Goal: Task Accomplishment & Management: Manage account settings

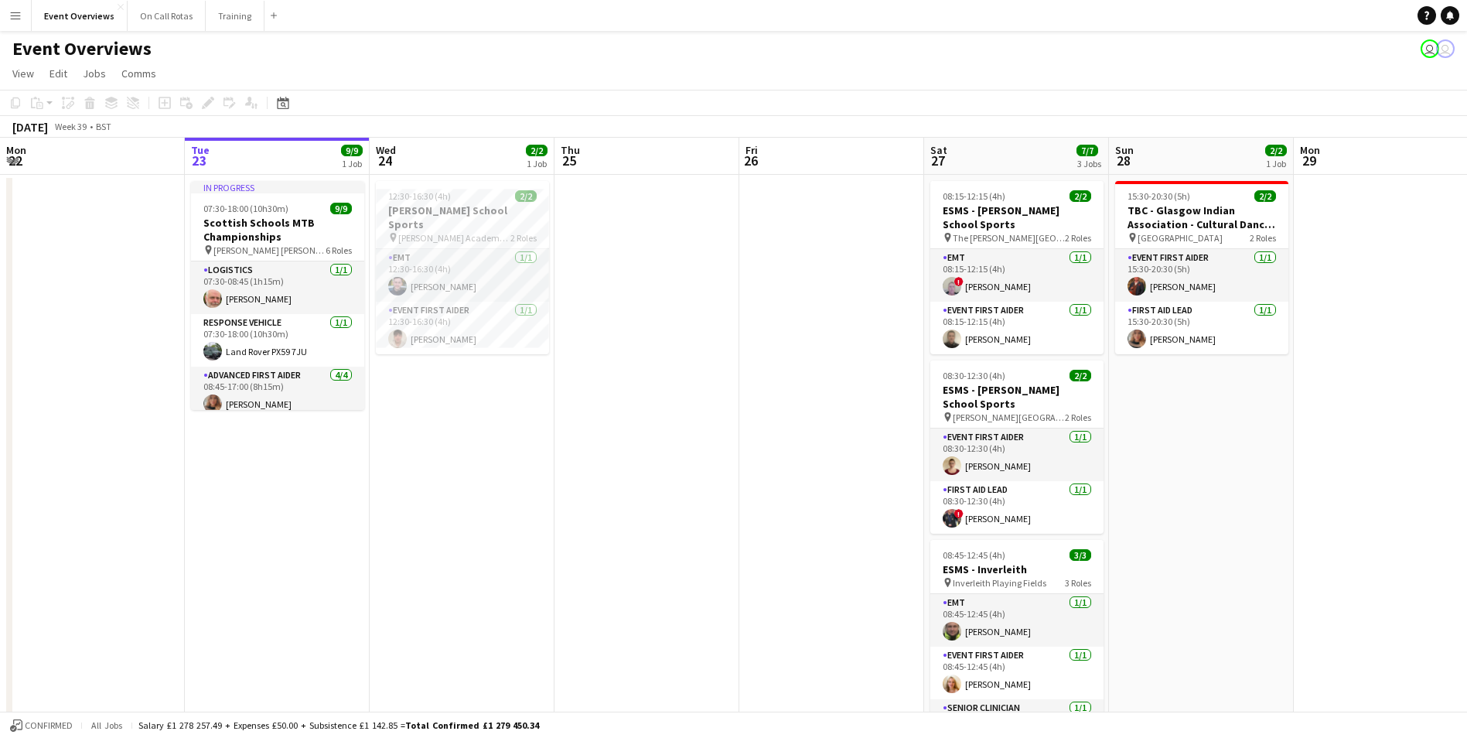
scroll to position [0, 407]
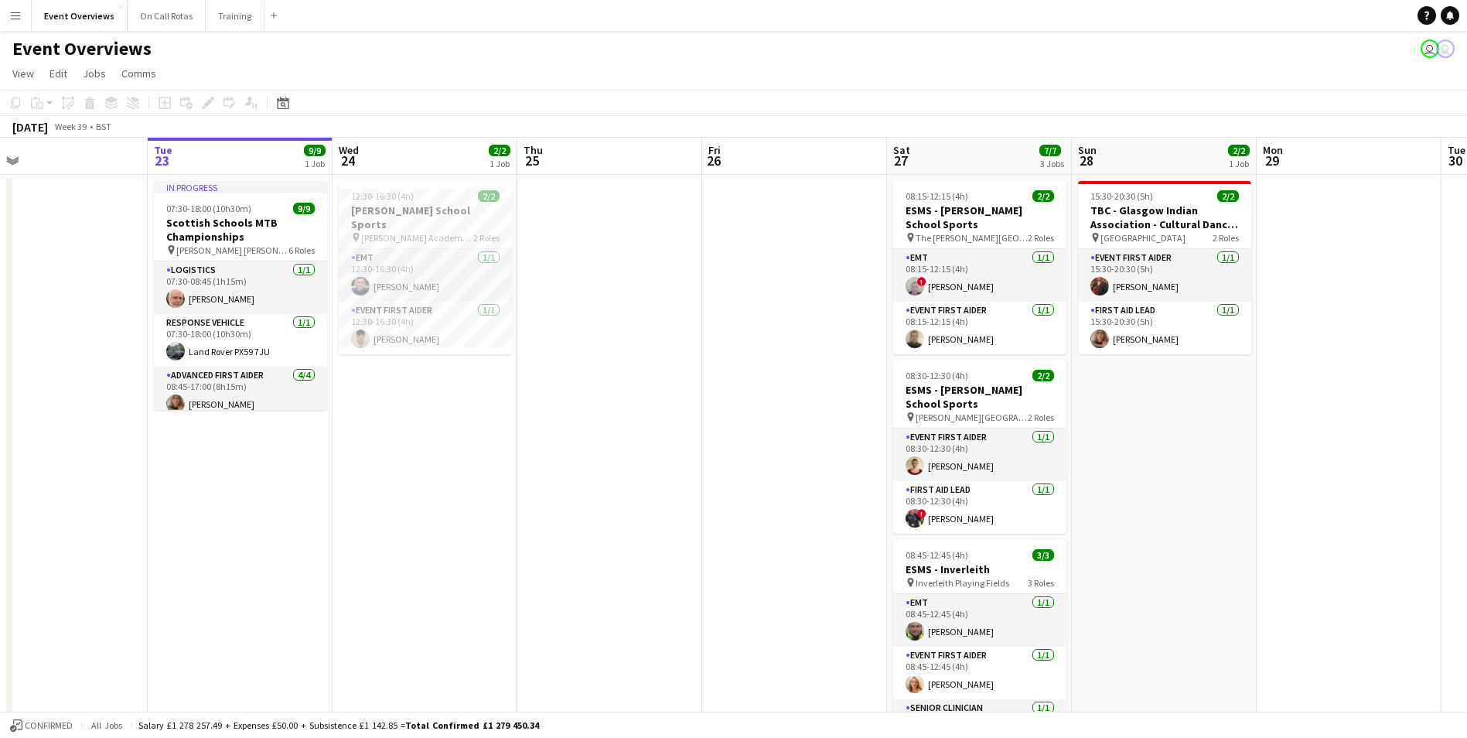
drag, startPoint x: 738, startPoint y: 422, endPoint x: 701, endPoint y: 428, distance: 37.5
click at [701, 428] on app-calendar-viewport "Sat 20 30/30 4 Jobs Sun 21 17/17 1 Job Mon 22 Tue 23 9/9 1 Job Wed 24 2/2 1 Job…" at bounding box center [733, 588] width 1467 height 900
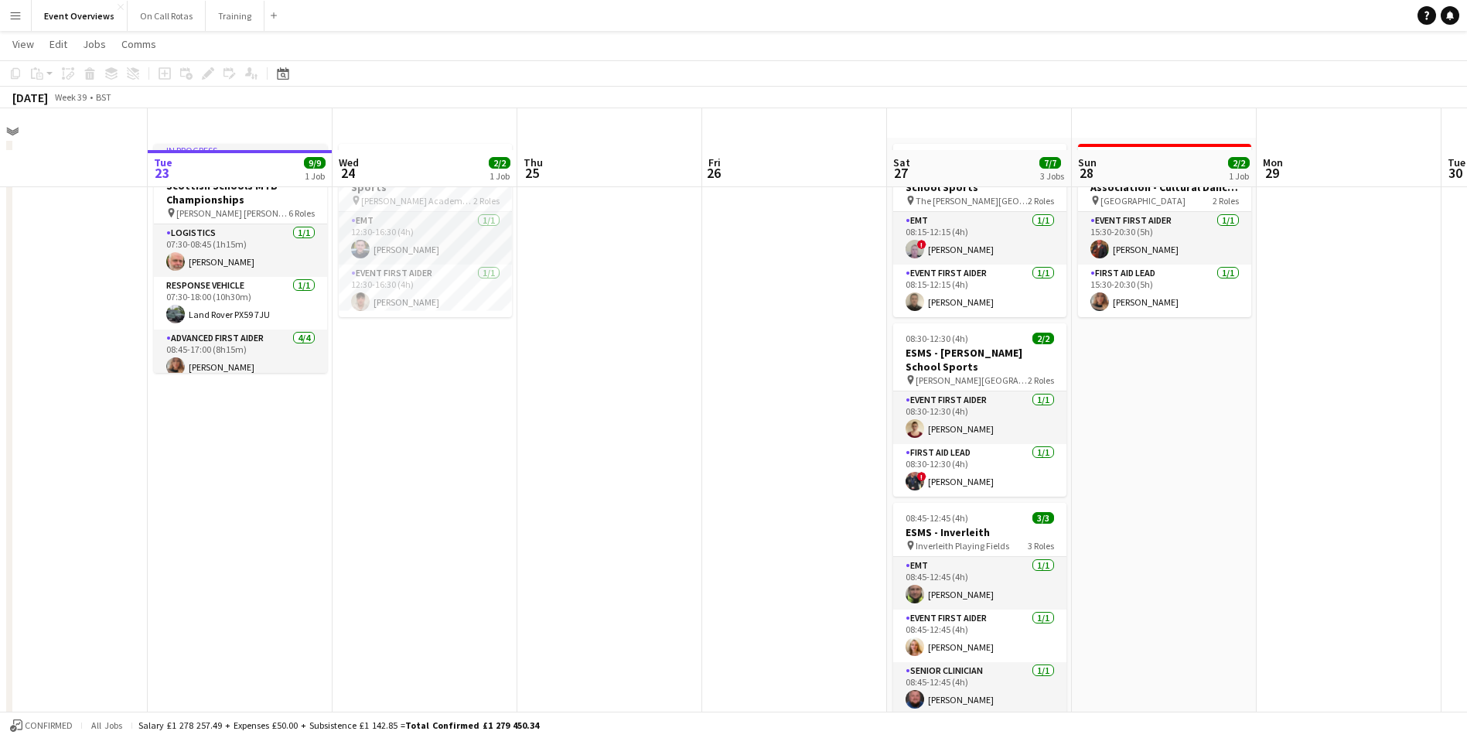
scroll to position [0, 0]
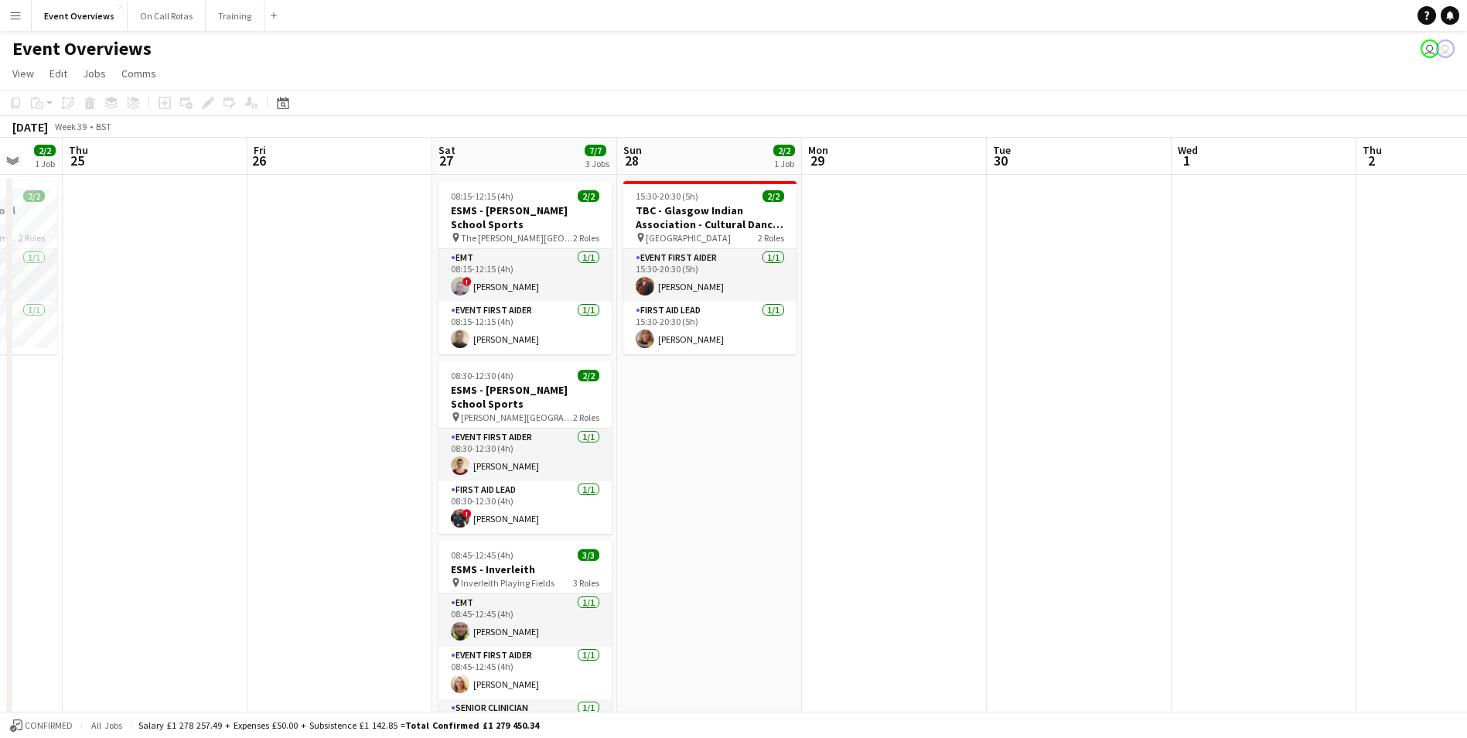
drag, startPoint x: 1235, startPoint y: 473, endPoint x: 779, endPoint y: 483, distance: 456.4
click at [779, 483] on app-calendar-viewport "Sun 21 17/17 1 Job Mon 22 Tue 23 9/9 1 Job Wed 24 2/2 1 Job Thu 25 Fri 26 Sat 2…" at bounding box center [733, 588] width 1467 height 900
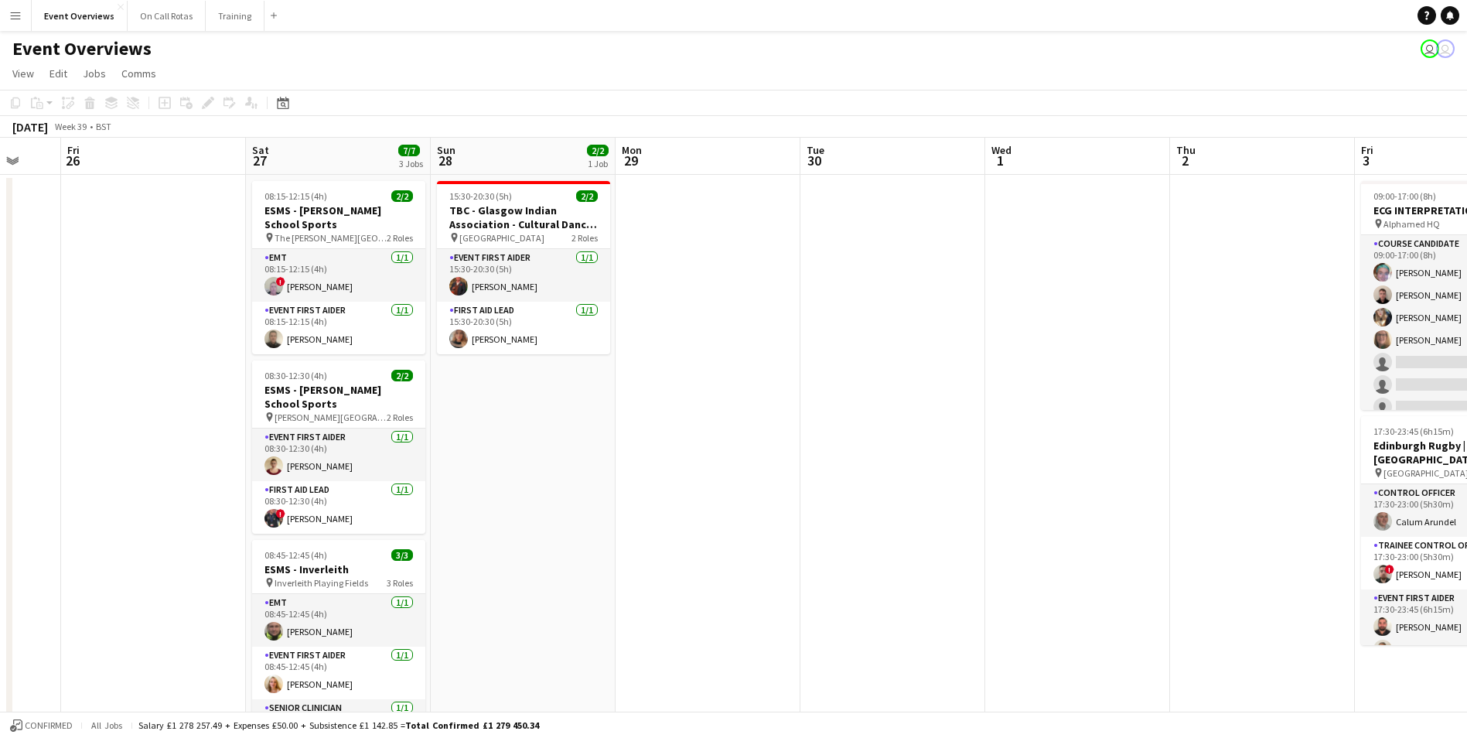
scroll to position [0, 547]
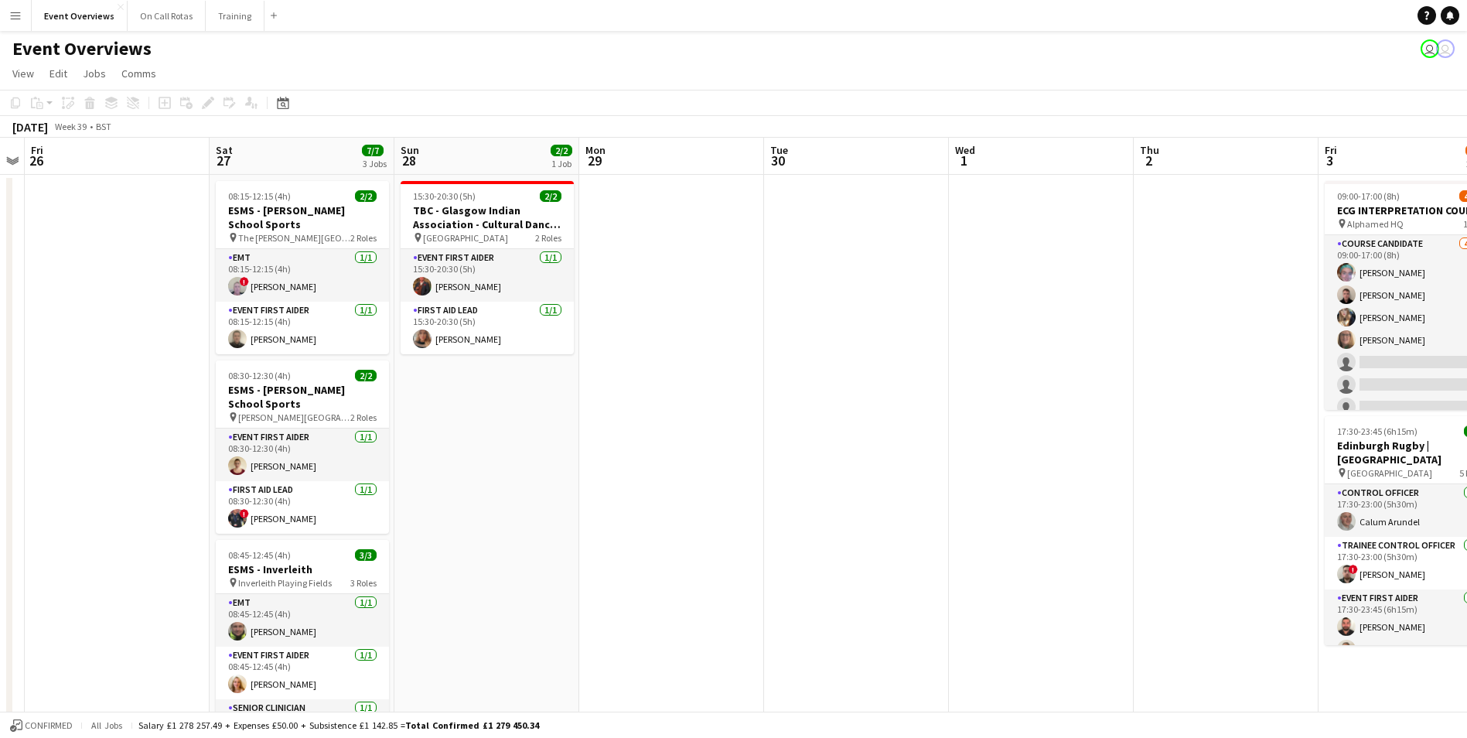
drag, startPoint x: 739, startPoint y: 452, endPoint x: 489, endPoint y: 428, distance: 251.0
click at [488, 428] on app-calendar-viewport "Tue 23 9/9 1 Job Wed 24 2/2 1 Job Thu 25 Fri 26 Sat 27 7/7 3 Jobs Sun 28 2/2 1 …" at bounding box center [733, 733] width 1467 height 1190
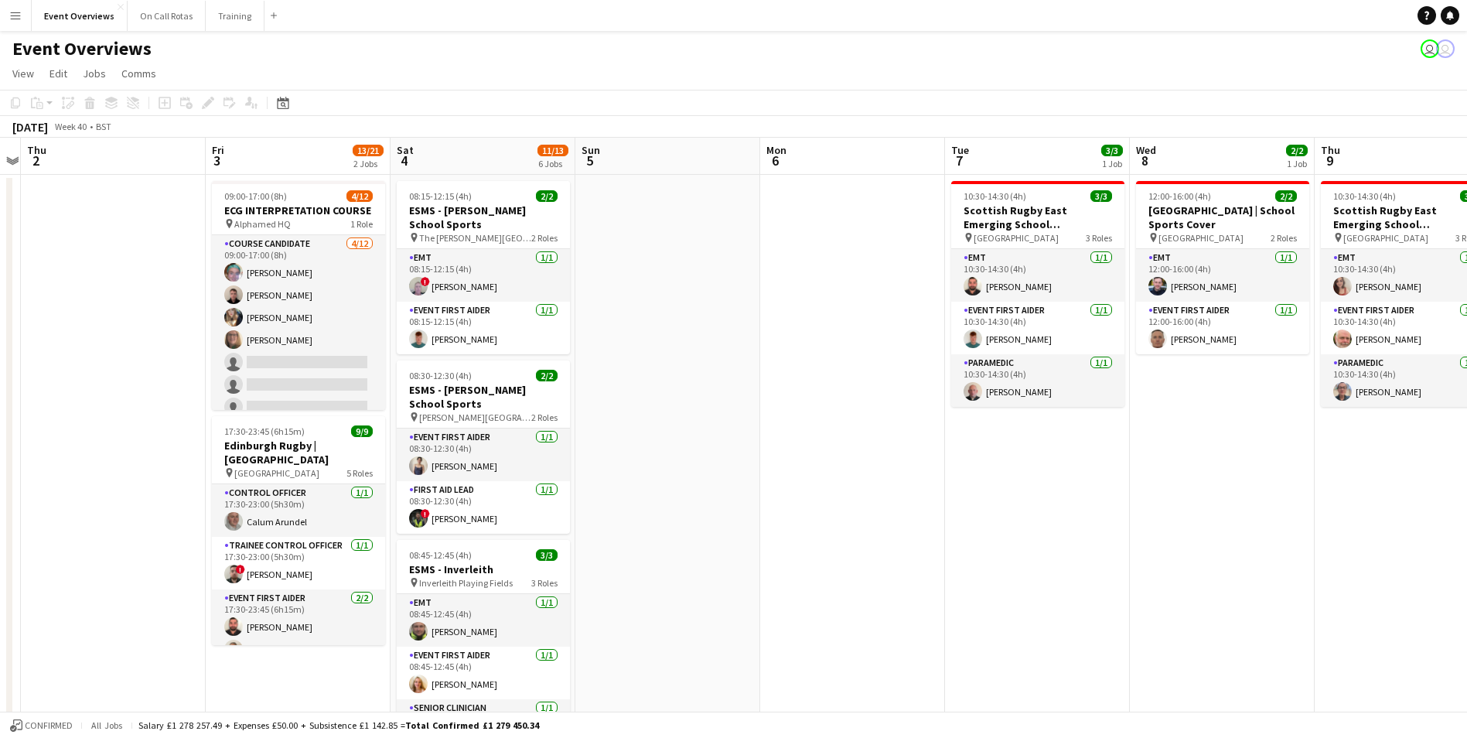
scroll to position [0, 548]
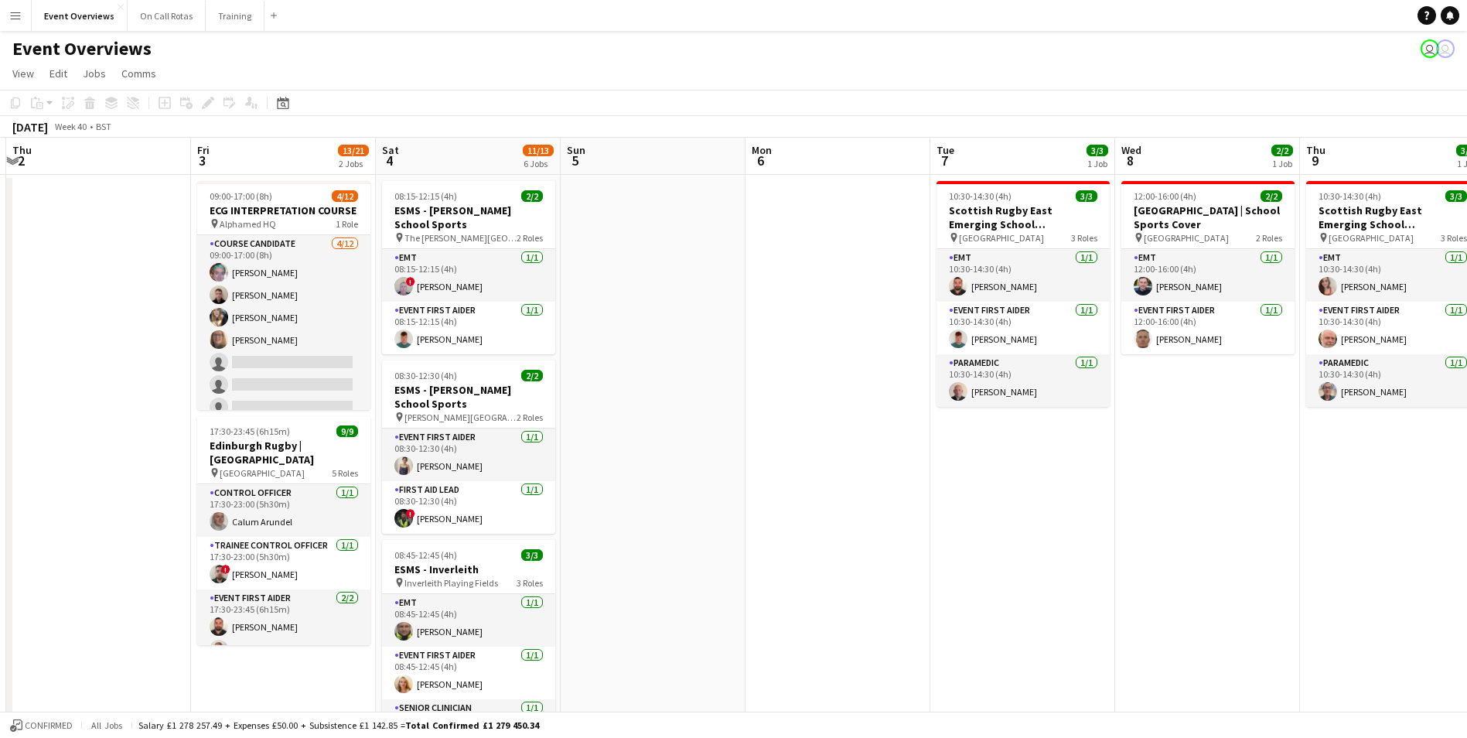
drag, startPoint x: 1401, startPoint y: 423, endPoint x: 660, endPoint y: 432, distance: 741.0
click at [660, 432] on app-calendar-viewport "Mon 29 Tue 30 Wed 1 Thu 2 Fri 3 13/21 2 Jobs Sat 4 11/13 6 Jobs Sun 5 Mon 6 Tue…" at bounding box center [733, 733] width 1467 height 1190
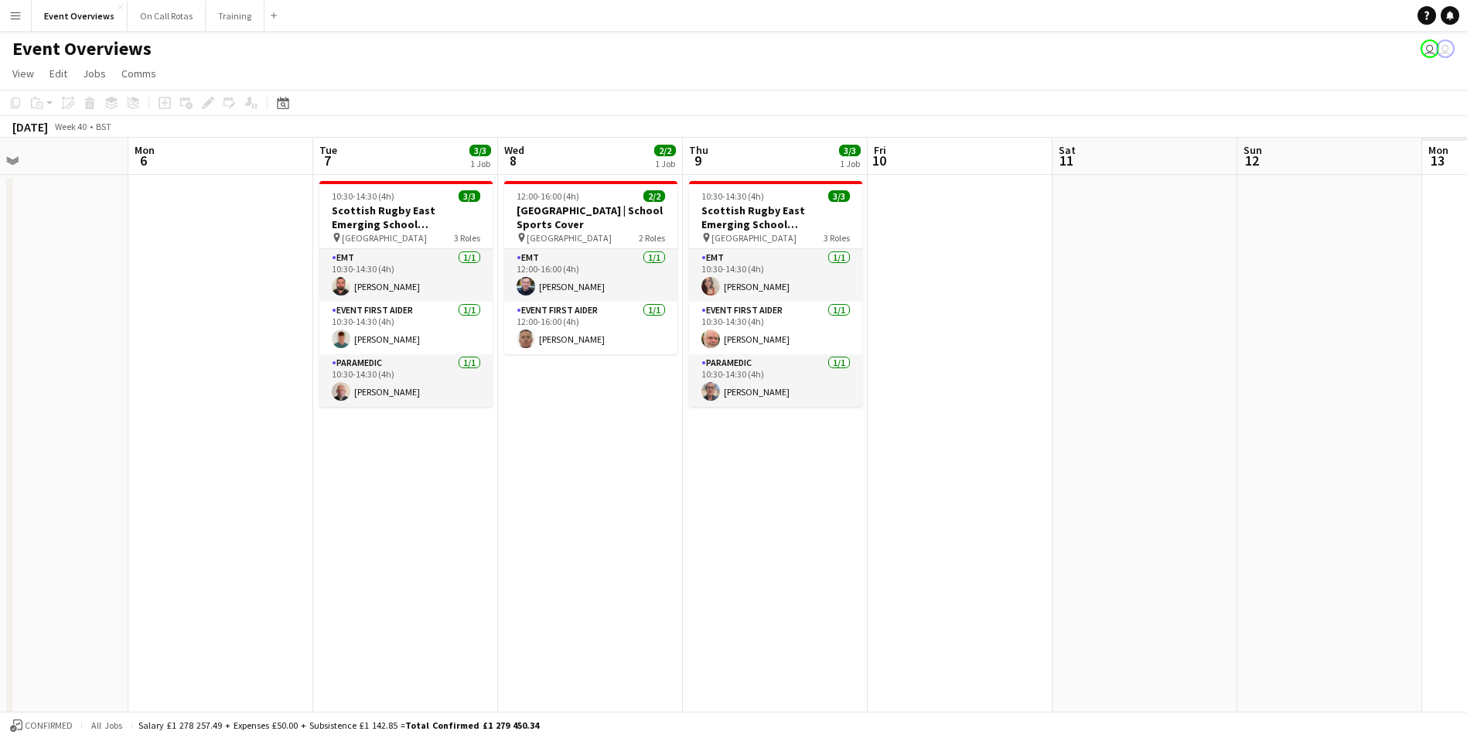
scroll to position [0, 428]
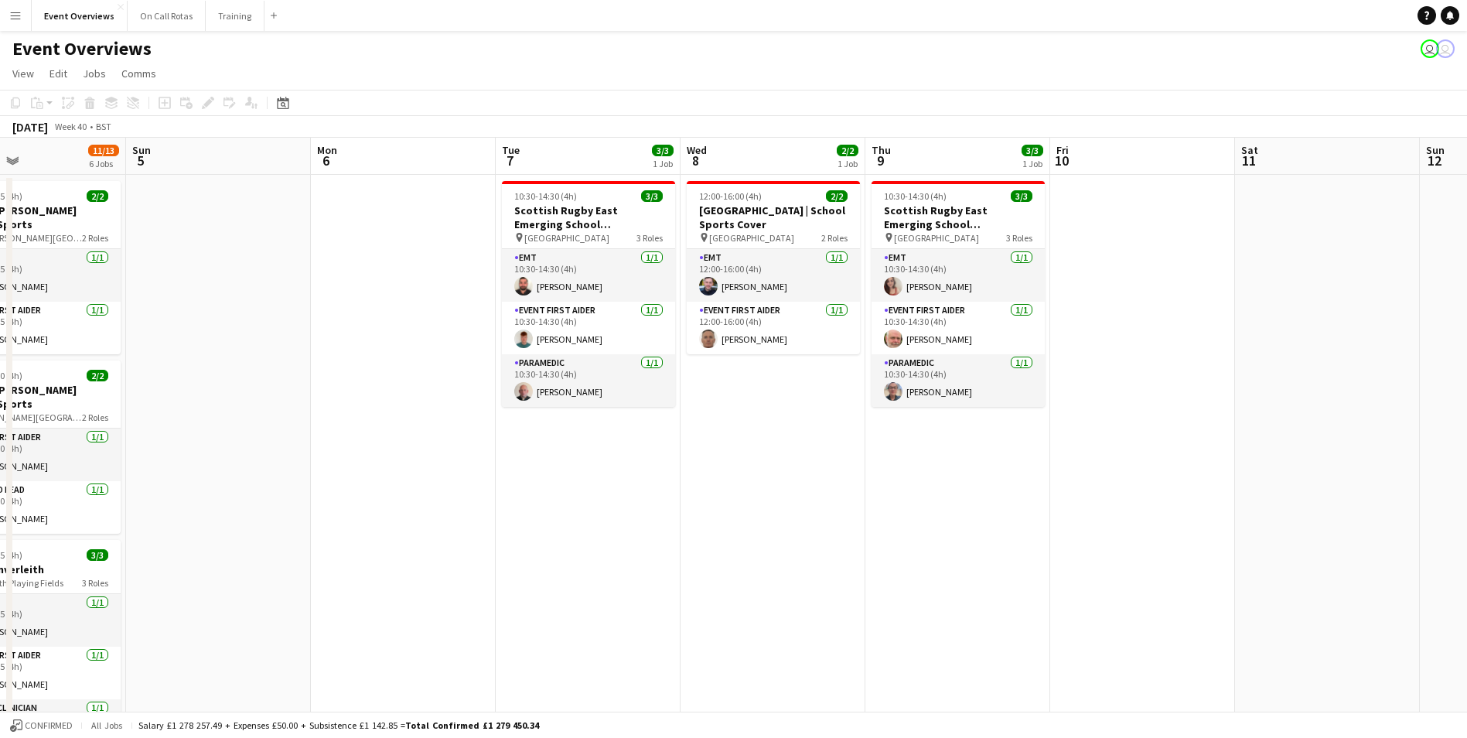
drag, startPoint x: 1254, startPoint y: 477, endPoint x: 819, endPoint y: 457, distance: 435.1
click at [819, 457] on app-calendar-viewport "Thu 2 Fri 3 13/21 2 Jobs Sat 4 11/13 6 Jobs Sun 5 Mon 6 Tue 7 3/3 1 Job Wed 8 2…" at bounding box center [733, 733] width 1467 height 1190
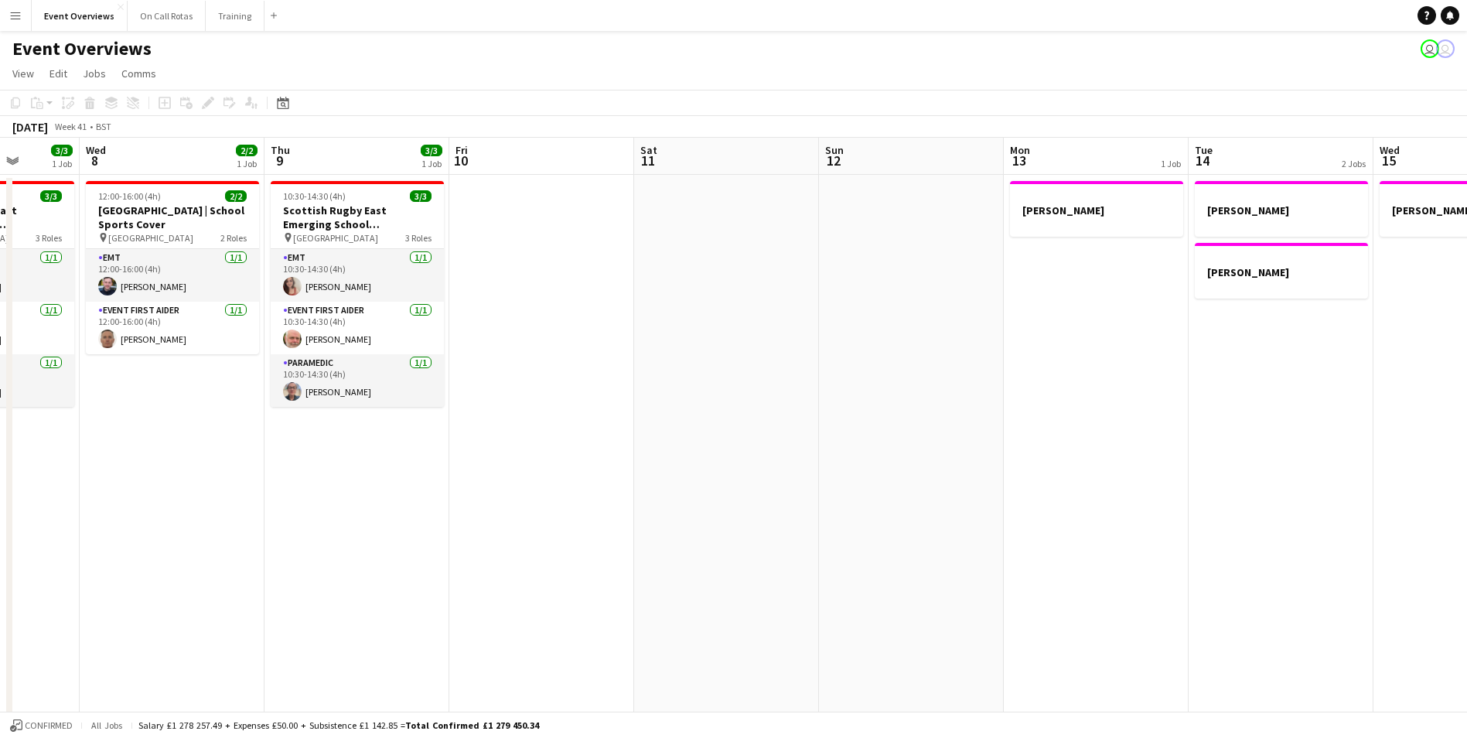
drag, startPoint x: 888, startPoint y: 468, endPoint x: 680, endPoint y: 473, distance: 208.1
click at [680, 473] on app-calendar-viewport "Sun 5 Mon 6 Tue 7 3/3 1 Job Wed 8 2/2 1 Job Thu 9 3/3 1 Job Fri 10 Sat 11 Sun 1…" at bounding box center [733, 733] width 1467 height 1190
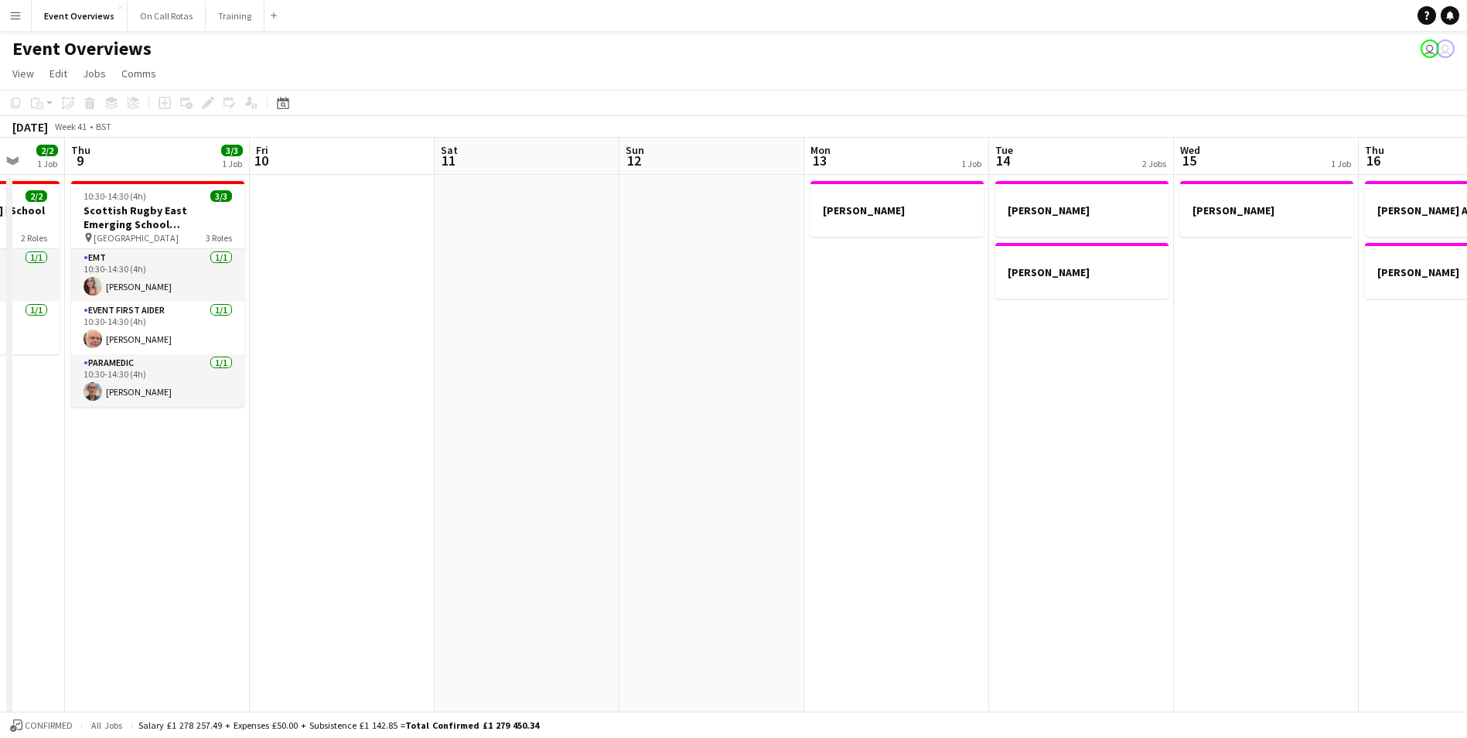
scroll to position [0, 606]
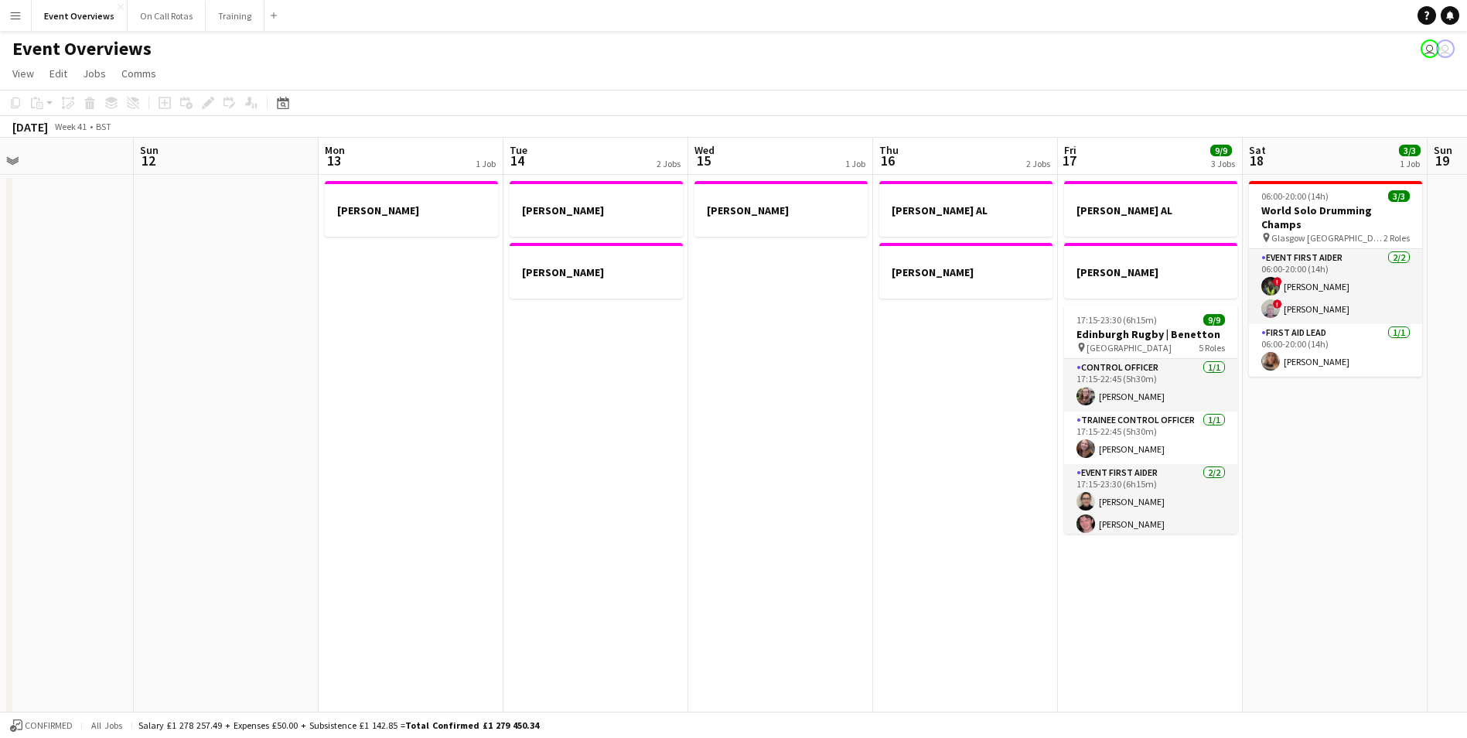
drag, startPoint x: 1312, startPoint y: 452, endPoint x: 640, endPoint y: 449, distance: 672.1
click at [640, 449] on app-calendar-viewport "Wed 8 2/2 1 Job Thu 9 3/3 1 Job Fri 10 Sat 11 Sun 12 Mon 13 1 Job Tue 14 2 Jobs…" at bounding box center [733, 733] width 1467 height 1190
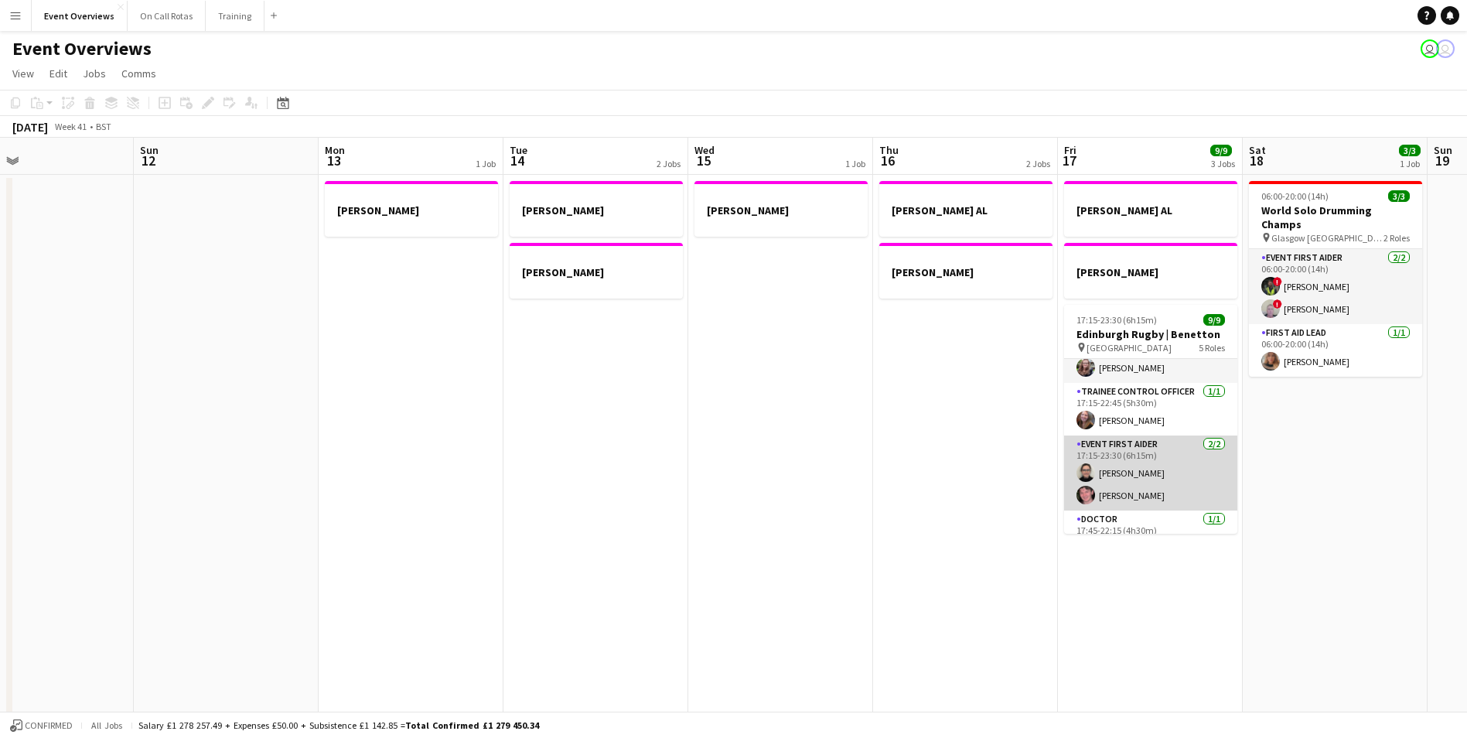
scroll to position [0, 0]
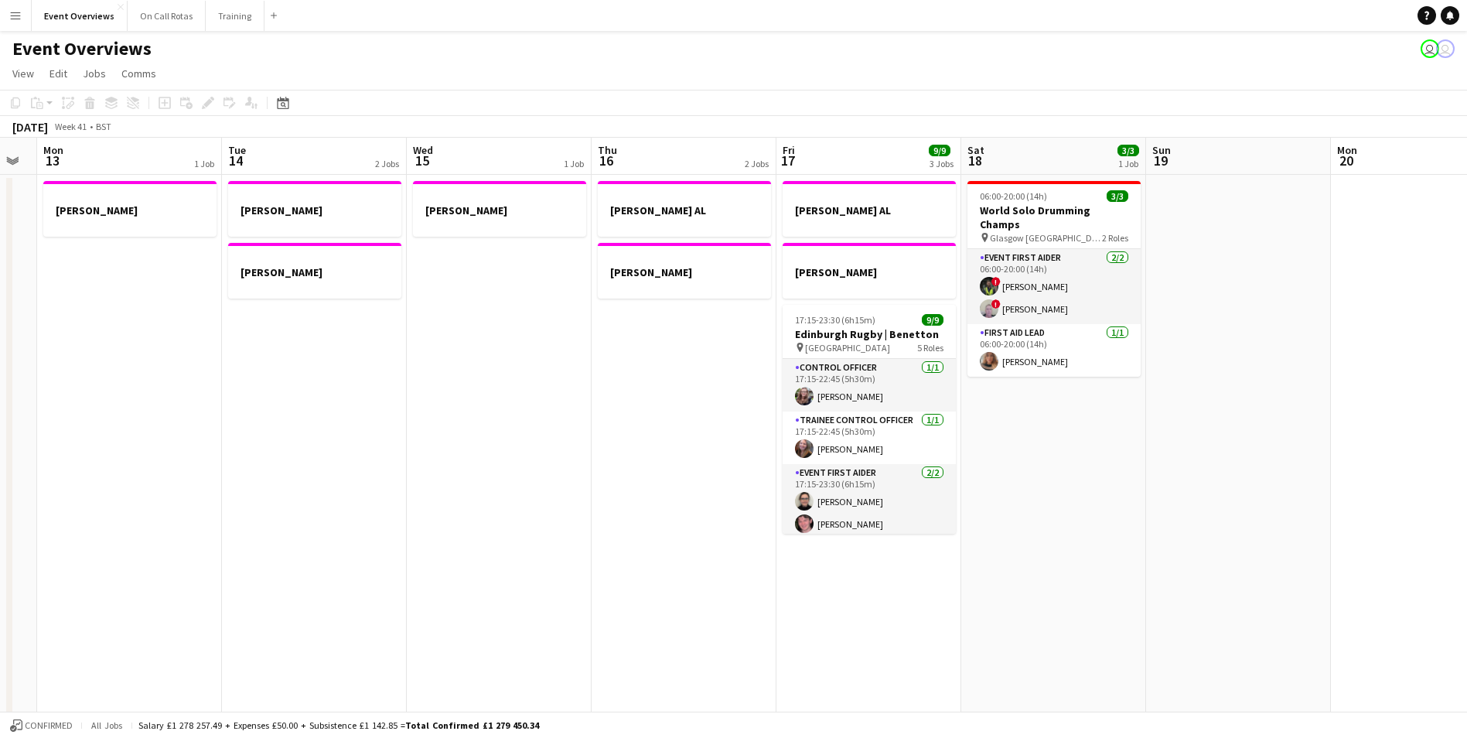
drag, startPoint x: 1306, startPoint y: 443, endPoint x: 1024, endPoint y: 456, distance: 281.8
click at [1024, 456] on app-calendar-viewport "Fri 10 Sat 11 Sun 12 Mon 13 1 Job Tue 14 2 Jobs Wed 15 1 Job Thu 16 2 Jobs Fri …" at bounding box center [733, 733] width 1467 height 1190
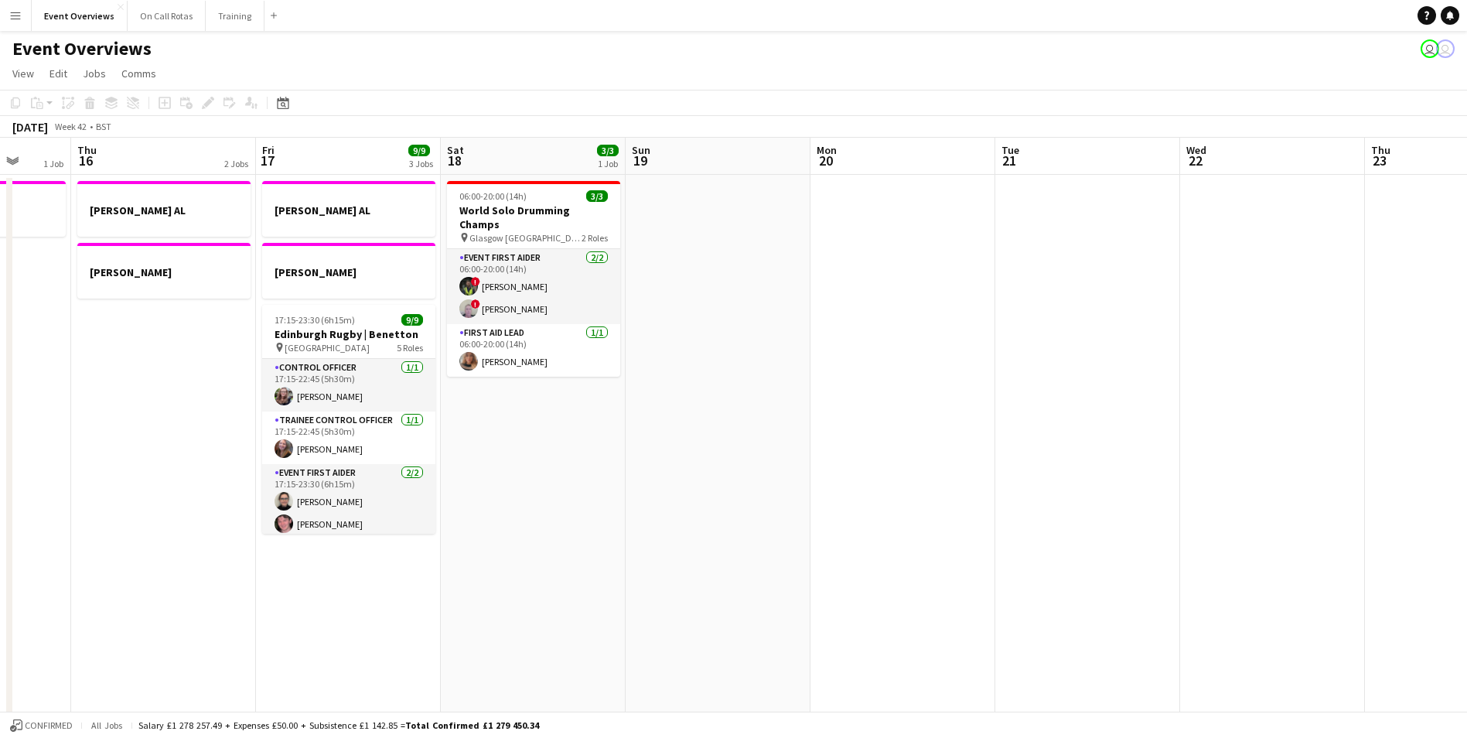
drag, startPoint x: 1265, startPoint y: 442, endPoint x: 745, endPoint y: 450, distance: 520.6
click at [745, 450] on app-calendar-viewport "Mon 13 1 Job Tue 14 2 Jobs Wed 15 1 Job Thu 16 2 Jobs Fri 17 9/9 3 Jobs Sat 18 …" at bounding box center [733, 733] width 1467 height 1190
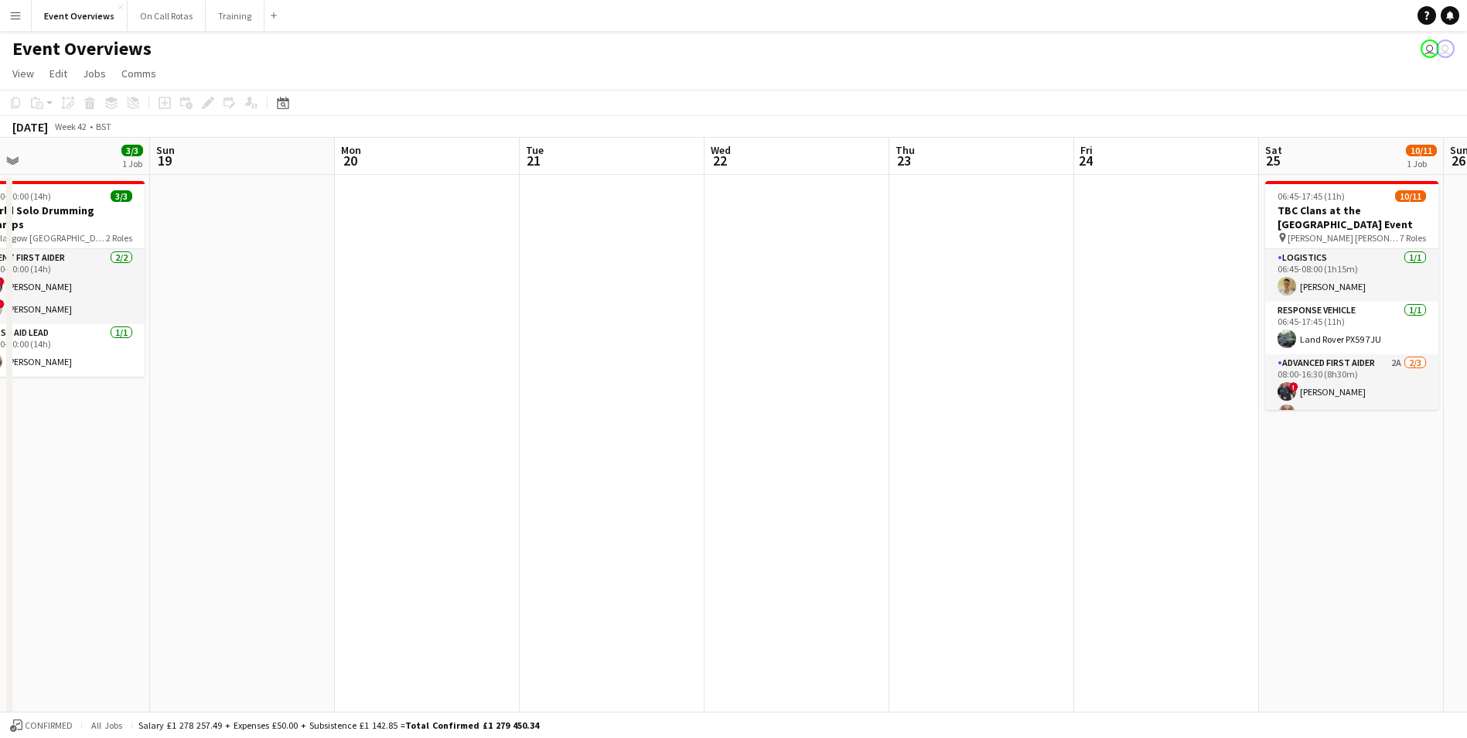
scroll to position [0, 491]
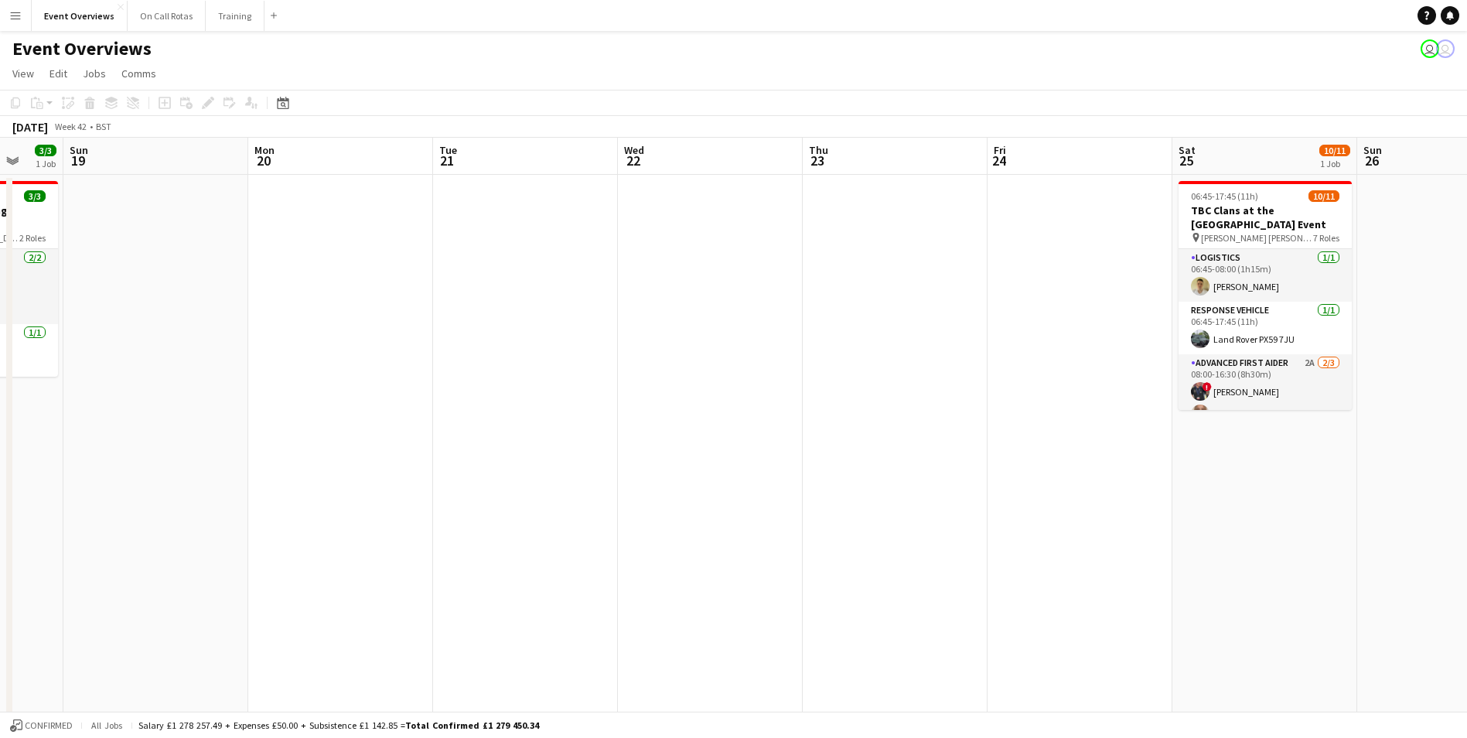
drag, startPoint x: 1329, startPoint y: 429, endPoint x: 582, endPoint y: 427, distance: 747.2
click at [582, 427] on app-calendar-viewport "Thu 16 2 Jobs Fri 17 9/9 3 Jobs Sat 18 3/3 1 Job Sun 19 Mon 20 Tue 21 Wed 22 Th…" at bounding box center [733, 733] width 1467 height 1190
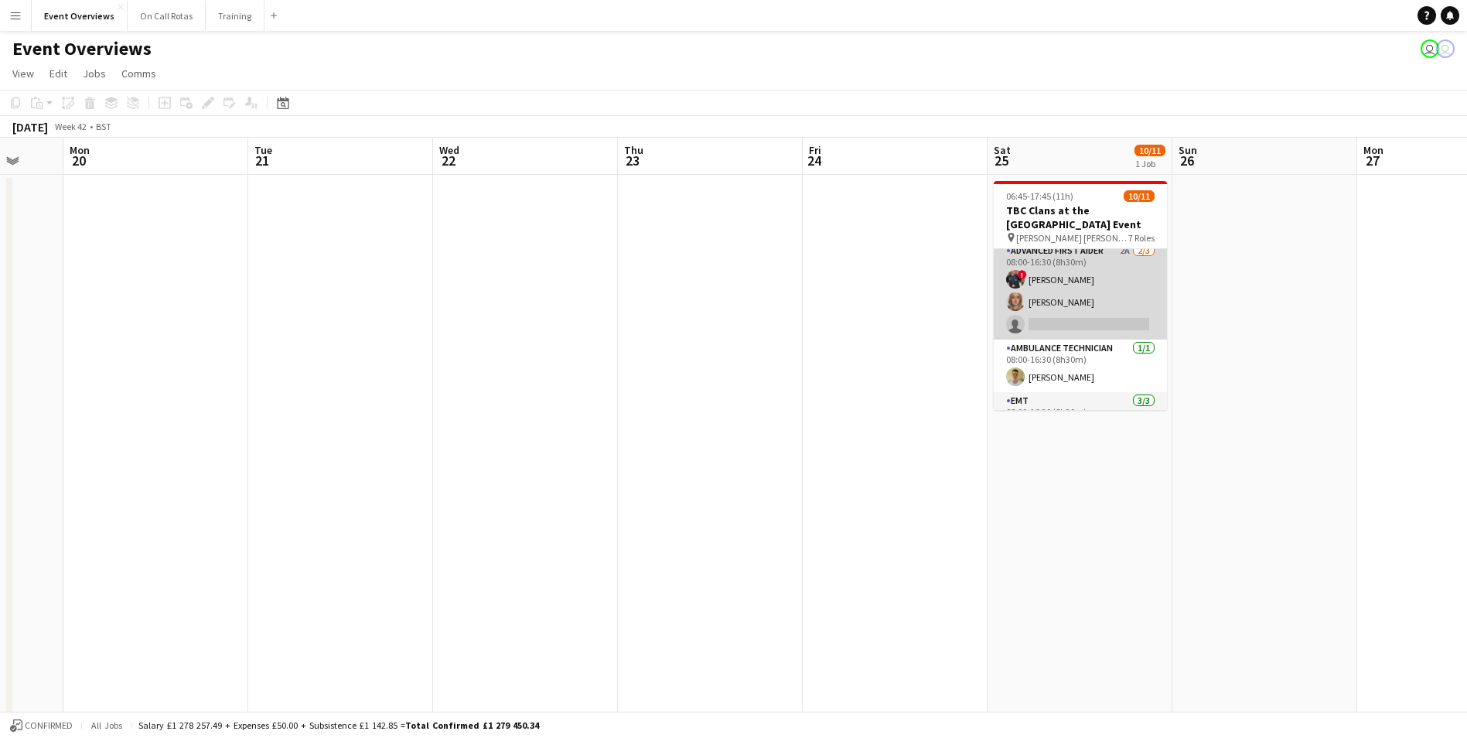
scroll to position [0, 0]
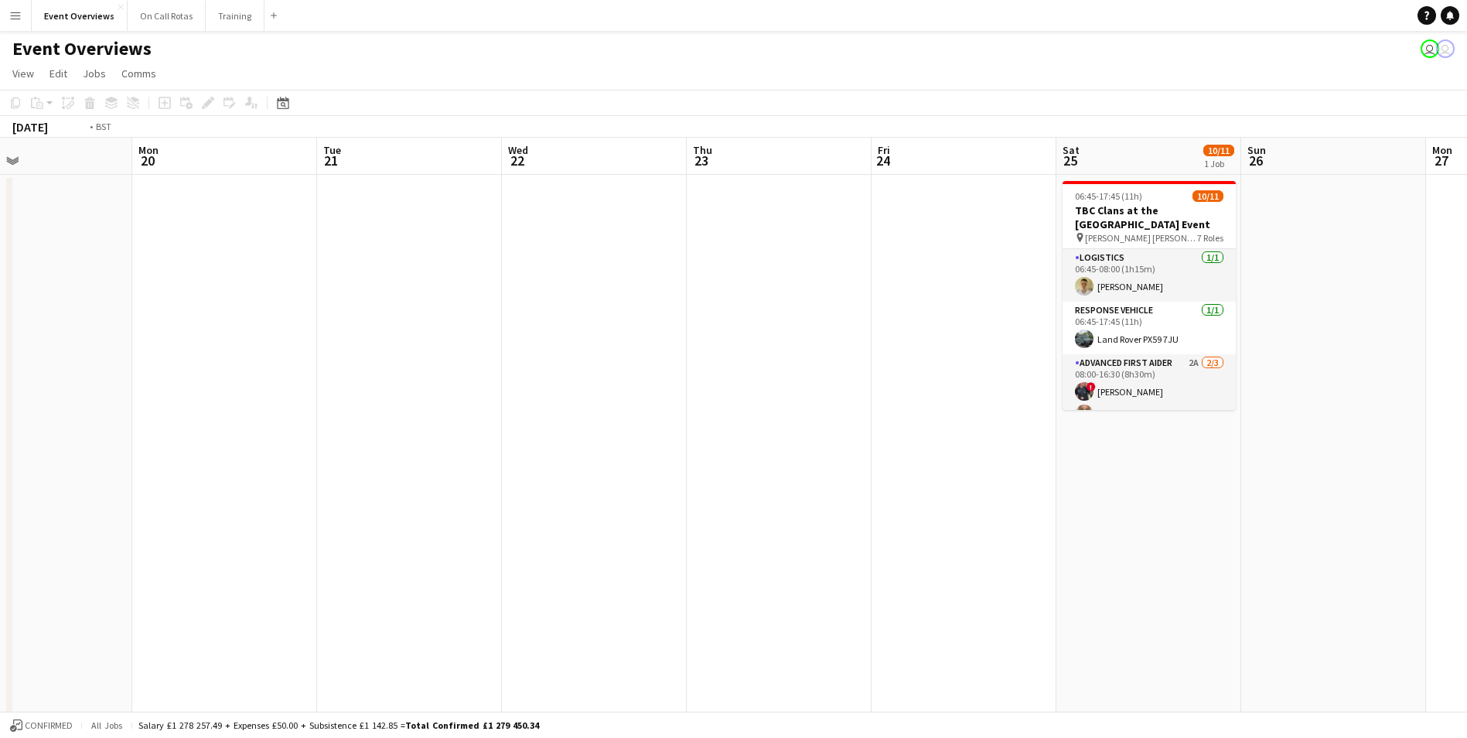
drag, startPoint x: 1312, startPoint y: 396, endPoint x: 589, endPoint y: 405, distance: 723.2
click at [589, 405] on app-calendar-viewport "Fri 17 9/9 3 Jobs Sat 18 3/3 1 Job Sun 19 Mon 20 Tue 21 Wed 22 Thu 23 Fri 24 Sa…" at bounding box center [733, 733] width 1467 height 1190
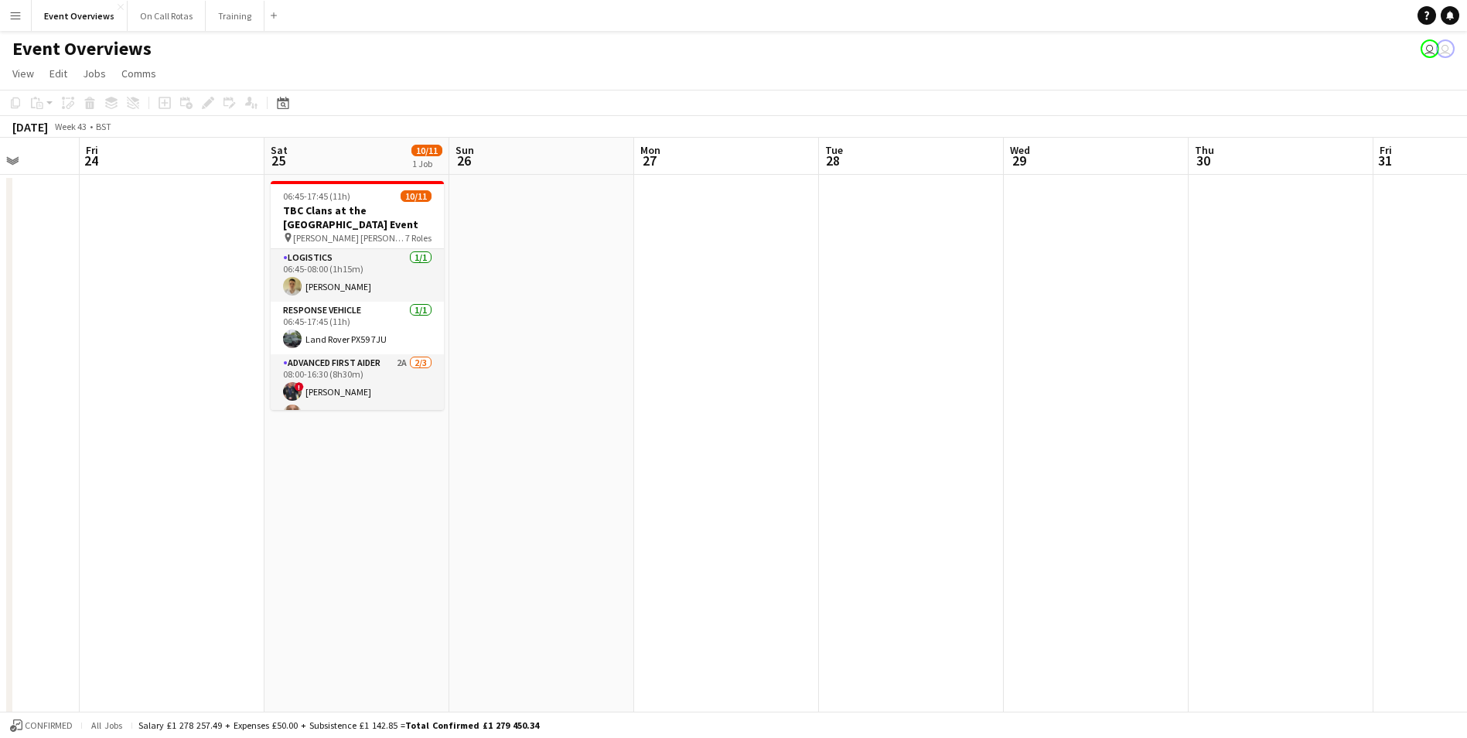
scroll to position [0, 469]
drag, startPoint x: 893, startPoint y: 394, endPoint x: 438, endPoint y: 393, distance: 455.6
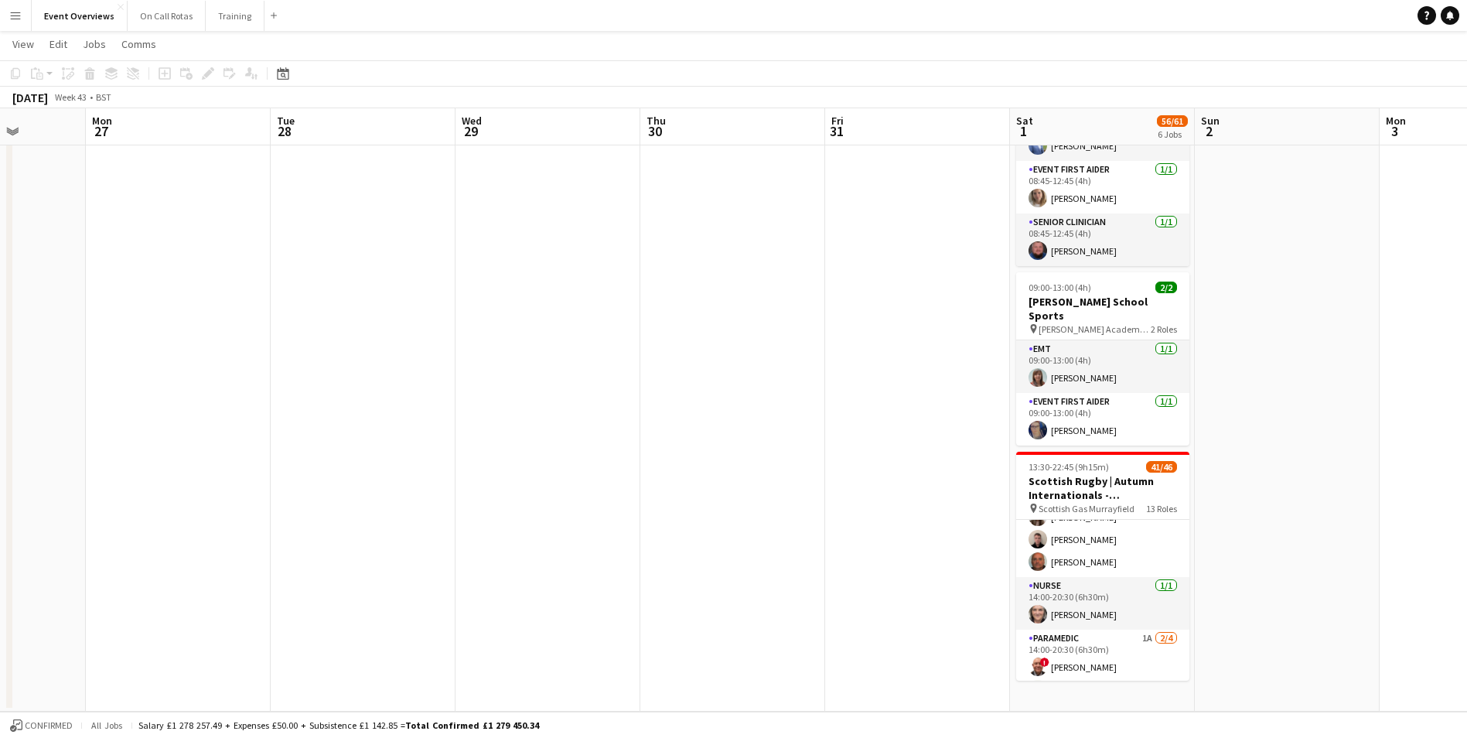
scroll to position [722, 0]
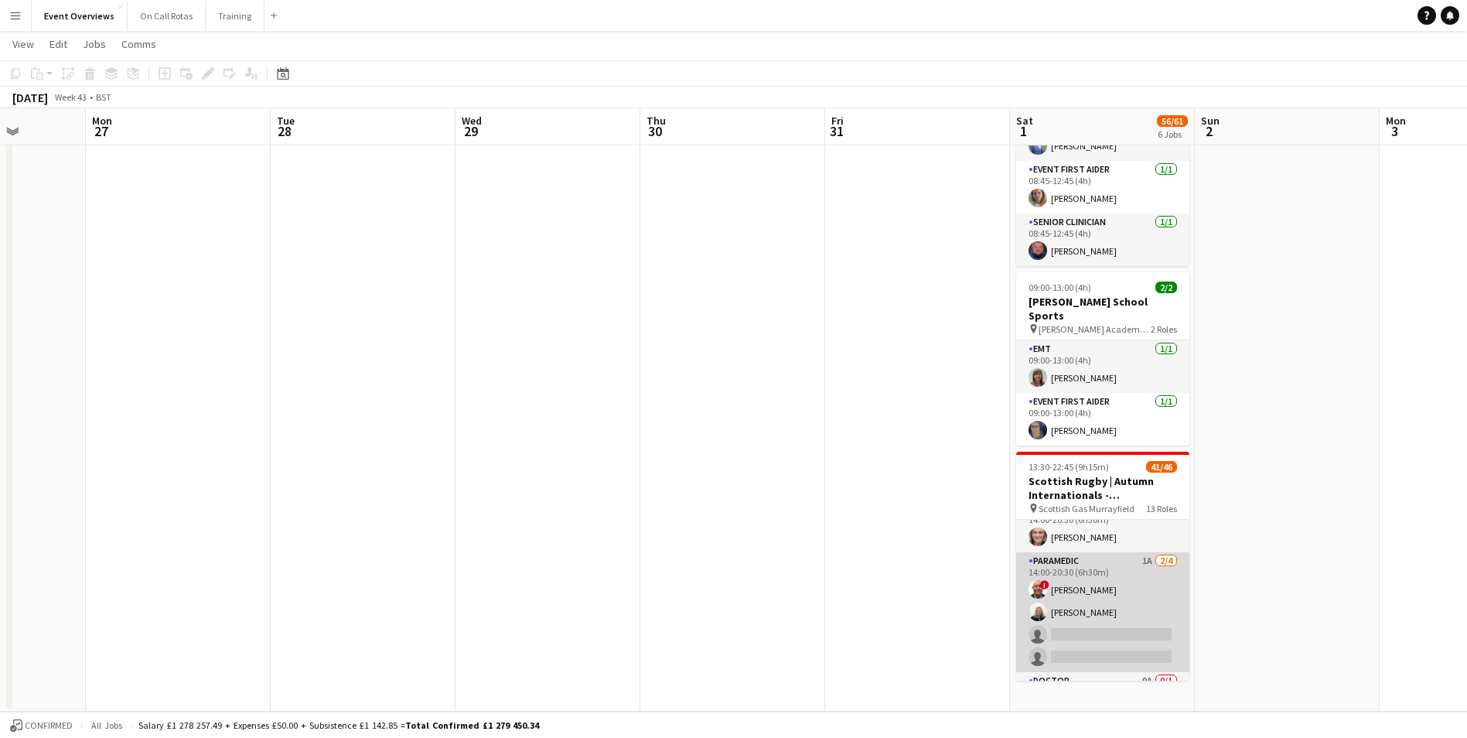
click at [1100, 552] on app-card-role "Paramedic 1A 2/4 14:00-20:30 (6h30m) ! Derek Jones Laura Kirkham single-neutral…" at bounding box center [1102, 612] width 173 height 120
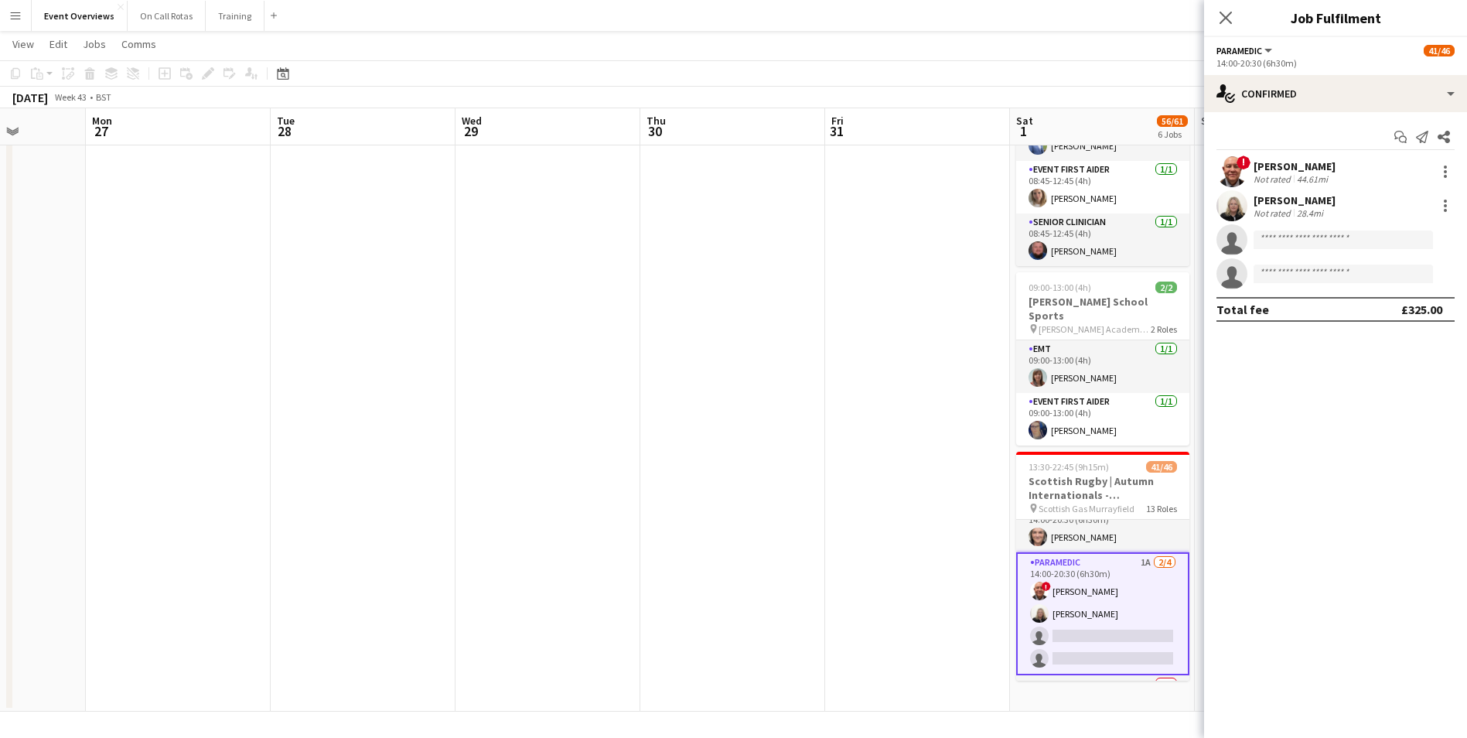
click at [1254, 114] on div "Start chat Send notification Share ! Derek Jones Not rated 44.61mi Laura Kirkha…" at bounding box center [1335, 223] width 263 height 222
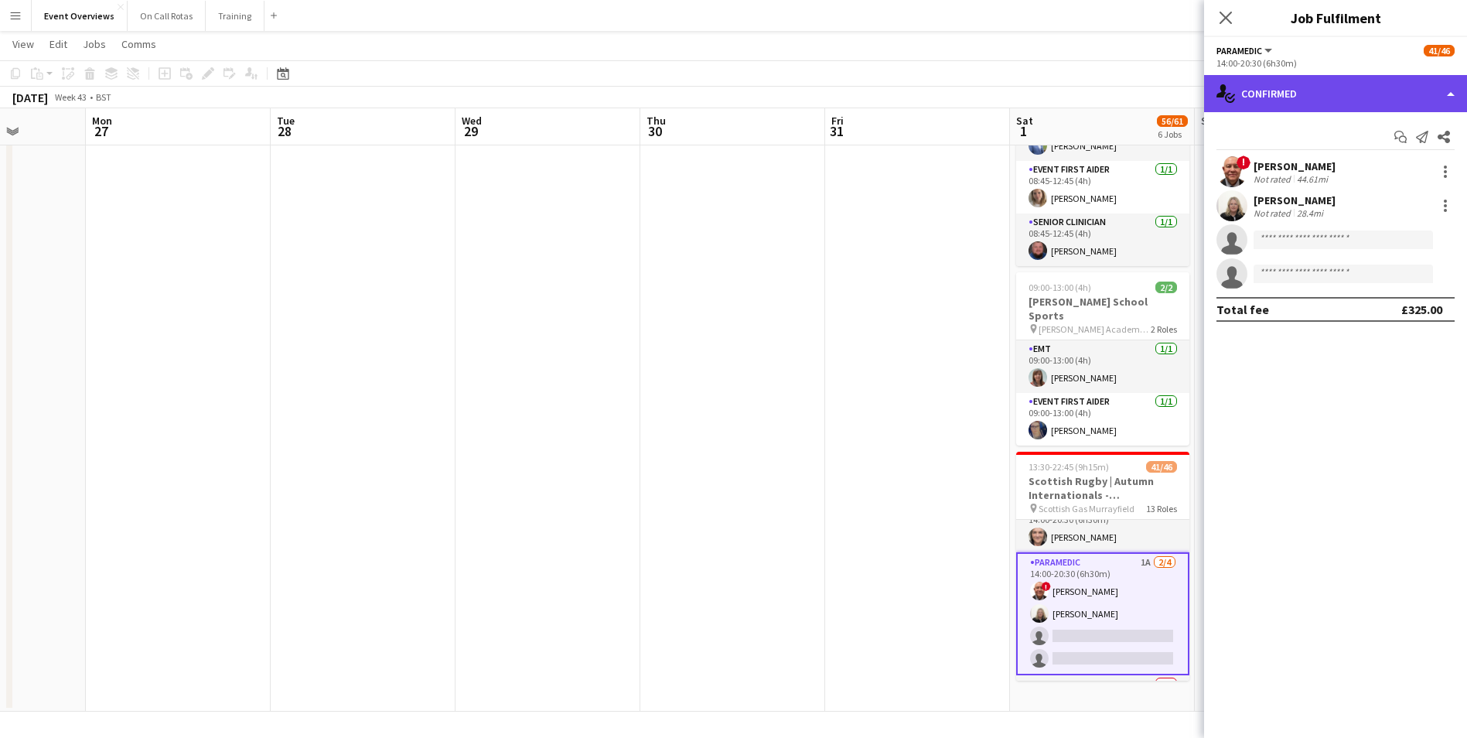
click at [1259, 97] on div "single-neutral-actions-check-2 Confirmed" at bounding box center [1335, 93] width 263 height 37
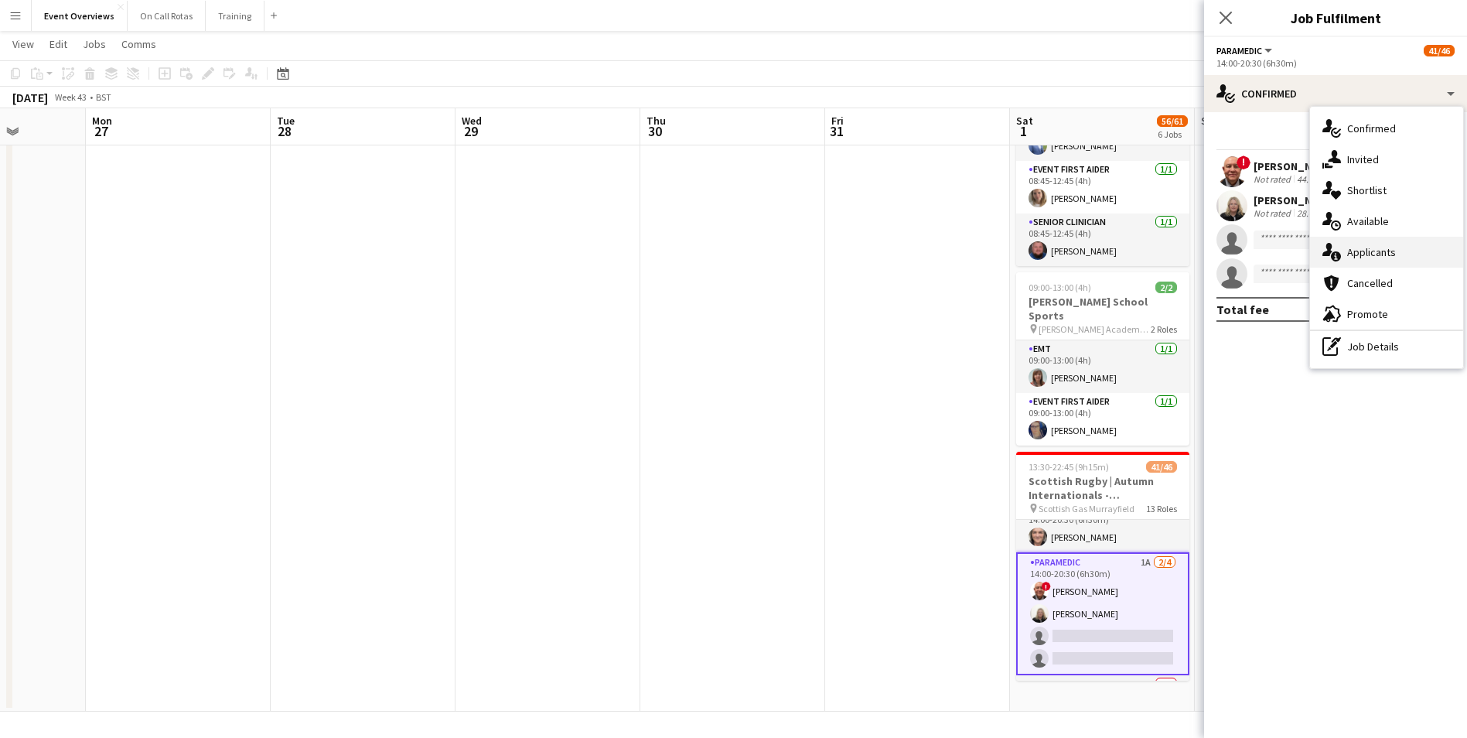
click at [1368, 252] on span "Applicants" at bounding box center [1371, 252] width 49 height 14
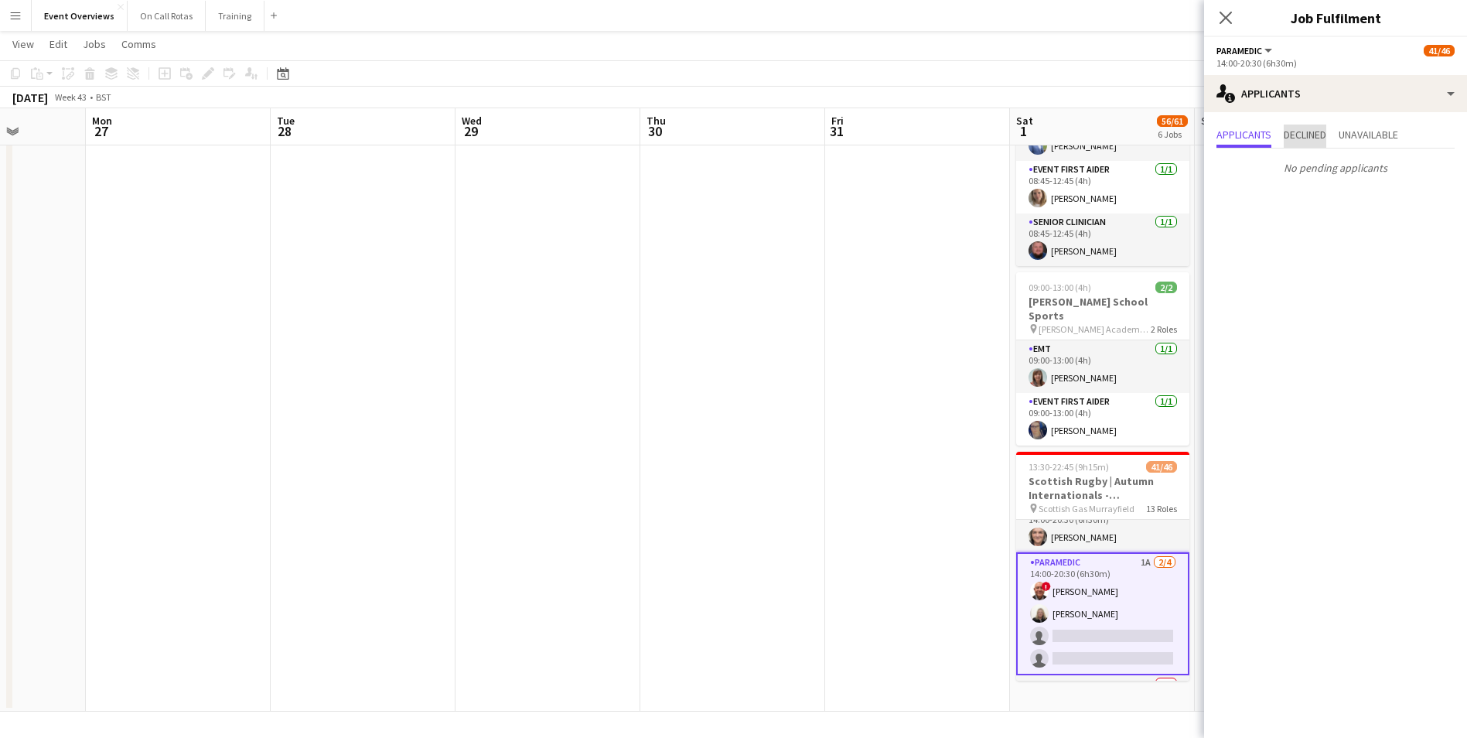
click at [1304, 145] on span "Declined" at bounding box center [1305, 136] width 43 height 23
click at [1381, 152] on div "No declined applicants" at bounding box center [1335, 165] width 263 height 32
click at [1381, 134] on span "Unavailable" at bounding box center [1369, 134] width 60 height 11
click at [1227, 19] on icon at bounding box center [1225, 17] width 15 height 15
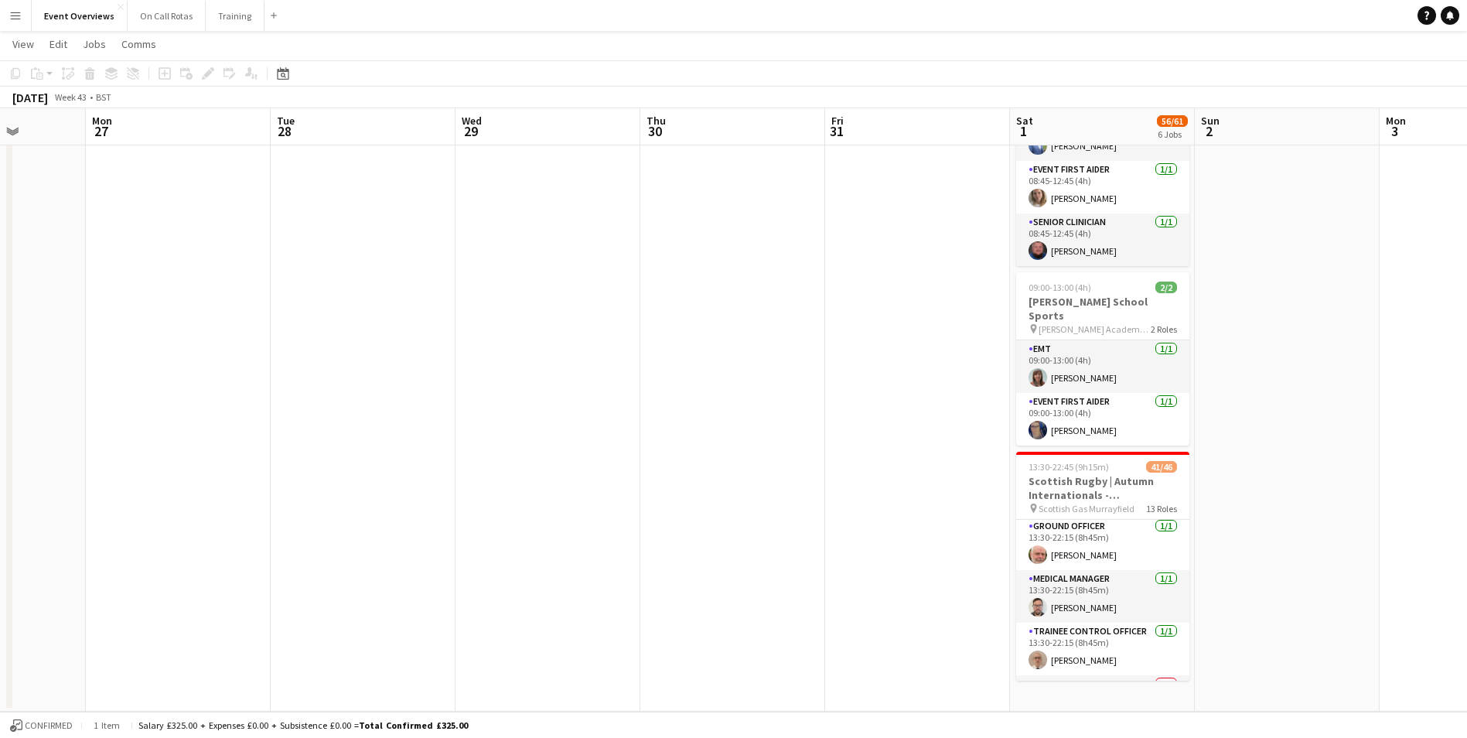
scroll to position [0, 0]
click at [875, 515] on app-date-cell at bounding box center [917, 87] width 185 height 1248
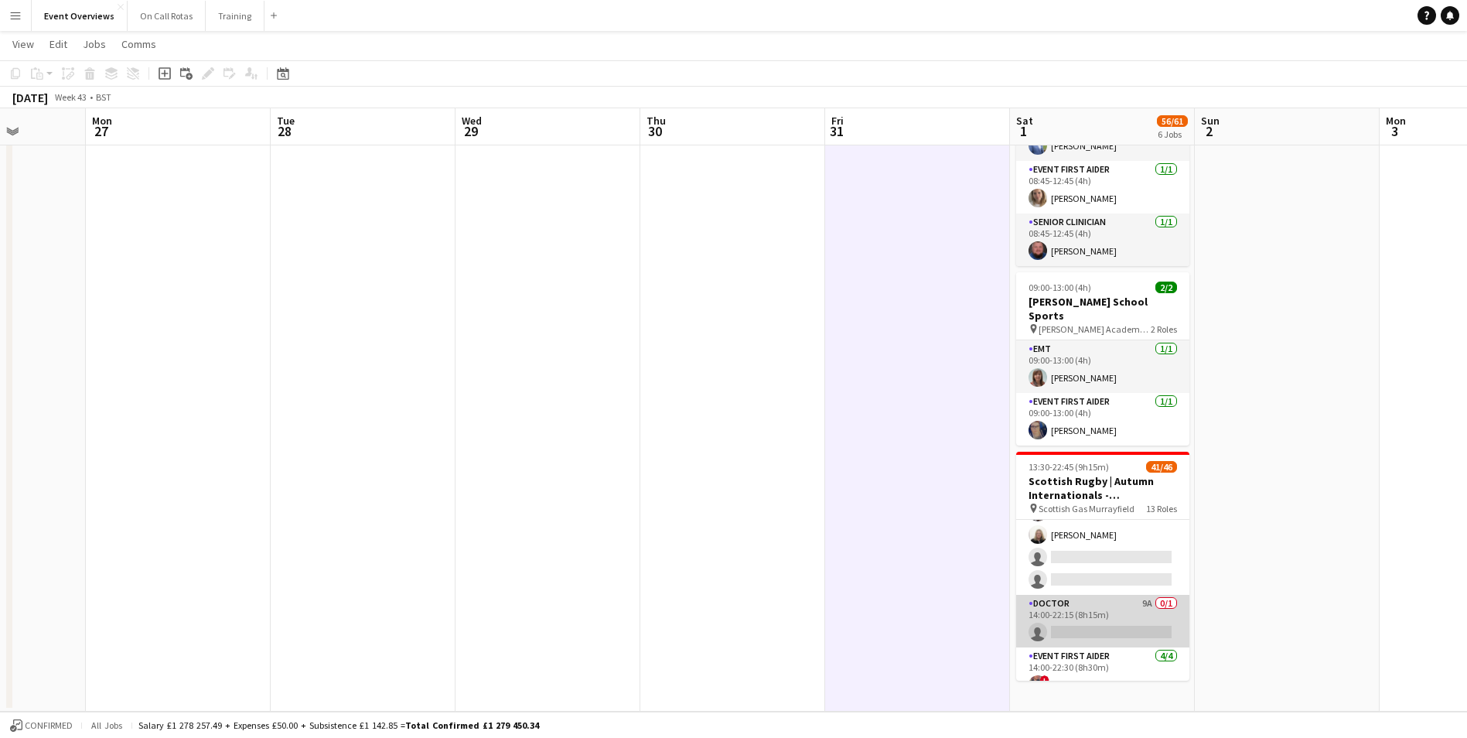
click at [1091, 595] on app-card-role "Doctor 9A 0/1 14:00-22:15 (8h15m) single-neutral-actions" at bounding box center [1102, 621] width 173 height 53
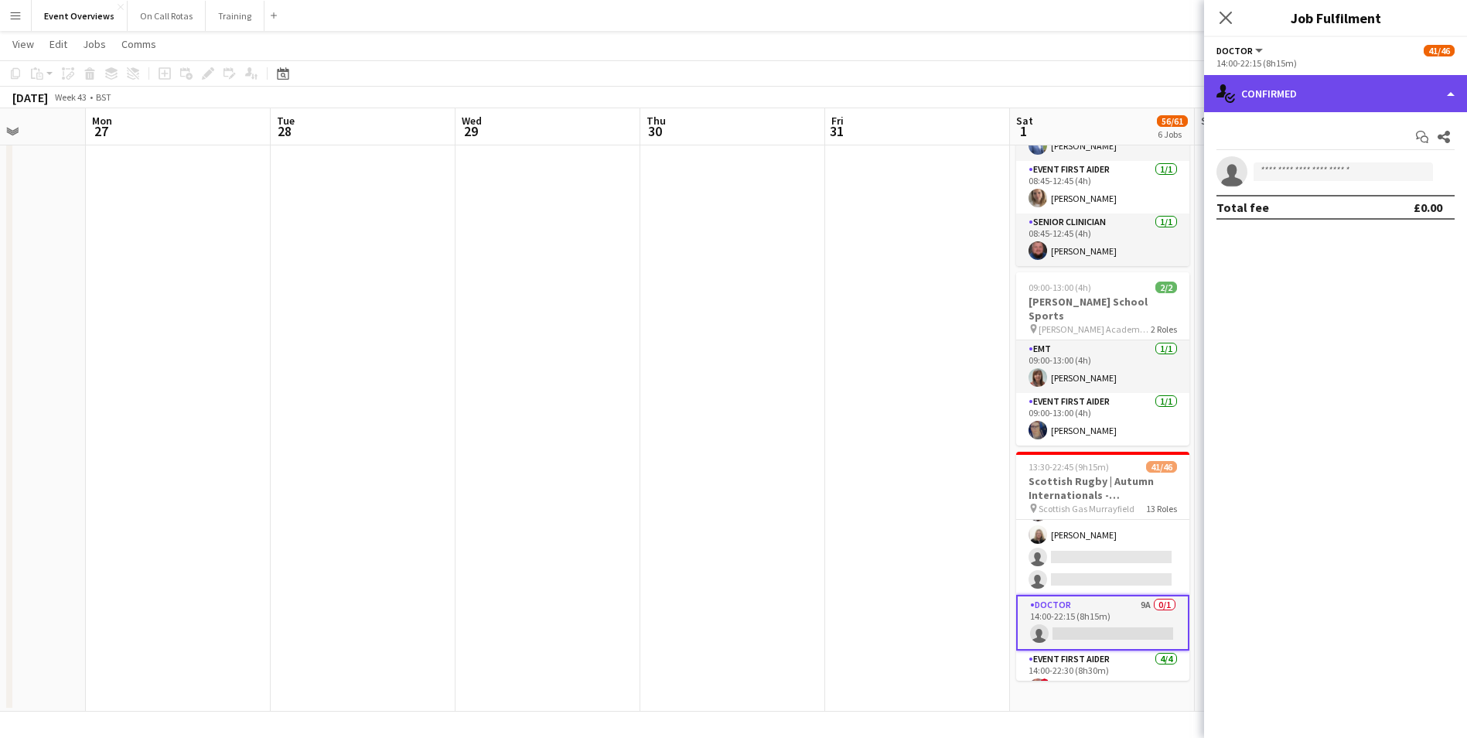
click at [1310, 82] on div "single-neutral-actions-check-2 Confirmed" at bounding box center [1335, 93] width 263 height 37
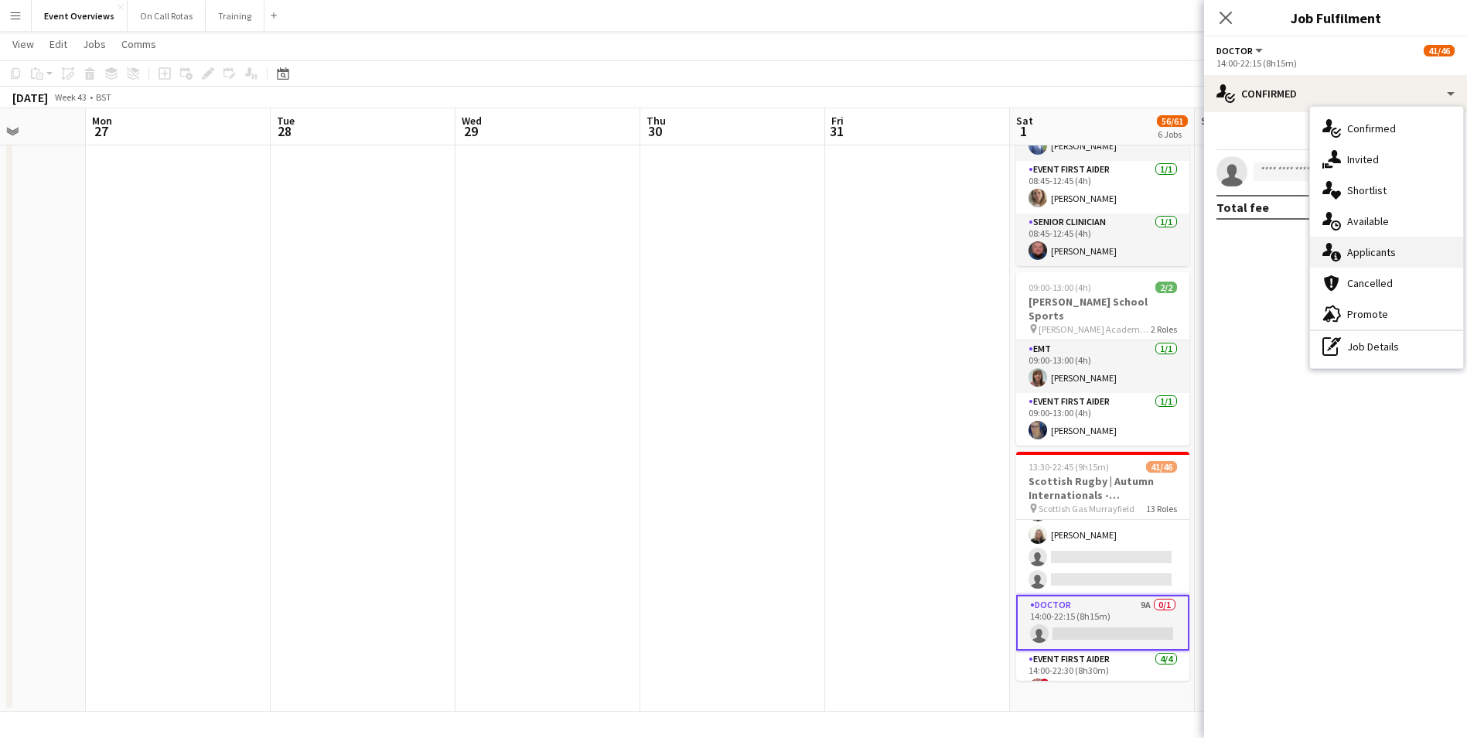
click at [1378, 240] on div "single-neutral-actions-information Applicants" at bounding box center [1386, 252] width 153 height 31
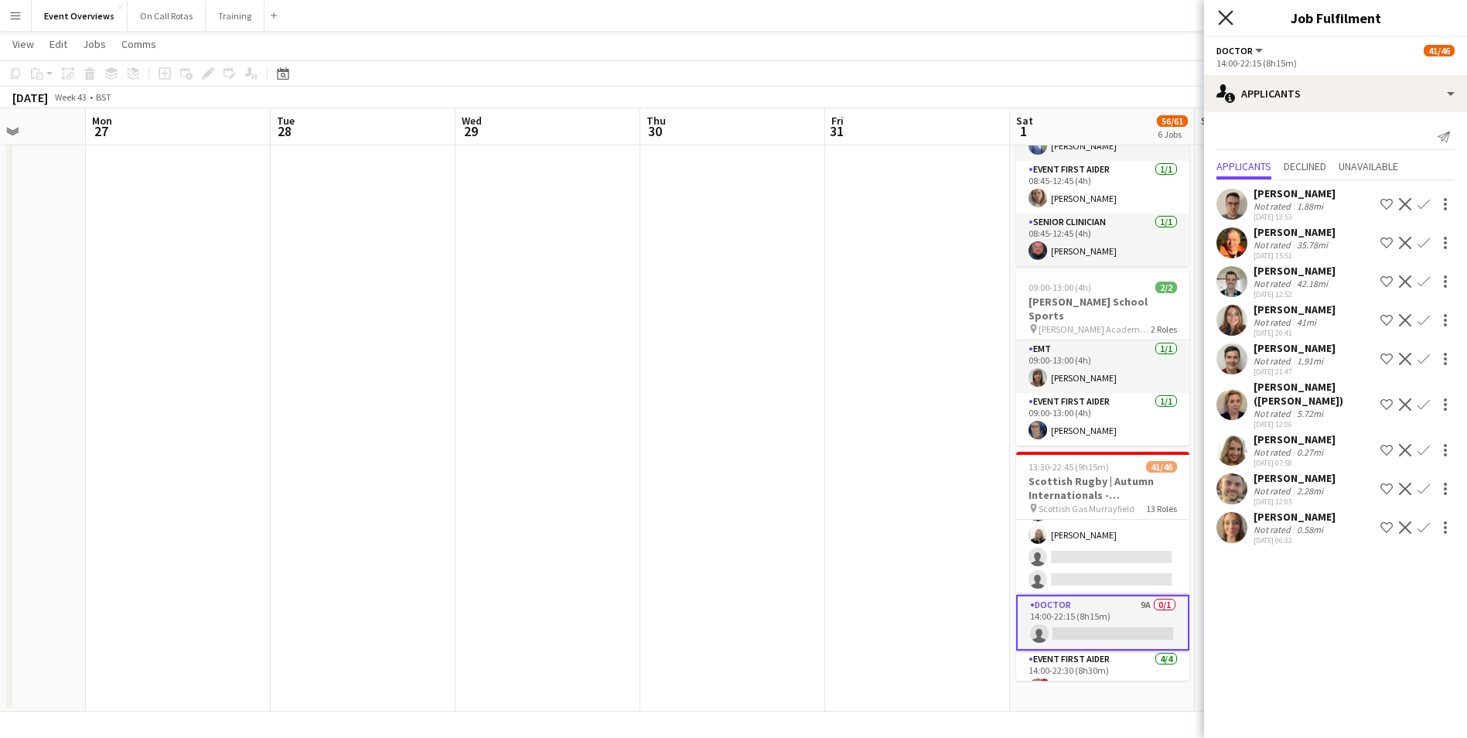
click at [1223, 22] on icon "Close pop-in" at bounding box center [1225, 17] width 15 height 15
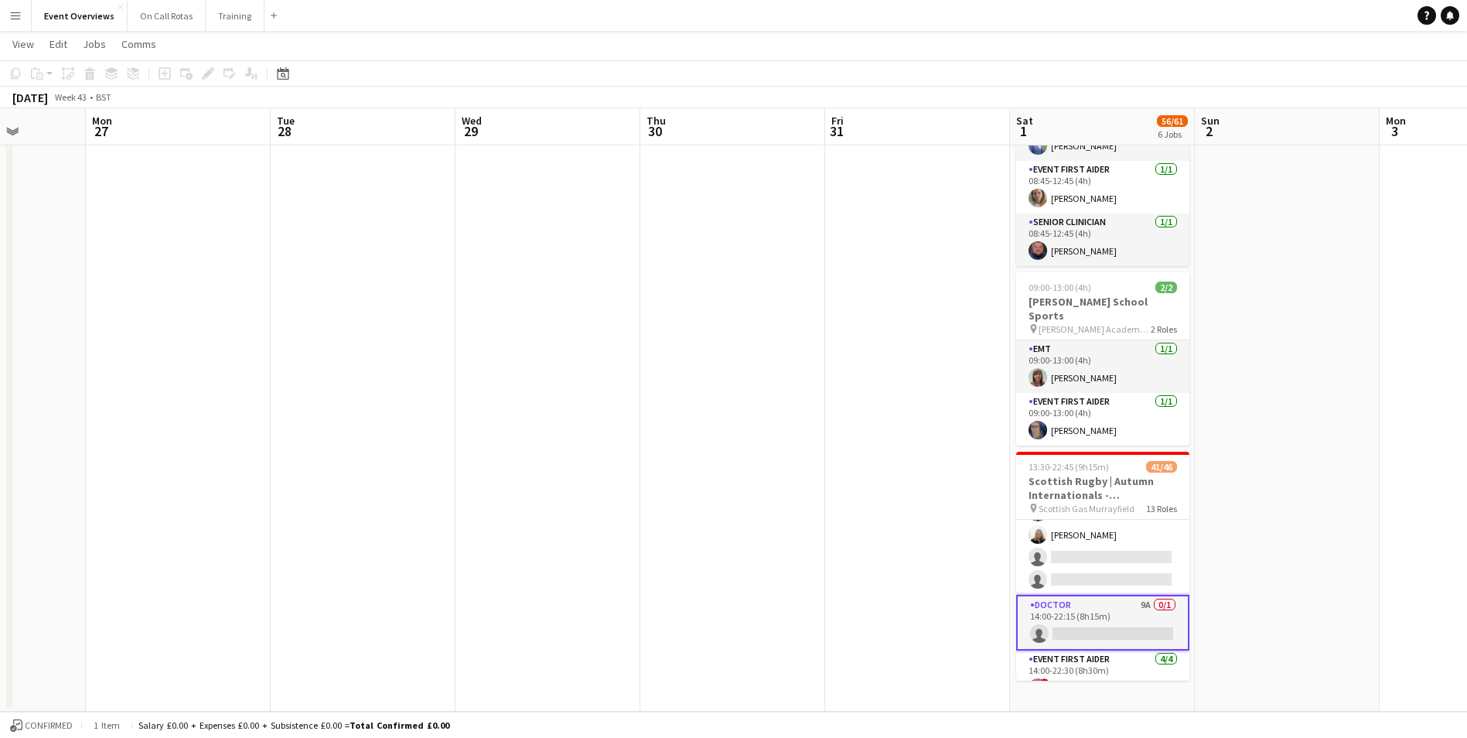
click at [821, 357] on app-date-cell at bounding box center [732, 87] width 185 height 1248
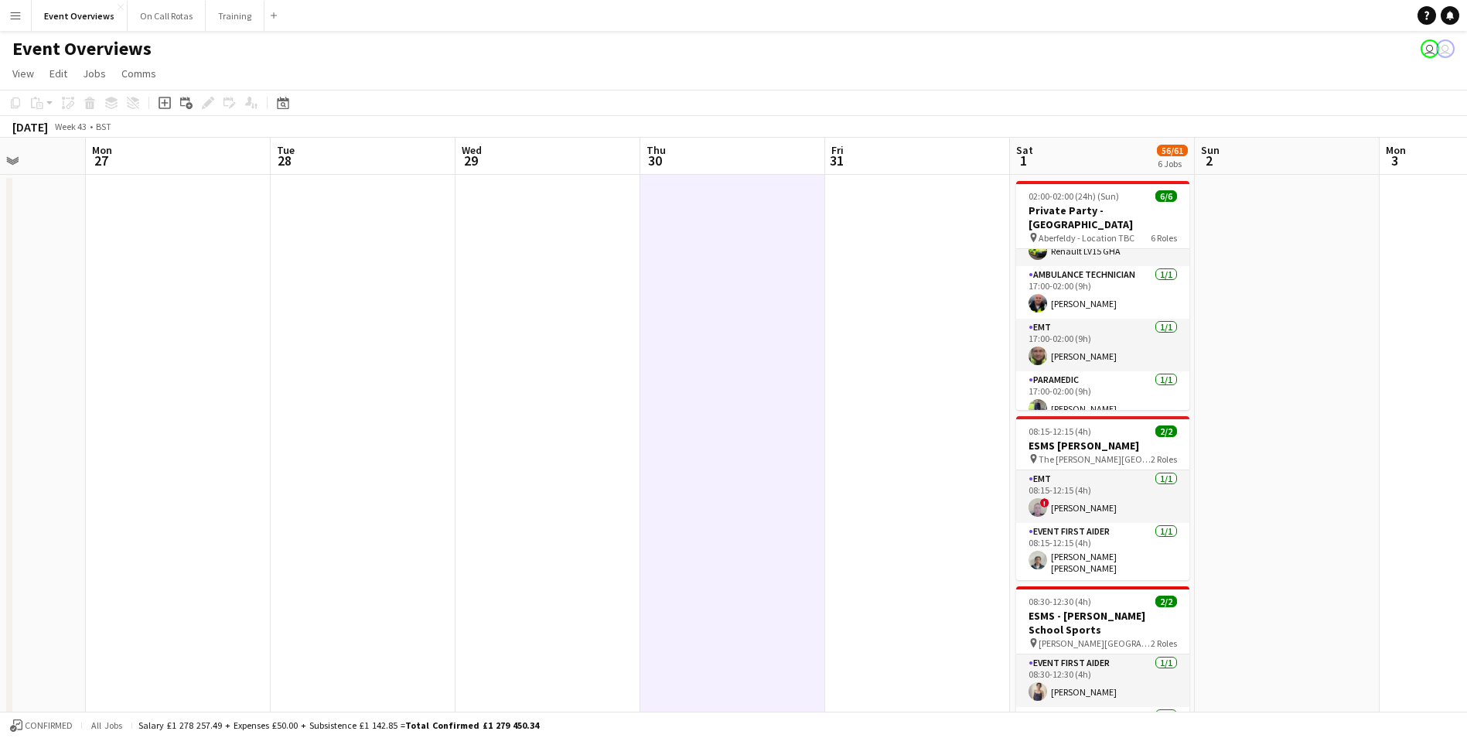
scroll to position [64, 0]
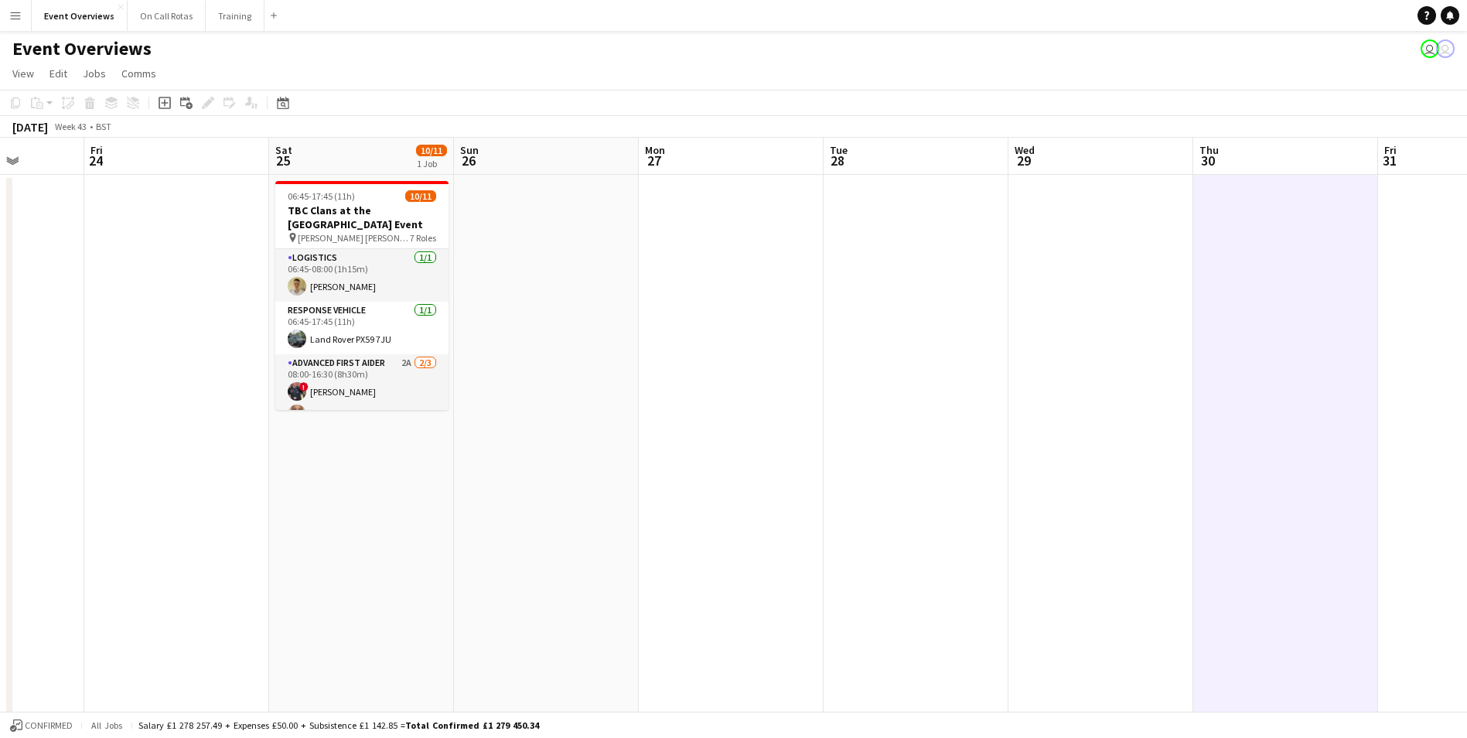
drag, startPoint x: 733, startPoint y: 408, endPoint x: 944, endPoint y: 398, distance: 211.4
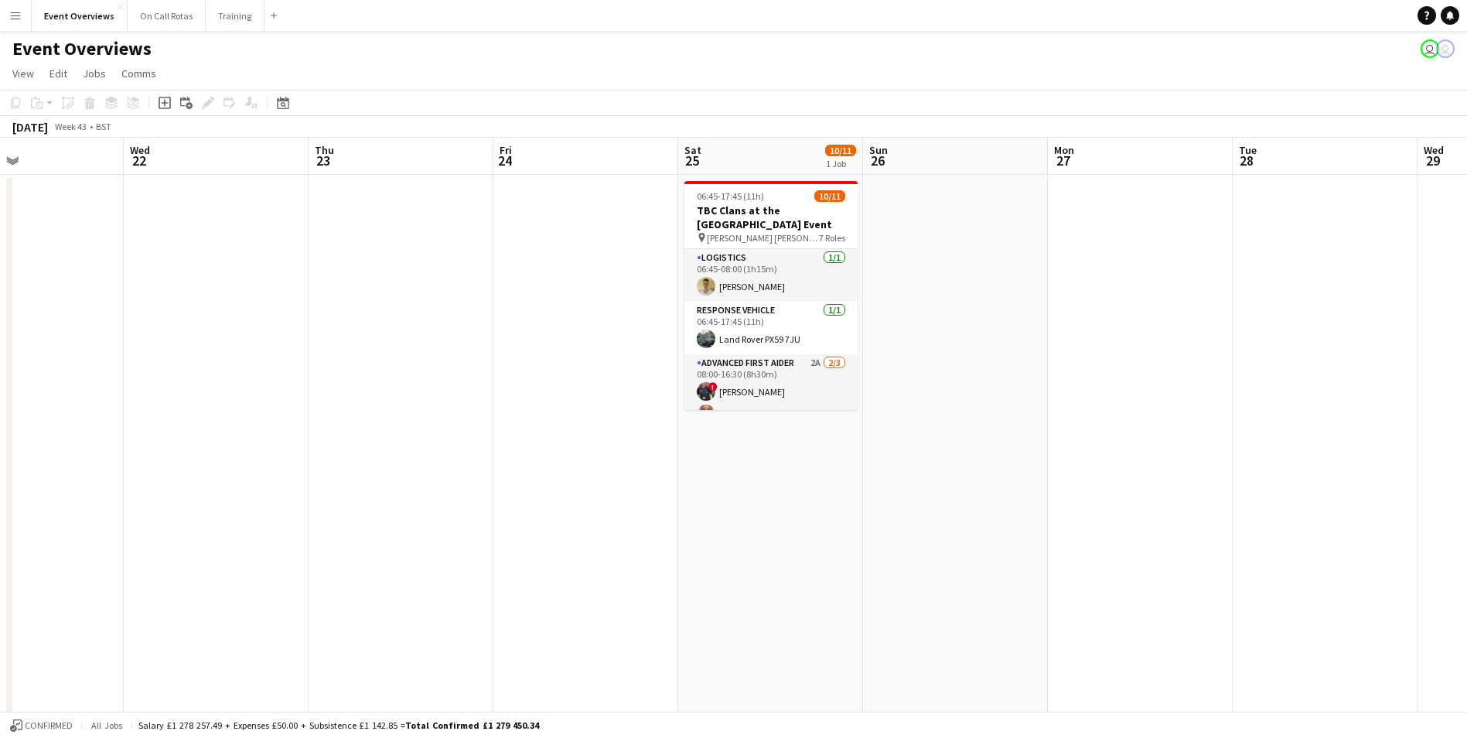
drag, startPoint x: 640, startPoint y: 376, endPoint x: 974, endPoint y: 353, distance: 334.2
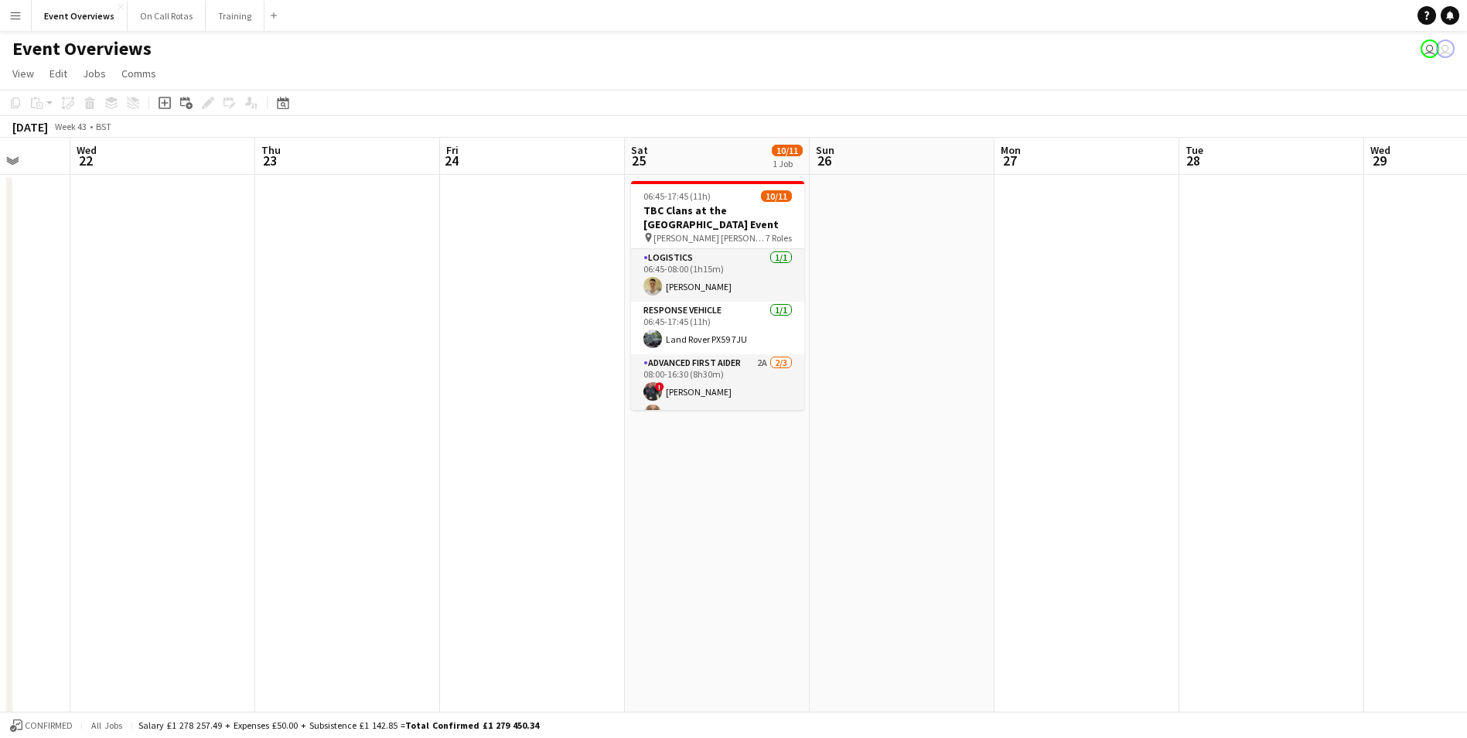
drag, startPoint x: 275, startPoint y: 342, endPoint x: 407, endPoint y: 347, distance: 131.6
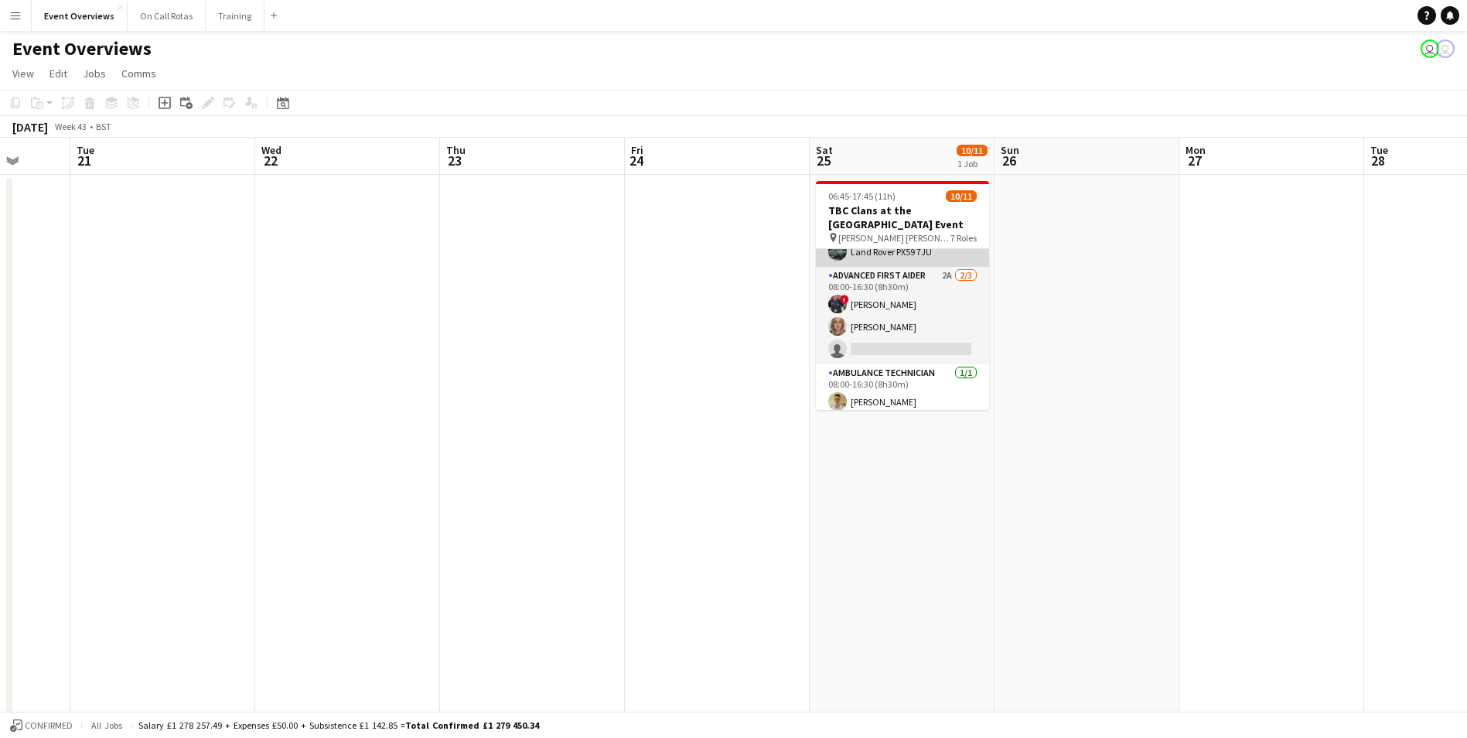
scroll to position [65, 0]
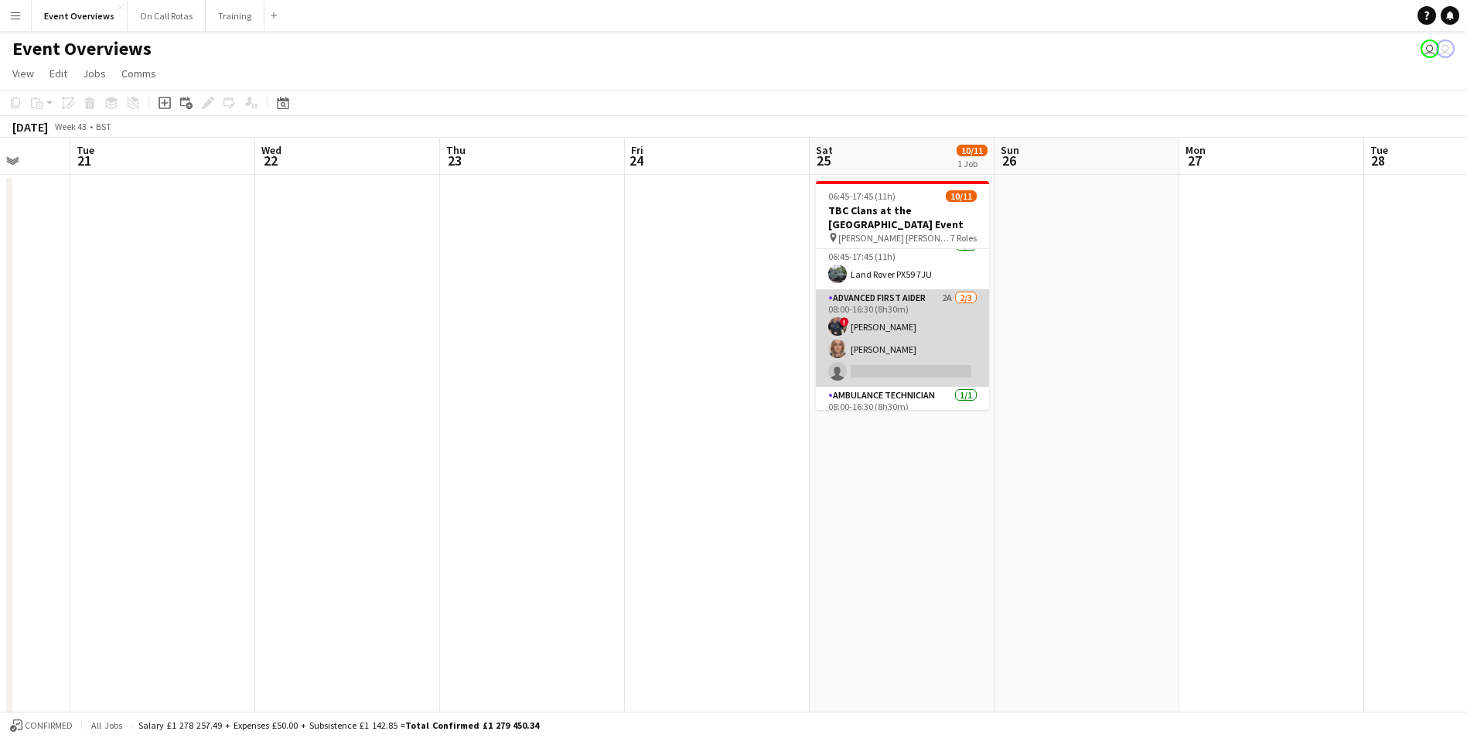
click at [903, 306] on app-card-role "Advanced First Aider 2A 2/3 08:00-16:30 (8h30m) ! Ryan Murray Aimee Vaughan sin…" at bounding box center [902, 337] width 173 height 97
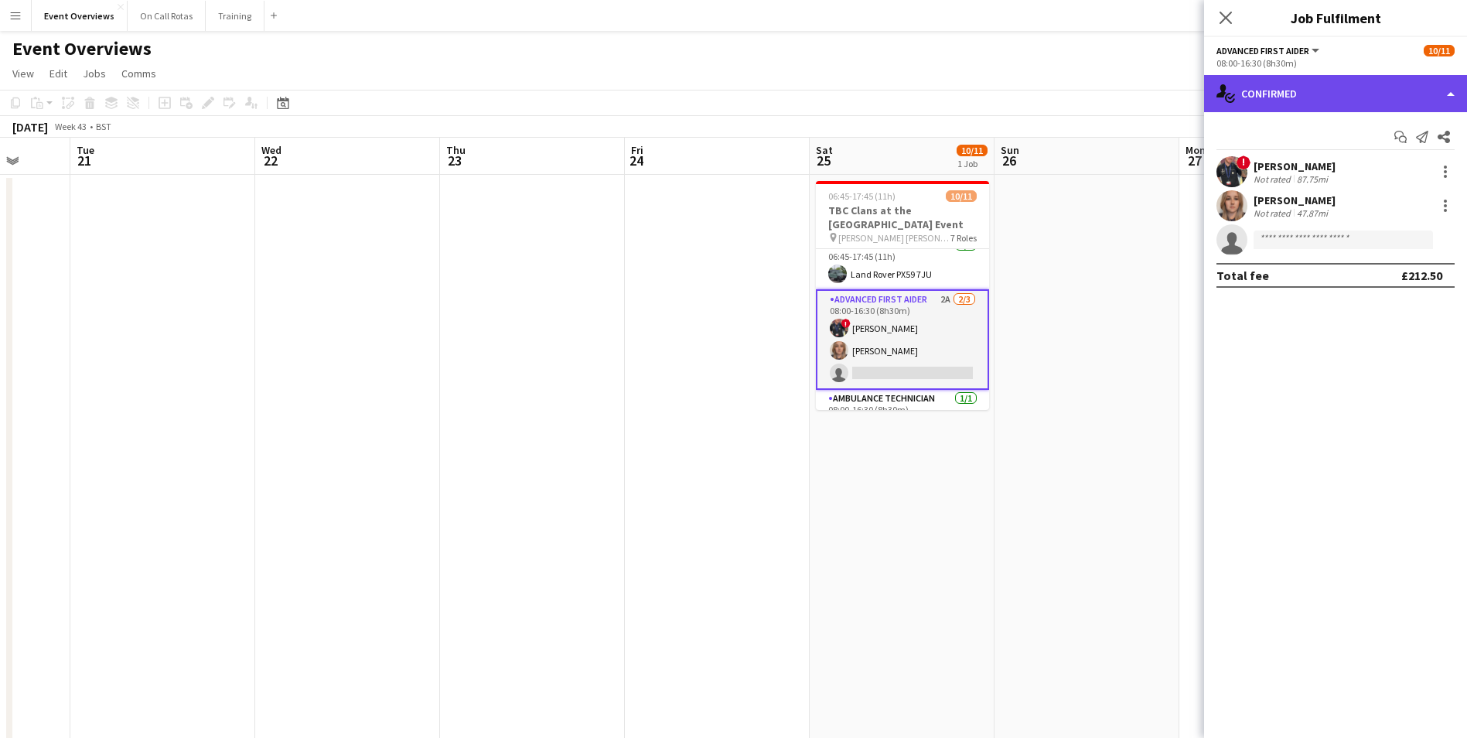
click at [1292, 86] on div "single-neutral-actions-check-2 Confirmed" at bounding box center [1335, 93] width 263 height 37
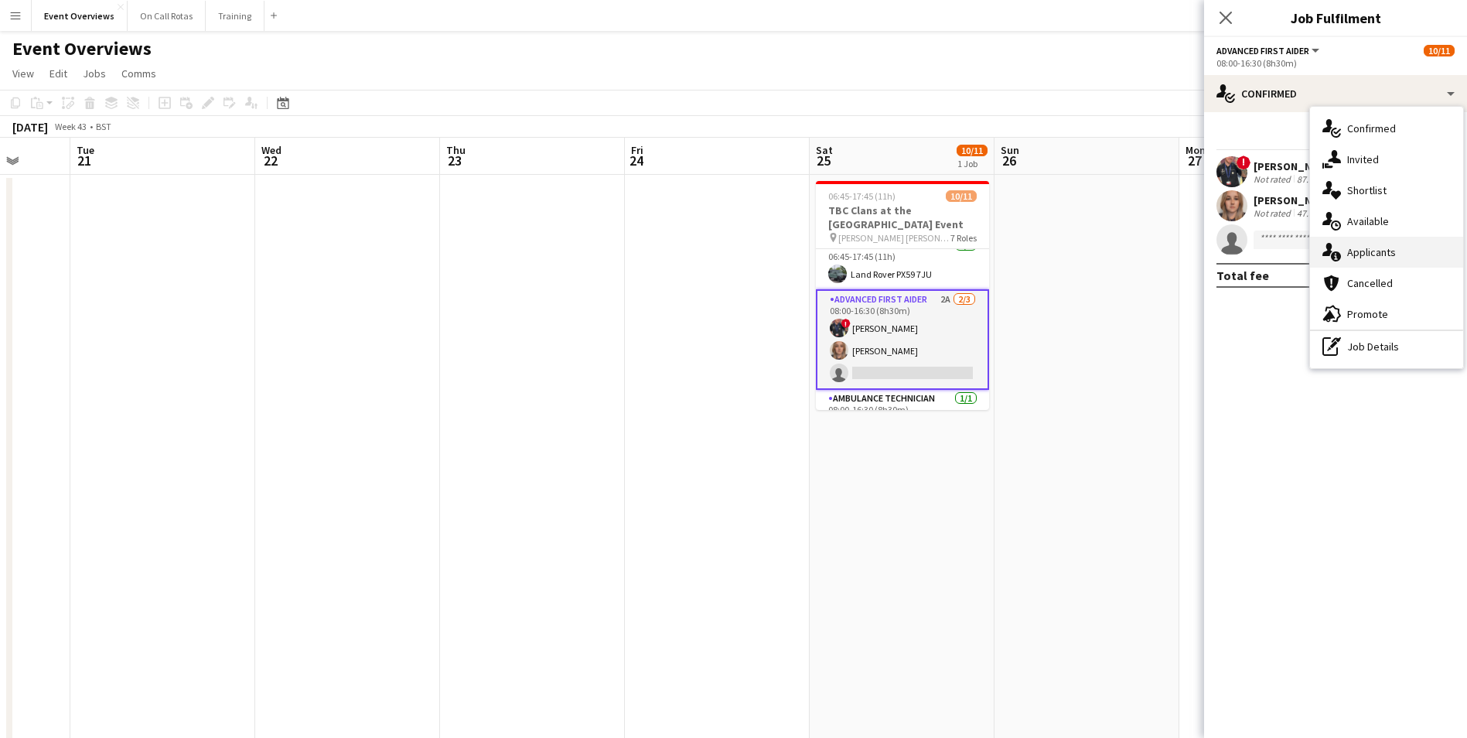
click at [1376, 249] on span "Applicants" at bounding box center [1371, 252] width 49 height 14
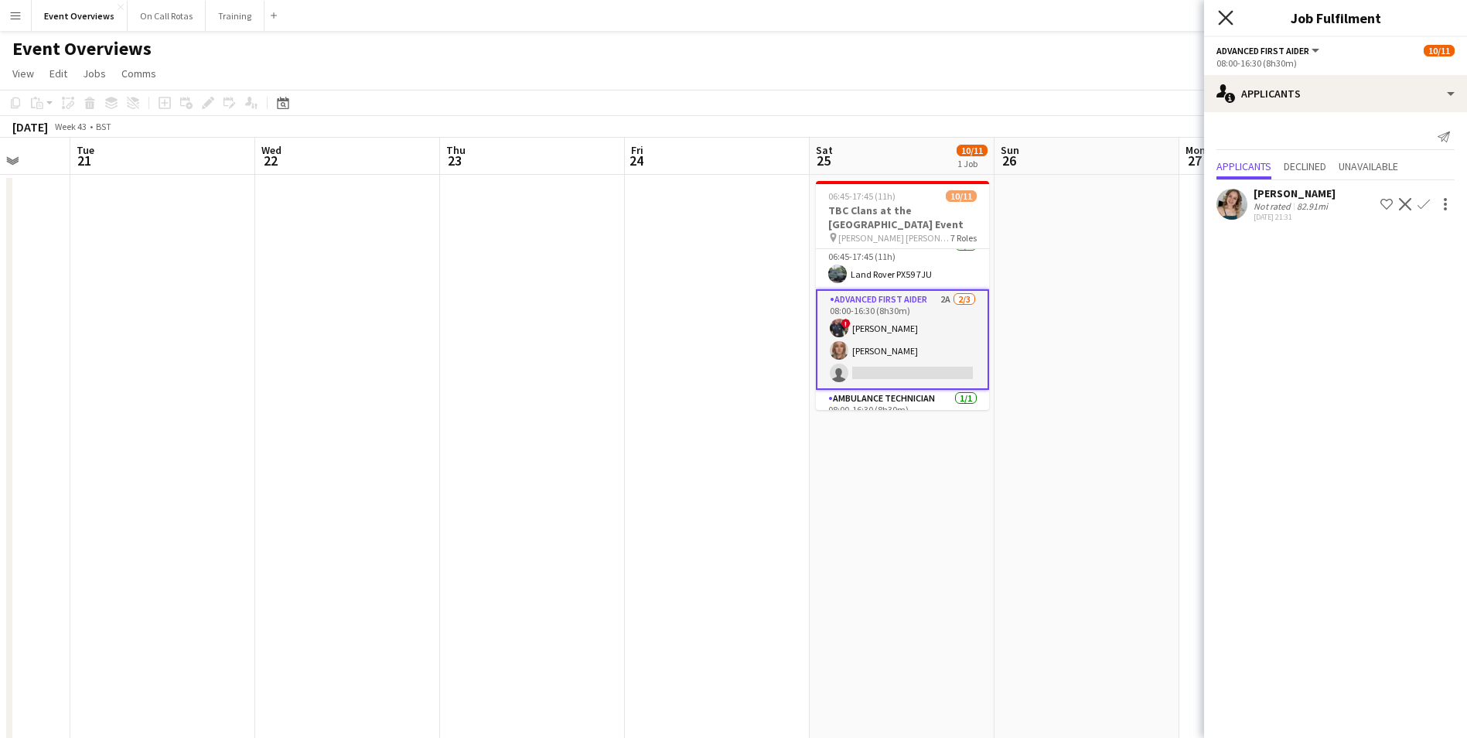
click at [1231, 19] on icon "Close pop-in" at bounding box center [1225, 17] width 15 height 15
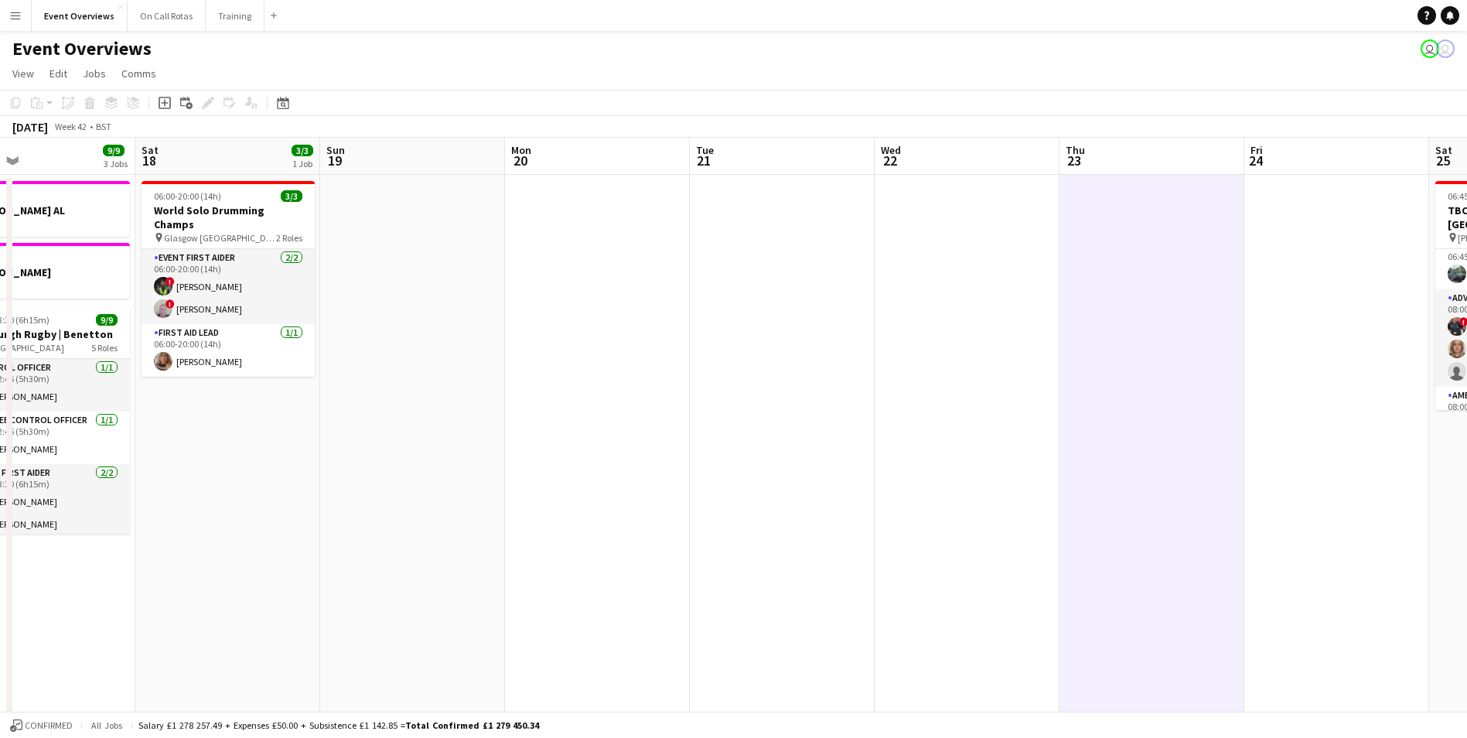
drag, startPoint x: 620, startPoint y: 374, endPoint x: 1271, endPoint y: 367, distance: 650.5
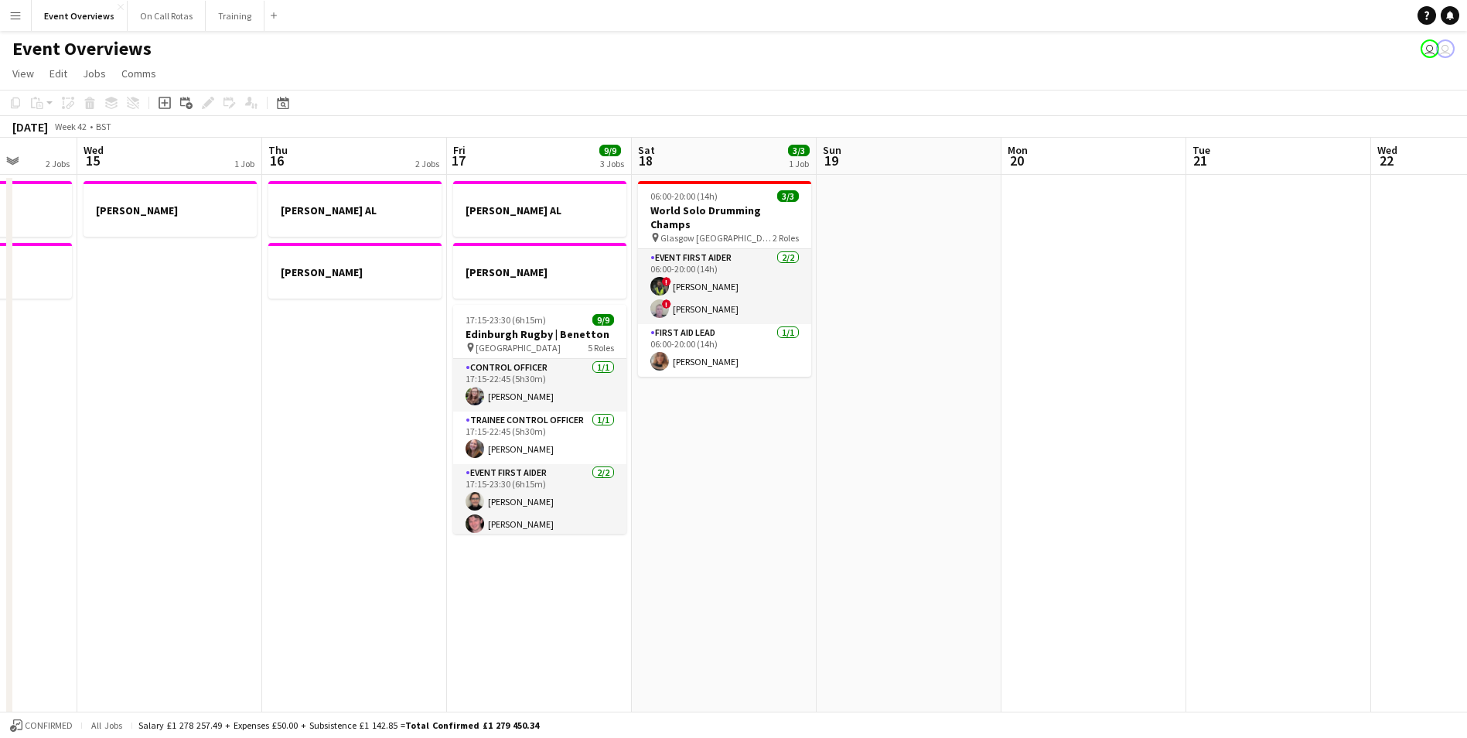
scroll to position [0, 395]
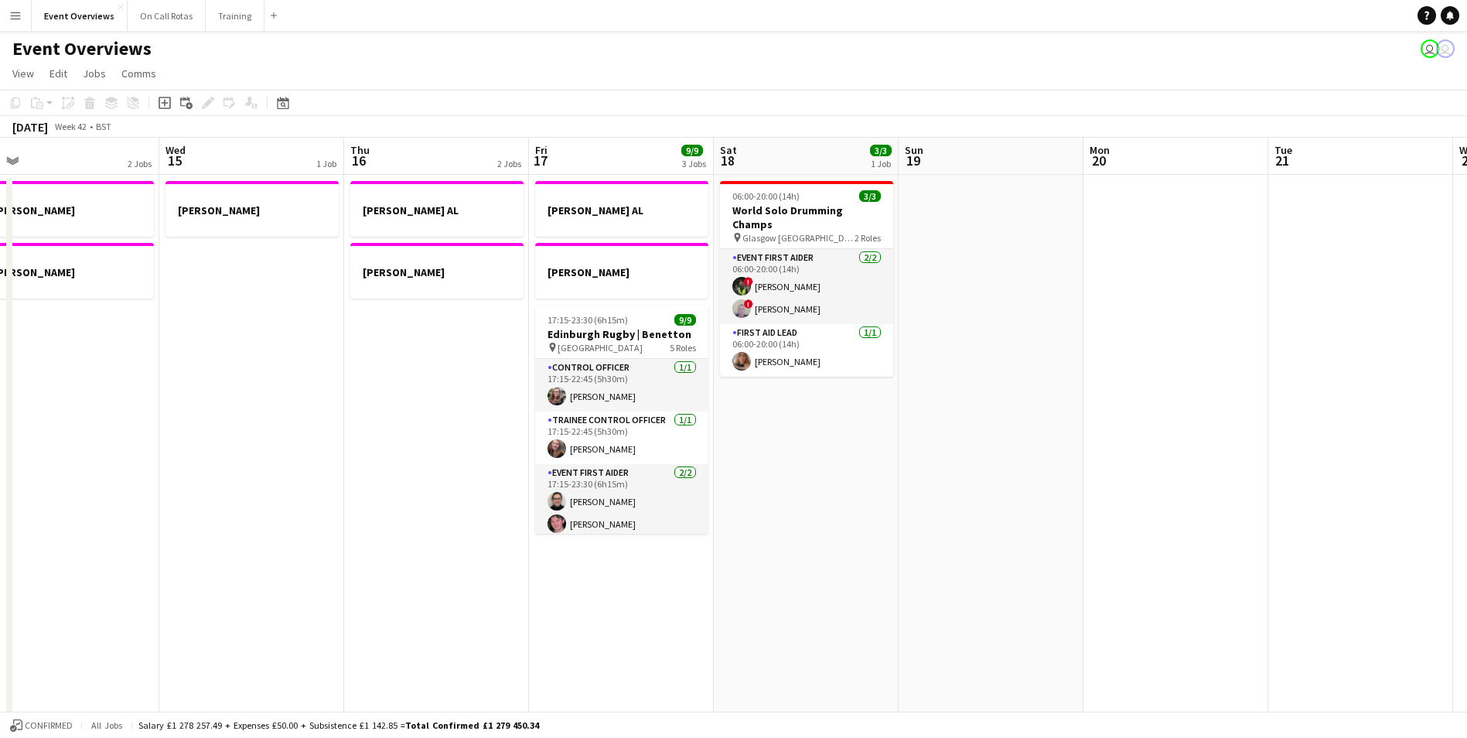
drag, startPoint x: 724, startPoint y: 384, endPoint x: 1272, endPoint y: 377, distance: 547.6
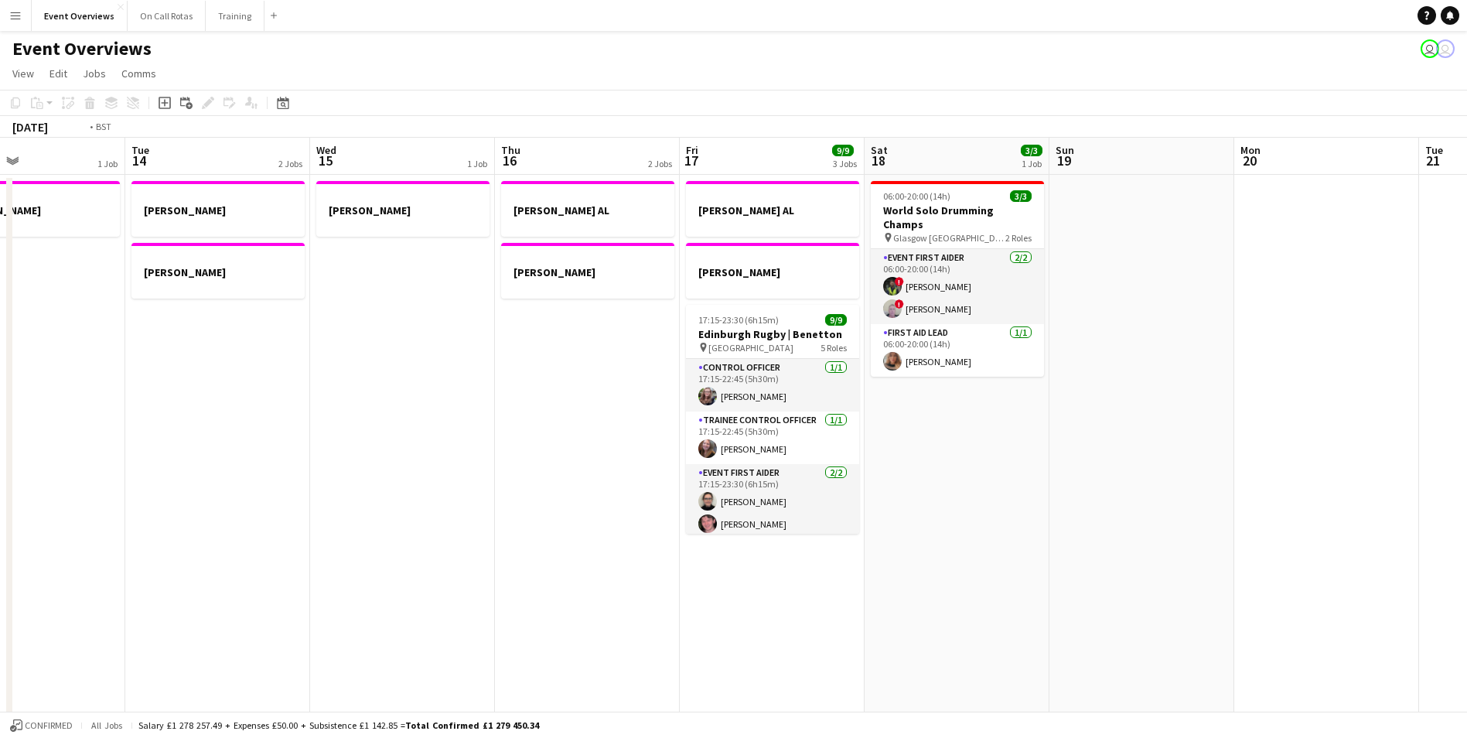
drag, startPoint x: 1073, startPoint y: 446, endPoint x: 1471, endPoint y: 443, distance: 398.3
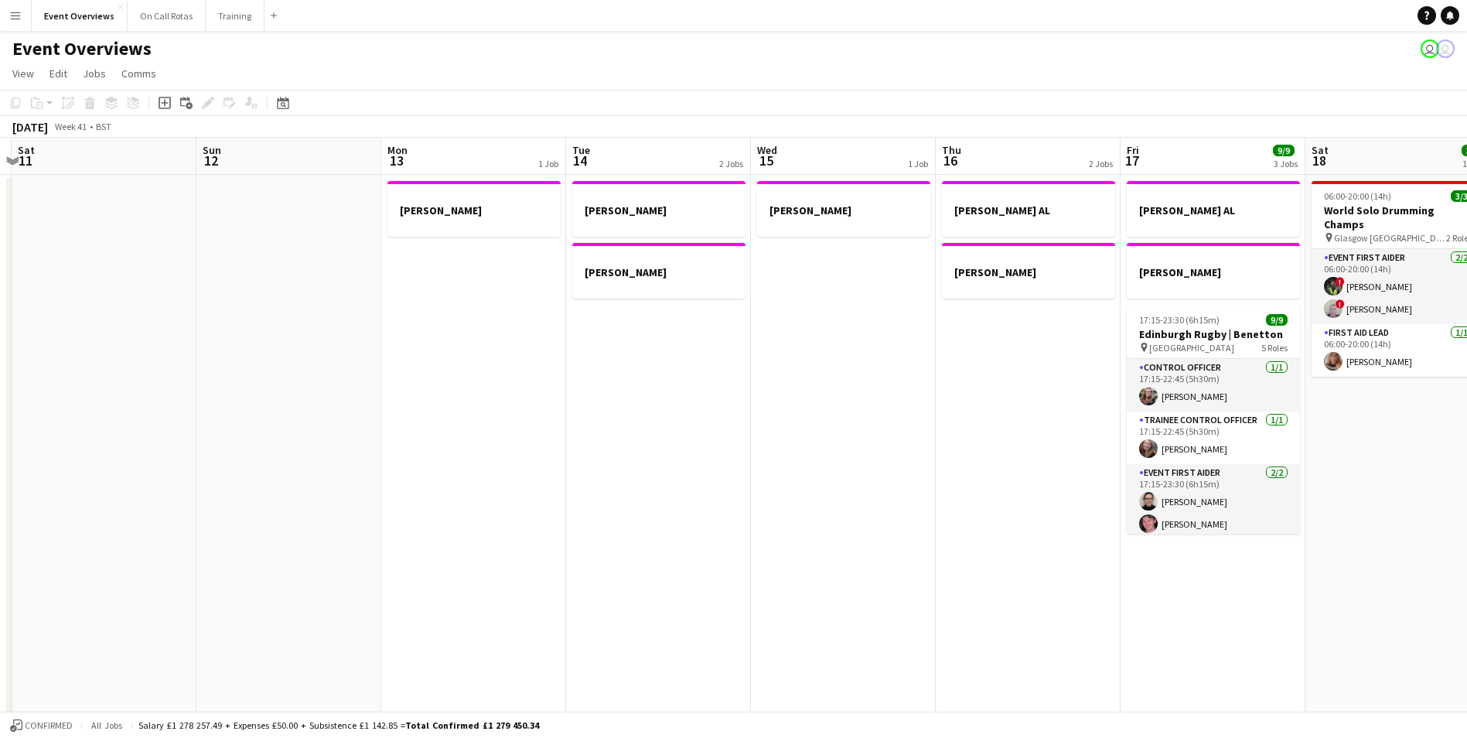
drag, startPoint x: 760, startPoint y: 442, endPoint x: 1231, endPoint y: 405, distance: 472.5
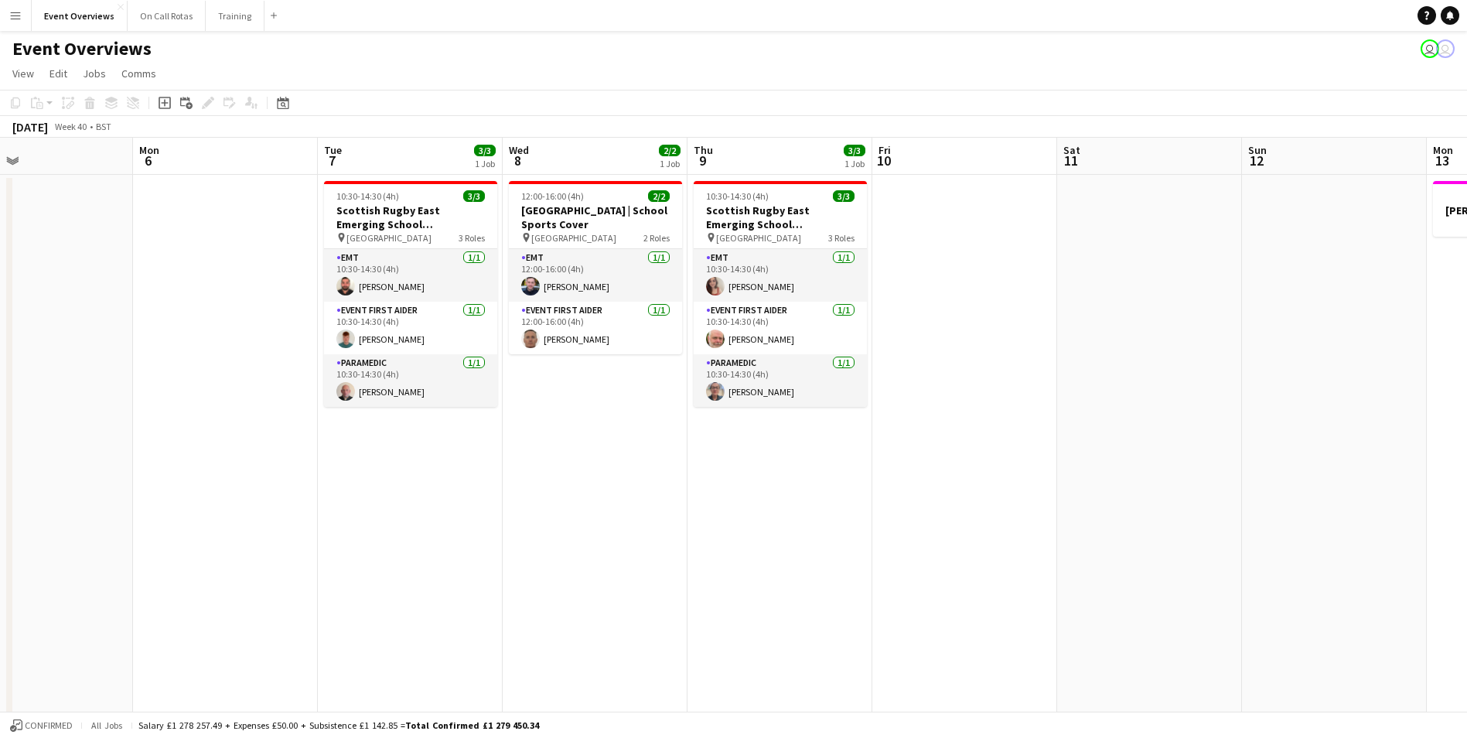
drag, startPoint x: 634, startPoint y: 389, endPoint x: 1216, endPoint y: 381, distance: 581.7
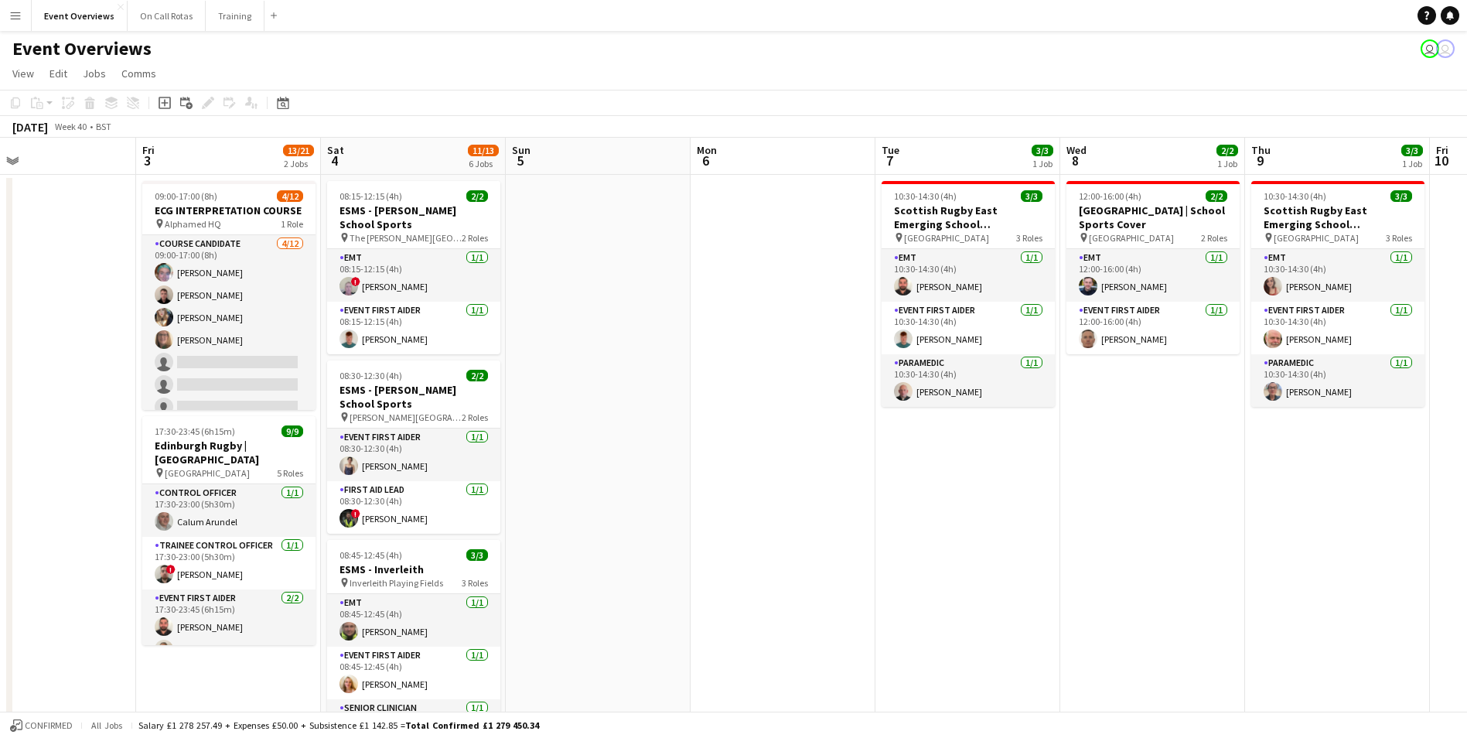
drag, startPoint x: 593, startPoint y: 421, endPoint x: 1098, endPoint y: 408, distance: 505.2
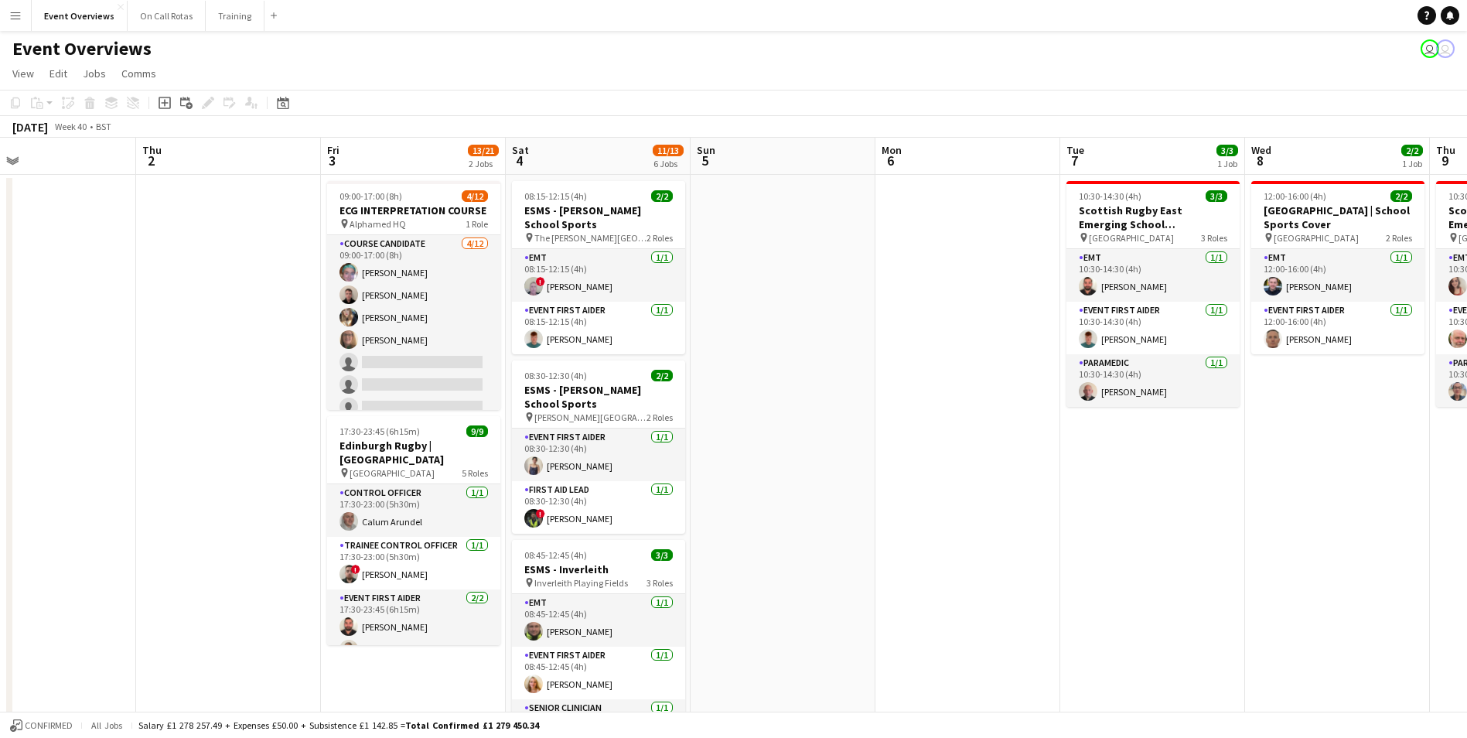
scroll to position [0, 434]
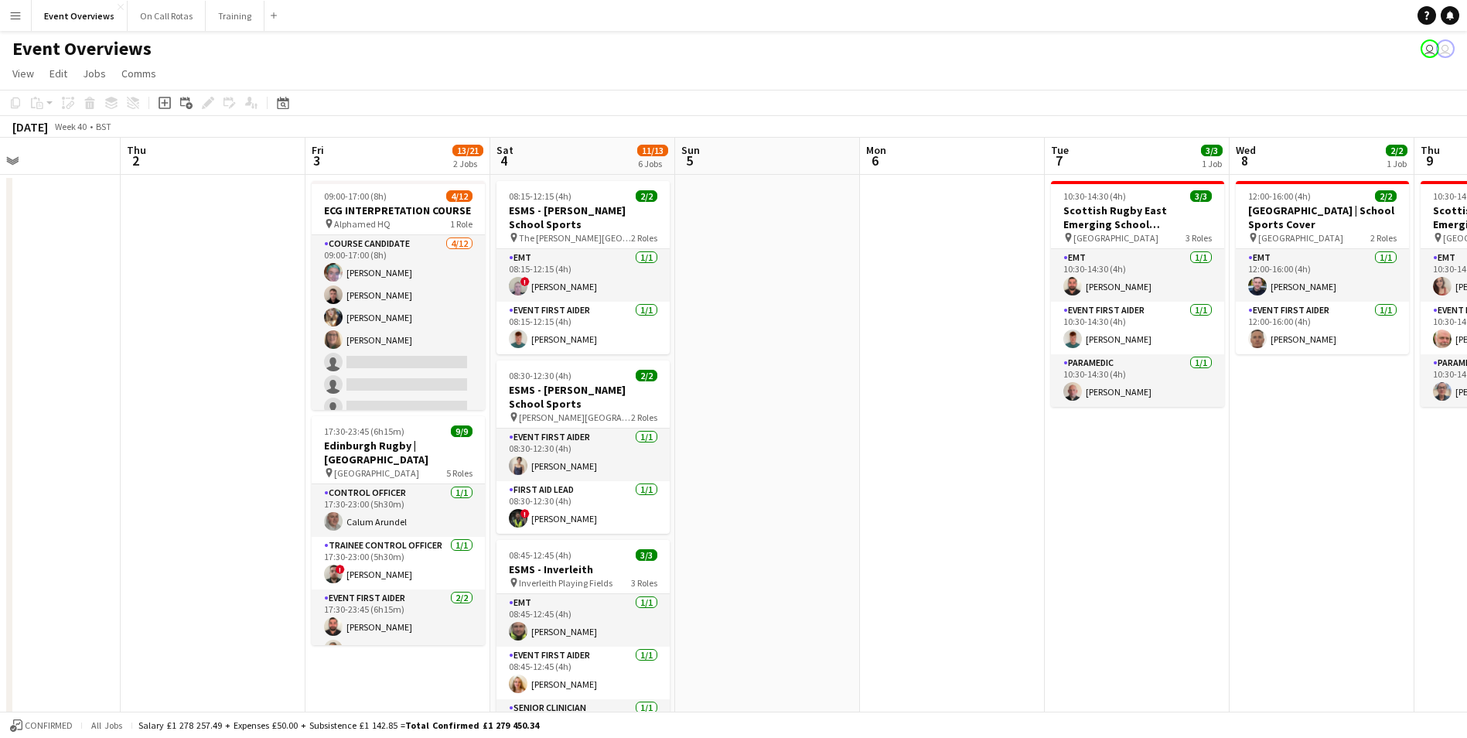
drag, startPoint x: 715, startPoint y: 410, endPoint x: 884, endPoint y: 401, distance: 169.6
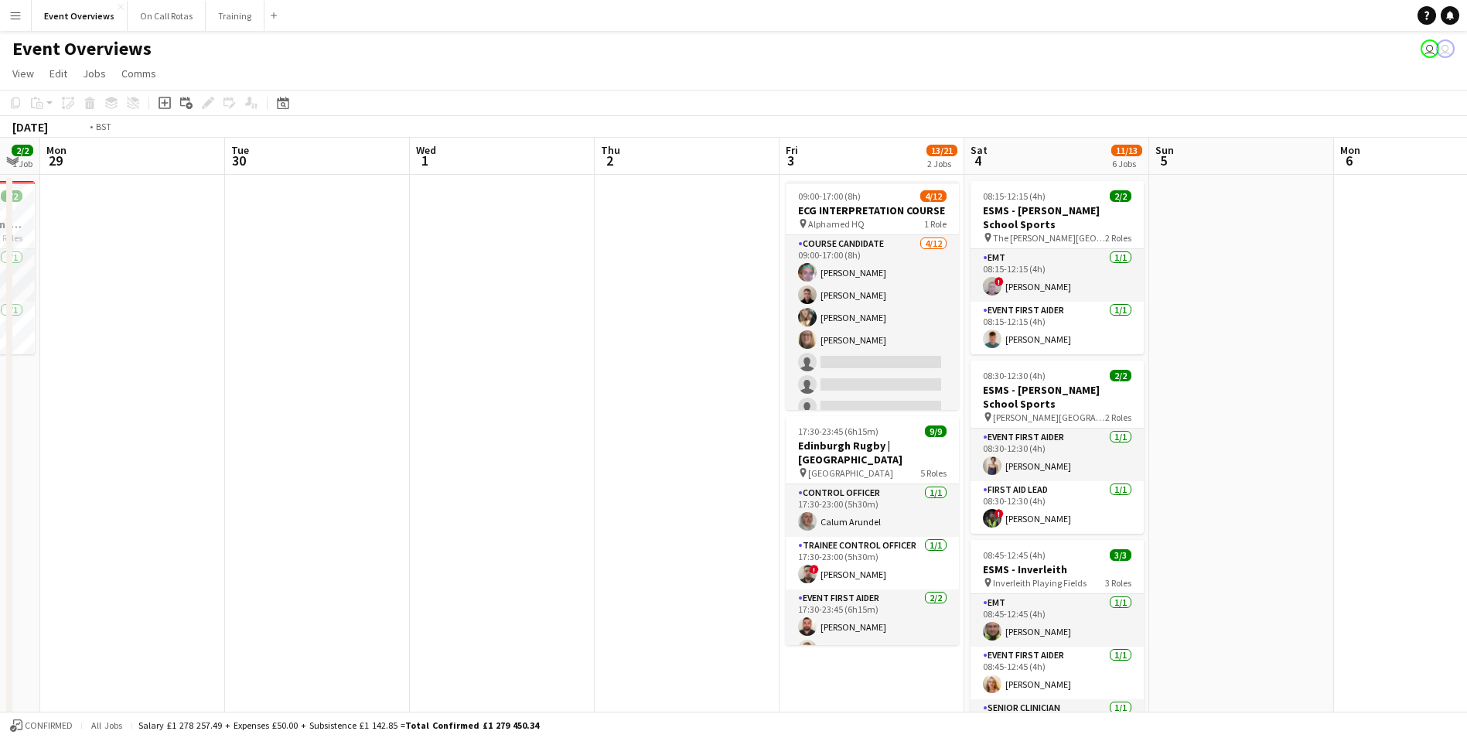
scroll to position [0, 490]
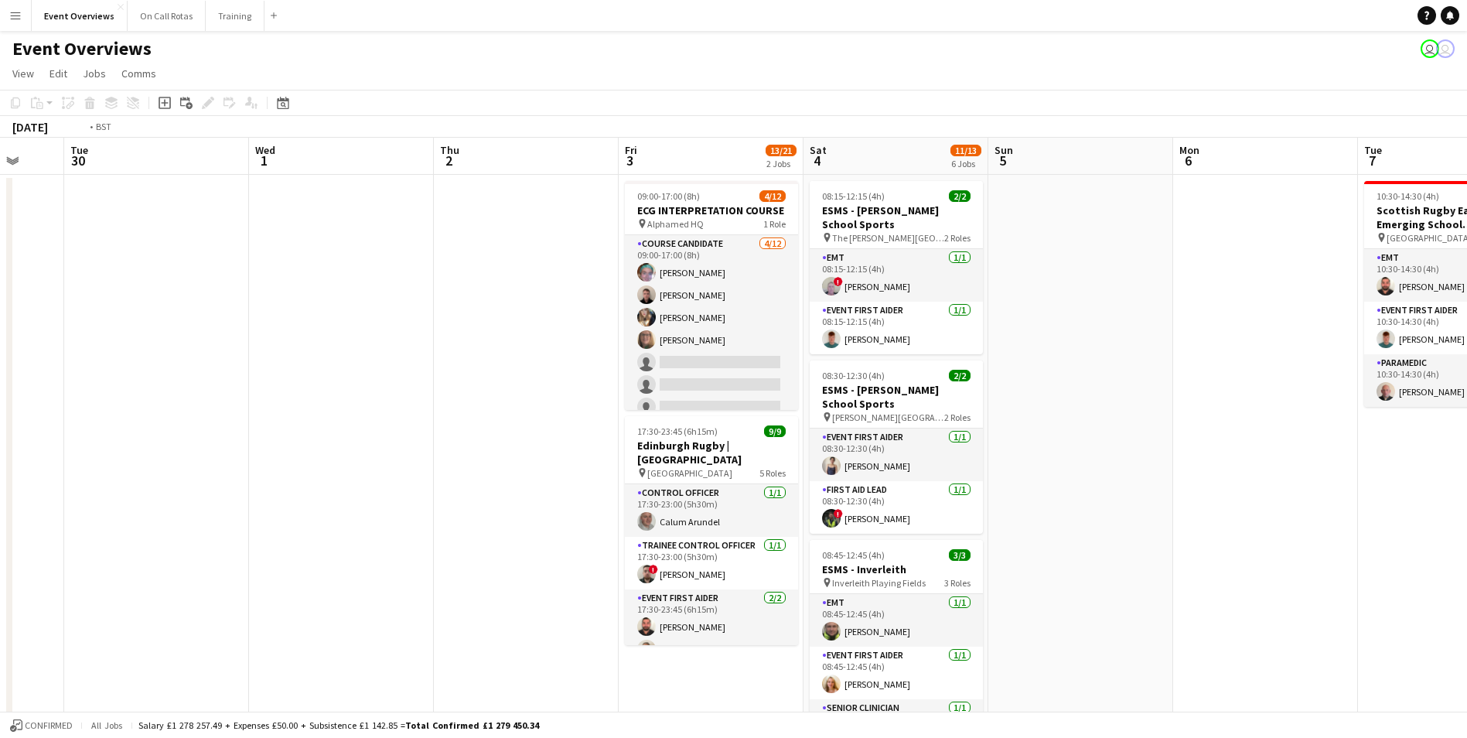
drag, startPoint x: 67, startPoint y: 364, endPoint x: 565, endPoint y: 354, distance: 498.2
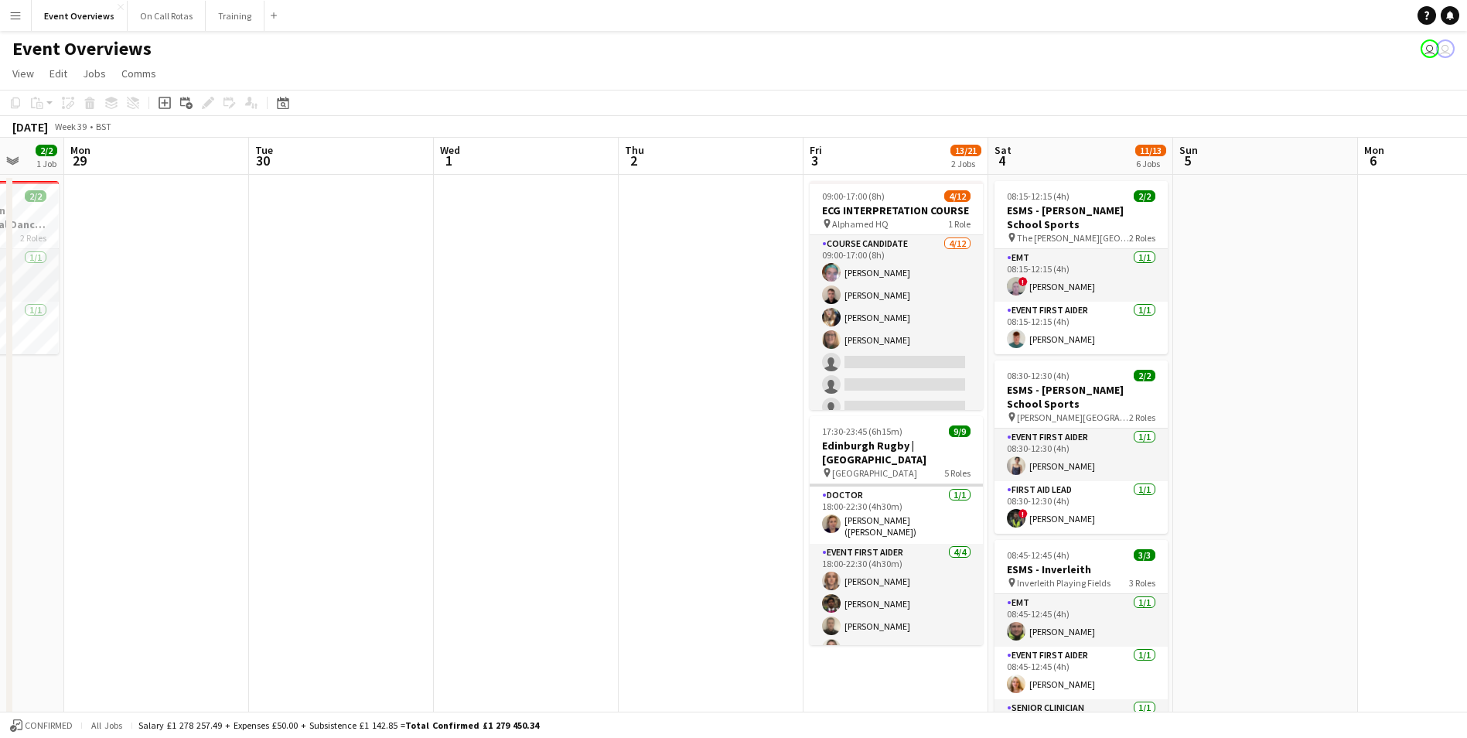
scroll to position [0, 0]
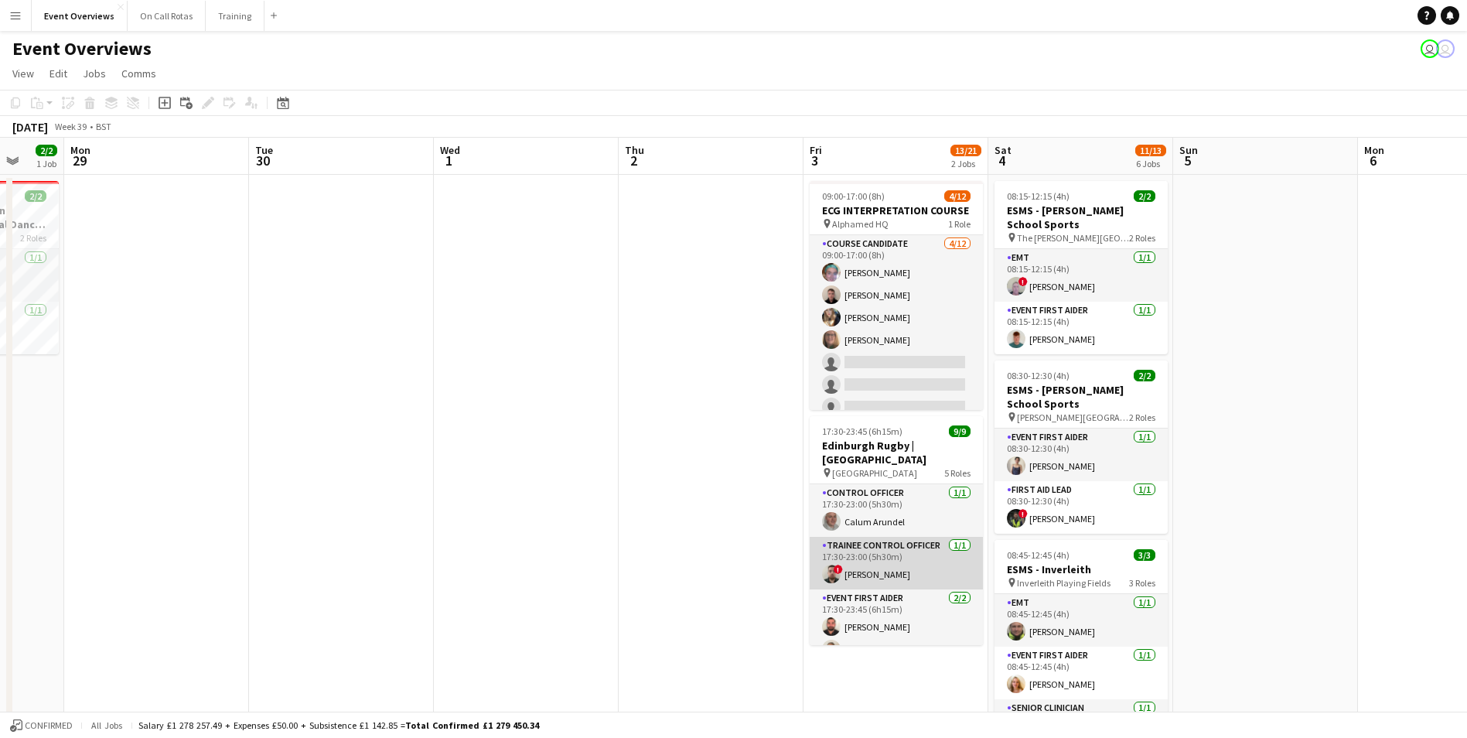
click at [836, 565] on app-user-avatar at bounding box center [831, 574] width 19 height 19
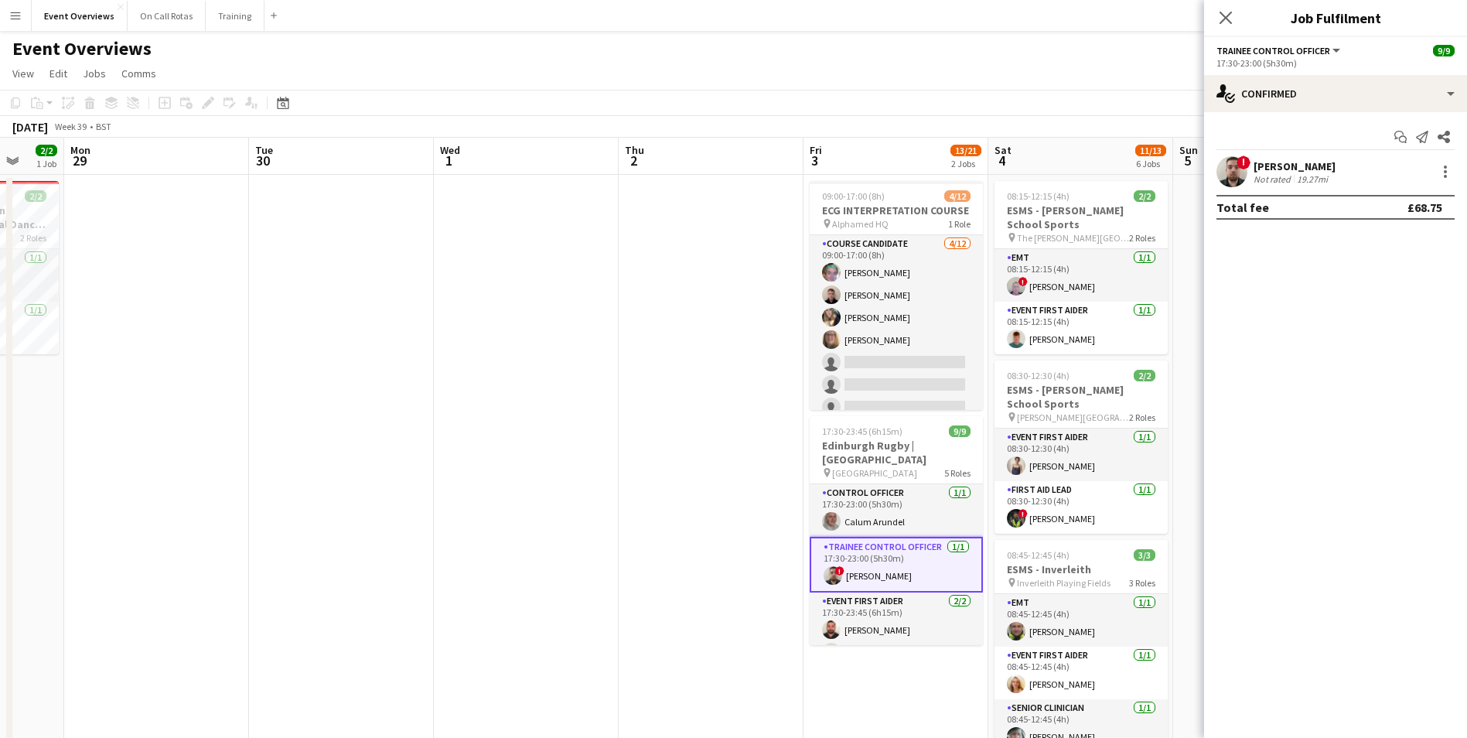
click at [1226, 176] on app-user-avatar at bounding box center [1232, 171] width 31 height 31
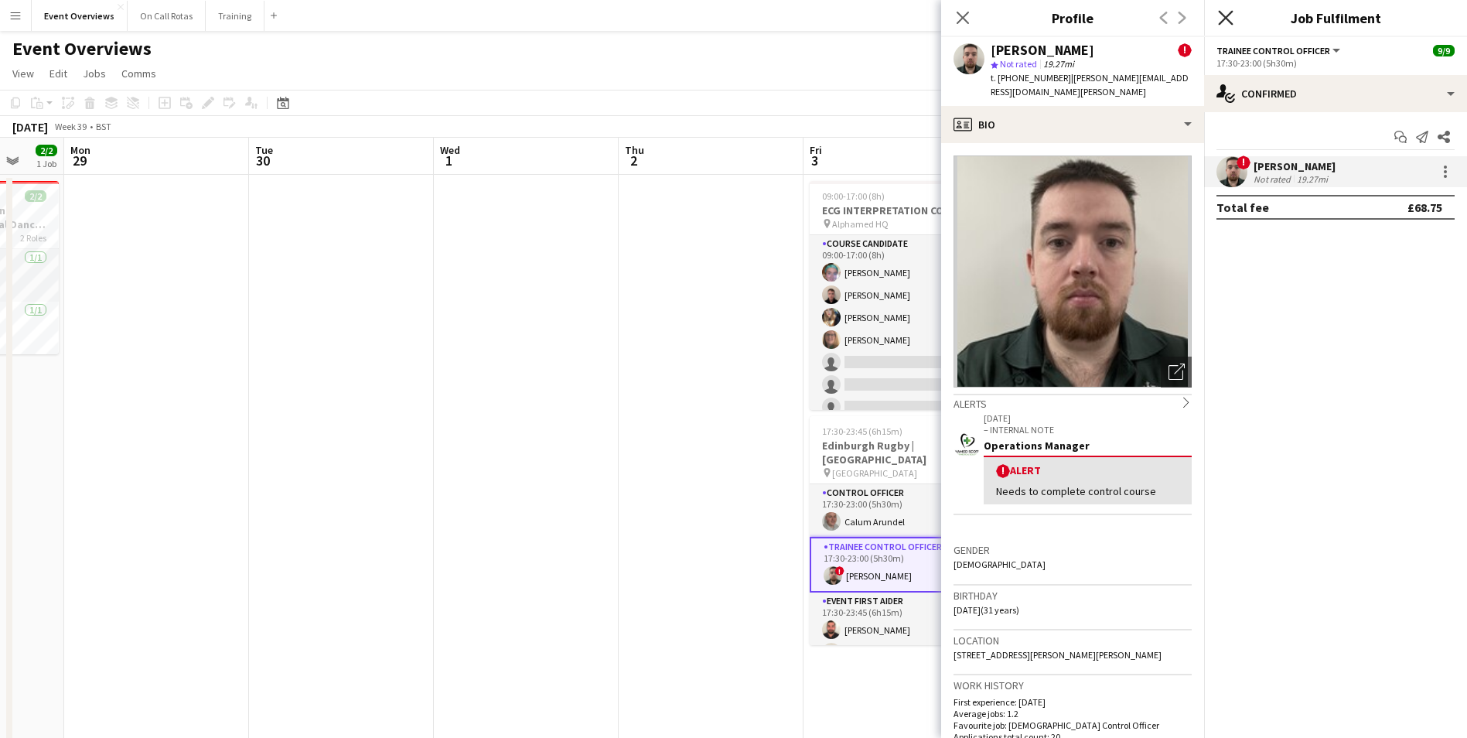
click at [1226, 19] on icon at bounding box center [1225, 17] width 15 height 15
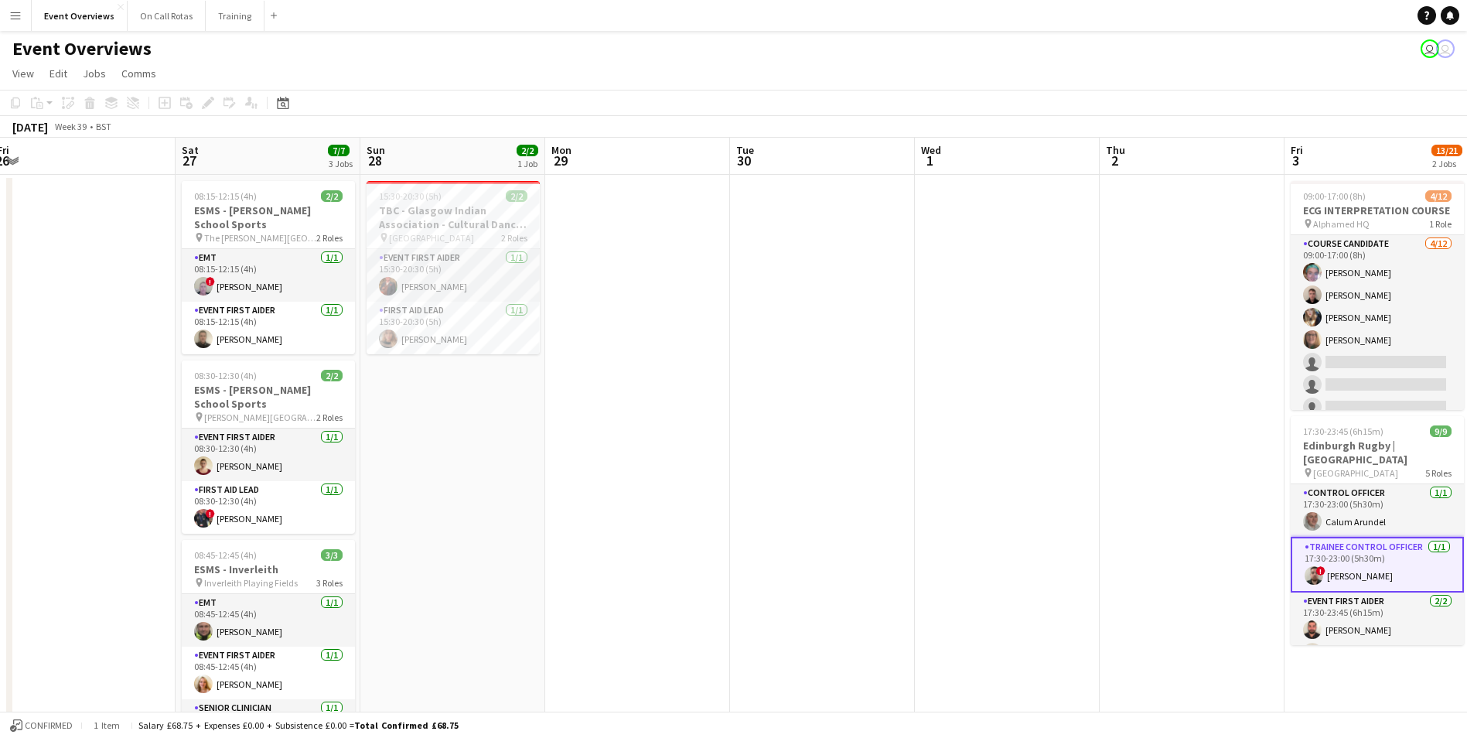
scroll to position [0, 357]
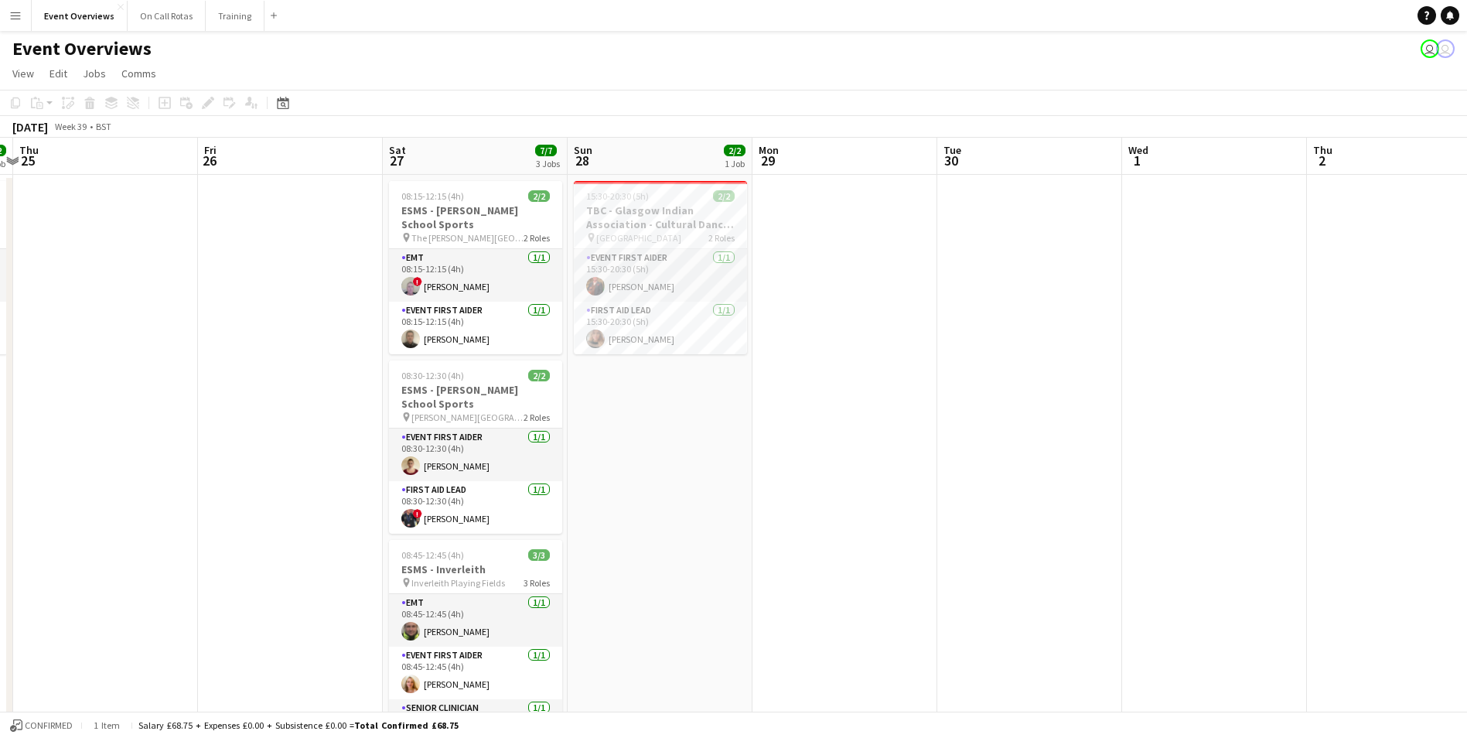
drag, startPoint x: 482, startPoint y: 349, endPoint x: 1170, endPoint y: 291, distance: 690.8
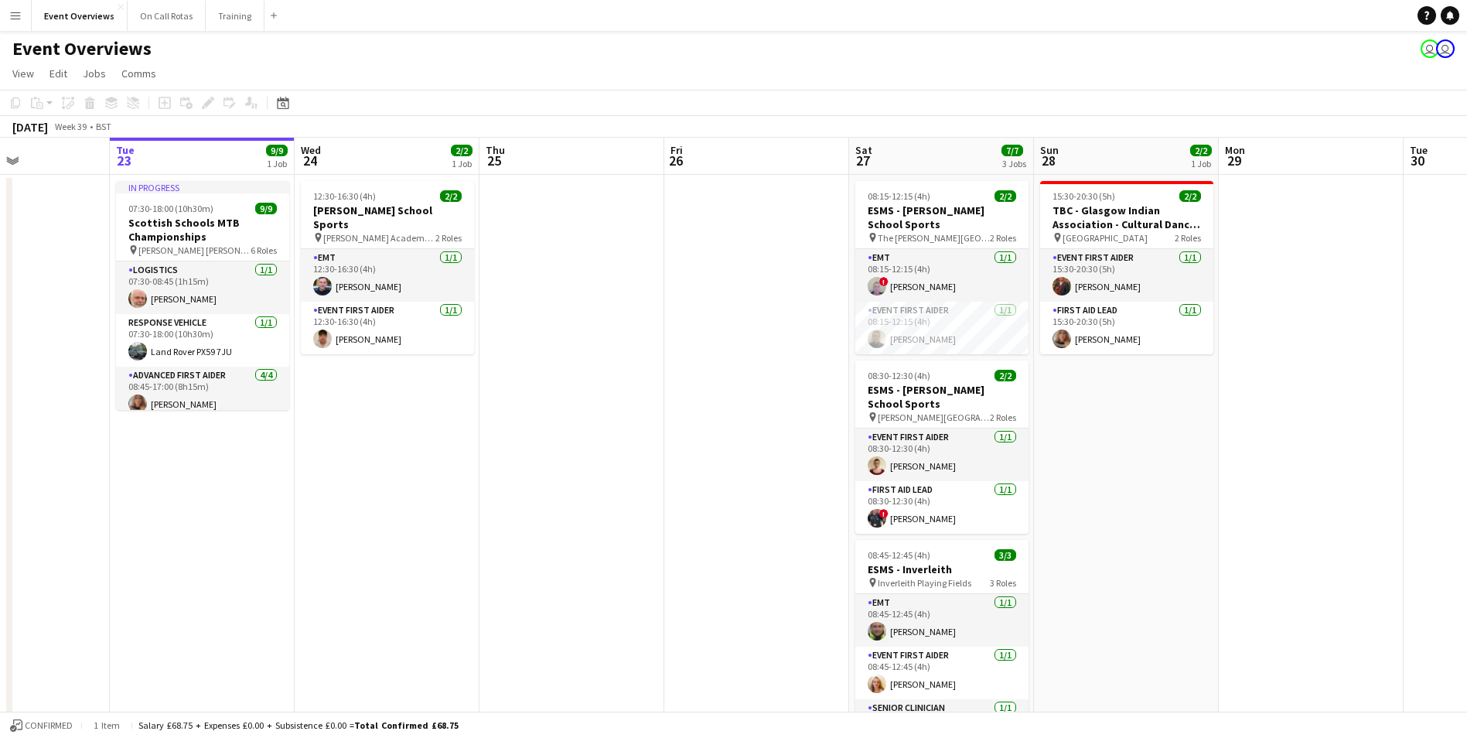
drag, startPoint x: 154, startPoint y: 551, endPoint x: 388, endPoint y: 594, distance: 238.2
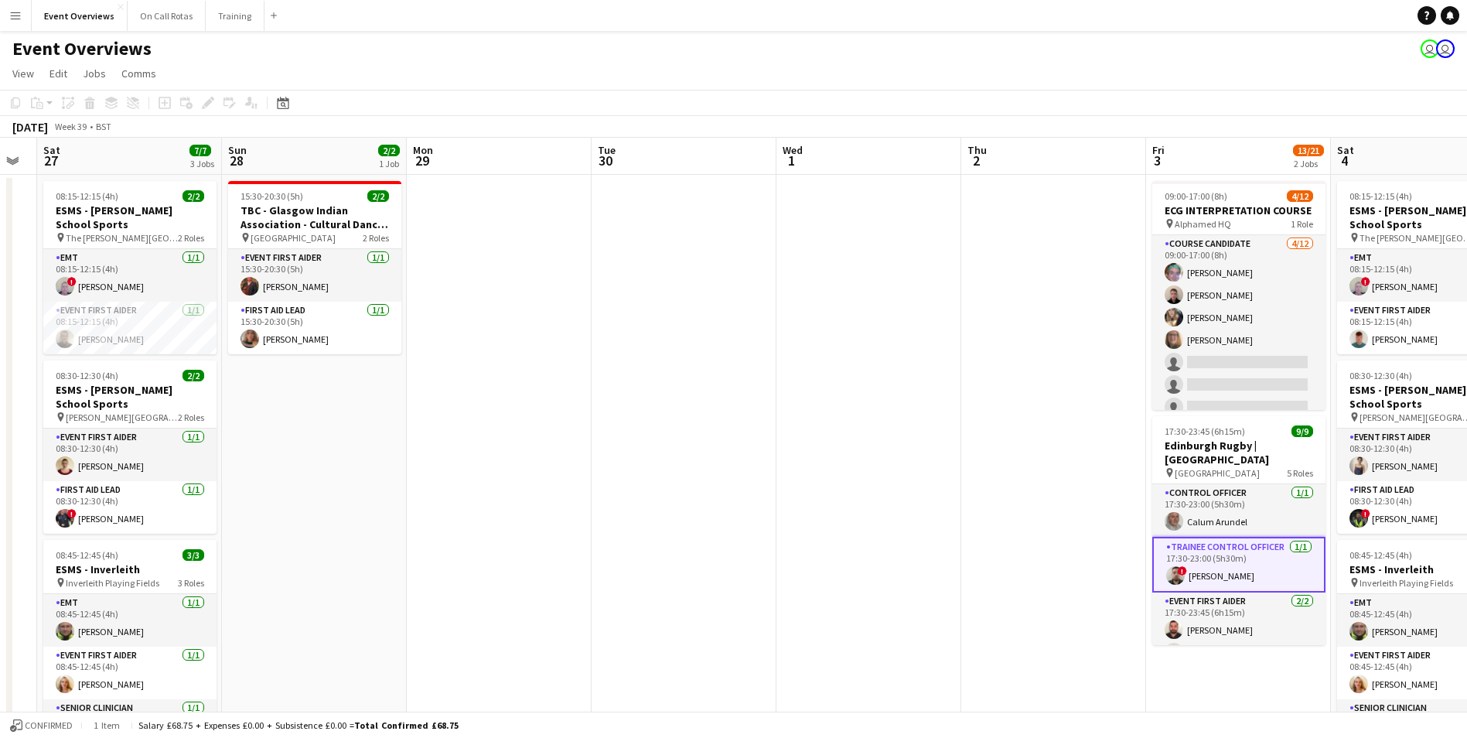
scroll to position [0, 525]
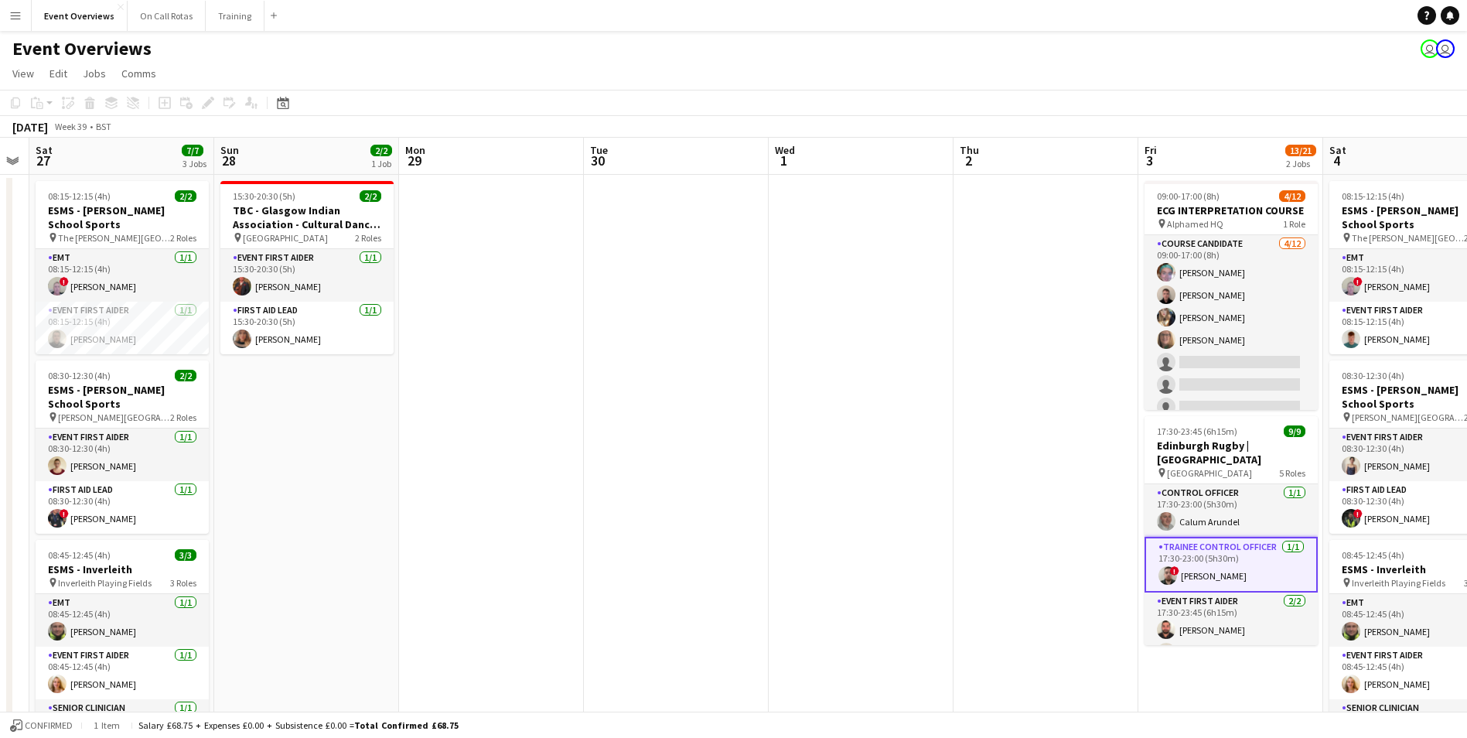
drag, startPoint x: 1146, startPoint y: 538, endPoint x: 558, endPoint y: 557, distance: 588.1
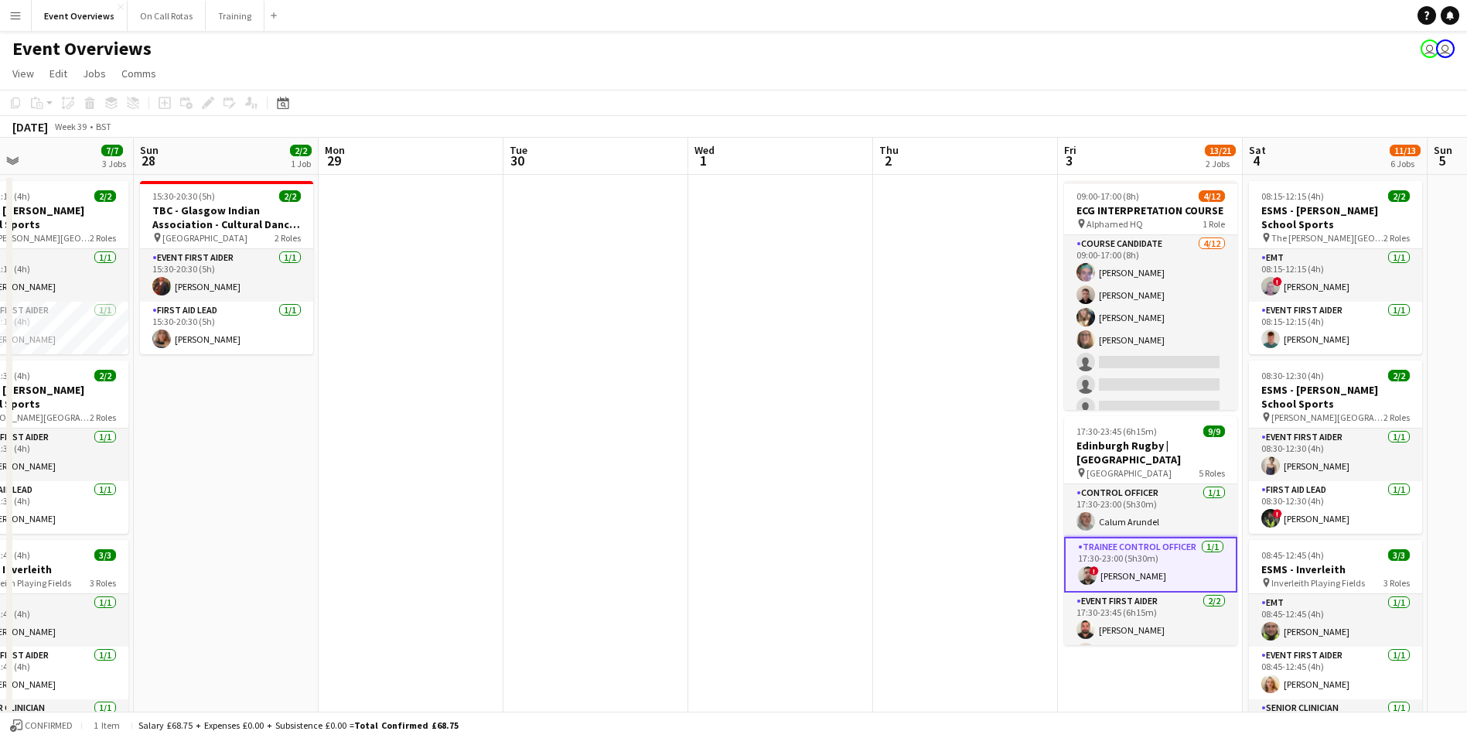
scroll to position [0, 443]
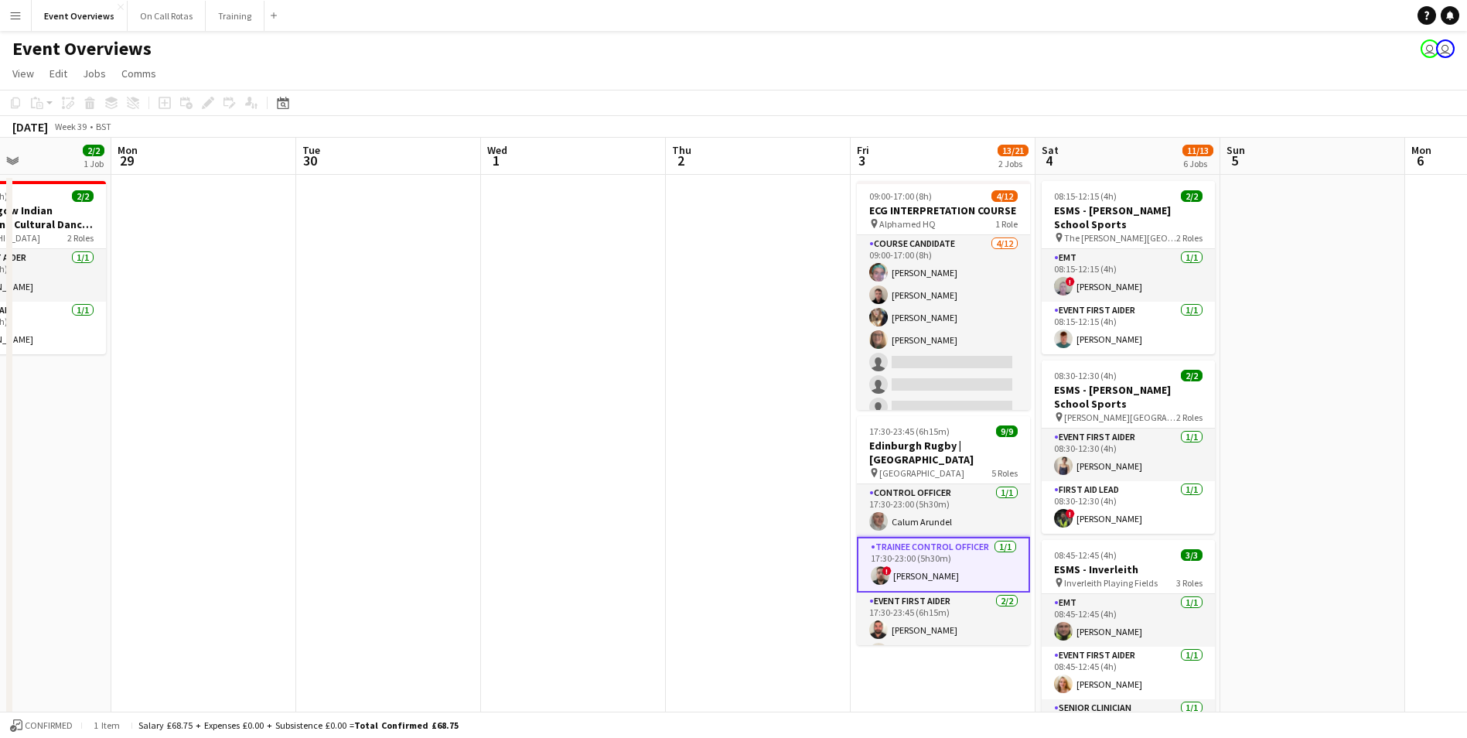
drag, startPoint x: 953, startPoint y: 450, endPoint x: 665, endPoint y: 469, distance: 288.4
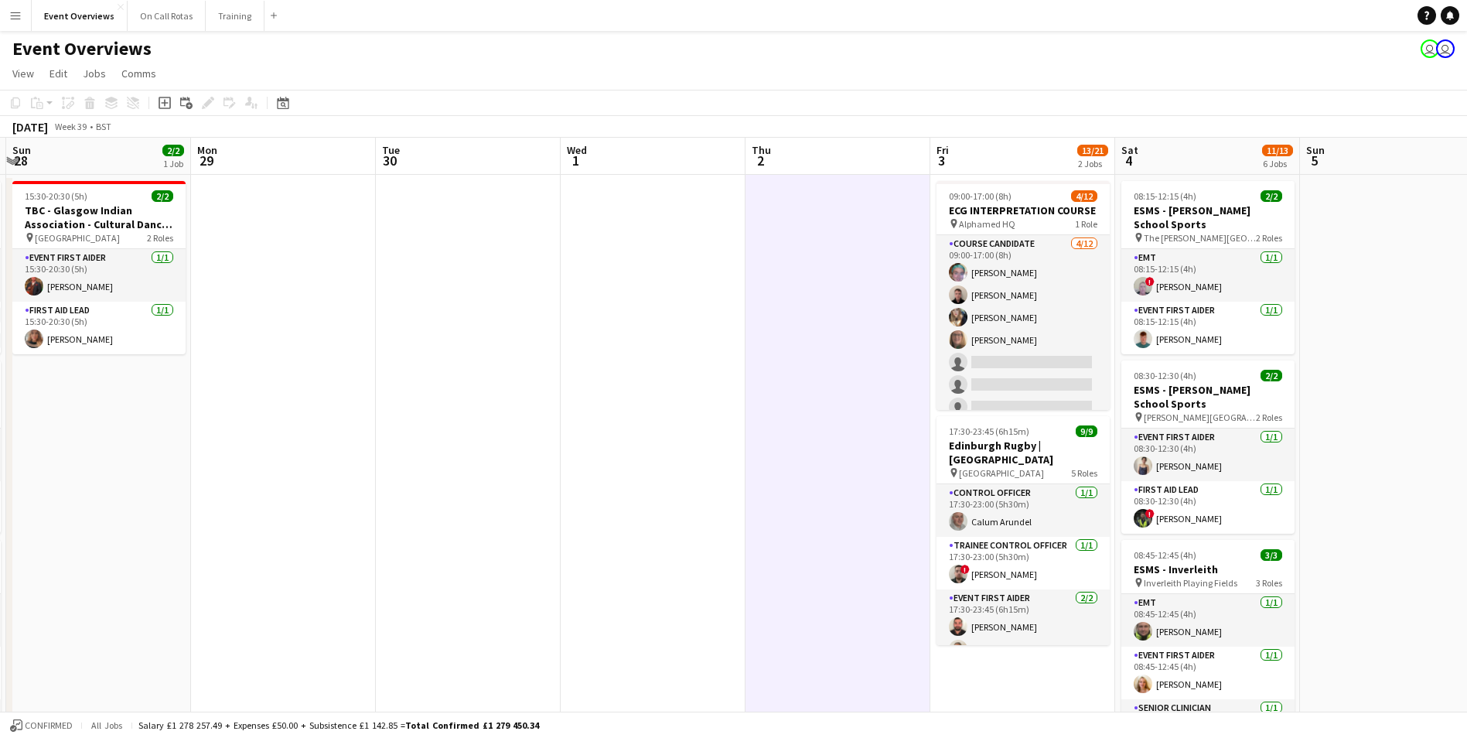
drag, startPoint x: 669, startPoint y: 537, endPoint x: 1194, endPoint y: 525, distance: 525.3
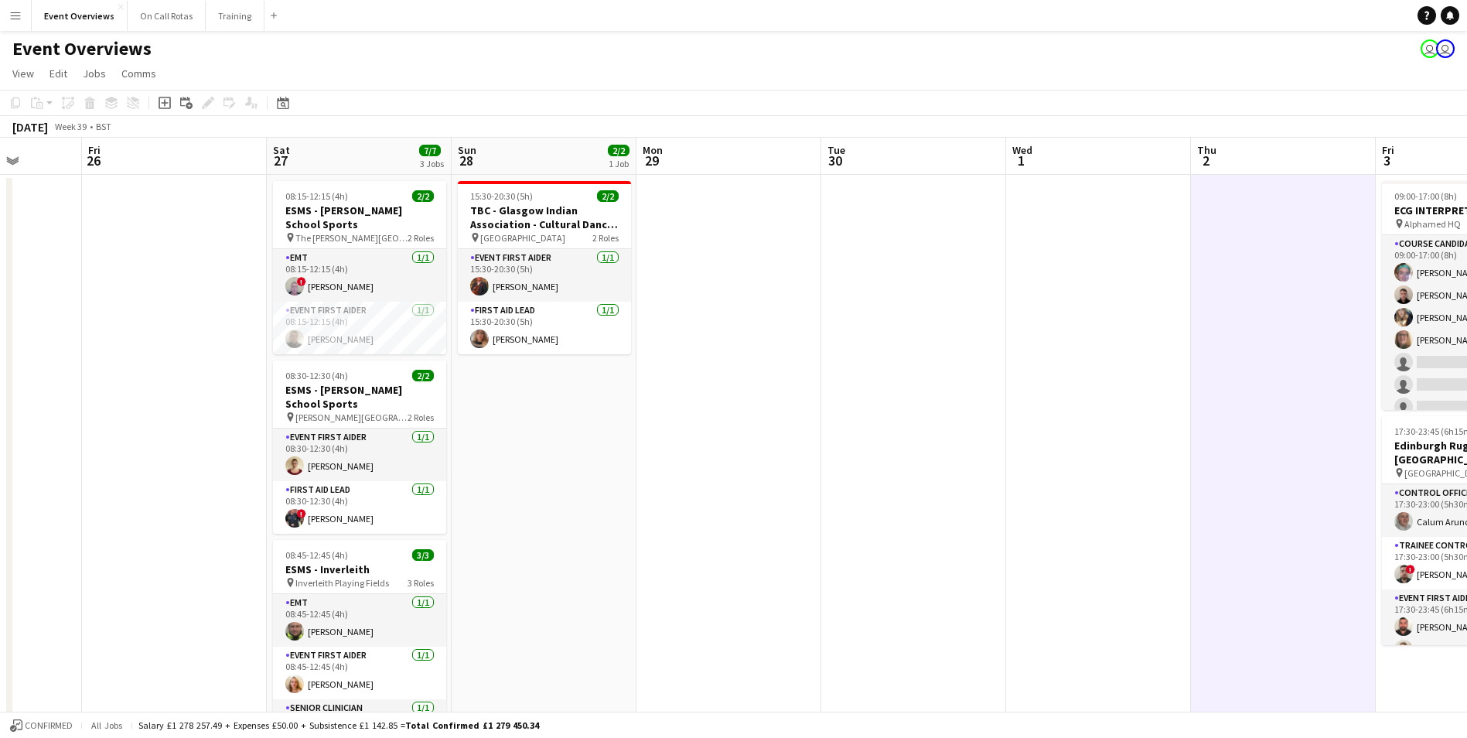
scroll to position [0, 342]
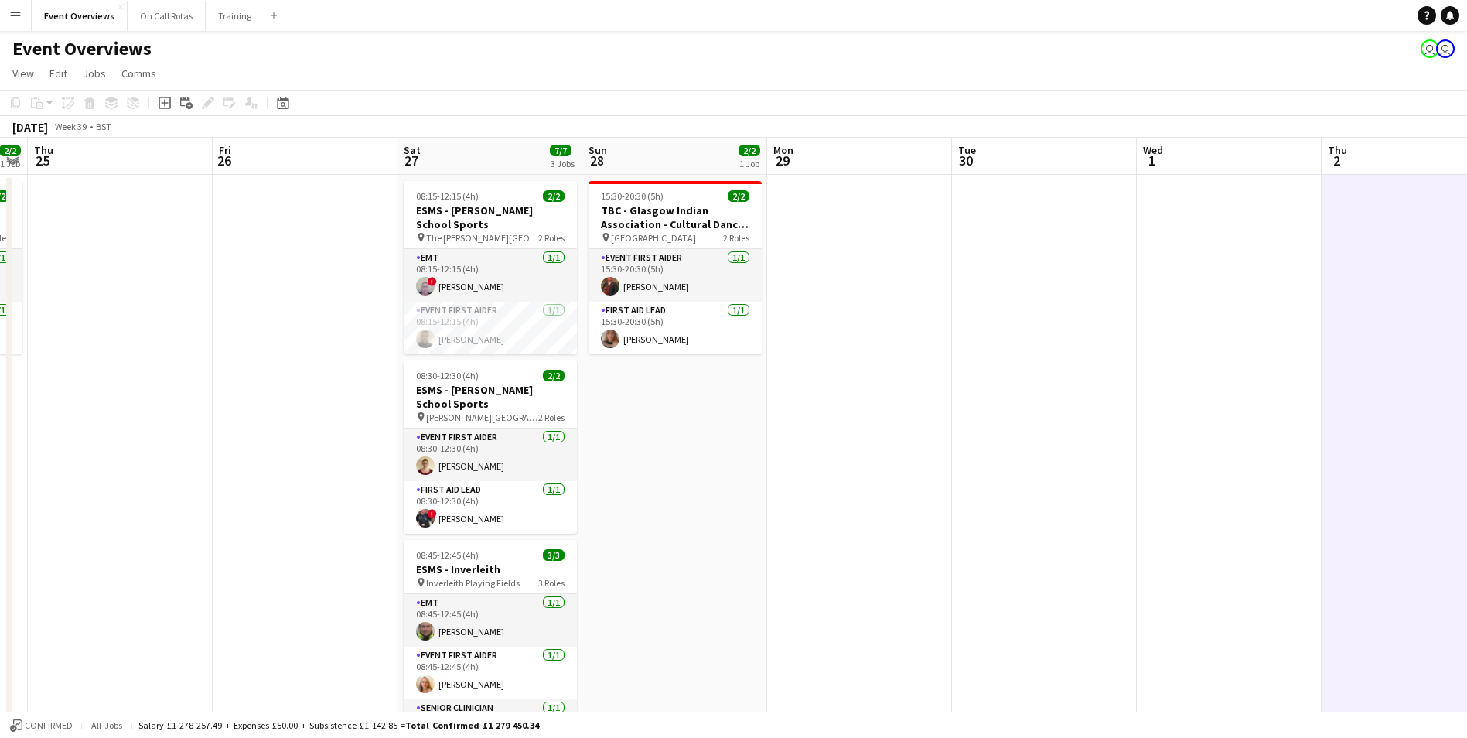
drag, startPoint x: 824, startPoint y: 497, endPoint x: 954, endPoint y: 496, distance: 130.7
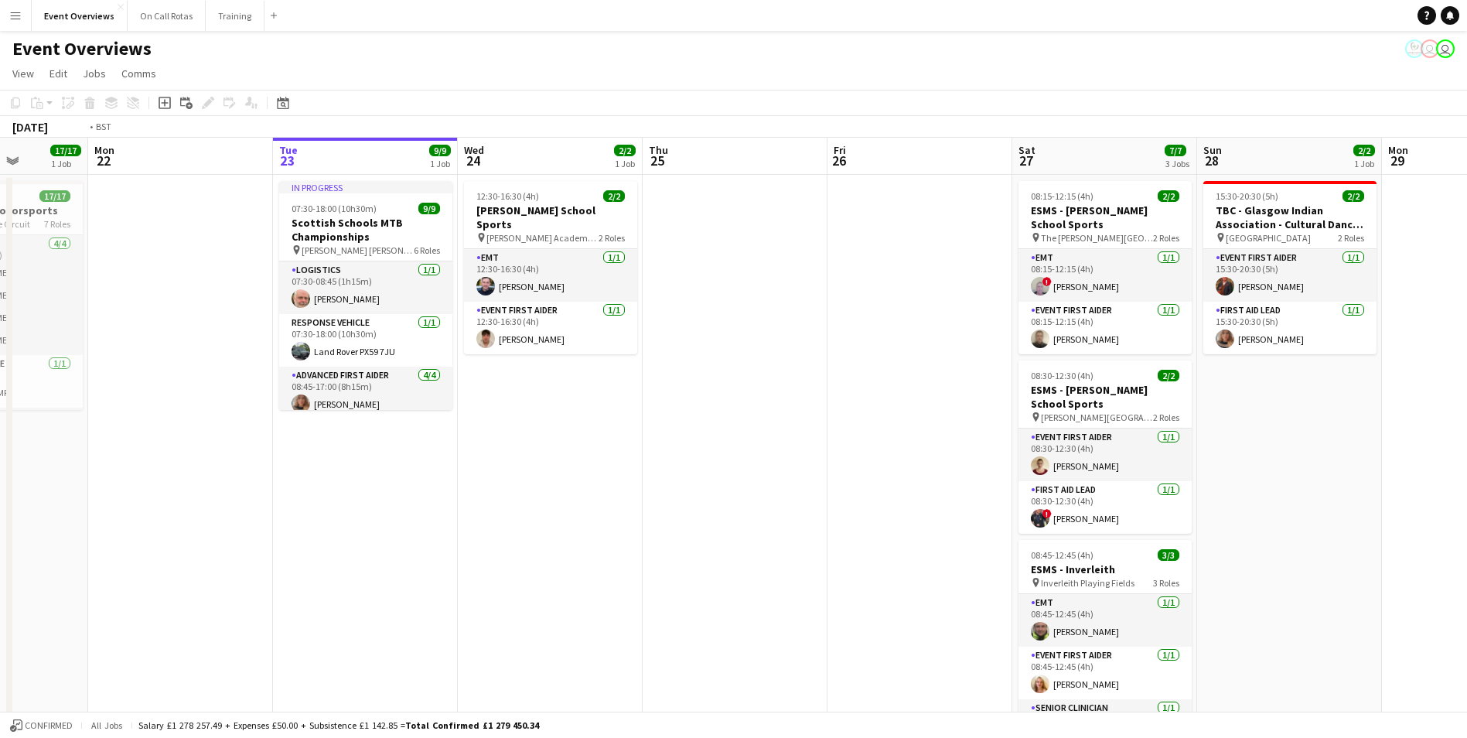
scroll to position [0, 469]
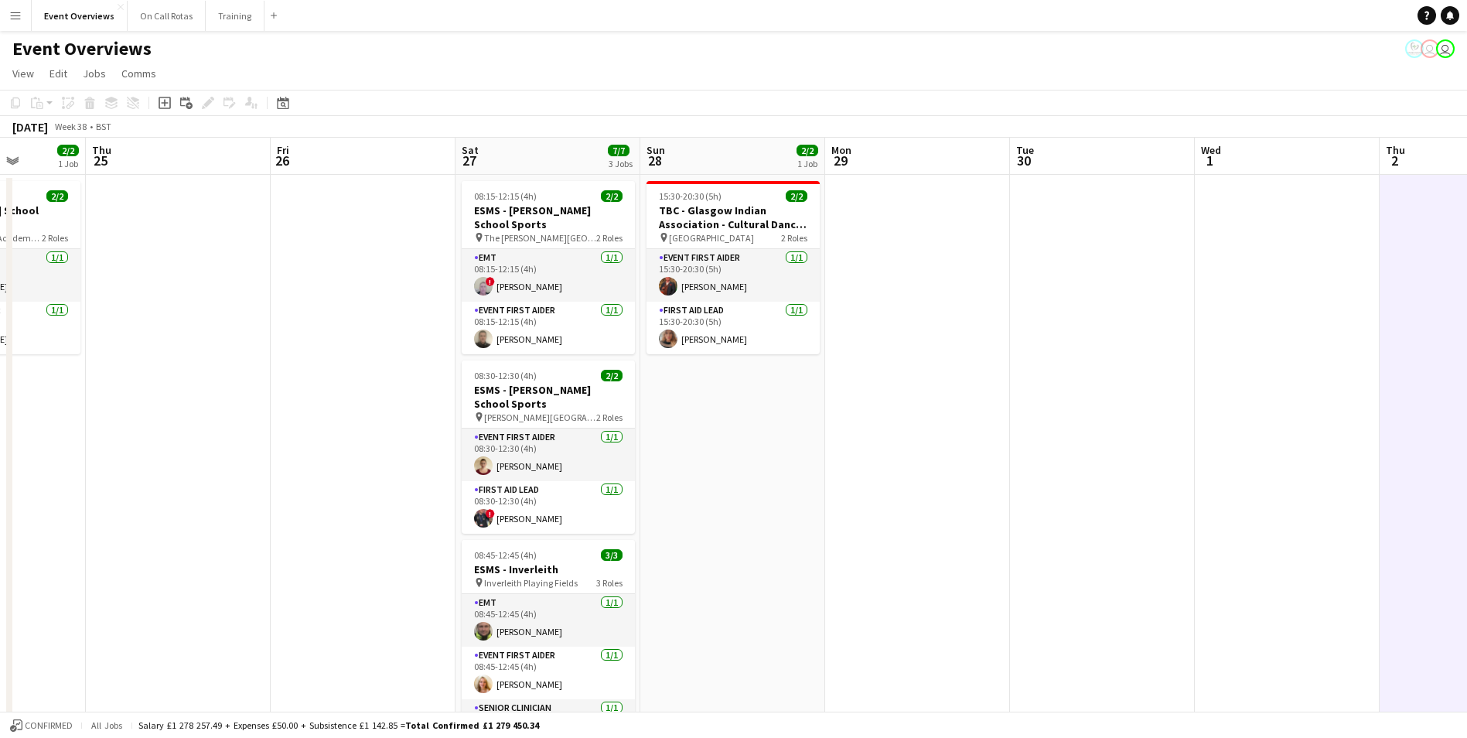
drag, startPoint x: 137, startPoint y: 432, endPoint x: 195, endPoint y: 336, distance: 111.4
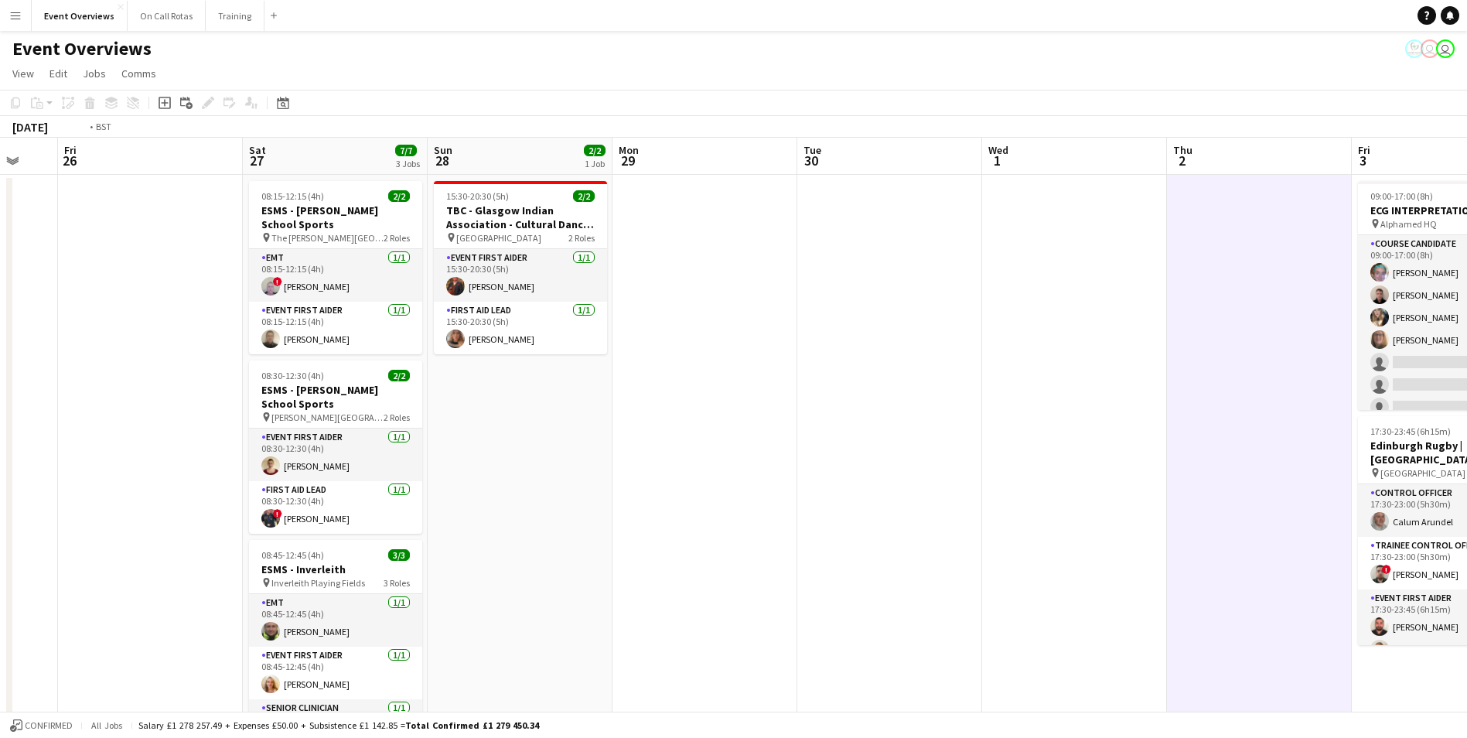
scroll to position [0, 538]
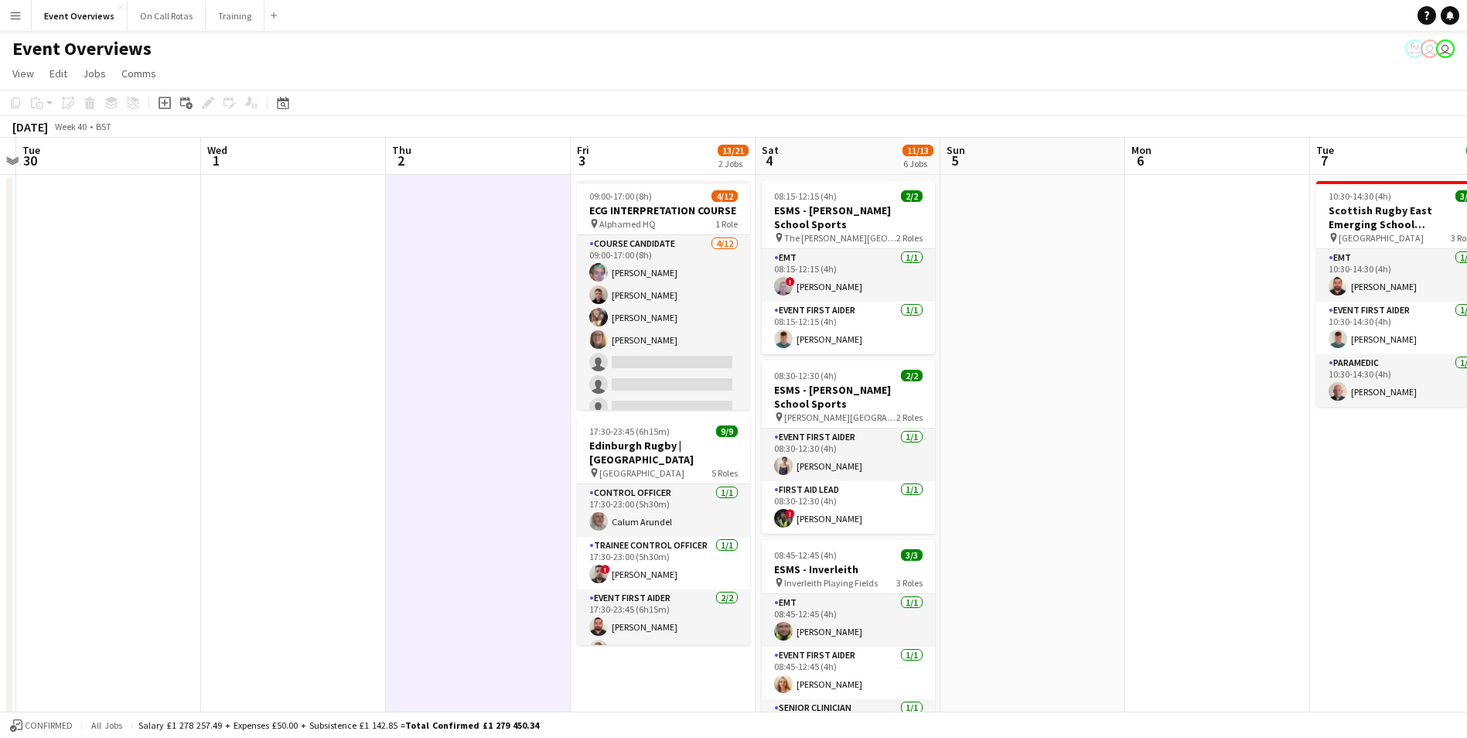
drag, startPoint x: 998, startPoint y: 395, endPoint x: -3, endPoint y: 285, distance: 1006.9
click at [0, 285] on html "Menu Boards Boards Boards All jobs Status Workforce Workforce My Workforce Recr…" at bounding box center [733, 724] width 1467 height 1449
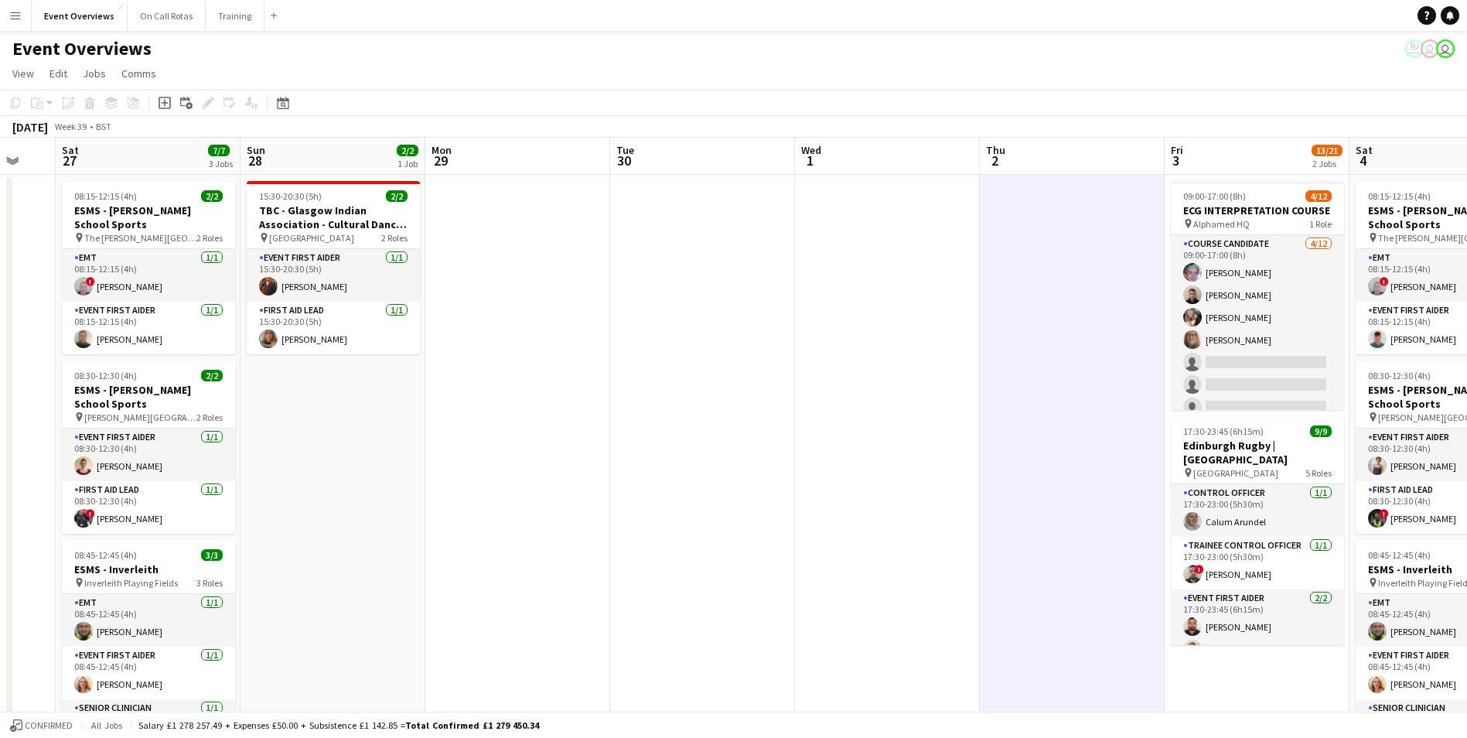
scroll to position [0, 340]
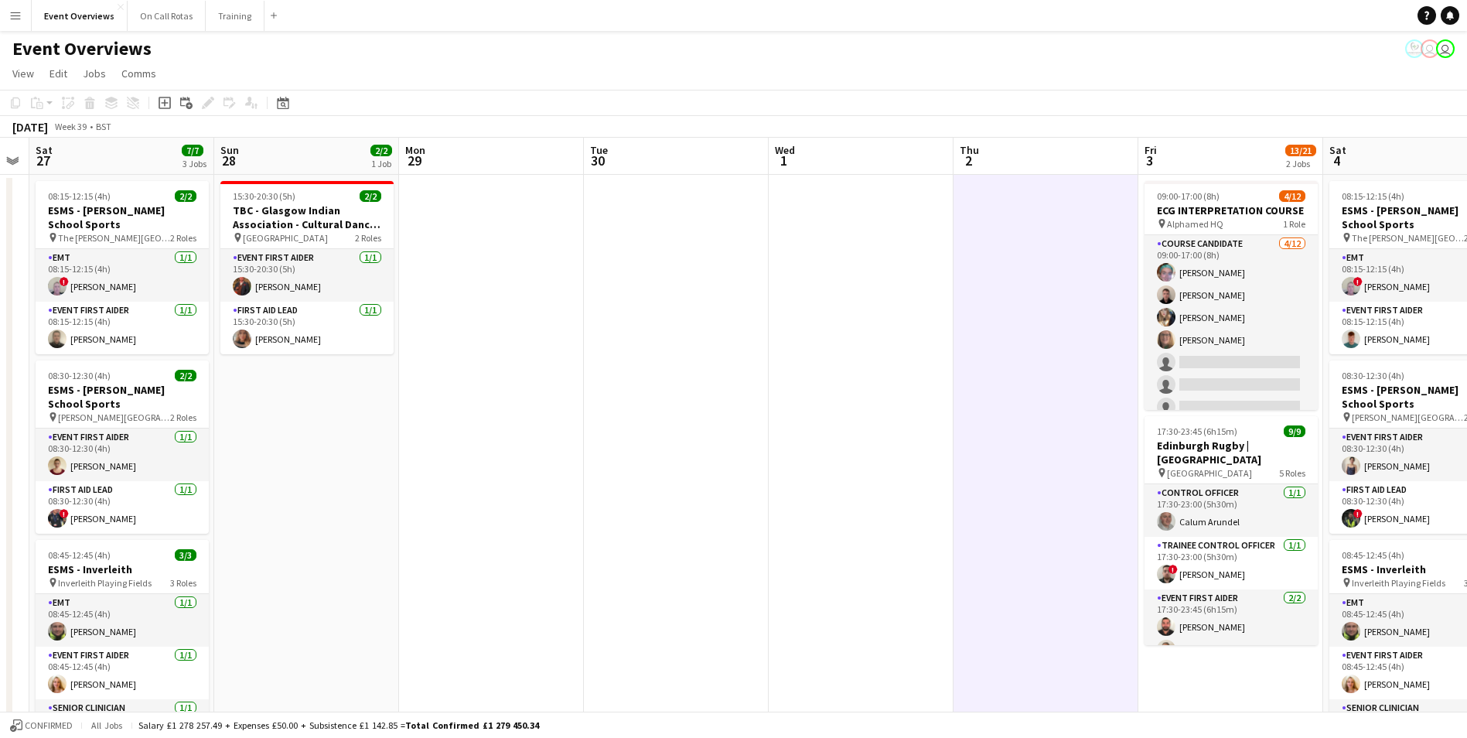
drag, startPoint x: 223, startPoint y: 391, endPoint x: 790, endPoint y: 433, distance: 569.3
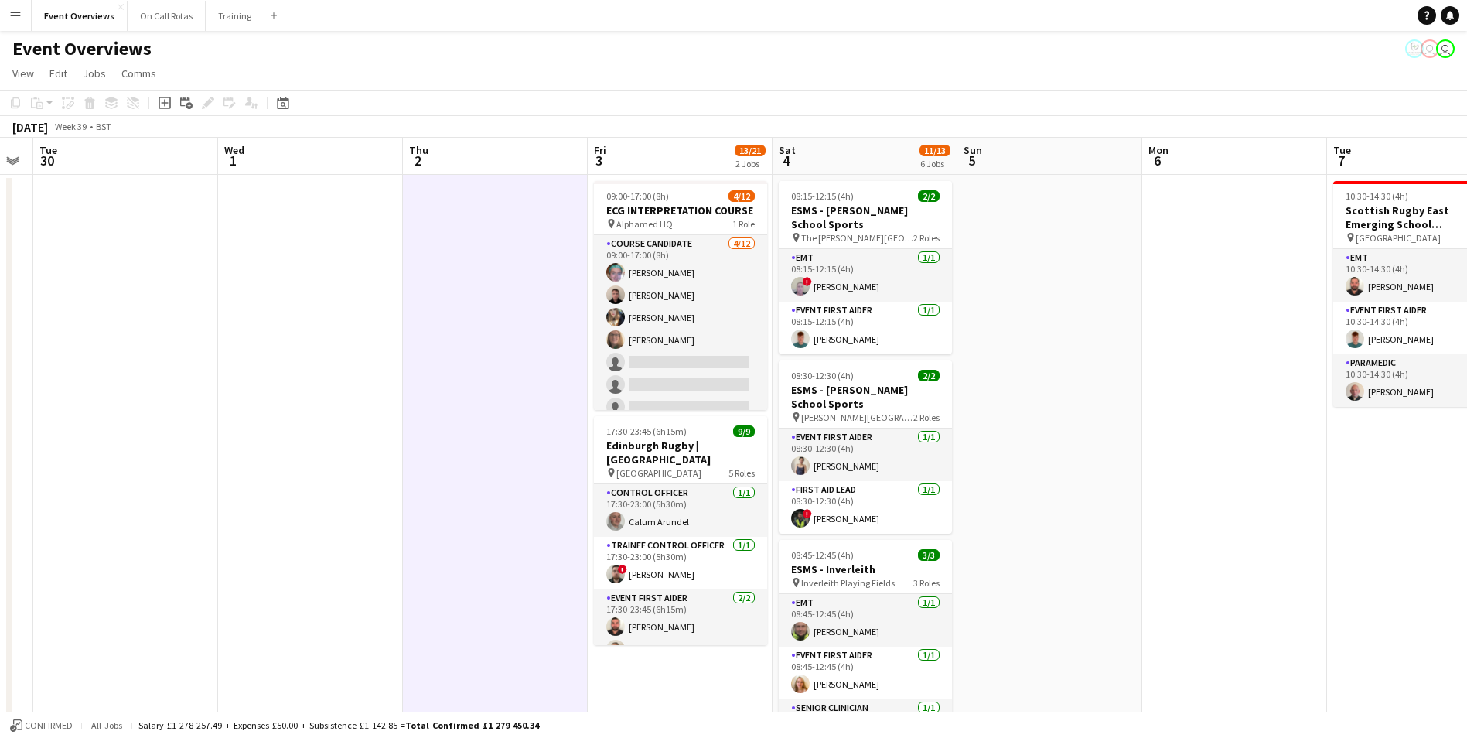
scroll to position [0, 531]
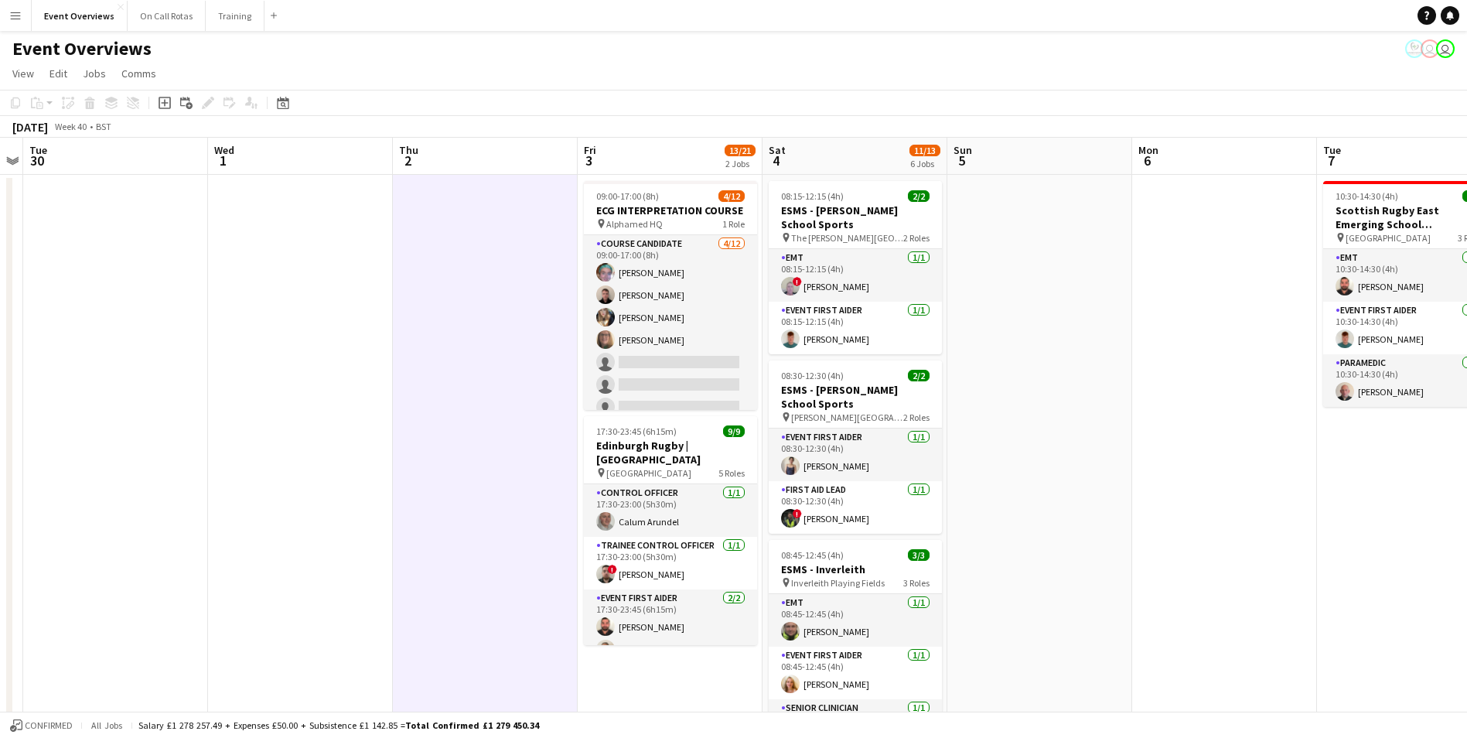
drag, startPoint x: 790, startPoint y: 433, endPoint x: 230, endPoint y: 402, distance: 561.6
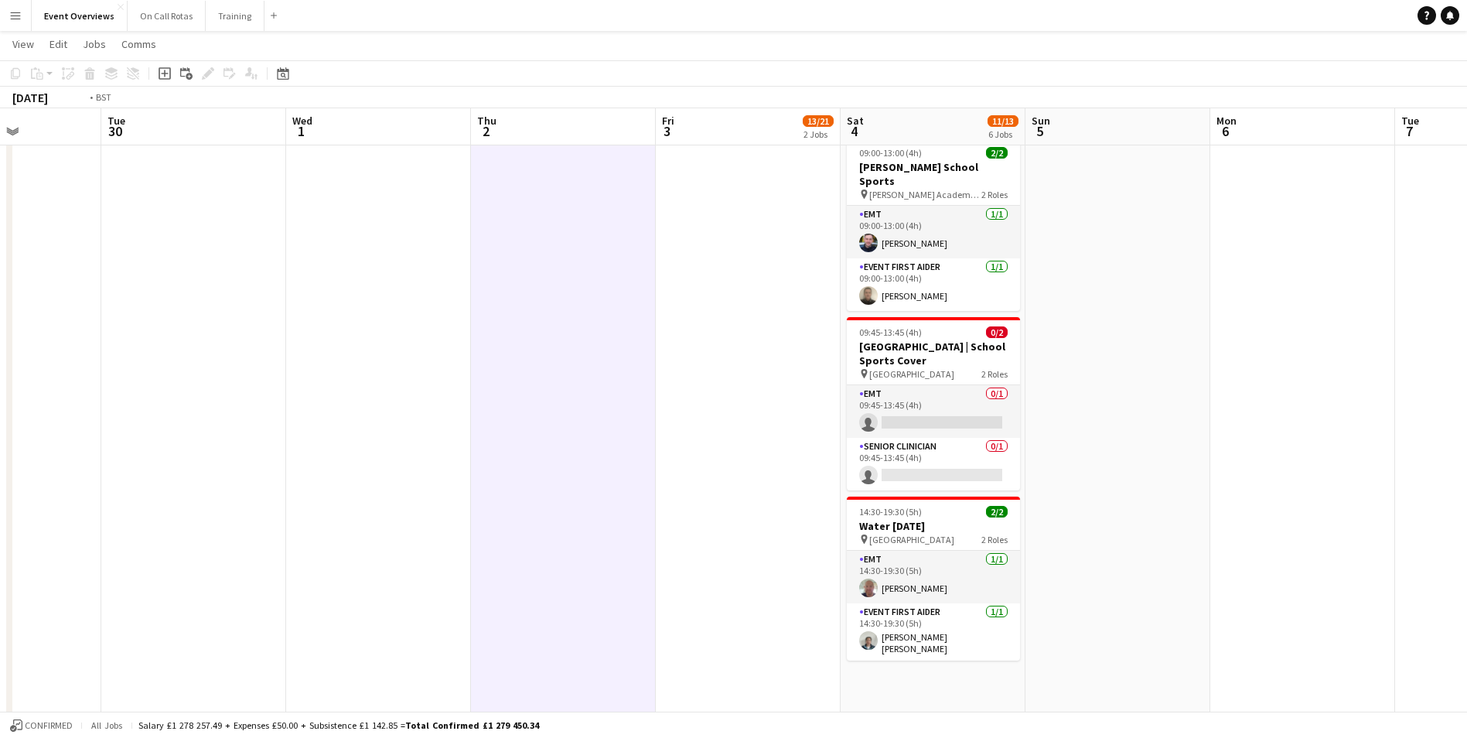
scroll to position [0, 425]
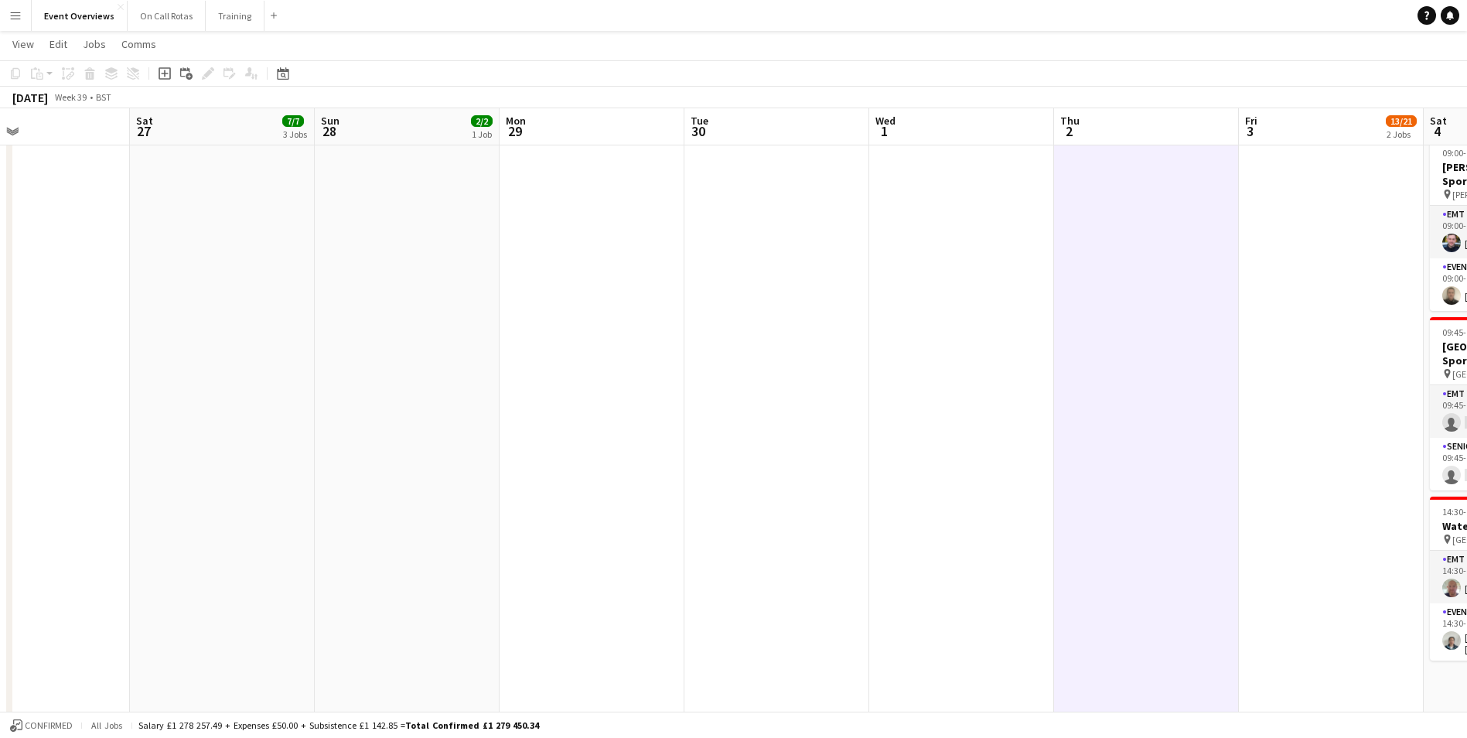
drag, startPoint x: 483, startPoint y: 431, endPoint x: 1144, endPoint y: 454, distance: 661.7
click at [1144, 454] on app-calendar-viewport "Wed 24 2/2 1 Job Thu 25 Fri 26 Sat 27 7/7 3 Jobs Sun 28 2/2 1 Job Mon 29 Tue 30…" at bounding box center [733, 122] width 1467 height 1361
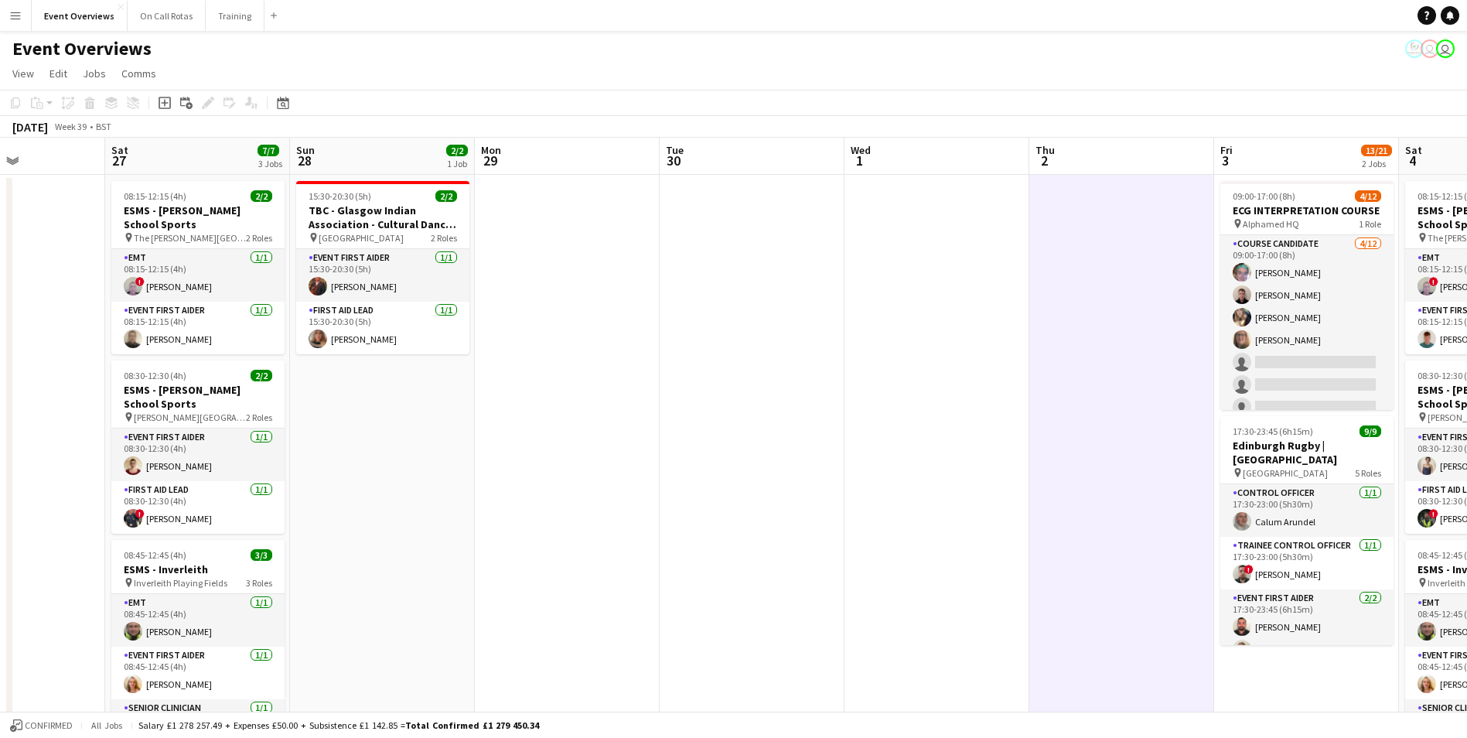
scroll to position [0, 419]
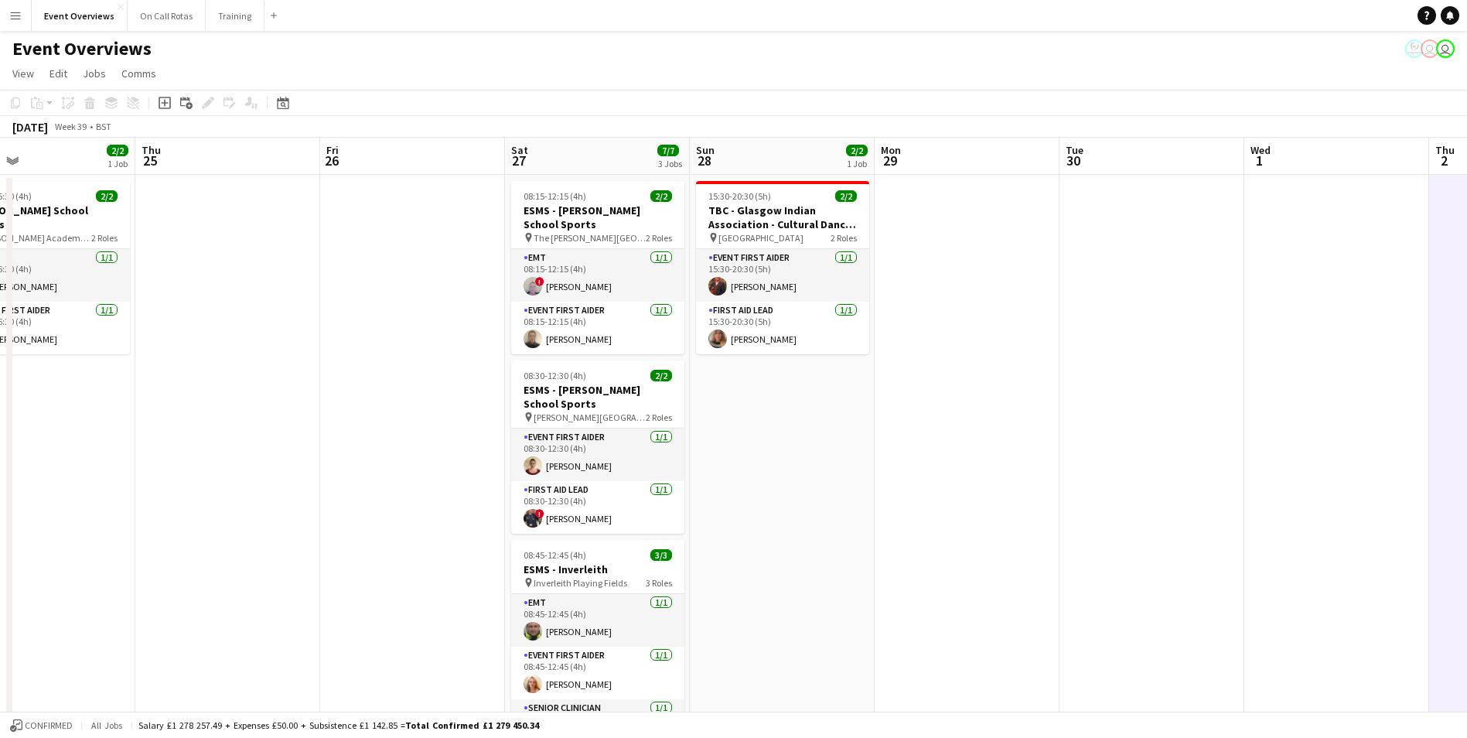
drag, startPoint x: 650, startPoint y: 407, endPoint x: 1026, endPoint y: 416, distance: 375.2
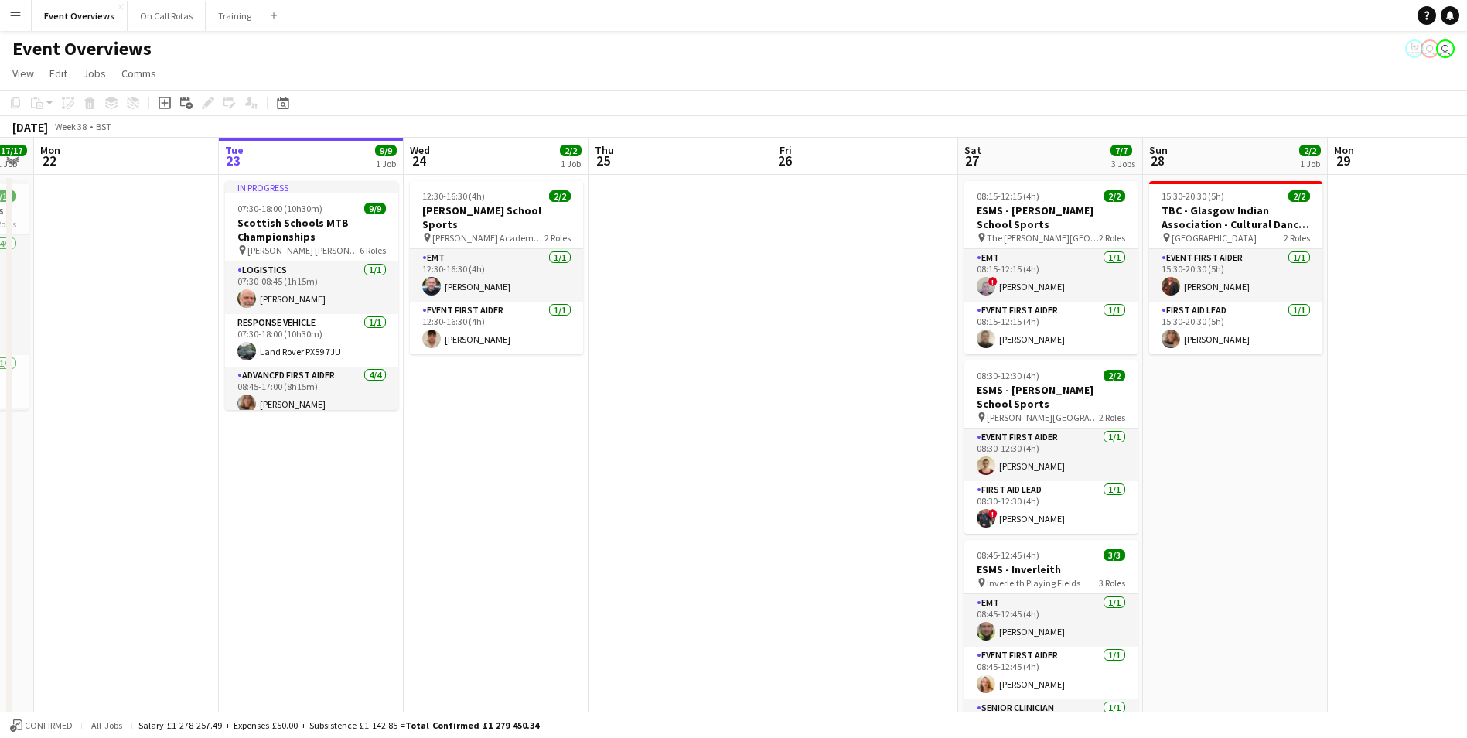
drag, startPoint x: 829, startPoint y: 418, endPoint x: 1293, endPoint y: 439, distance: 464.6
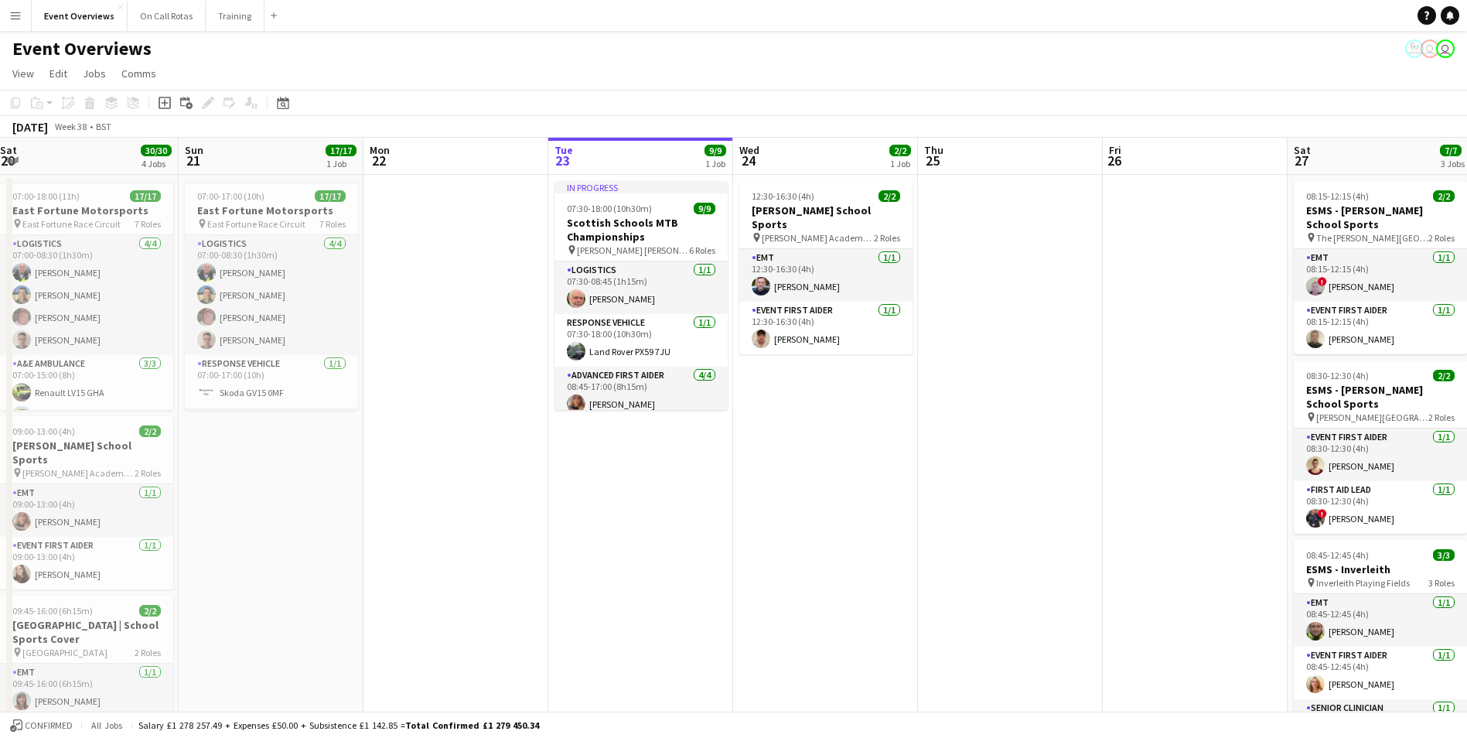
drag, startPoint x: 619, startPoint y: 400, endPoint x: 951, endPoint y: 399, distance: 332.6
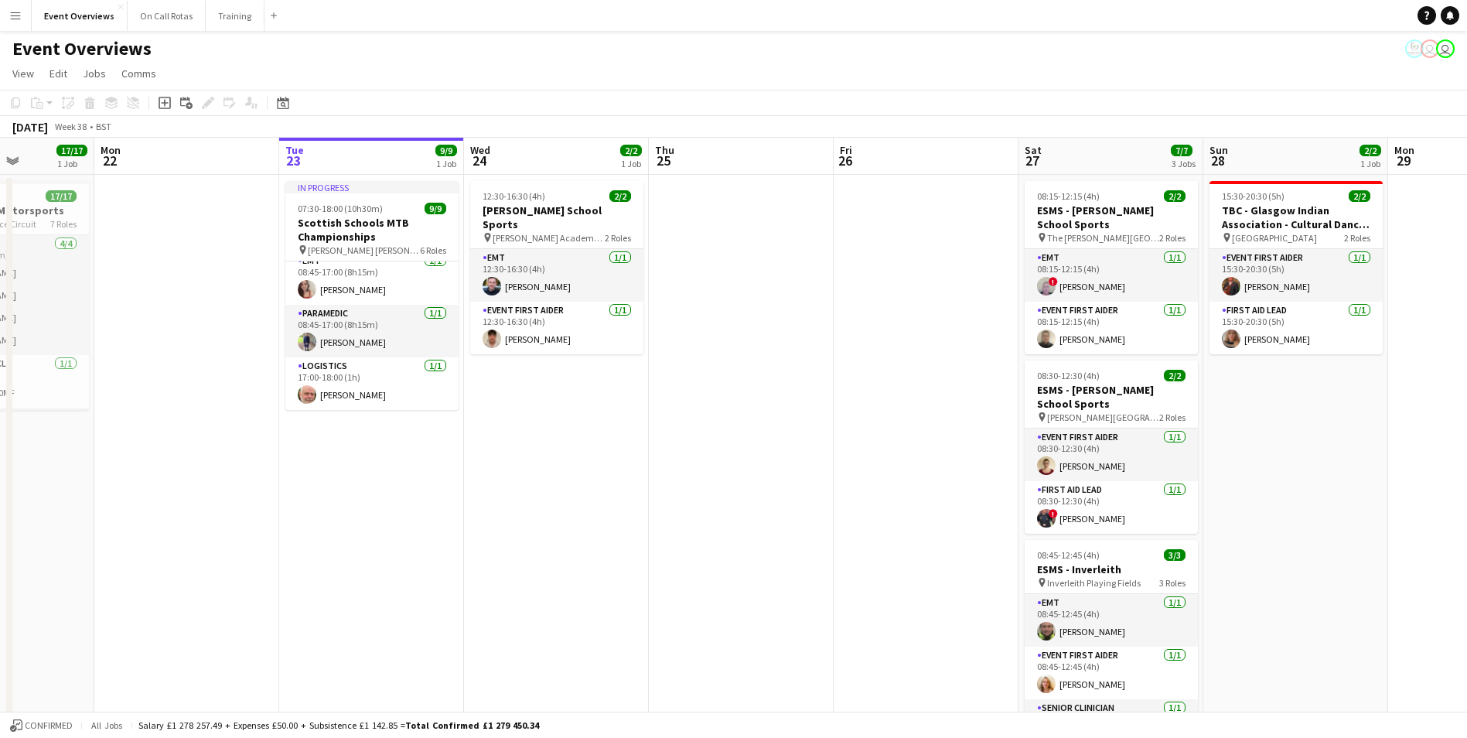
scroll to position [0, 524]
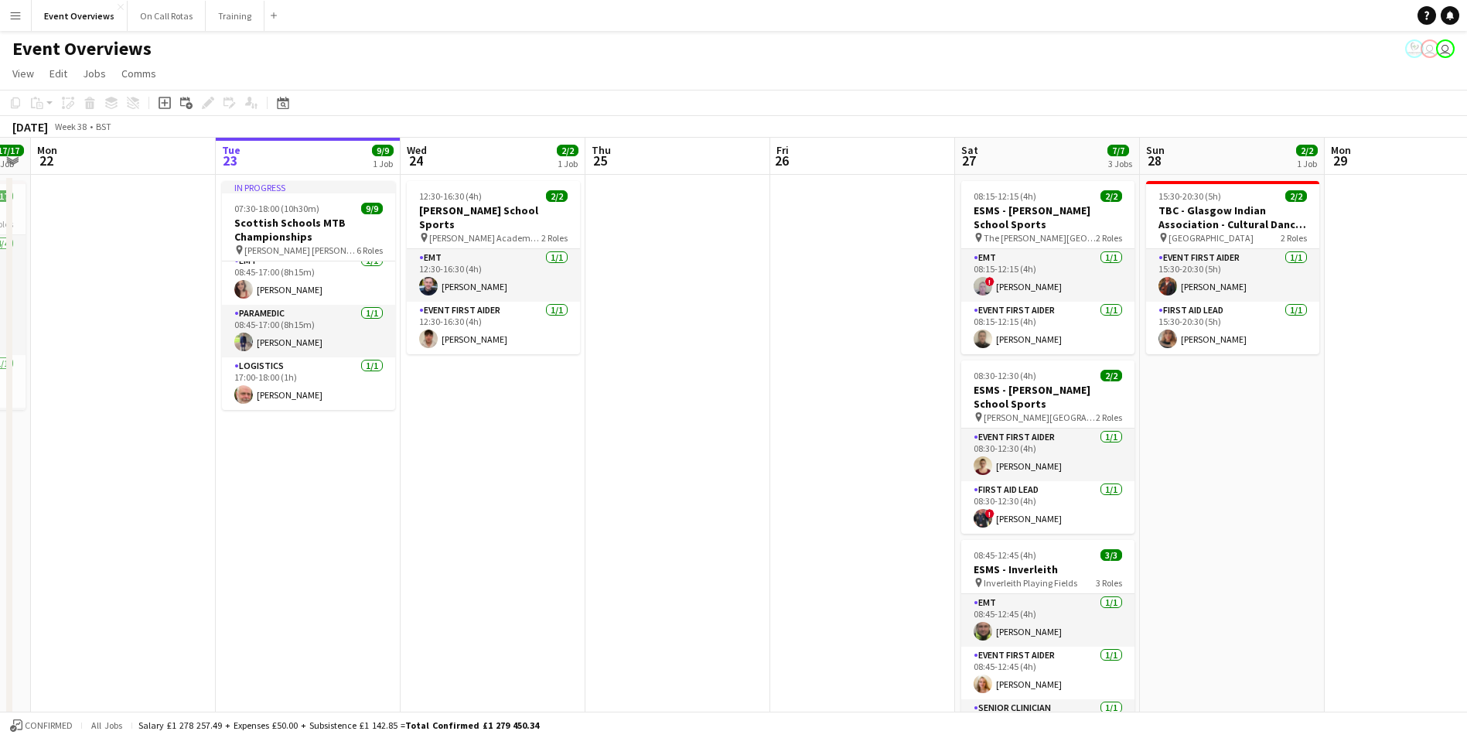
drag, startPoint x: 980, startPoint y: 399, endPoint x: 633, endPoint y: 380, distance: 347.0
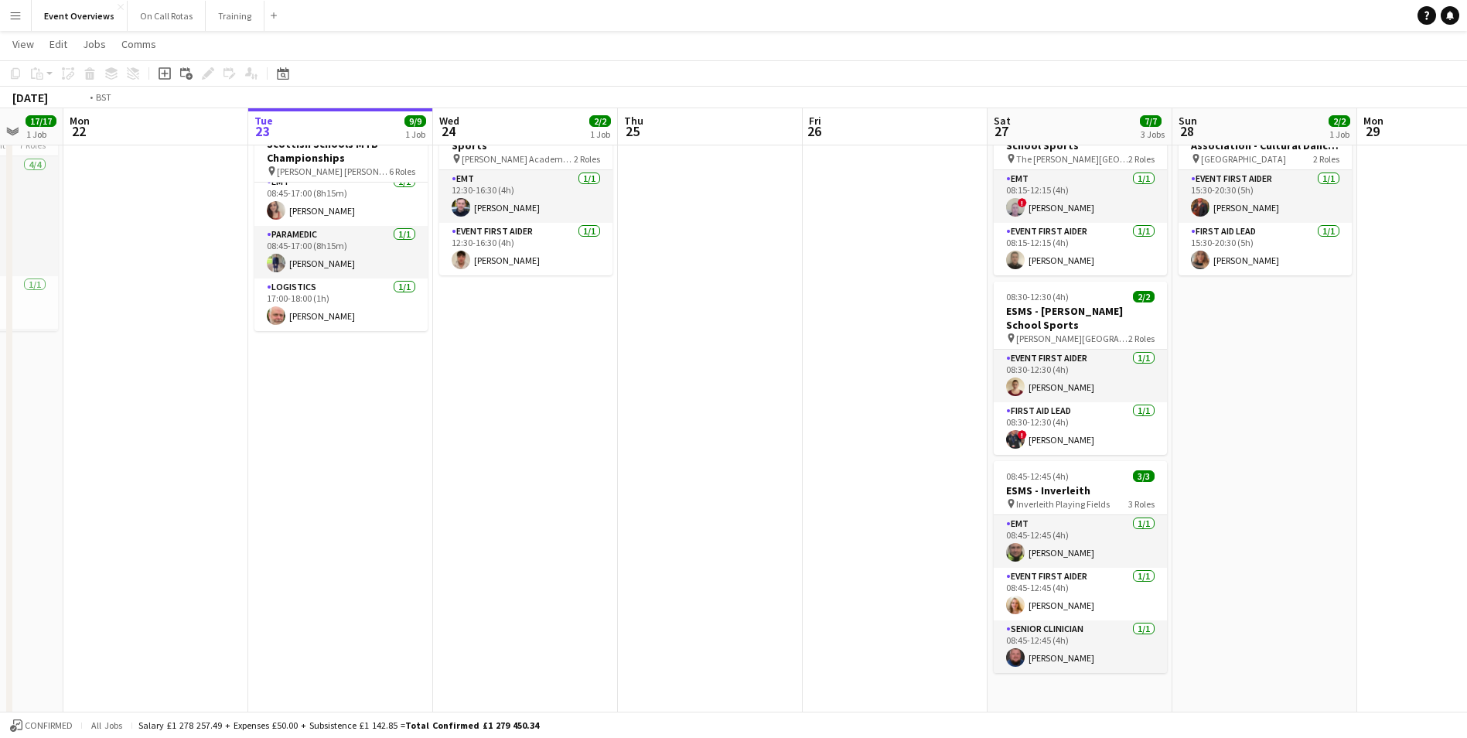
scroll to position [0, 497]
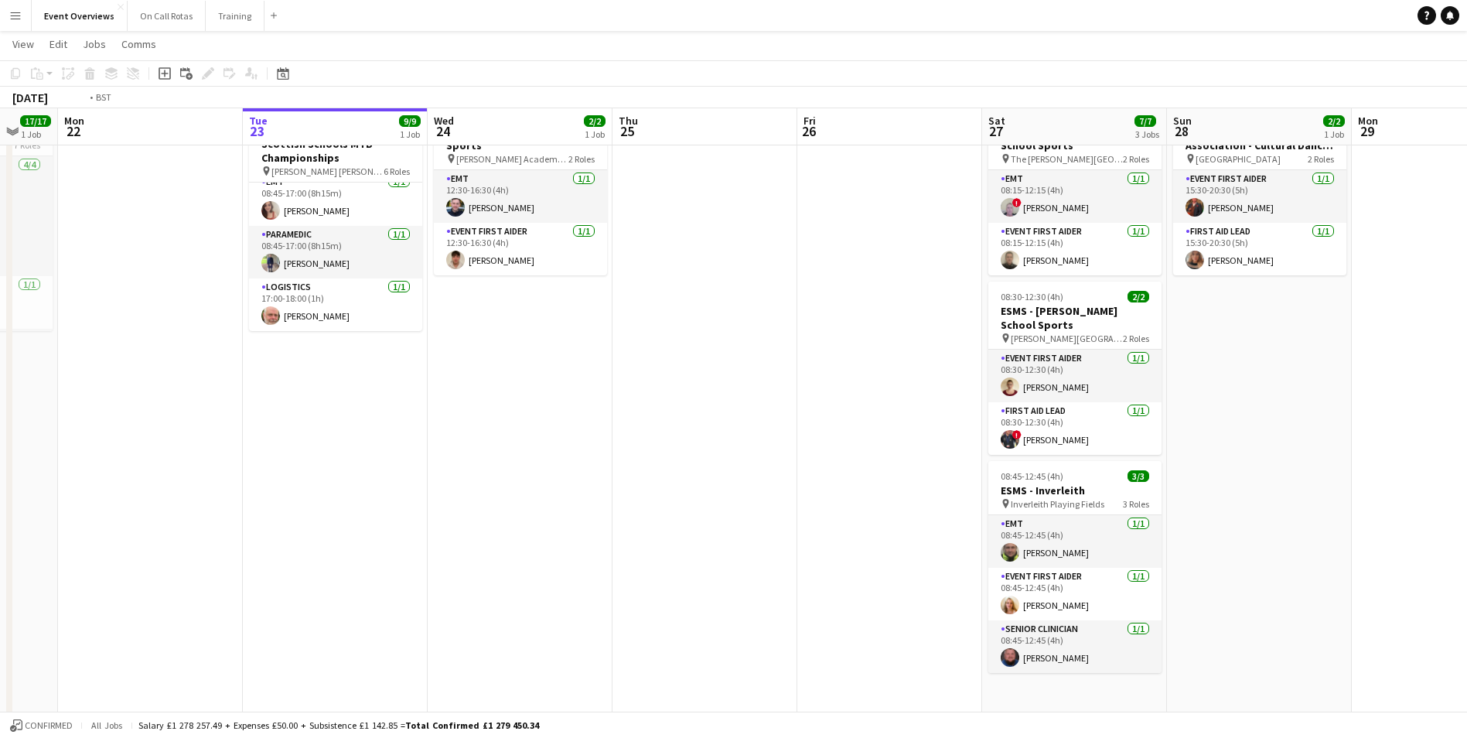
drag, startPoint x: 852, startPoint y: 373, endPoint x: 695, endPoint y: 368, distance: 157.9
click at [695, 368] on app-calendar-viewport "Fri 19 9/9 2 Jobs Sat 20 30/30 4 Jobs Sun 21 17/17 1 Job Mon 22 Tue 23 9/9 1 Jo…" at bounding box center [733, 663] width 1467 height 1361
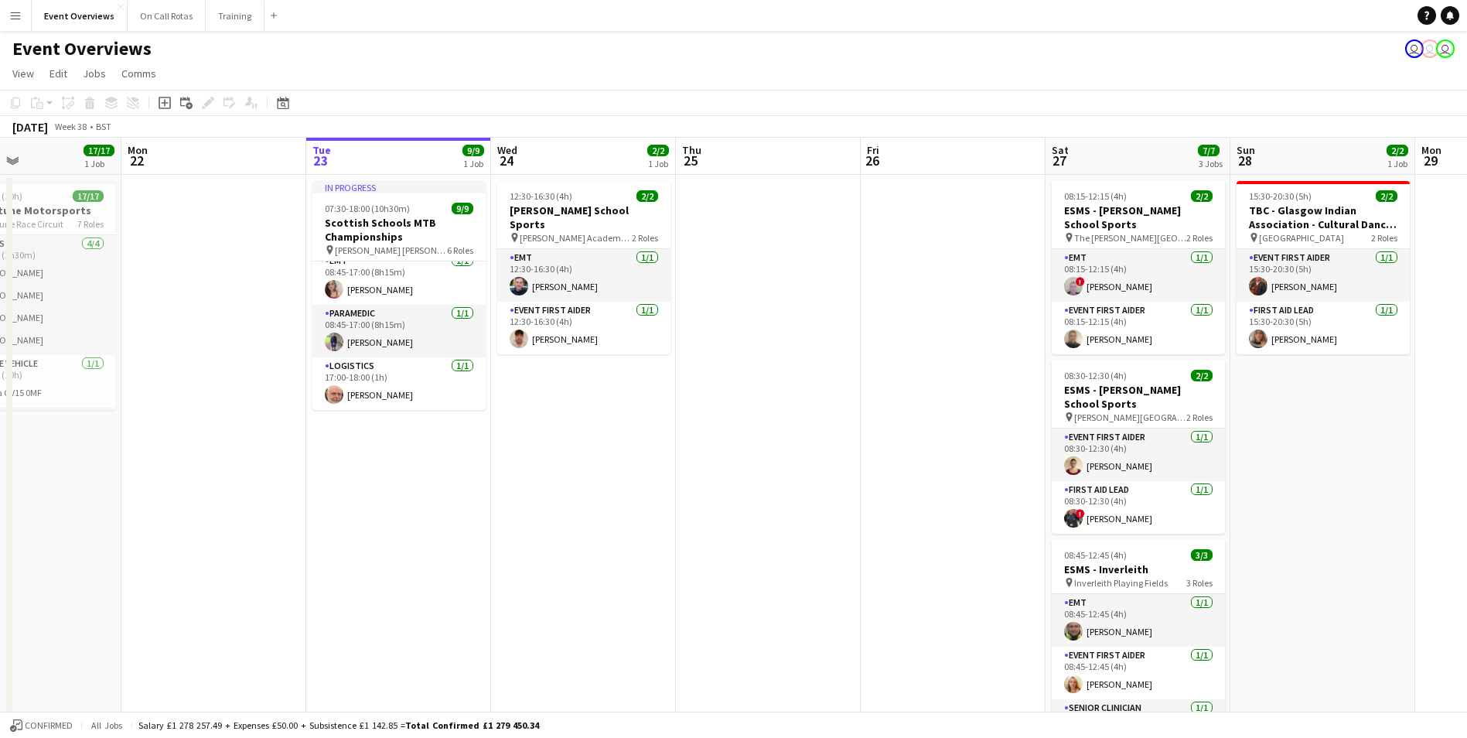
scroll to position [0, 389]
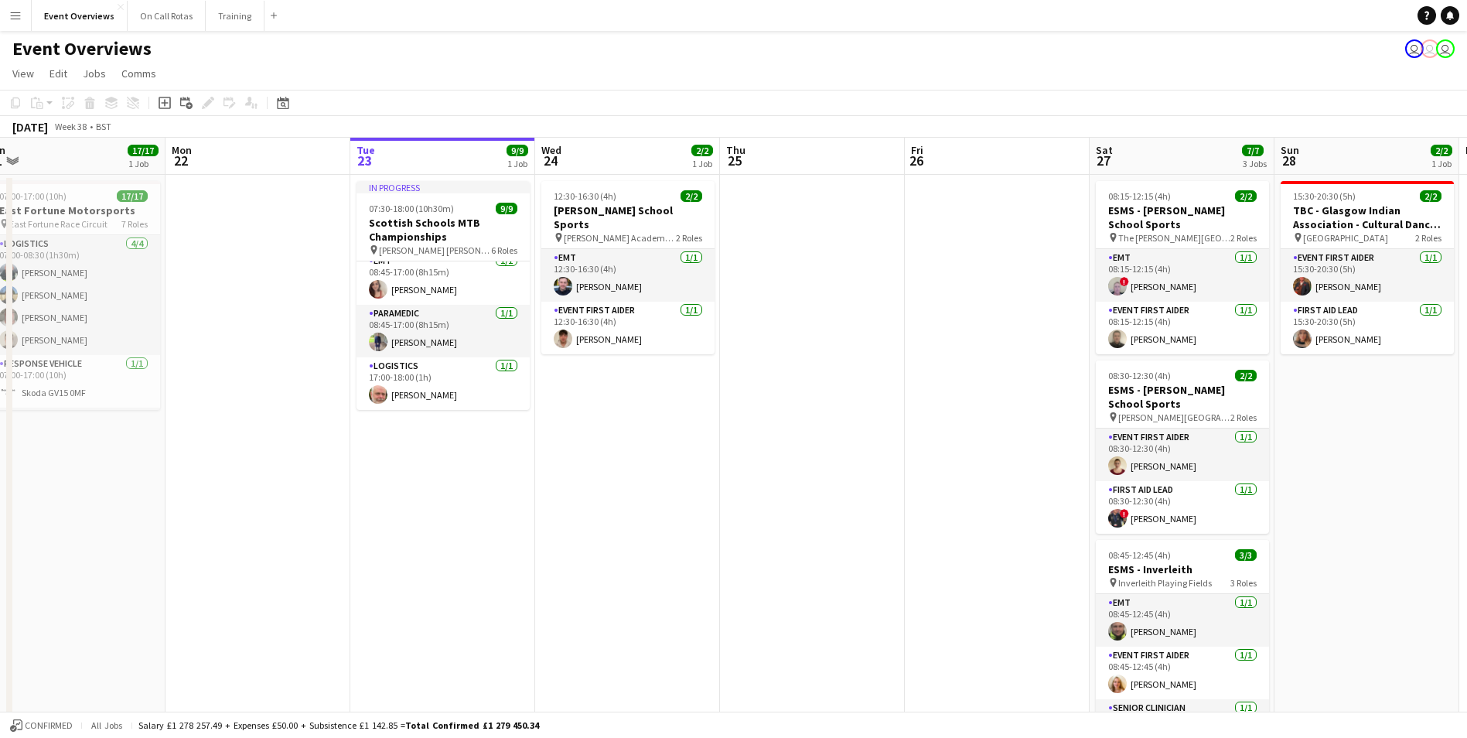
drag, startPoint x: 630, startPoint y: 367, endPoint x: 922, endPoint y: 406, distance: 295.0
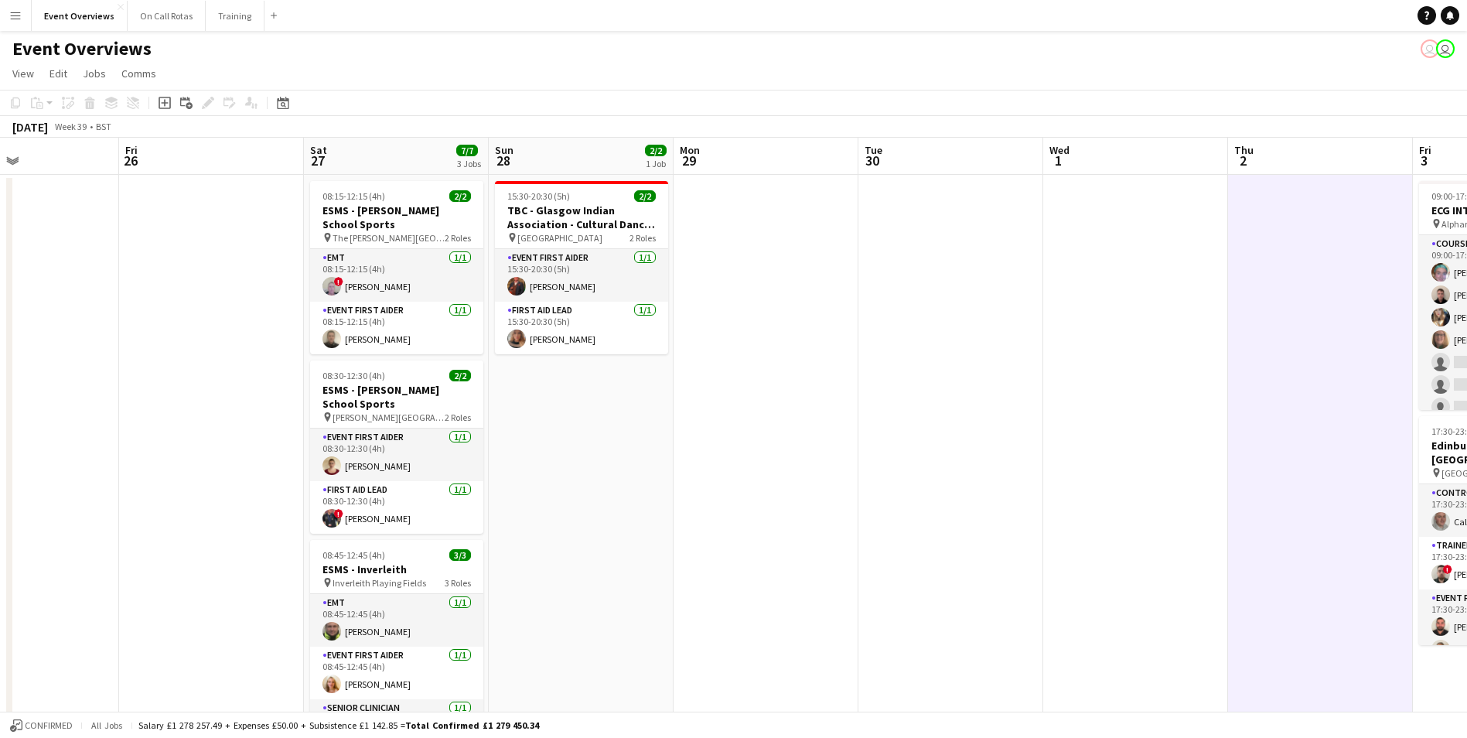
drag, startPoint x: 861, startPoint y: 412, endPoint x: 75, endPoint y: 316, distance: 791.7
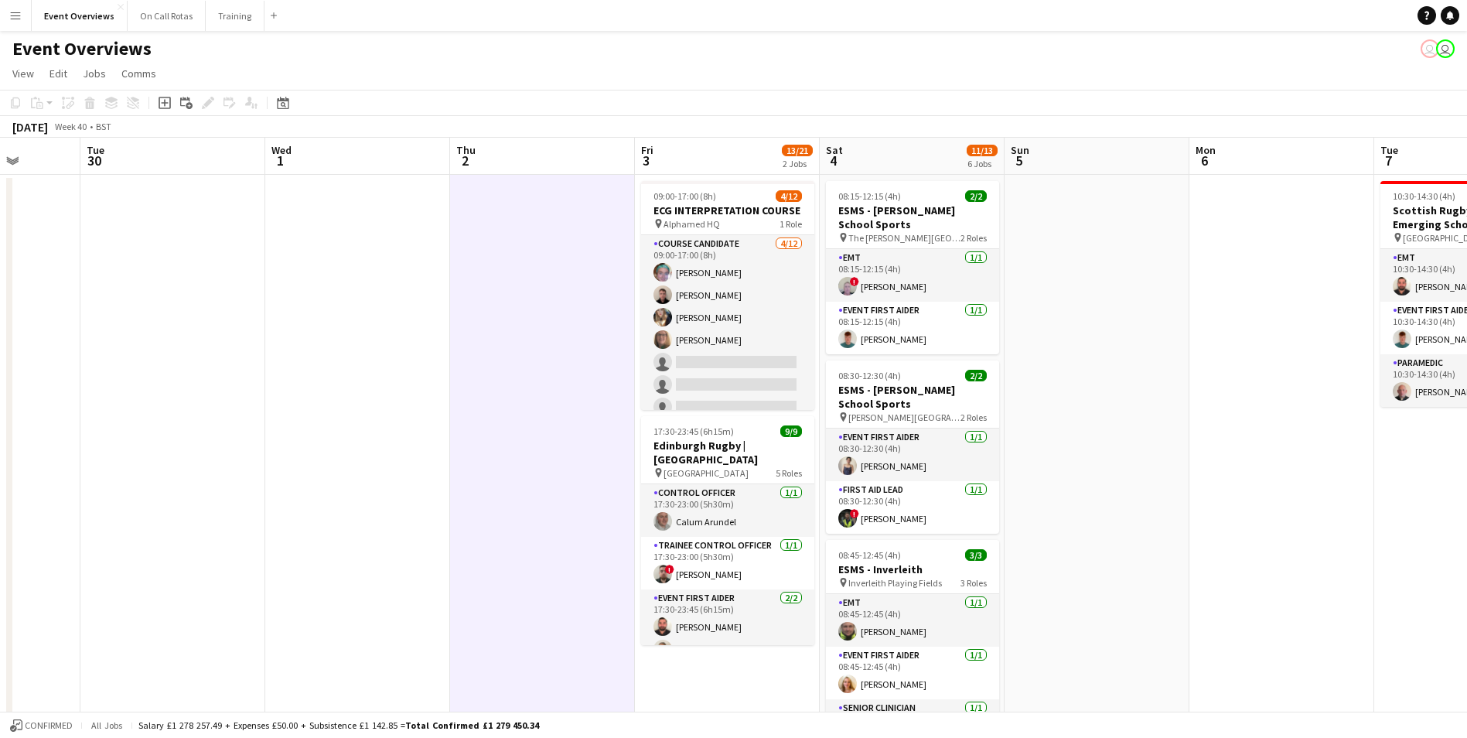
scroll to position [0, 459]
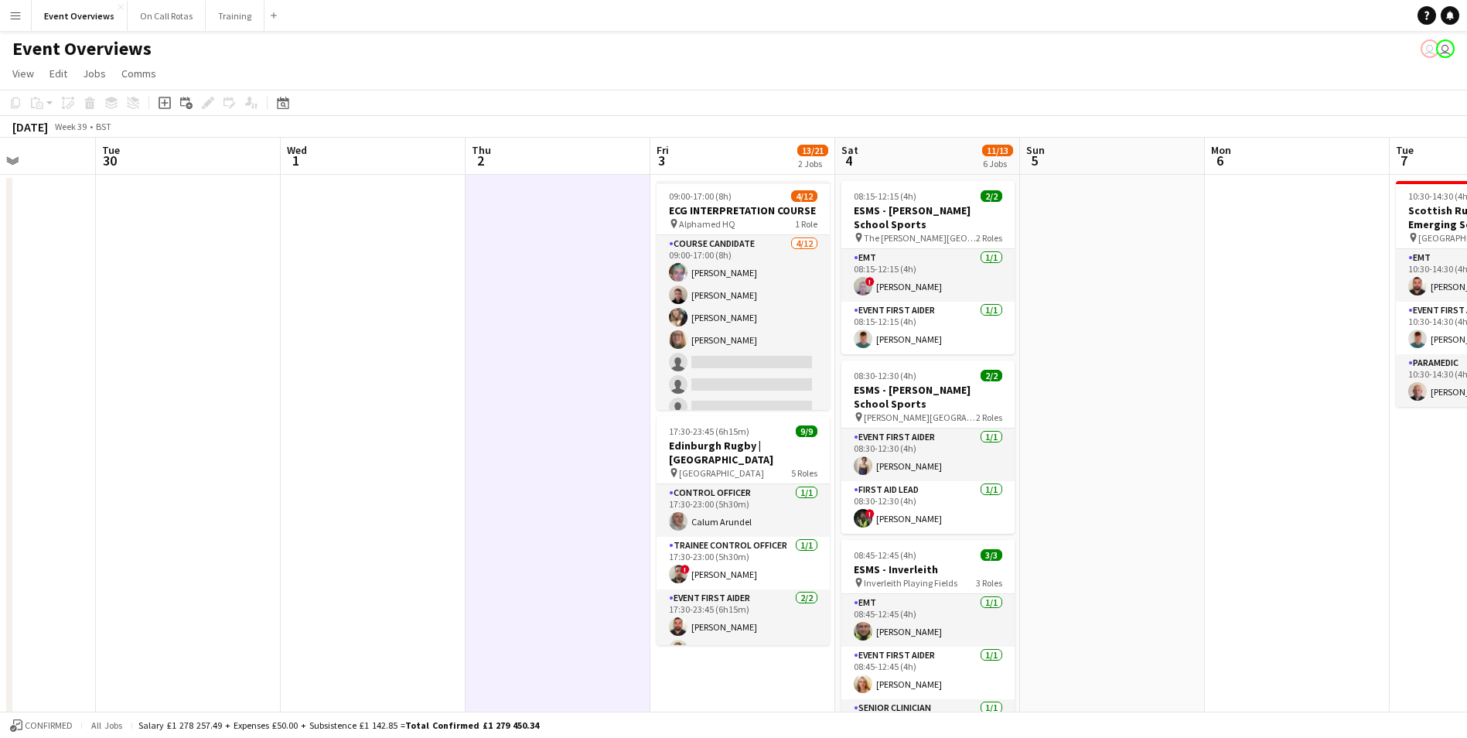
drag, startPoint x: 929, startPoint y: 408, endPoint x: 166, endPoint y: 322, distance: 767.4
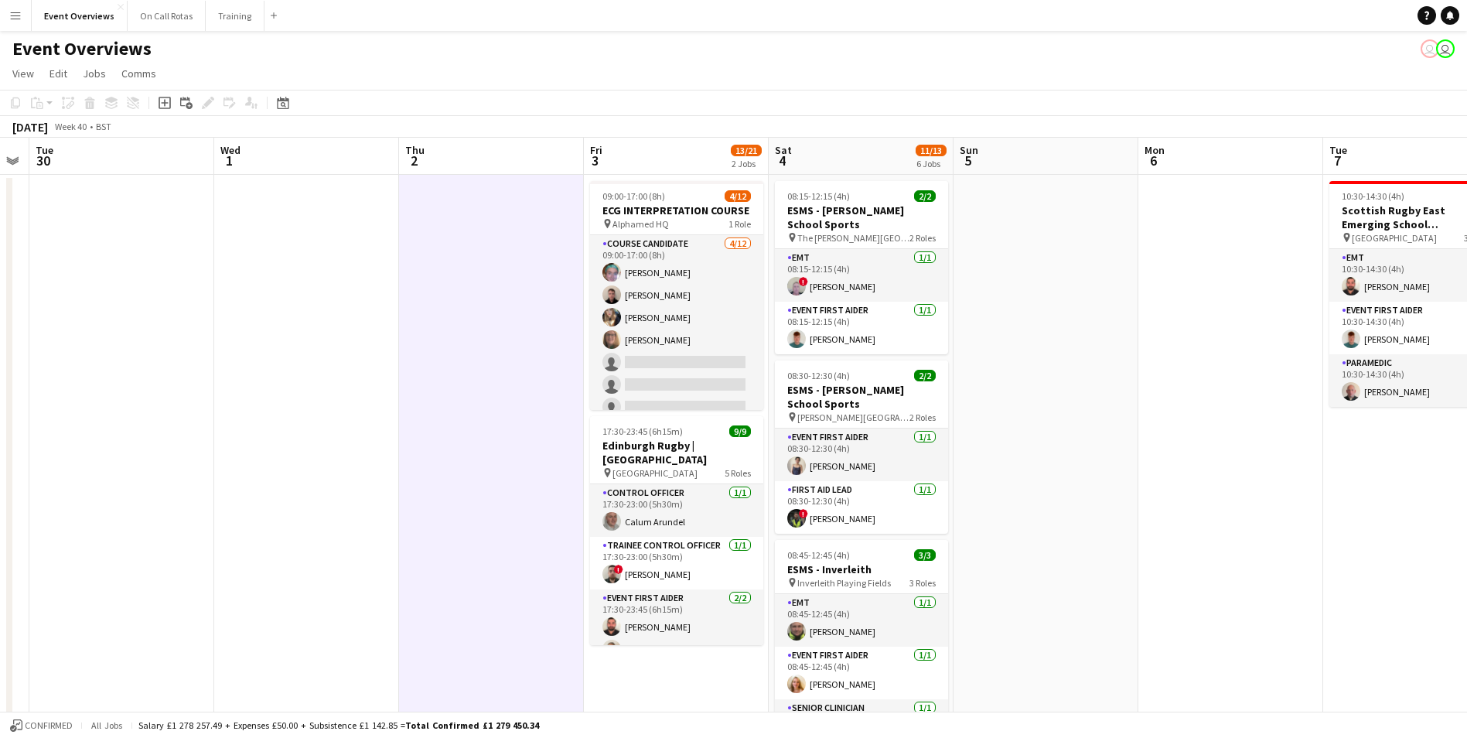
drag, startPoint x: 534, startPoint y: 357, endPoint x: 467, endPoint y: 377, distance: 69.5
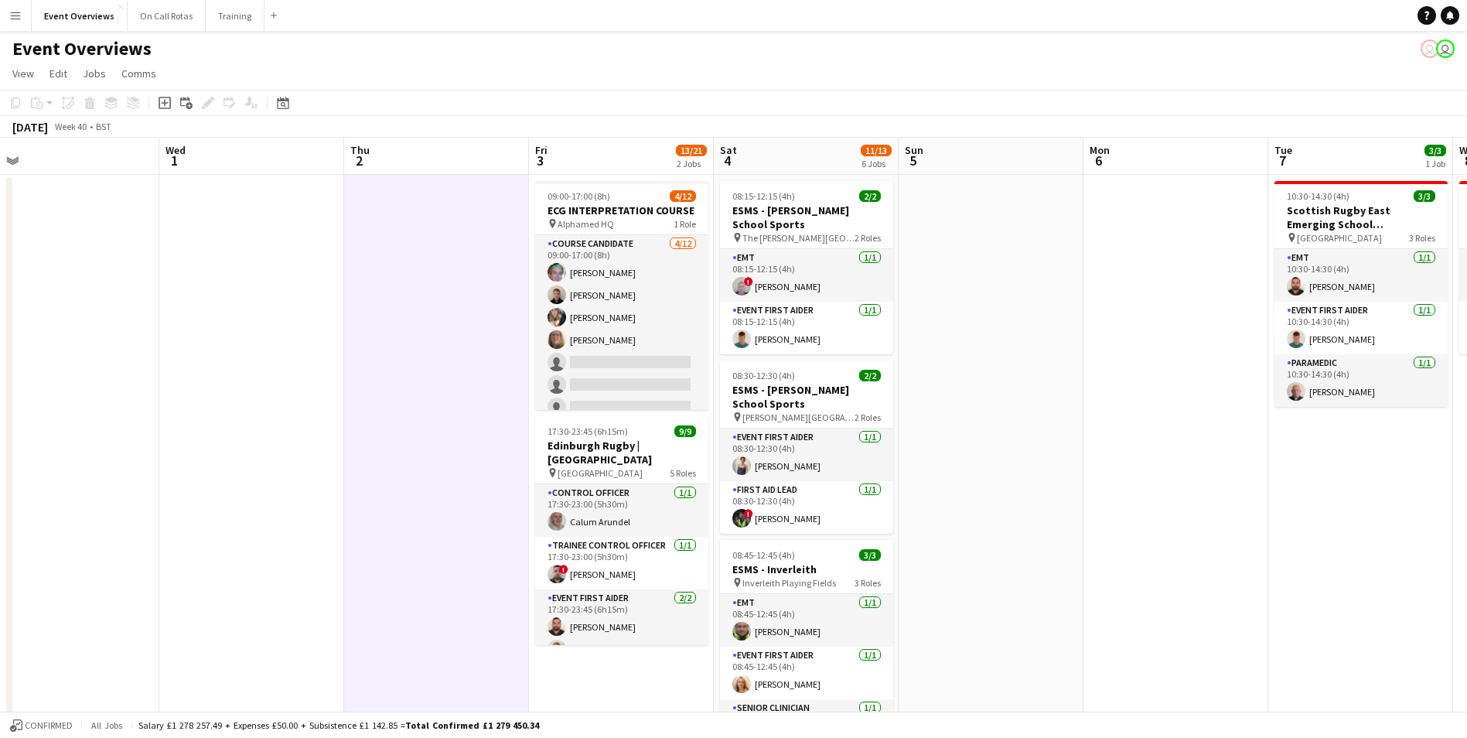
drag, startPoint x: 467, startPoint y: 377, endPoint x: 412, endPoint y: 385, distance: 55.5
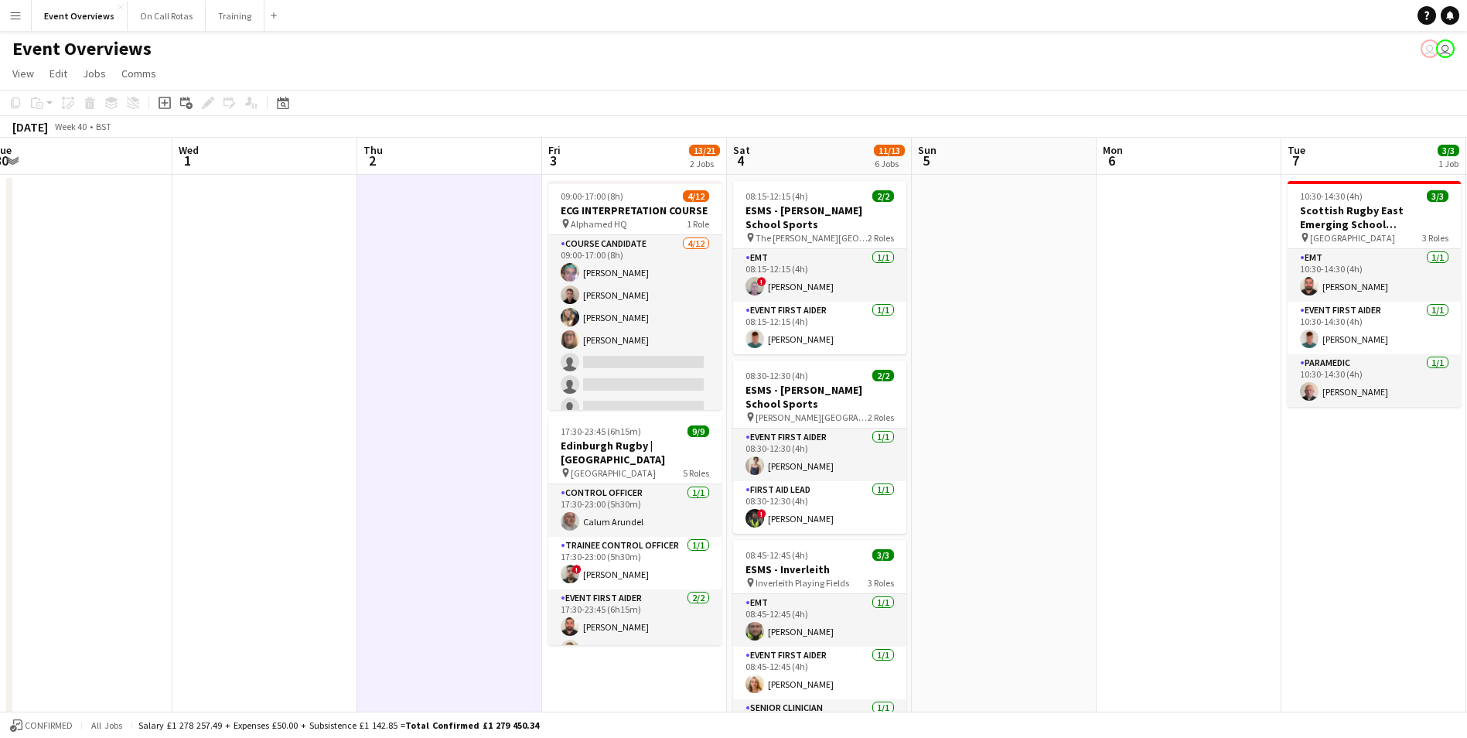
scroll to position [0, 566]
drag, startPoint x: 1157, startPoint y: 236, endPoint x: 1171, endPoint y: 237, distance: 14.0
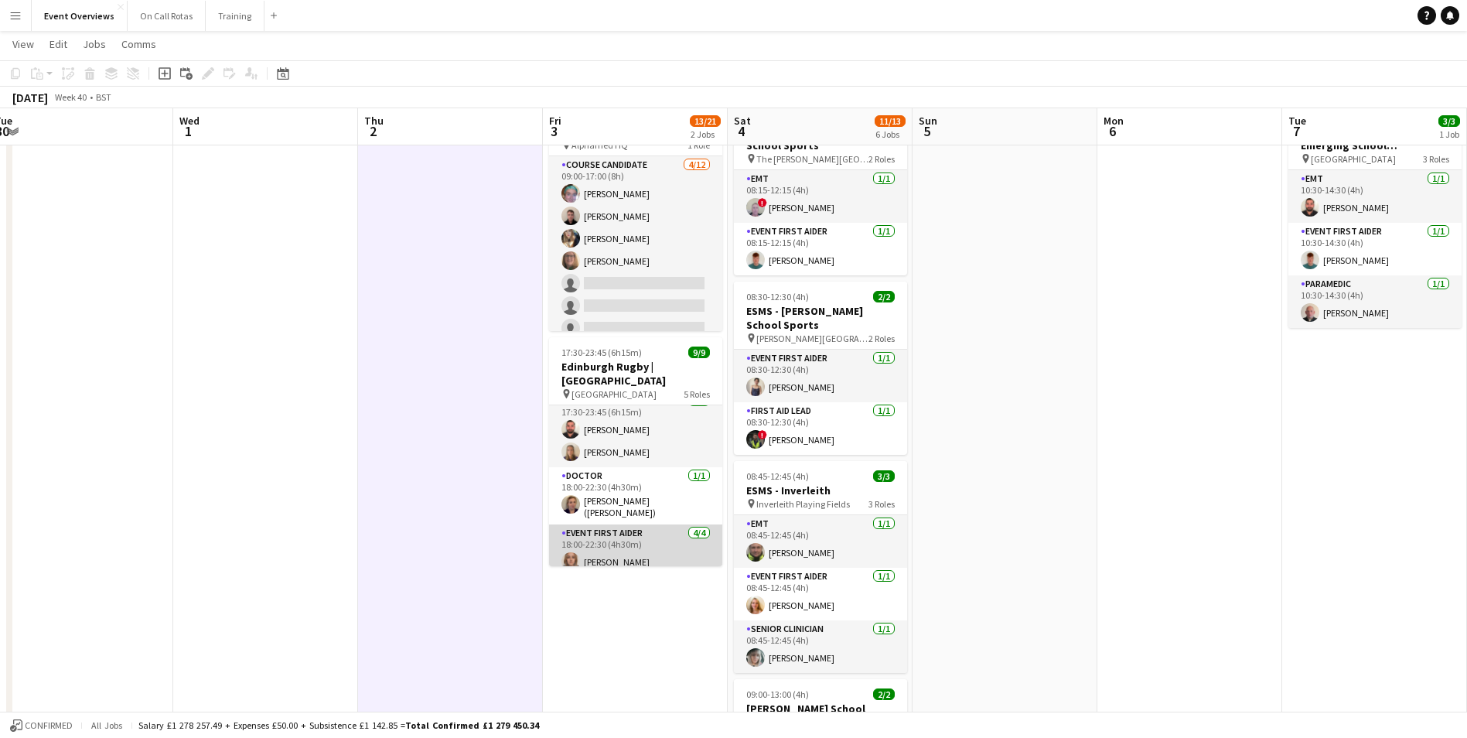
scroll to position [0, 0]
click at [282, 77] on icon at bounding box center [283, 75] width 5 height 5
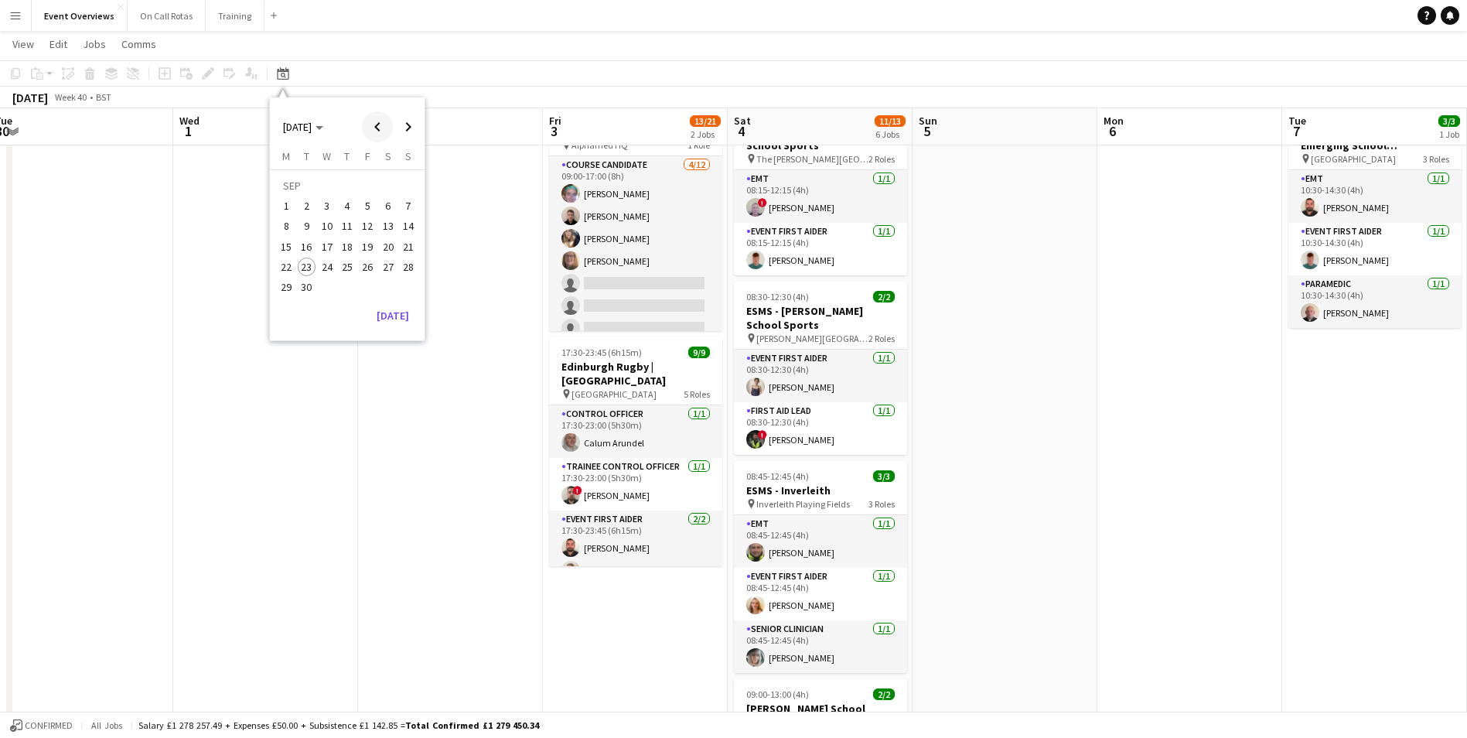
click at [377, 120] on span "Previous month" at bounding box center [377, 126] width 31 height 31
click at [377, 122] on span "Previous month" at bounding box center [377, 126] width 31 height 31
click at [406, 125] on span "Next month" at bounding box center [408, 126] width 31 height 31
click at [347, 213] on span "7" at bounding box center [347, 209] width 19 height 19
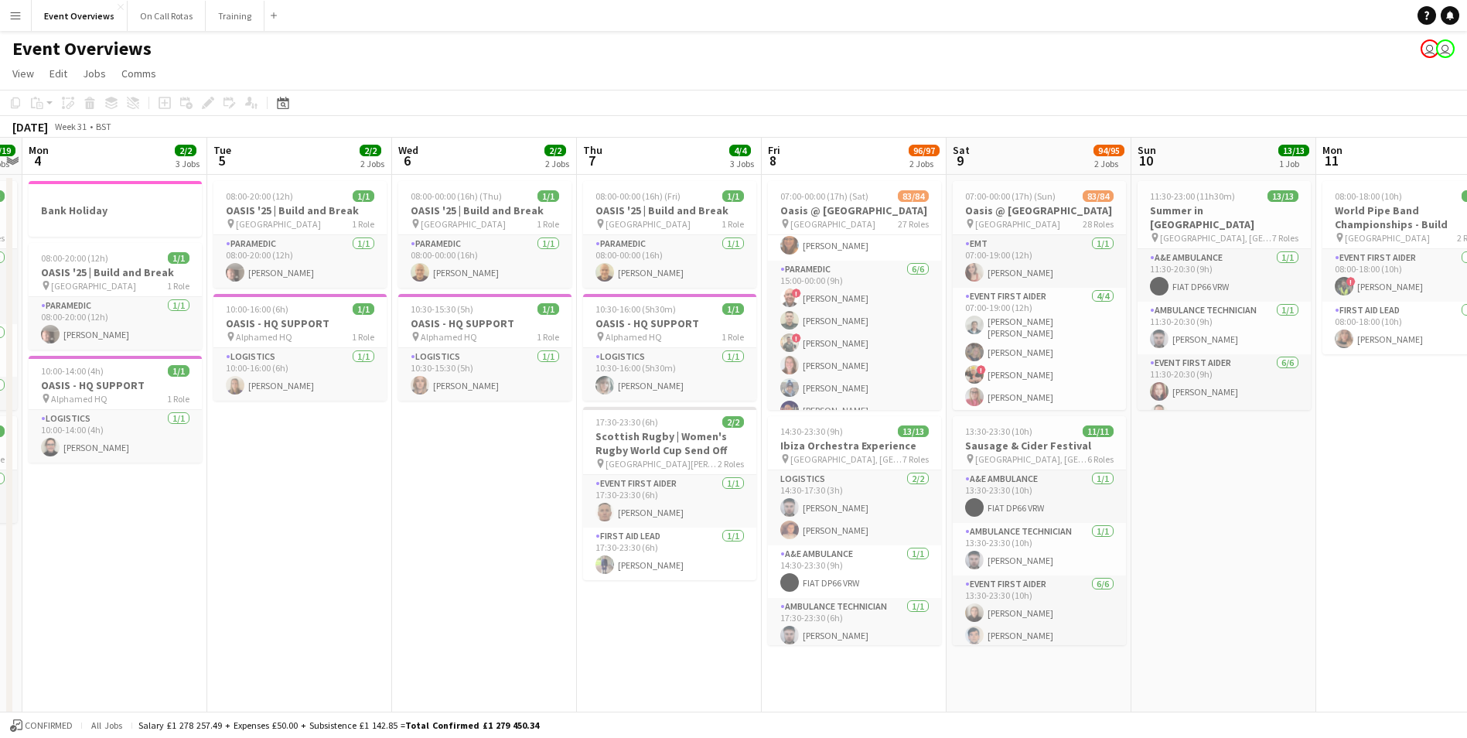
scroll to position [2528, 0]
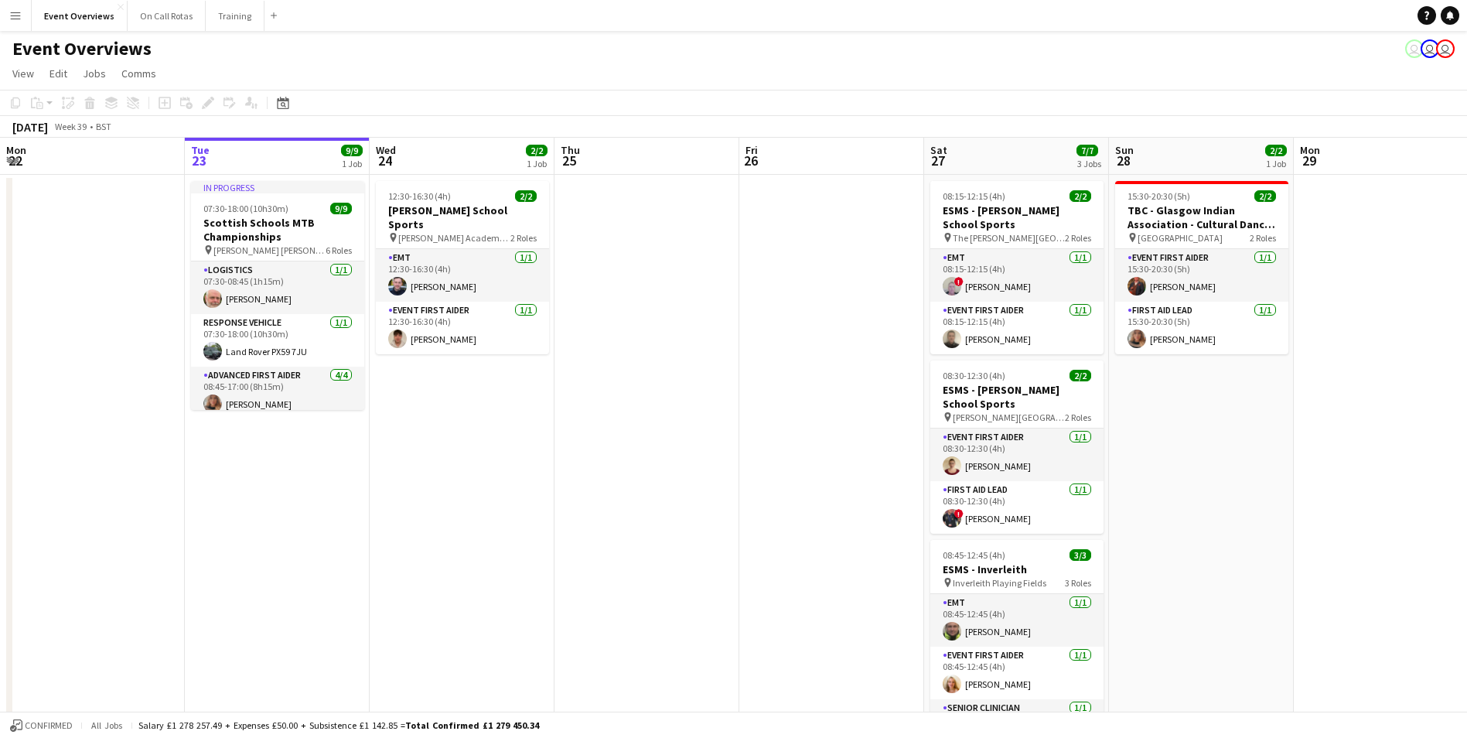
click at [19, 9] on app-icon "Menu" at bounding box center [15, 15] width 12 height 12
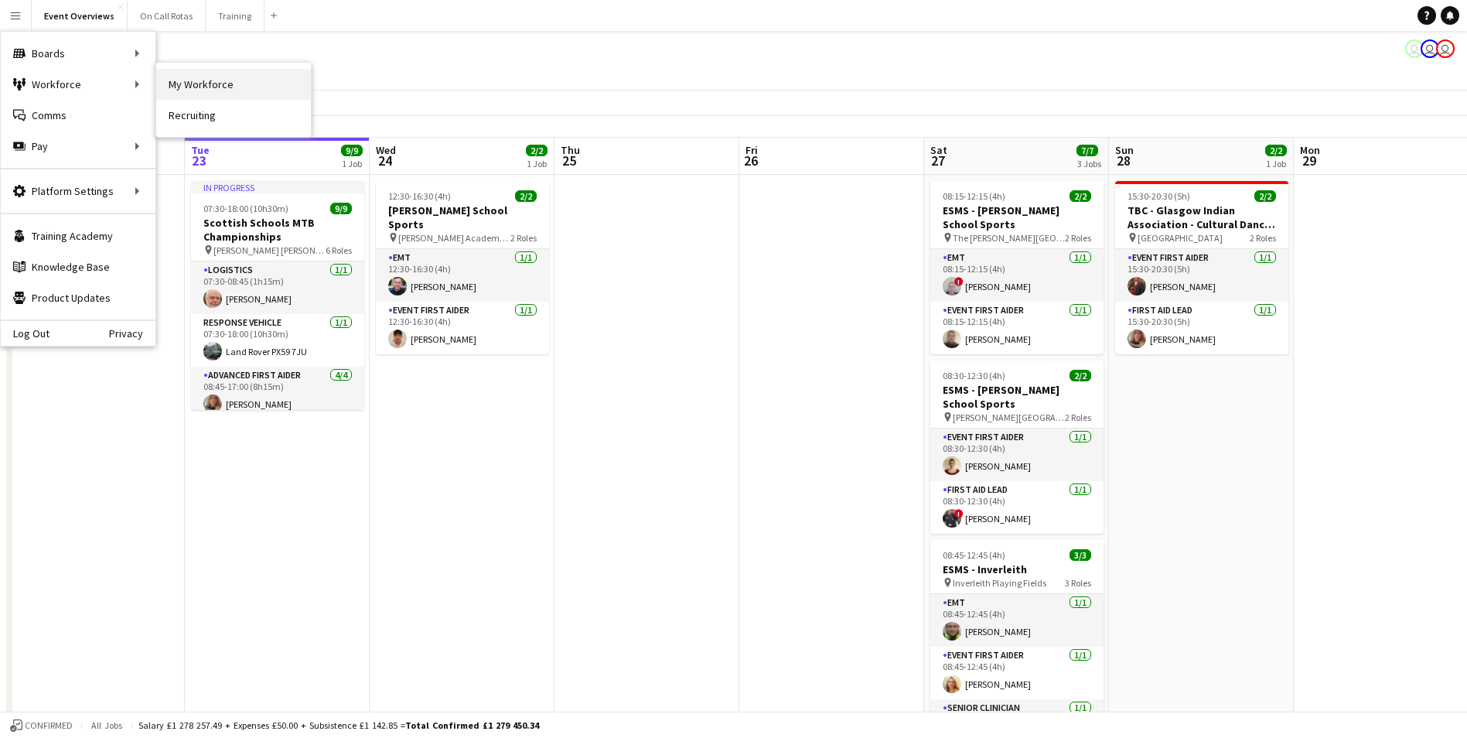
click at [210, 79] on link "My Workforce" at bounding box center [233, 84] width 155 height 31
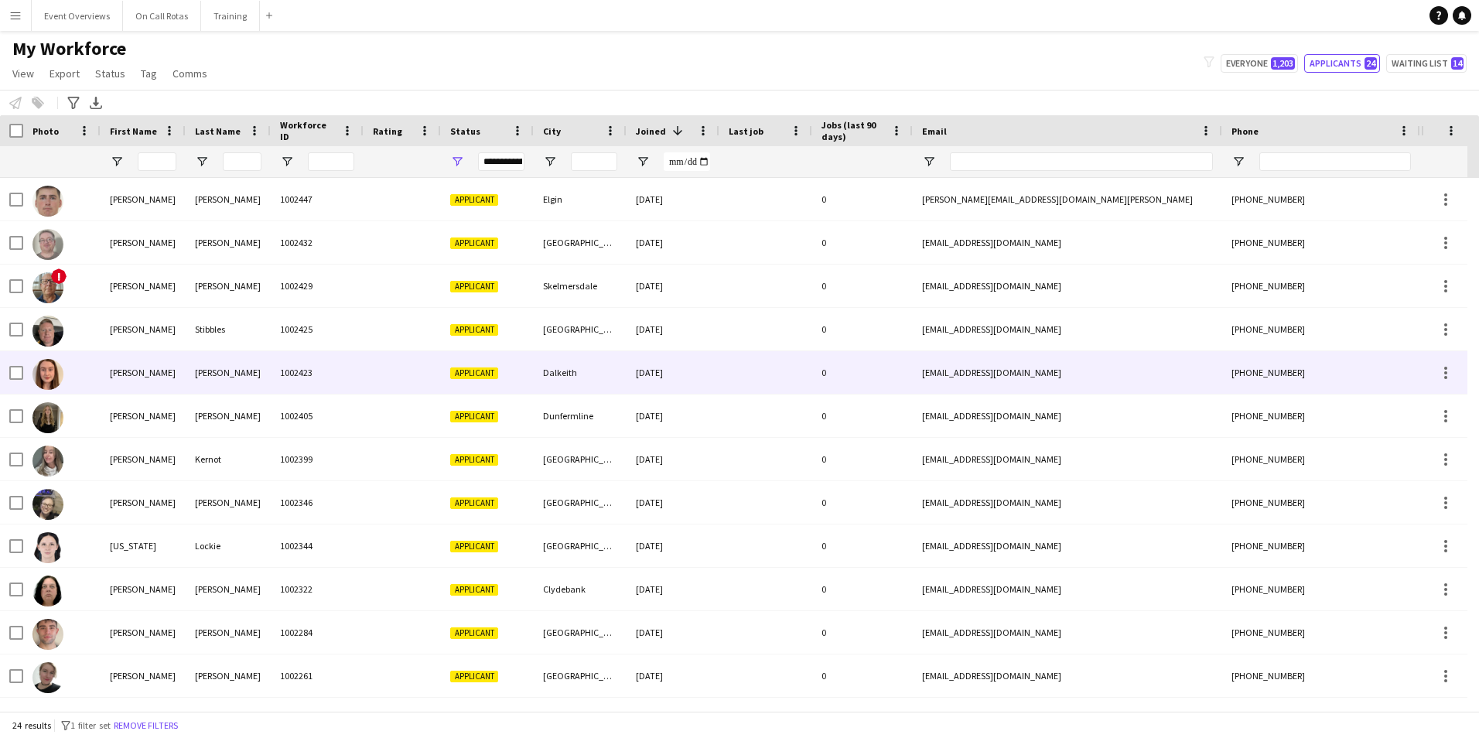
click at [271, 374] on div "1002423" at bounding box center [317, 372] width 93 height 43
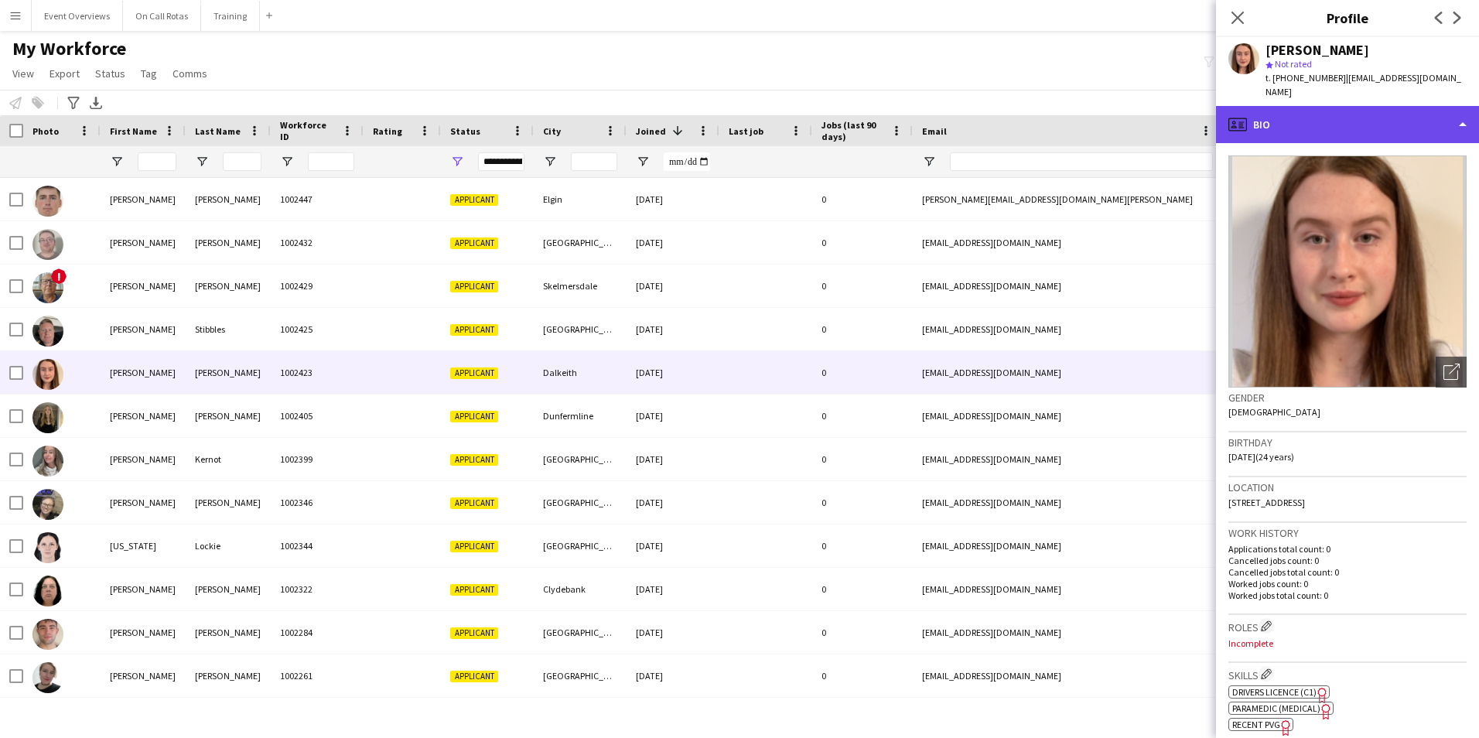
click at [1324, 109] on div "profile Bio" at bounding box center [1347, 124] width 263 height 37
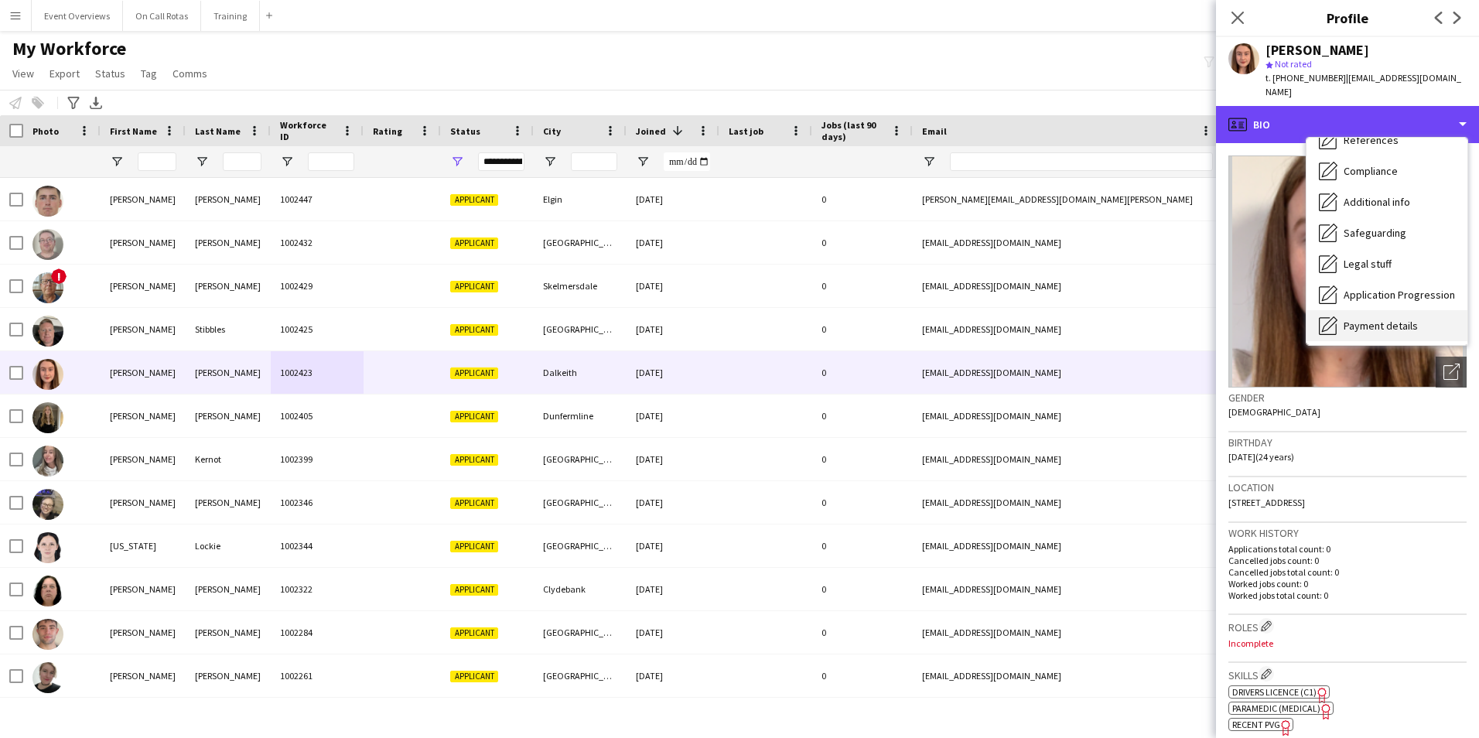
scroll to position [269, 0]
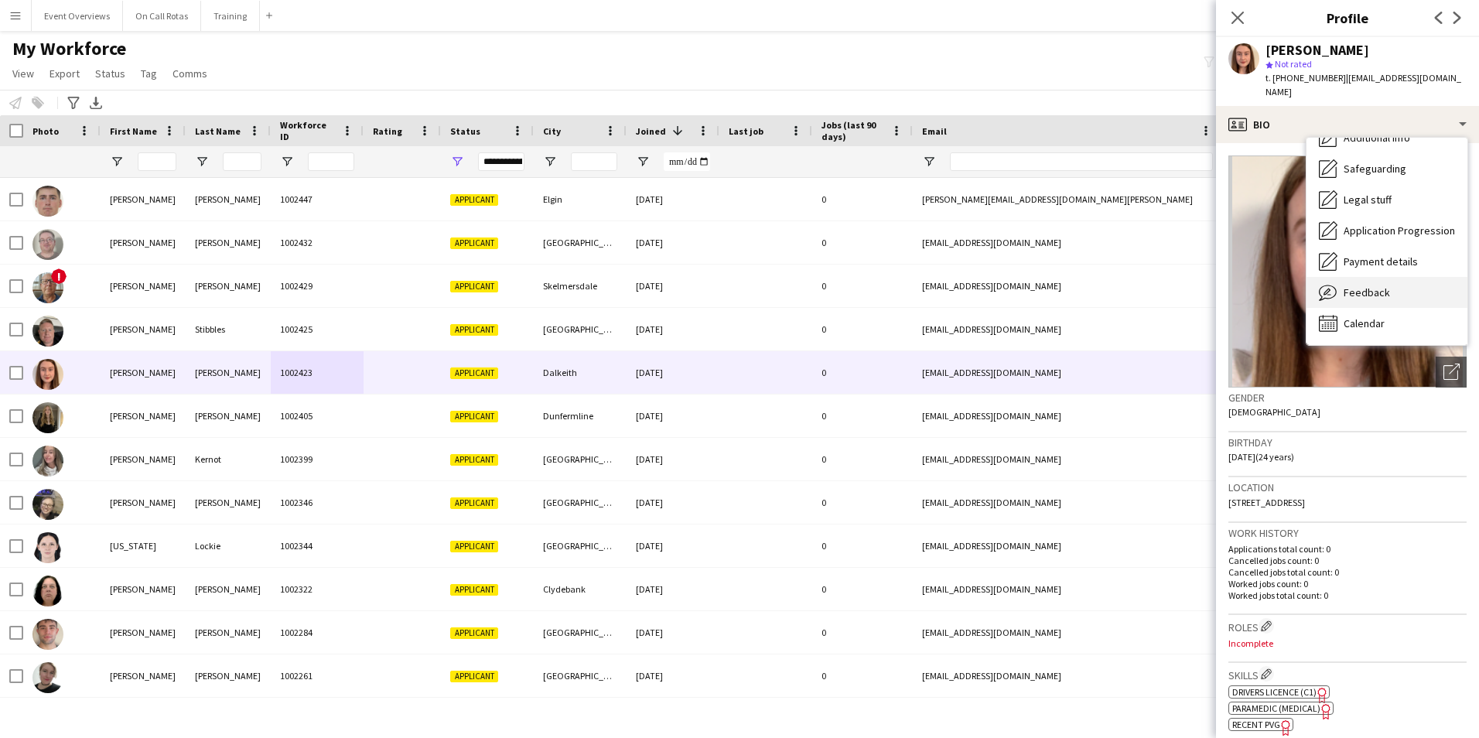
click at [1362, 277] on div "Feedback Feedback" at bounding box center [1386, 292] width 161 height 31
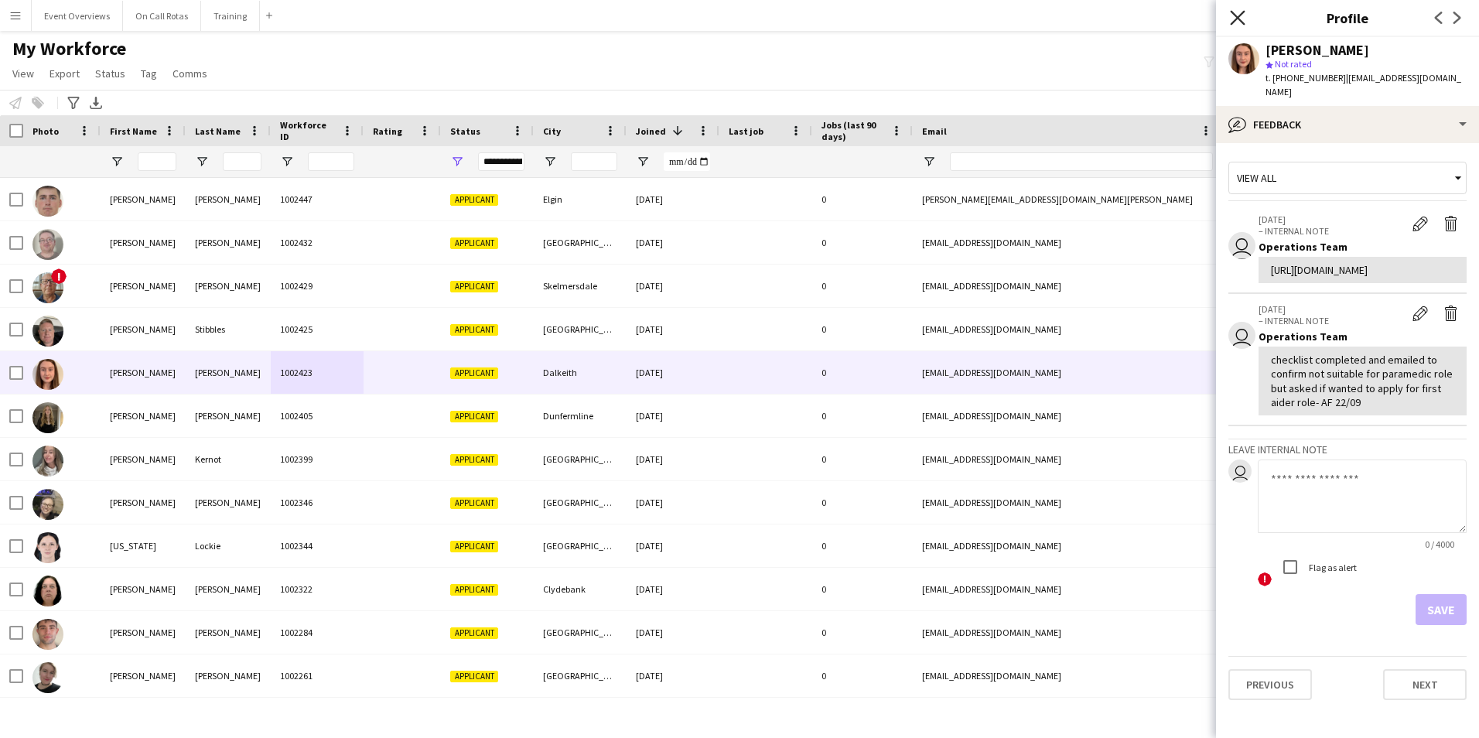
click at [1238, 13] on icon "Close pop-in" at bounding box center [1237, 17] width 15 height 15
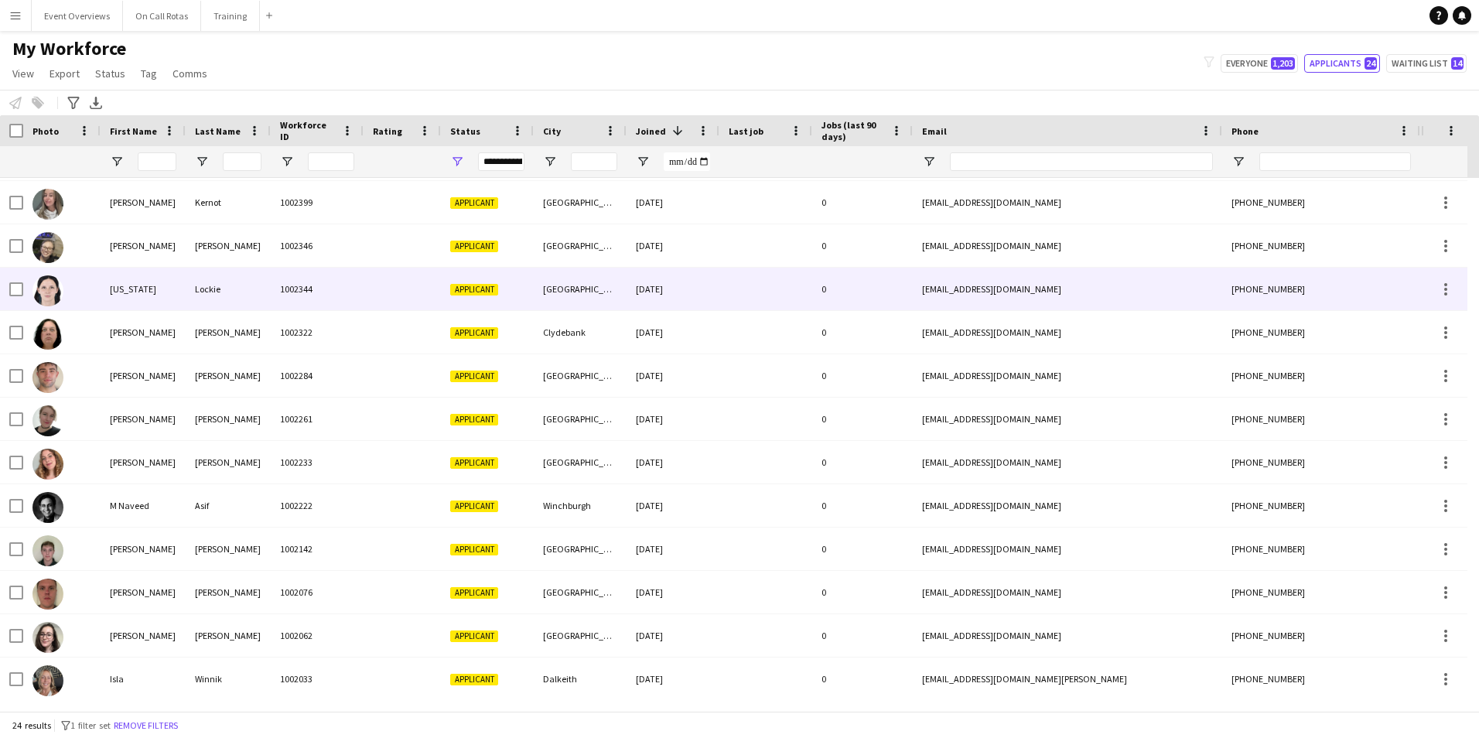
scroll to position [0, 0]
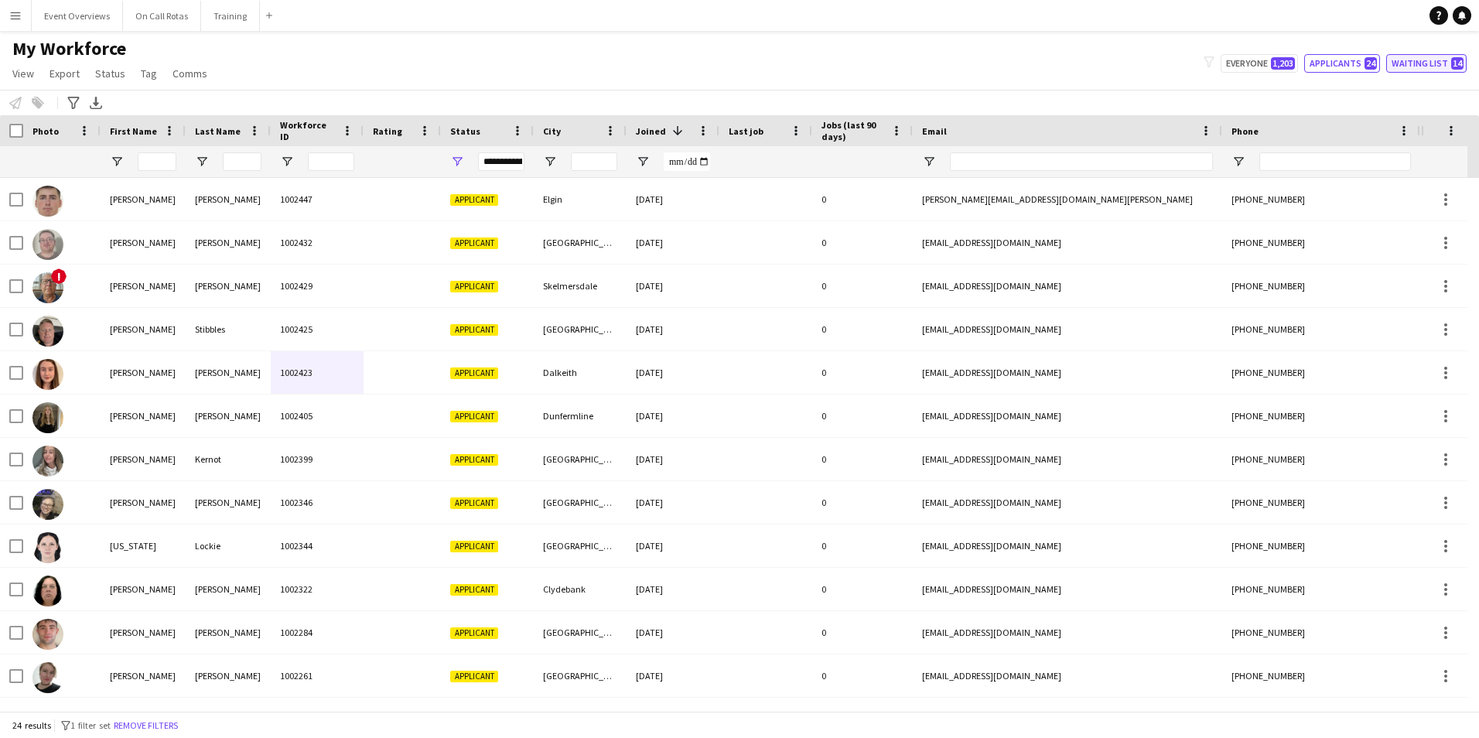
click at [1401, 66] on button "Waiting list 14" at bounding box center [1426, 63] width 80 height 19
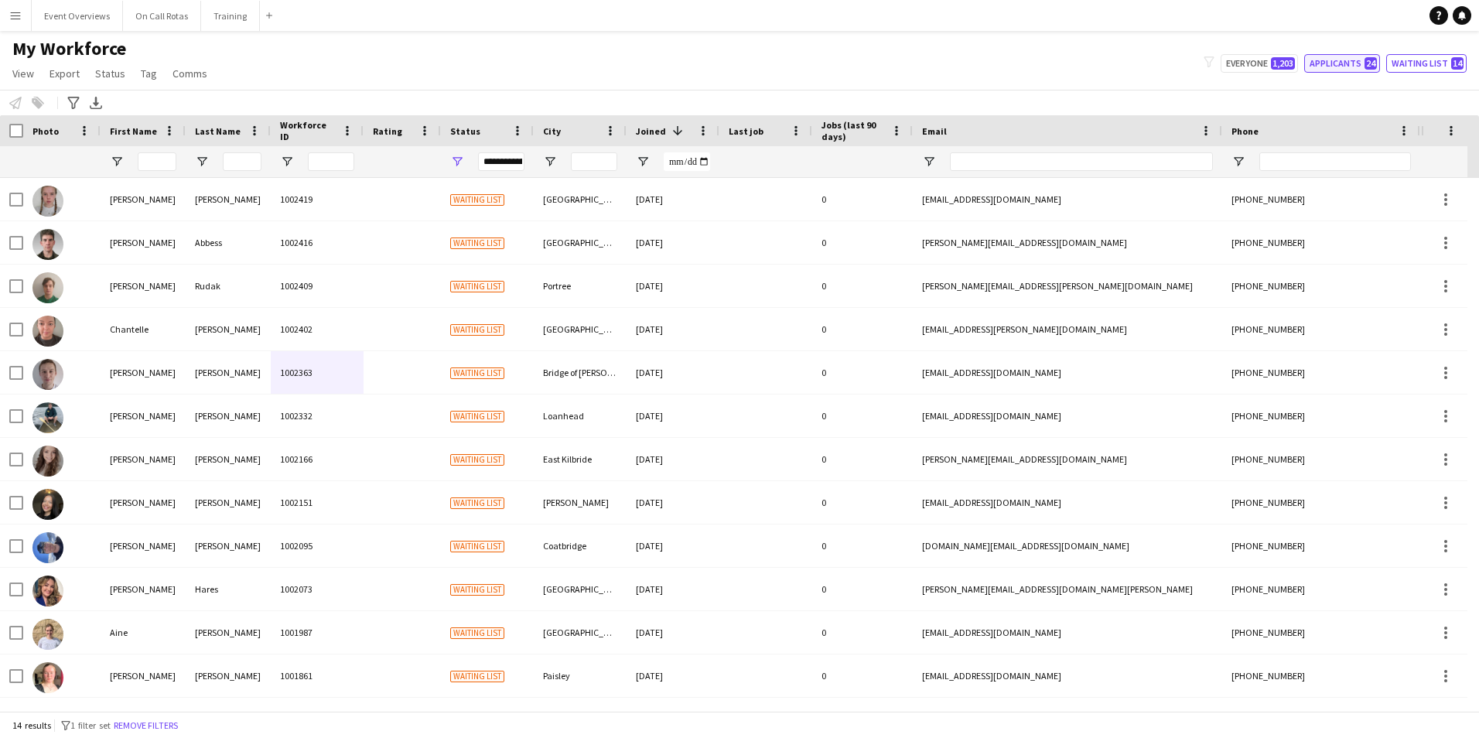
click at [1355, 60] on button "Applicants 24" at bounding box center [1342, 63] width 76 height 19
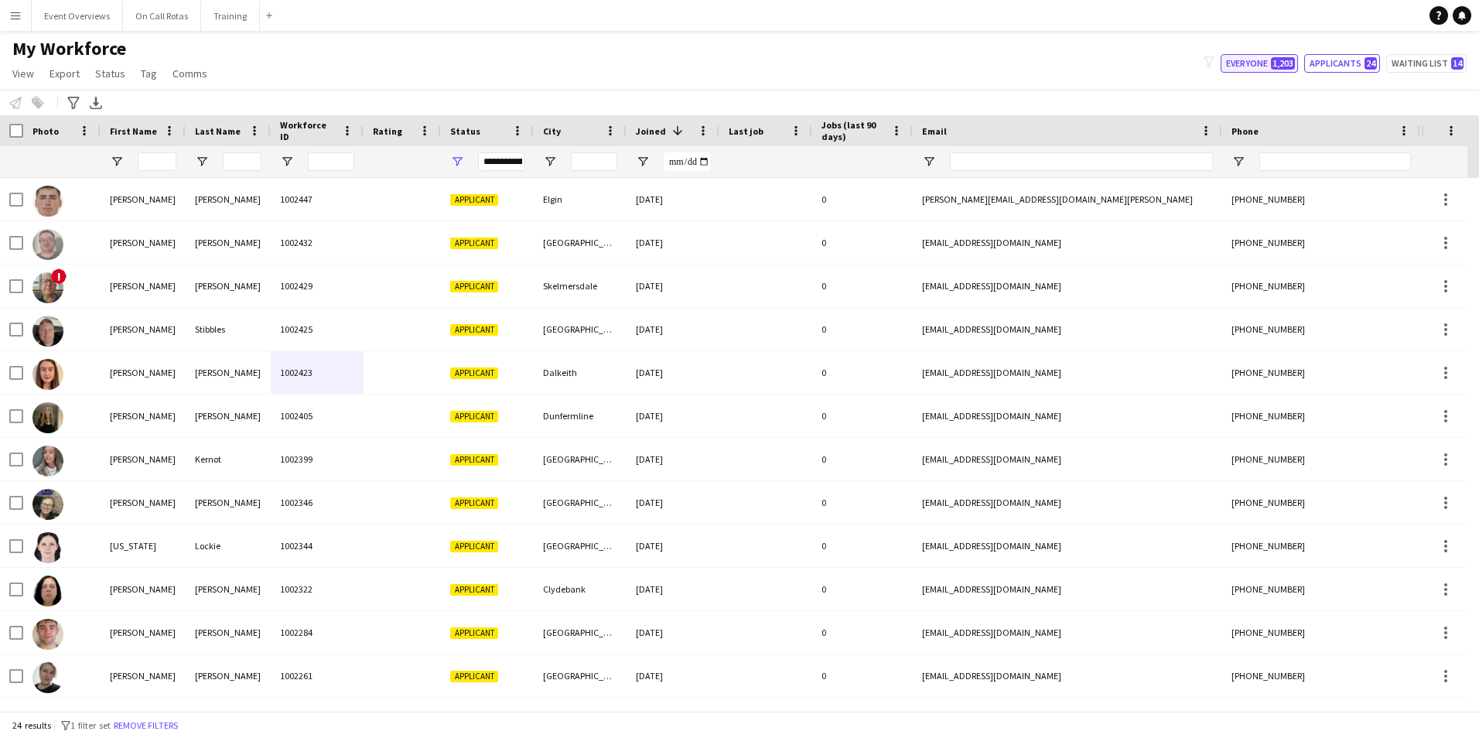
click at [1281, 58] on span "1,203" at bounding box center [1283, 63] width 24 height 12
type input "**********"
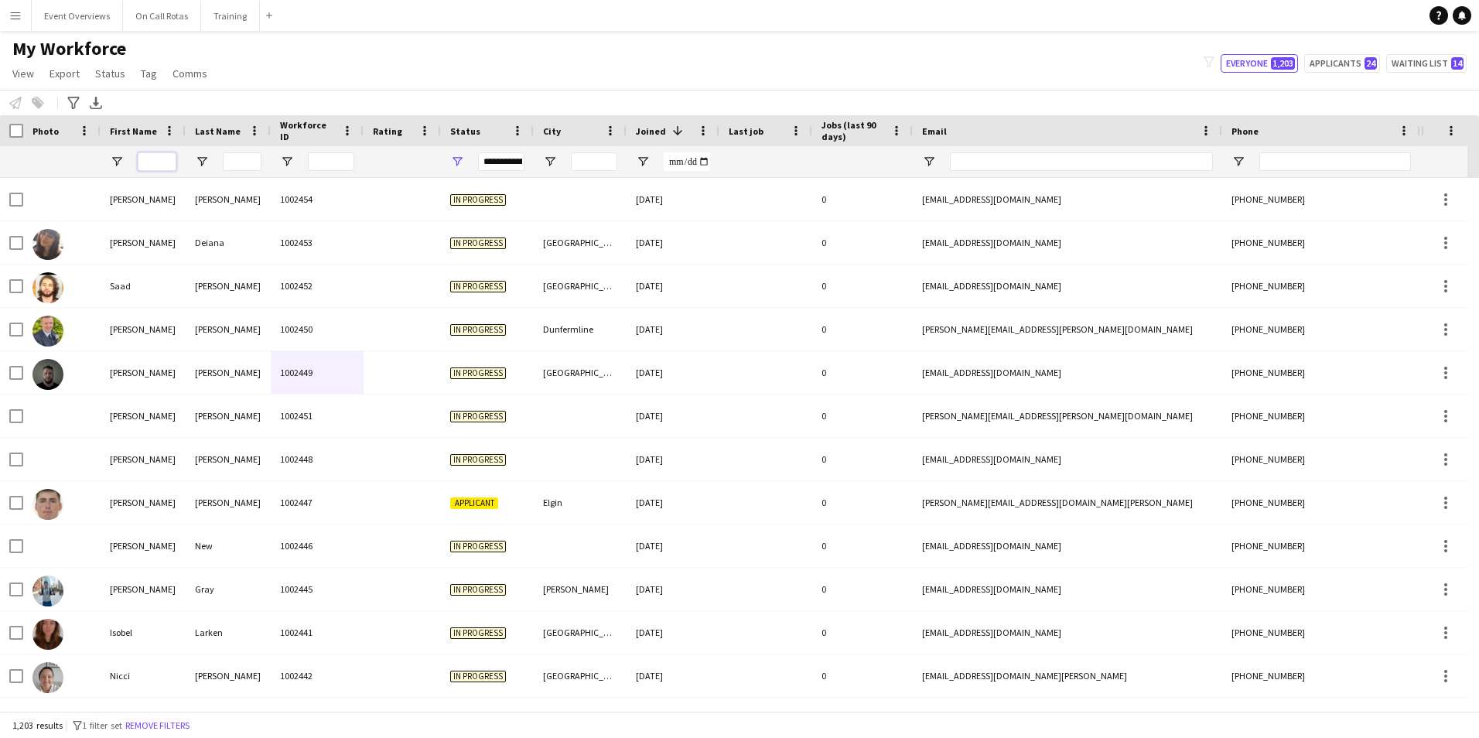
click at [154, 168] on input "First Name Filter Input" at bounding box center [157, 161] width 39 height 19
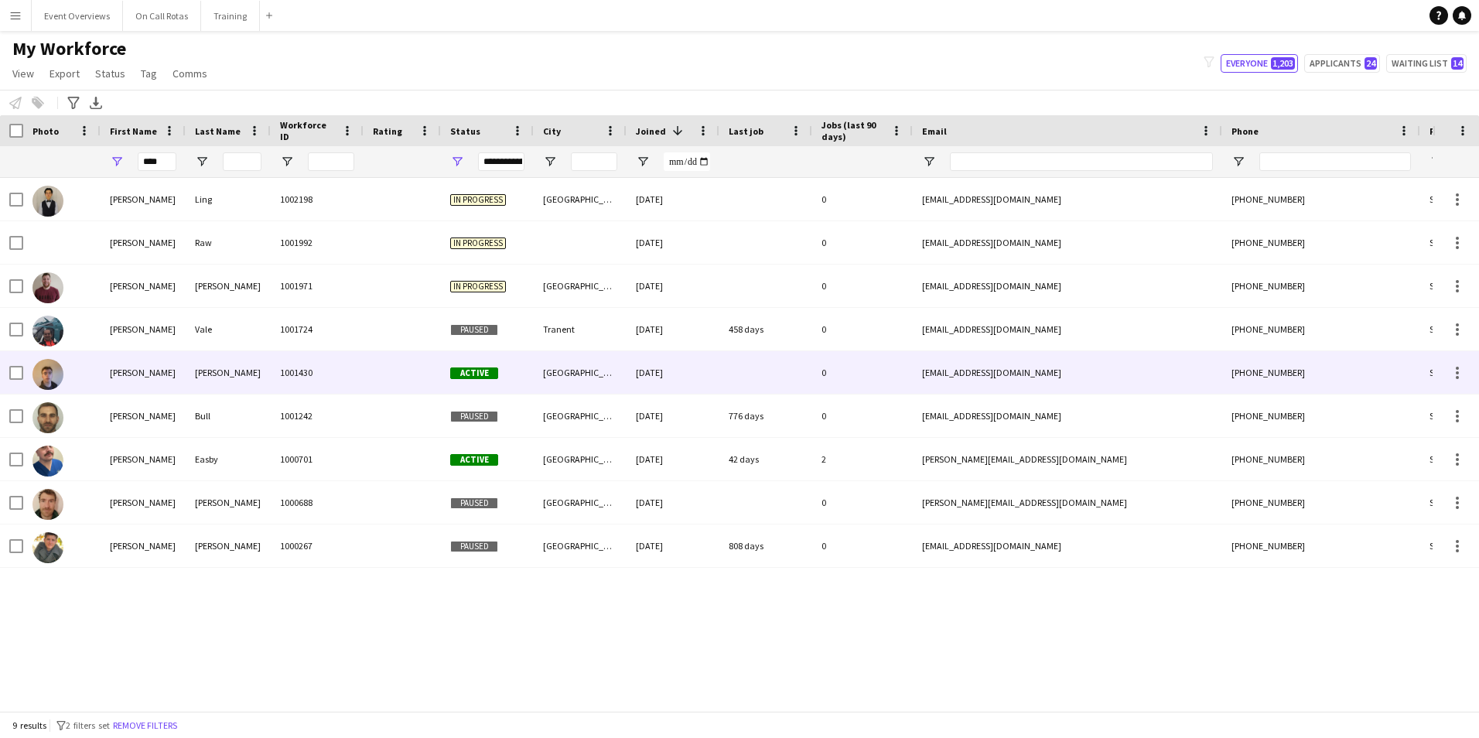
click at [360, 381] on div "1001430" at bounding box center [317, 372] width 93 height 43
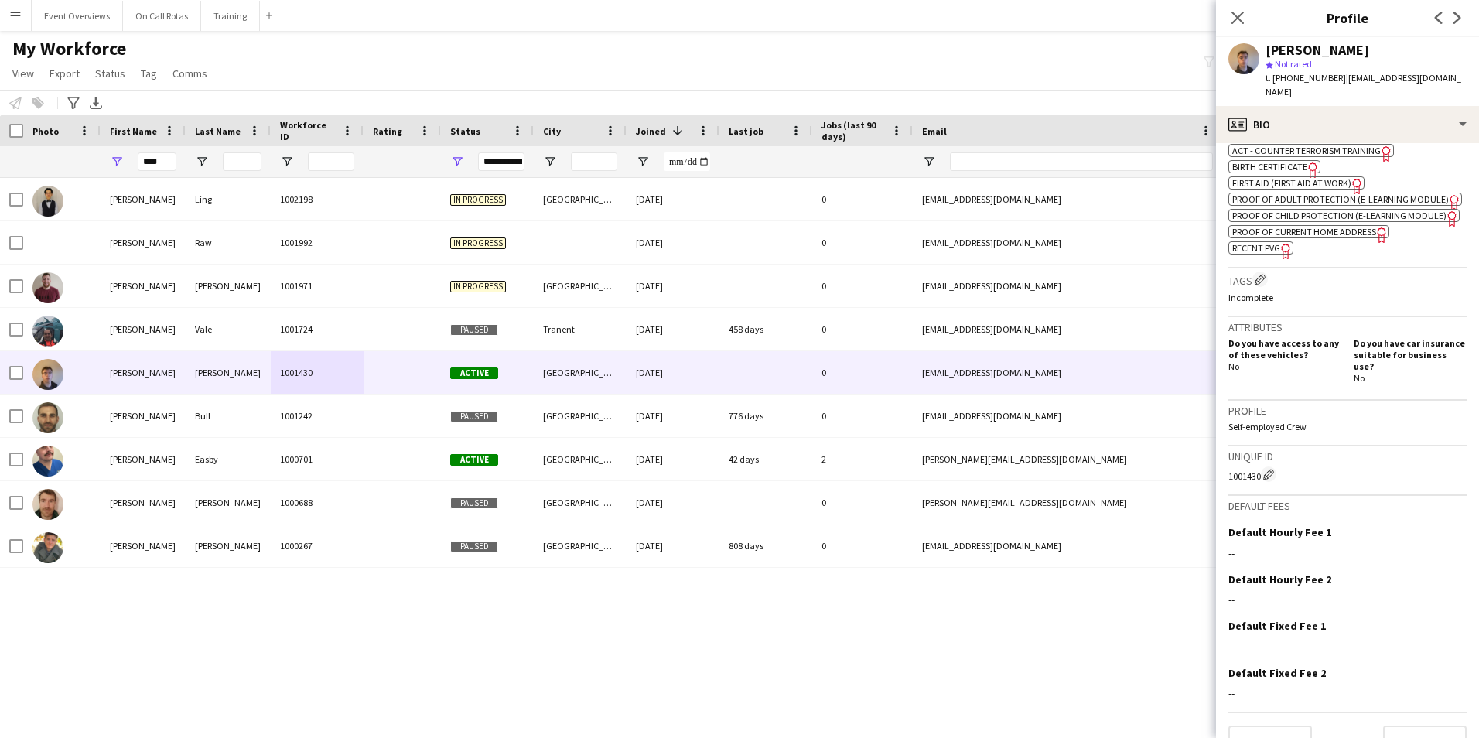
scroll to position [569, 0]
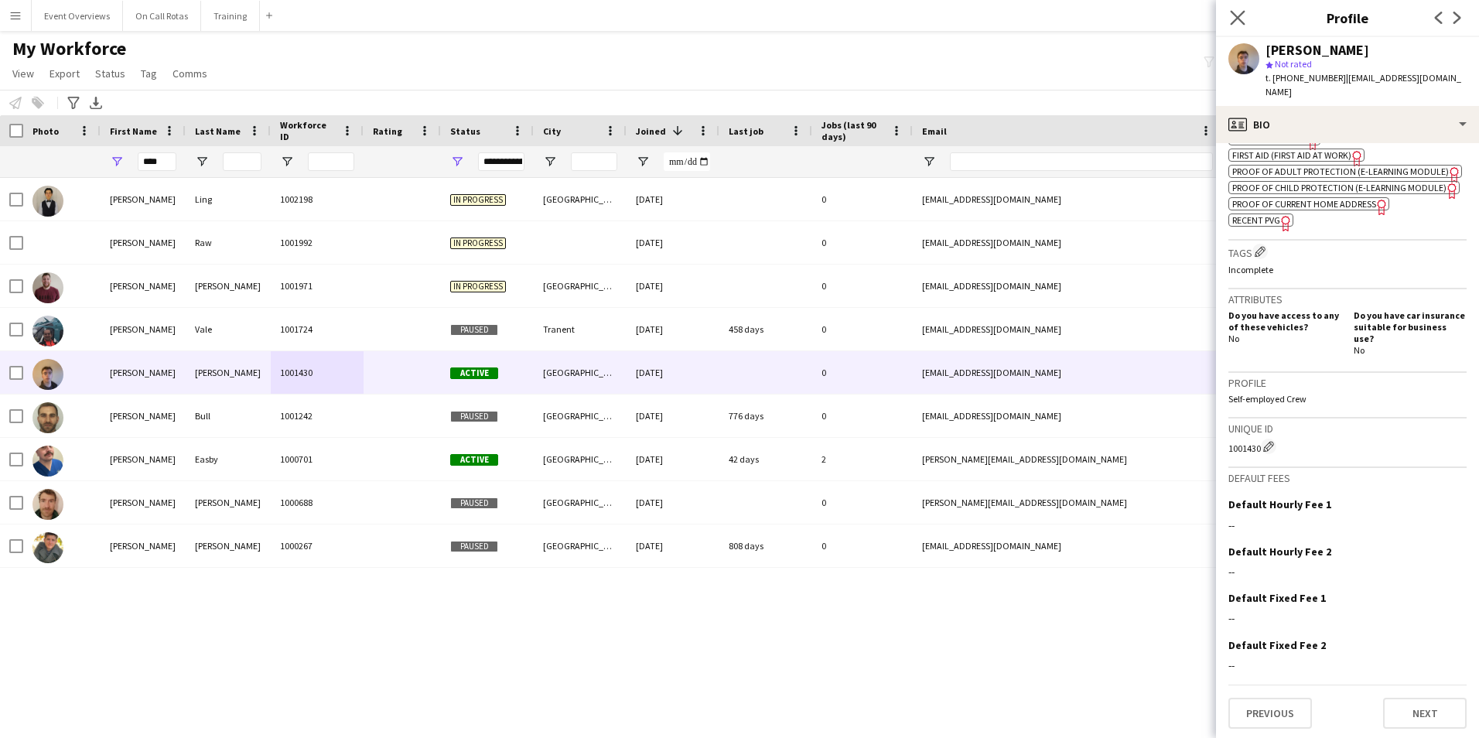
click at [1238, 9] on app-icon "Close pop-in" at bounding box center [1238, 18] width 22 height 22
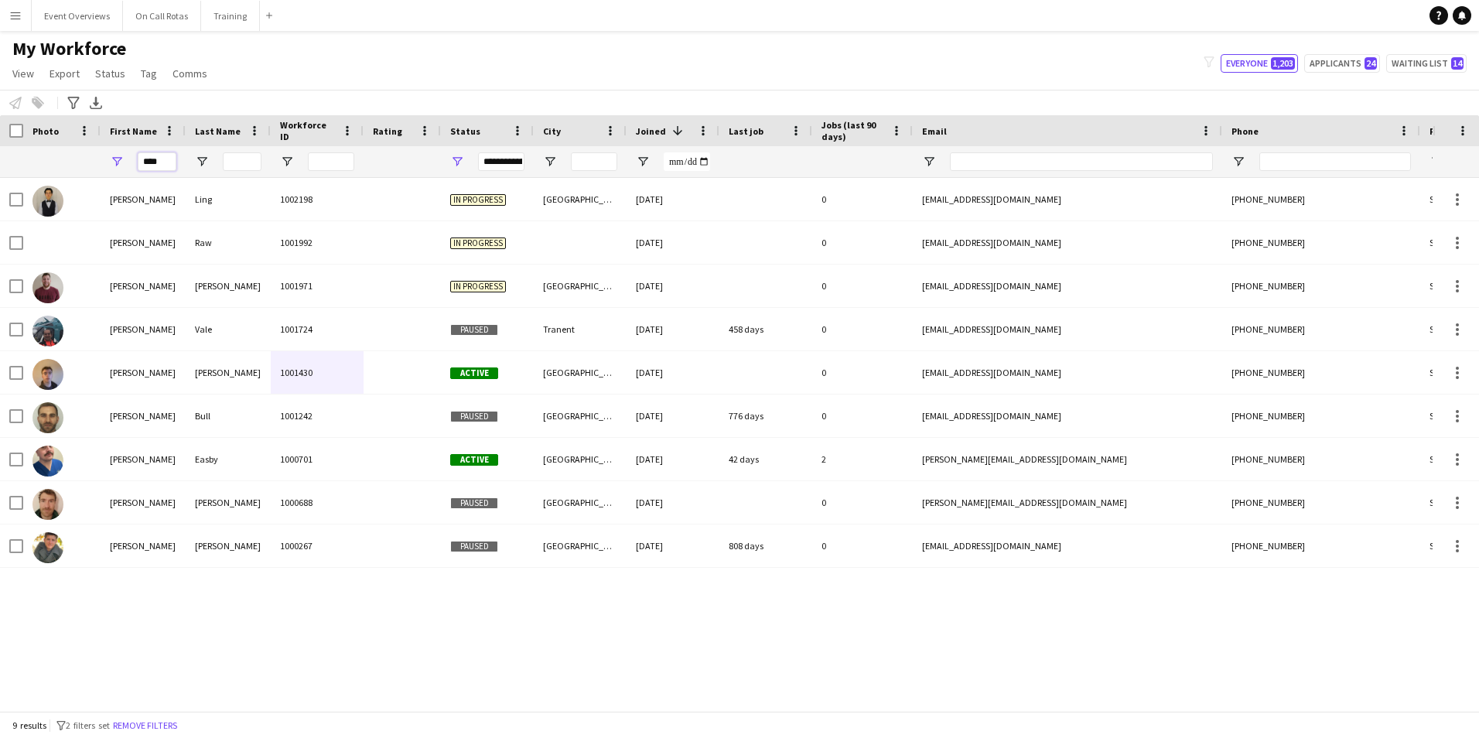
drag, startPoint x: 169, startPoint y: 166, endPoint x: 155, endPoint y: 165, distance: 13.9
click at [155, 165] on input "****" at bounding box center [157, 161] width 39 height 19
type input "*"
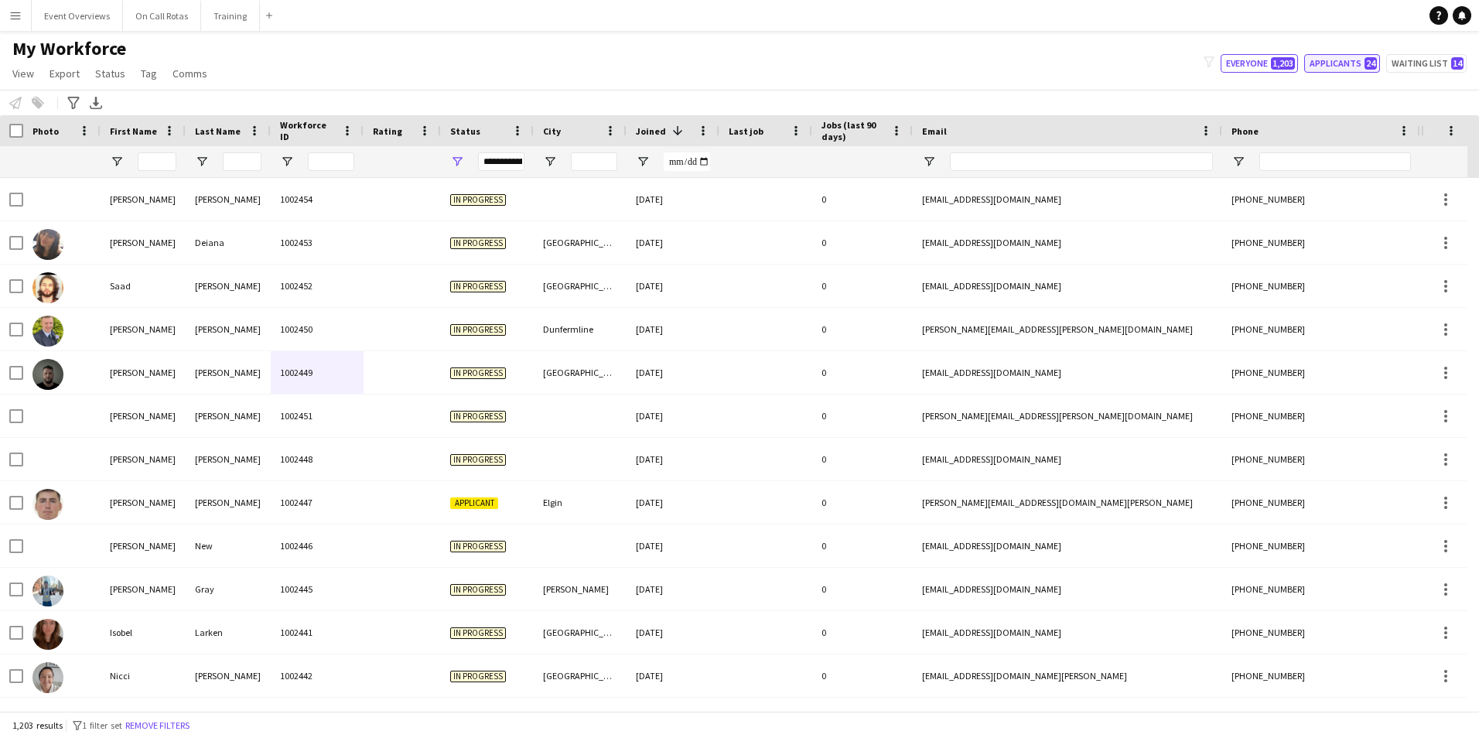
click at [1355, 70] on button "Applicants 24" at bounding box center [1342, 63] width 76 height 19
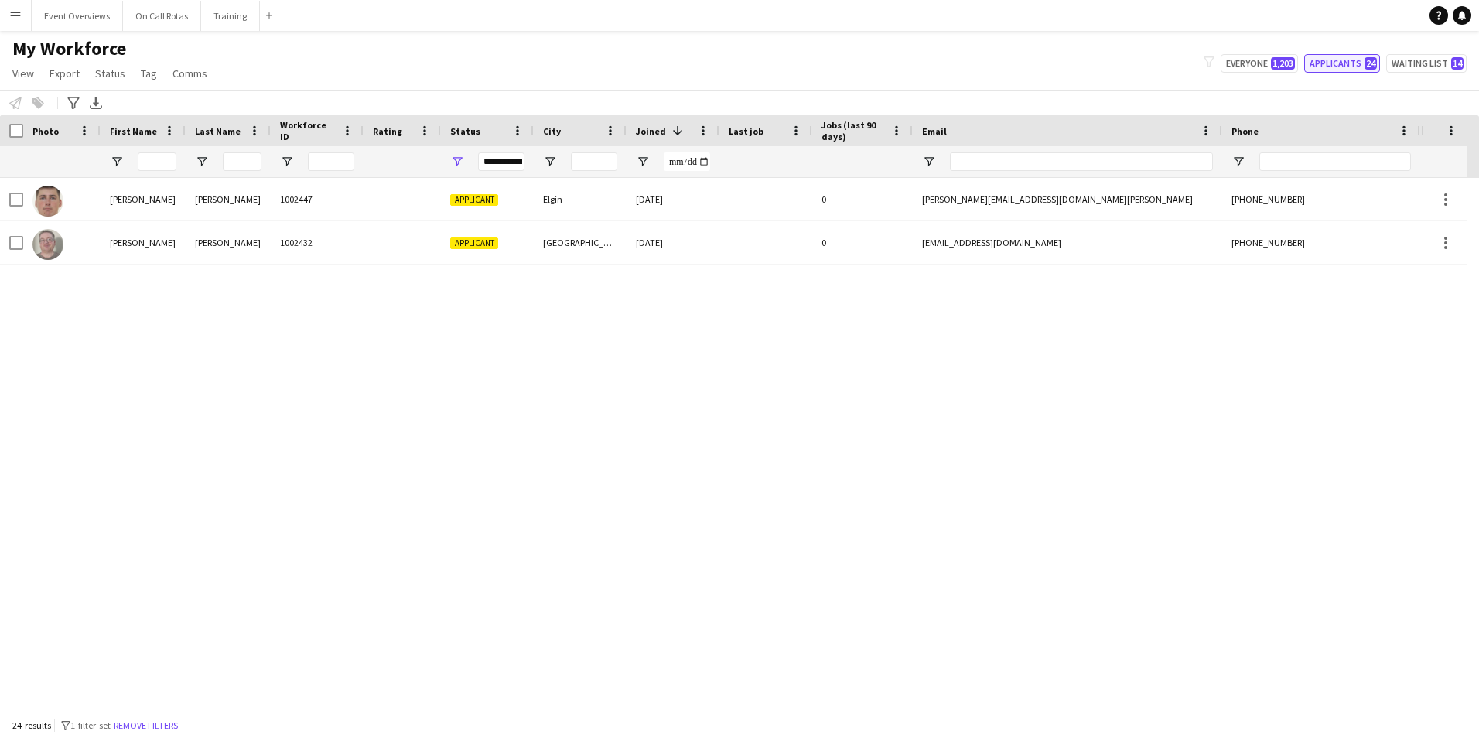
type input "**********"
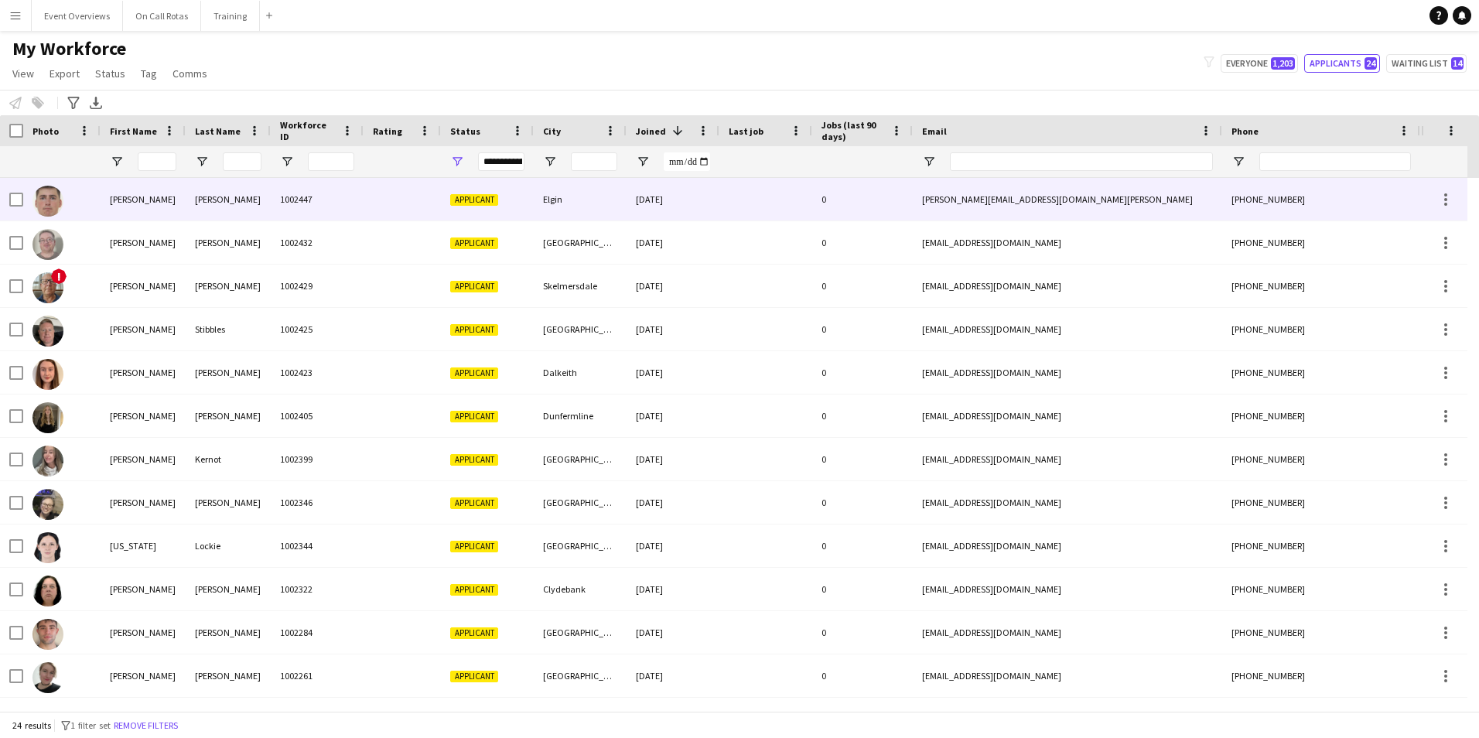
click at [324, 200] on div "1002447" at bounding box center [317, 199] width 93 height 43
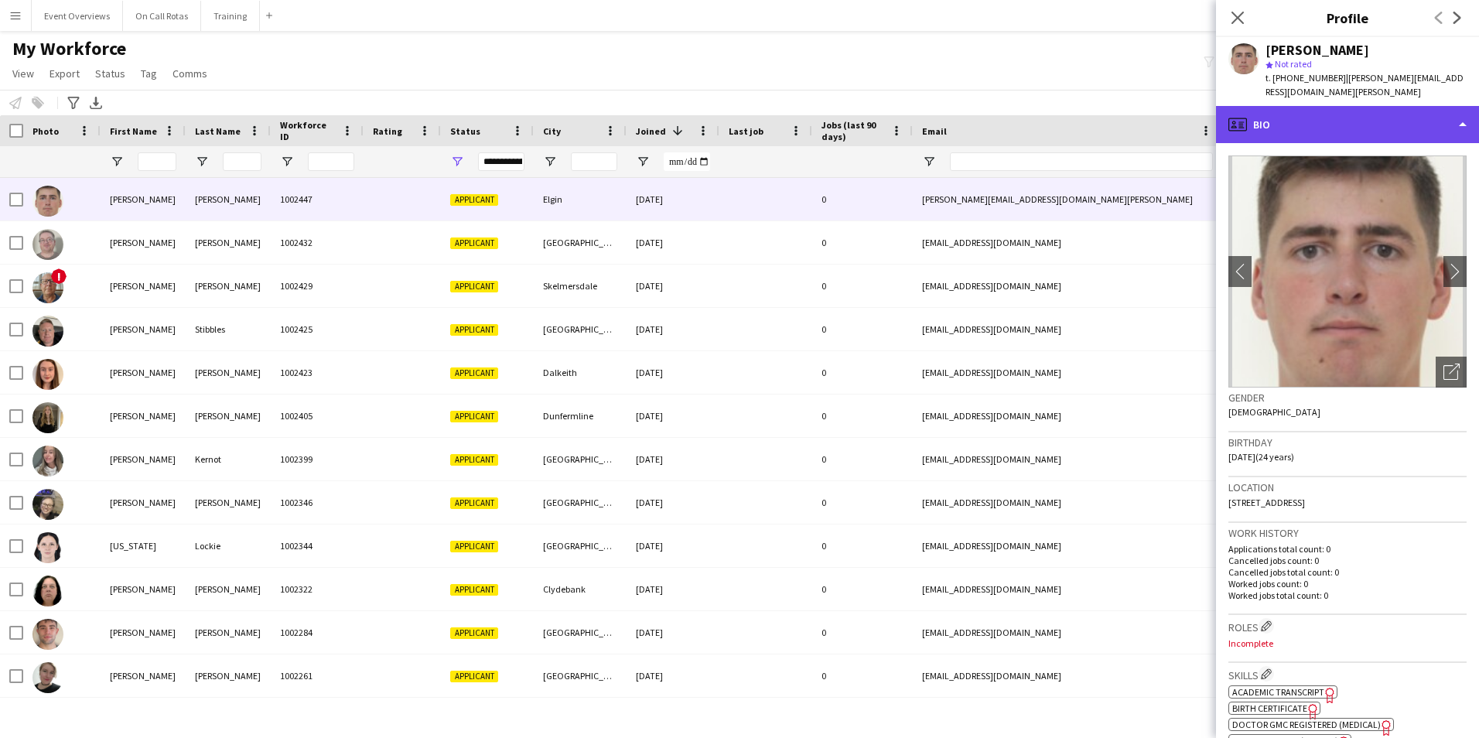
click at [1379, 112] on div "profile Bio" at bounding box center [1347, 124] width 263 height 37
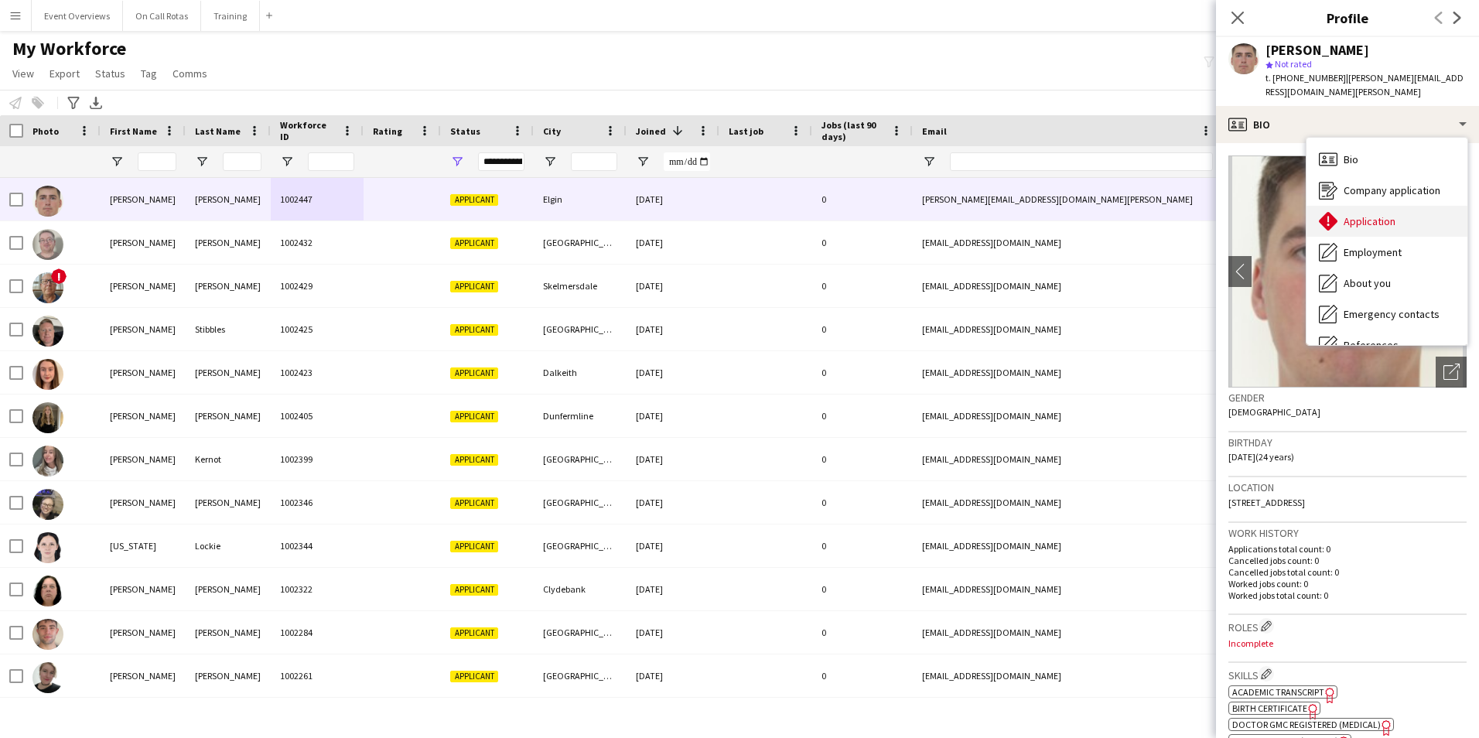
click at [1386, 206] on div "Application Application" at bounding box center [1386, 221] width 161 height 31
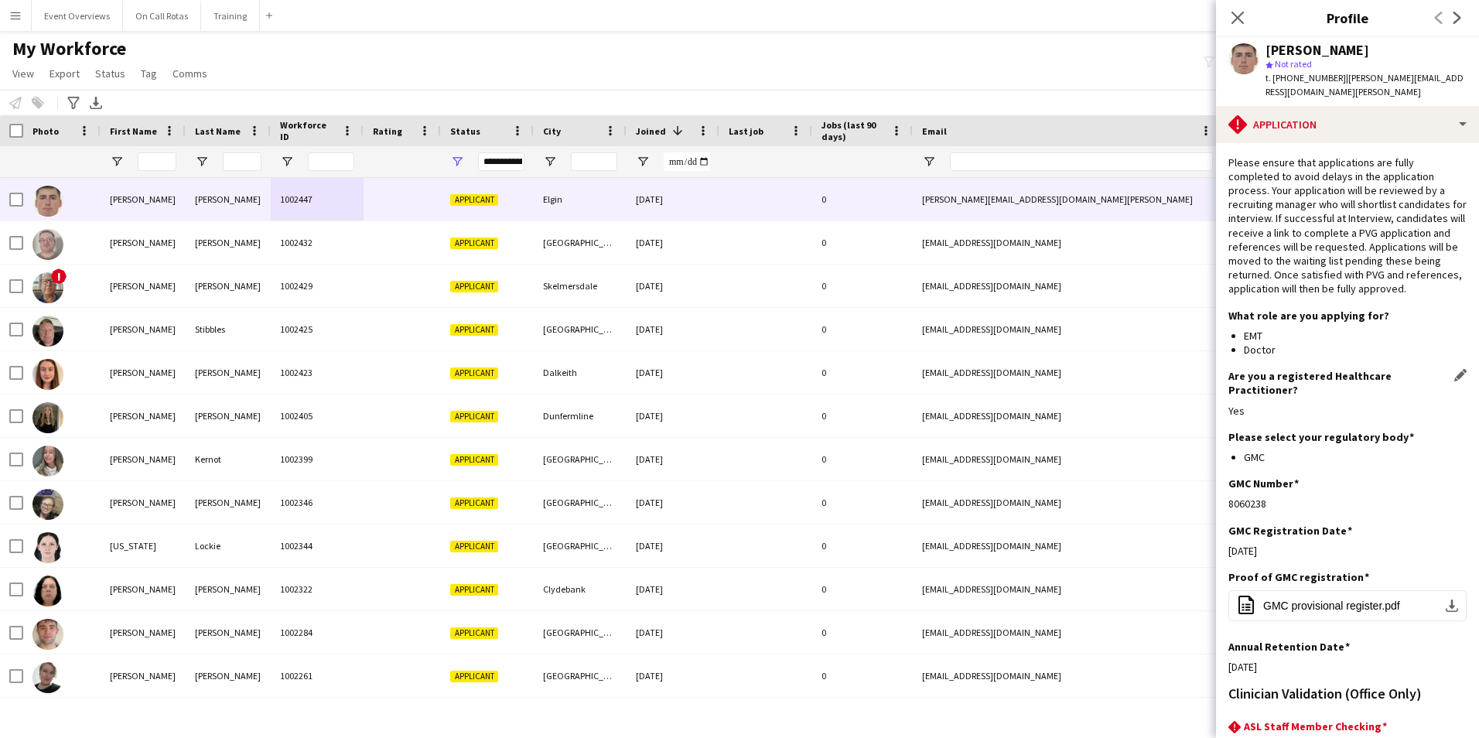
scroll to position [140, 0]
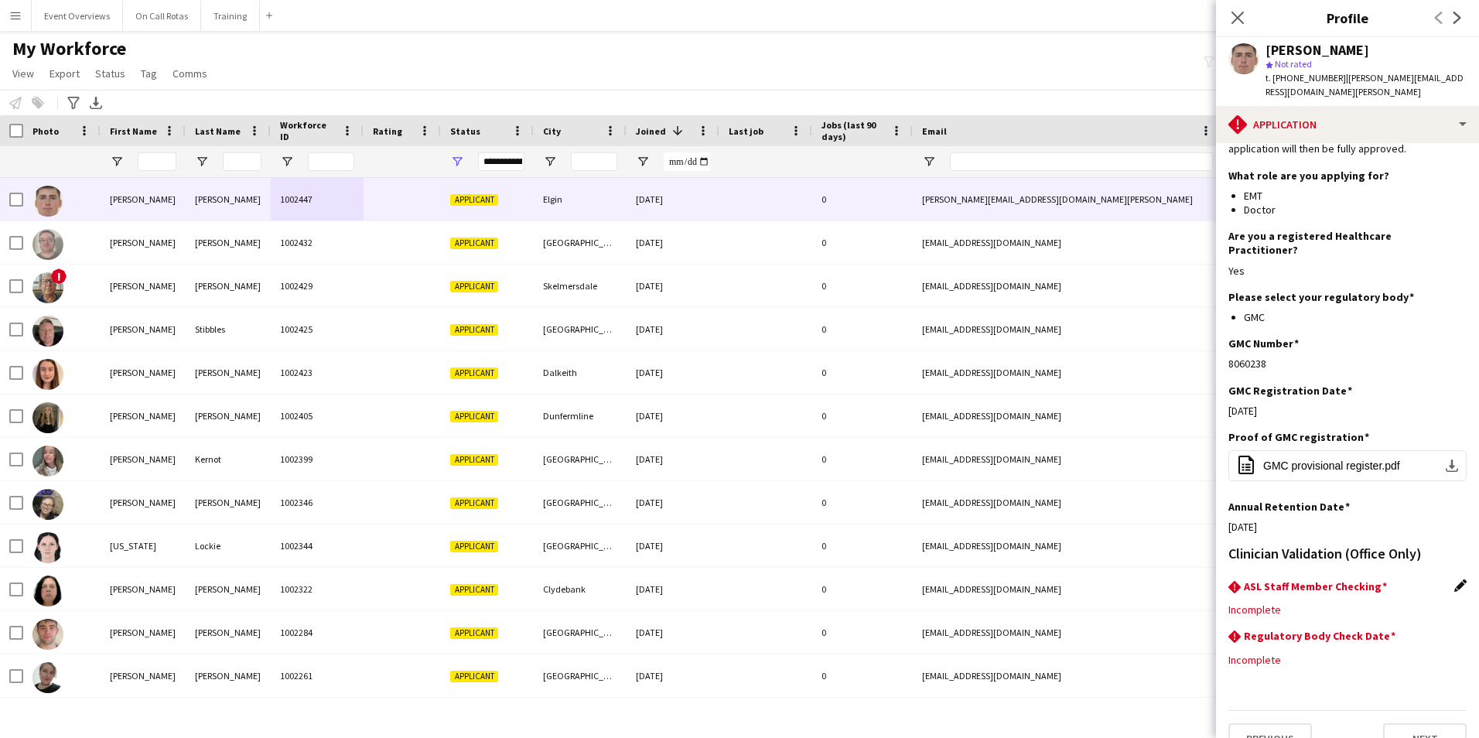
click at [1454, 579] on app-icon "Edit this field" at bounding box center [1460, 585] width 12 height 12
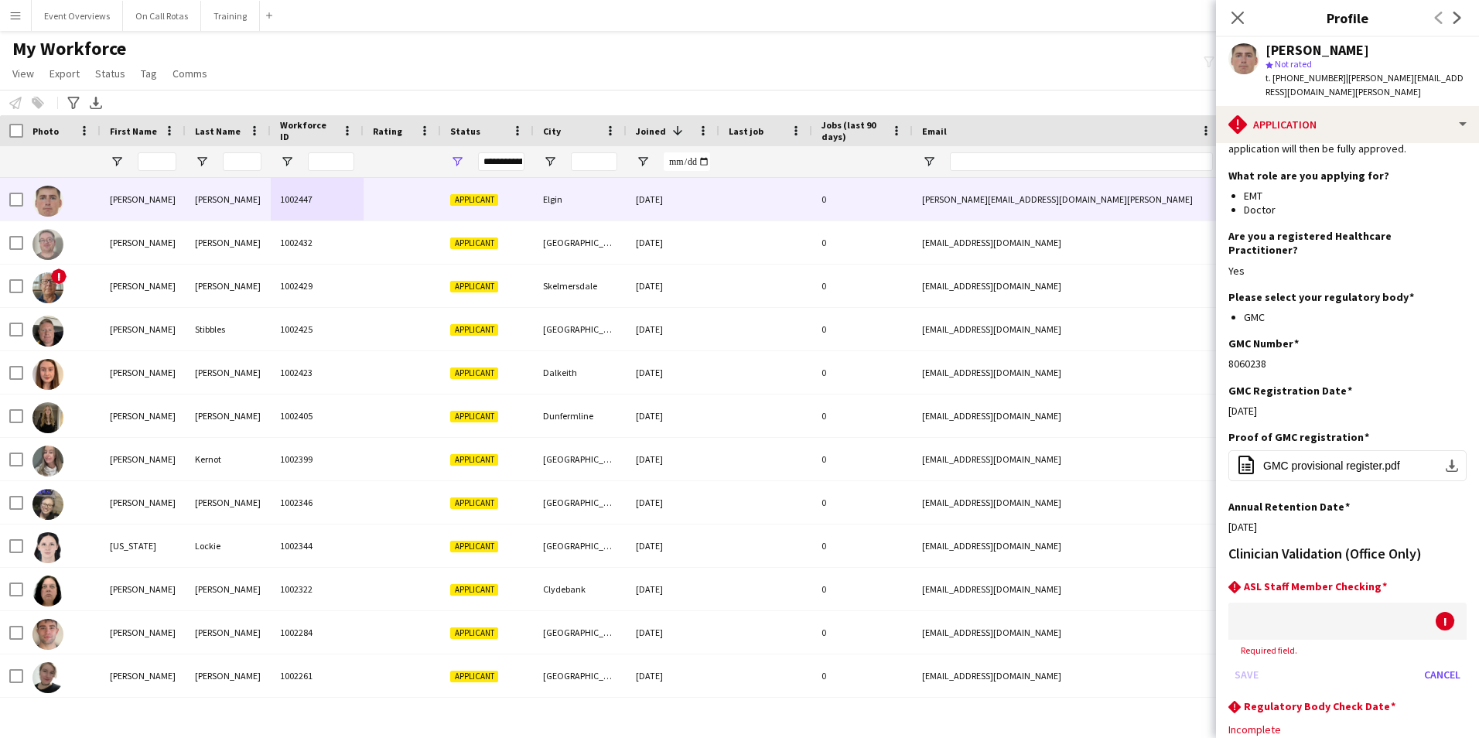
click at [1381, 603] on div at bounding box center [1331, 621] width 207 height 37
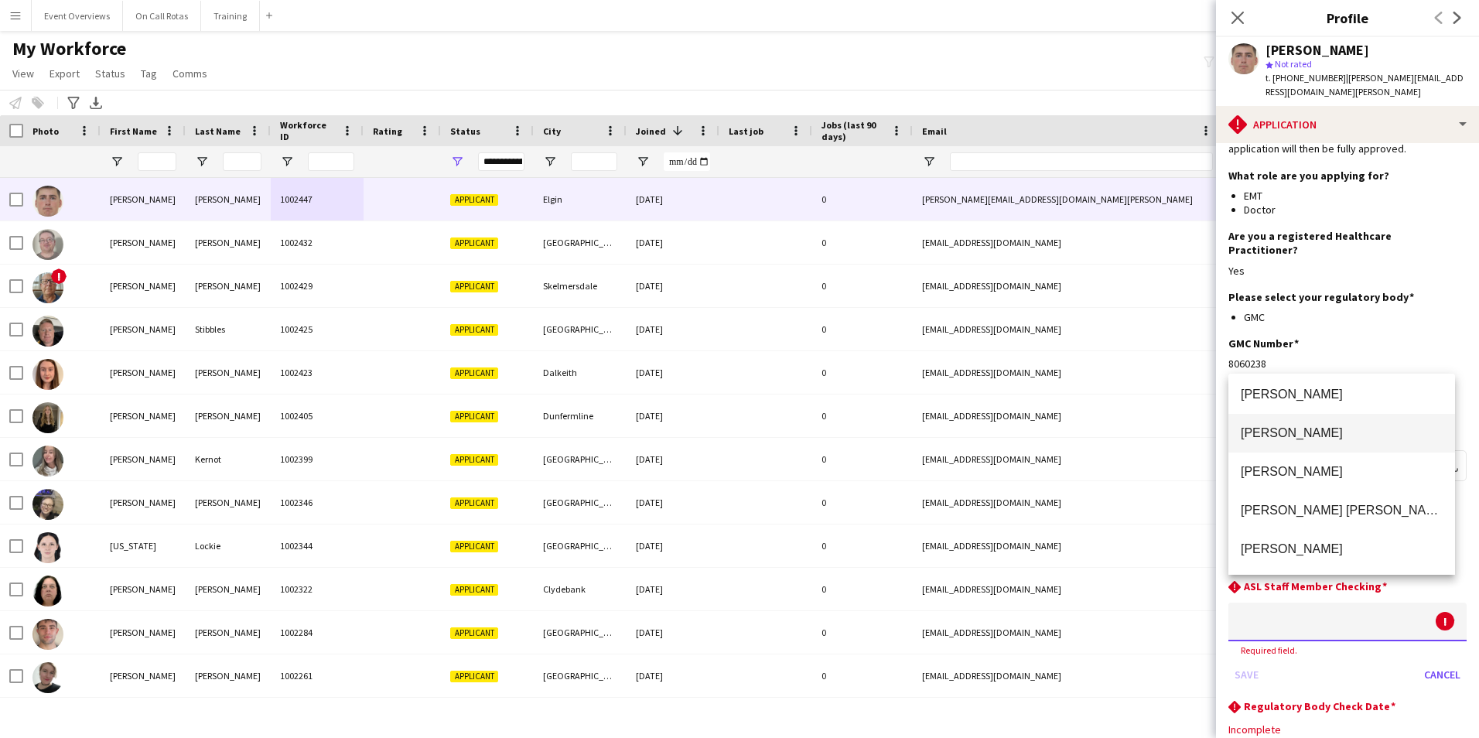
scroll to position [0, 0]
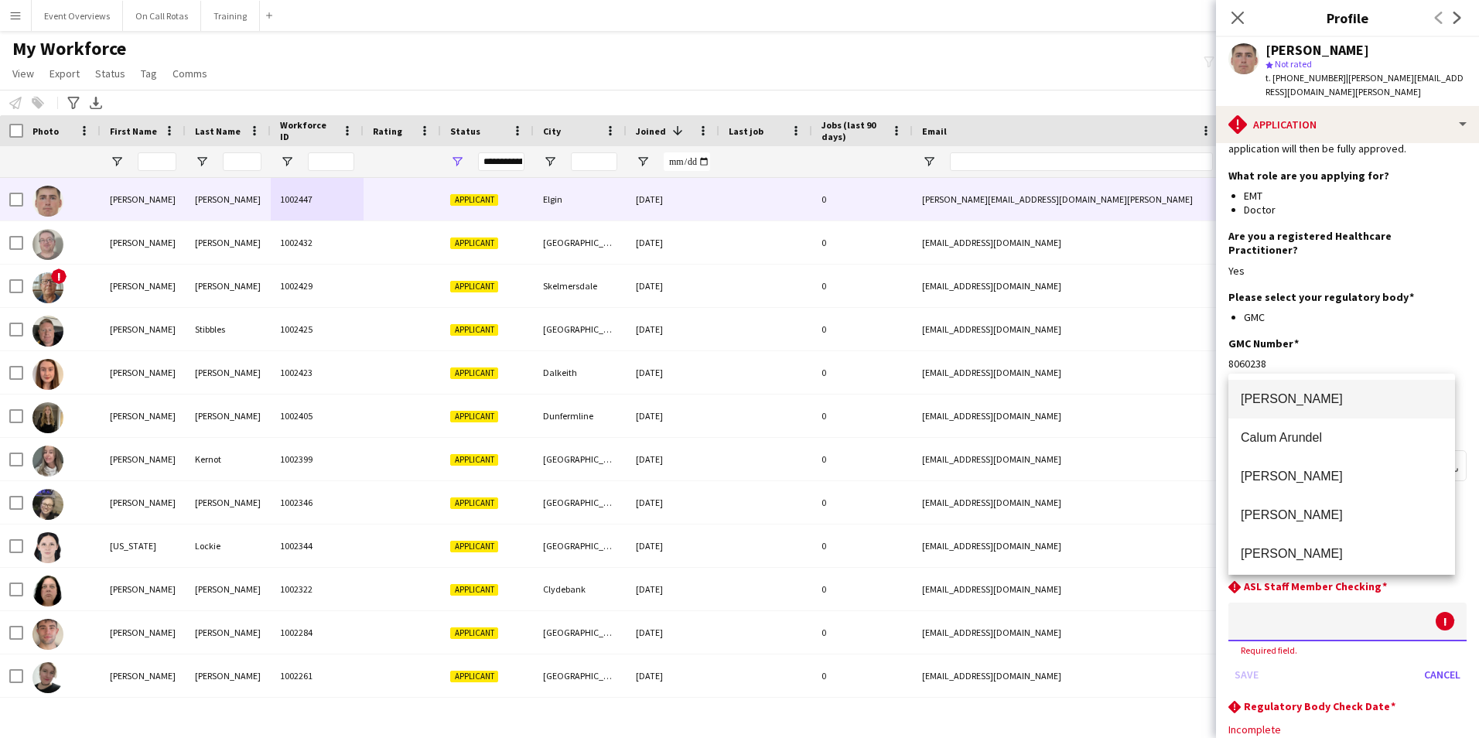
click at [1169, 457] on div at bounding box center [739, 369] width 1479 height 738
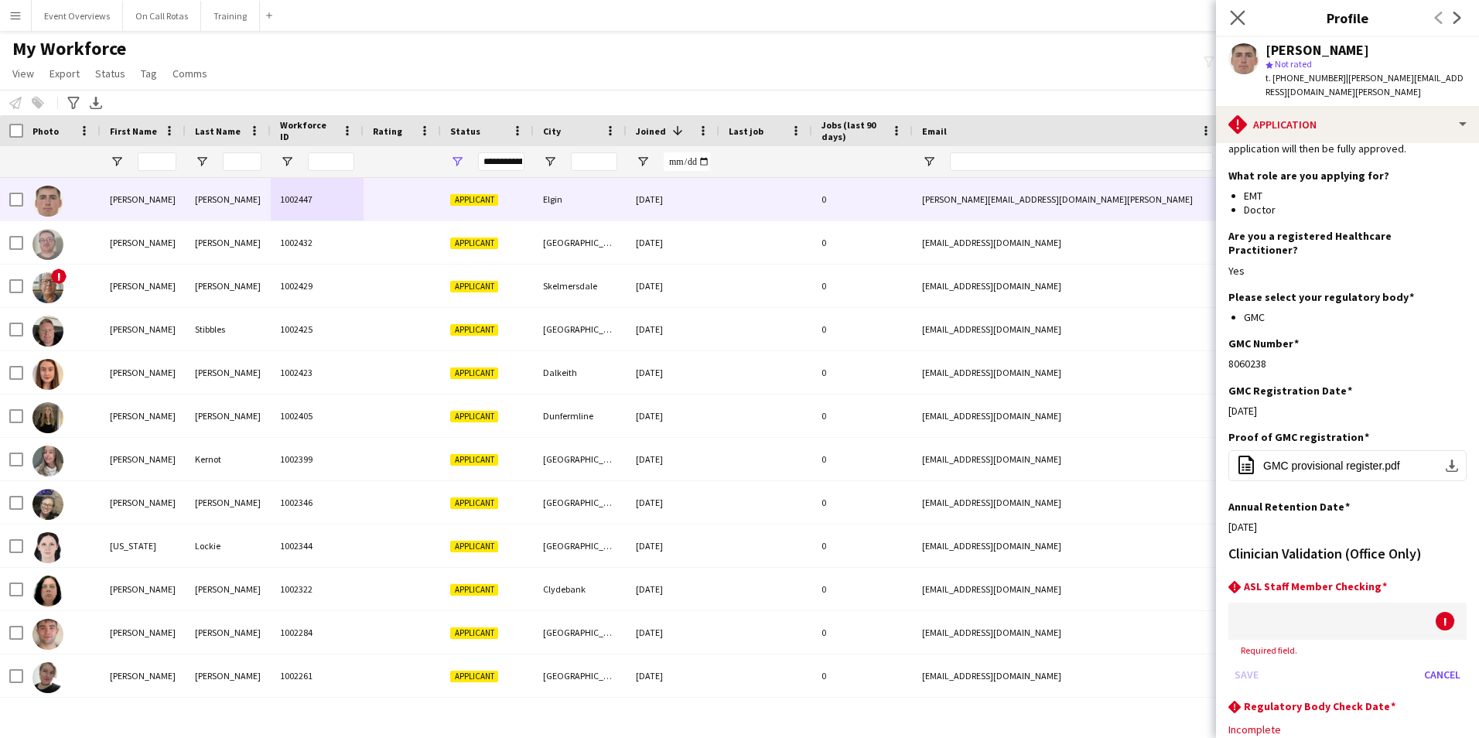
click at [1231, 9] on app-icon "Close pop-in" at bounding box center [1238, 18] width 22 height 22
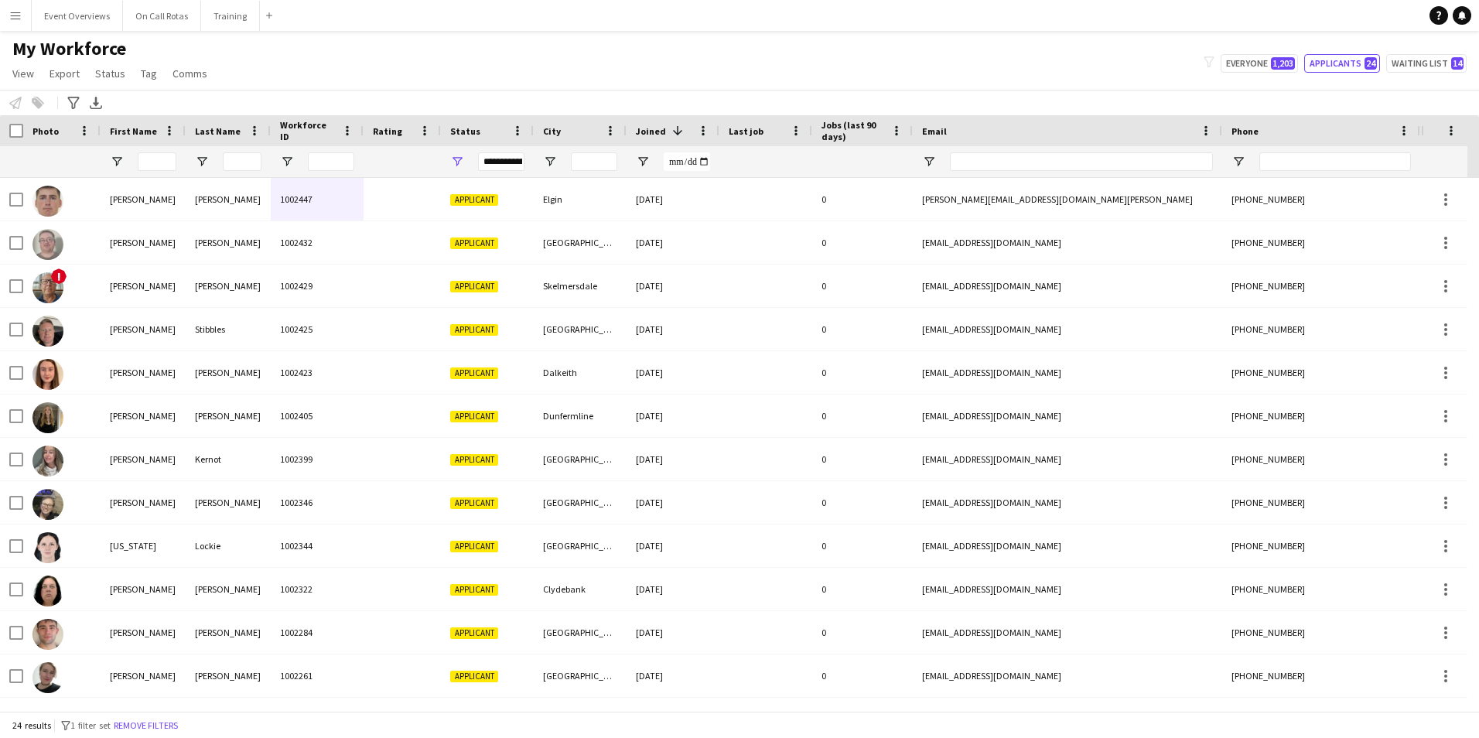
click at [1074, 37] on div "My Workforce View Views Default view Active Staff Applications - First Aider Ap…" at bounding box center [739, 63] width 1479 height 53
click at [167, 157] on input "First Name Filter Input" at bounding box center [157, 161] width 39 height 19
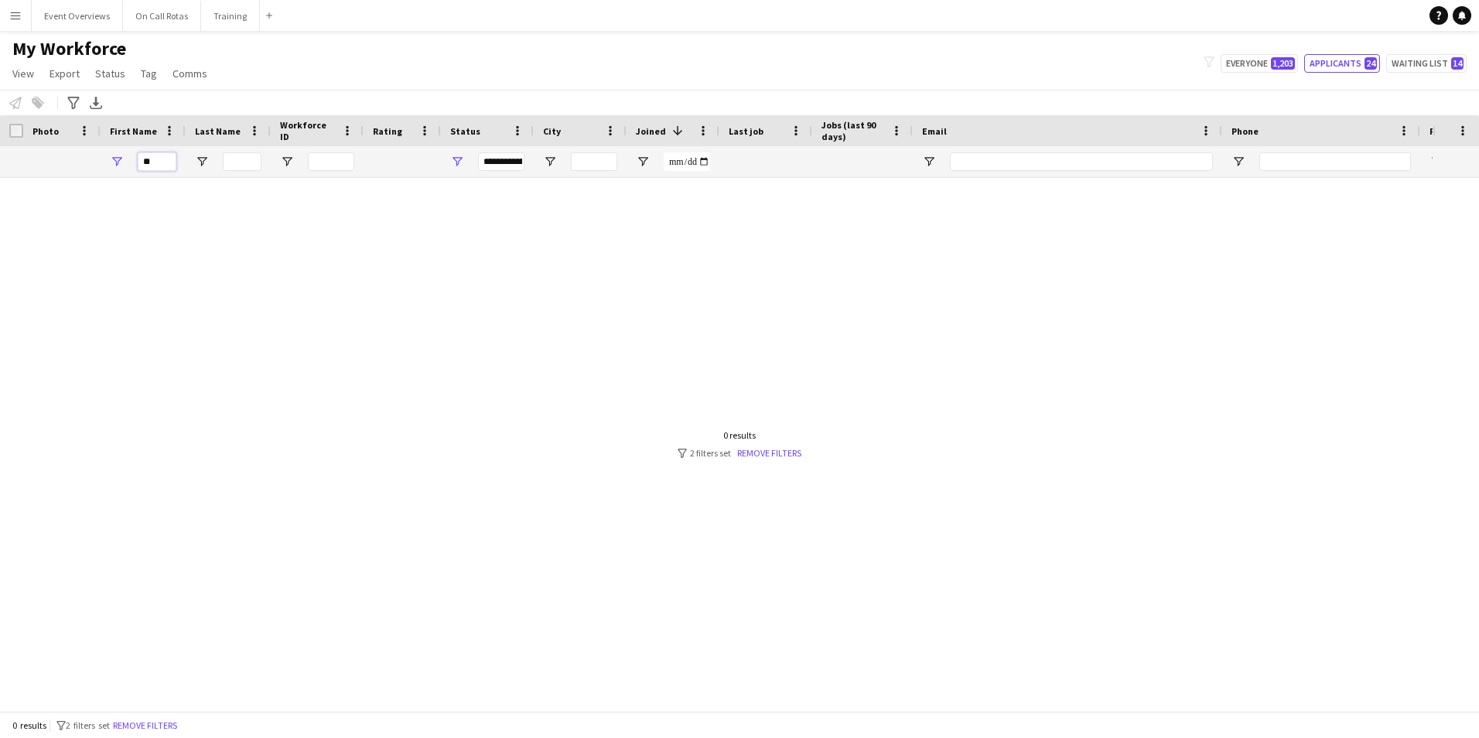
type input "*"
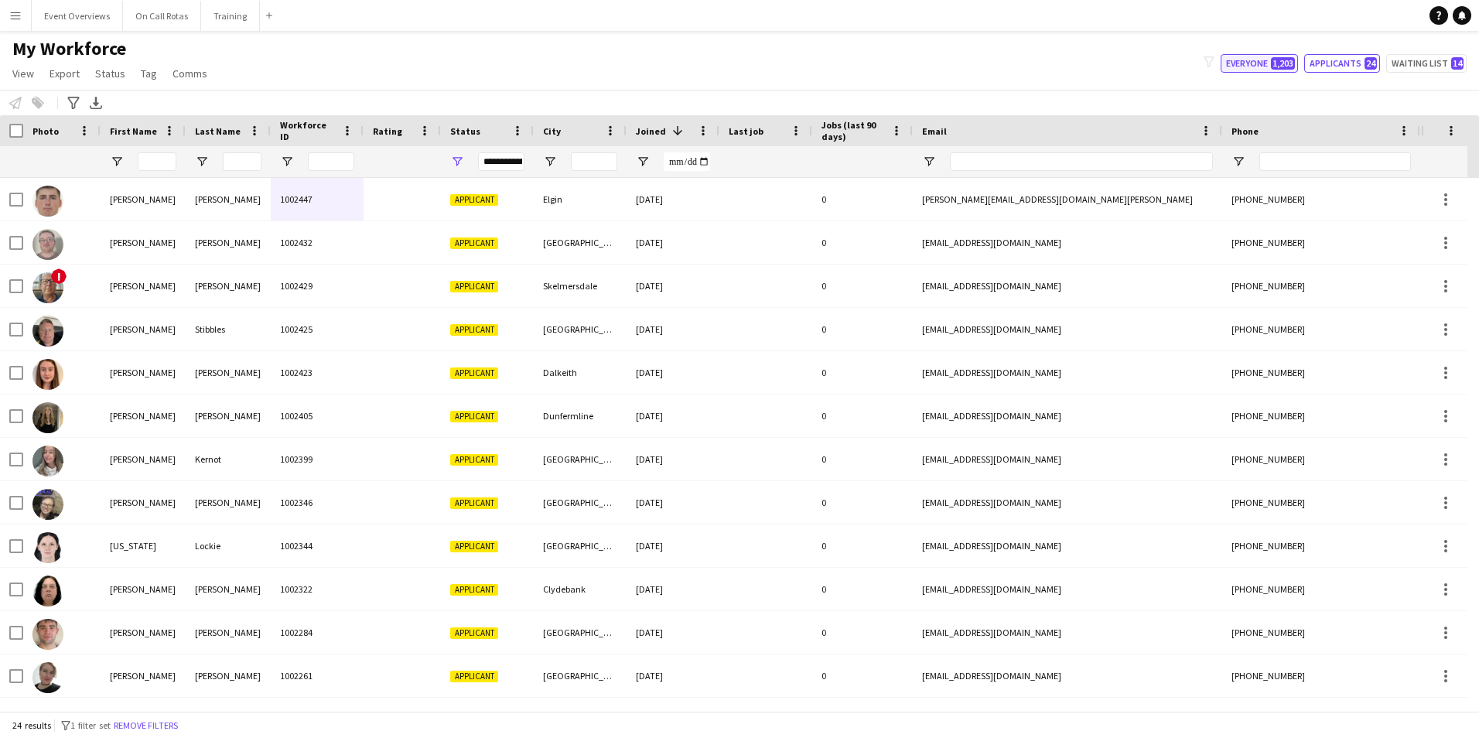
click at [1278, 69] on span "1,203" at bounding box center [1283, 63] width 24 height 12
type input "**********"
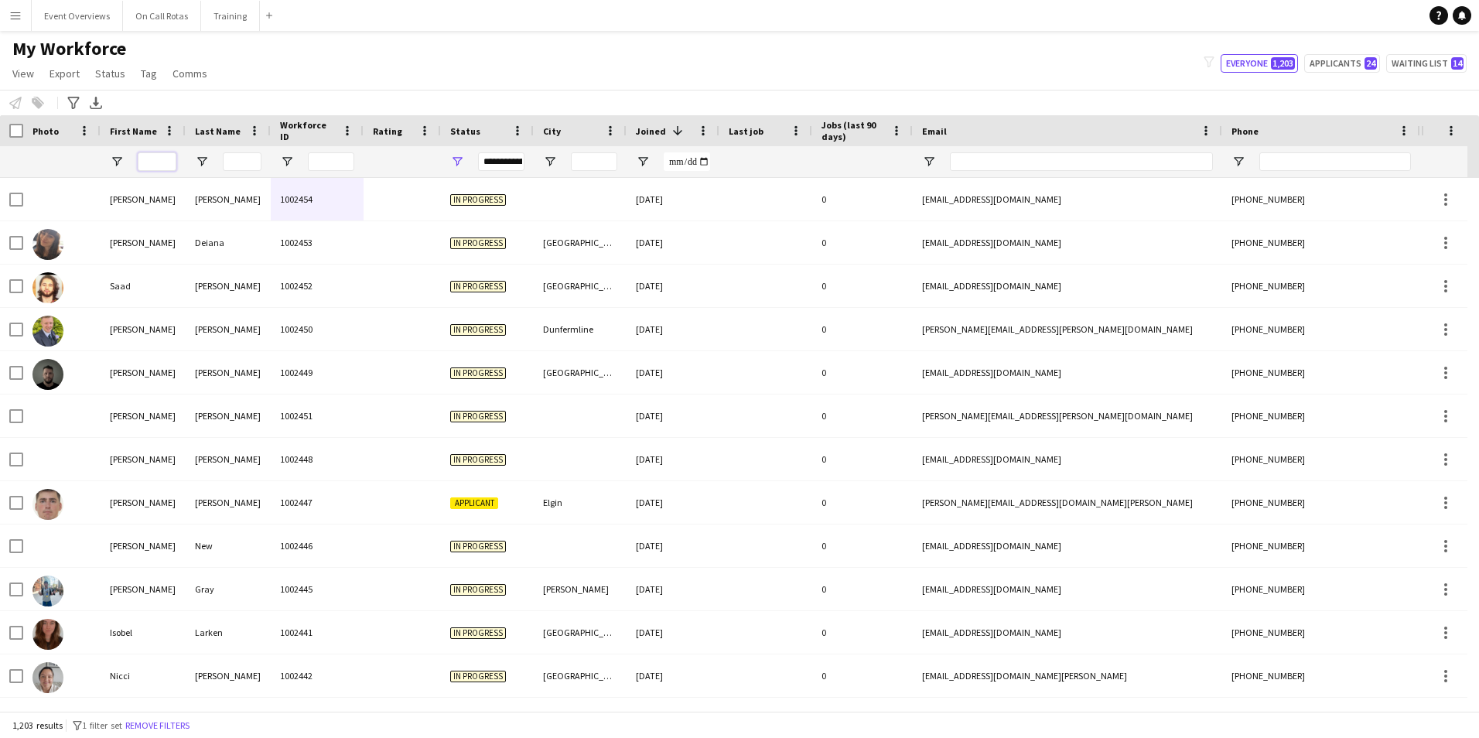
click at [153, 160] on input "First Name Filter Input" at bounding box center [157, 161] width 39 height 19
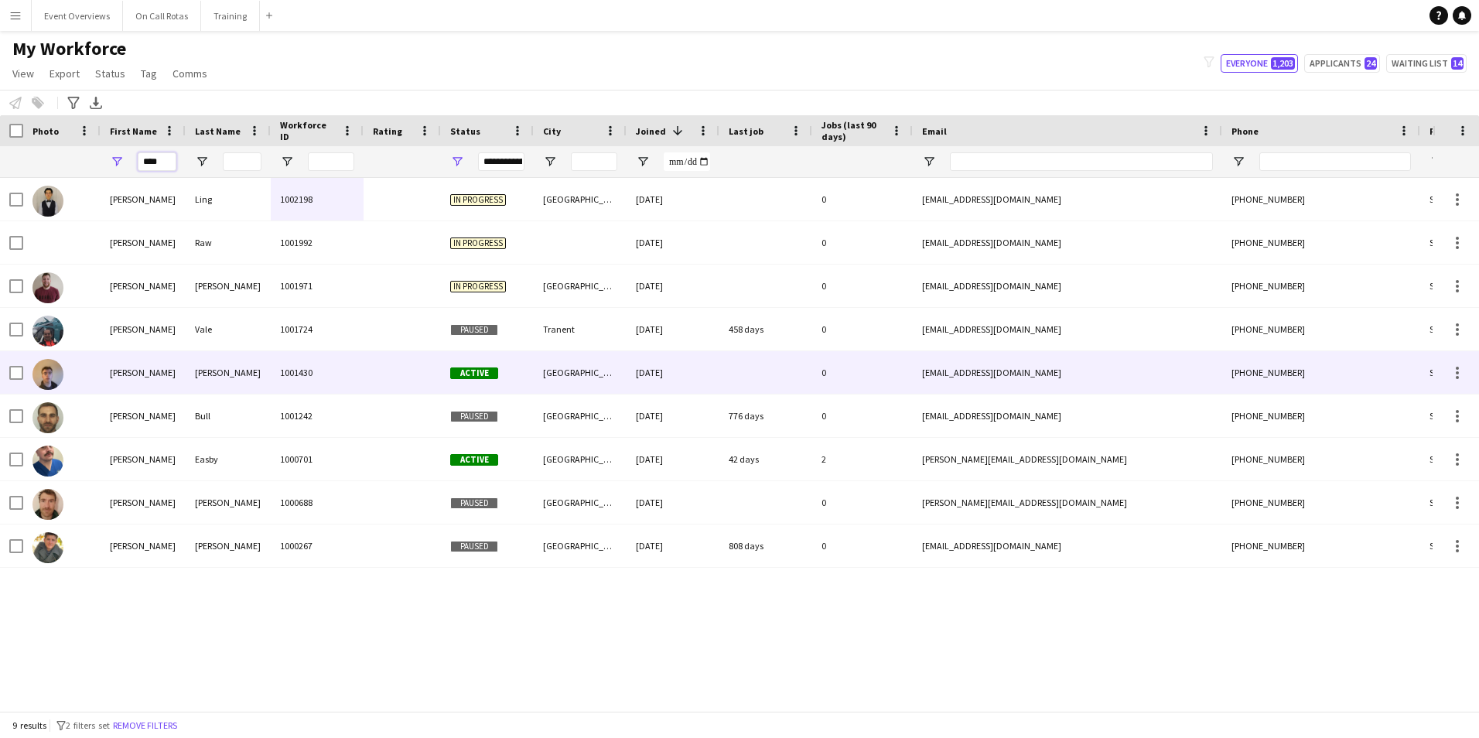
type input "****"
click at [220, 364] on div "Shaw" at bounding box center [228, 372] width 85 height 43
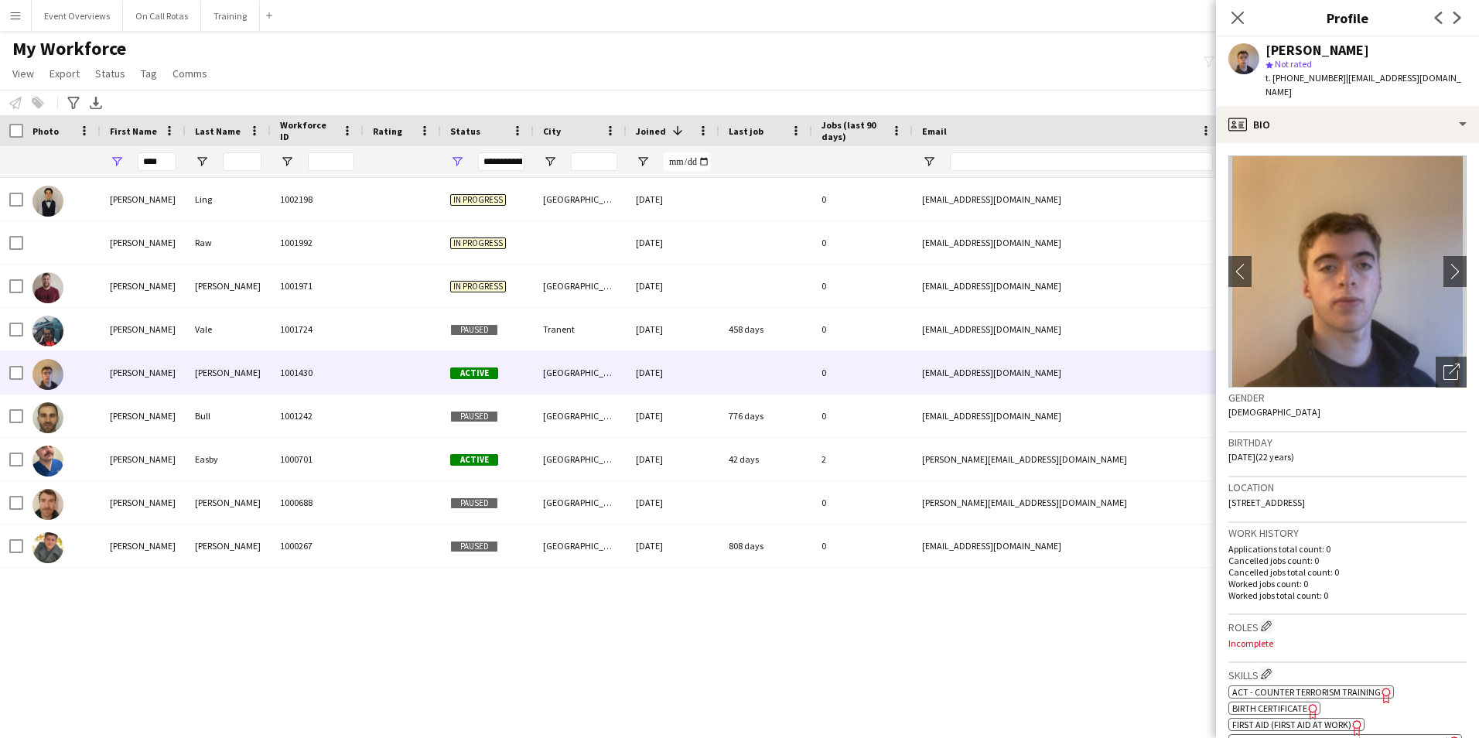
click at [1451, 78] on span "| matt.shaw1809@outlook.com" at bounding box center [1363, 85] width 196 height 26
drag, startPoint x: 1459, startPoint y: 75, endPoint x: 1341, endPoint y: 80, distance: 117.7
click at [1341, 80] on div "Matt Shaw star Not rated t. +447507000180 | matt.shaw1809@outlook.com" at bounding box center [1347, 71] width 263 height 69
copy span "matt.shaw1809@outlook.com"
drag, startPoint x: 1383, startPoint y: 73, endPoint x: 1395, endPoint y: 75, distance: 12.5
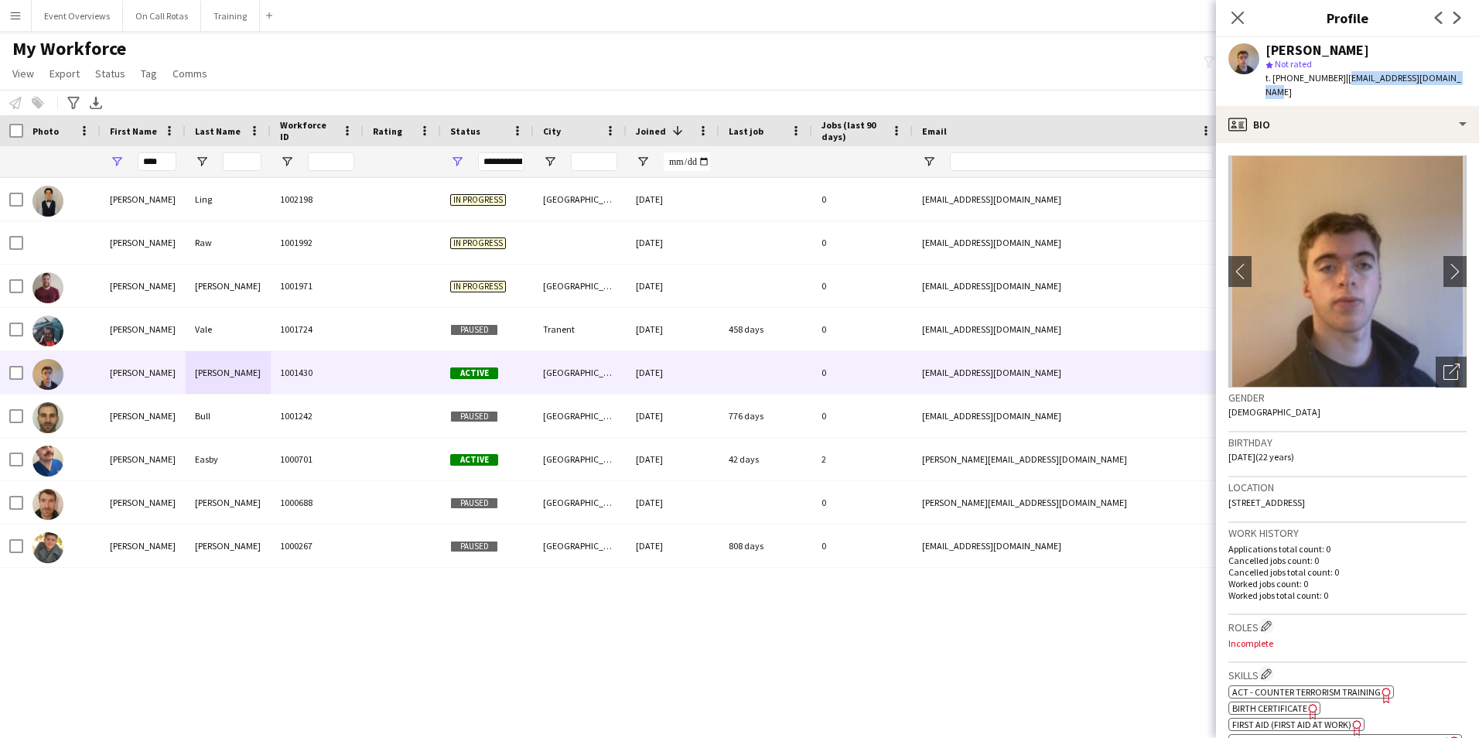
click at [1383, 73] on span "| matt.shaw1809@outlook.com" at bounding box center [1363, 85] width 196 height 26
drag, startPoint x: 1456, startPoint y: 75, endPoint x: 1339, endPoint y: 77, distance: 117.6
click at [1339, 77] on div "Matt Shaw star Not rated t. +447507000180 | matt.shaw1809@outlook.com" at bounding box center [1347, 71] width 263 height 69
copy span "matt.shaw1809@outlook.com"
click at [1242, 15] on icon "Close pop-in" at bounding box center [1237, 17] width 15 height 15
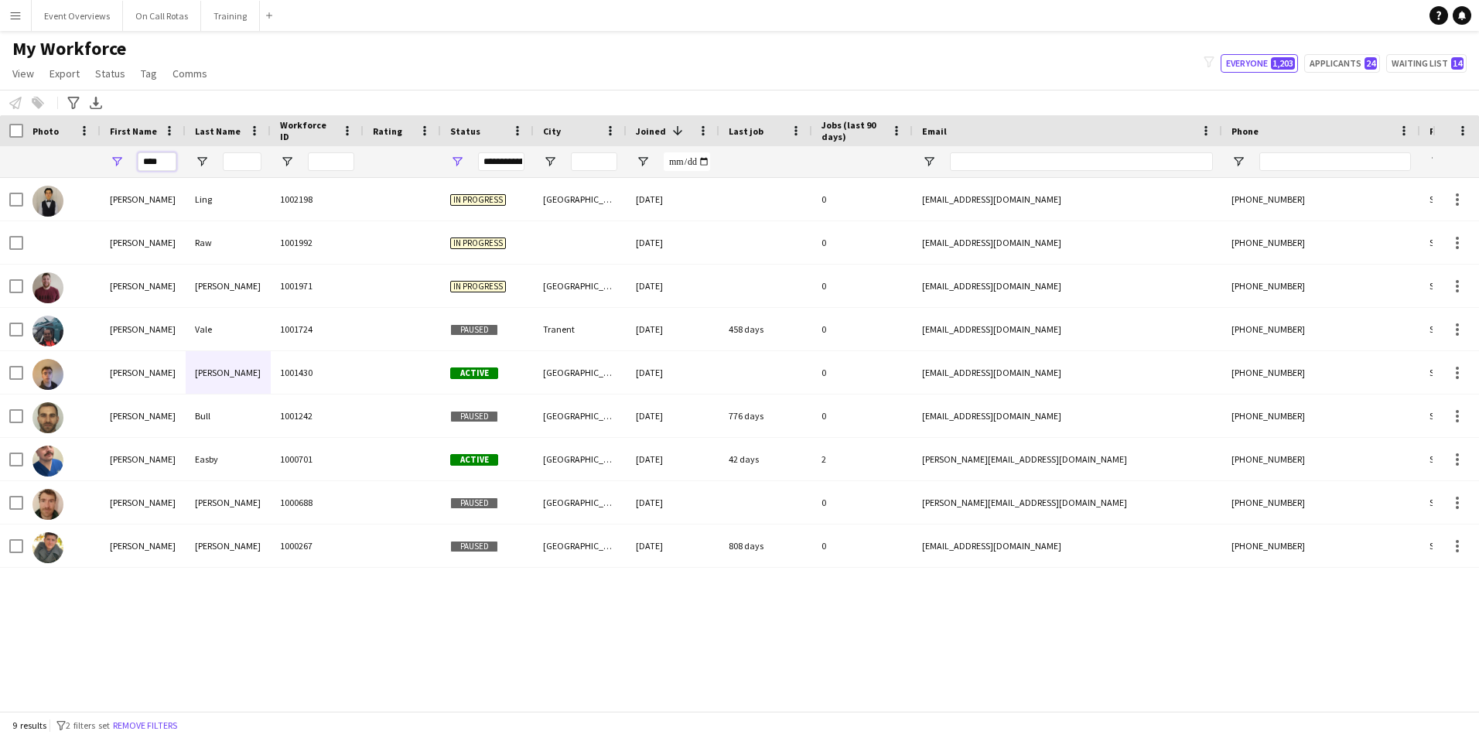
drag, startPoint x: 171, startPoint y: 159, endPoint x: 2, endPoint y: 174, distance: 170.0
click at [2, 174] on div "****" at bounding box center [838, 161] width 1677 height 31
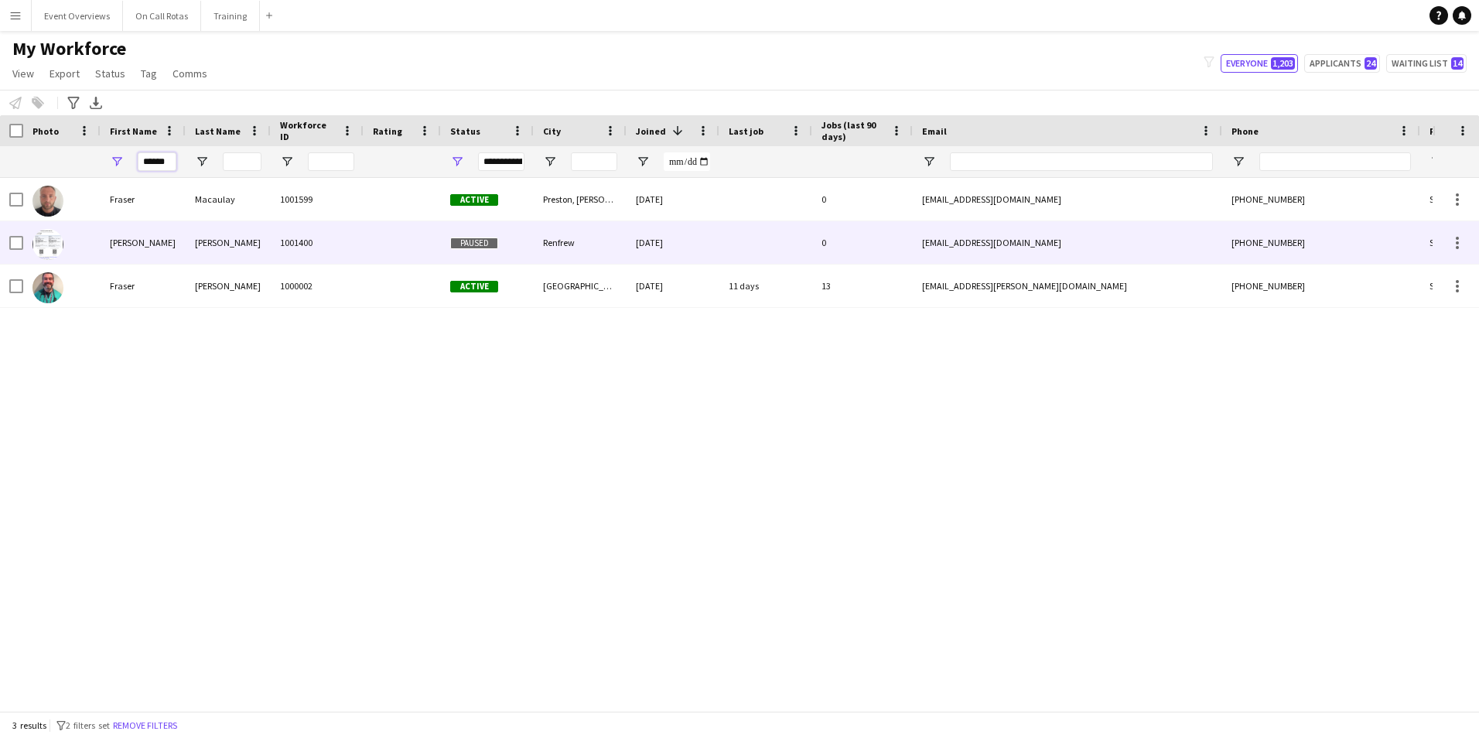
type input "******"
click at [558, 240] on div "Renfrew" at bounding box center [580, 242] width 93 height 43
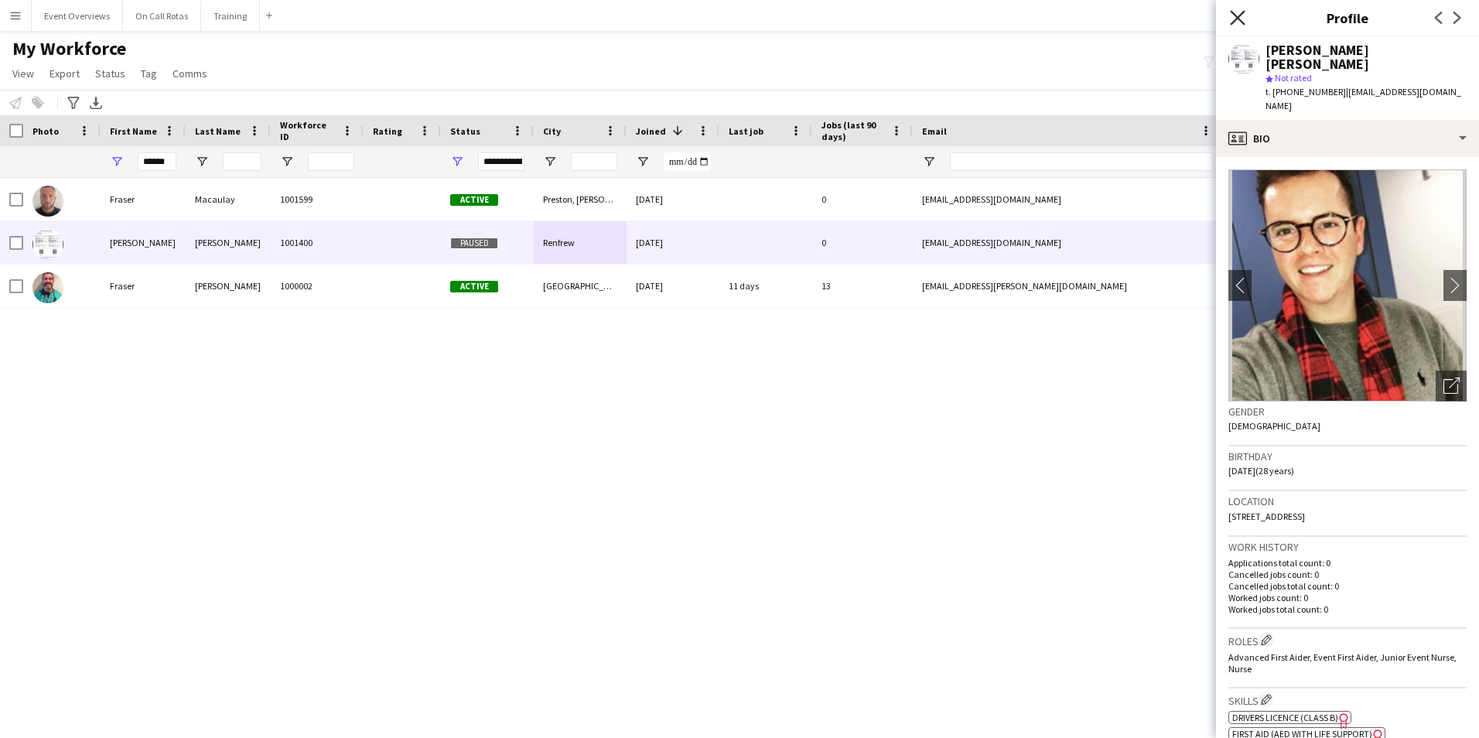
click at [1238, 15] on icon "Close pop-in" at bounding box center [1237, 17] width 15 height 15
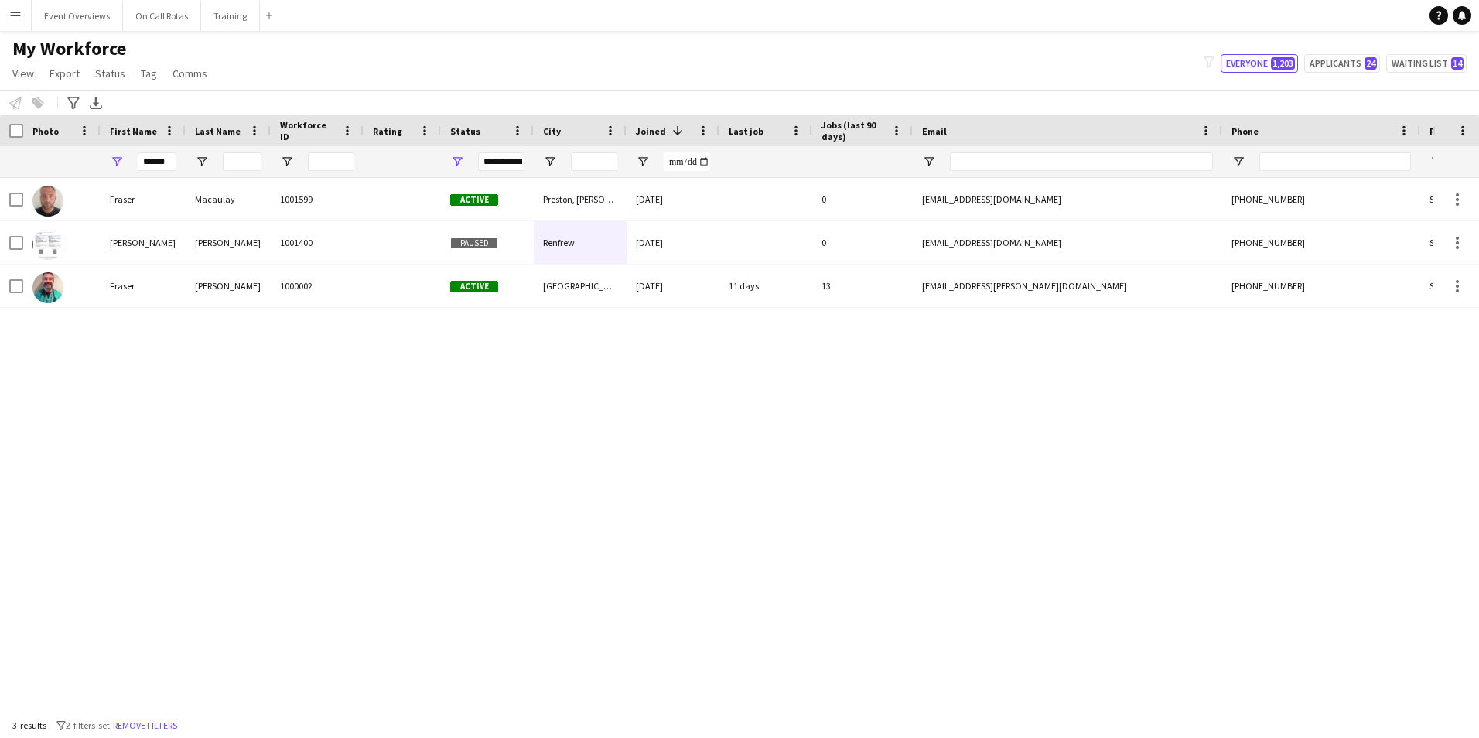
click at [1350, 53] on div "My Workforce View Views Default view Active Staff Applications - First Aider Ap…" at bounding box center [739, 63] width 1479 height 53
click at [1350, 64] on button "Applicants 24" at bounding box center [1342, 63] width 76 height 19
type input "**********"
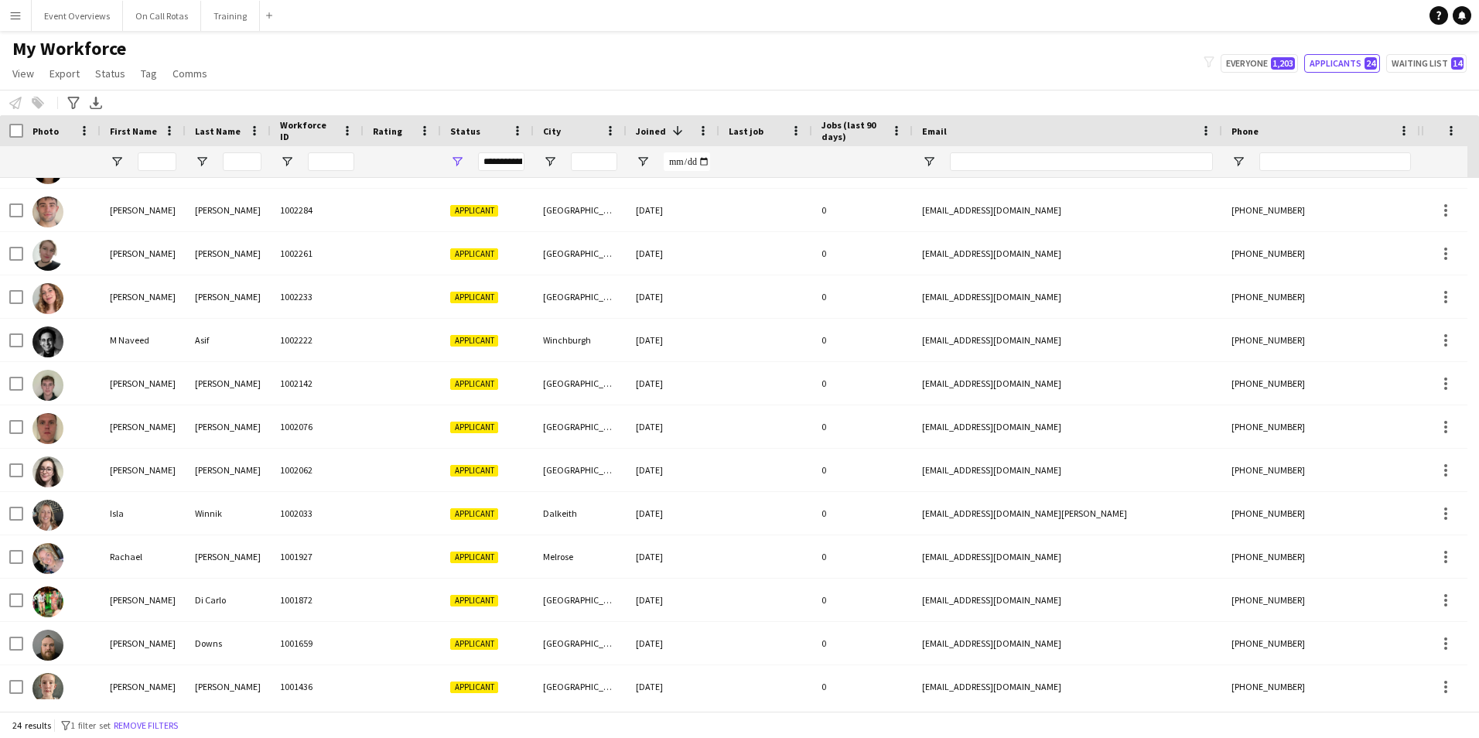
scroll to position [209, 0]
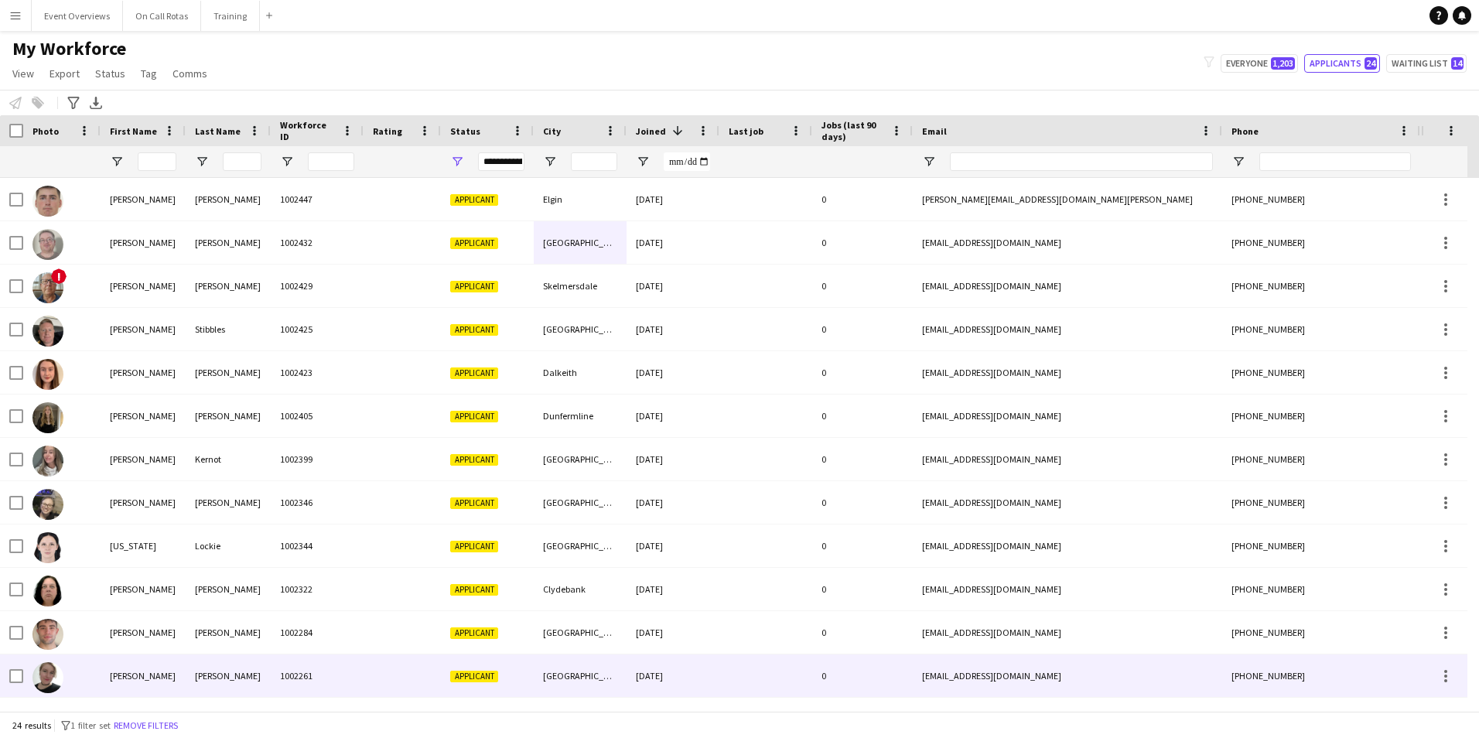
click at [346, 674] on div "1002261" at bounding box center [317, 675] width 93 height 43
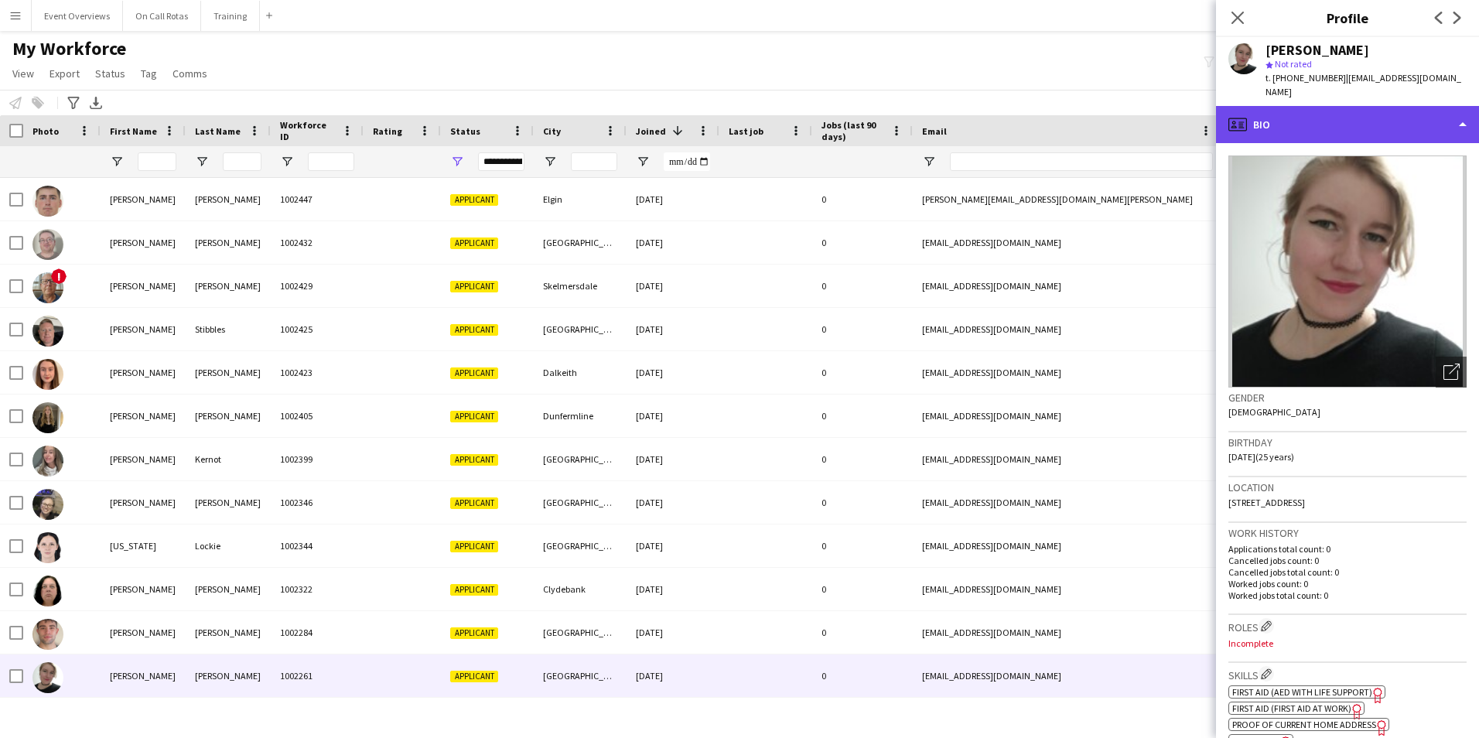
click at [1355, 106] on div "profile Bio" at bounding box center [1347, 124] width 263 height 37
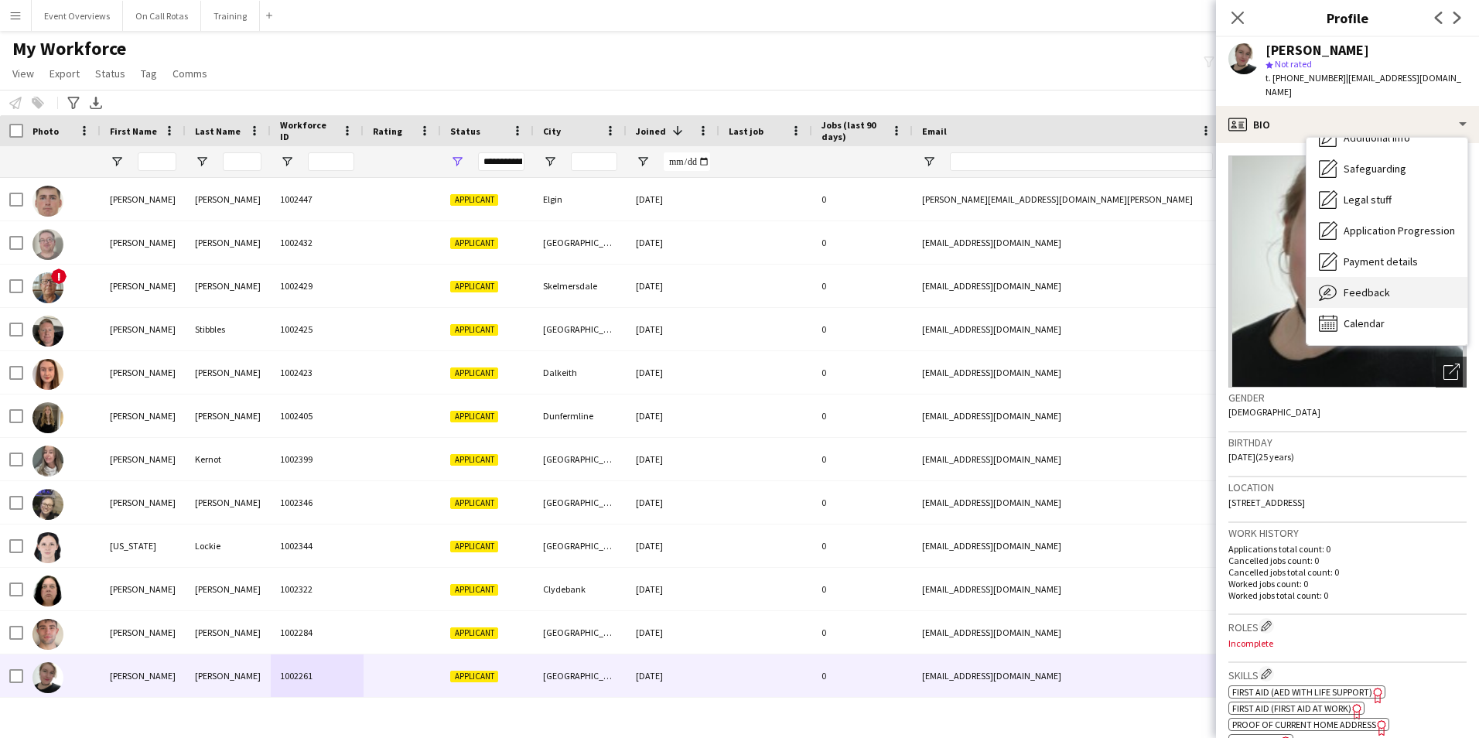
click at [1380, 285] on span "Feedback" at bounding box center [1366, 292] width 46 height 14
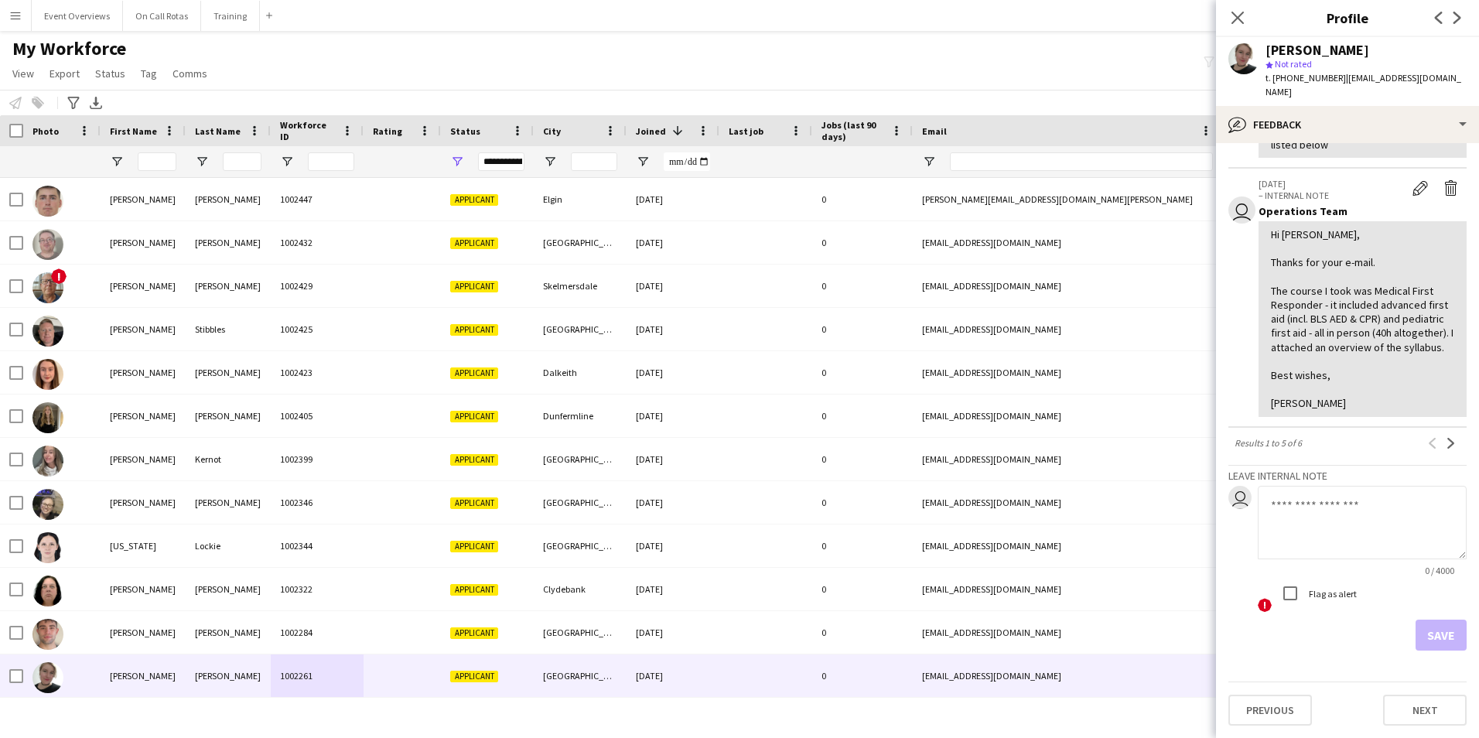
click at [1438, 453] on div "View all 16-09-2025 – INTERNAL NOTE Operations Manager invited to interview 16/…" at bounding box center [1347, 185] width 238 height 934
click at [1435, 452] on div "View all 16-09-2025 – INTERNAL NOTE Operations Manager invited to interview 16/…" at bounding box center [1347, 185] width 238 height 934
click at [1446, 447] on app-icon "Next" at bounding box center [1451, 443] width 11 height 11
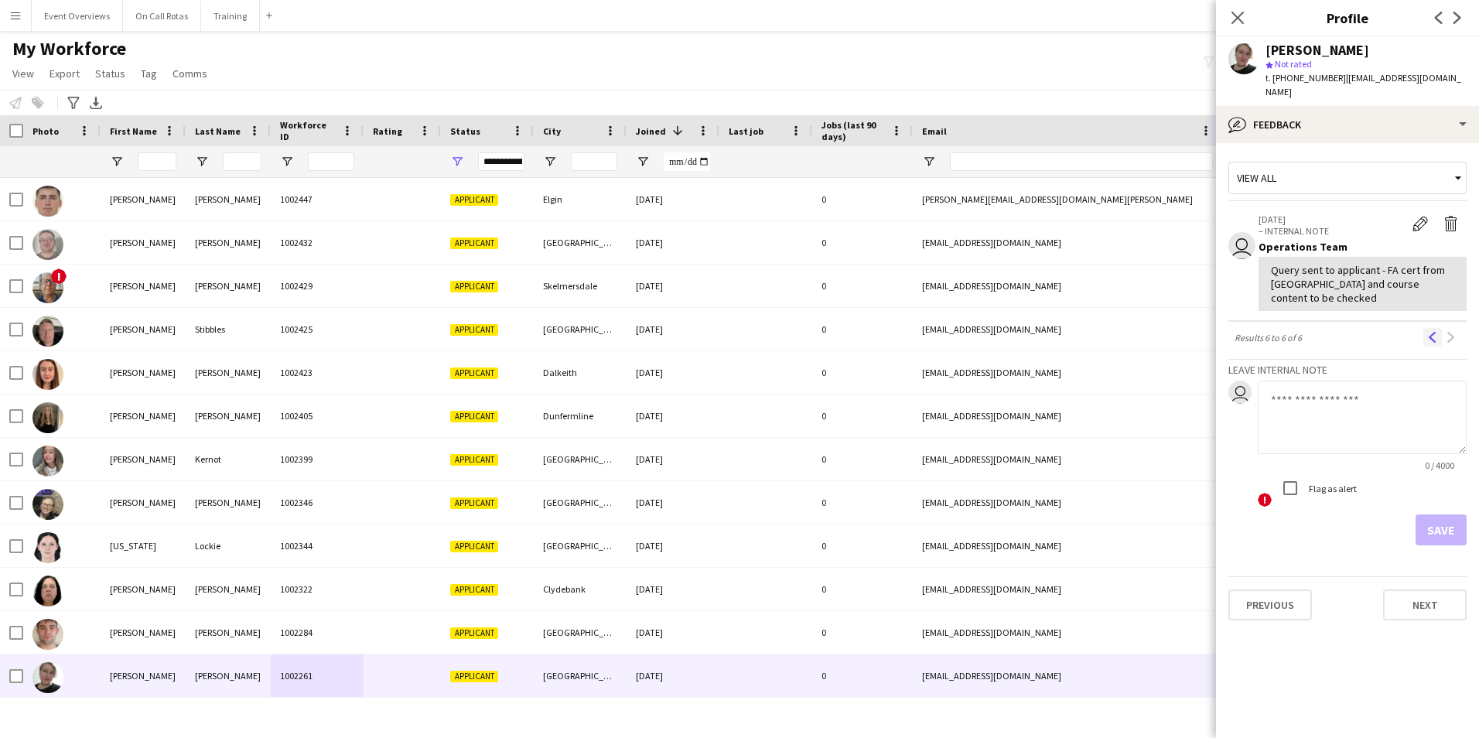
click at [1427, 332] on app-icon "Previous" at bounding box center [1432, 337] width 11 height 11
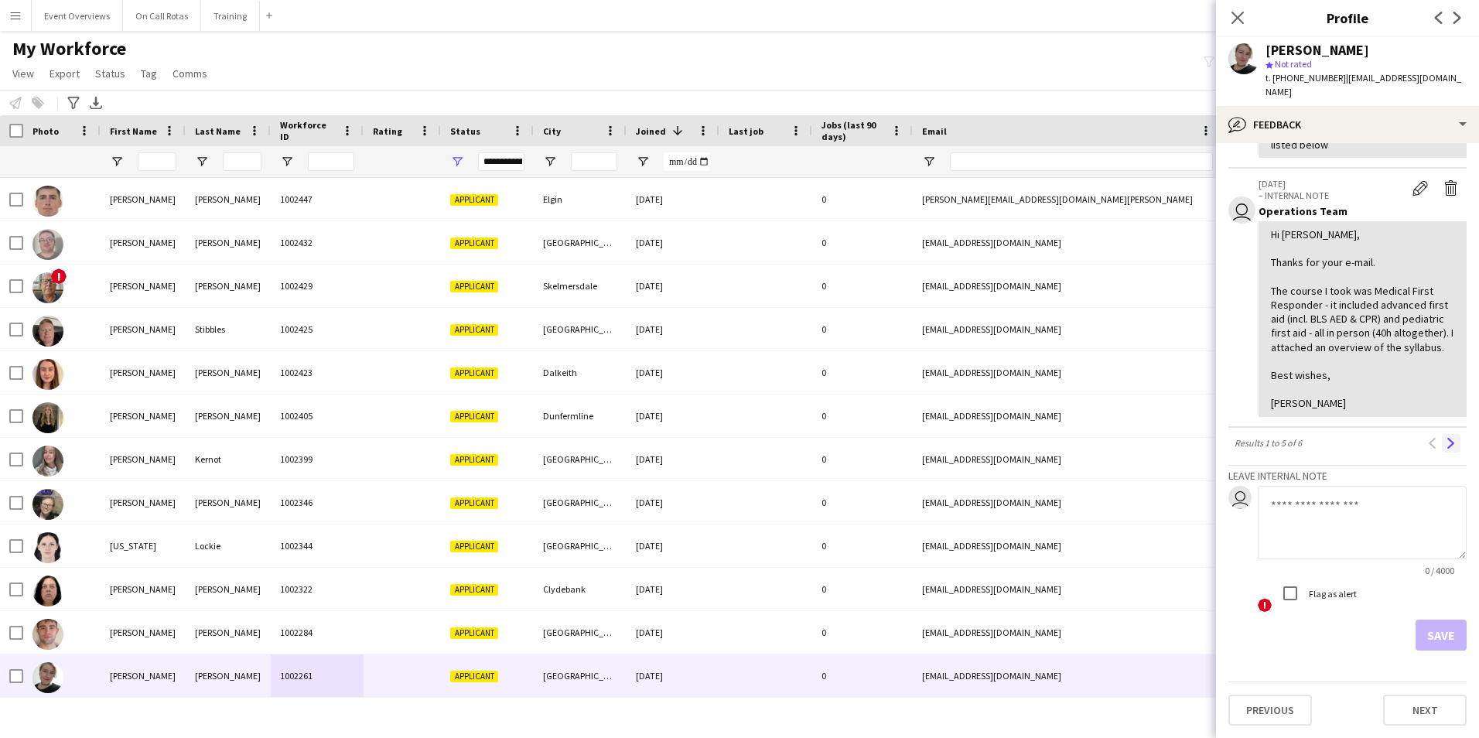
click at [1446, 443] on app-icon "Next" at bounding box center [1451, 443] width 11 height 11
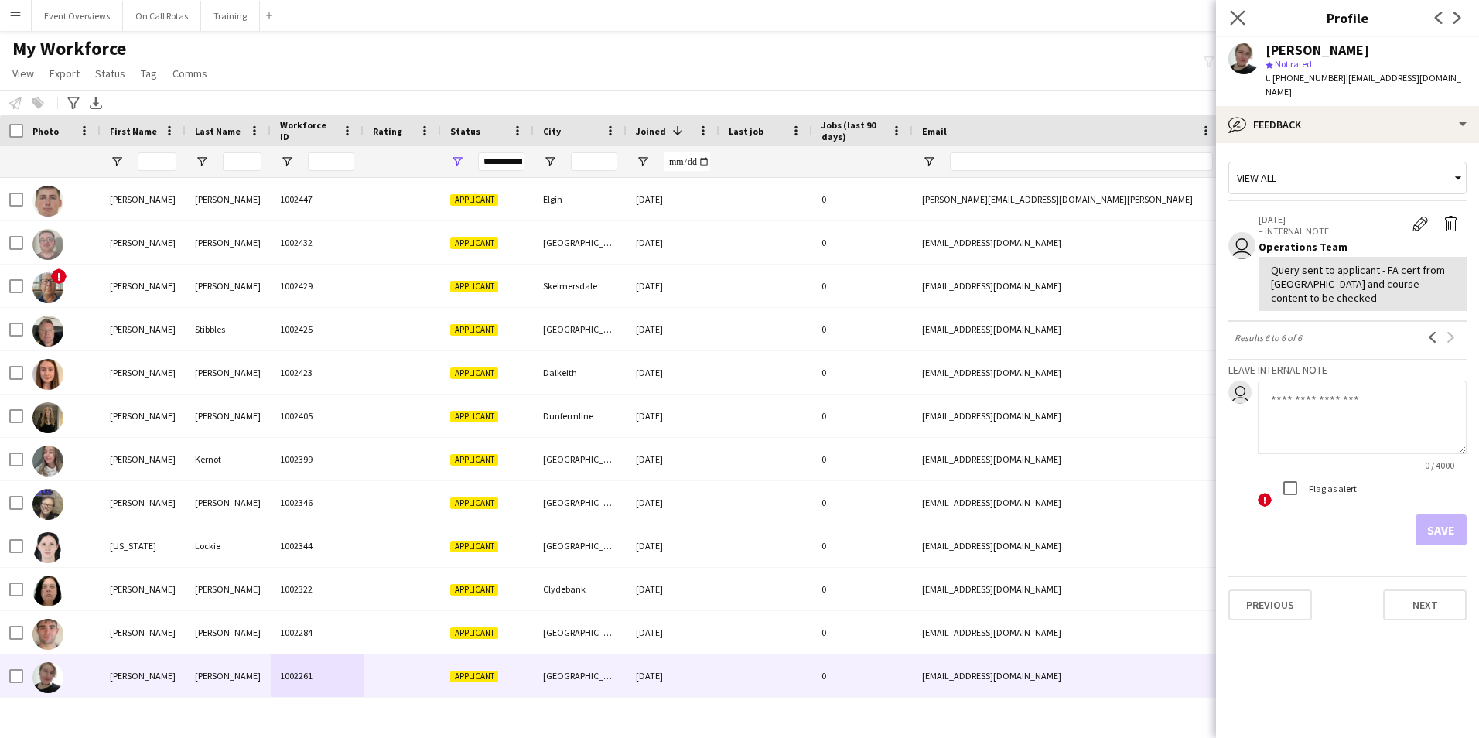
click at [1231, 10] on icon "Close pop-in" at bounding box center [1237, 17] width 15 height 15
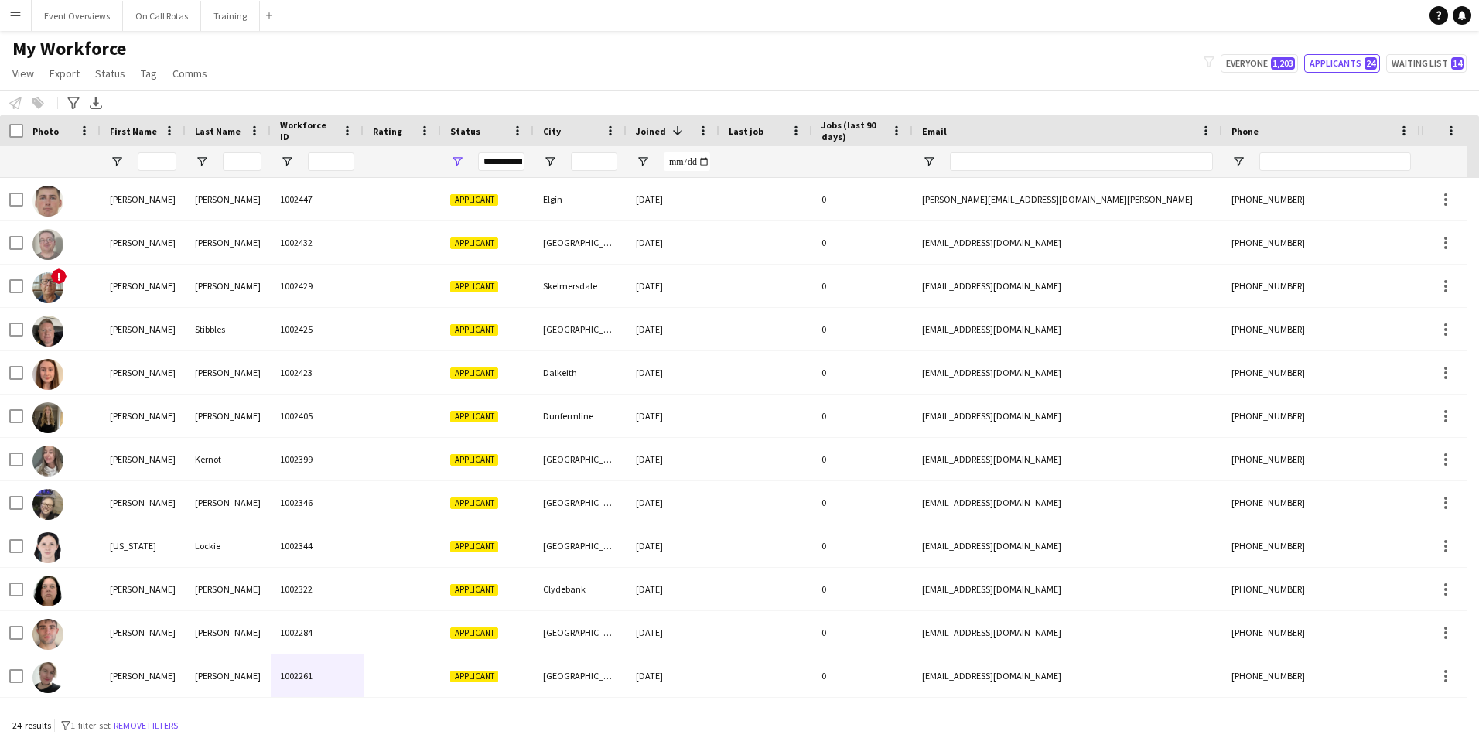
click at [493, 182] on div "Applicant" at bounding box center [487, 199] width 93 height 43
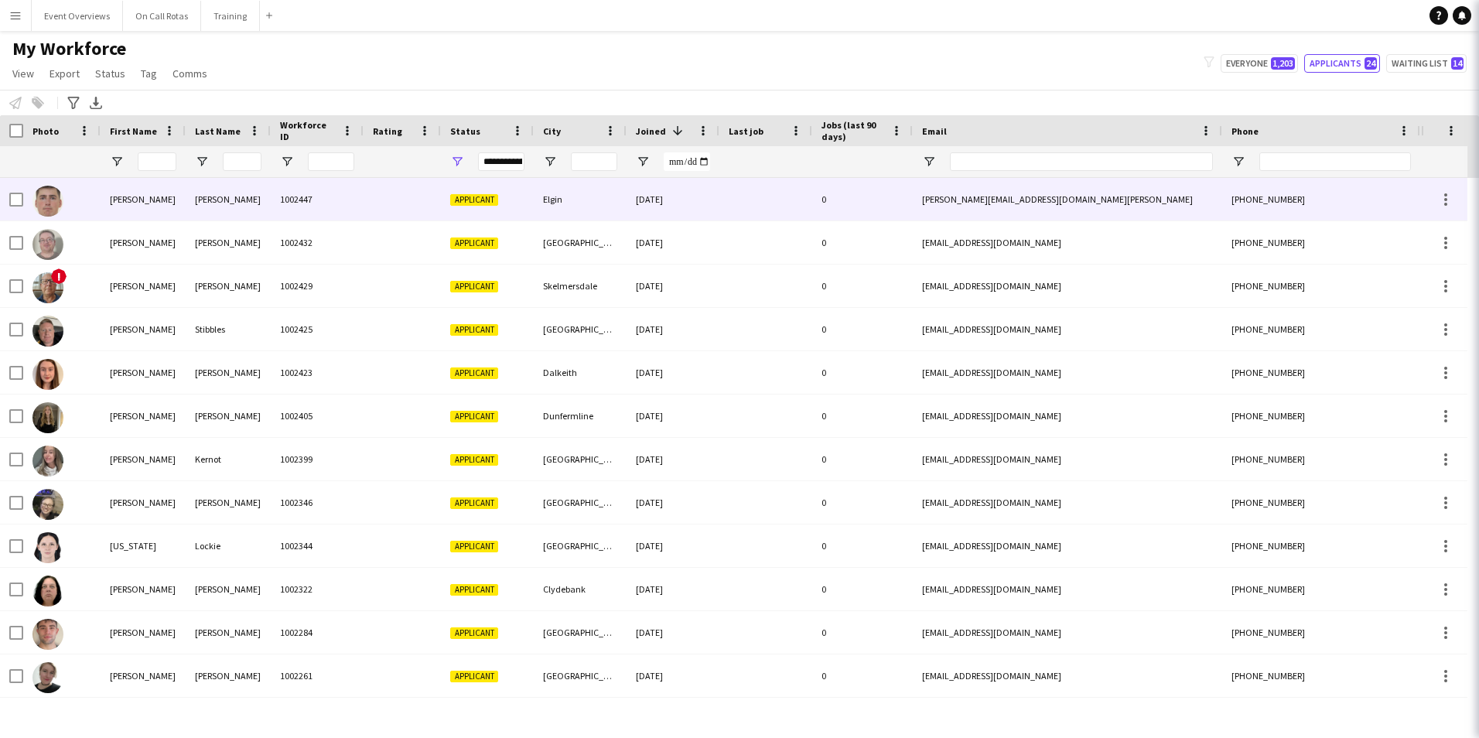
click at [490, 168] on div "**********" at bounding box center [501, 161] width 46 height 19
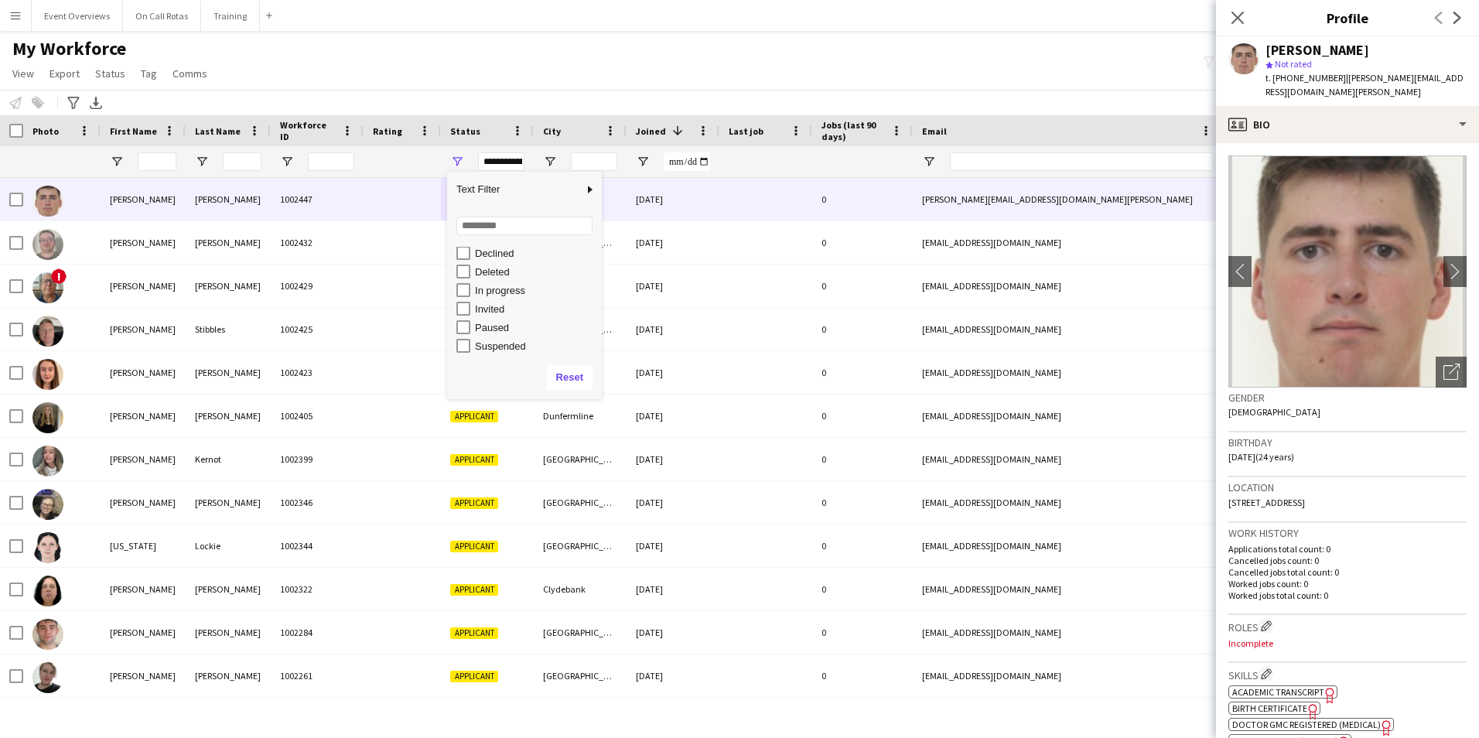
scroll to position [97, 0]
click at [1230, 19] on icon "Close pop-in" at bounding box center [1237, 17] width 15 height 15
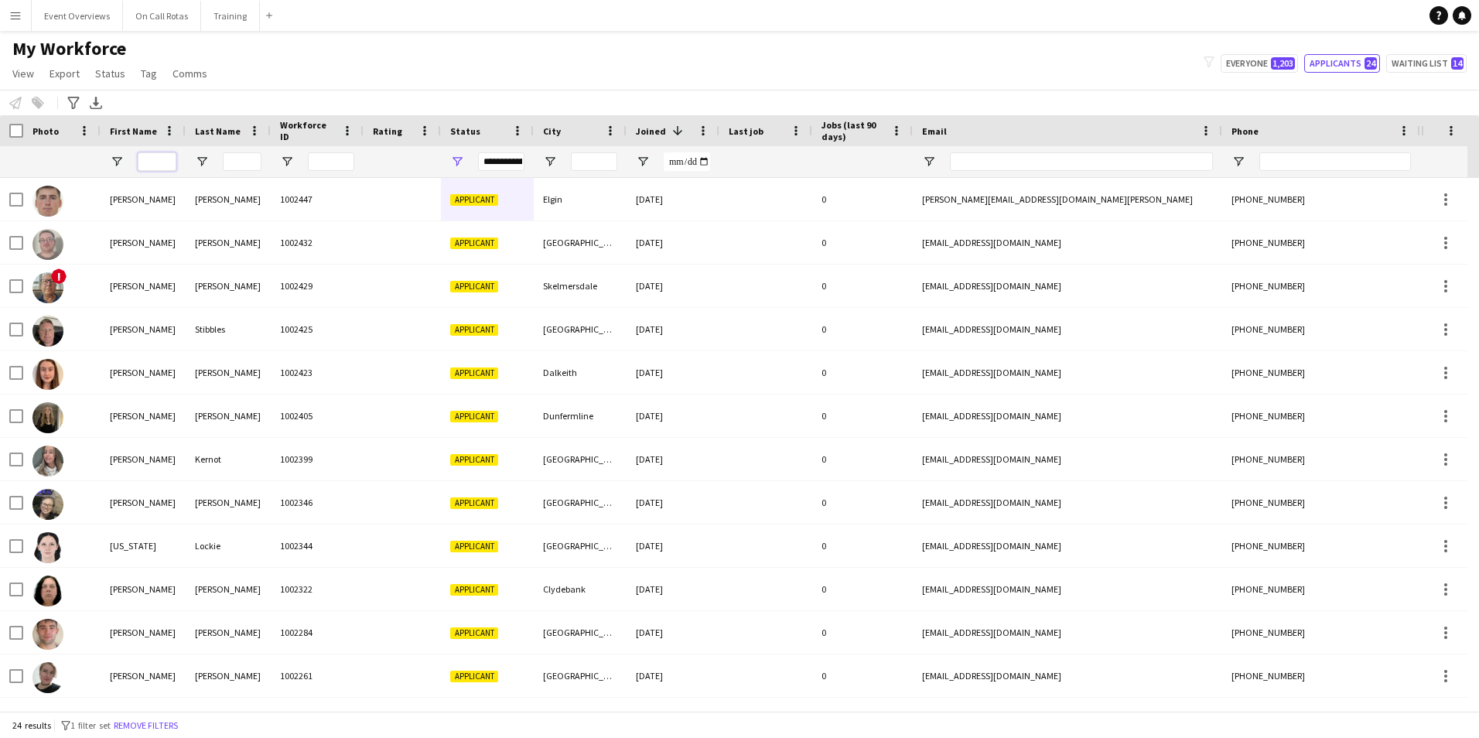
click at [145, 161] on input "First Name Filter Input" at bounding box center [157, 161] width 39 height 19
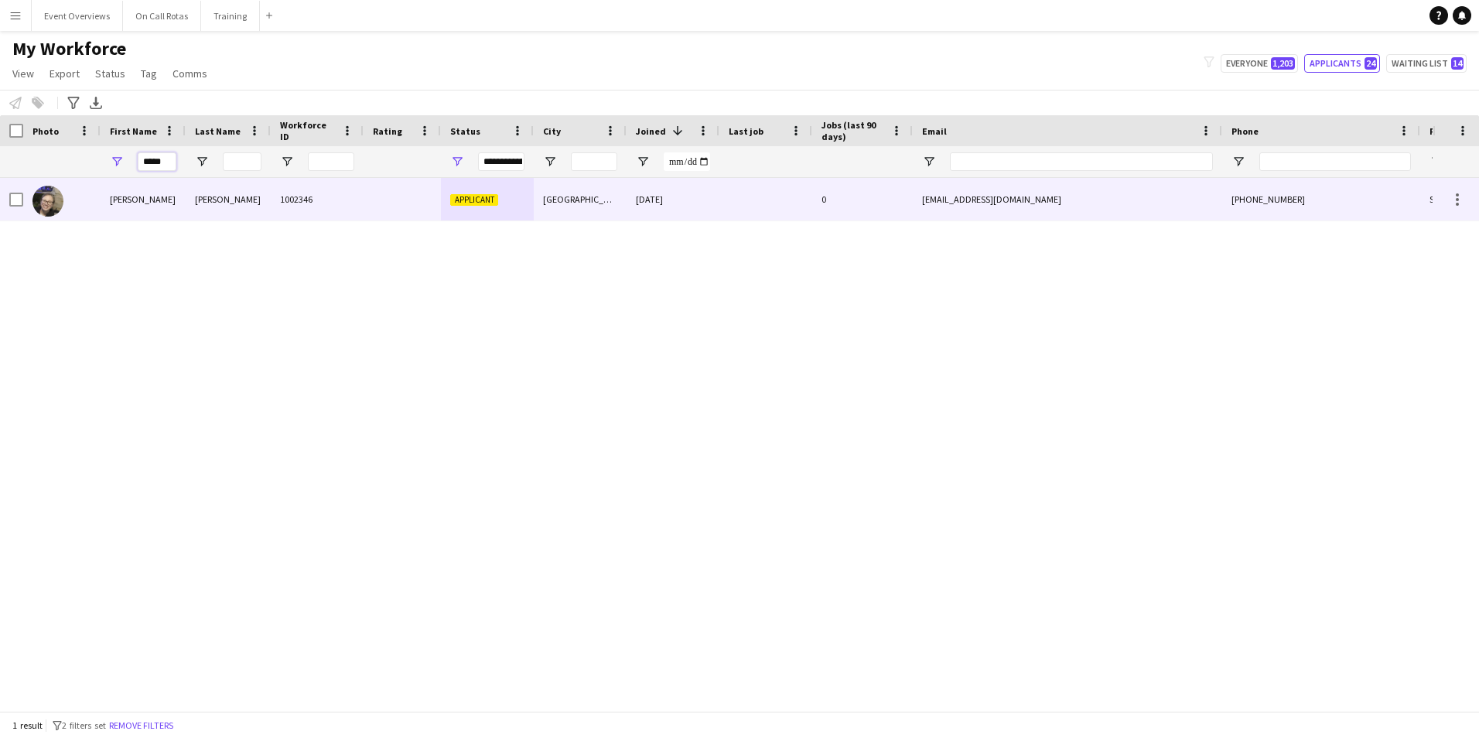
type input "*****"
click at [220, 197] on div "[PERSON_NAME]" at bounding box center [228, 199] width 85 height 43
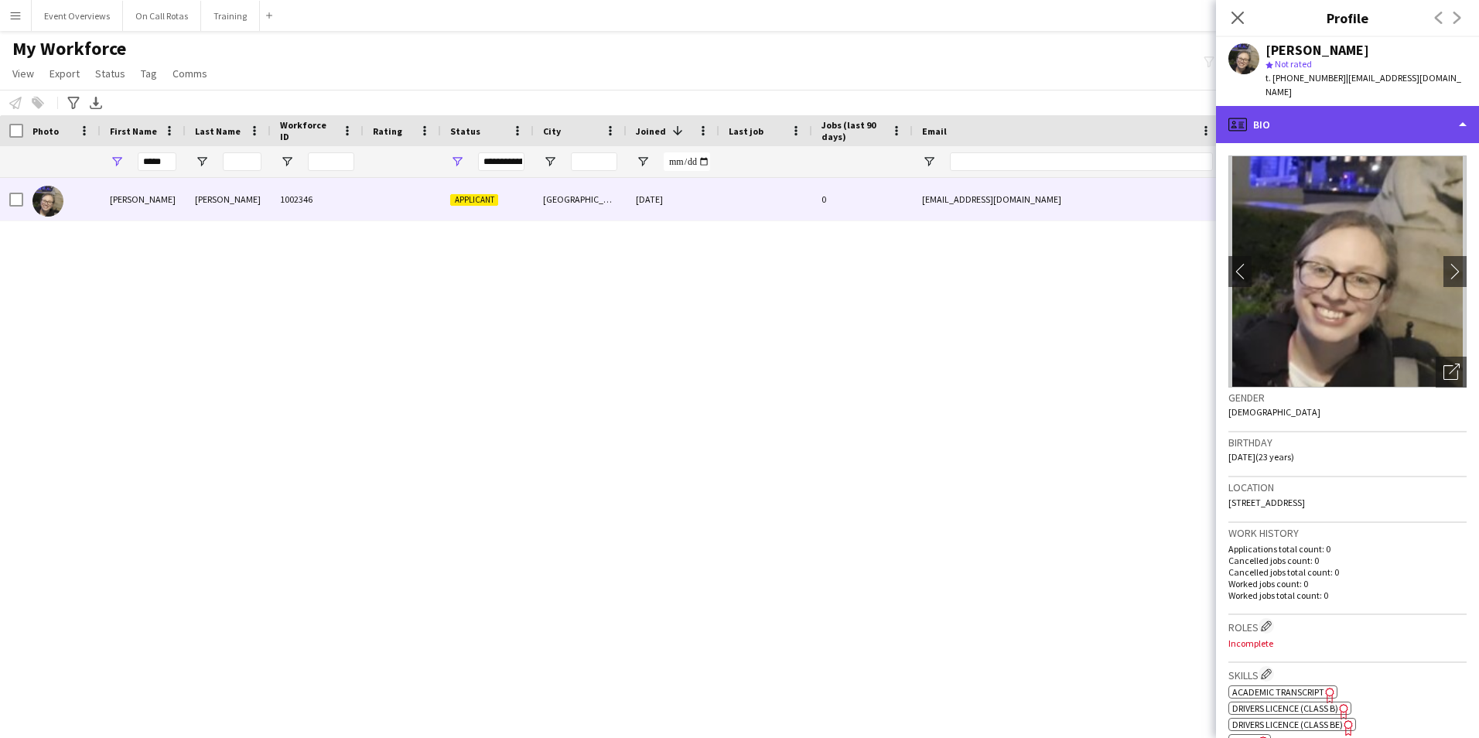
click at [1303, 106] on div "profile Bio" at bounding box center [1347, 124] width 263 height 37
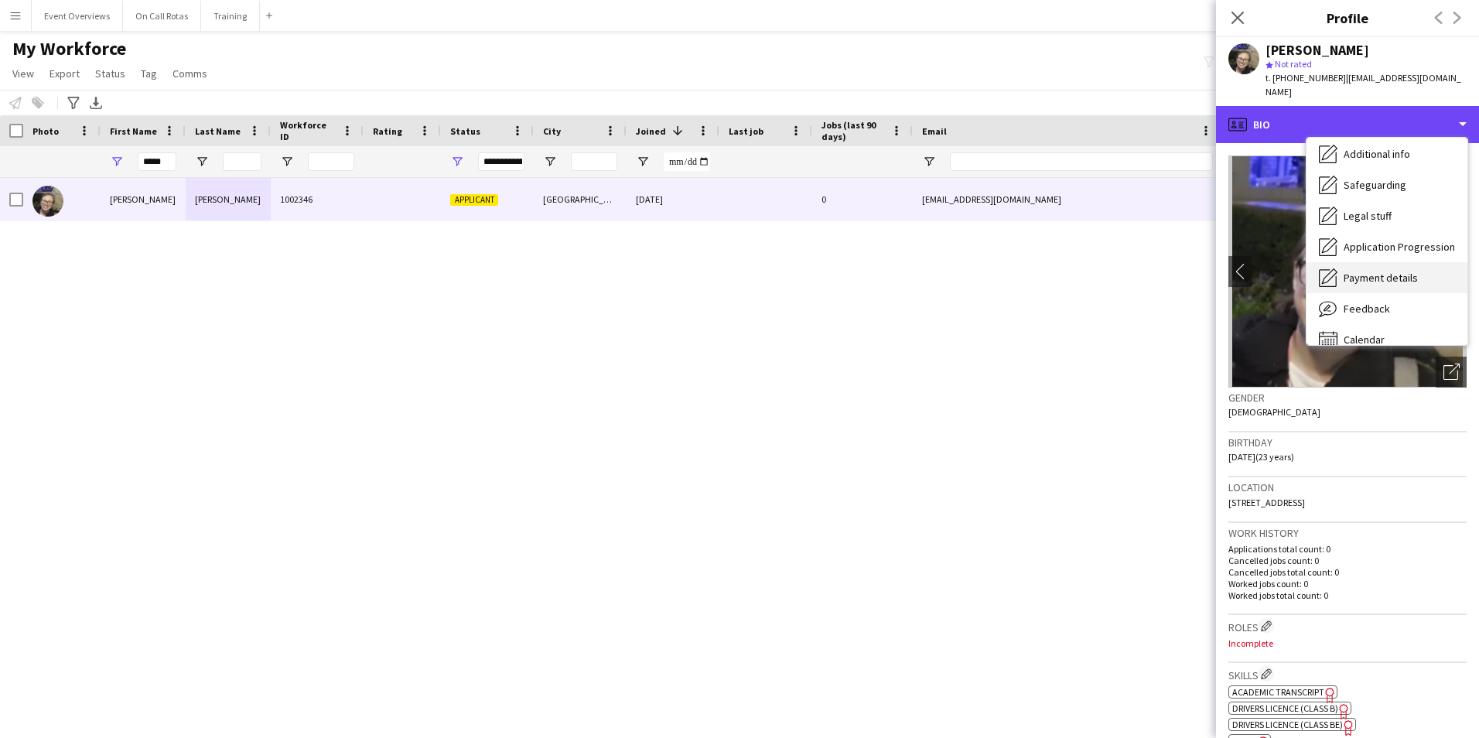
scroll to position [269, 0]
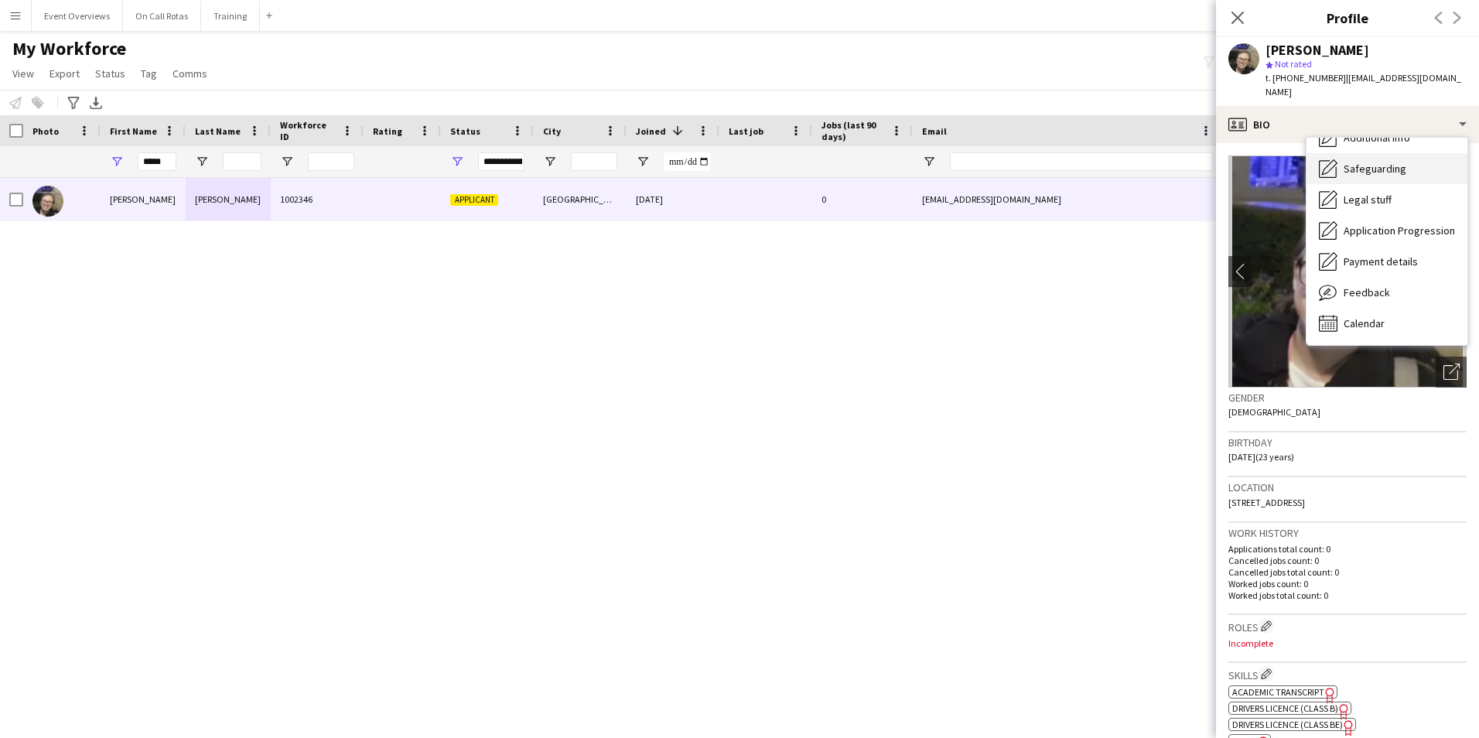
click at [1361, 162] on div "Safeguarding Safeguarding" at bounding box center [1386, 168] width 161 height 31
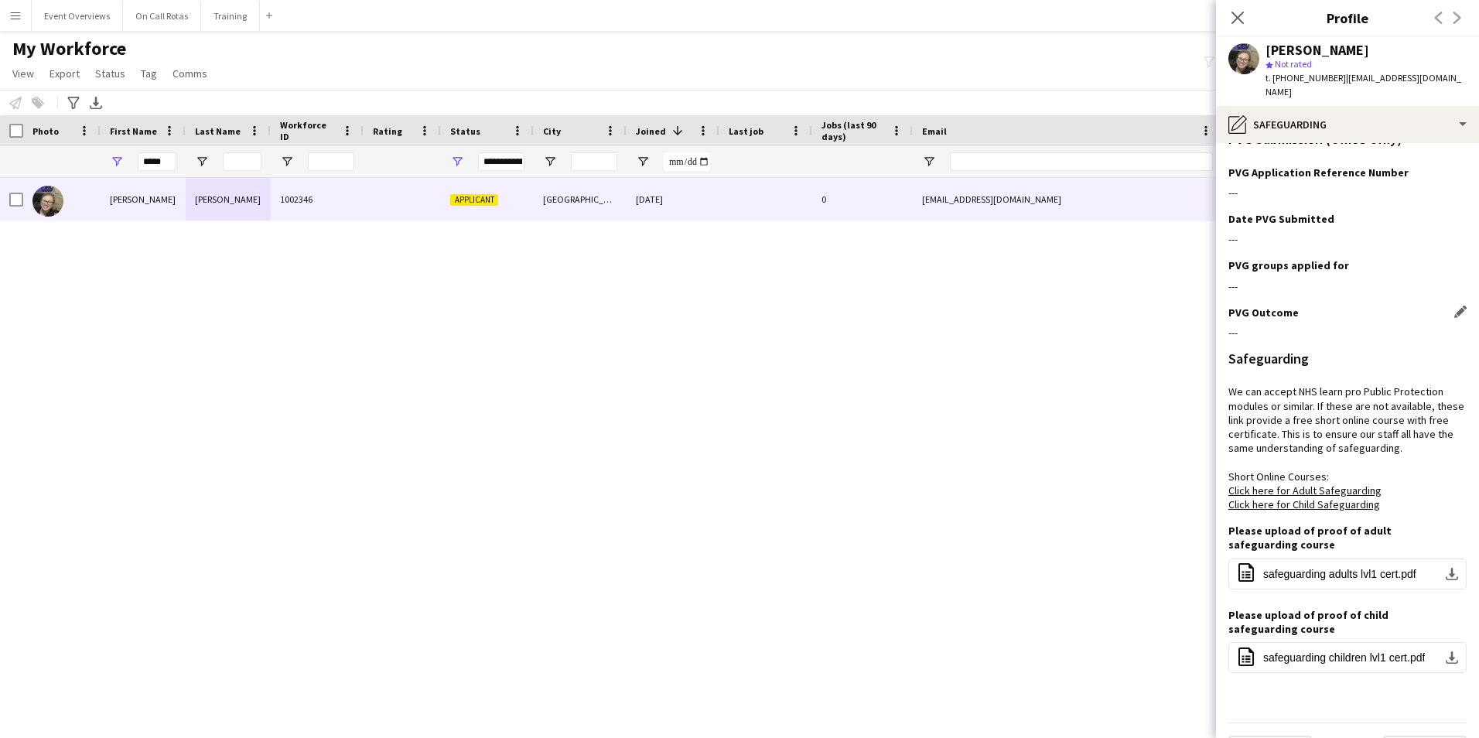
scroll to position [142, 0]
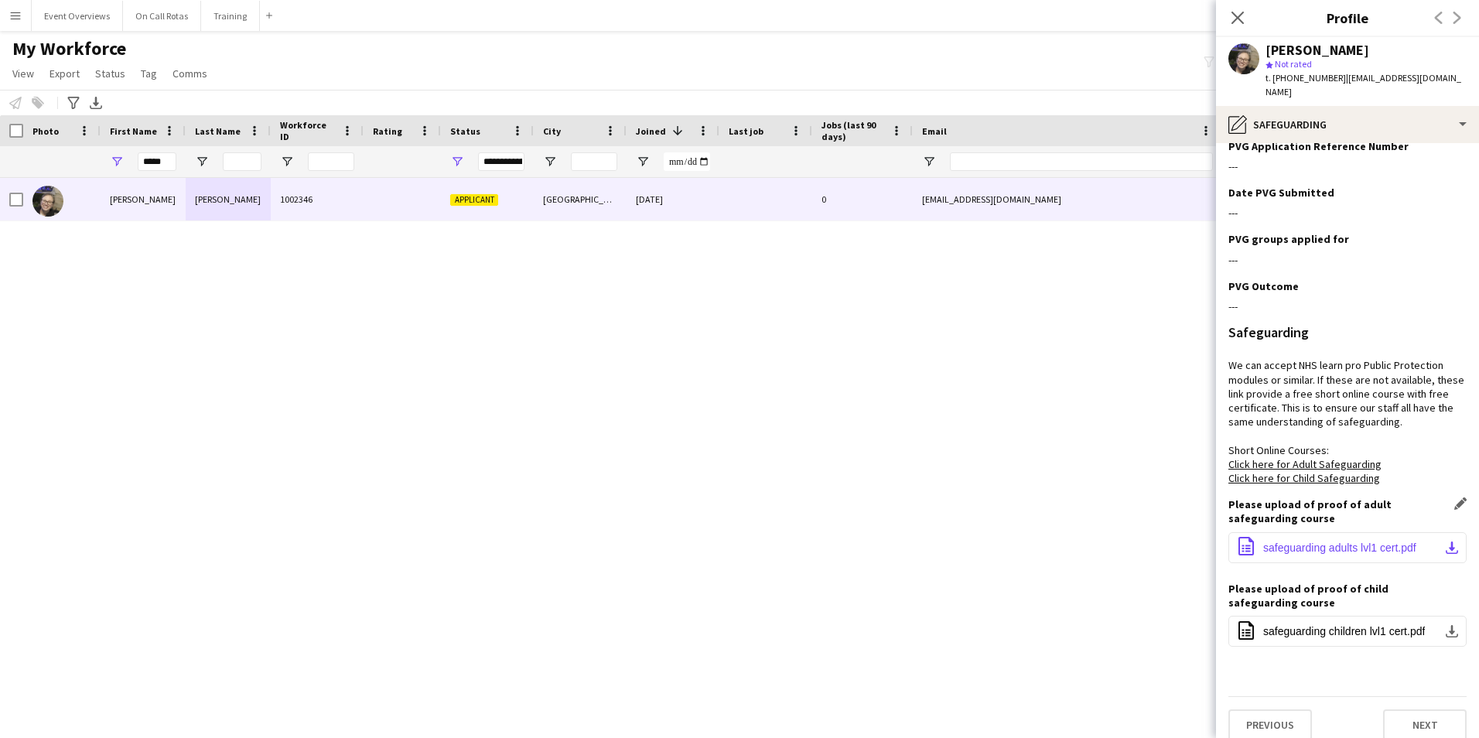
click at [1320, 541] on span "safeguarding adults lvl1 cert.pdf" at bounding box center [1339, 547] width 153 height 12
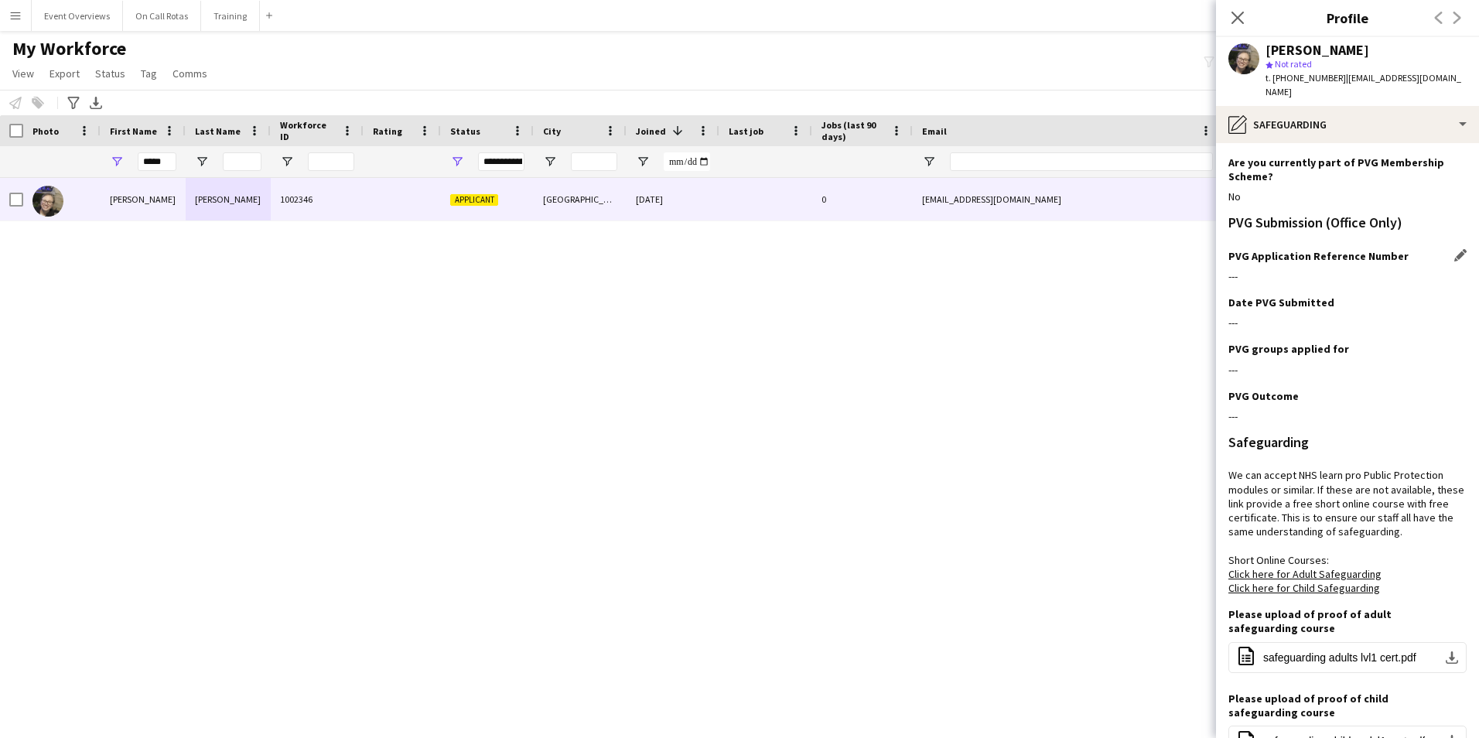
scroll to position [0, 0]
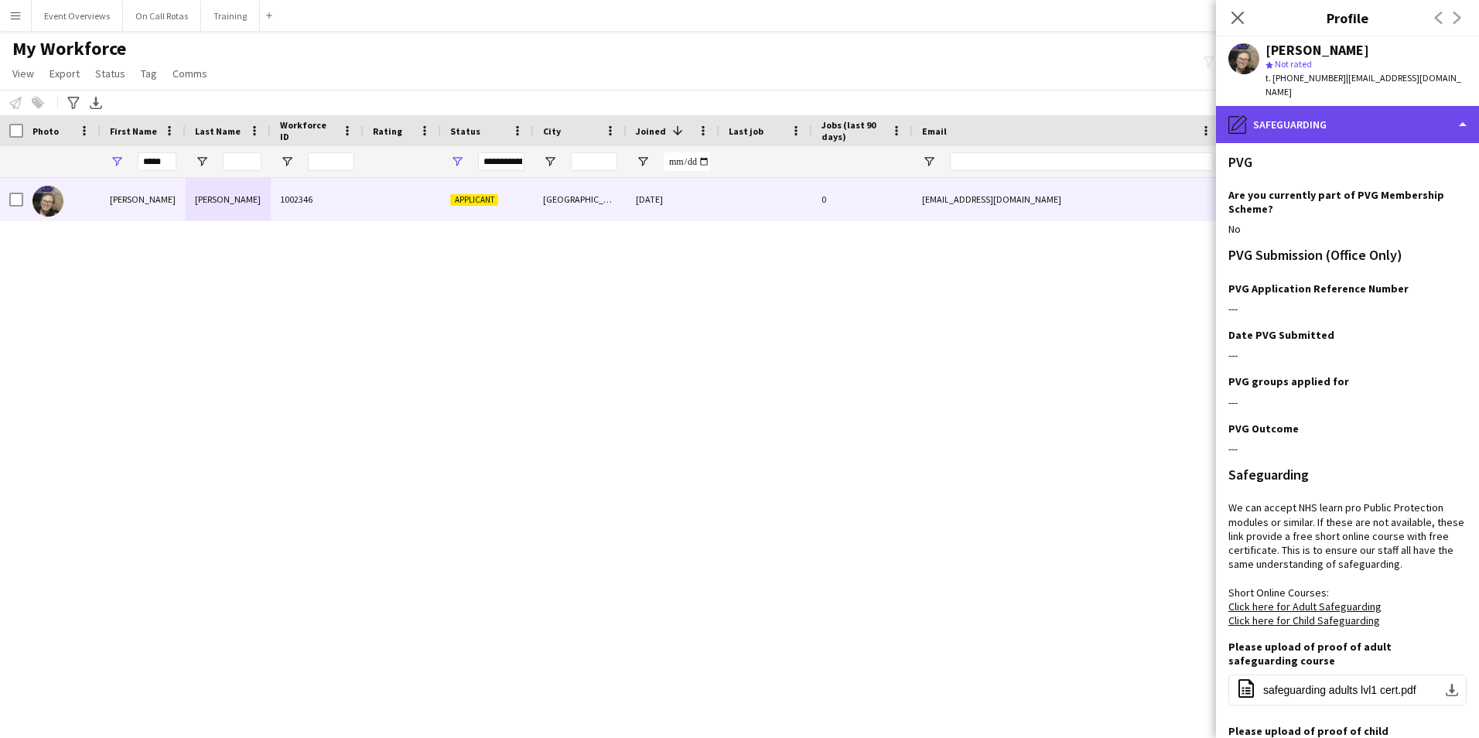
click at [1314, 115] on div "pencil4 Safeguarding" at bounding box center [1347, 124] width 263 height 37
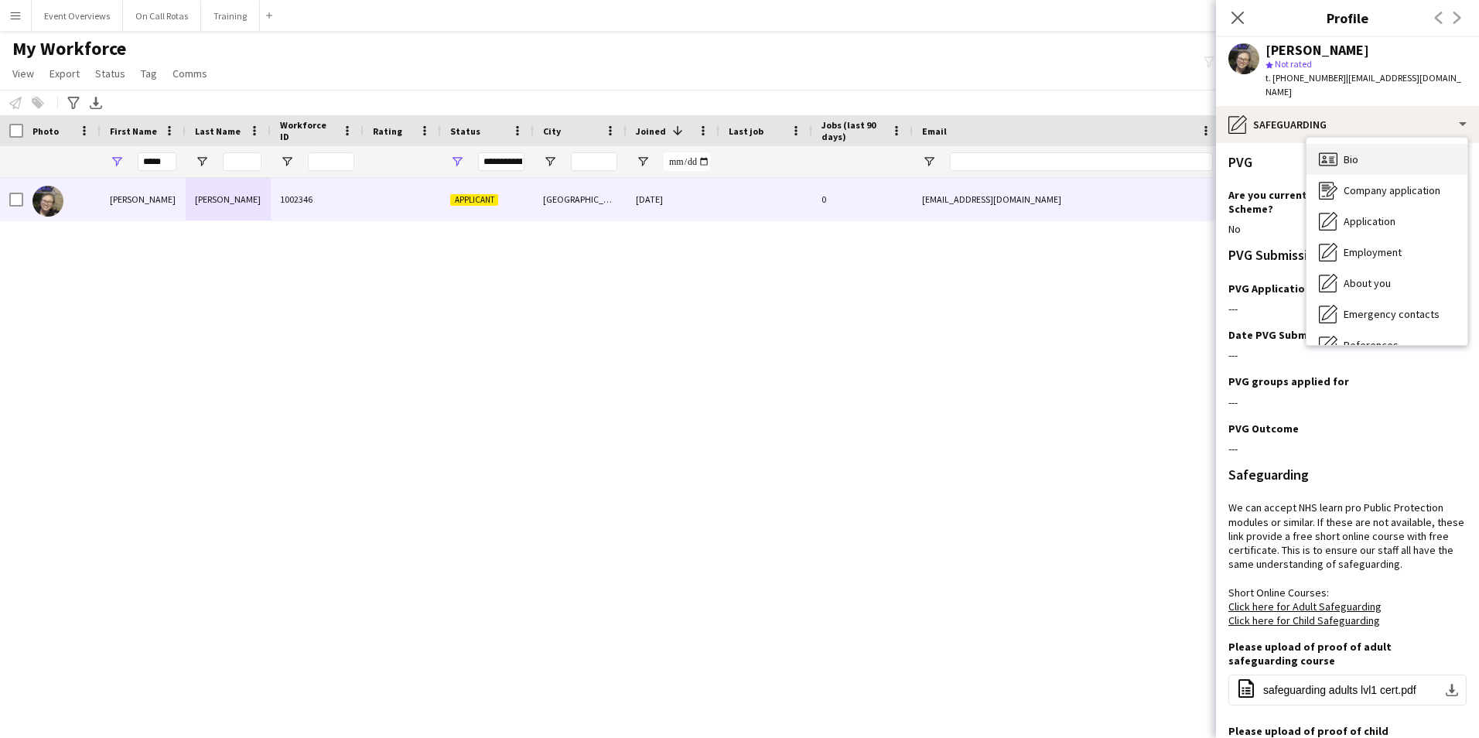
click at [1327, 144] on div "Bio Bio" at bounding box center [1386, 159] width 161 height 31
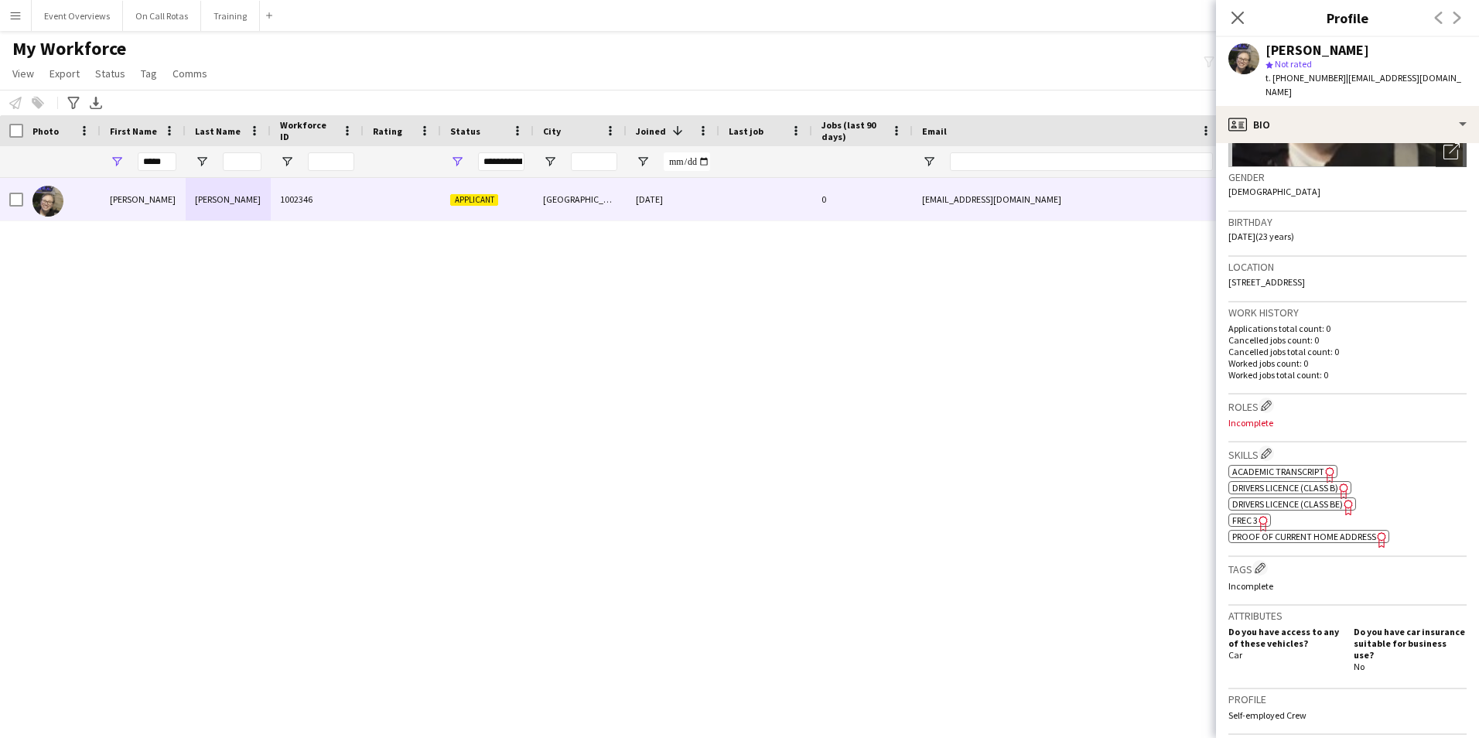
scroll to position [232, 0]
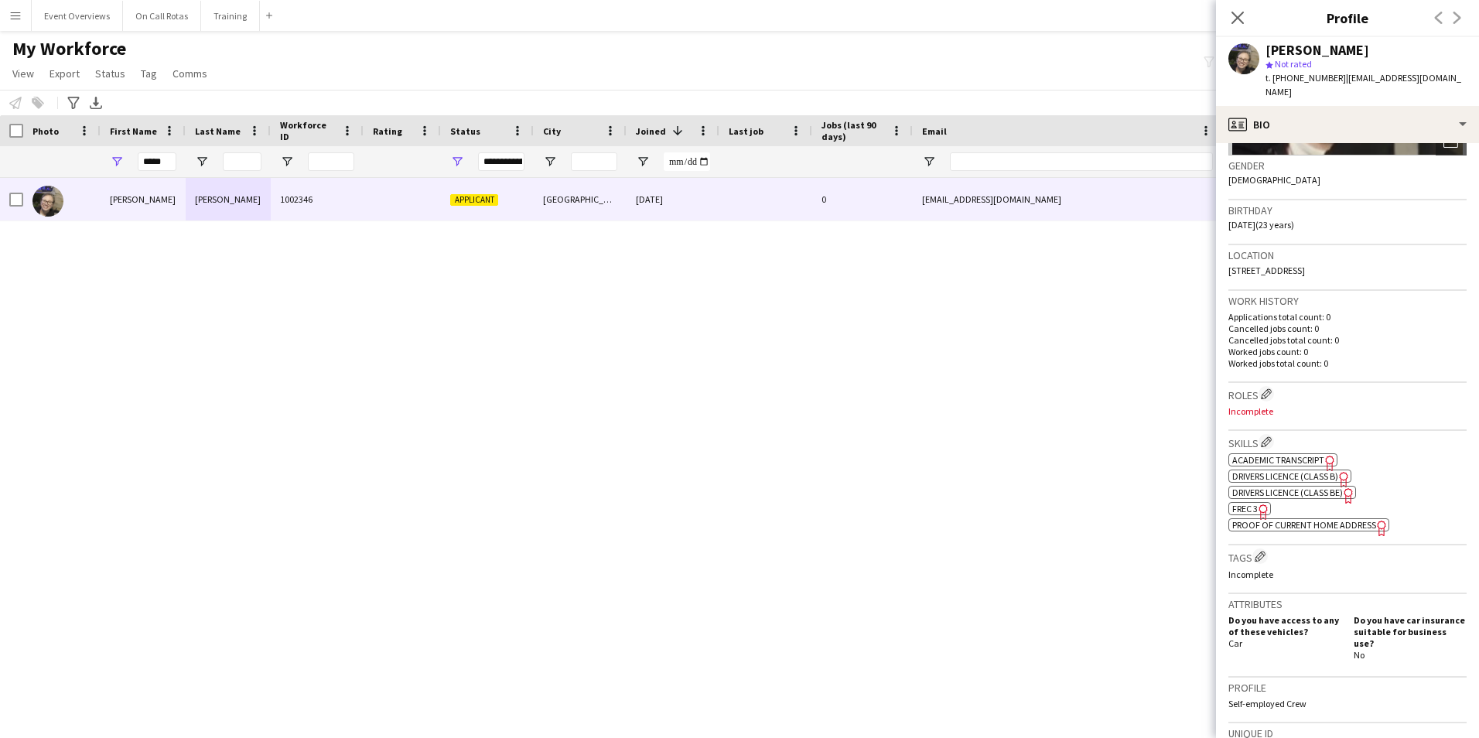
click at [1237, 503] on span "FREC 3" at bounding box center [1245, 509] width 26 height 12
click at [1323, 85] on div "t. +447366459367 | emilyciarahansen9@gmail.com" at bounding box center [1365, 85] width 201 height 28
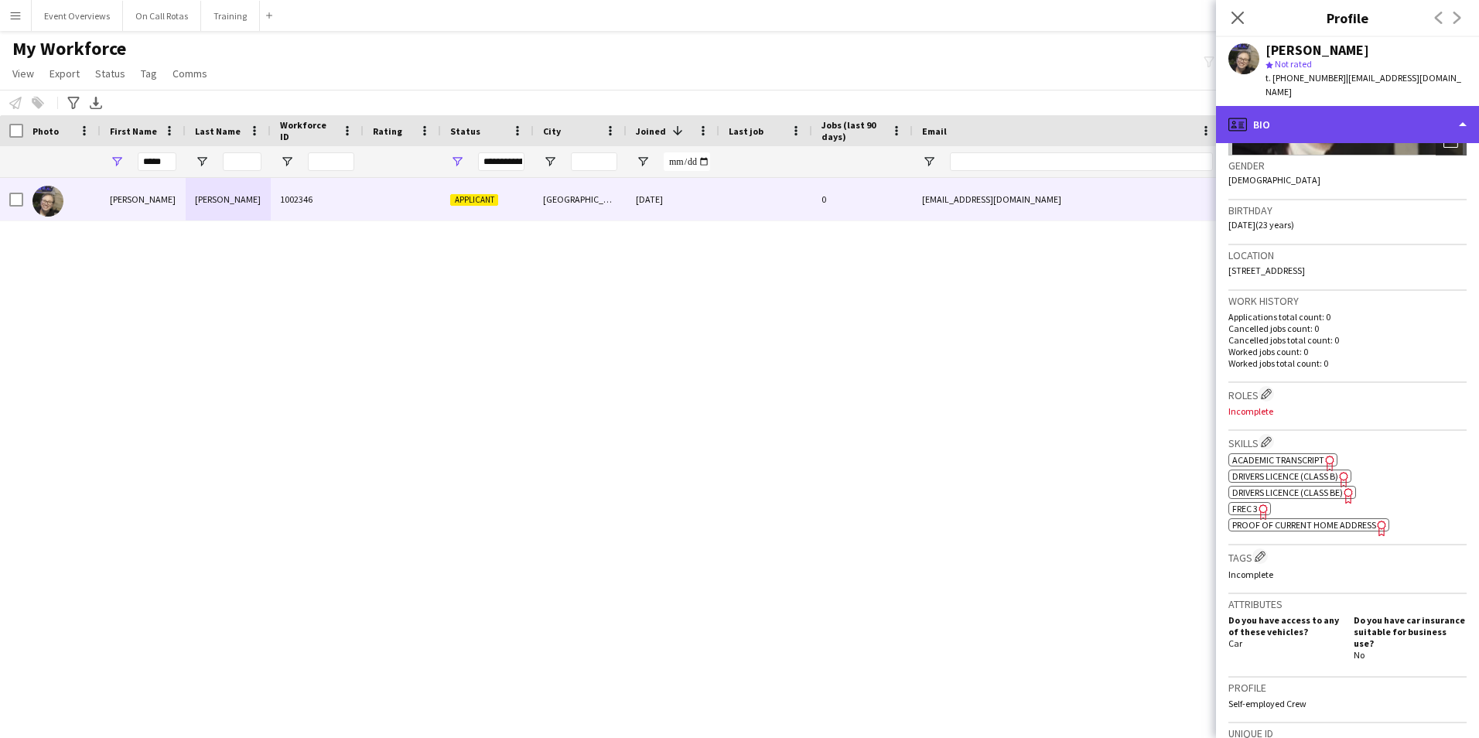
click at [1323, 106] on div "profile Bio" at bounding box center [1347, 124] width 263 height 37
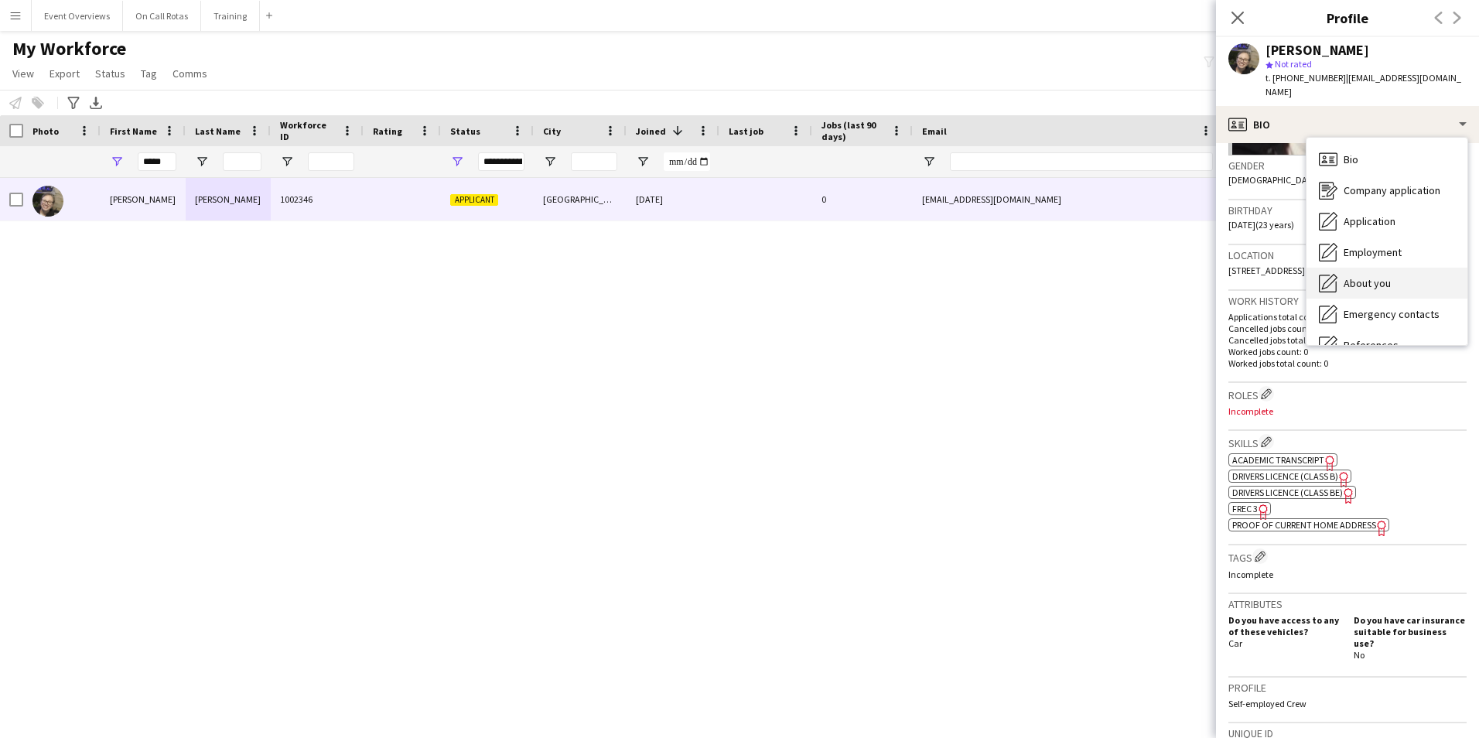
click at [1374, 276] on span "About you" at bounding box center [1366, 283] width 47 height 14
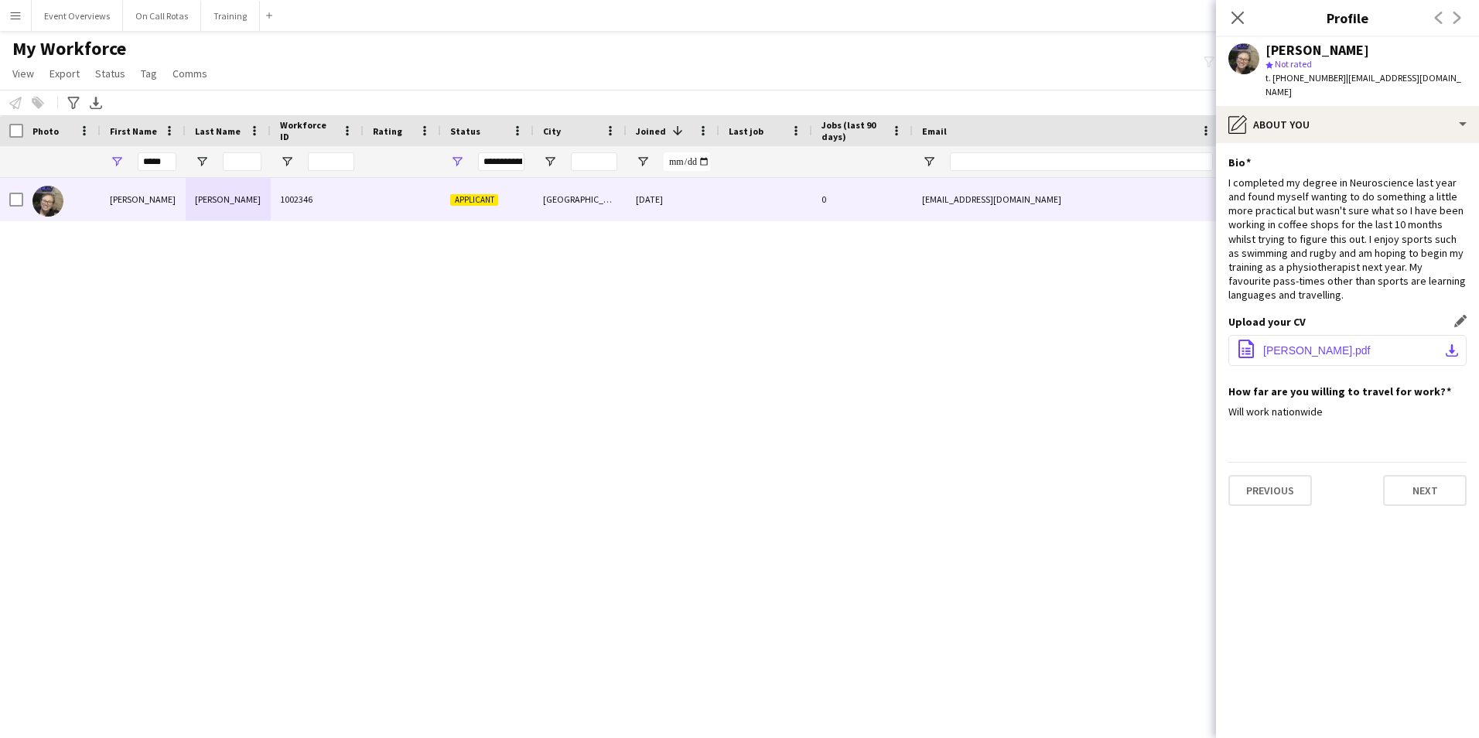
click at [1289, 344] on span "Emily_H_CV.pdf" at bounding box center [1317, 350] width 108 height 12
click at [1404, 481] on button "Next" at bounding box center [1425, 490] width 84 height 31
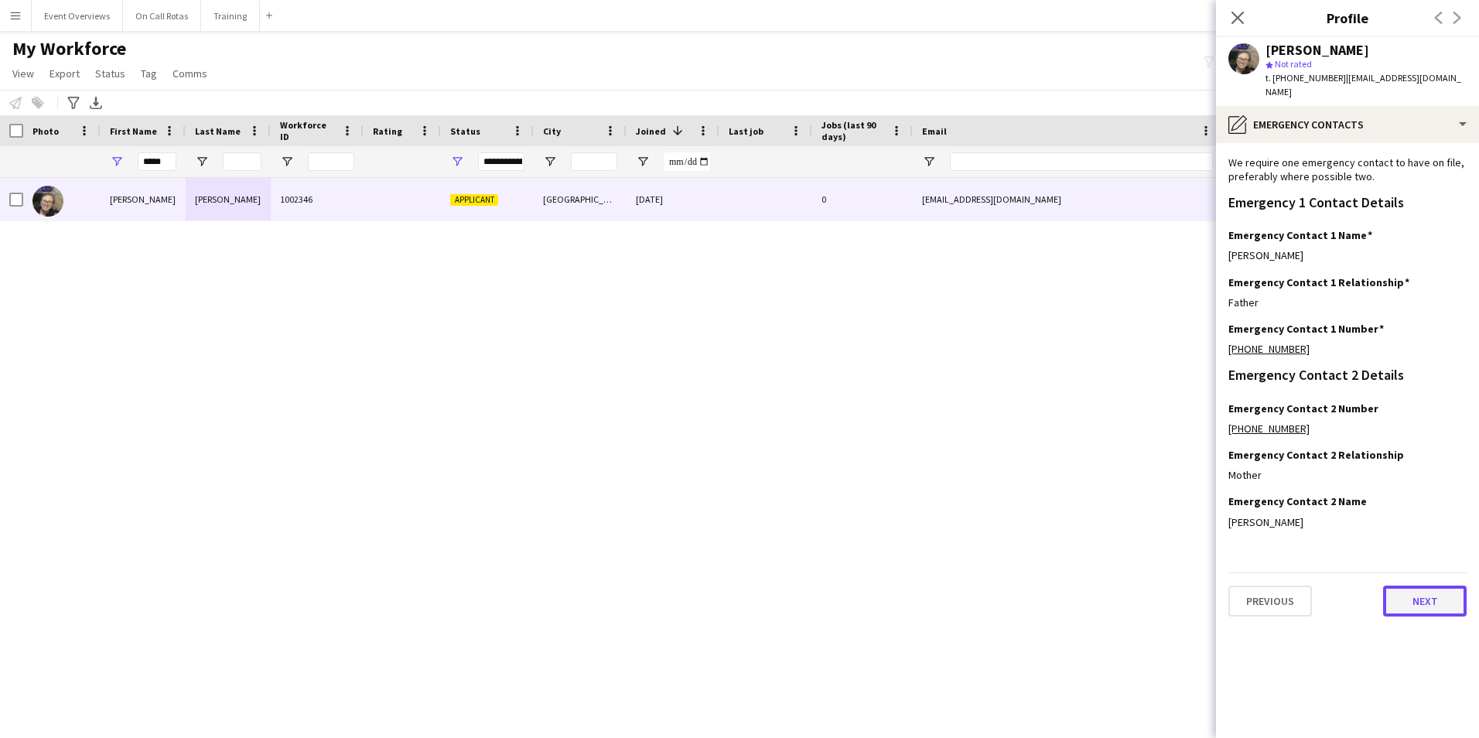
click at [1419, 589] on button "Next" at bounding box center [1425, 601] width 84 height 31
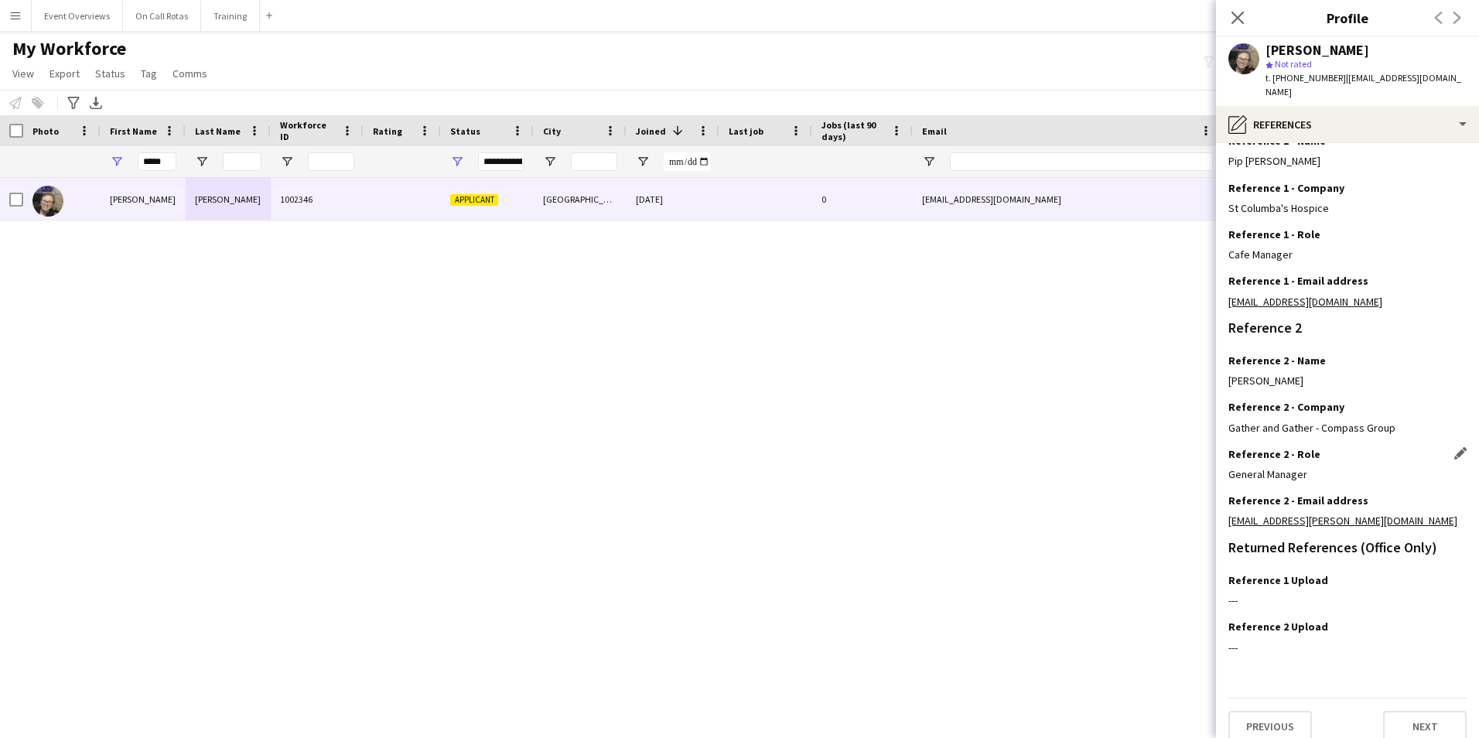
scroll to position [185, 0]
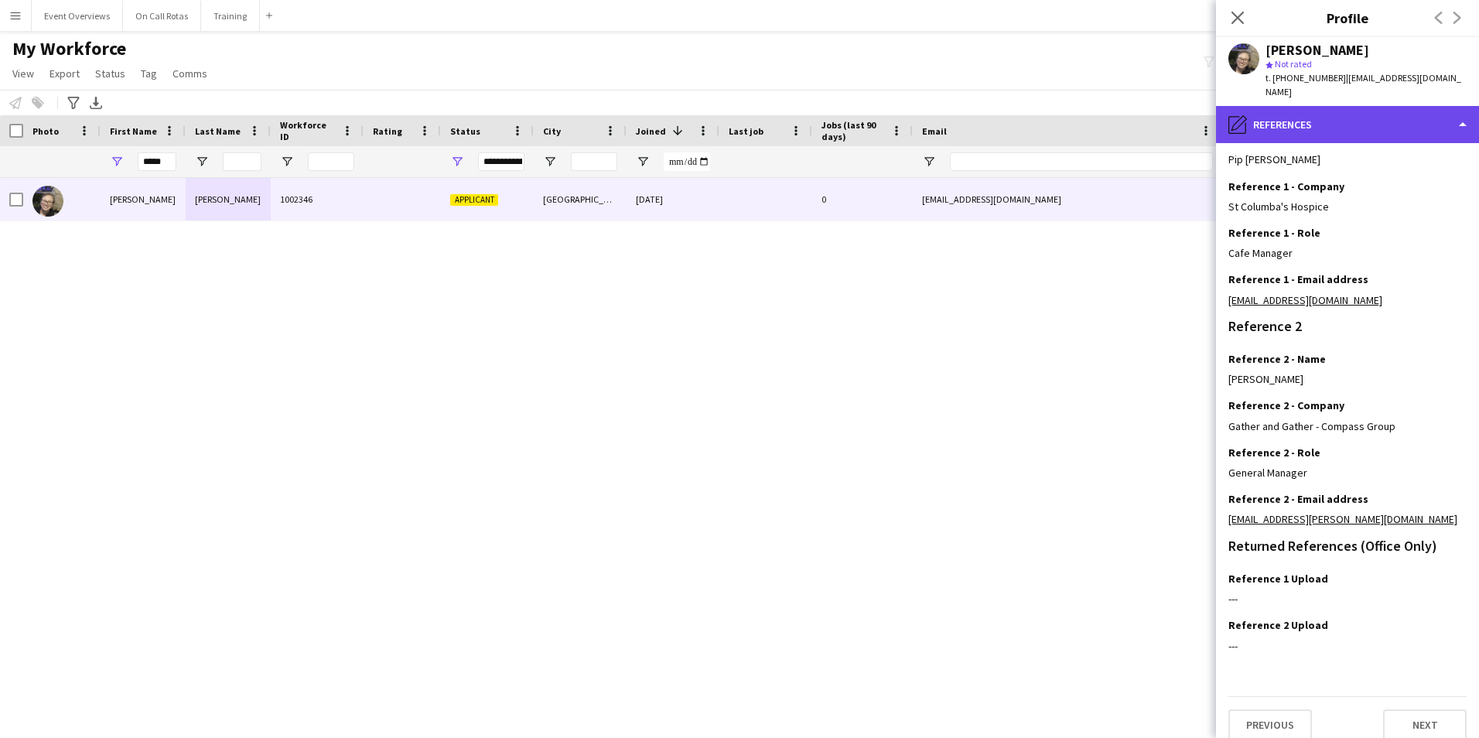
drag, startPoint x: 1306, startPoint y: 123, endPoint x: 1326, endPoint y: 121, distance: 19.5
click at [1306, 123] on div "pencil4 References" at bounding box center [1347, 124] width 263 height 37
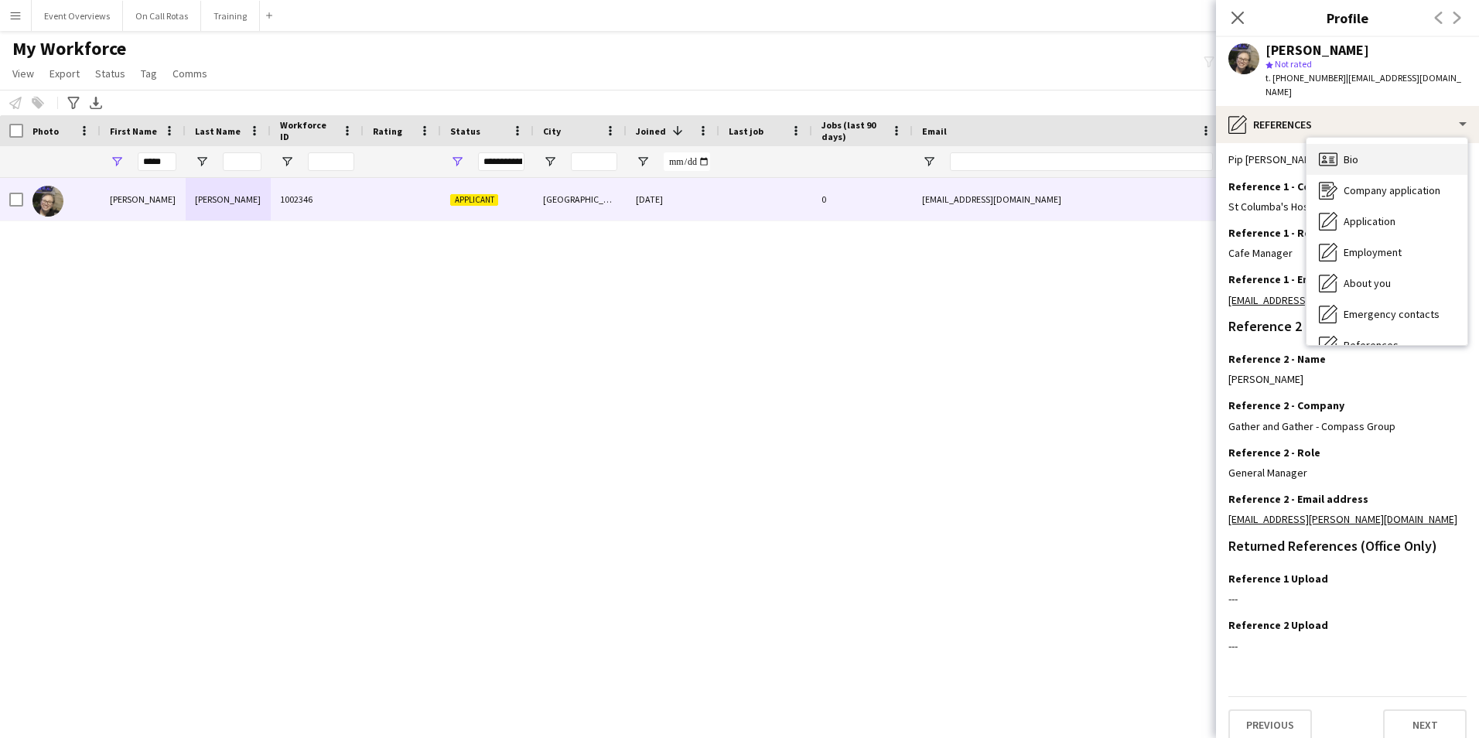
click at [1370, 157] on div "Bio Bio" at bounding box center [1386, 159] width 161 height 31
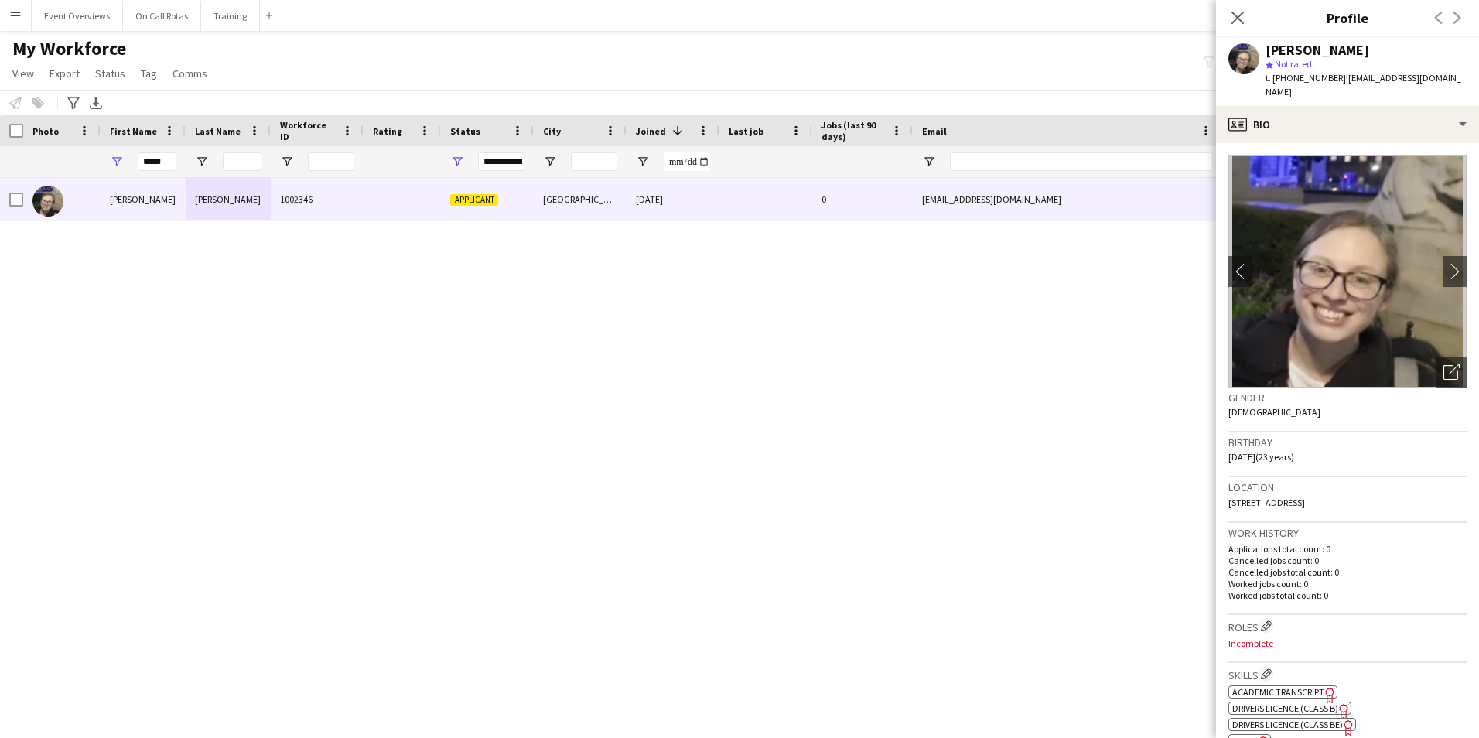
scroll to position [232, 0]
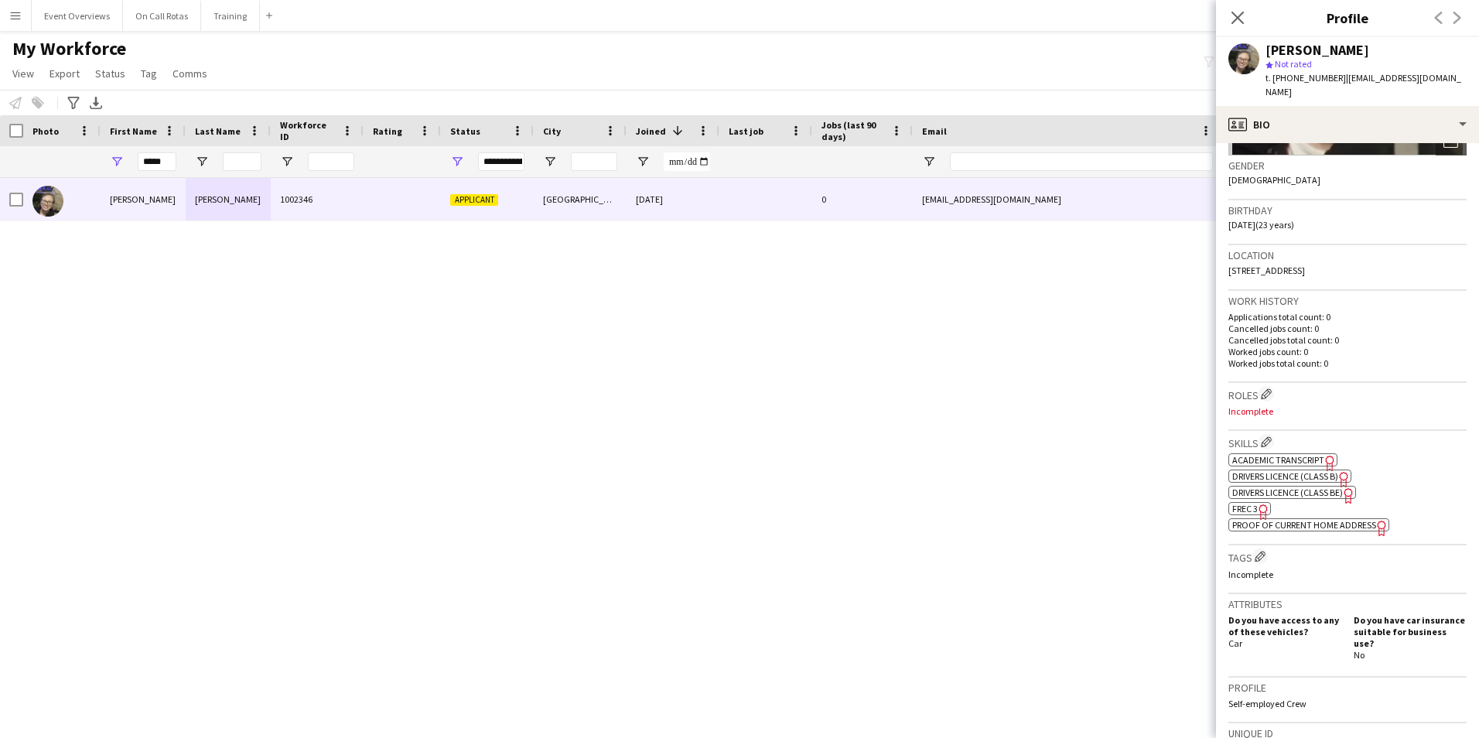
click at [1268, 454] on span "Academic Transcript" at bounding box center [1278, 460] width 92 height 12
click at [1228, 15] on app-icon "Close pop-in" at bounding box center [1238, 18] width 22 height 22
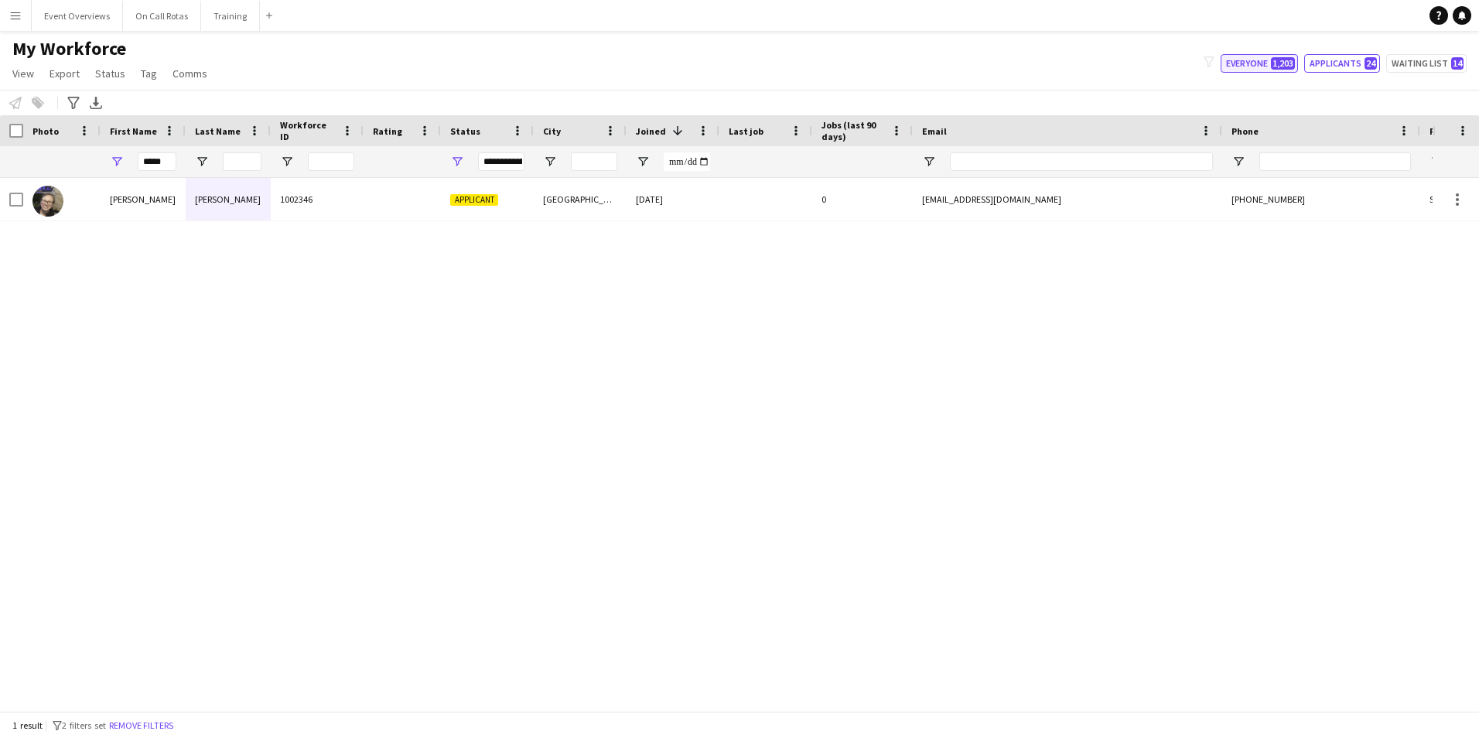
click at [1260, 54] on button "Everyone 1,203" at bounding box center [1259, 63] width 77 height 19
type input "**********"
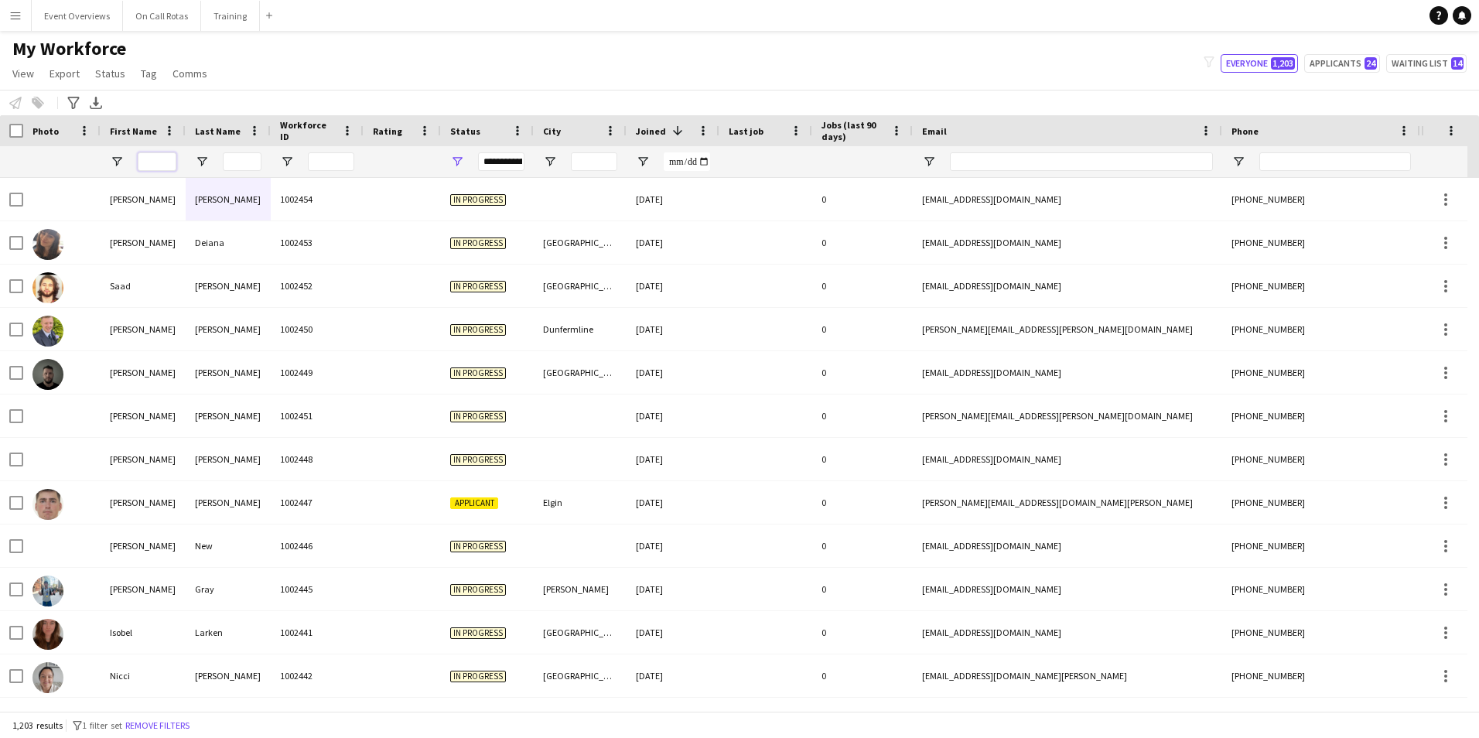
click at [147, 159] on input "First Name Filter Input" at bounding box center [157, 161] width 39 height 19
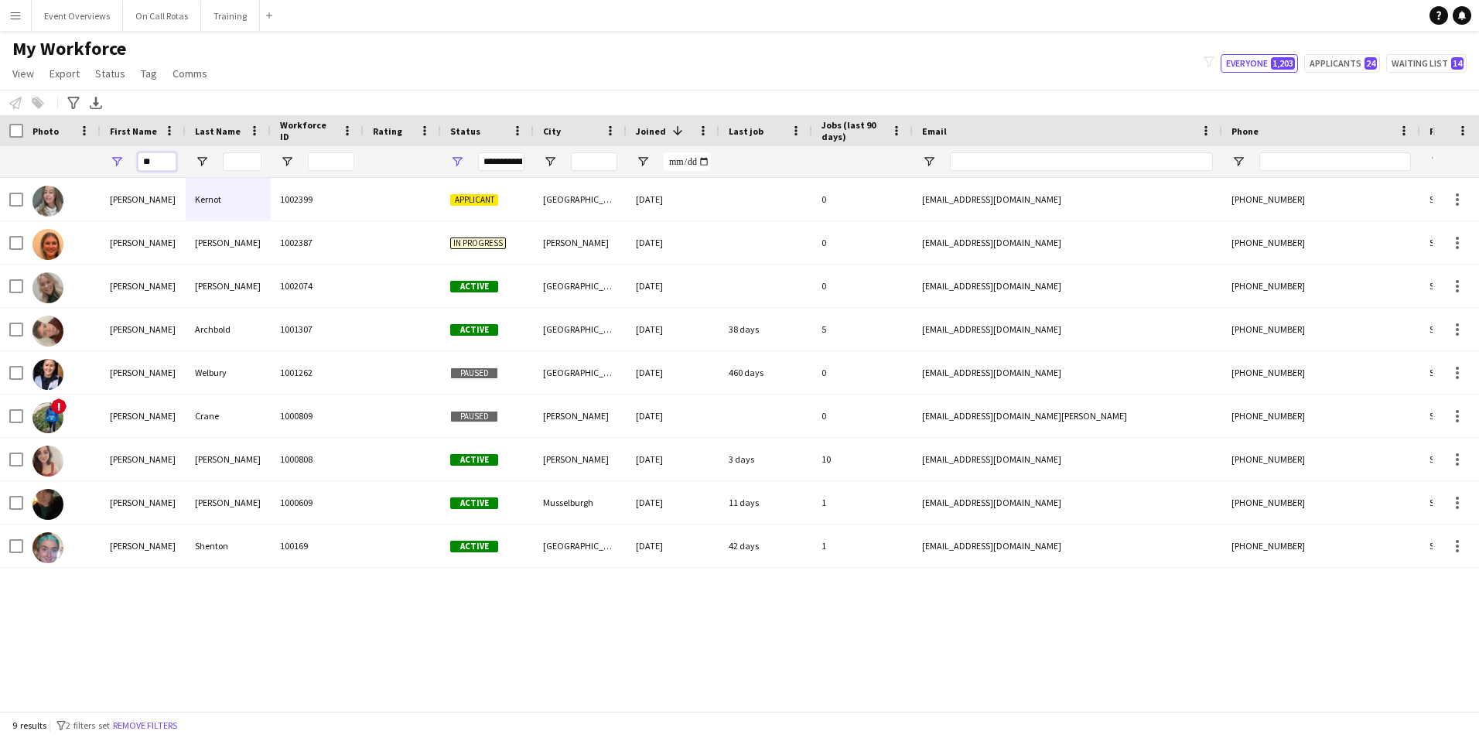
type input "*"
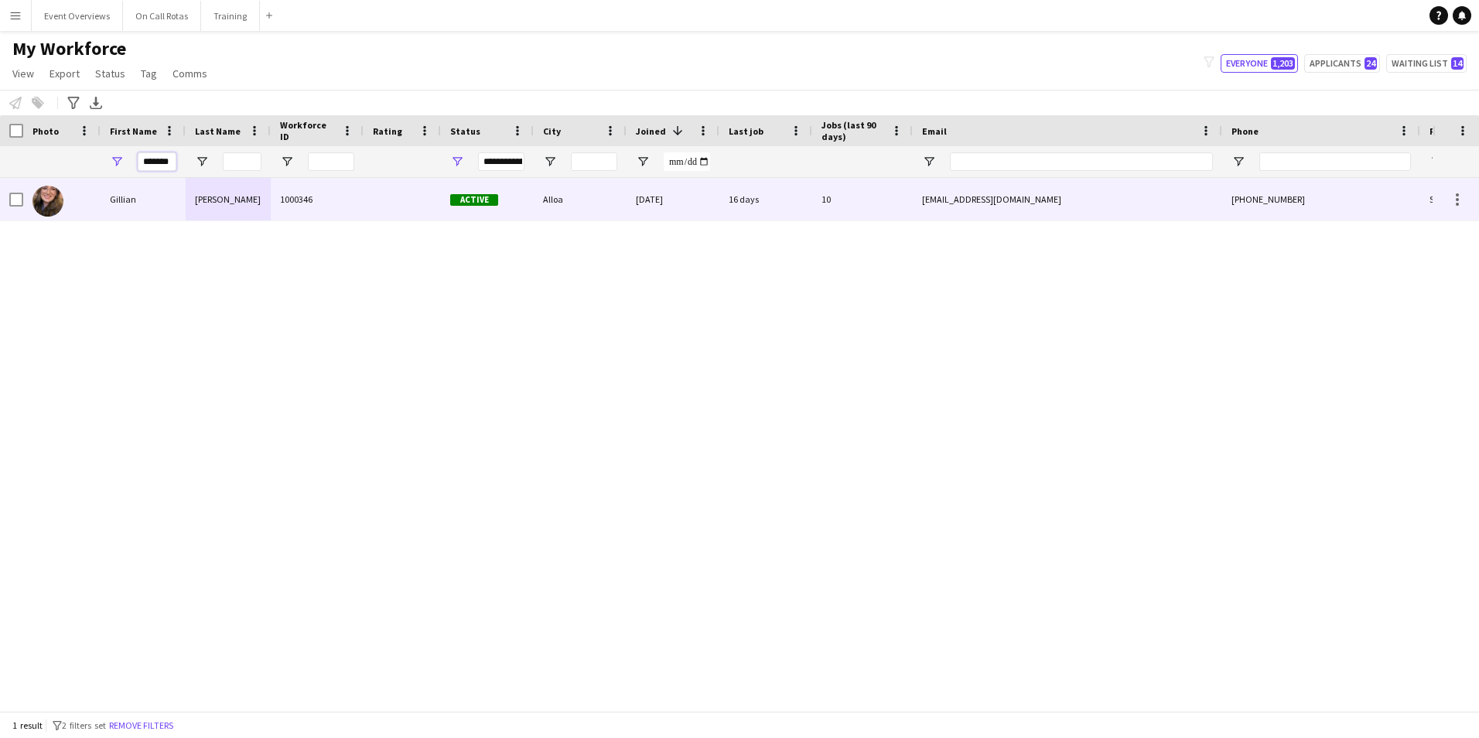
type input "*******"
click at [289, 195] on div "1000346" at bounding box center [317, 199] width 93 height 43
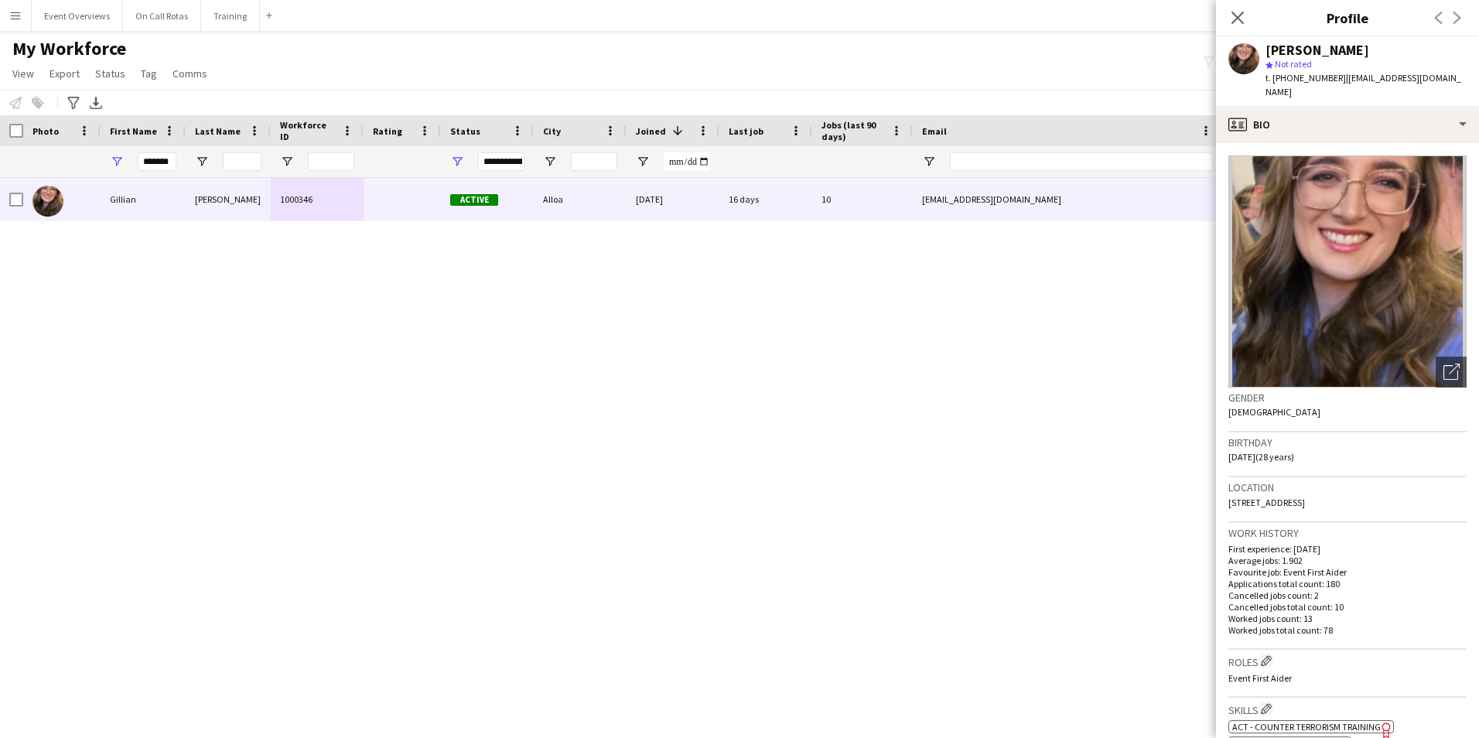
drag, startPoint x: 1340, startPoint y: 480, endPoint x: 1343, endPoint y: 494, distance: 15.0
click at [1343, 494] on div "Location 12 Talorcan, Alloa, FK10 1RE" at bounding box center [1347, 499] width 238 height 45
copy div "12 Talorcan, Alloa, FK10 1RE"
drag, startPoint x: 172, startPoint y: 165, endPoint x: 63, endPoint y: 143, distance: 110.4
click at [74, 165] on div "*******" at bounding box center [838, 161] width 1677 height 31
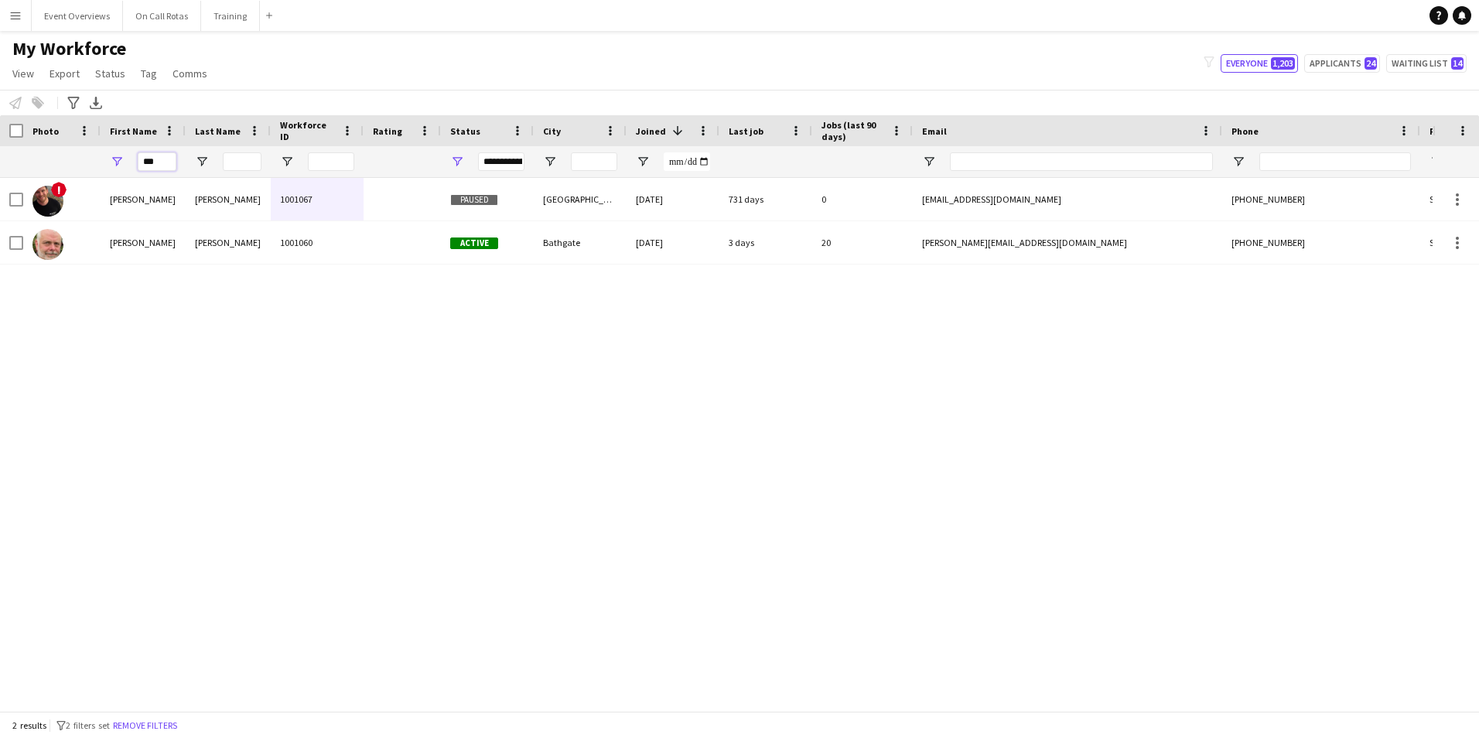
type input "***"
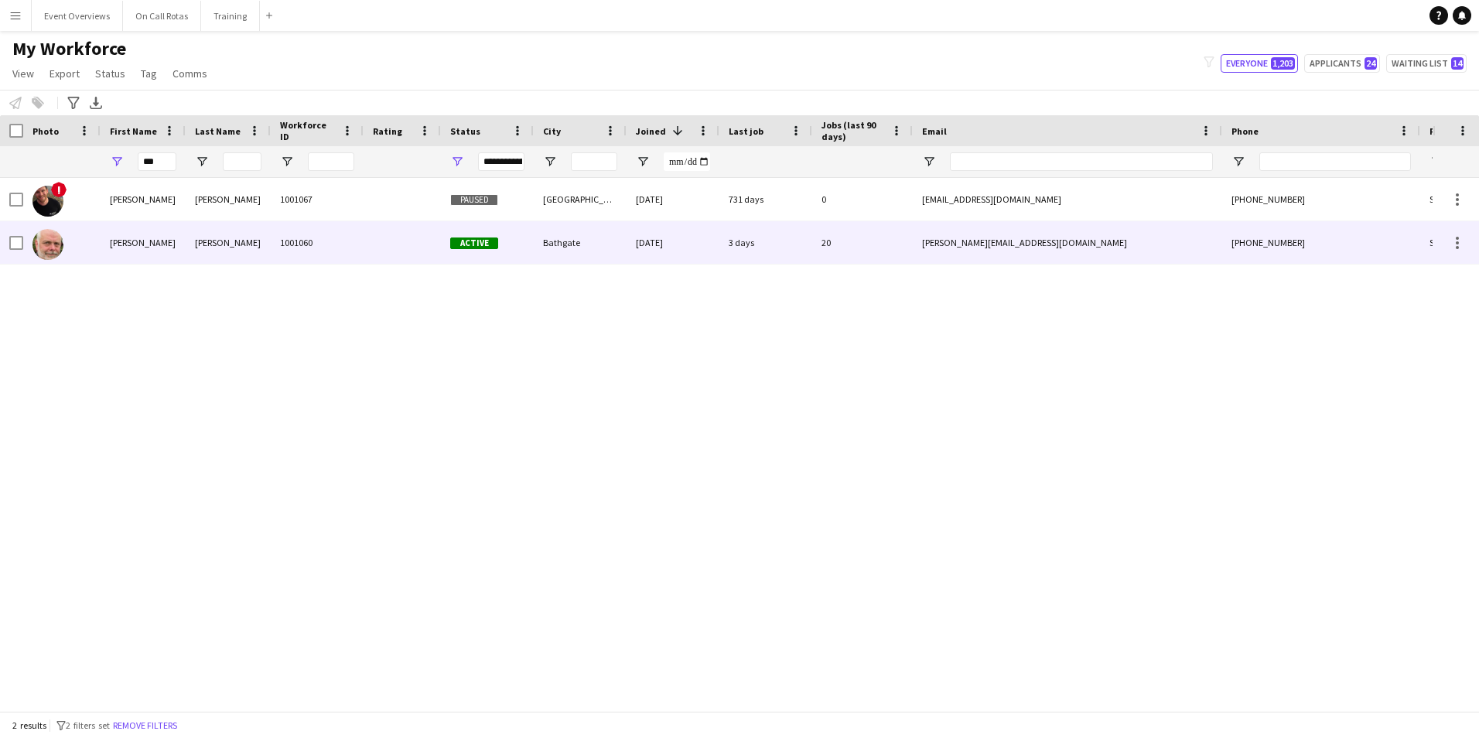
click at [508, 239] on div "Active" at bounding box center [487, 242] width 93 height 43
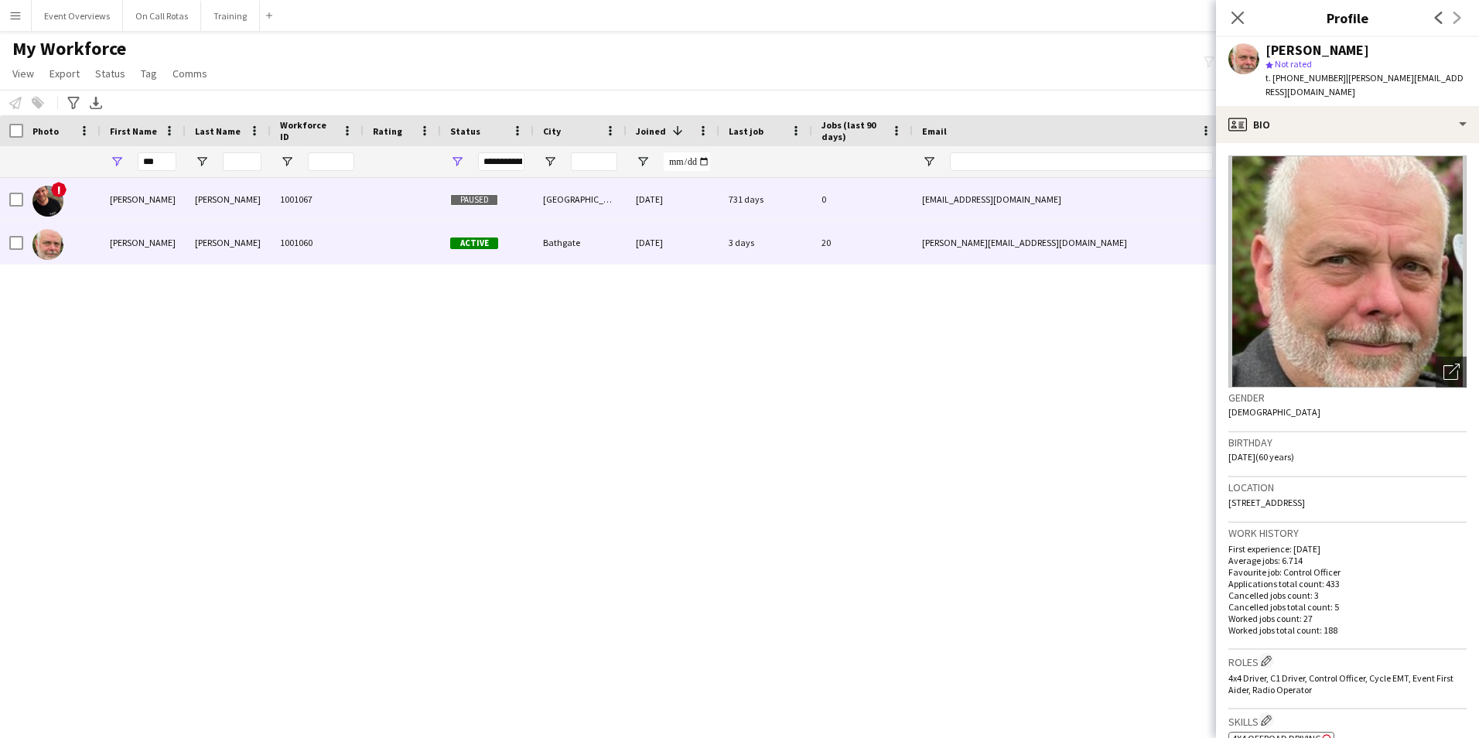
click at [592, 203] on div "[GEOGRAPHIC_DATA]" at bounding box center [580, 199] width 93 height 43
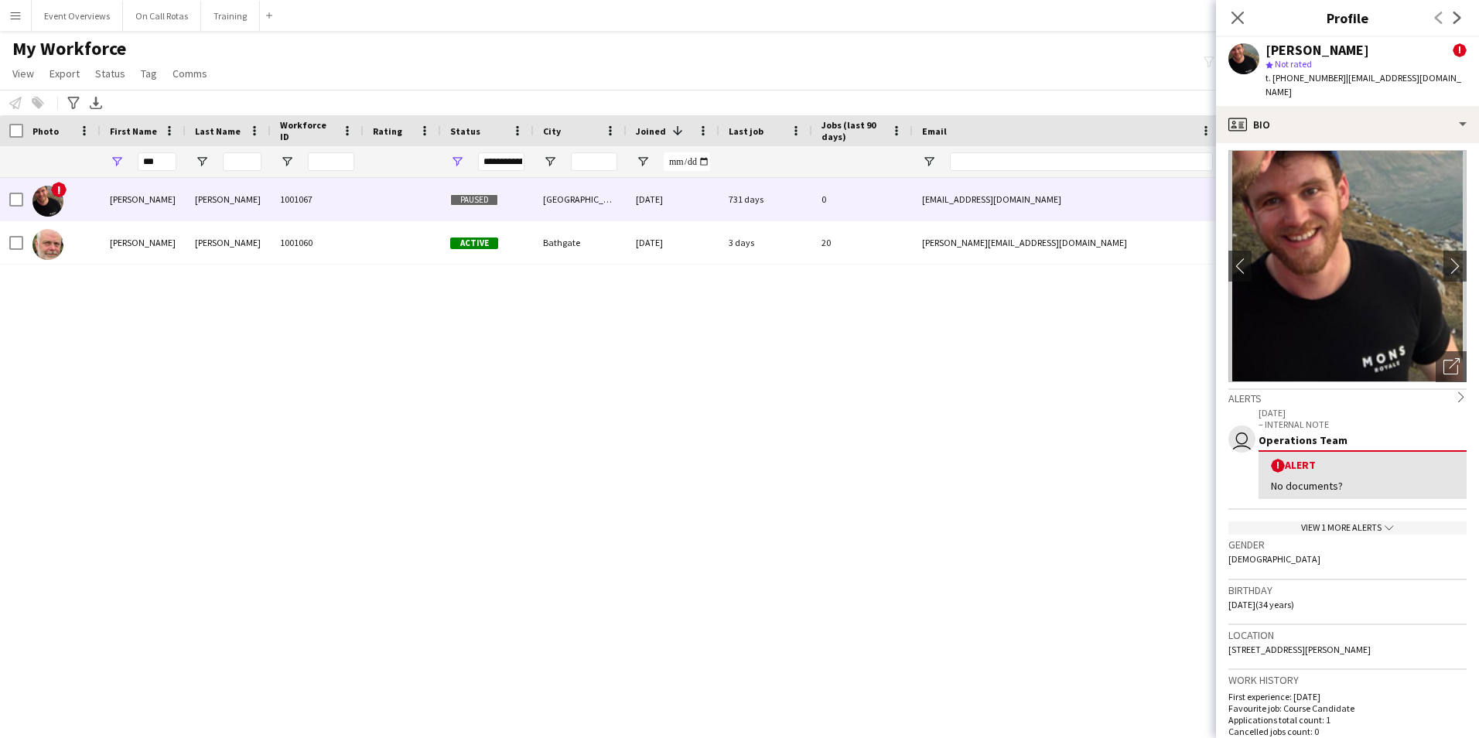
scroll to position [0, 0]
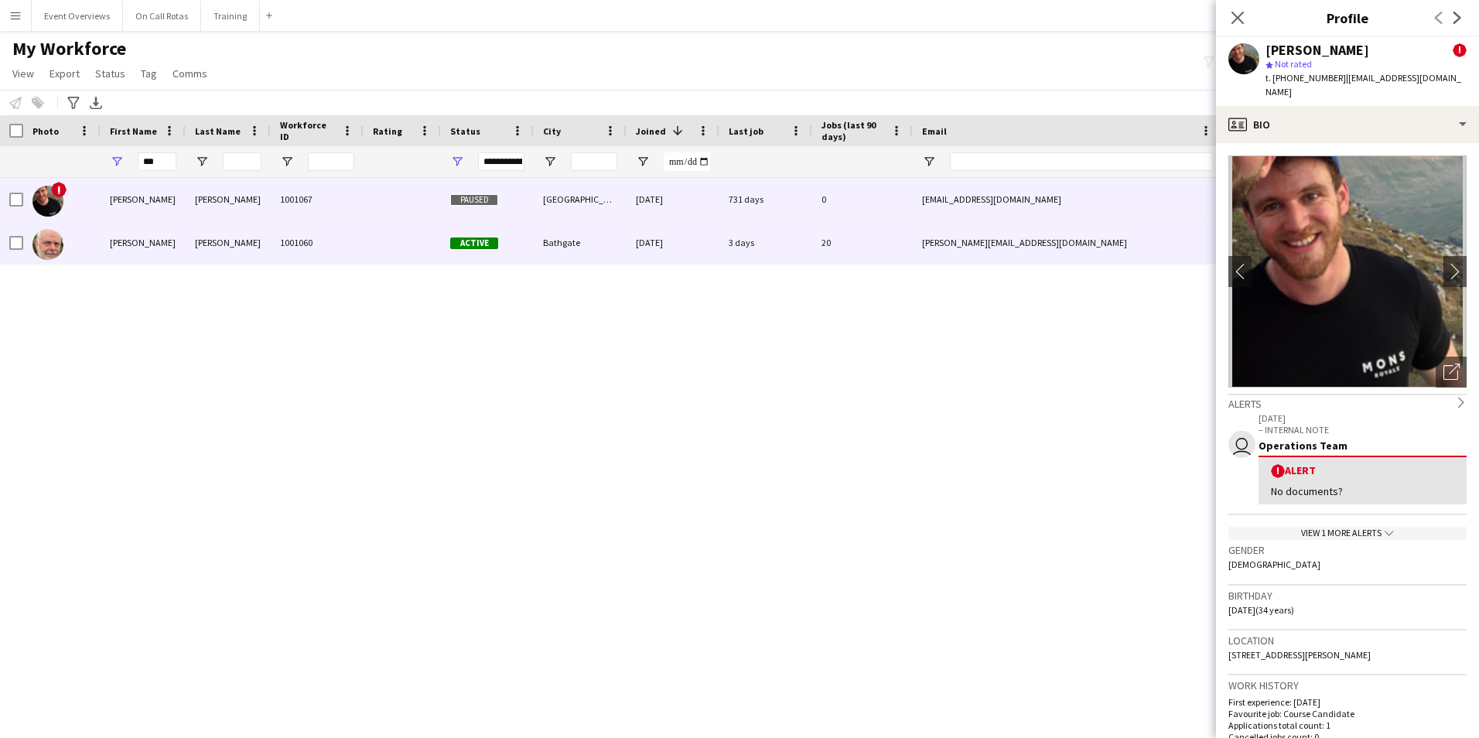
click at [646, 252] on div "07-07-2023" at bounding box center [672, 242] width 93 height 43
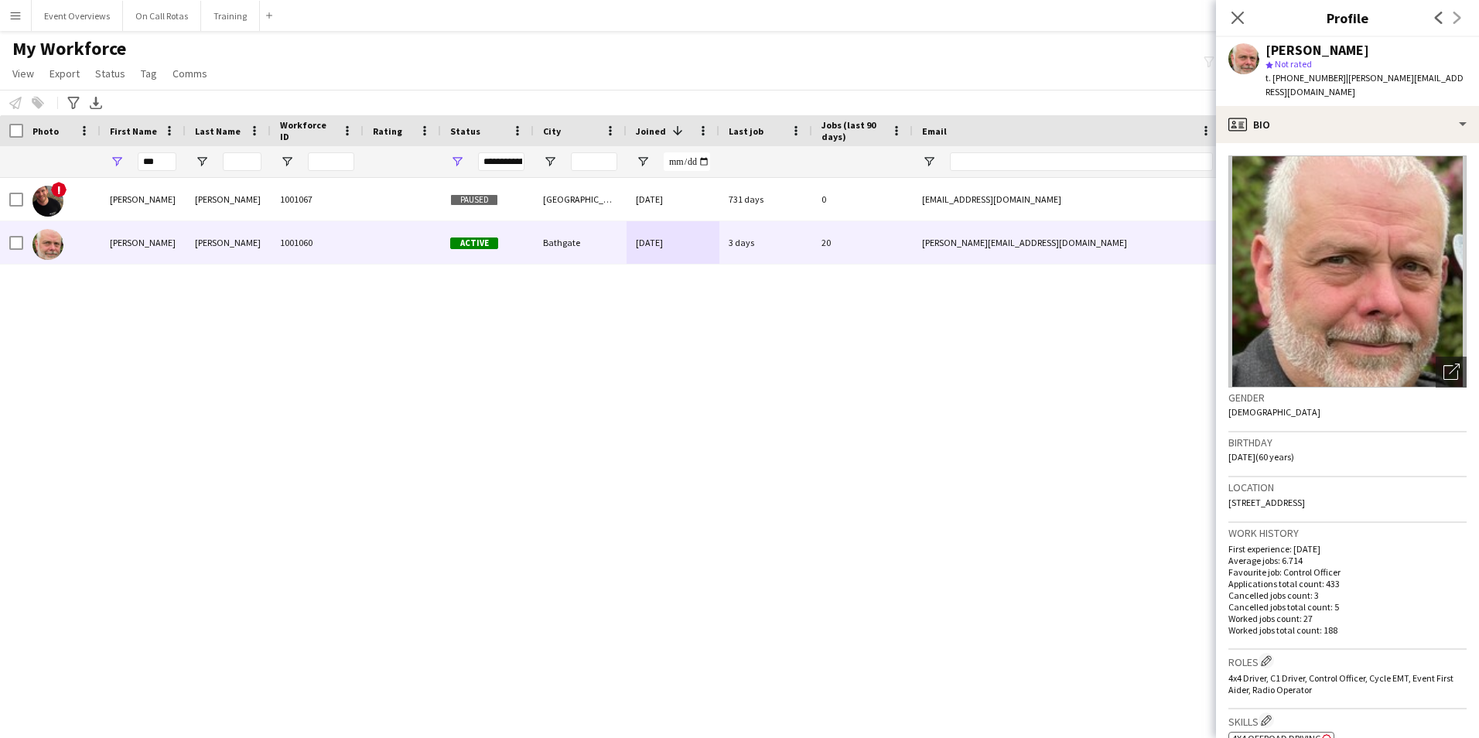
drag, startPoint x: 1411, startPoint y: 484, endPoint x: 1225, endPoint y: 488, distance: 185.7
click at [1225, 488] on app-crew-profile-bio "Open photos pop-in Gender Male Birthday 01-07-1965 (60 years) Location 55 North…" at bounding box center [1347, 440] width 263 height 595
copy span "55 Northfield Meadows, Bathgate, EH47 8SA"
drag, startPoint x: 167, startPoint y: 162, endPoint x: 113, endPoint y: 163, distance: 54.2
click at [113, 163] on div "***" at bounding box center [143, 161] width 85 height 31
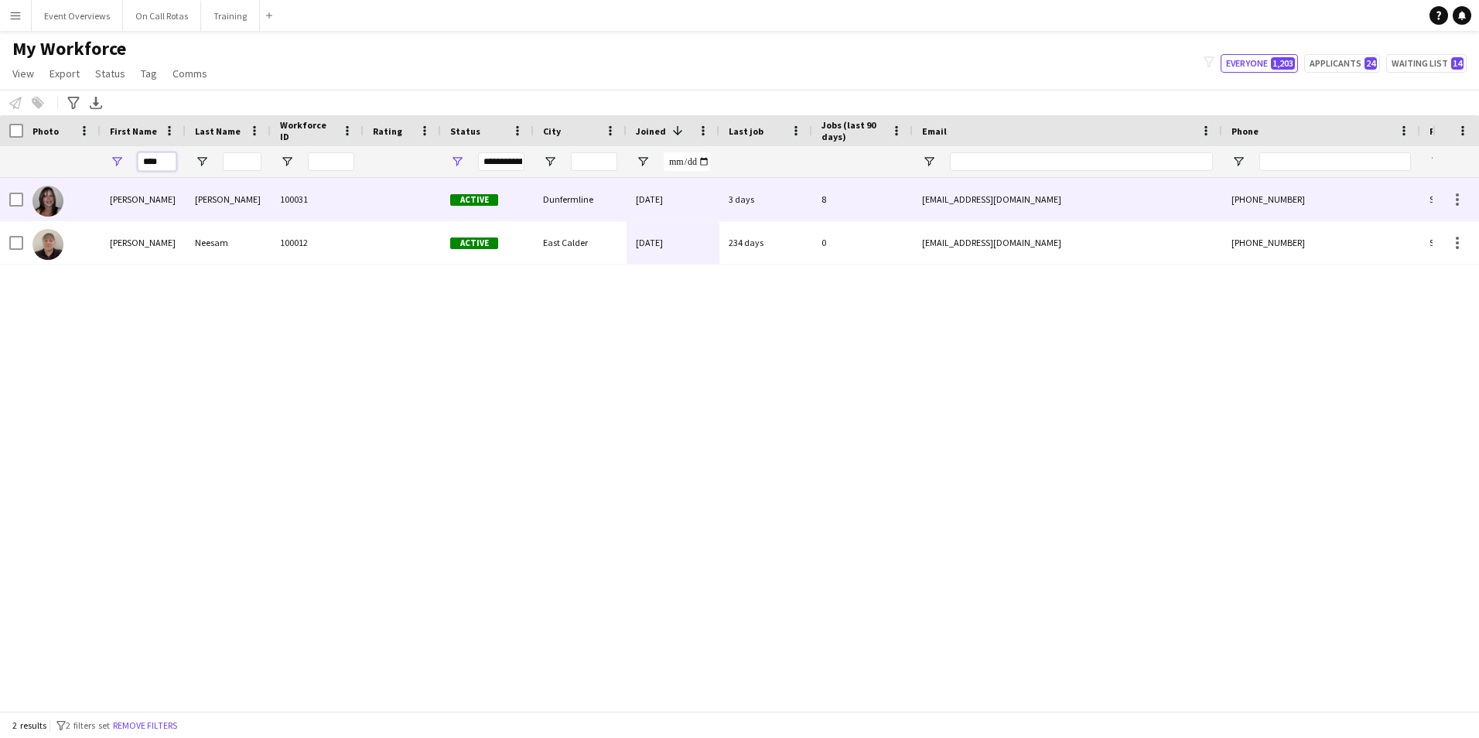
type input "****"
click at [97, 206] on div at bounding box center [61, 199] width 77 height 43
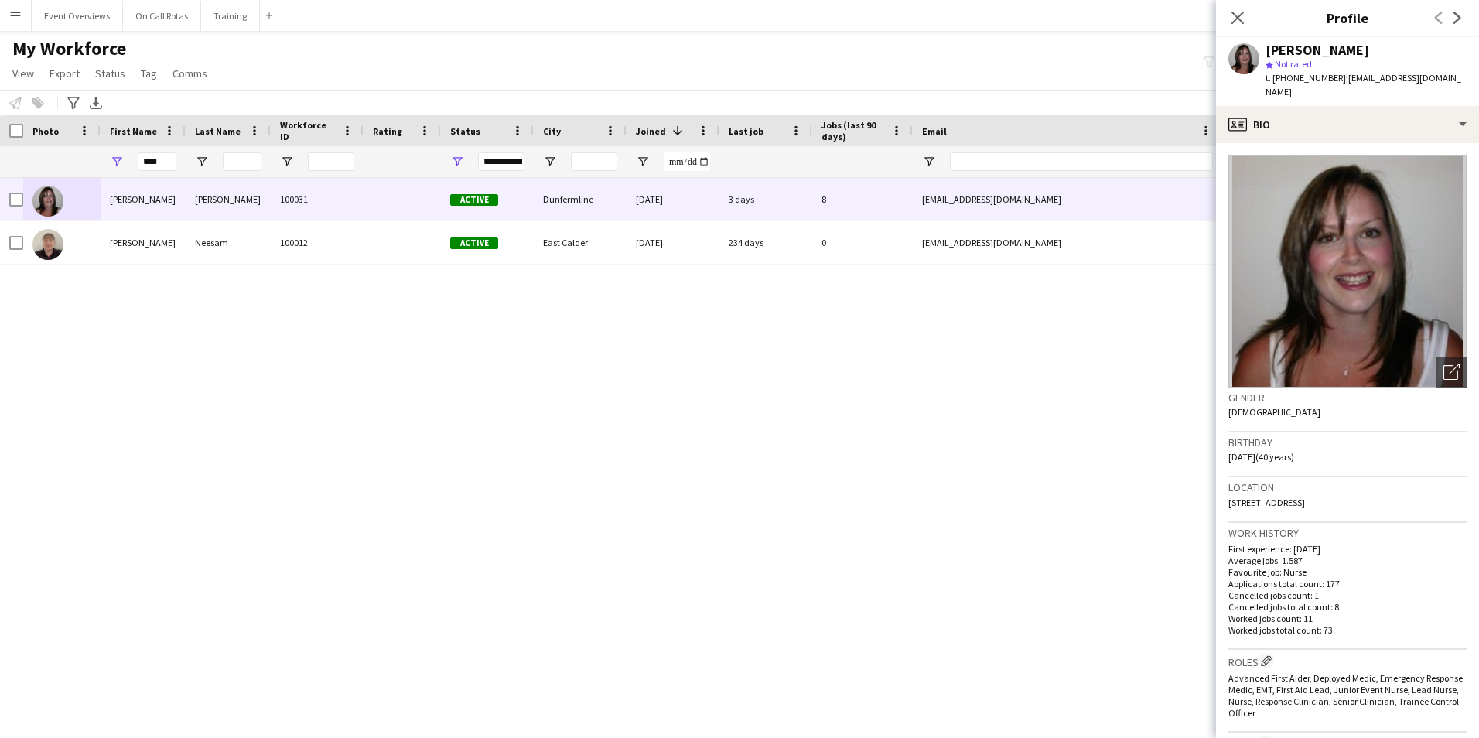
drag, startPoint x: 1425, startPoint y: 486, endPoint x: 1230, endPoint y: 493, distance: 195.0
click at [1230, 493] on div "Location 26 Torridon Lane, Rosyth, Dunfermline, KY11 2EU" at bounding box center [1347, 499] width 238 height 45
copy span "26 Torridon Lane, Rosyth, Dunfermline, KY11 2EU"
drag, startPoint x: 162, startPoint y: 161, endPoint x: 99, endPoint y: 169, distance: 64.0
click at [99, 169] on div "****" at bounding box center [838, 161] width 1677 height 31
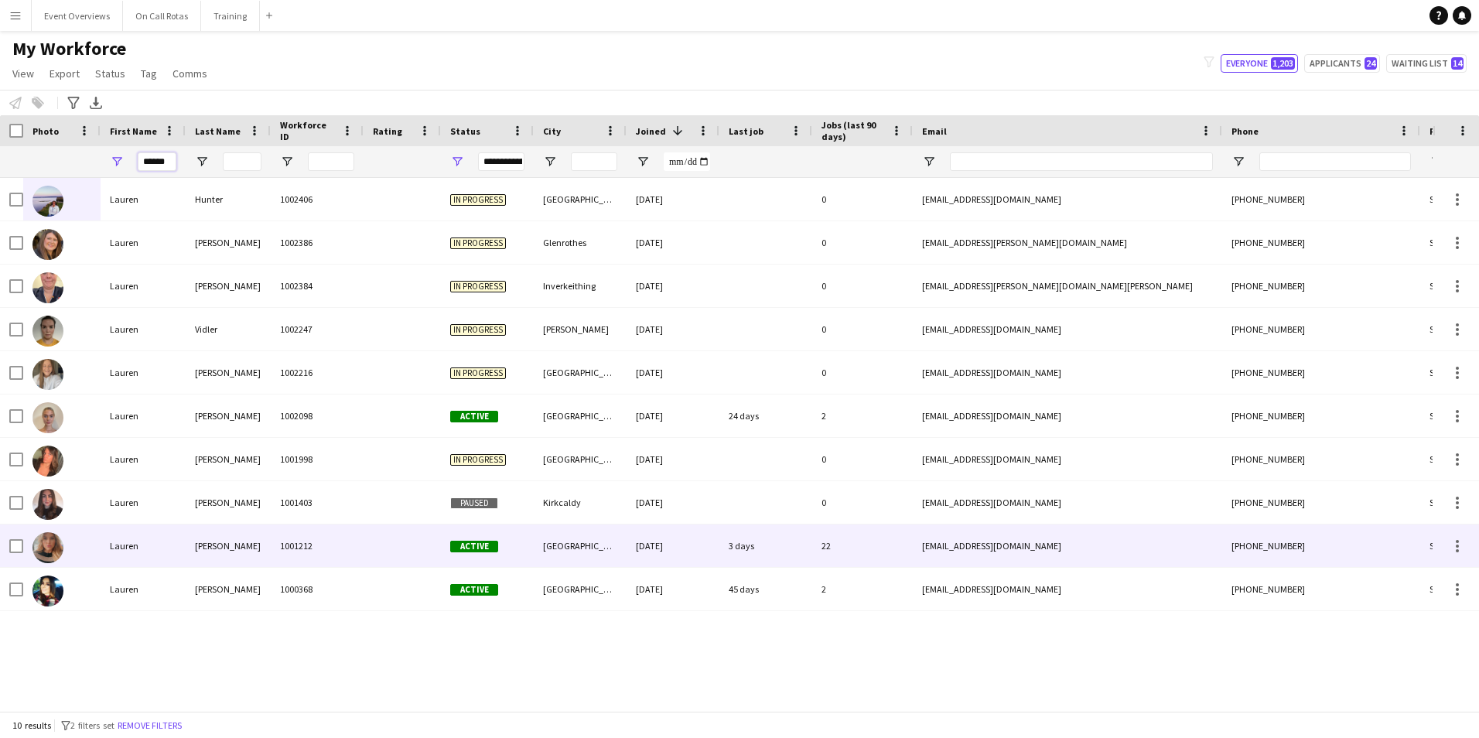
type input "******"
click at [288, 535] on div "1001212" at bounding box center [317, 545] width 93 height 43
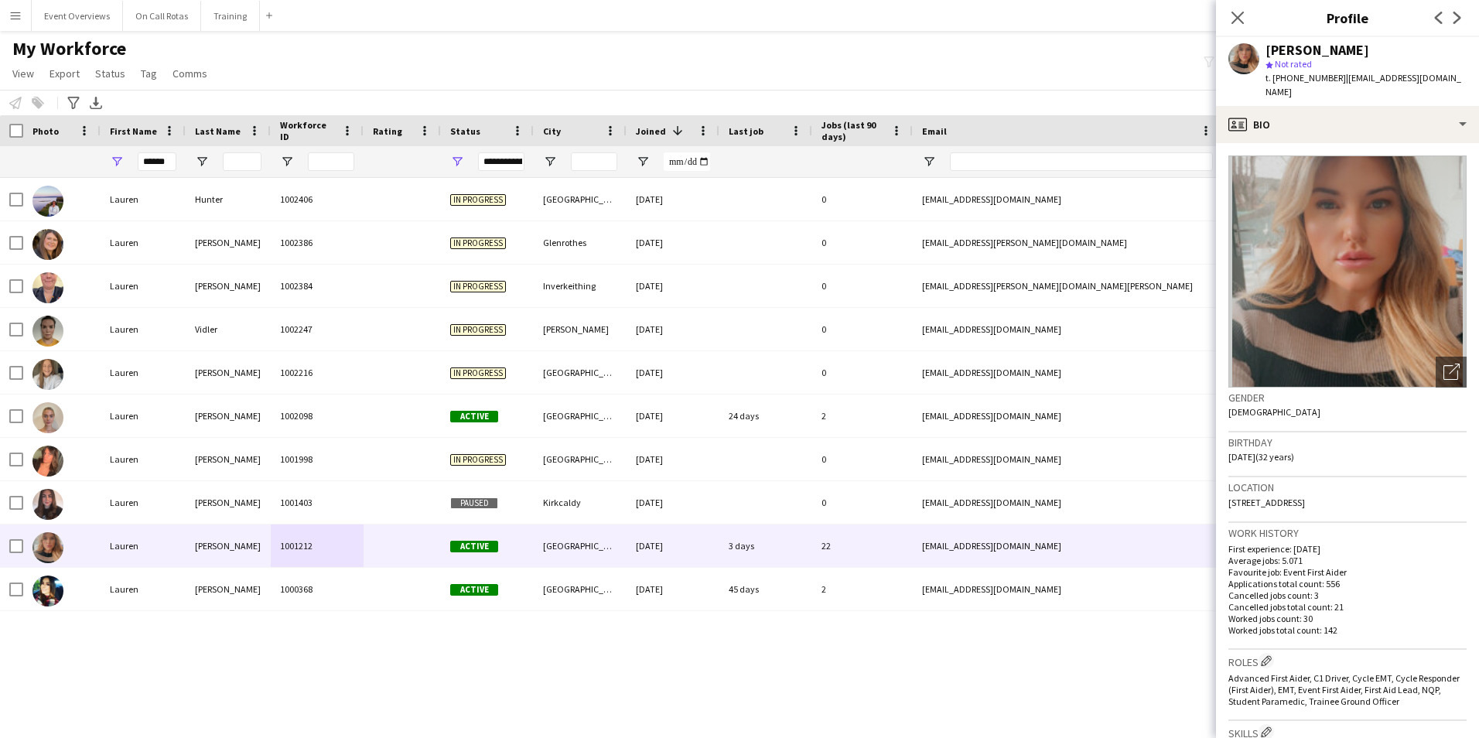
drag, startPoint x: 1369, startPoint y: 488, endPoint x: 1259, endPoint y: 486, distance: 109.9
click at [1259, 486] on div "Location 18 Lindsay Road, Glasgow, G74 4JA" at bounding box center [1347, 499] width 238 height 45
copy span "ay Road, Glasgow, G74 4JA"
click at [1373, 489] on div "Location 18 Lindsay Road, Glasgow, G74 4JA" at bounding box center [1347, 499] width 238 height 45
drag, startPoint x: 1371, startPoint y: 489, endPoint x: 1227, endPoint y: 491, distance: 143.1
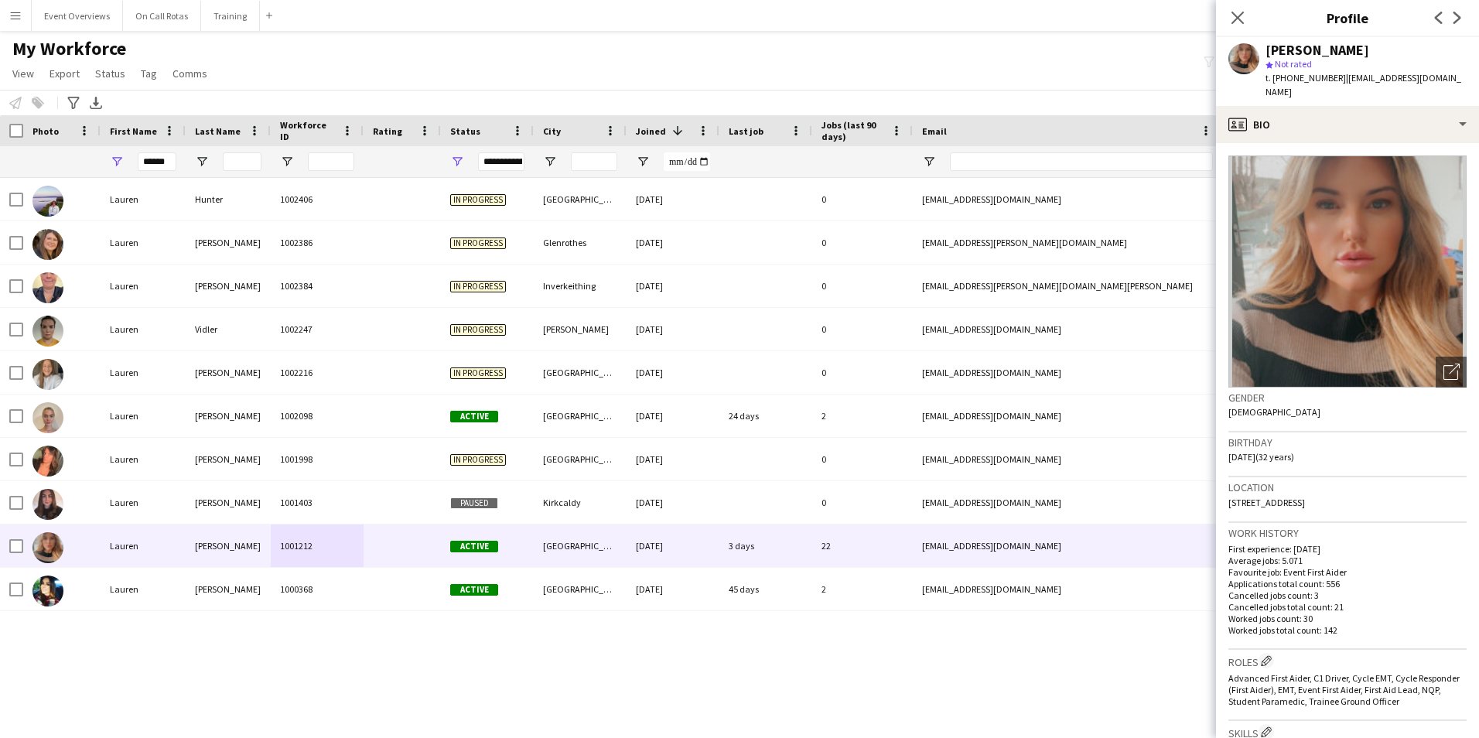
click at [1227, 491] on app-crew-profile-bio "Open photos pop-in Gender Female Birthday 15-04-1993 (32 years) Location 18 Lin…" at bounding box center [1347, 440] width 263 height 595
copy span "18 Lindsay Road, Glasgow, G74 4JA"
drag, startPoint x: 168, startPoint y: 162, endPoint x: 122, endPoint y: 167, distance: 46.0
click at [122, 167] on div "******" at bounding box center [143, 161] width 85 height 31
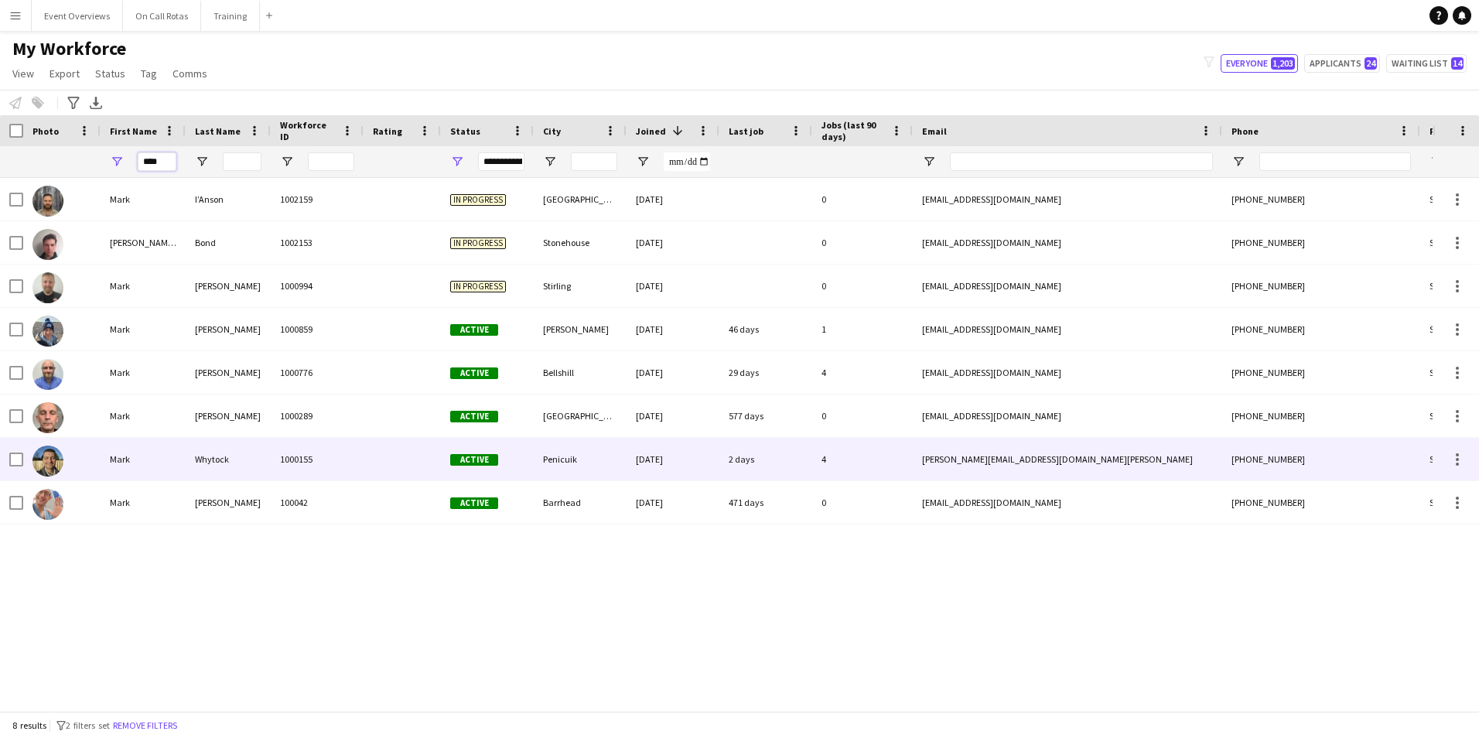
type input "****"
click at [227, 456] on div "Whytock" at bounding box center [228, 459] width 85 height 43
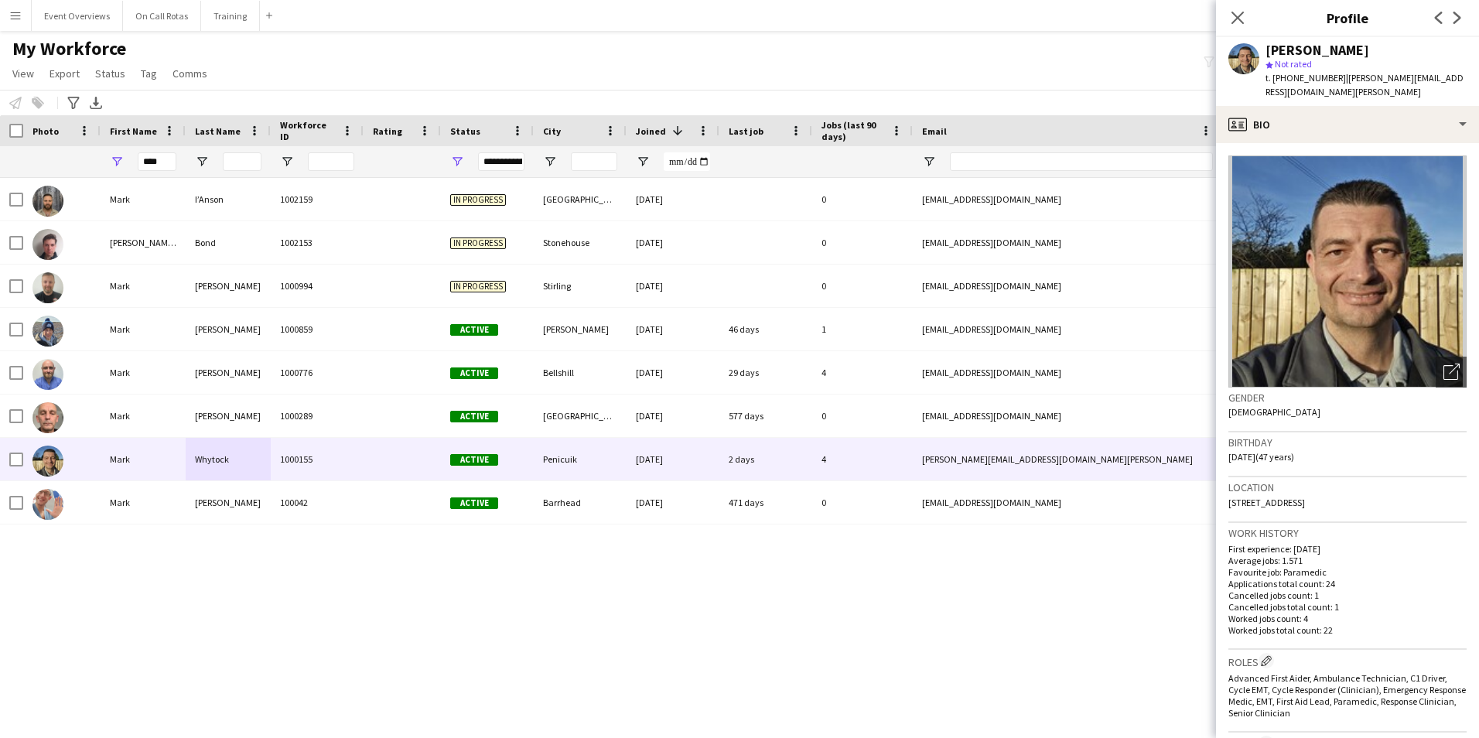
drag, startPoint x: 1386, startPoint y: 484, endPoint x: 1226, endPoint y: 493, distance: 160.3
click at [1226, 493] on app-crew-profile-bio "Open photos pop-in Gender Male Birthday 05-12-1977 (47 years) Location 156 Rull…" at bounding box center [1347, 440] width 263 height 595
copy span "156 Rullion Road, Penicuik, EH26 9JB"
drag, startPoint x: 172, startPoint y: 163, endPoint x: 104, endPoint y: 165, distance: 68.1
click at [104, 165] on div "****" at bounding box center [143, 161] width 85 height 31
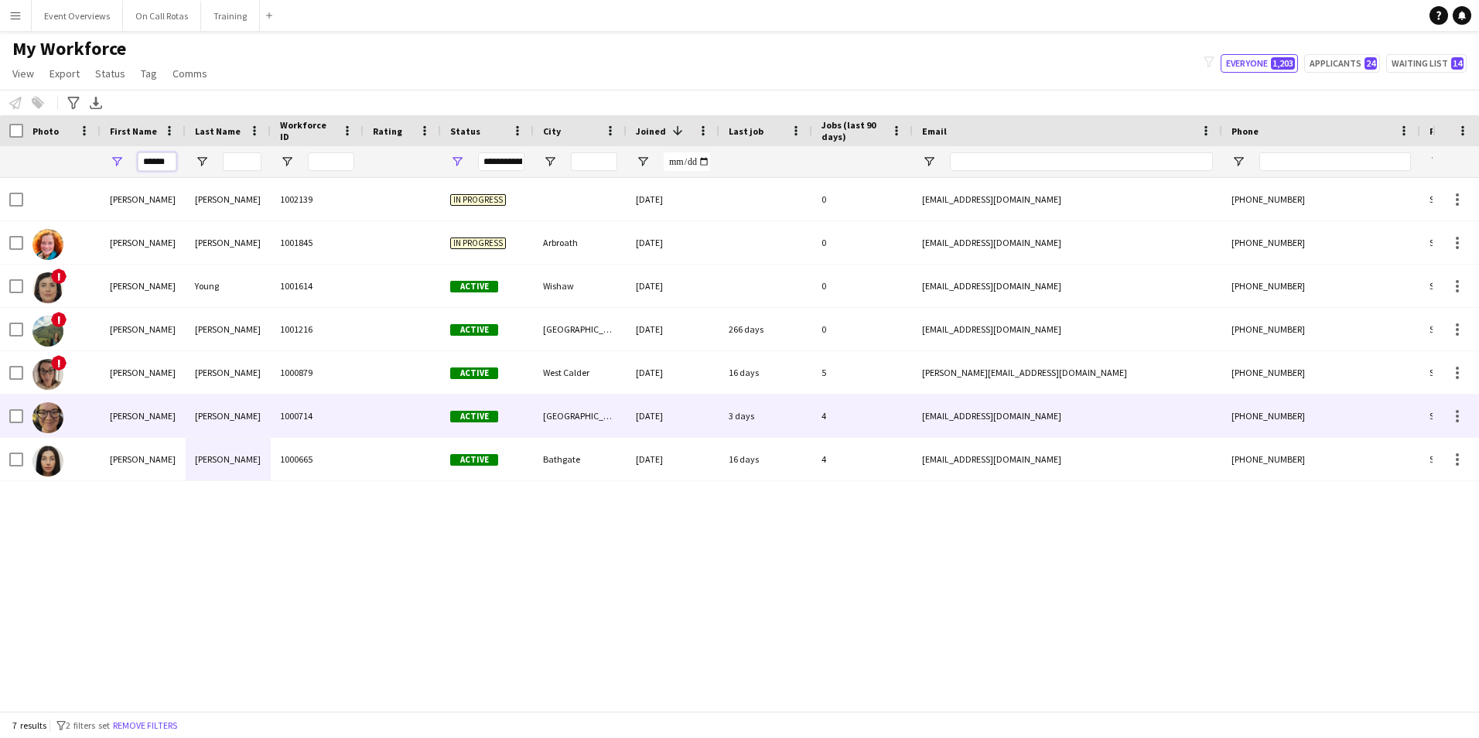
type input "******"
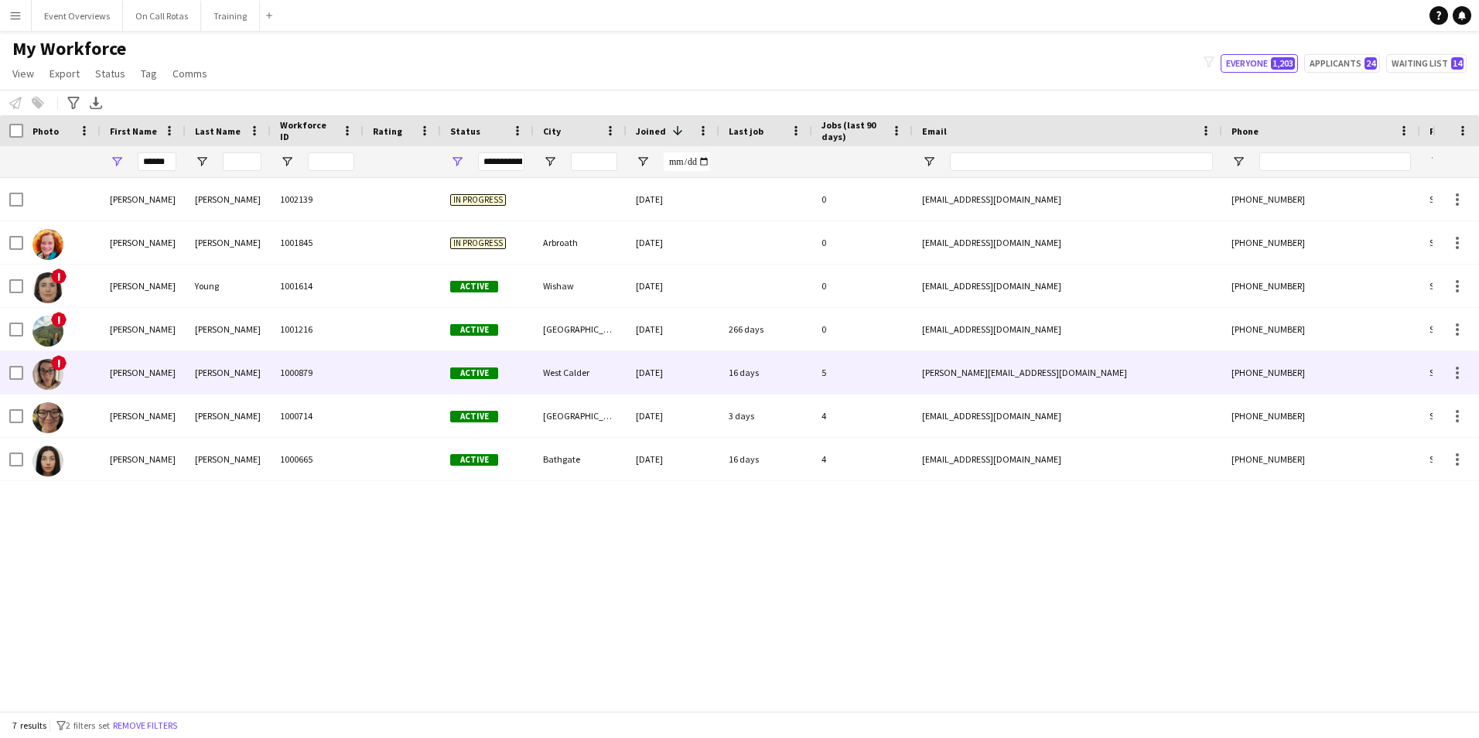
click at [273, 377] on div "1000879" at bounding box center [317, 372] width 93 height 43
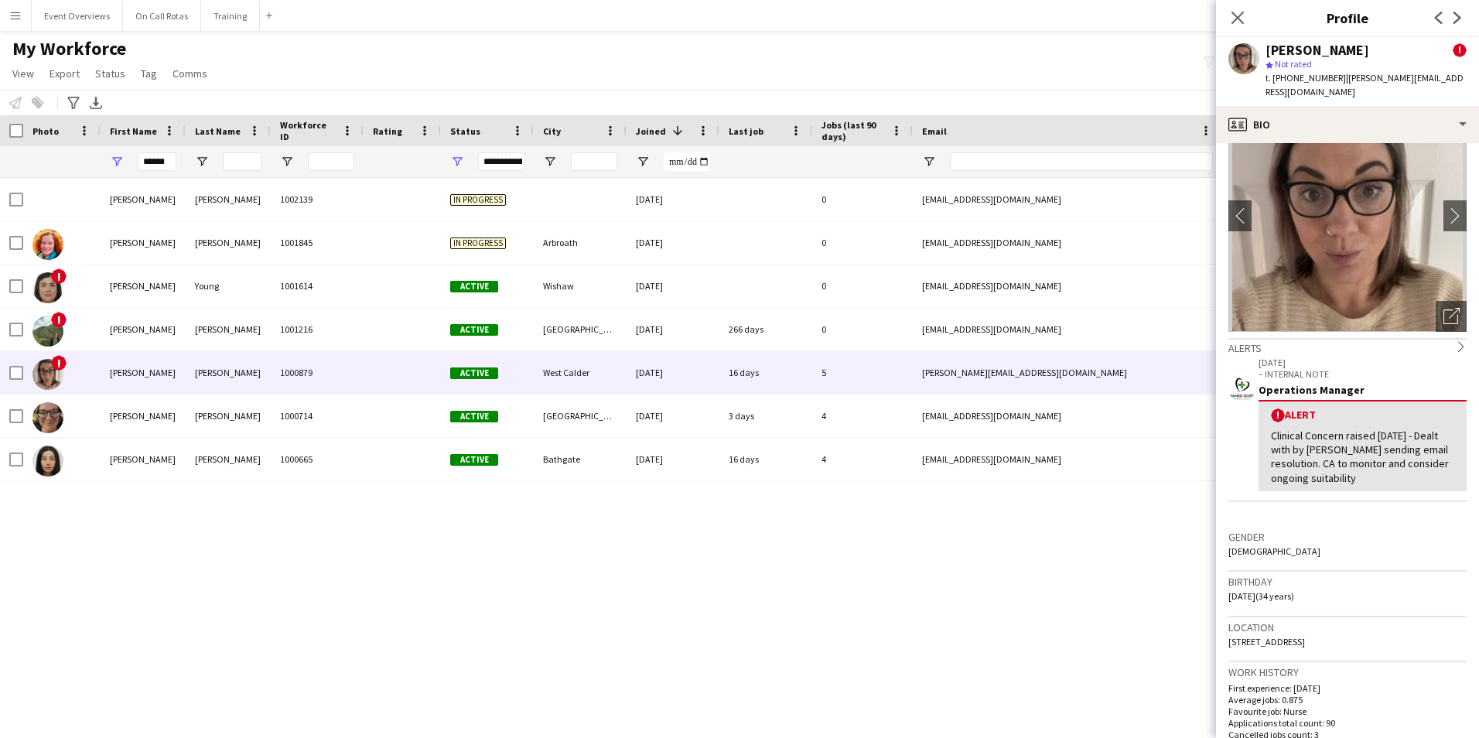
scroll to position [77, 0]
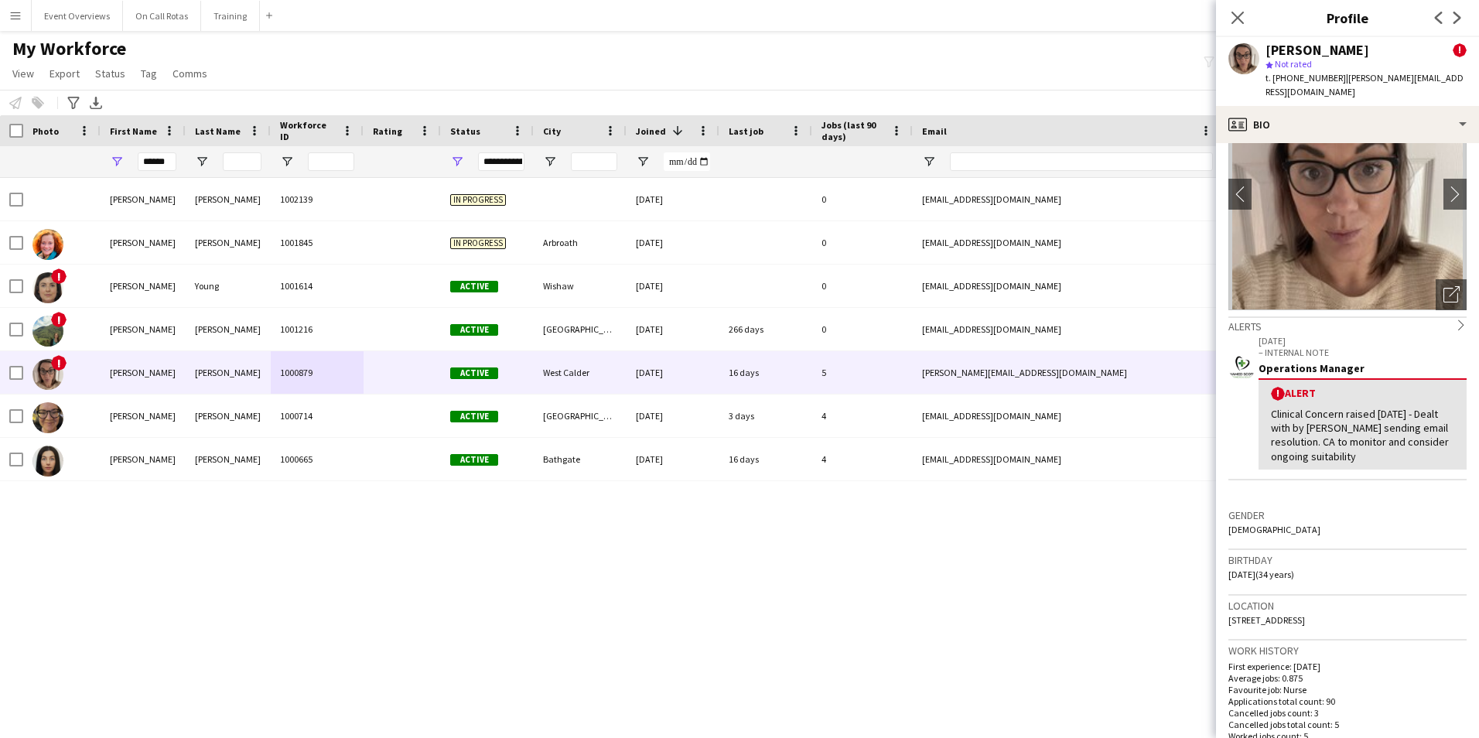
drag, startPoint x: 1381, startPoint y: 601, endPoint x: 1225, endPoint y: 606, distance: 155.6
click at [1225, 606] on app-crew-profile-bio "chevron-left chevron-right Open photos pop-in Alerts chevron-right 08-09-2025 –…" at bounding box center [1347, 440] width 263 height 595
copy span "38 Mossend View, West Calder, EH55 8rz"
click at [1241, 15] on icon at bounding box center [1237, 17] width 15 height 15
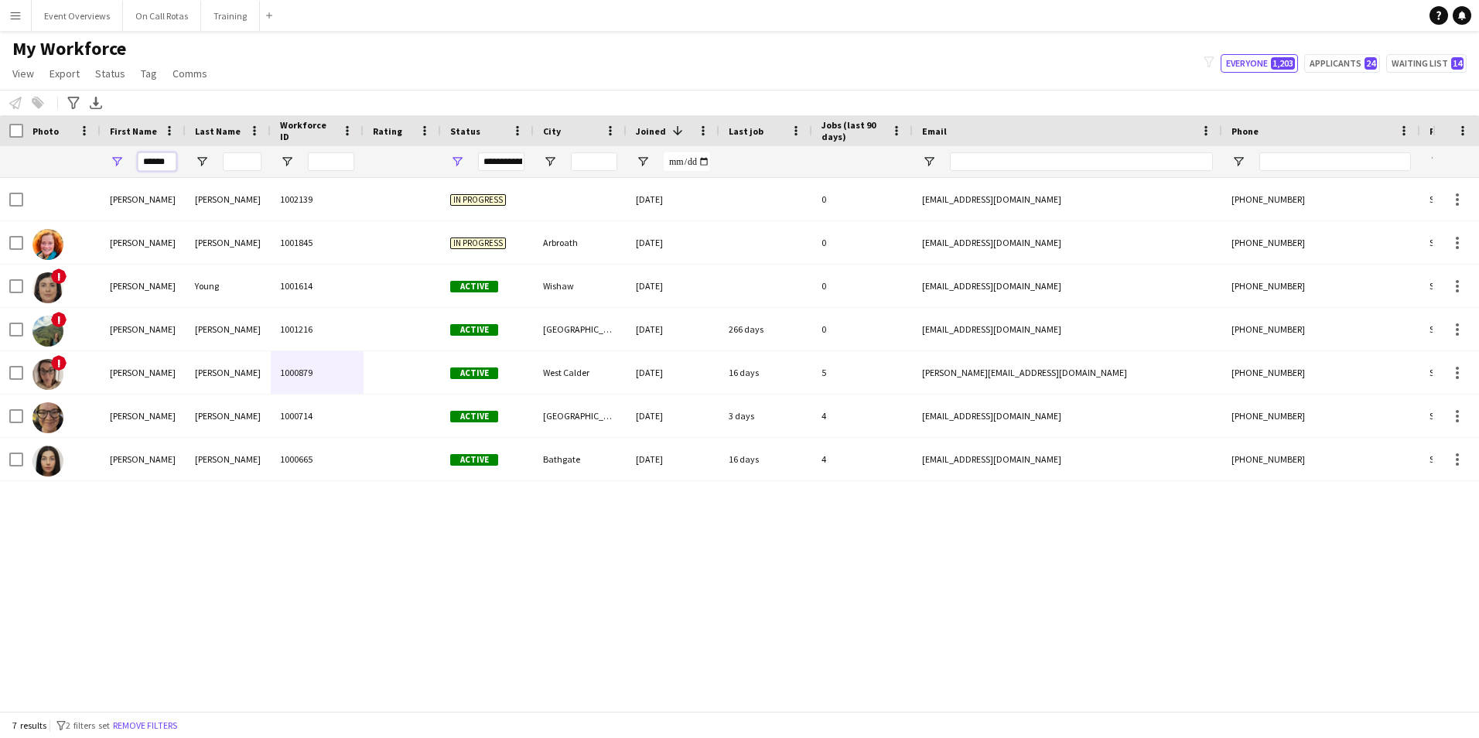
drag, startPoint x: 167, startPoint y: 163, endPoint x: 136, endPoint y: 166, distance: 31.1
click at [136, 166] on div "******" at bounding box center [143, 161] width 85 height 31
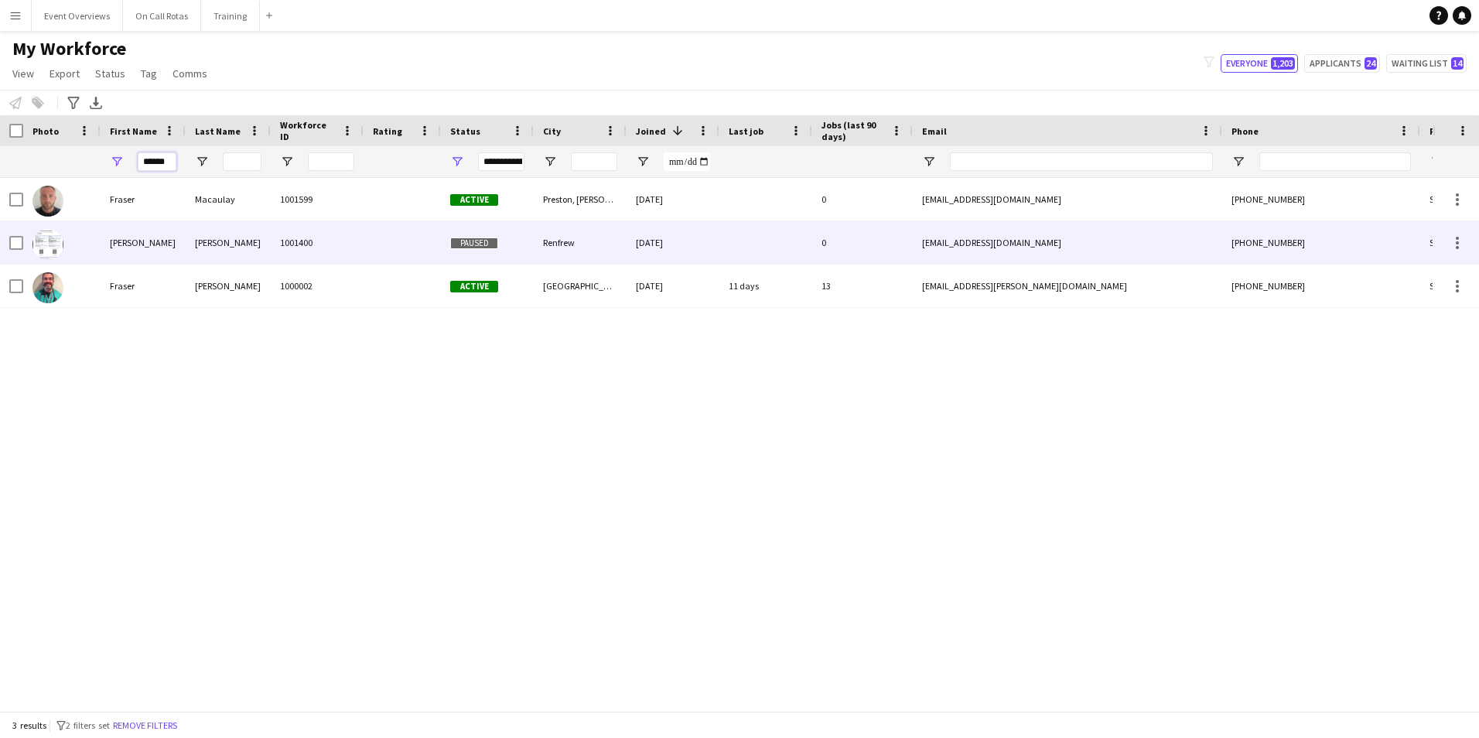
type input "******"
click at [258, 239] on div "Walker" at bounding box center [228, 242] width 85 height 43
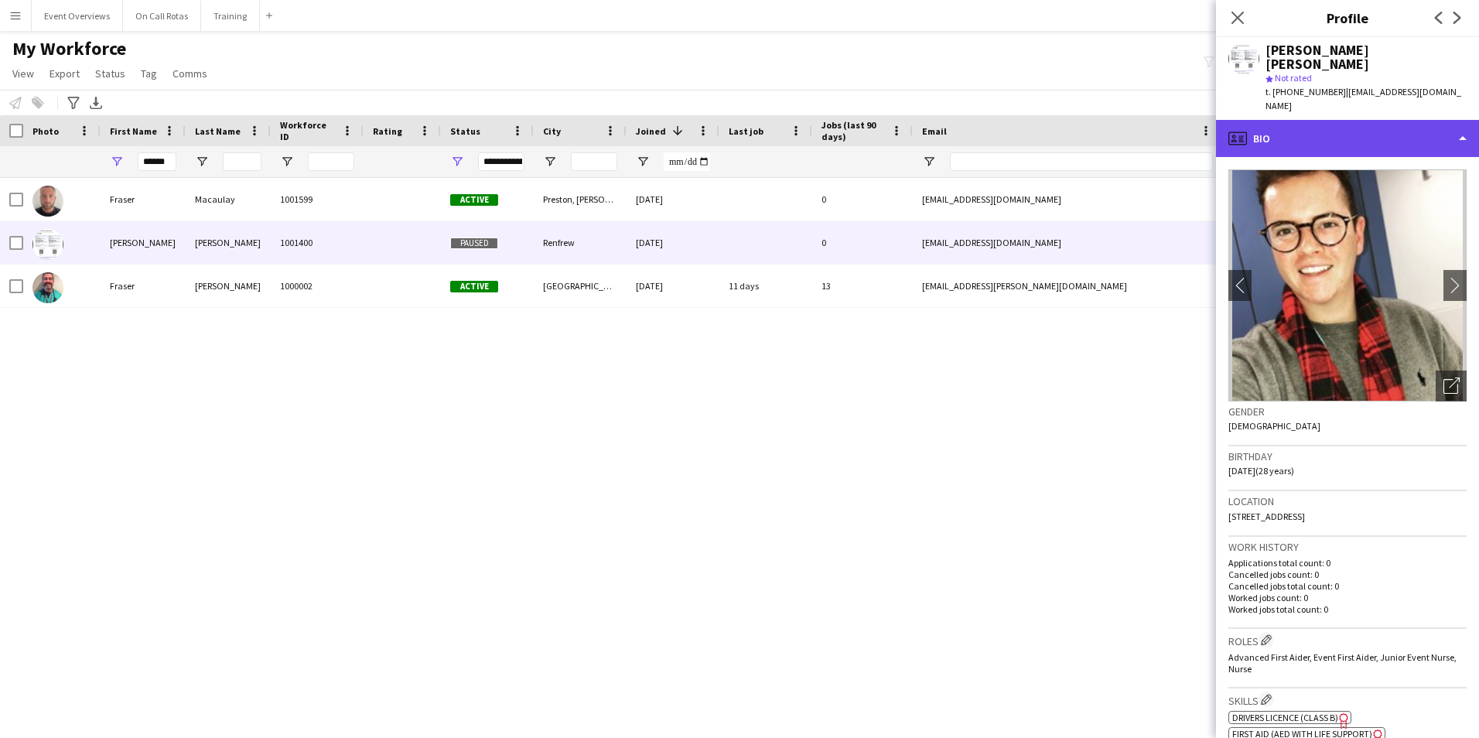
click at [1327, 120] on div "profile Bio" at bounding box center [1347, 138] width 263 height 37
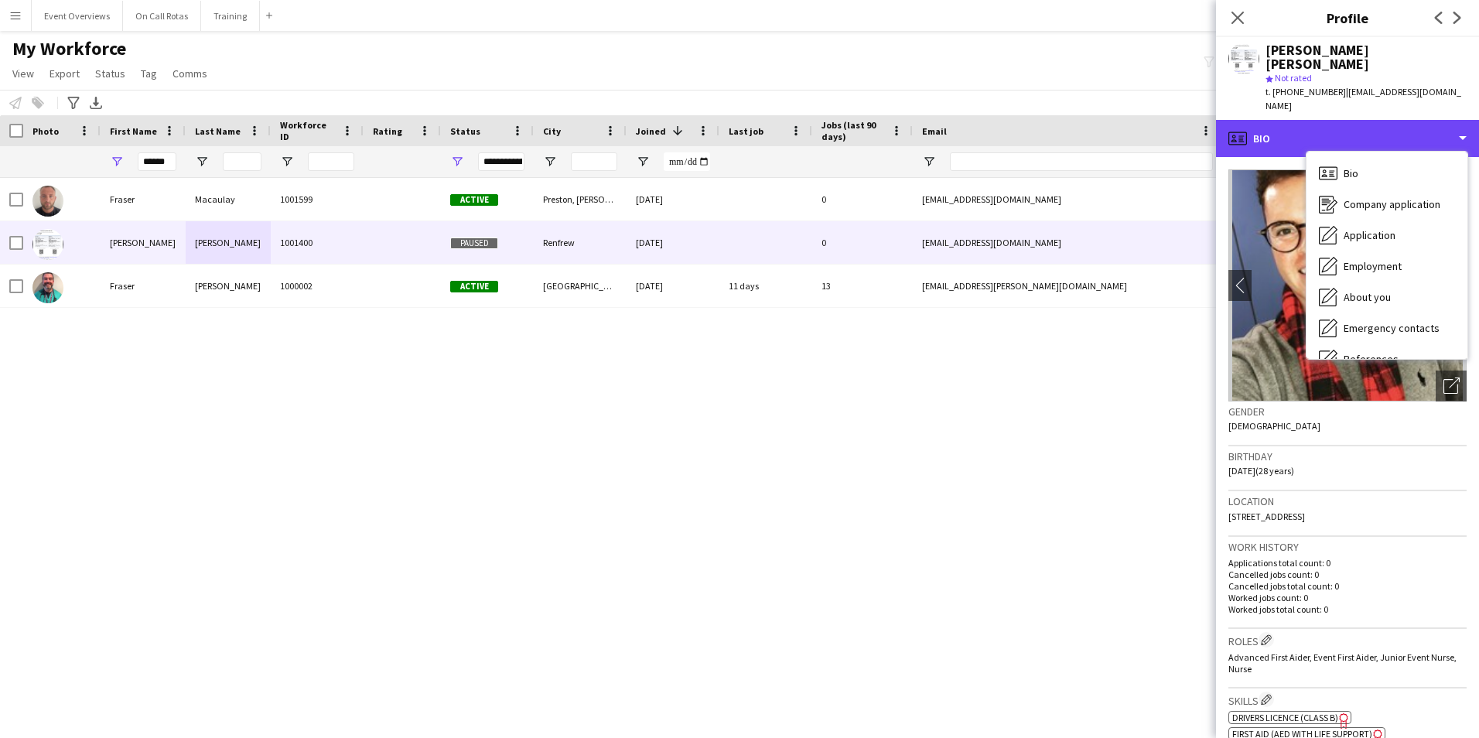
scroll to position [269, 0]
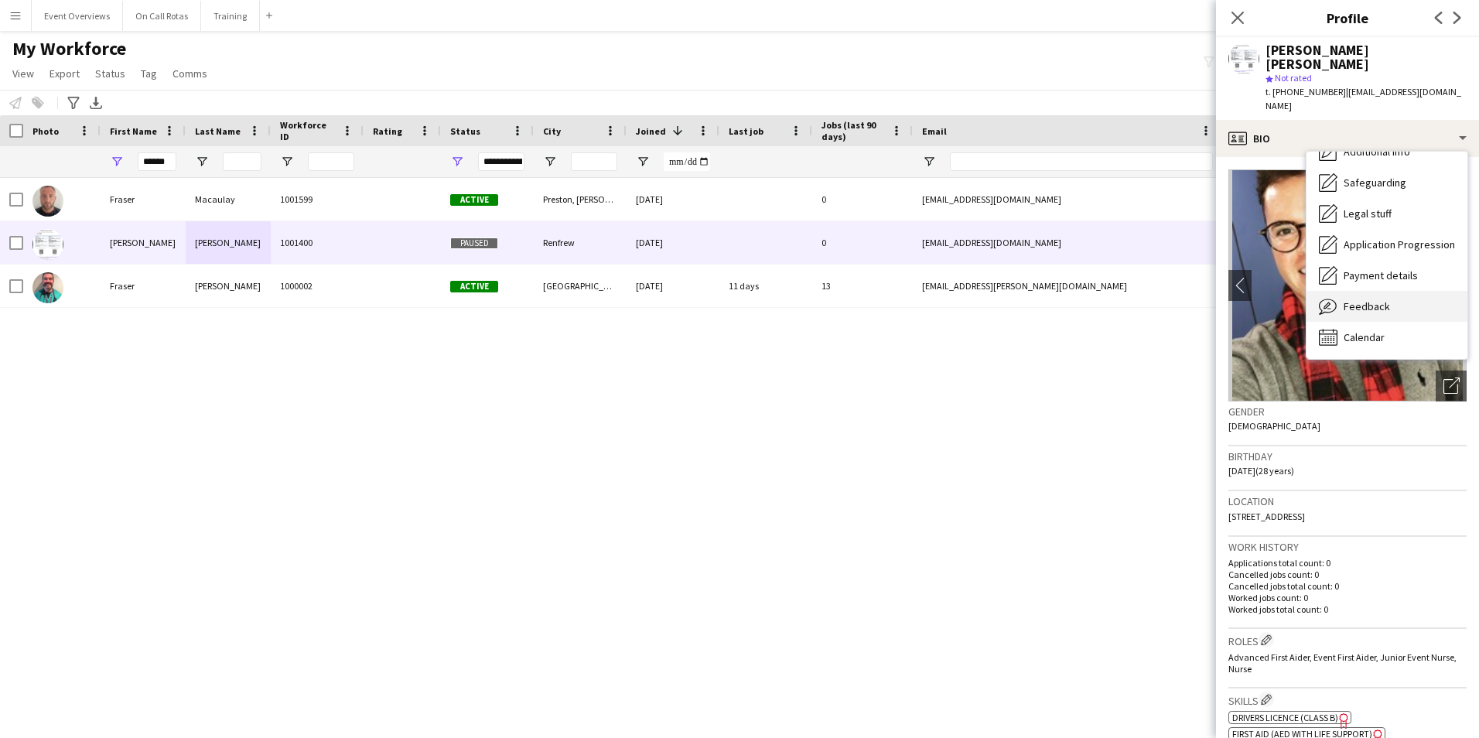
click at [1350, 299] on span "Feedback" at bounding box center [1366, 306] width 46 height 14
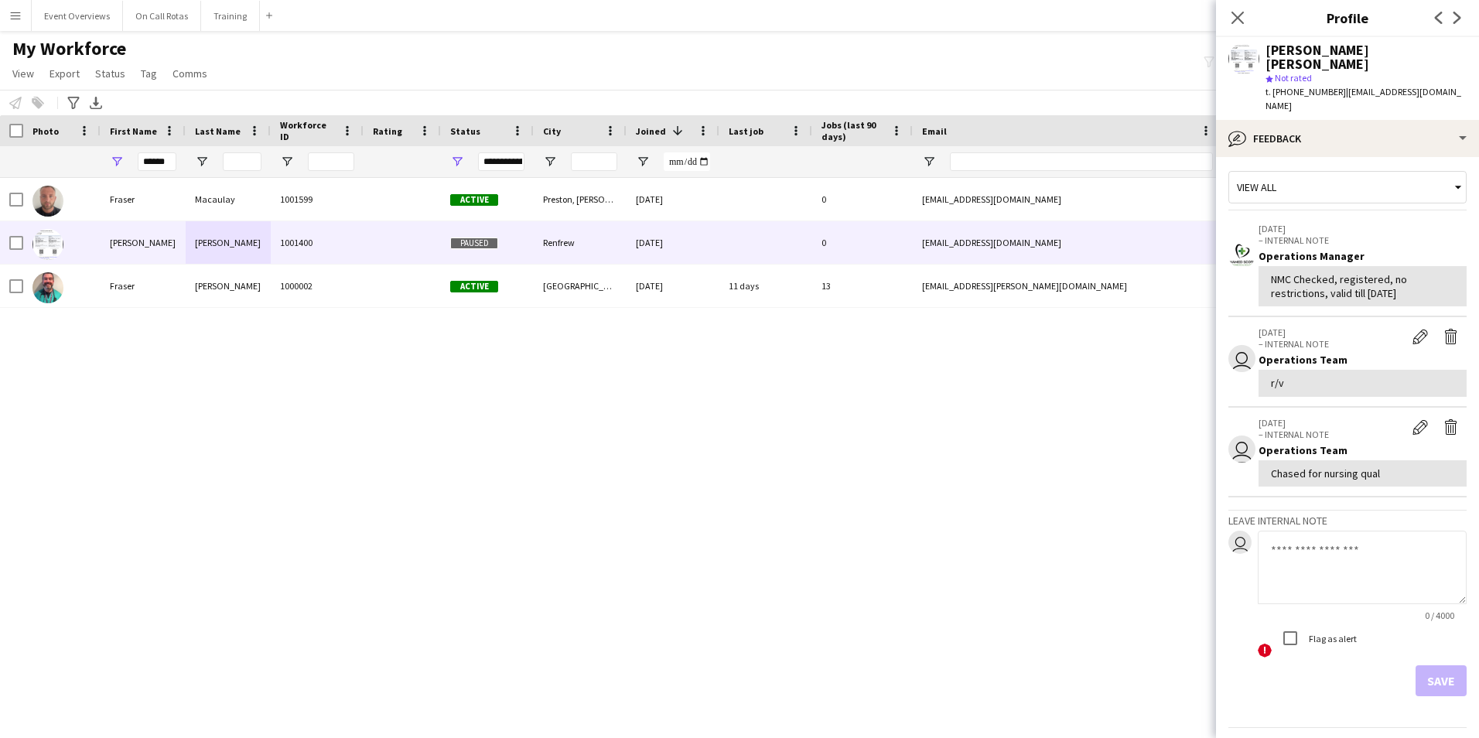
scroll to position [0, 0]
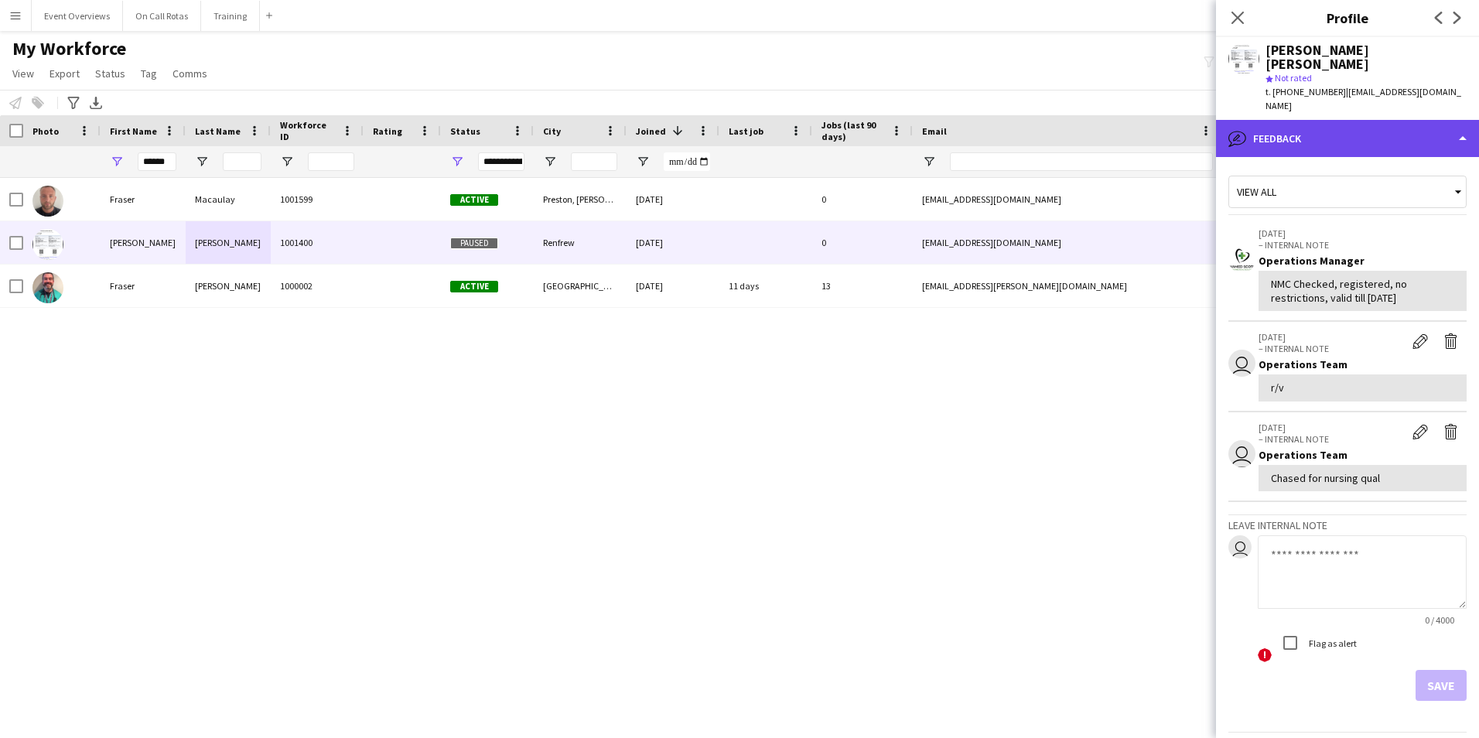
click at [1323, 120] on div "bubble-pencil Feedback" at bounding box center [1347, 138] width 263 height 37
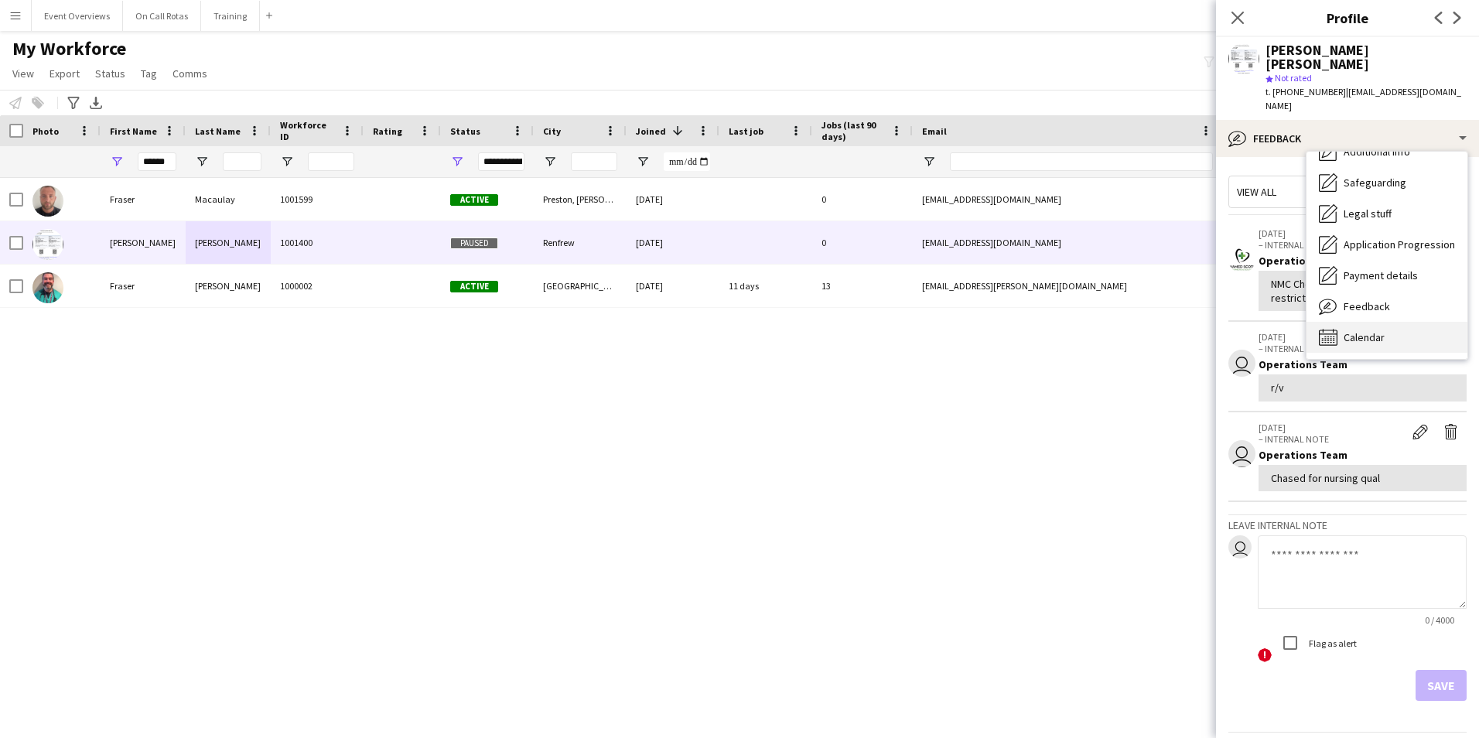
click at [1358, 322] on div "Calendar Calendar" at bounding box center [1386, 337] width 161 height 31
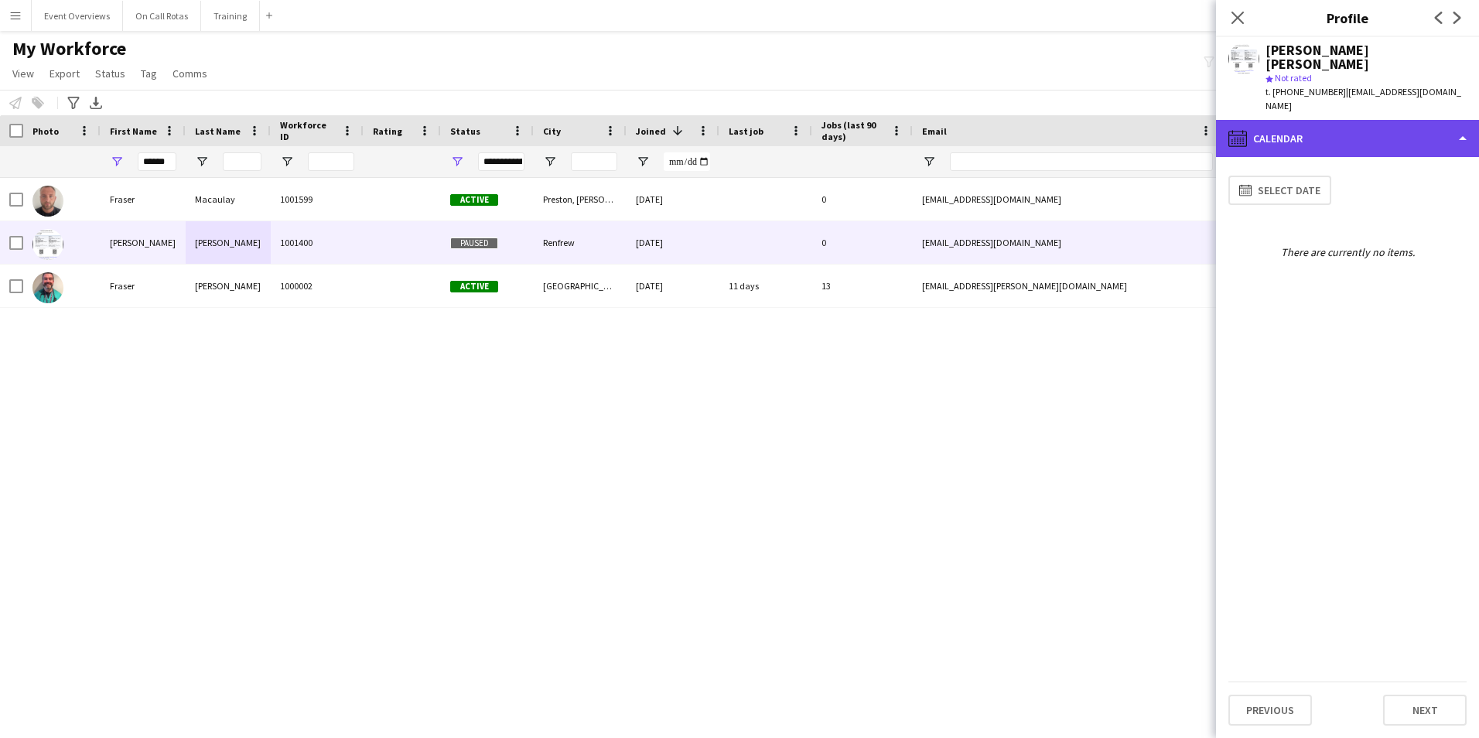
click at [1320, 120] on div "calendar-full Calendar" at bounding box center [1347, 138] width 263 height 37
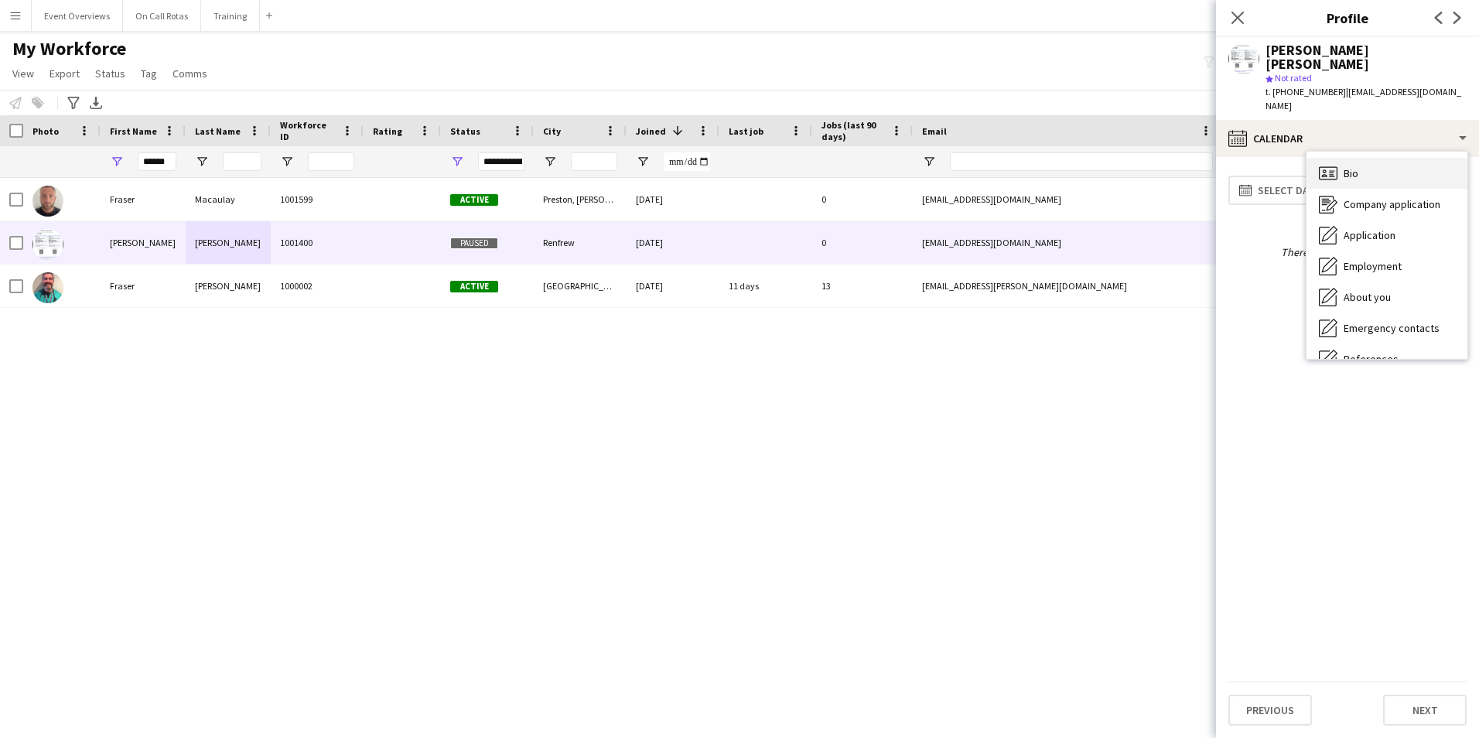
click at [1340, 158] on div "Bio Bio" at bounding box center [1386, 173] width 161 height 31
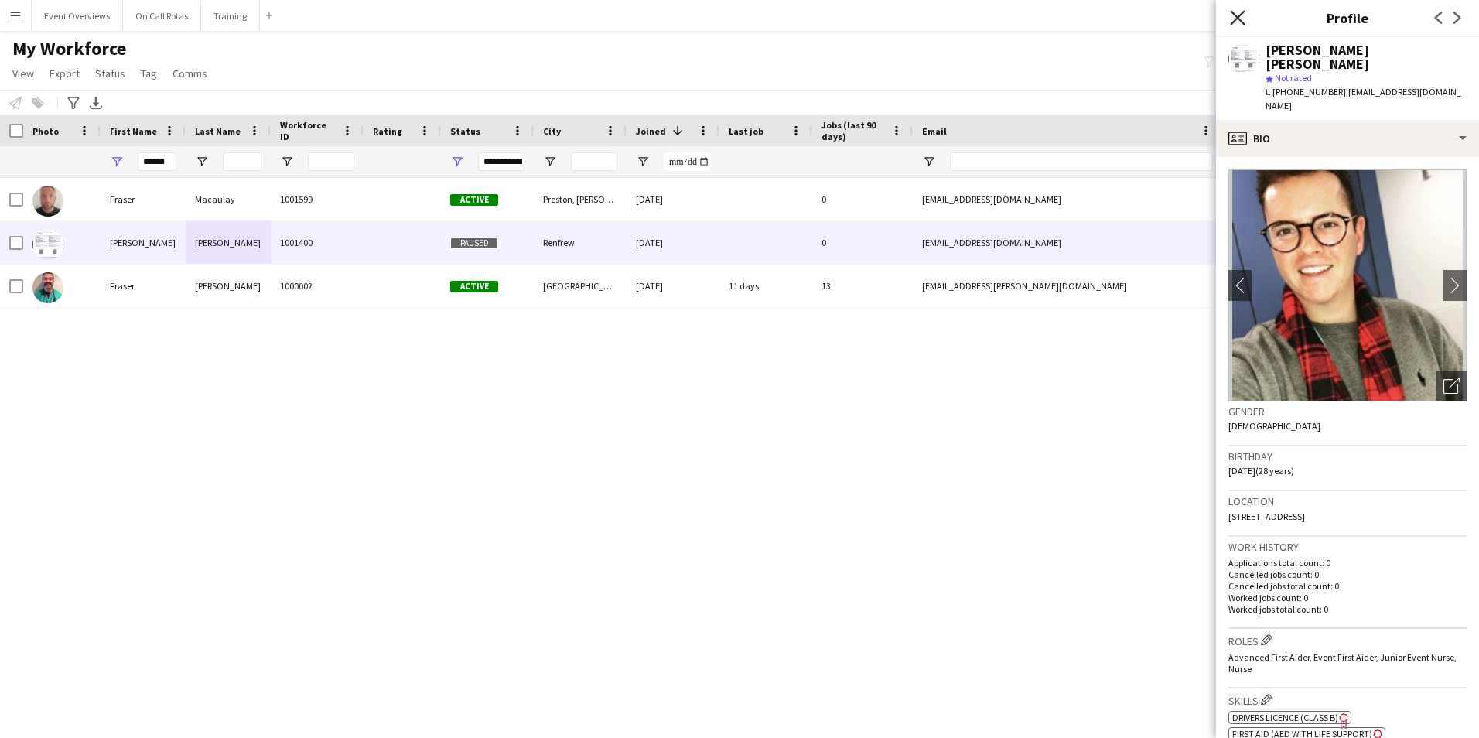
click at [1241, 15] on icon at bounding box center [1237, 17] width 15 height 15
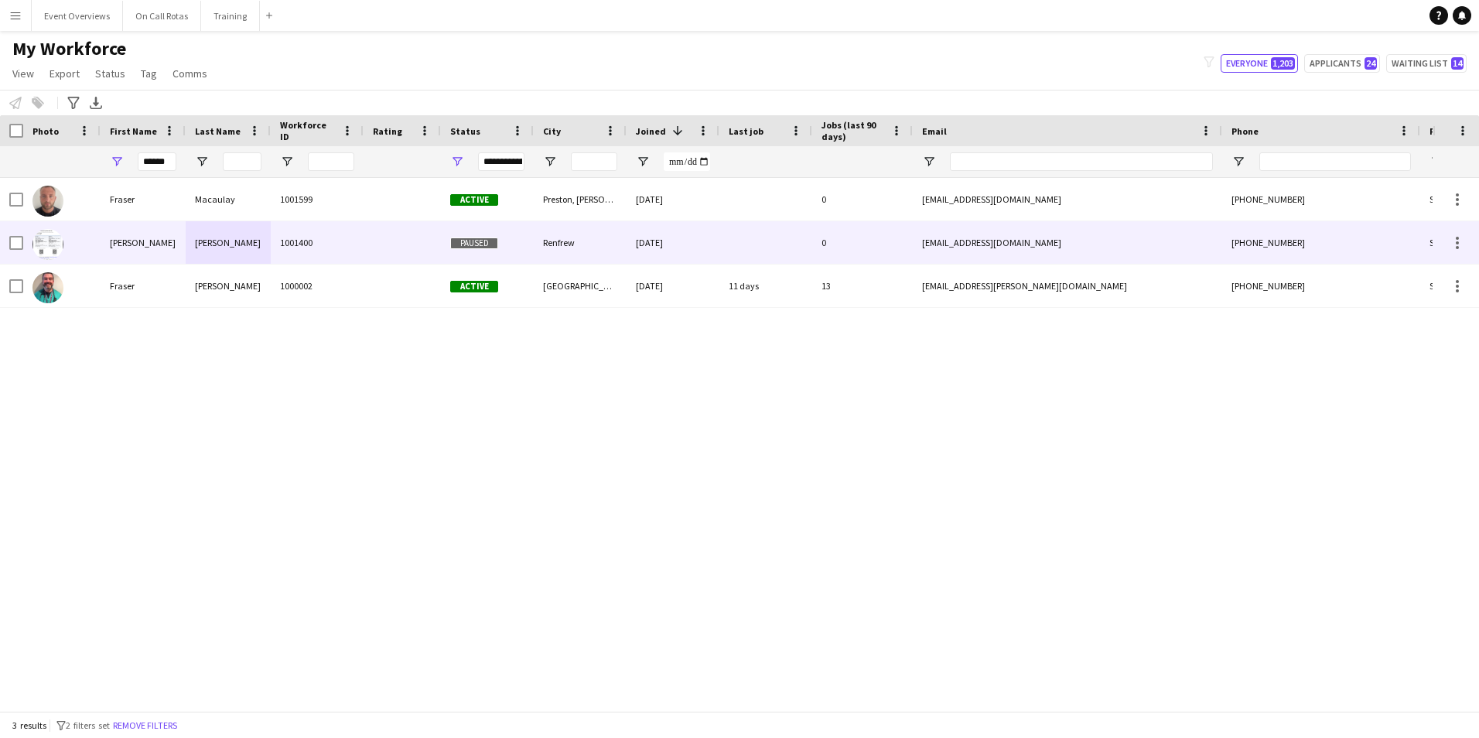
click at [1142, 240] on div "fraserscottwalker@yahoo.co.uk" at bounding box center [1067, 242] width 309 height 43
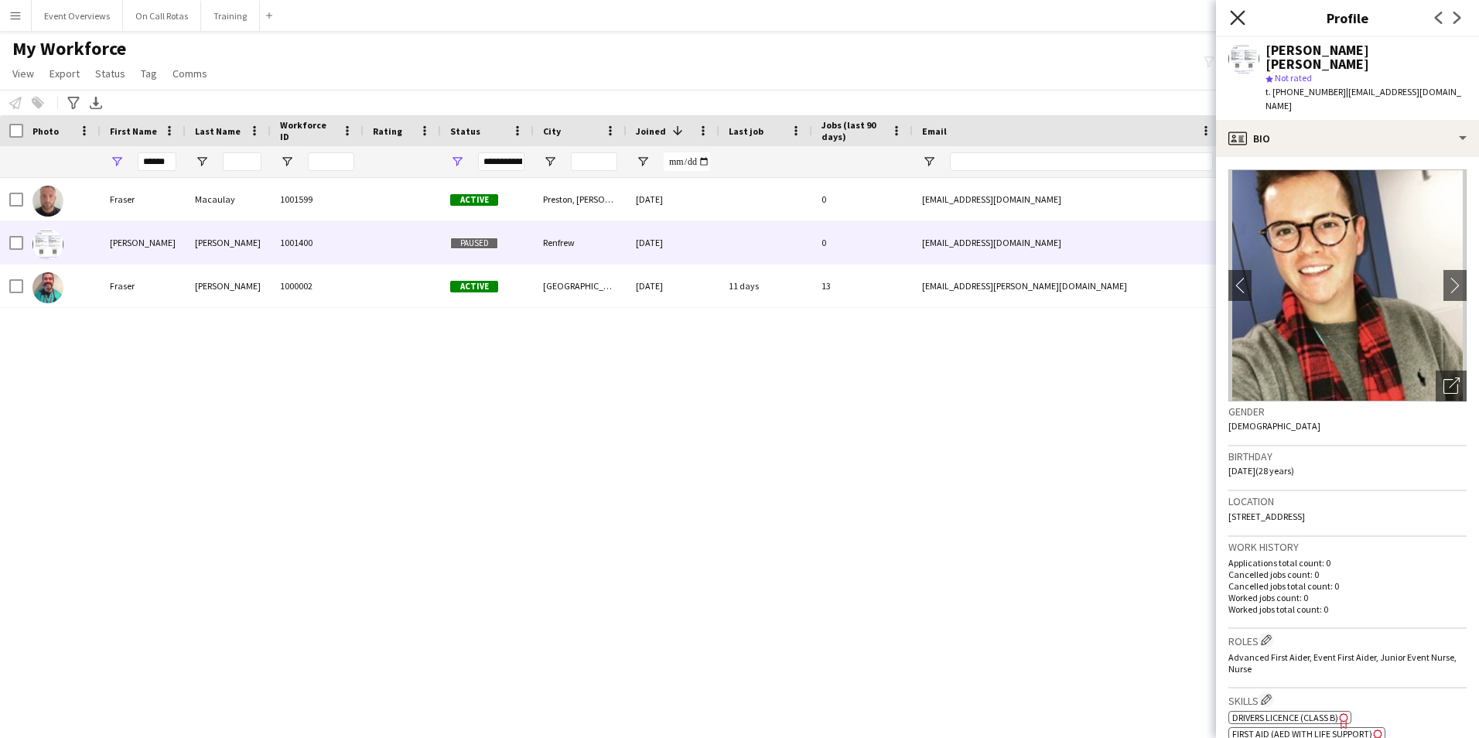
click at [1240, 16] on icon at bounding box center [1237, 17] width 15 height 15
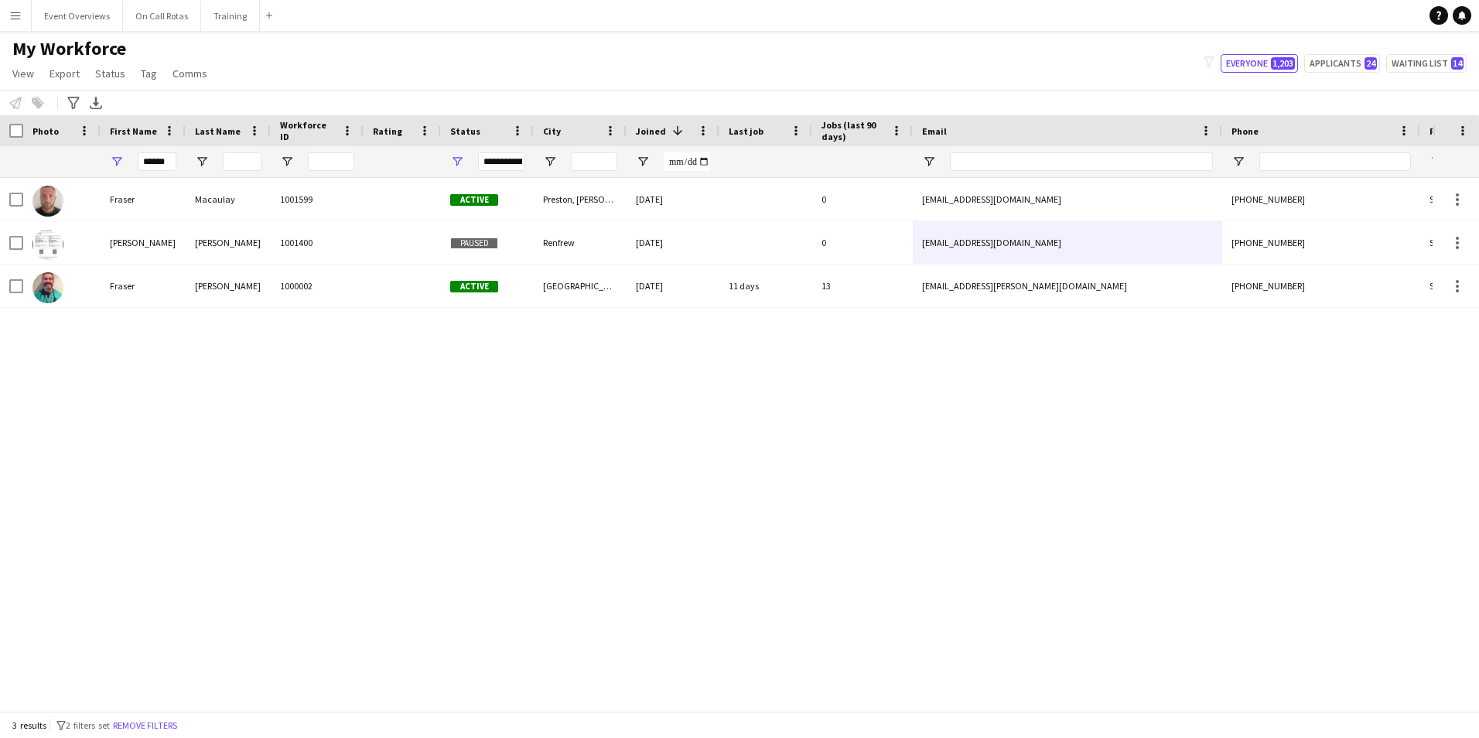
scroll to position [0, 231]
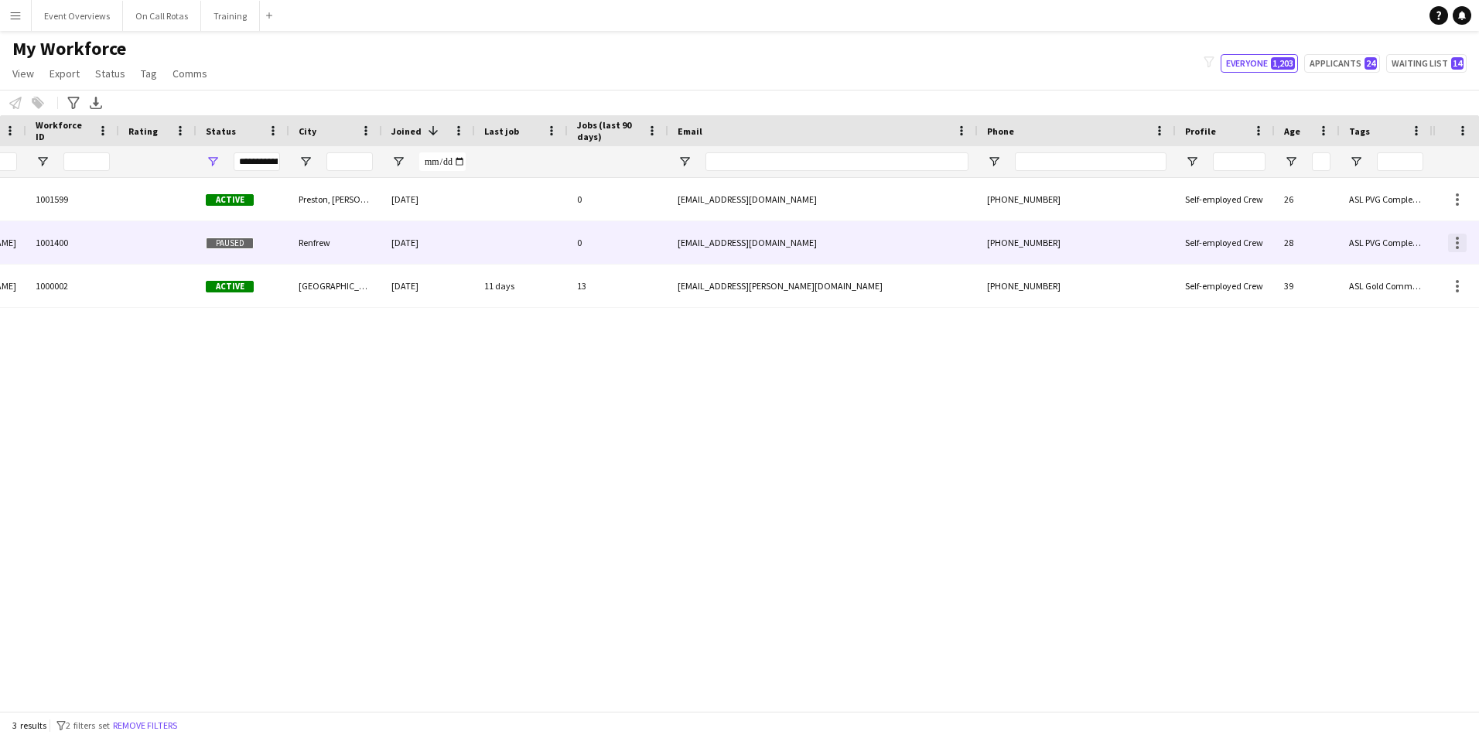
click at [1458, 244] on div at bounding box center [1457, 242] width 3 height 3
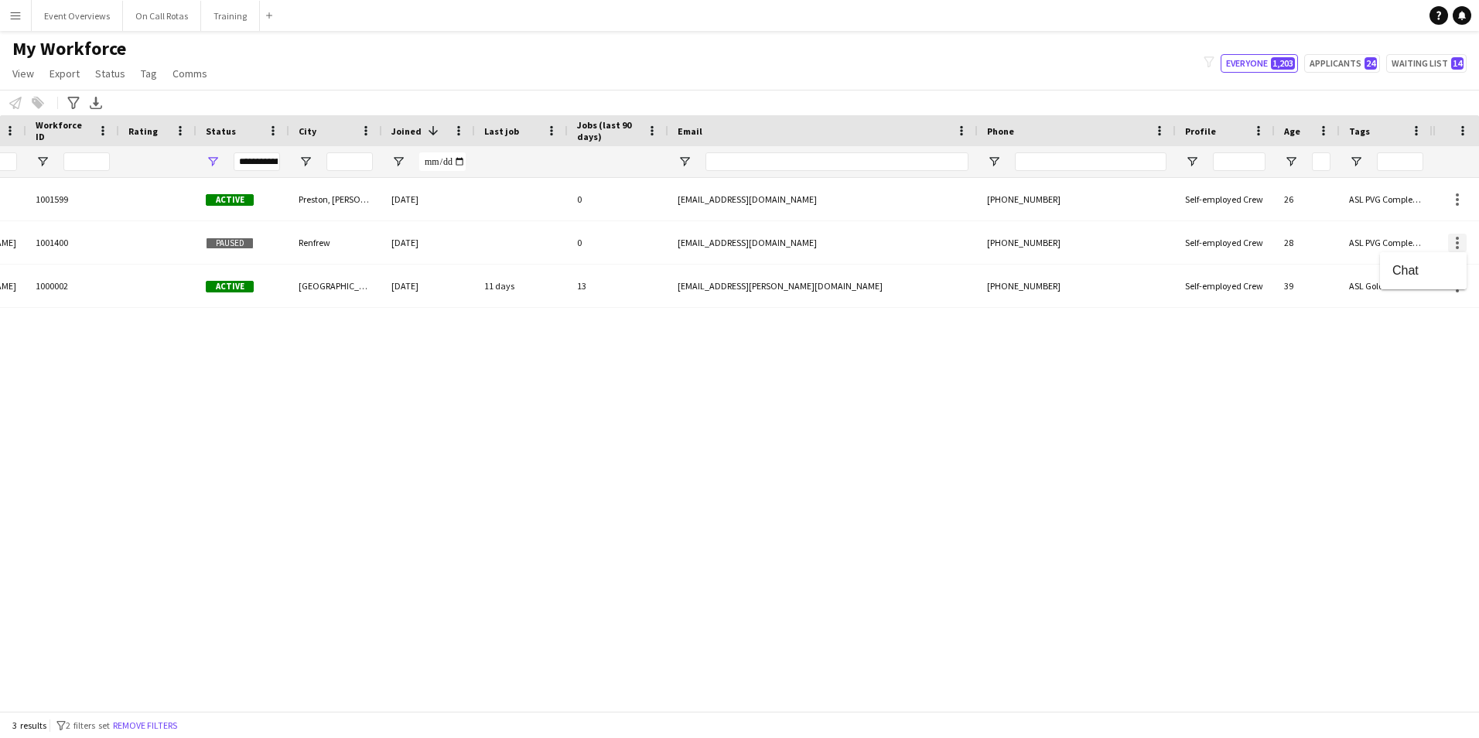
click at [1458, 244] on div at bounding box center [739, 369] width 1479 height 738
click at [1323, 58] on button "Applicants 24" at bounding box center [1342, 63] width 76 height 19
type input "**********"
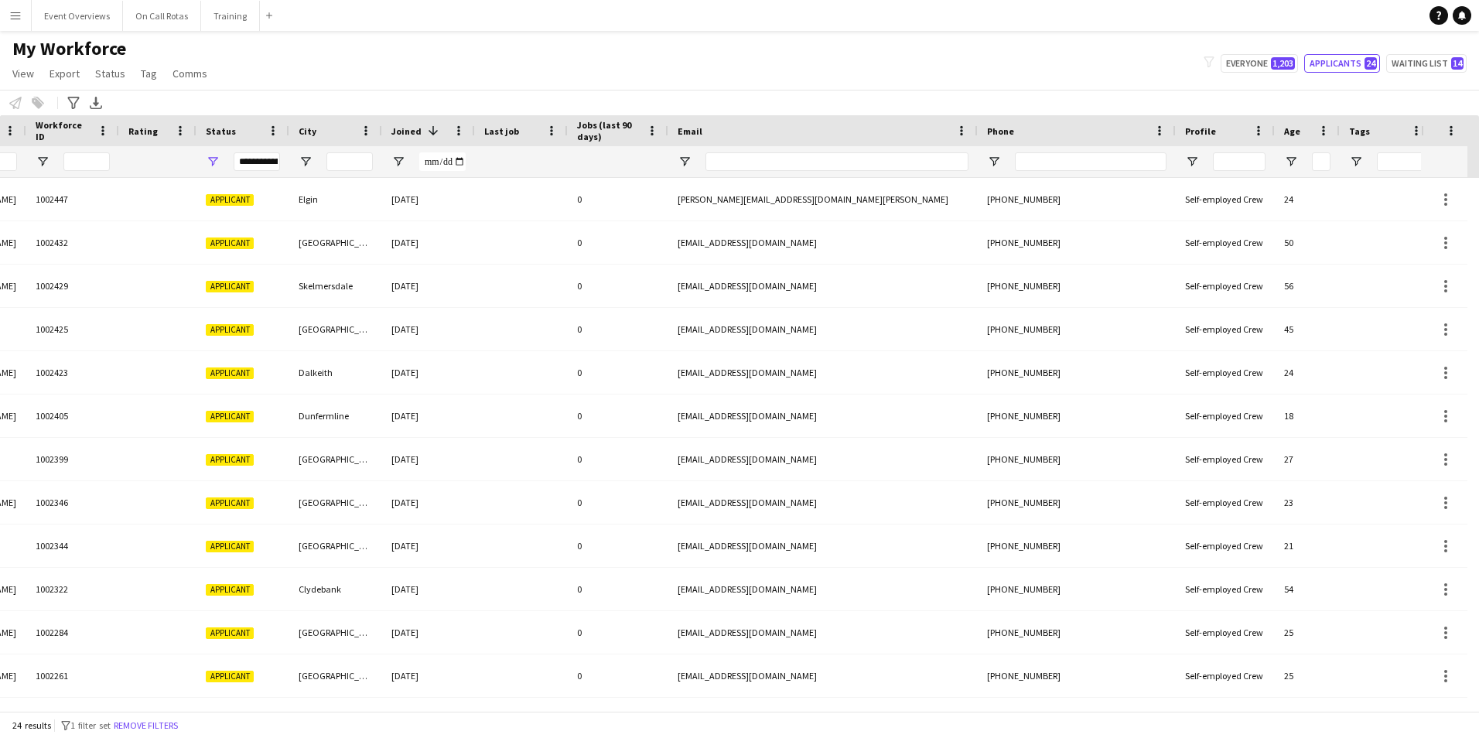
drag, startPoint x: 496, startPoint y: 707, endPoint x: 368, endPoint y: 708, distance: 127.6
click at [368, 708] on div at bounding box center [710, 705] width 1421 height 12
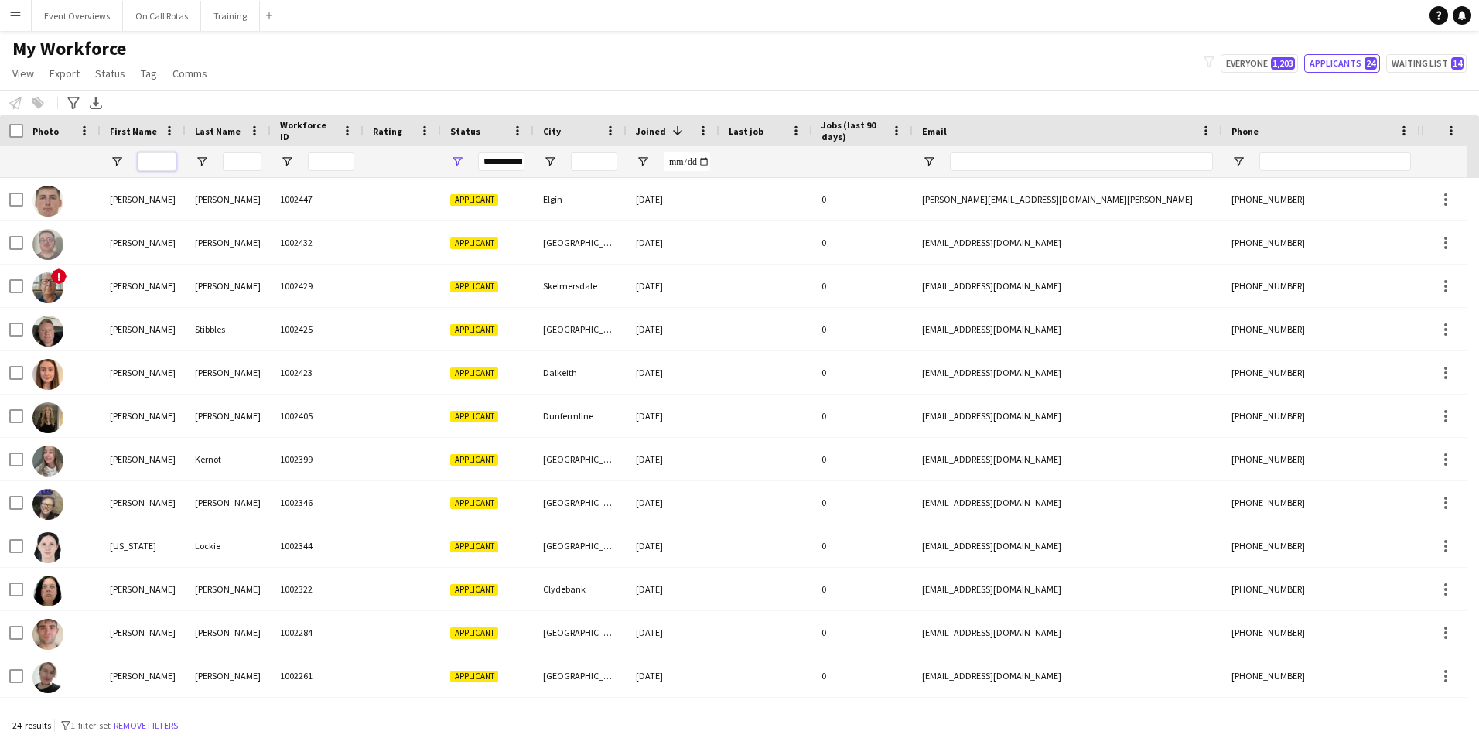
click at [171, 158] on input "First Name Filter Input" at bounding box center [157, 161] width 39 height 19
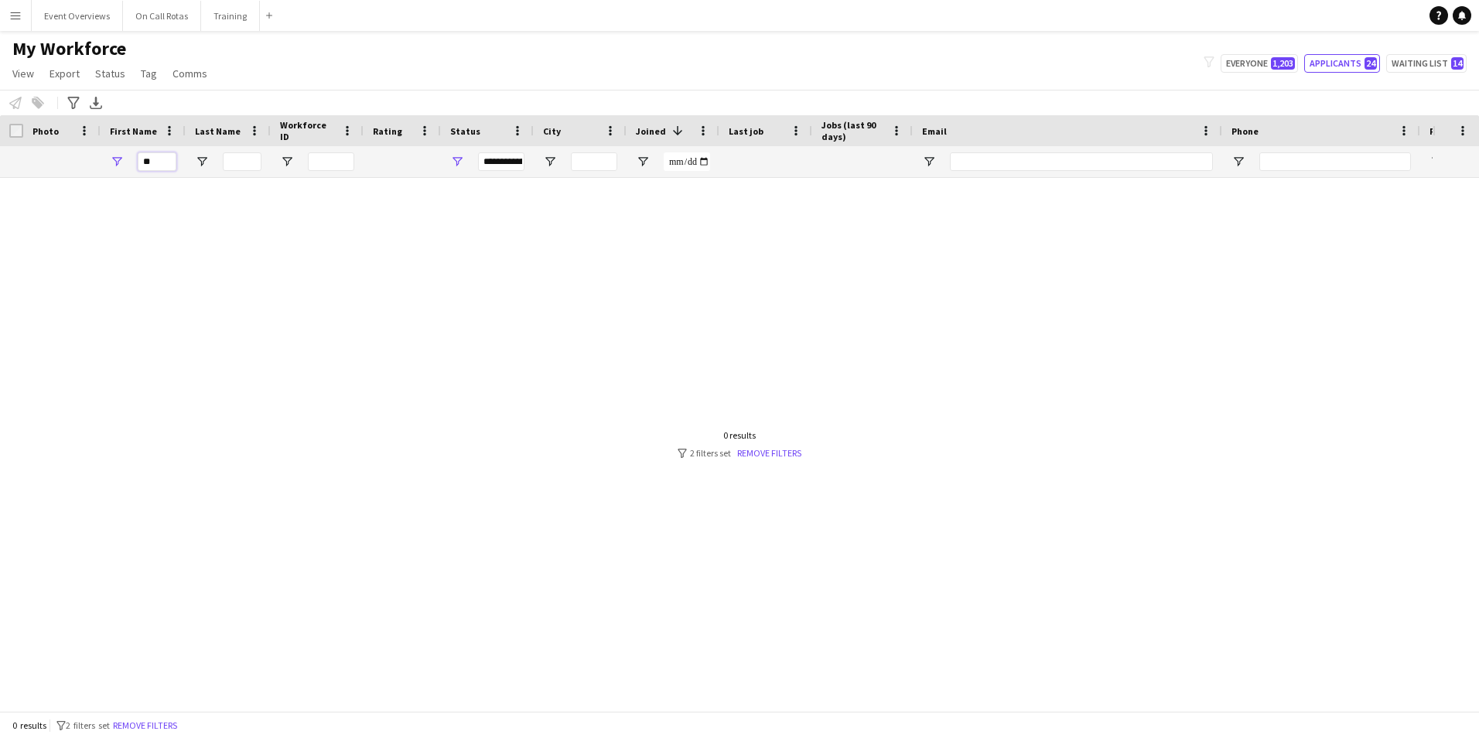
type input "*"
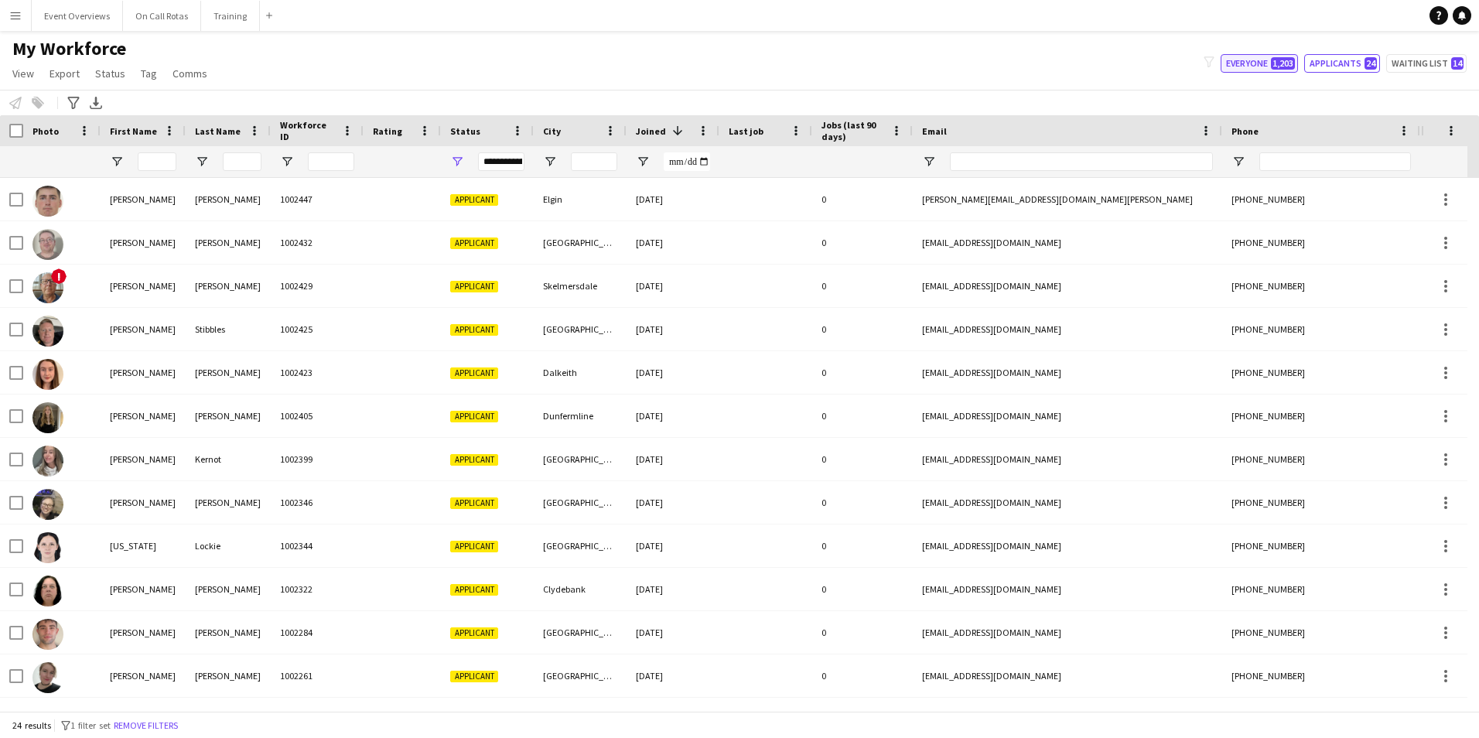
click at [1253, 61] on button "Everyone 1,203" at bounding box center [1259, 63] width 77 height 19
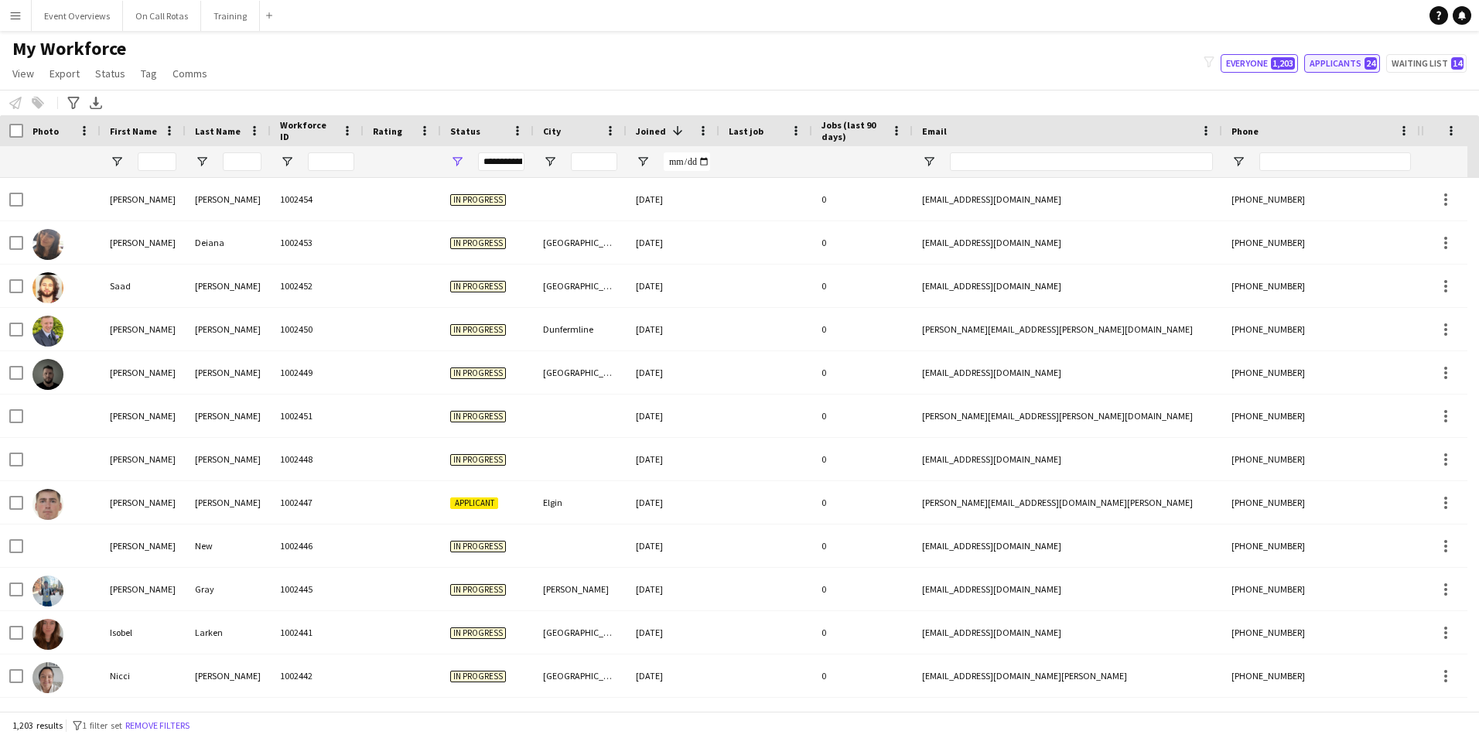
click at [1326, 54] on button "Applicants 24" at bounding box center [1342, 63] width 76 height 19
type input "**********"
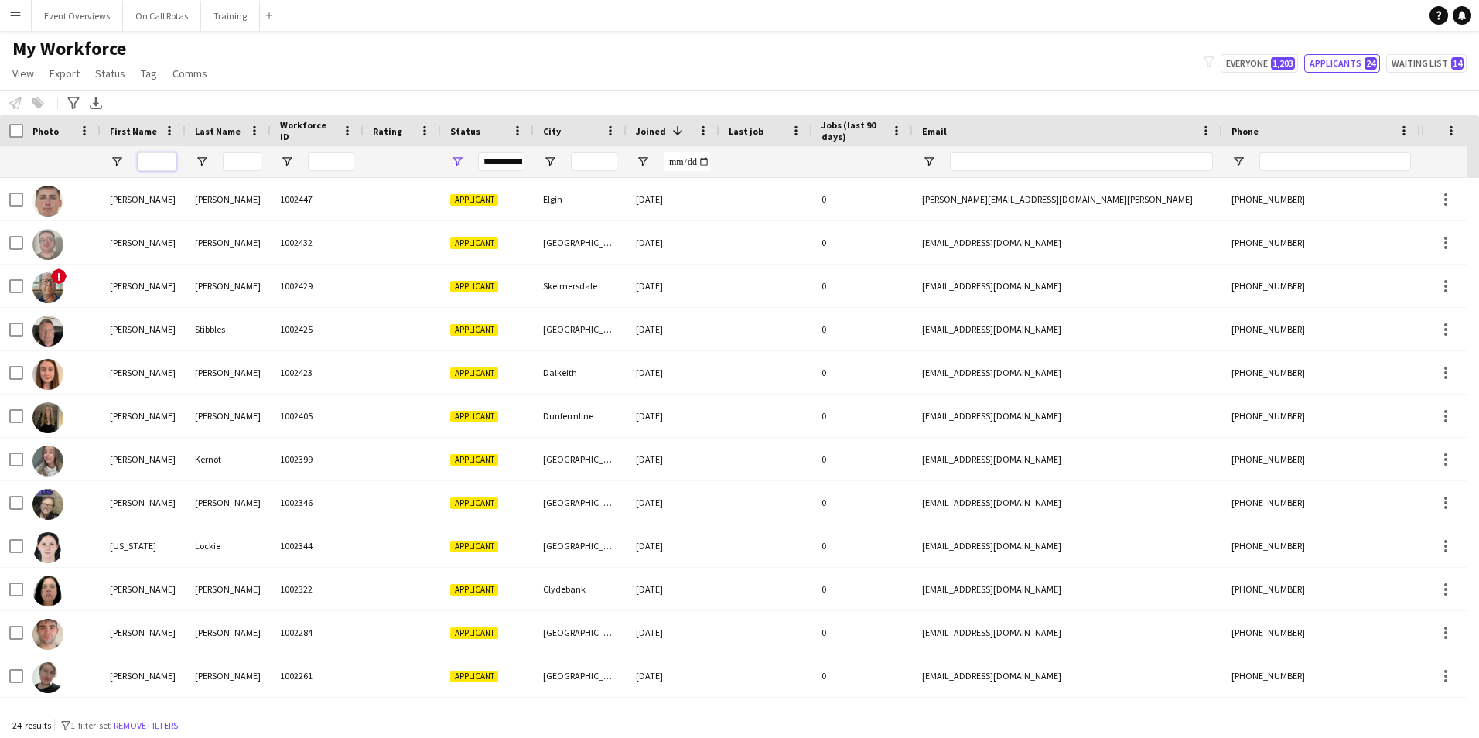
click at [148, 163] on input "First Name Filter Input" at bounding box center [157, 161] width 39 height 19
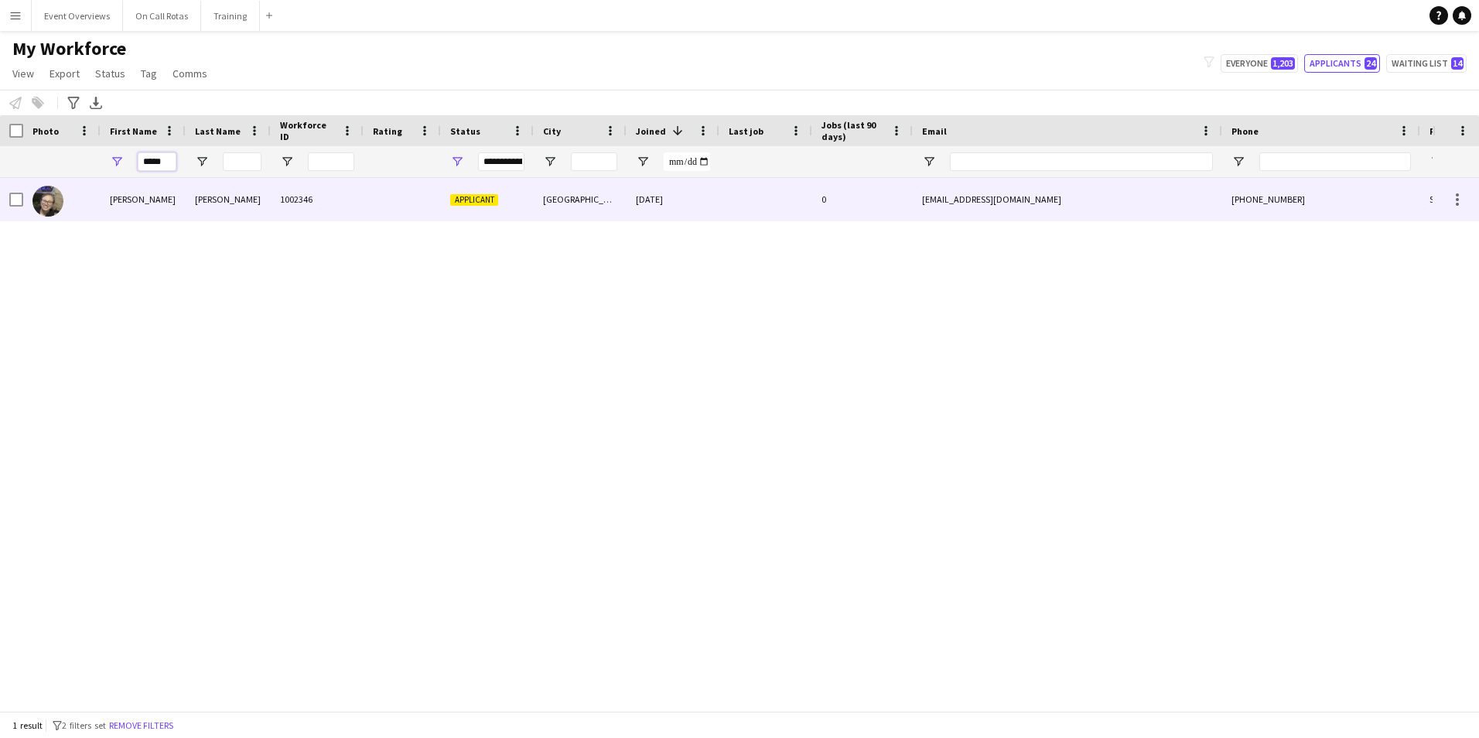
type input "*****"
drag, startPoint x: 232, startPoint y: 189, endPoint x: 242, endPoint y: 191, distance: 10.3
click at [232, 189] on div "[PERSON_NAME]" at bounding box center [228, 199] width 85 height 43
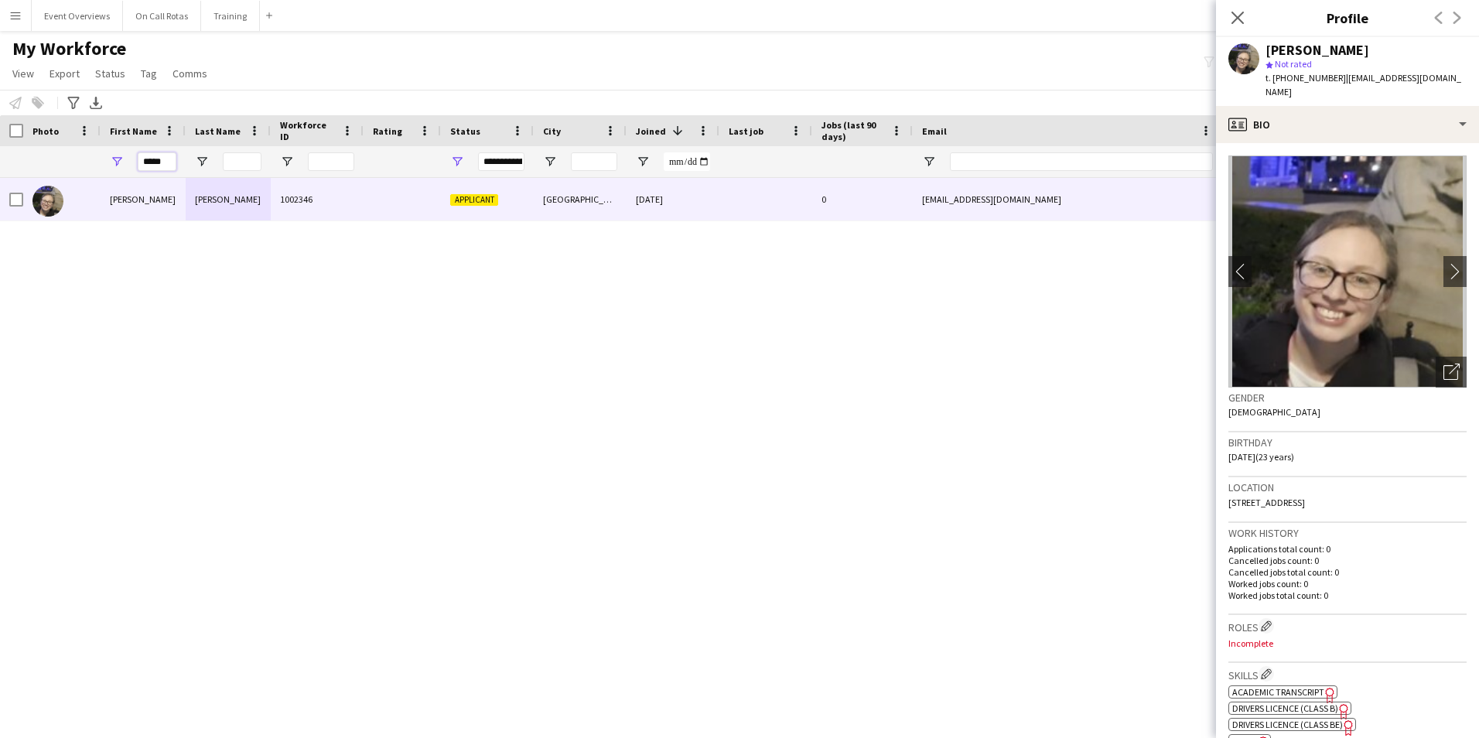
drag, startPoint x: 170, startPoint y: 162, endPoint x: 90, endPoint y: 162, distance: 80.4
click at [90, 162] on div "**********" at bounding box center [838, 161] width 1677 height 31
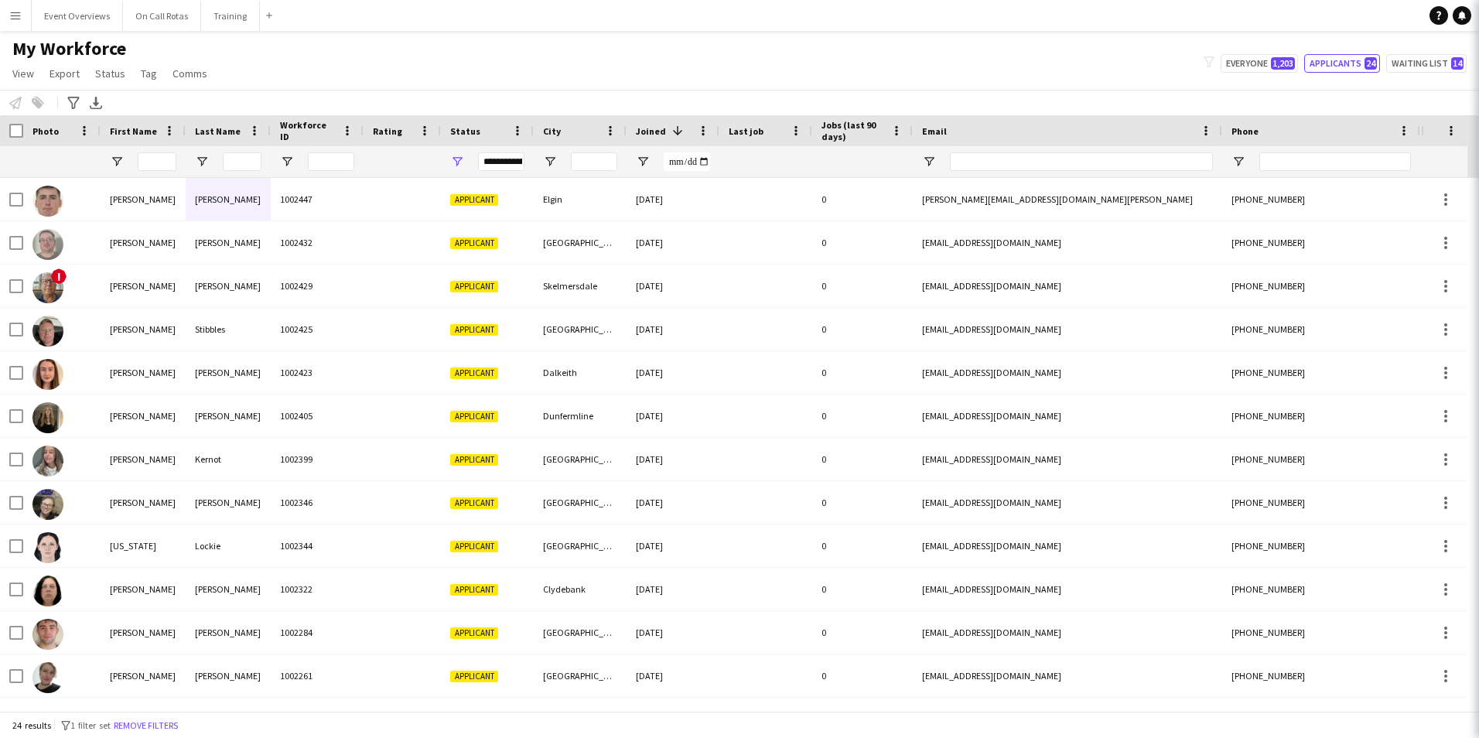
click at [1238, 22] on app-navbar "Menu Boards Boards Boards All jobs Status Workforce Workforce My Workforce Recr…" at bounding box center [739, 15] width 1479 height 31
click at [1253, 64] on button "Everyone 1,203" at bounding box center [1259, 63] width 77 height 19
type input "**********"
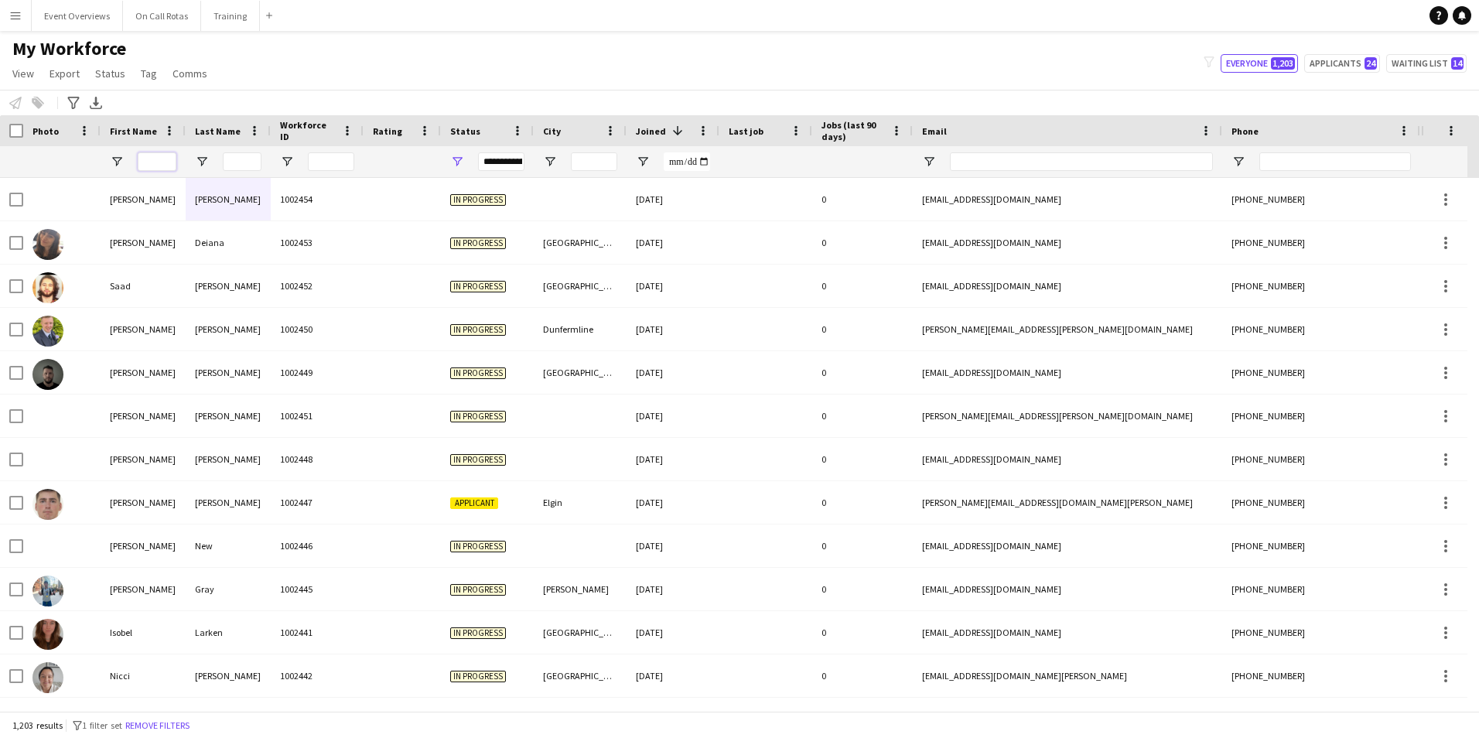
click at [162, 163] on input "First Name Filter Input" at bounding box center [157, 161] width 39 height 19
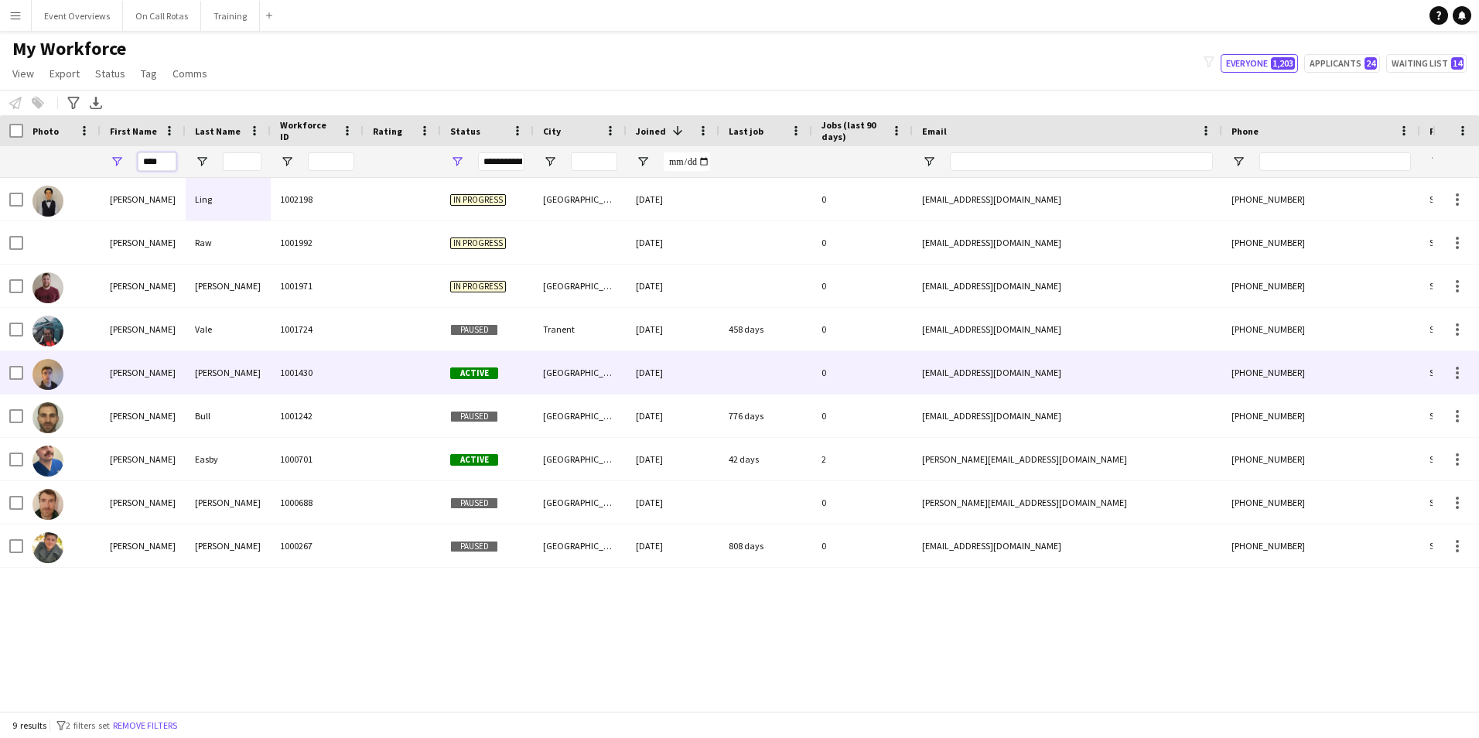
type input "****"
click at [240, 374] on div "Shaw" at bounding box center [228, 372] width 85 height 43
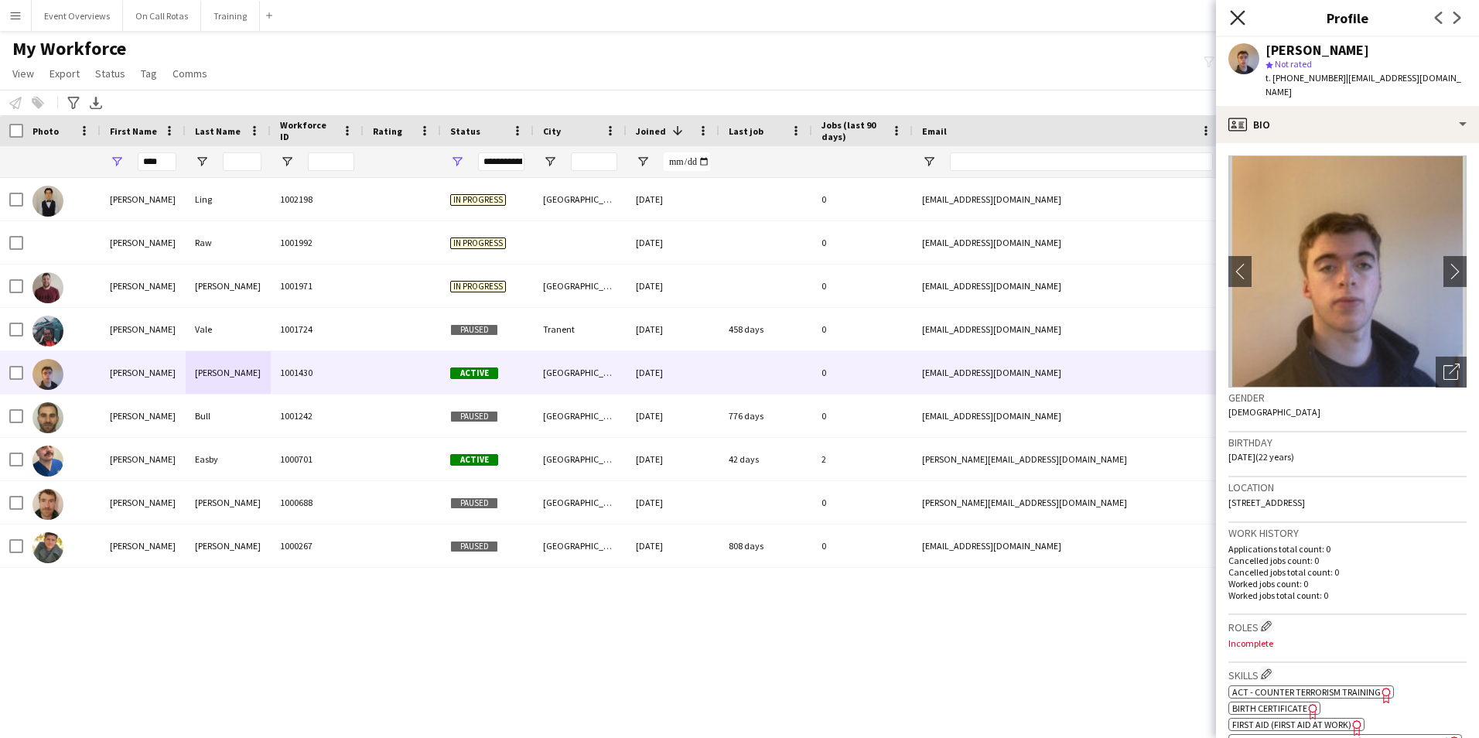
click at [1236, 15] on icon "Close pop-in" at bounding box center [1237, 17] width 15 height 15
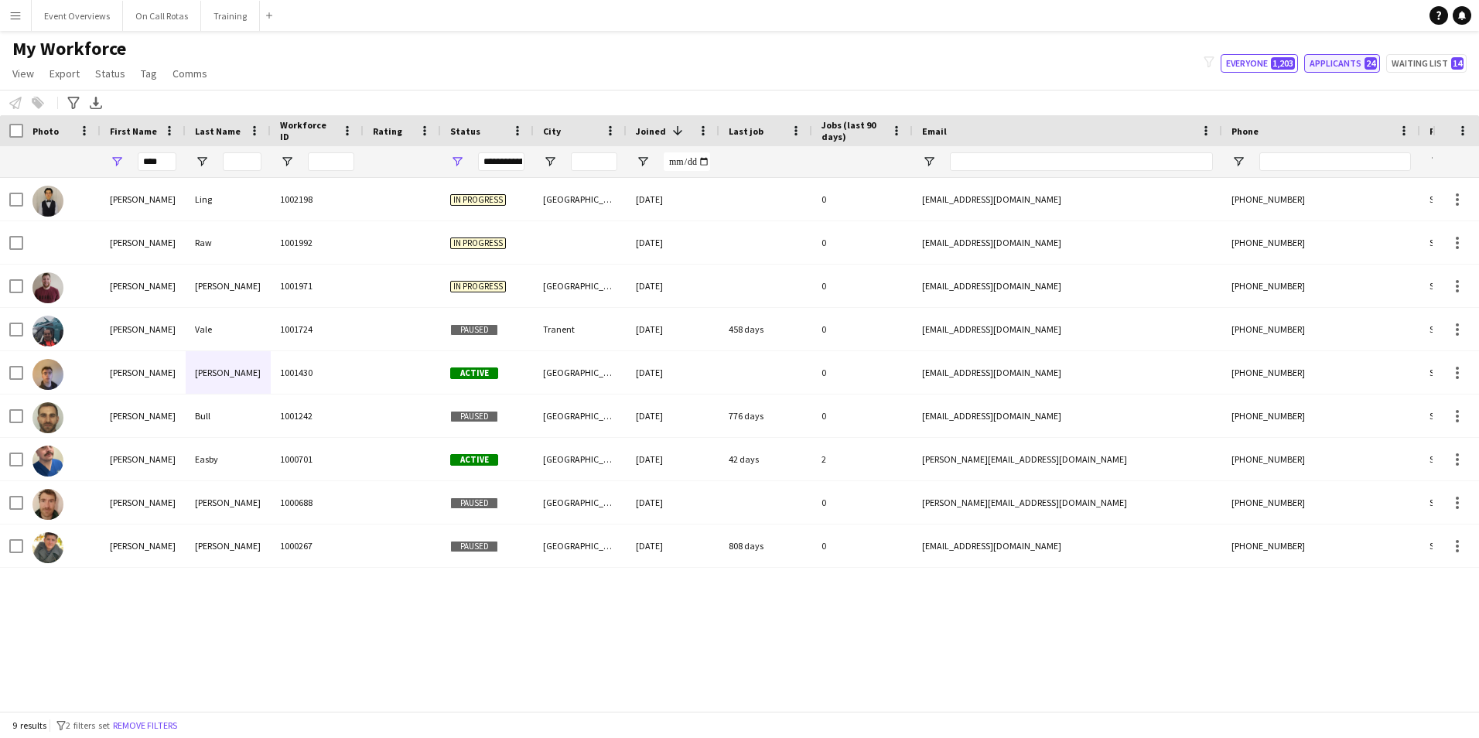
click at [1367, 71] on button "Applicants 24" at bounding box center [1342, 63] width 76 height 19
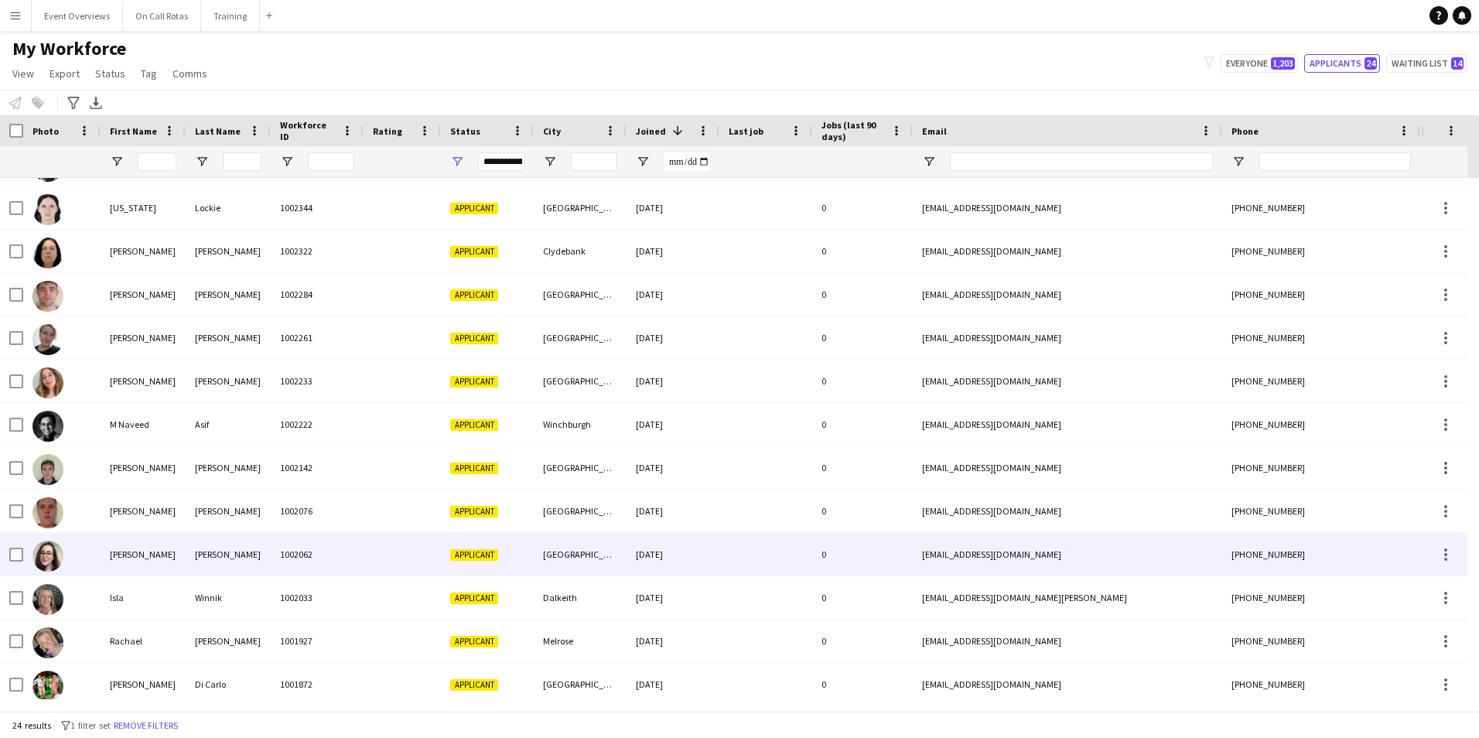
scroll to position [518, 0]
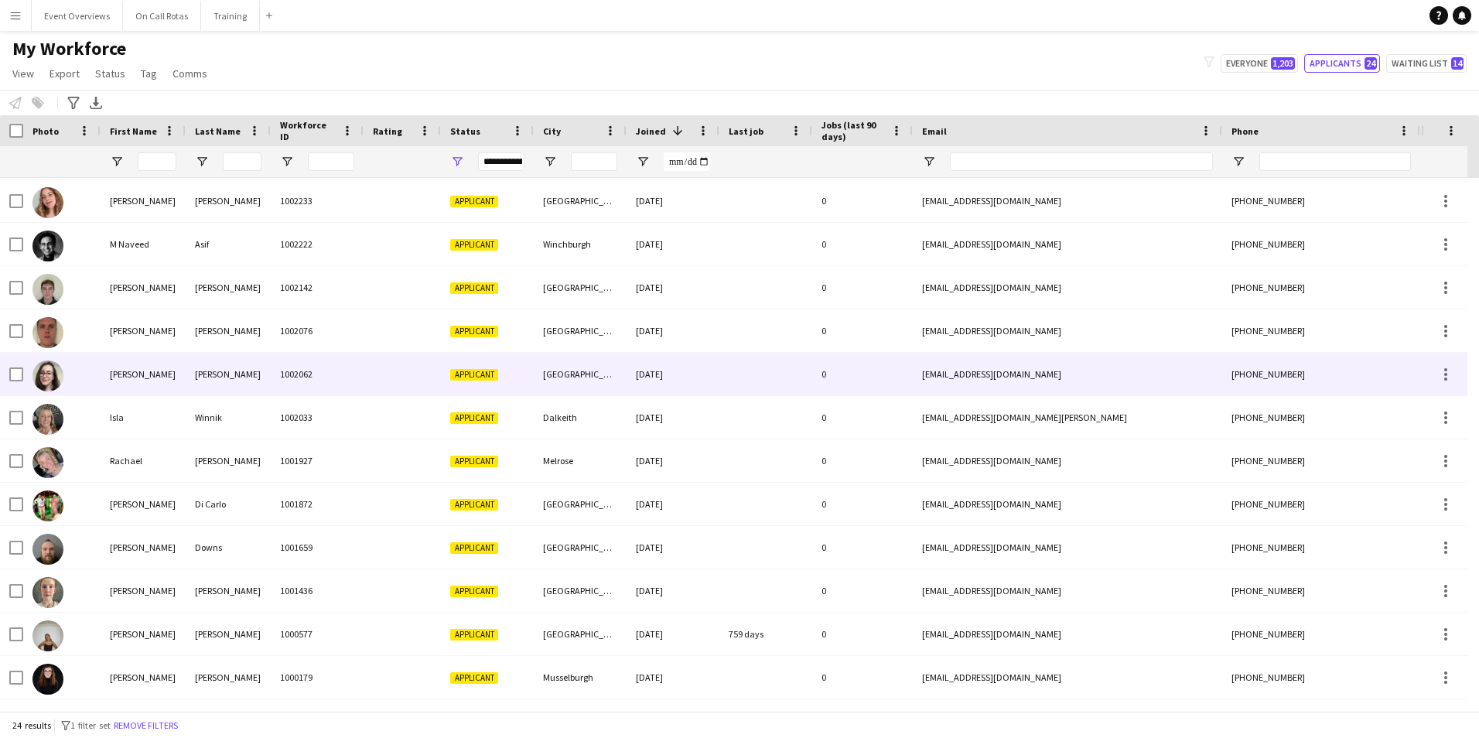
click at [384, 367] on div at bounding box center [402, 374] width 77 height 43
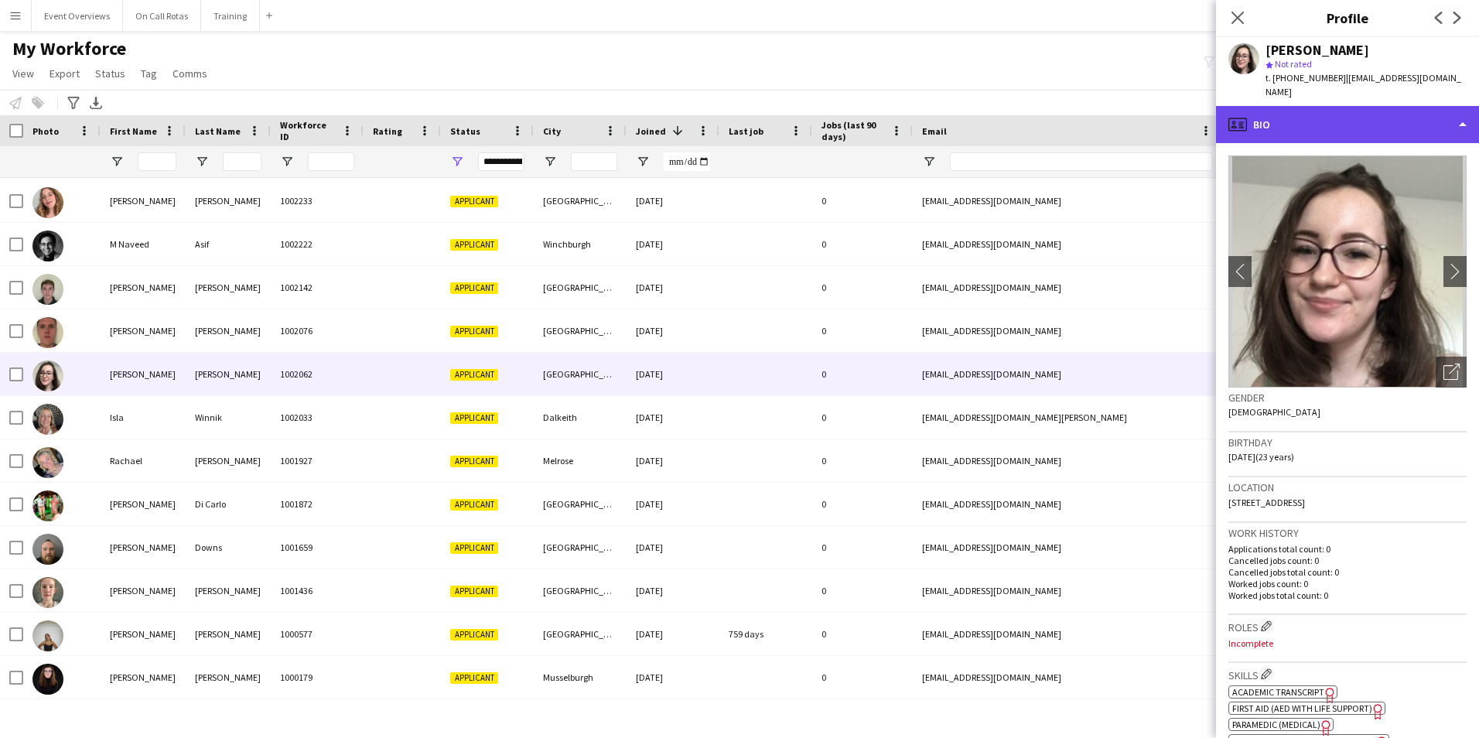
click at [1342, 106] on div "profile Bio" at bounding box center [1347, 124] width 263 height 37
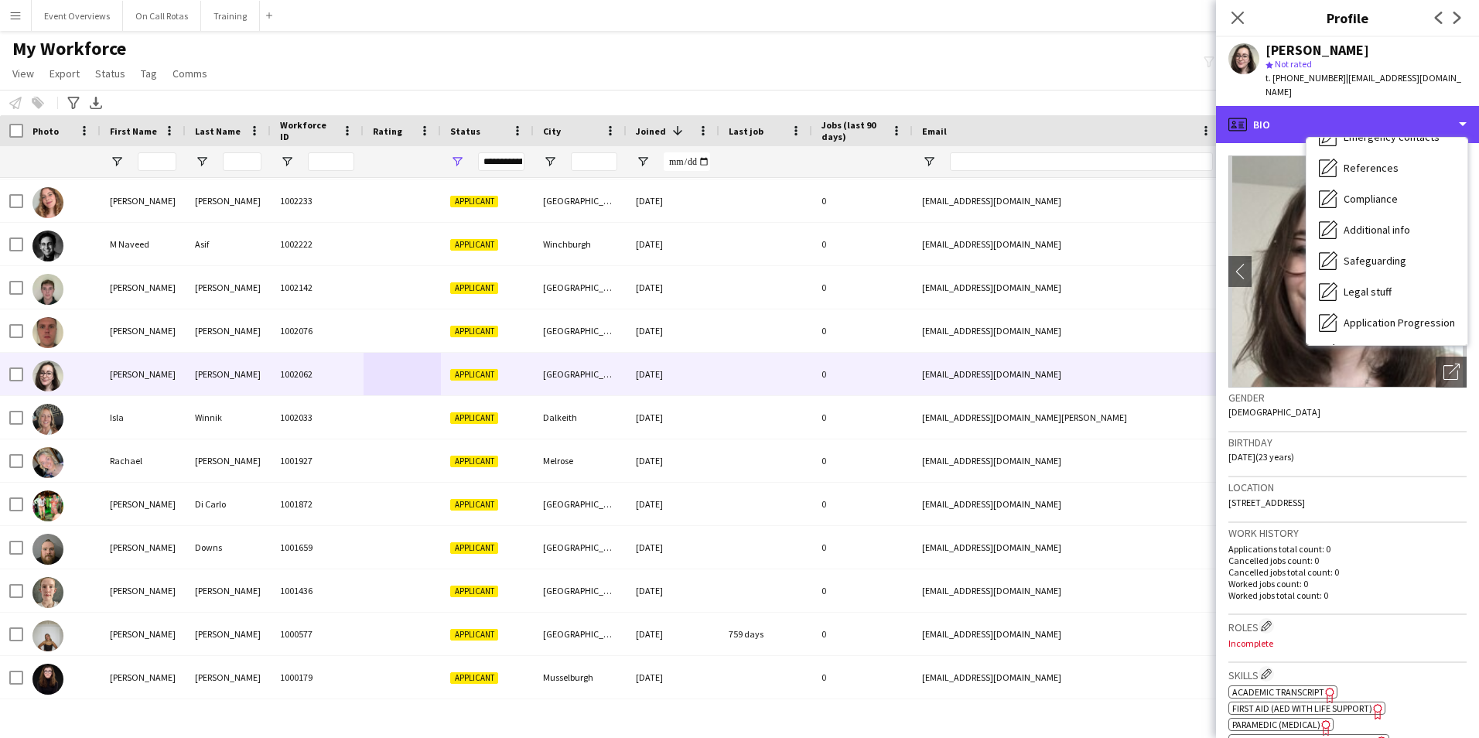
scroll to position [269, 0]
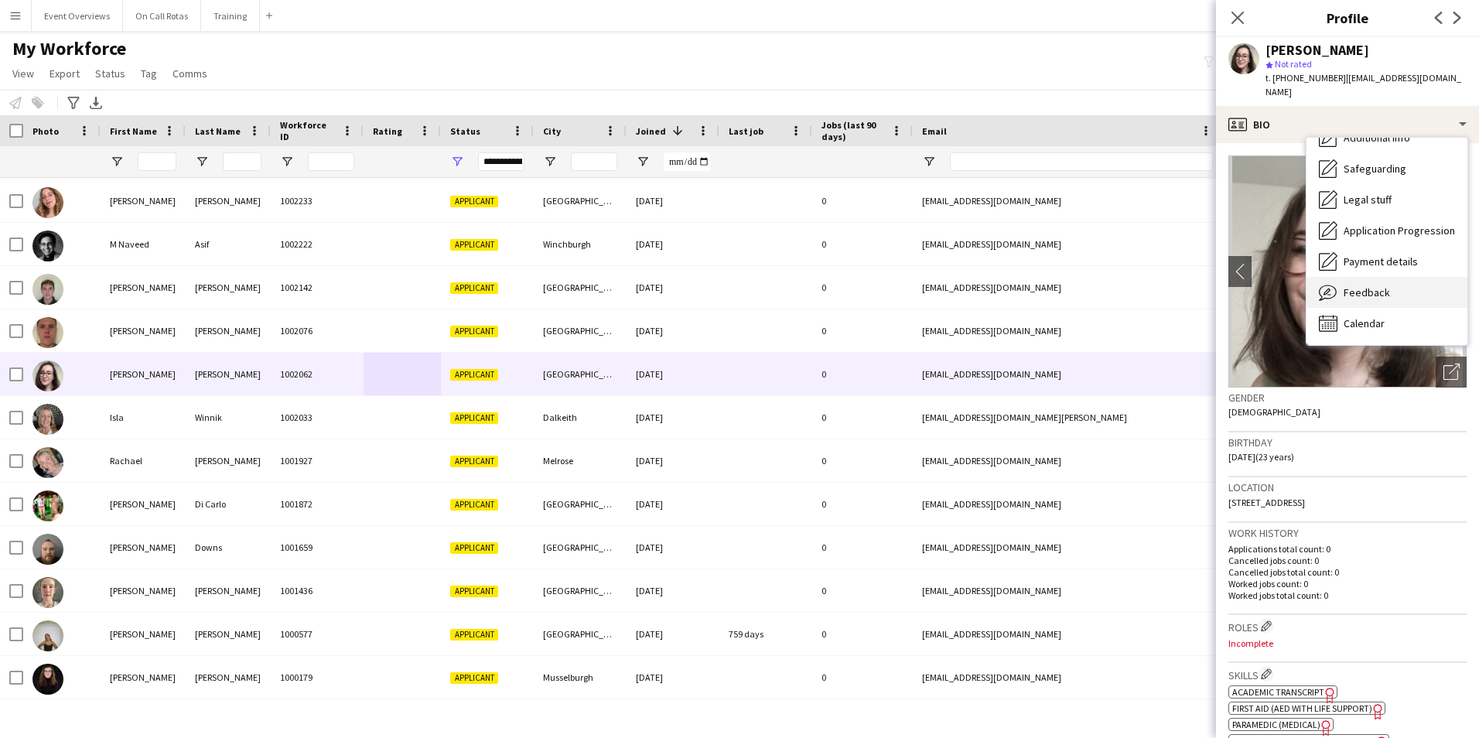
click at [1352, 285] on span "Feedback" at bounding box center [1366, 292] width 46 height 14
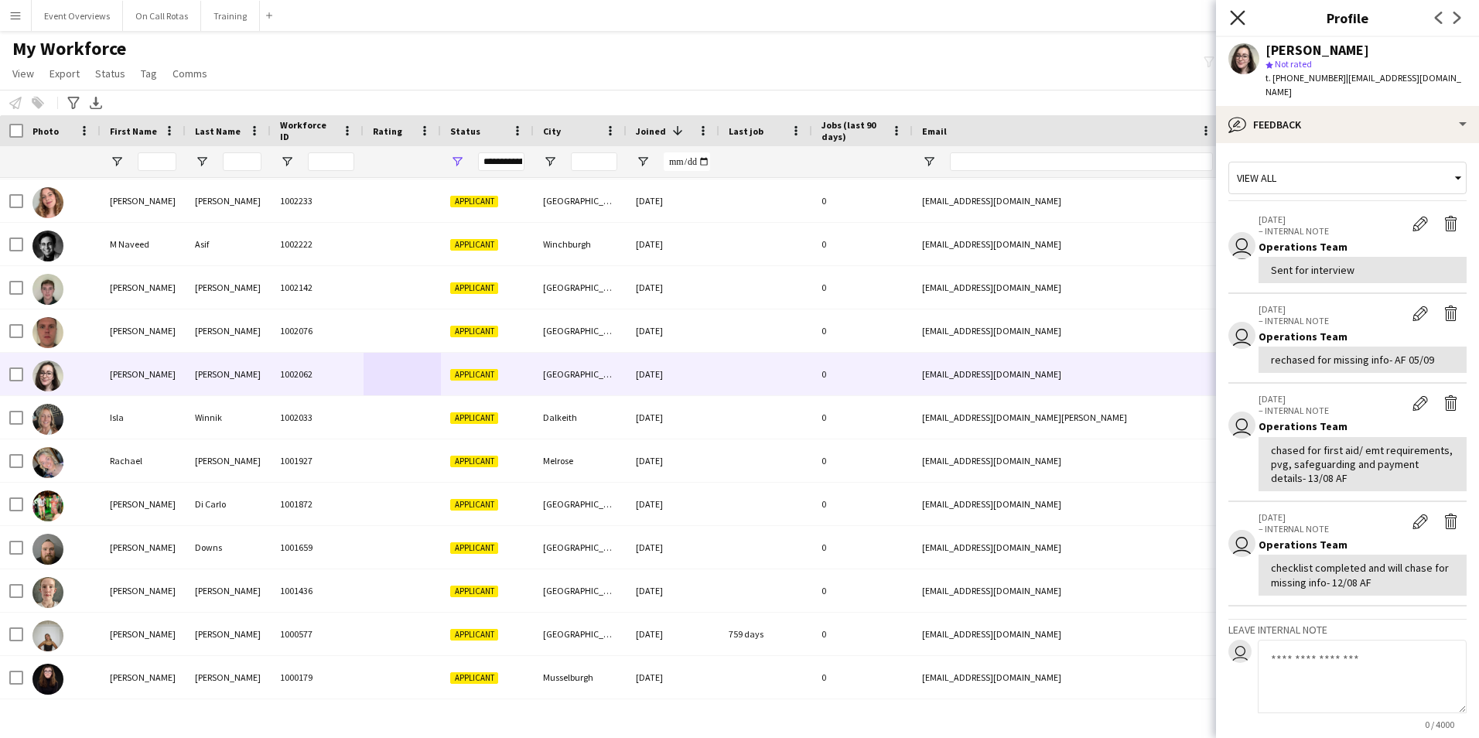
click at [1237, 19] on icon at bounding box center [1237, 17] width 15 height 15
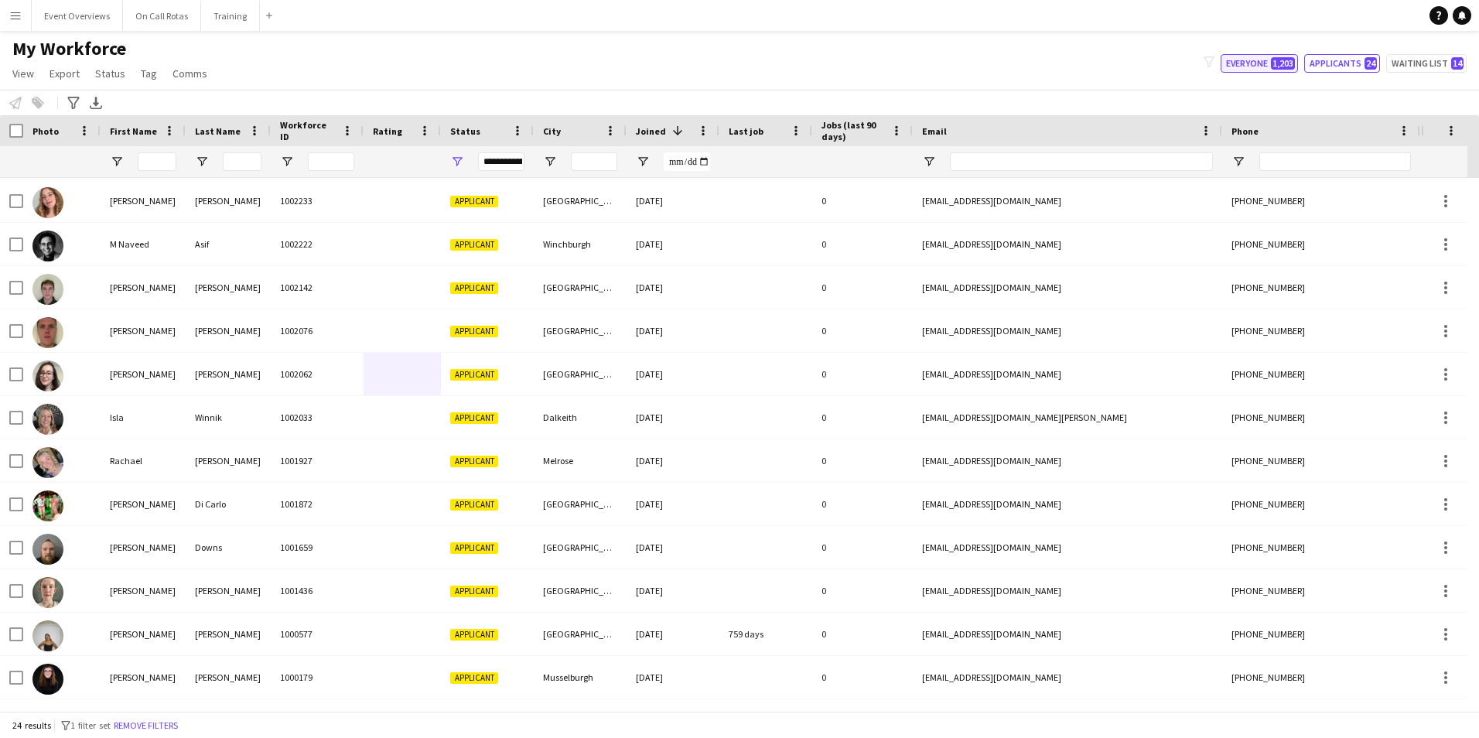
click at [1268, 70] on button "Everyone 1,203" at bounding box center [1259, 63] width 77 height 19
type input "**********"
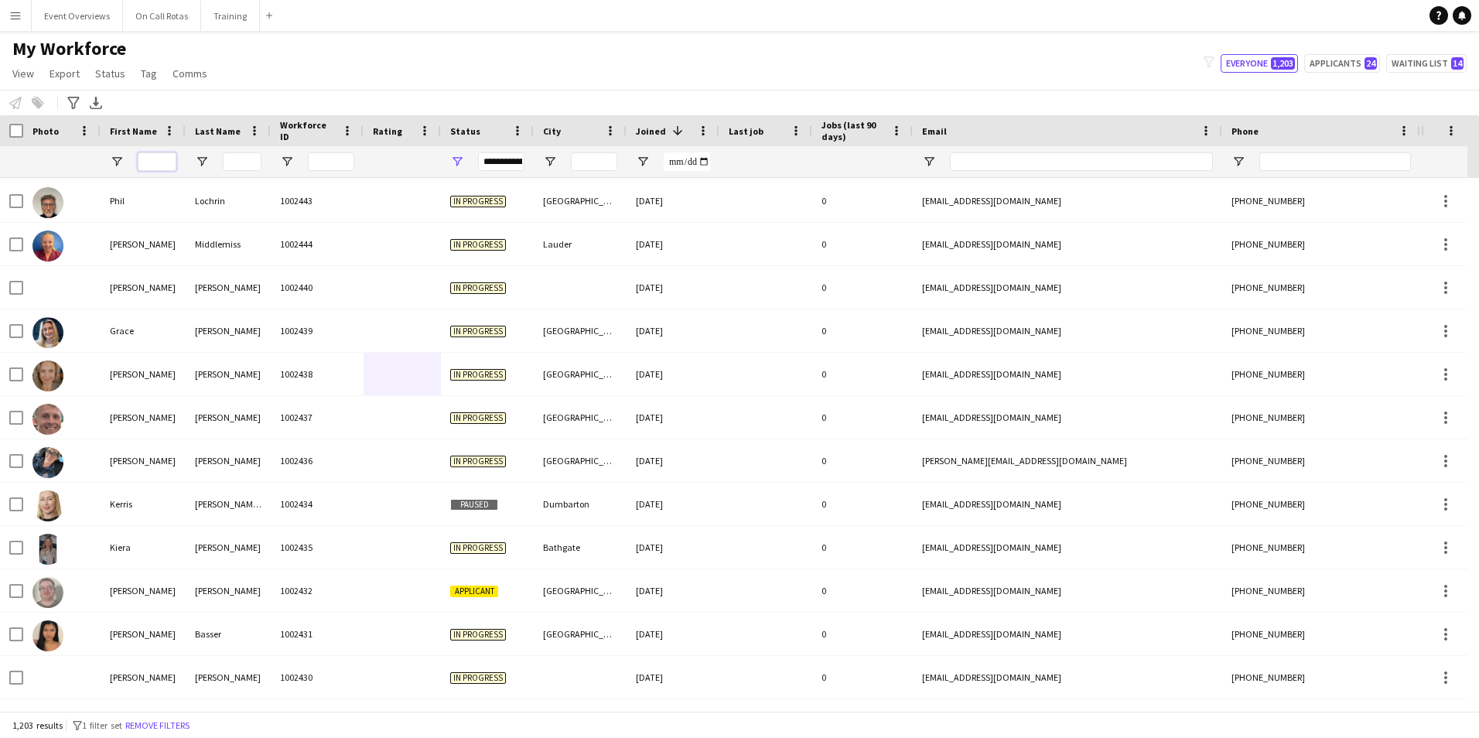
click at [162, 162] on input "First Name Filter Input" at bounding box center [157, 161] width 39 height 19
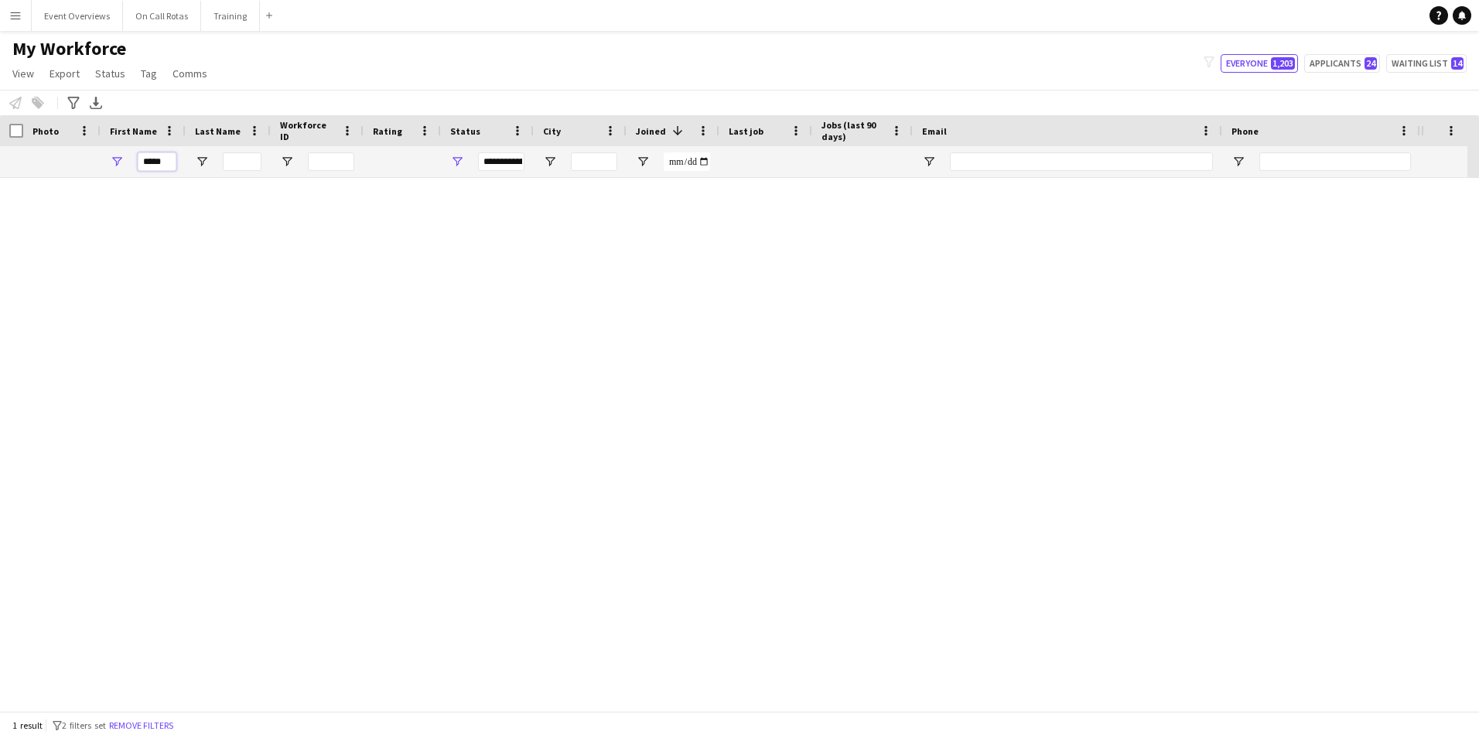
scroll to position [0, 0]
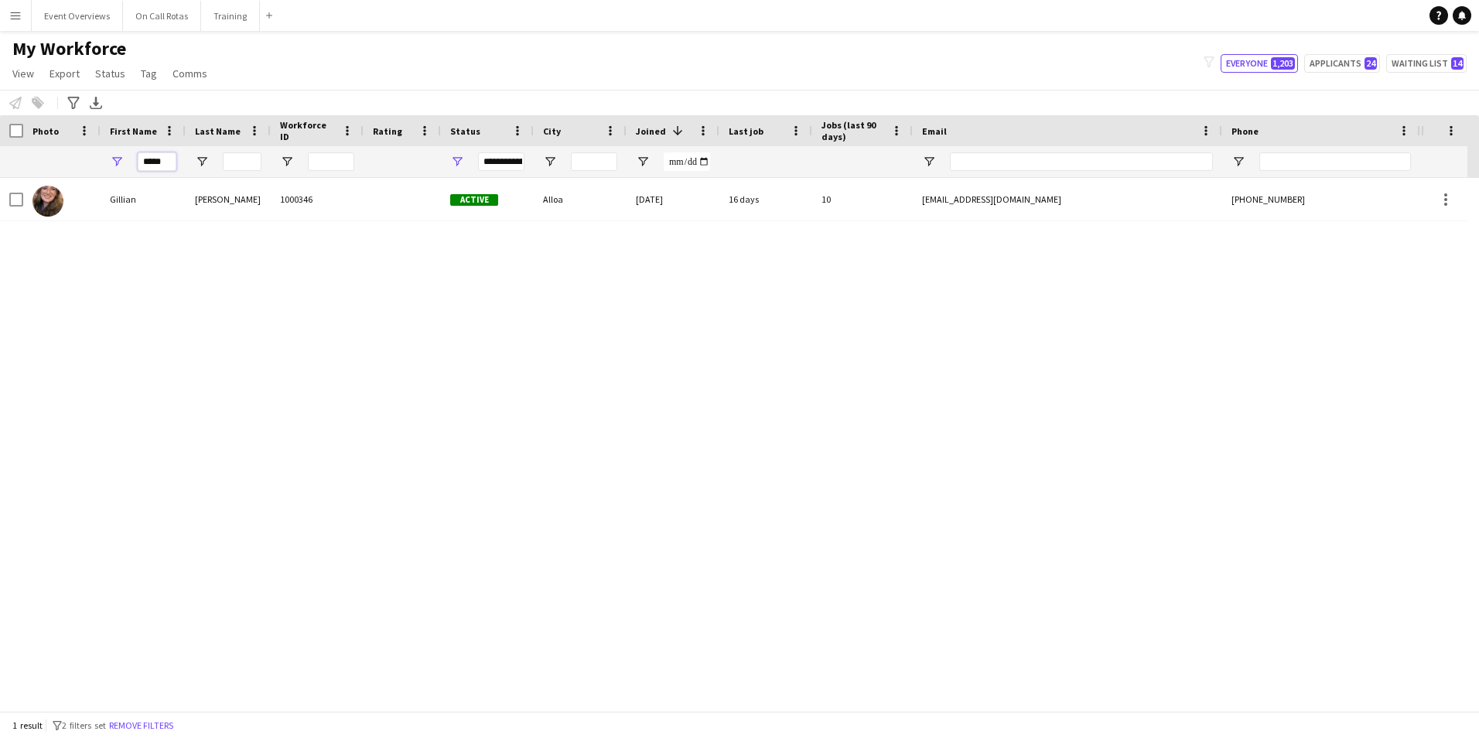
type input "*****"
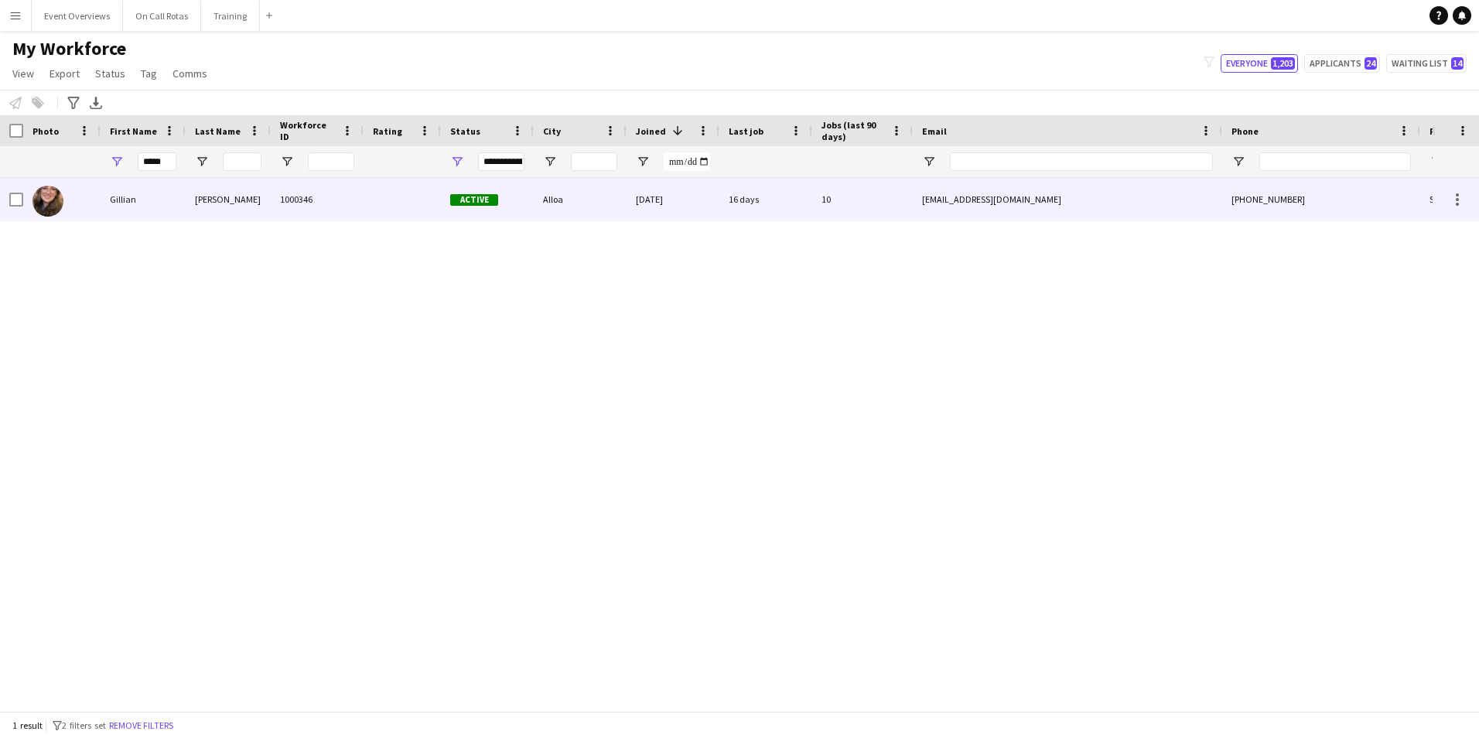
click at [211, 178] on div "Peden" at bounding box center [228, 199] width 85 height 43
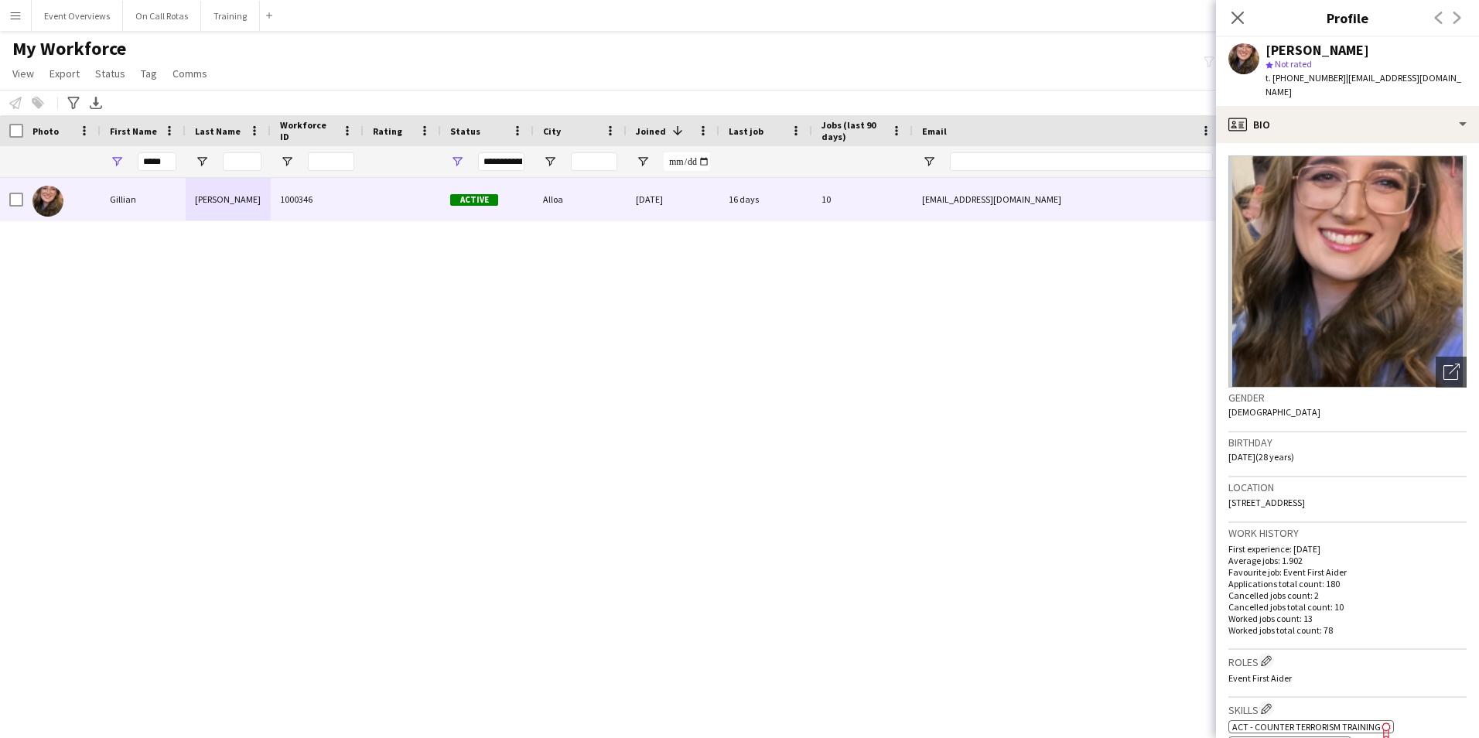
drag, startPoint x: 1364, startPoint y: 484, endPoint x: 1217, endPoint y: 489, distance: 146.3
click at [1217, 489] on app-crew-profile-bio "Open photos pop-in Gender Female Birthday 08-07-1997 (28 years) Location 12 Tal…" at bounding box center [1347, 440] width 263 height 595
copy span "12 Talorcan, Alloa, FK10 1RE"
drag, startPoint x: 160, startPoint y: 159, endPoint x: 111, endPoint y: 150, distance: 49.5
click at [111, 150] on div "*****" at bounding box center [143, 161] width 85 height 31
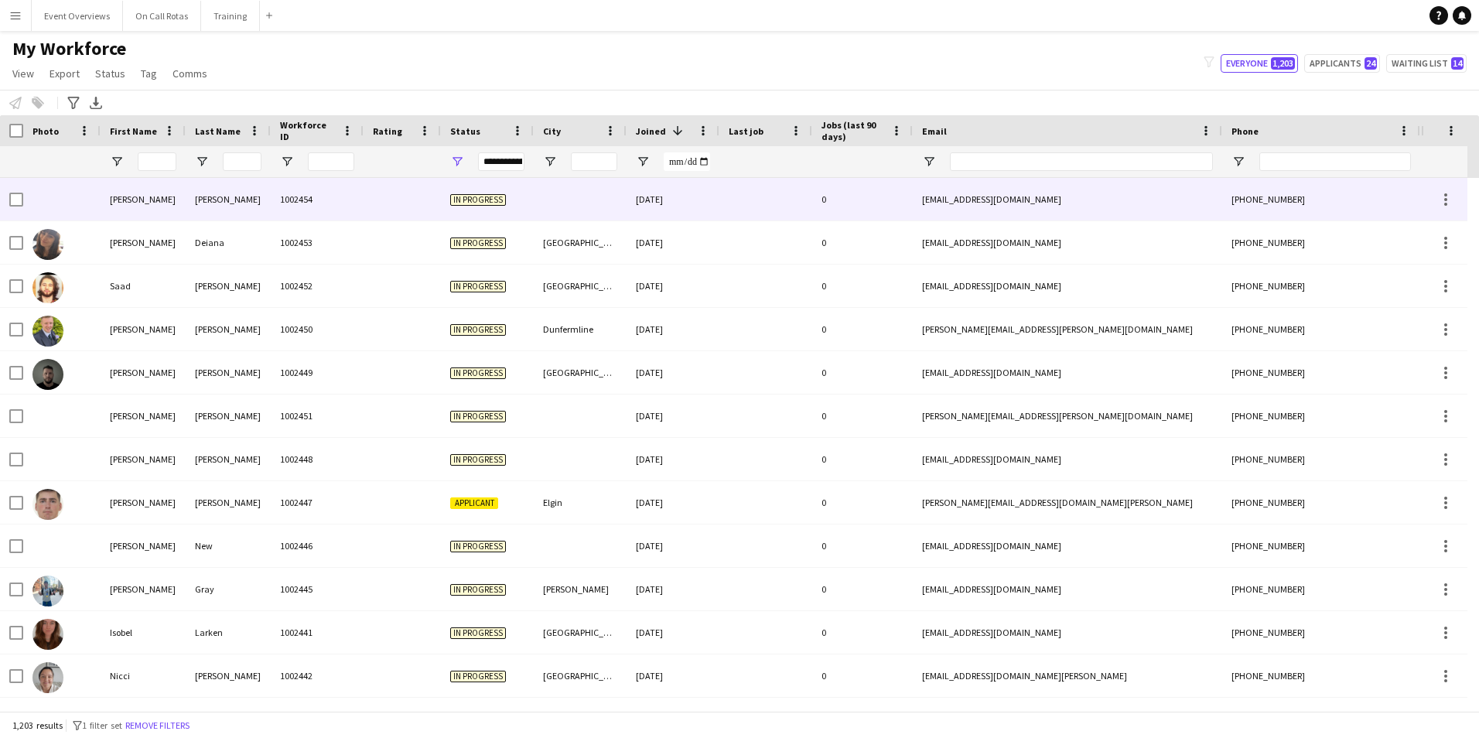
click at [479, 207] on div "In progress" at bounding box center [487, 199] width 93 height 43
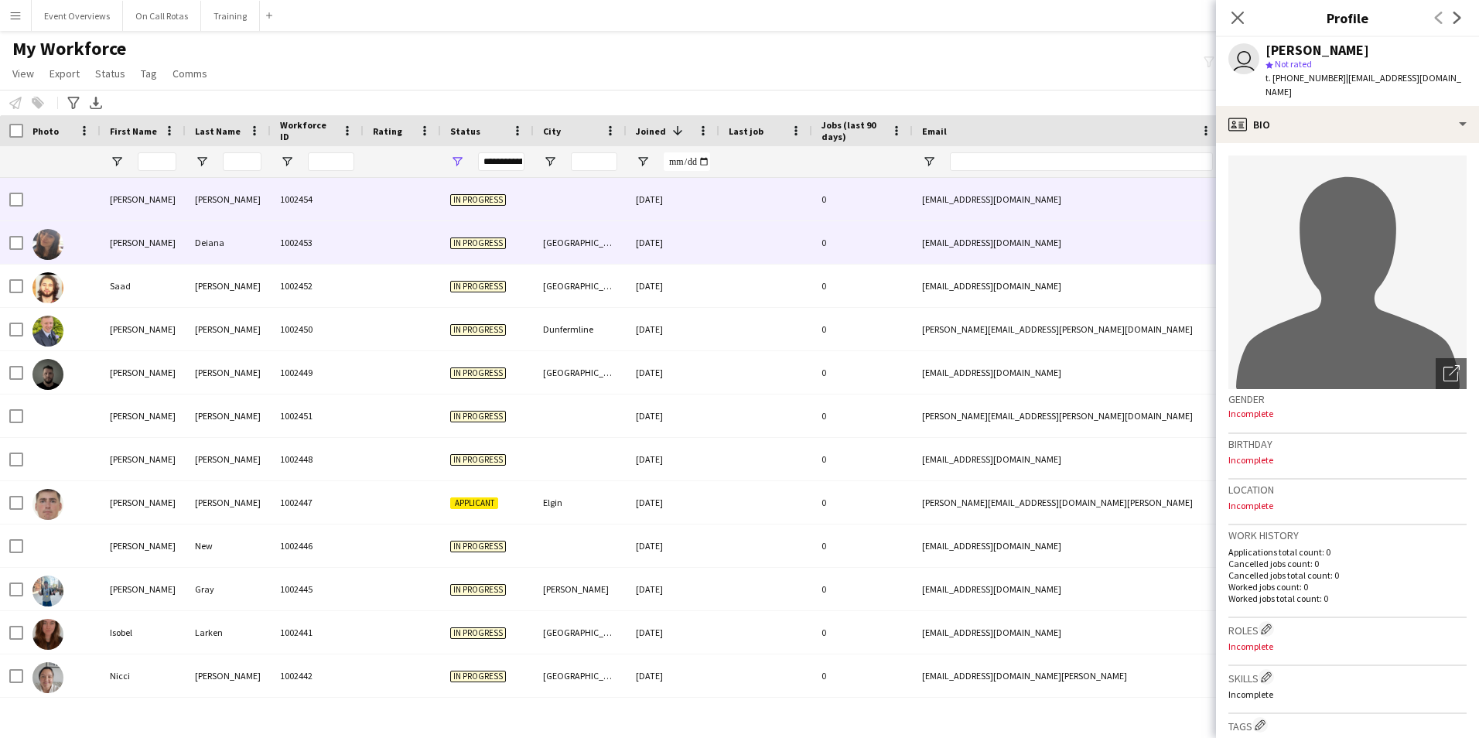
click at [481, 242] on span "In progress" at bounding box center [478, 243] width 56 height 12
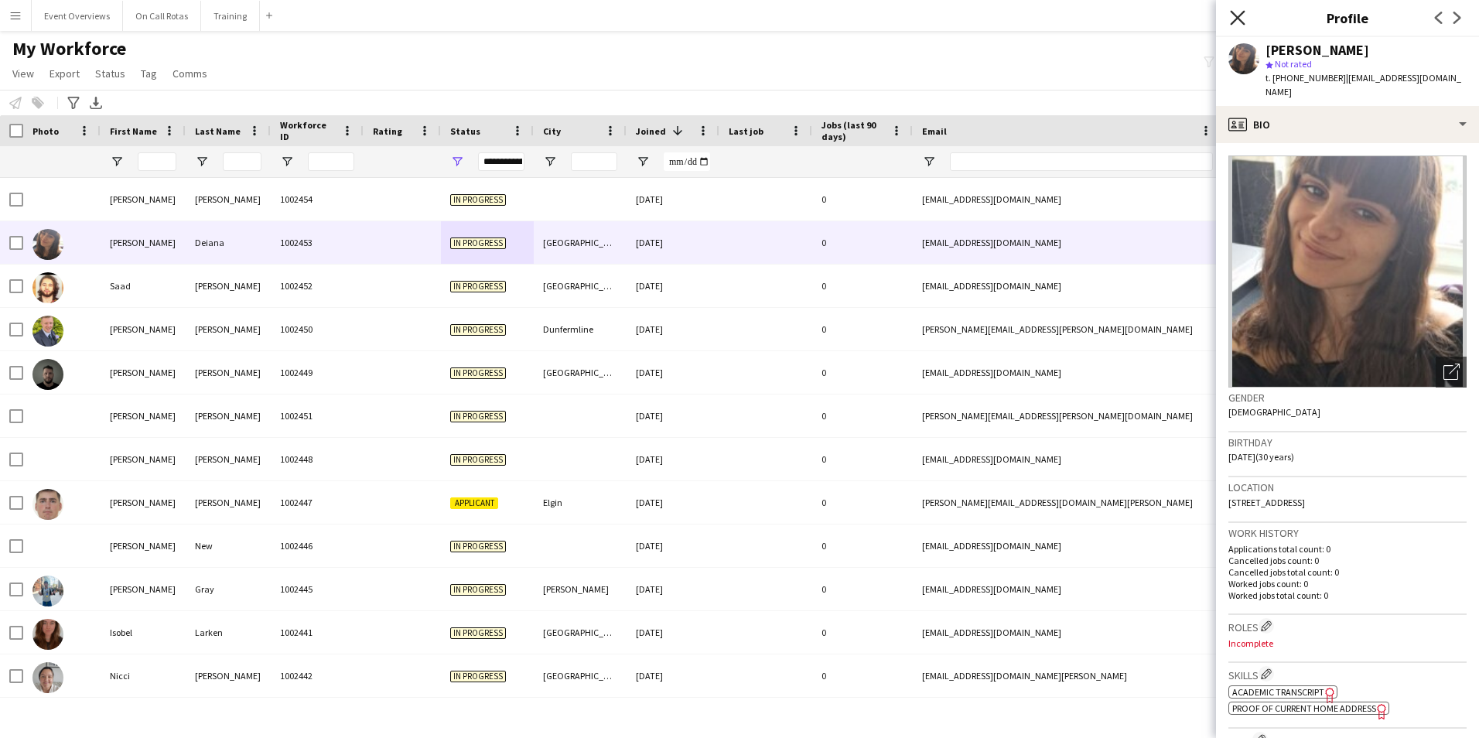
click at [1240, 11] on icon "Close pop-in" at bounding box center [1237, 17] width 15 height 15
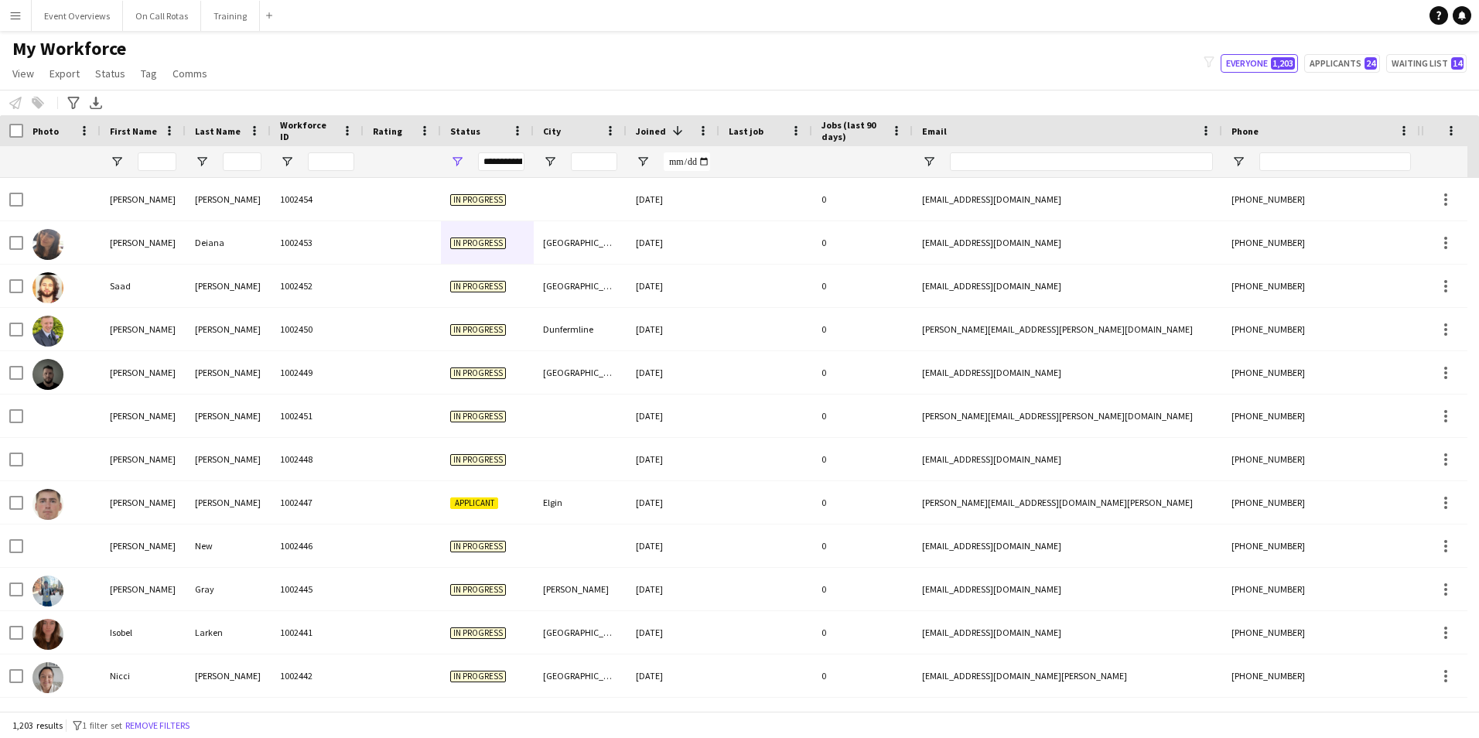
click at [512, 159] on div "**********" at bounding box center [501, 161] width 46 height 19
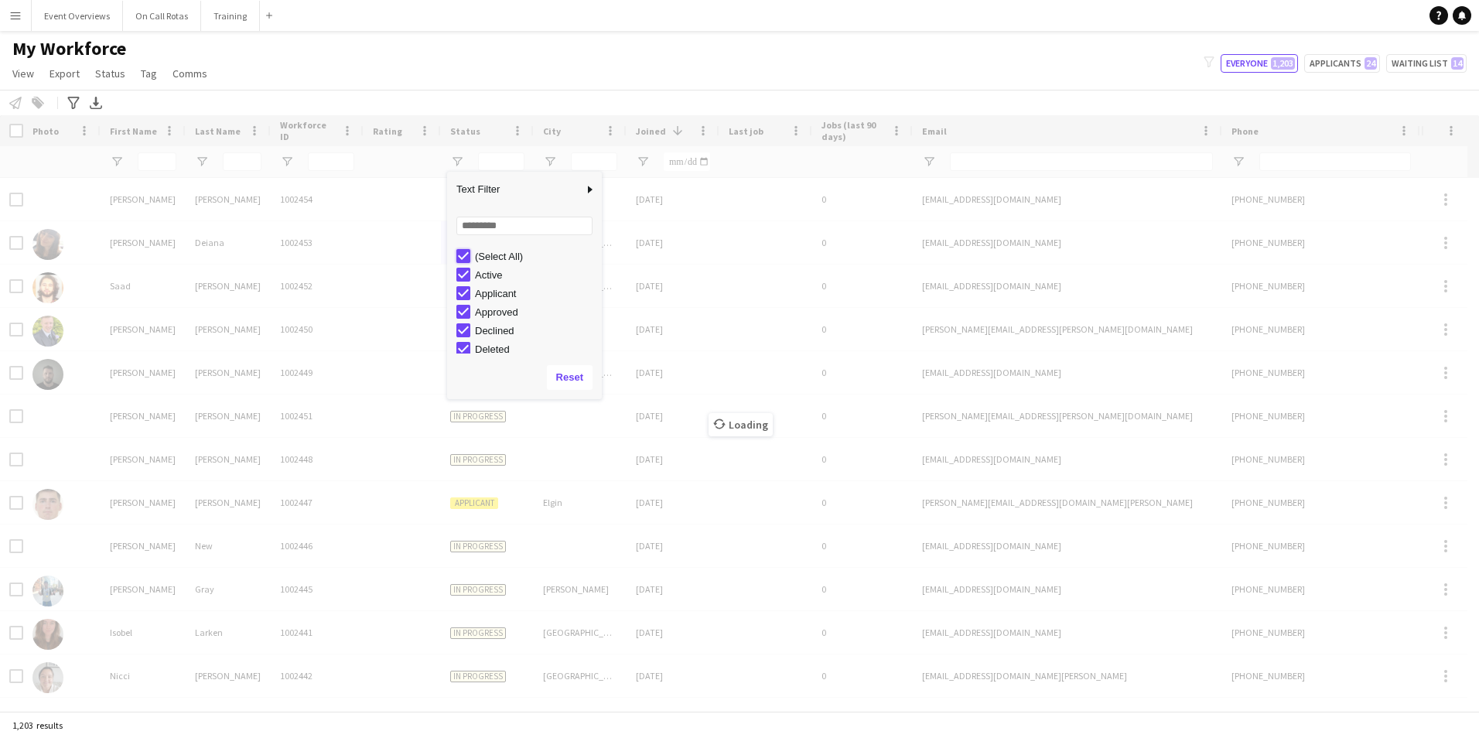
type input "***"
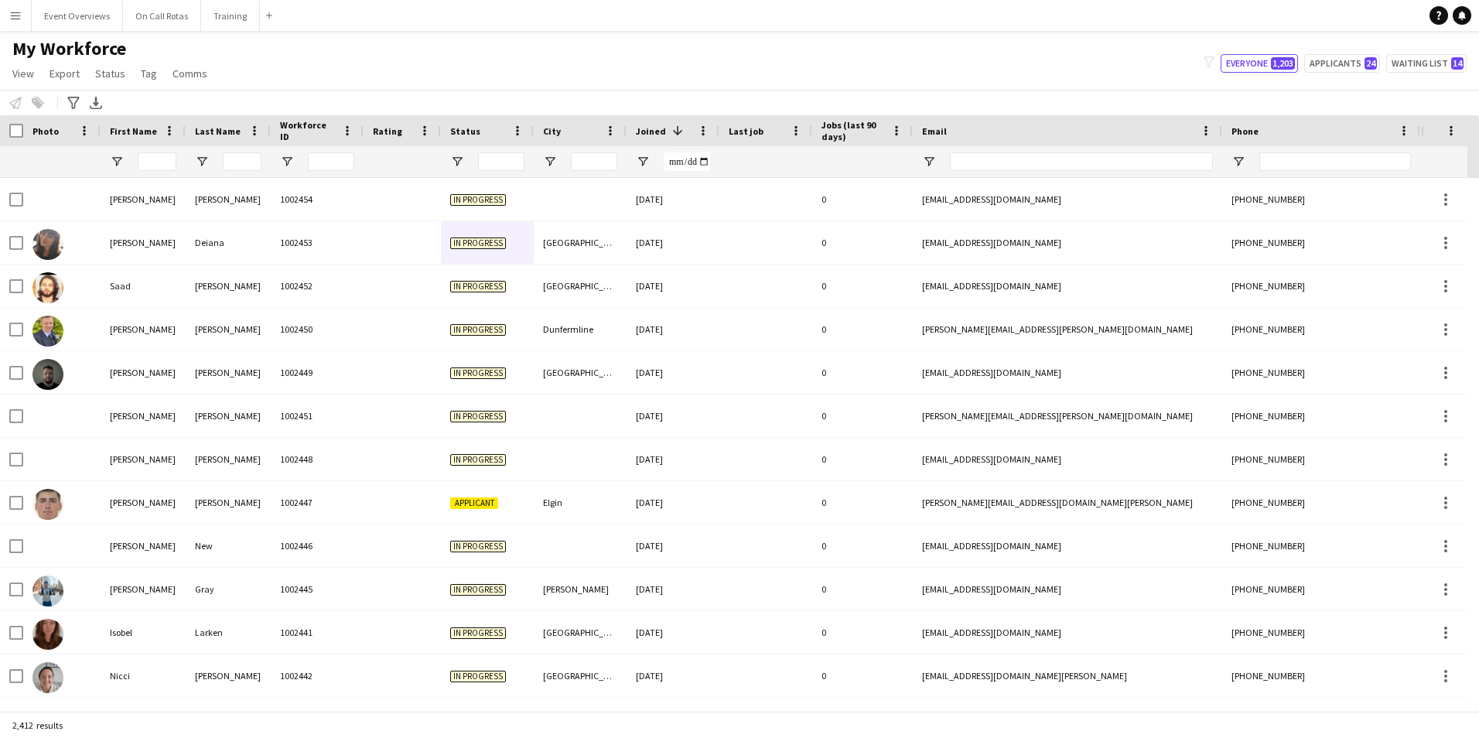
click at [431, 91] on div "Notify workforce Add to tag Select at least one crew to tag him or her. Advance…" at bounding box center [739, 103] width 1479 height 26
click at [153, 155] on input "First Name Filter Input" at bounding box center [157, 161] width 39 height 19
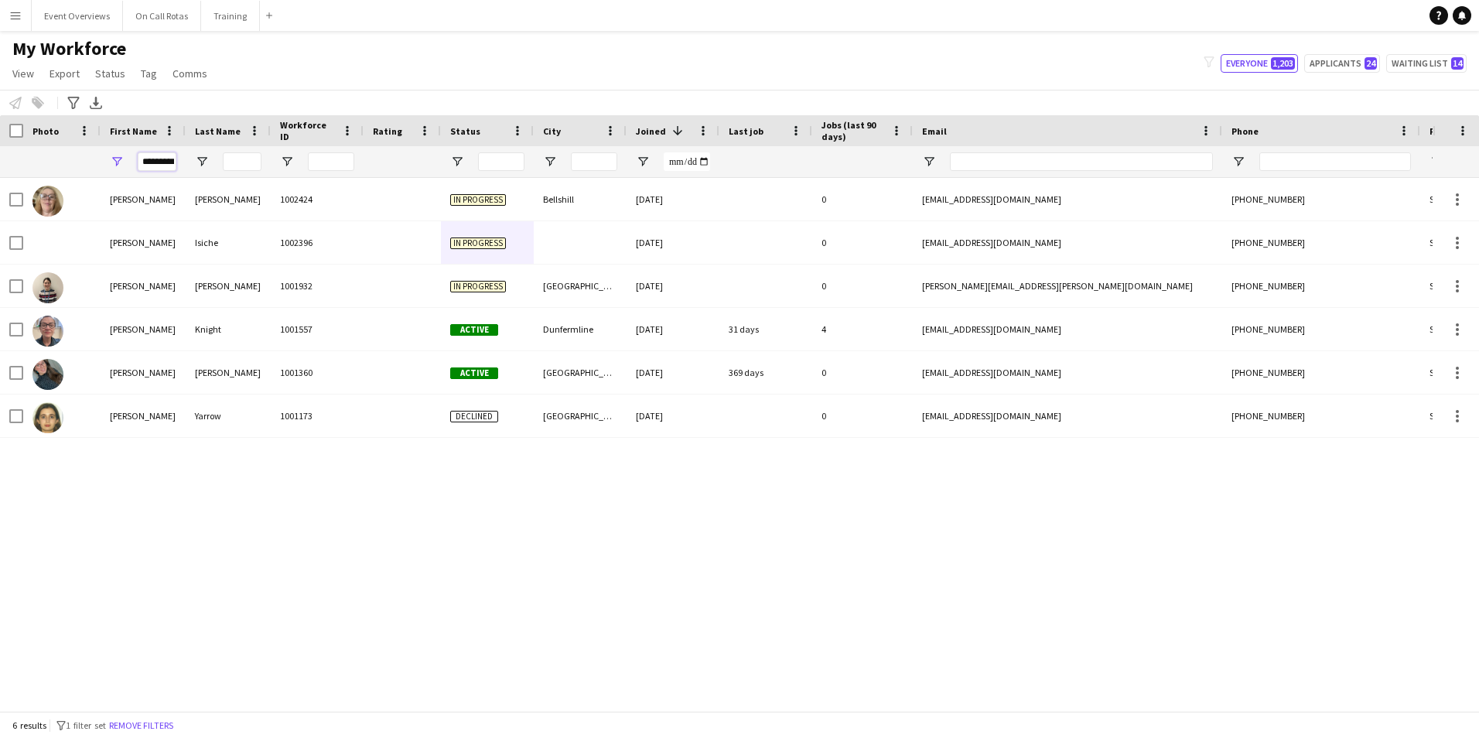
scroll to position [0, 5]
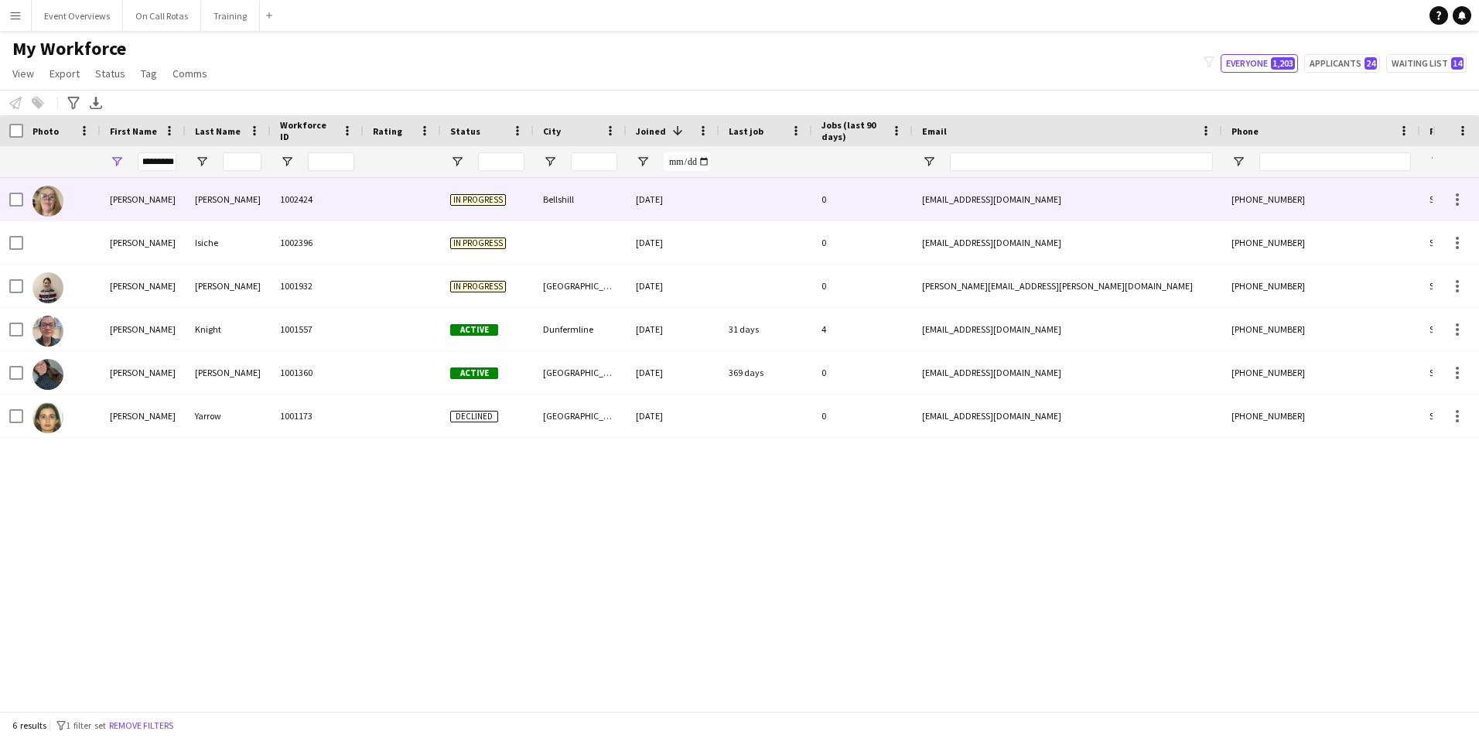
click at [463, 193] on span "In progress" at bounding box center [478, 199] width 56 height 12
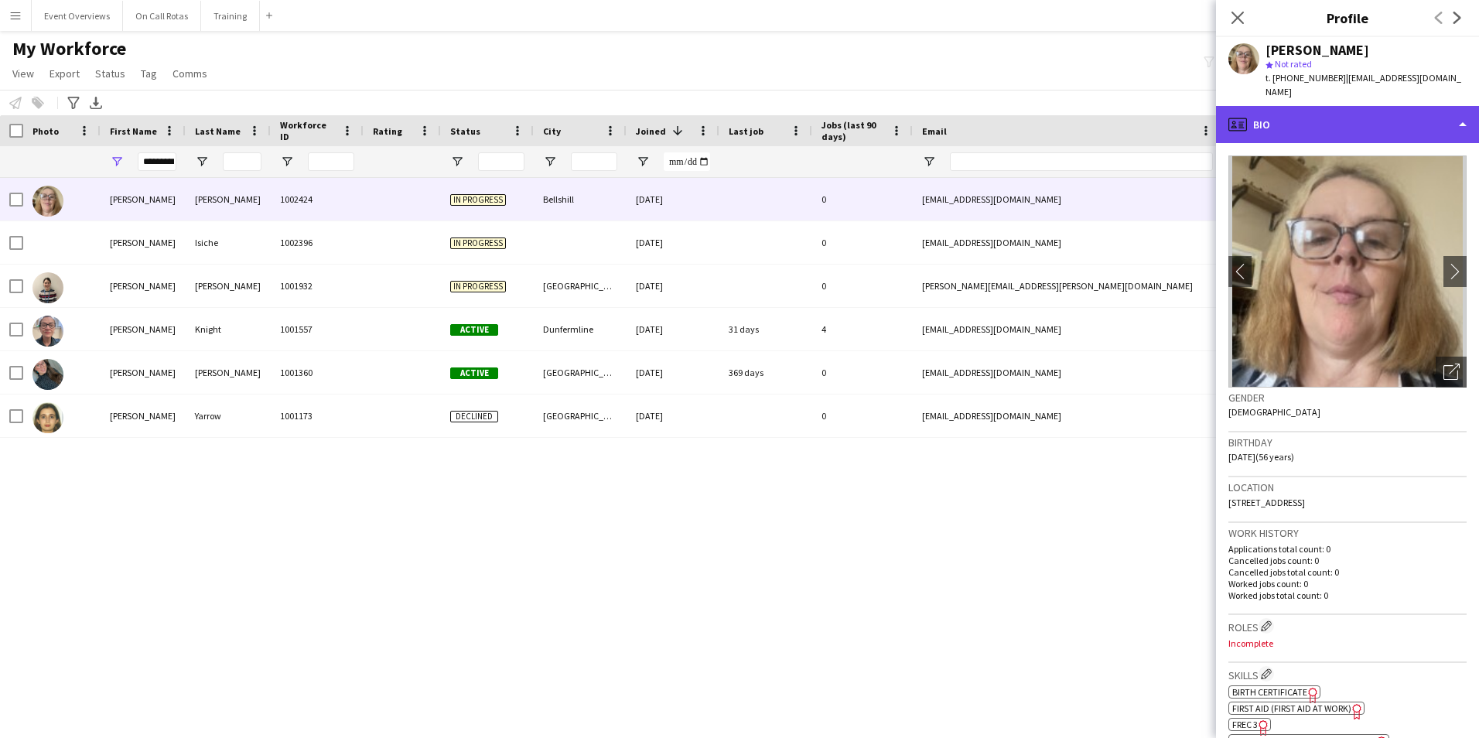
click at [1288, 122] on div "profile Bio" at bounding box center [1347, 124] width 263 height 37
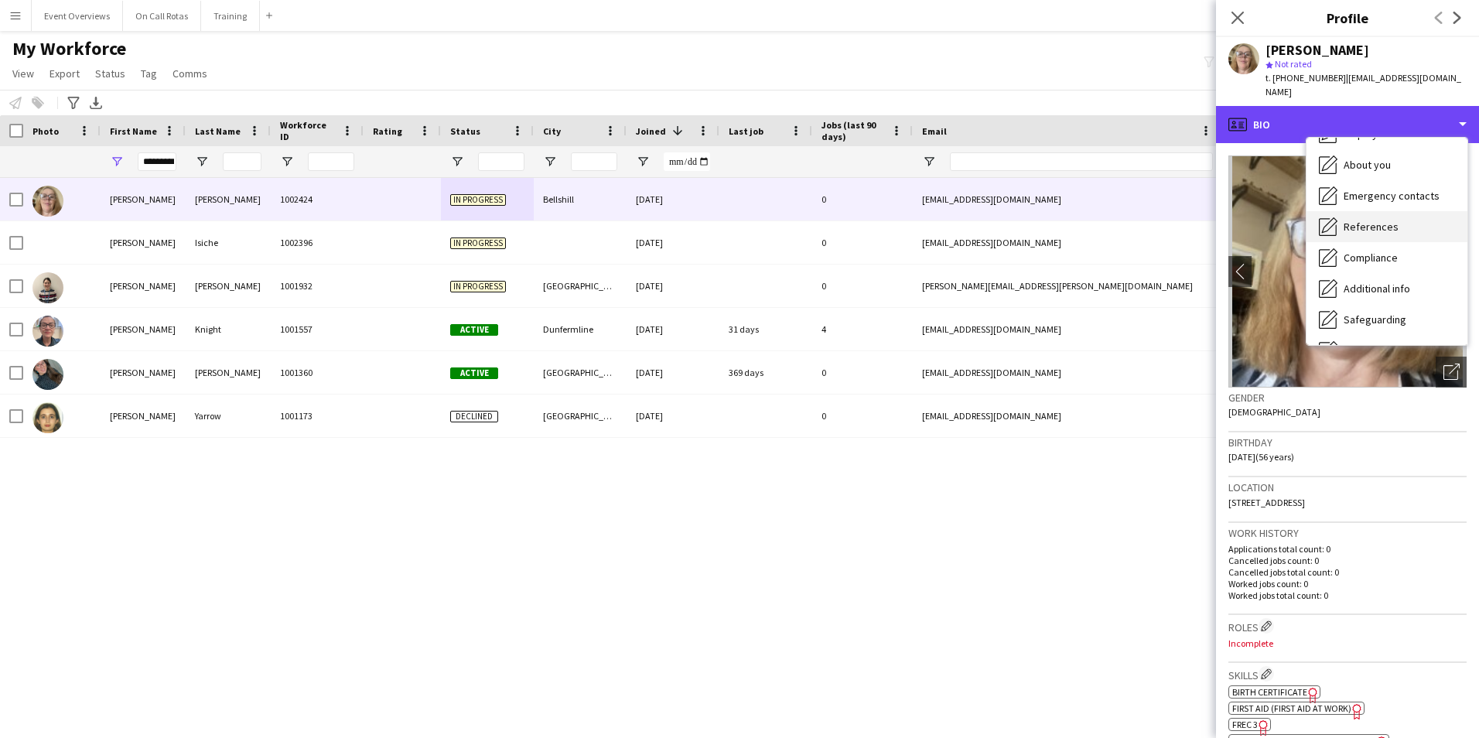
scroll to position [269, 0]
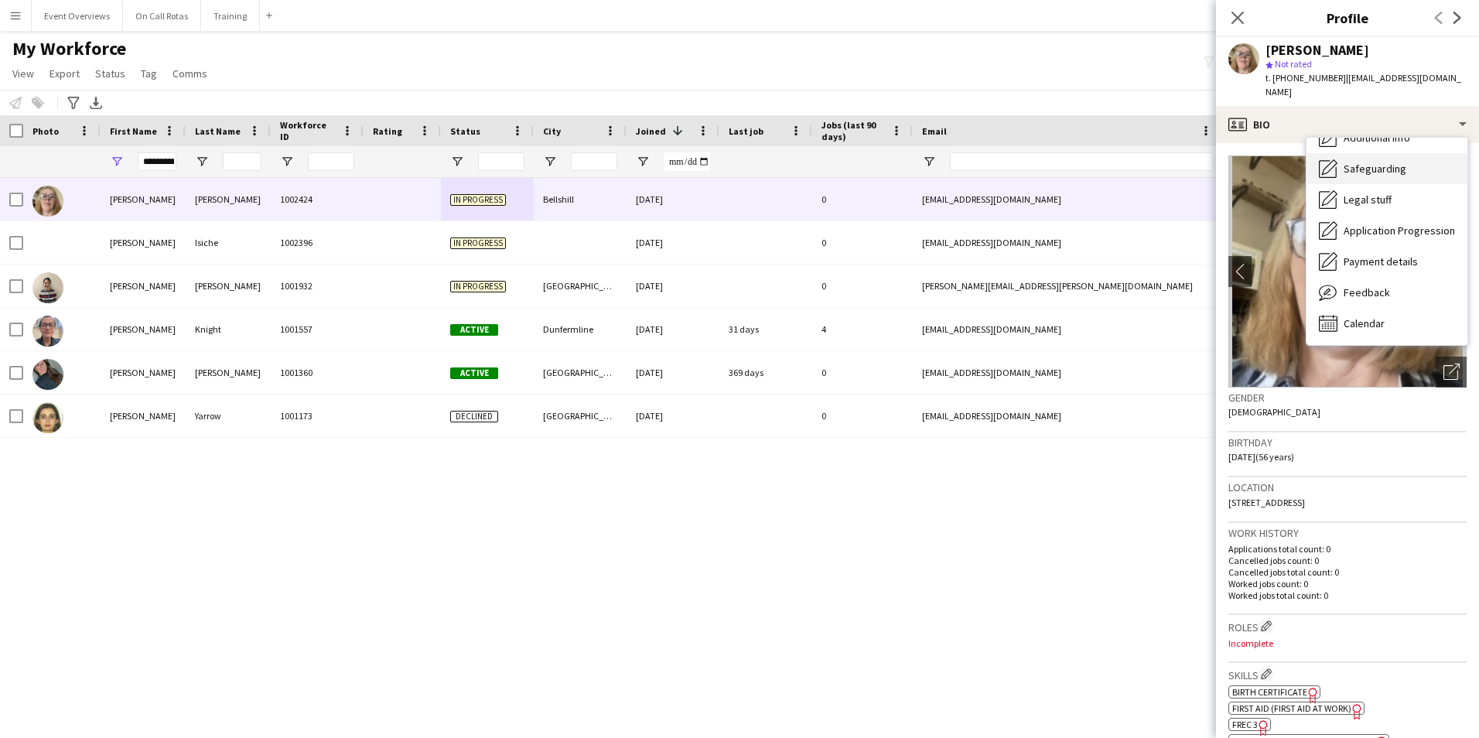
click at [1356, 162] on span "Safeguarding" at bounding box center [1374, 169] width 63 height 14
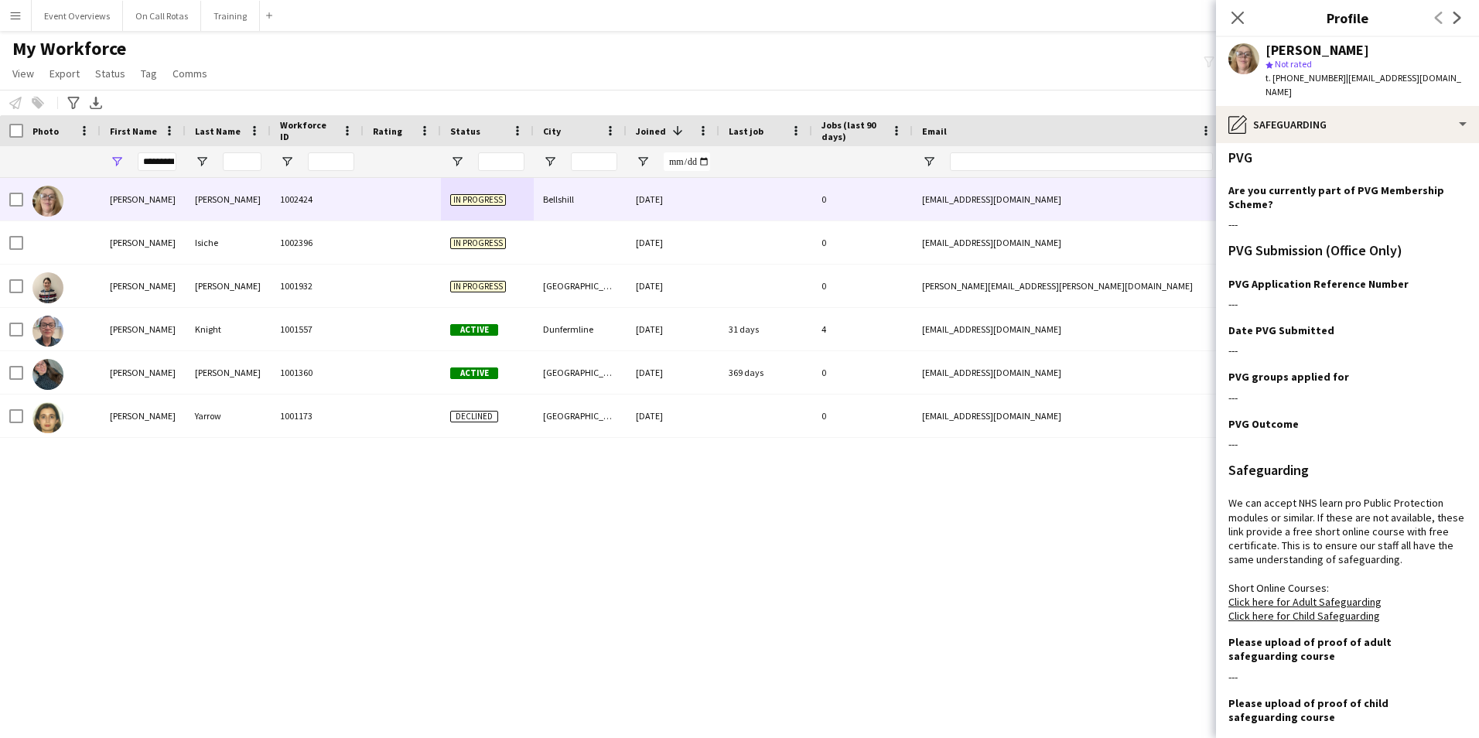
scroll to position [0, 0]
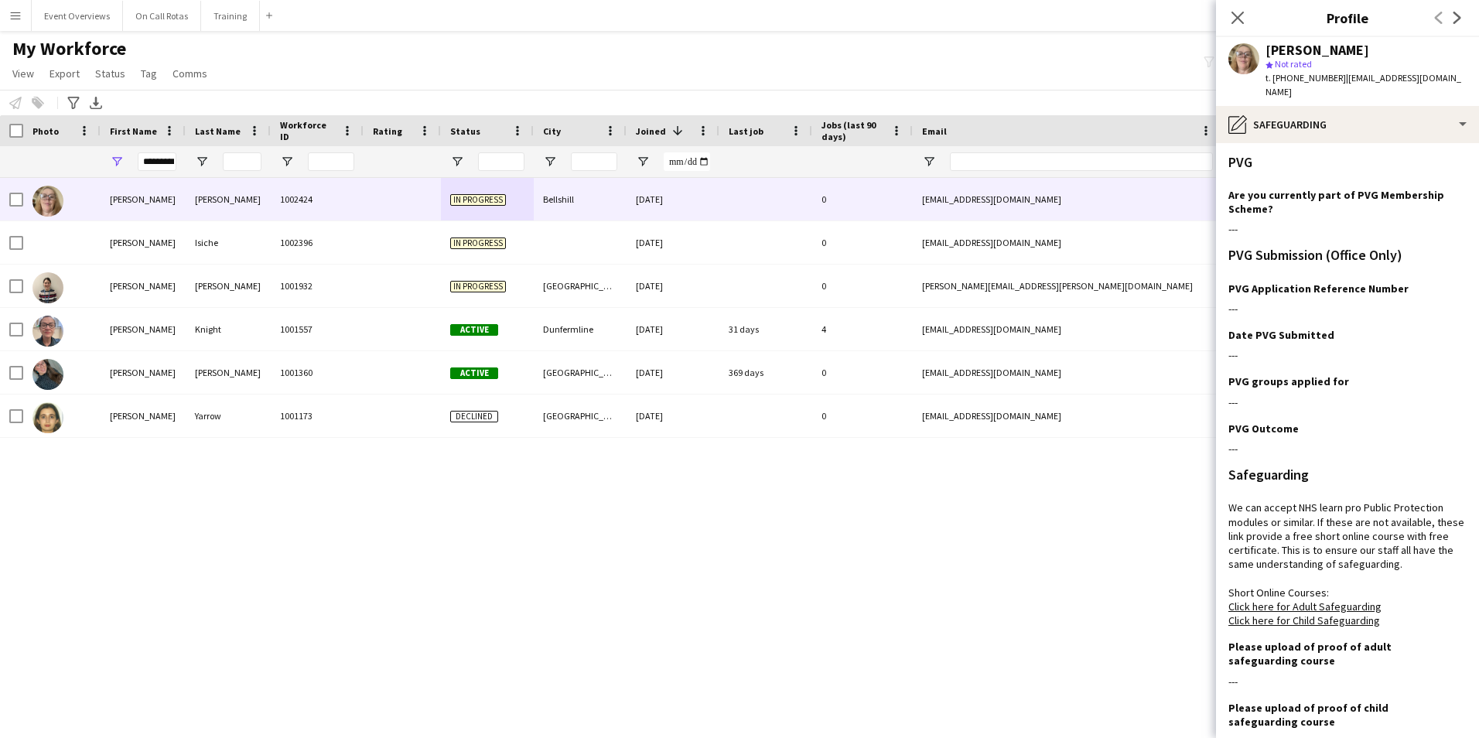
click at [1248, 16] on div "Close pop-in" at bounding box center [1237, 18] width 43 height 36
click at [1239, 15] on icon at bounding box center [1237, 17] width 15 height 15
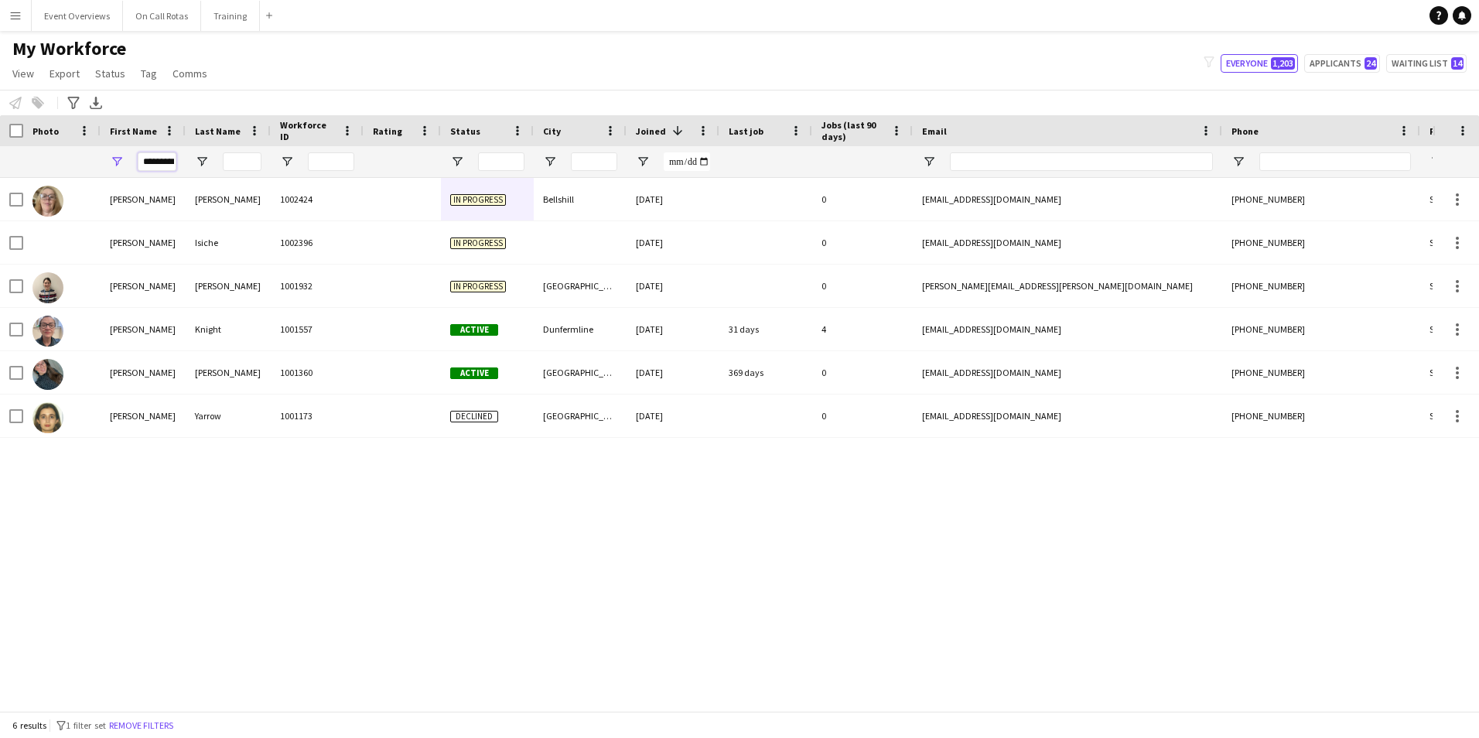
scroll to position [0, 5]
drag, startPoint x: 145, startPoint y: 159, endPoint x: 268, endPoint y: 161, distance: 122.2
click at [268, 161] on div "*********" at bounding box center [838, 161] width 1677 height 31
type input "*"
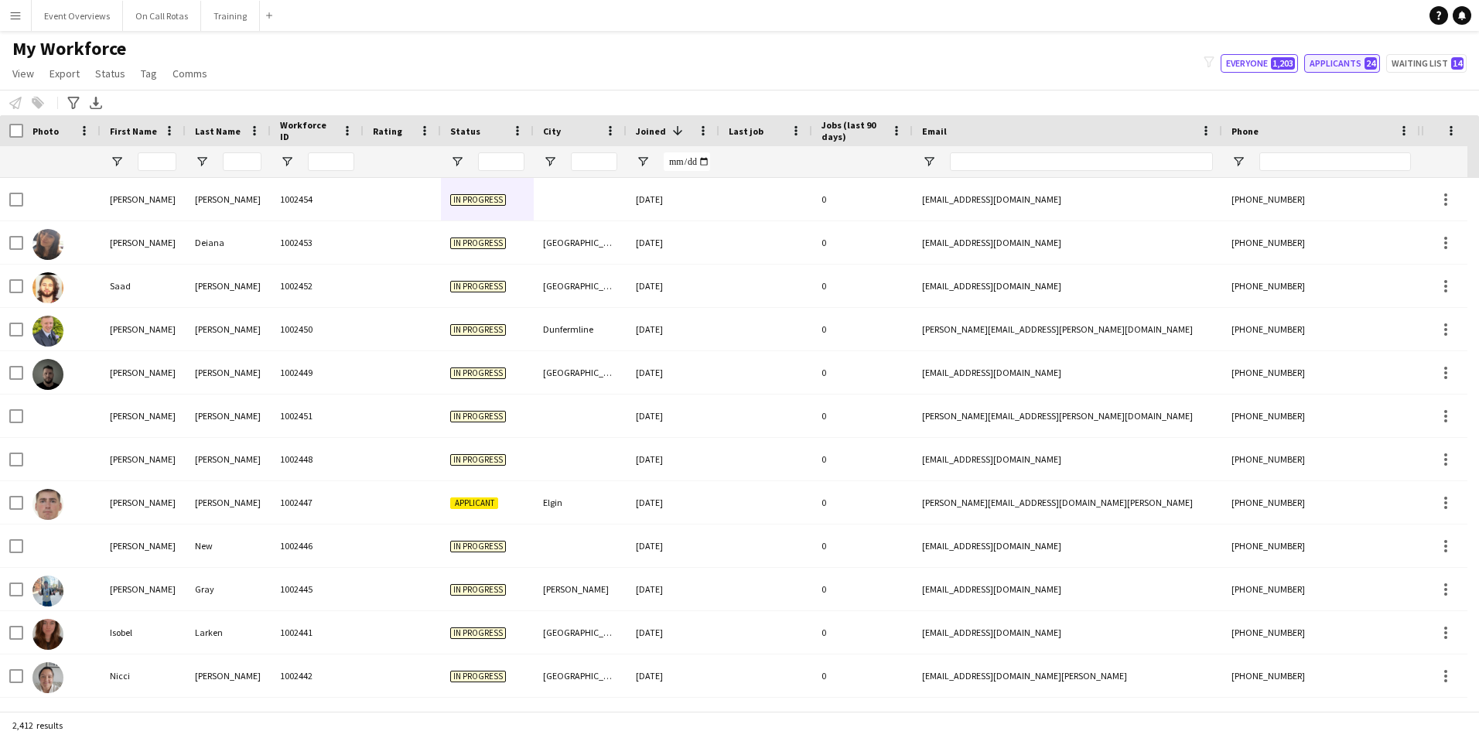
click at [1323, 60] on button "Applicants 24" at bounding box center [1342, 63] width 76 height 19
type input "**********"
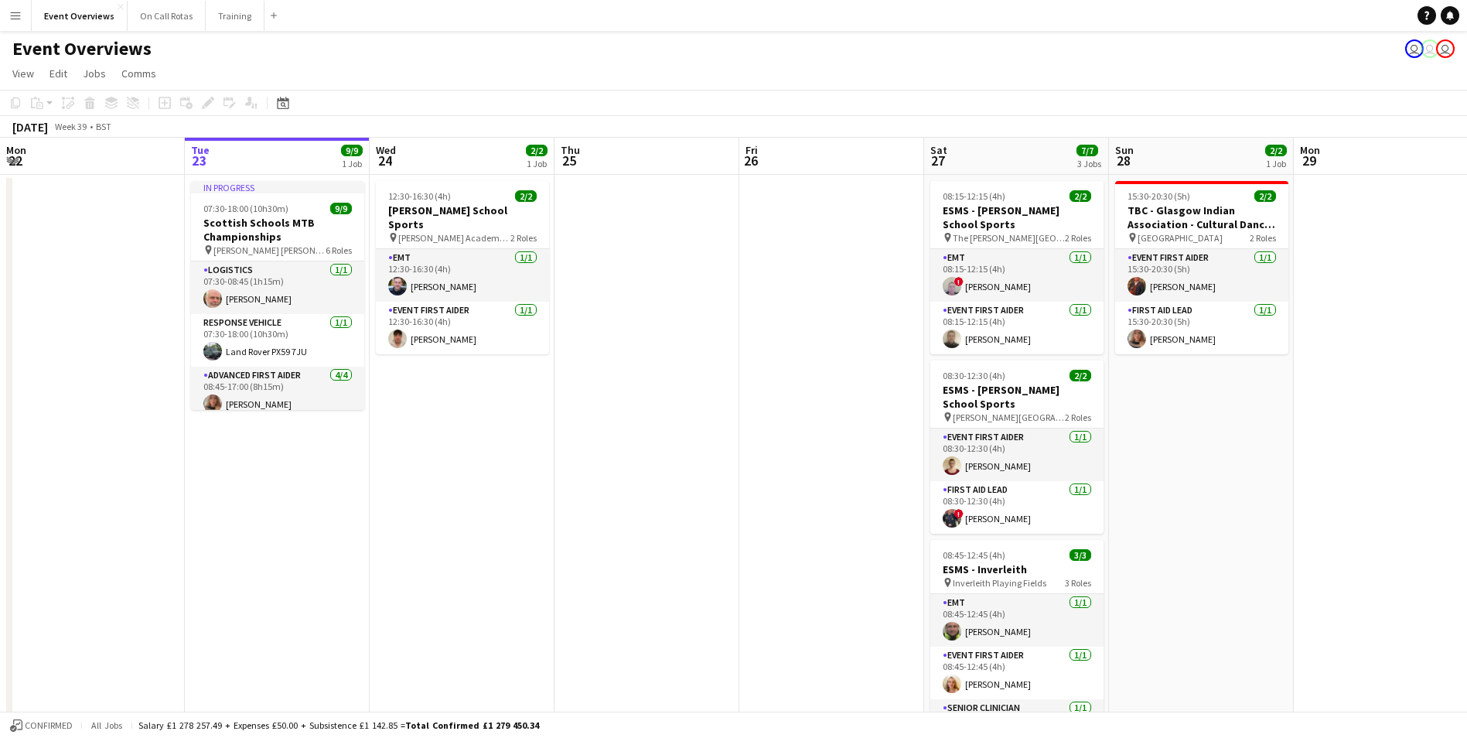
click at [15, 15] on app-icon "Menu" at bounding box center [15, 15] width 12 height 12
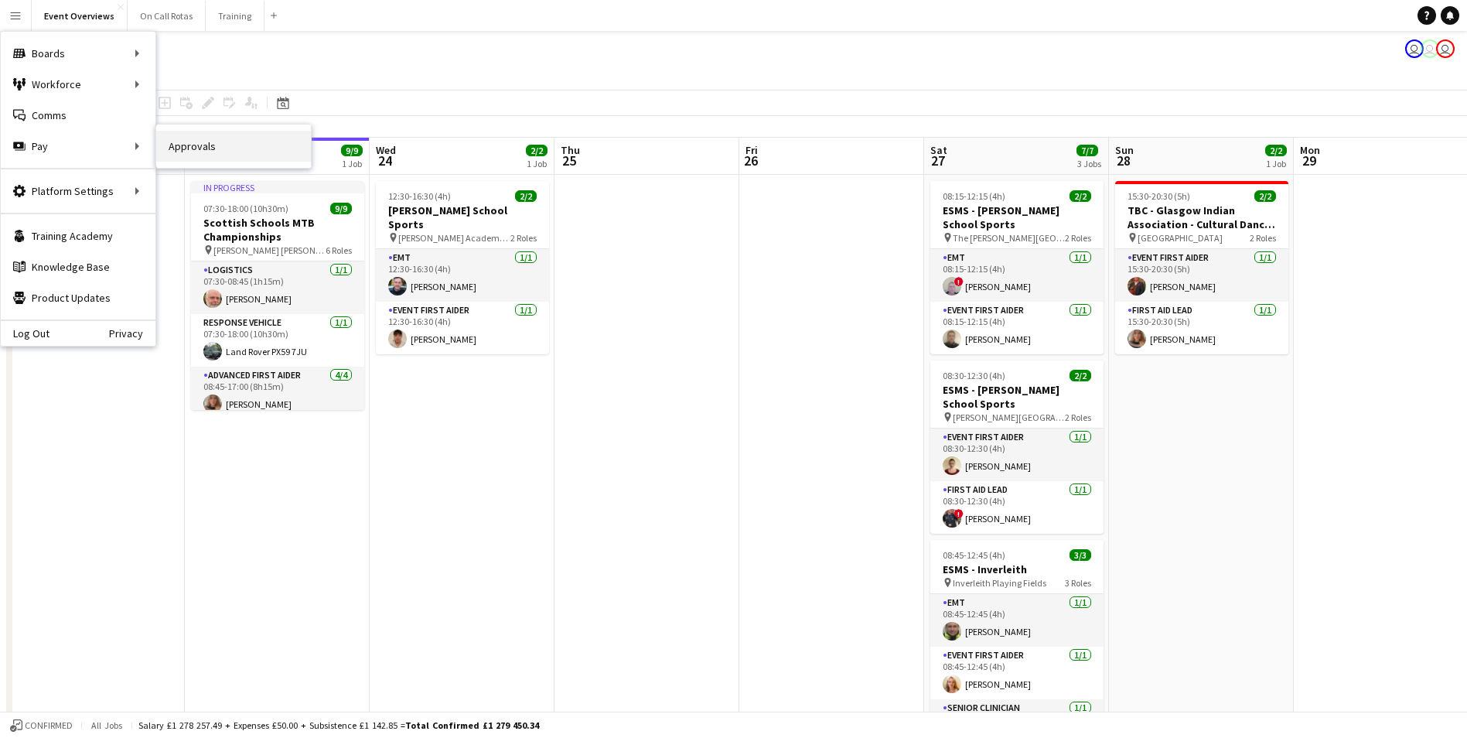
click at [186, 143] on link "Approvals" at bounding box center [233, 146] width 155 height 31
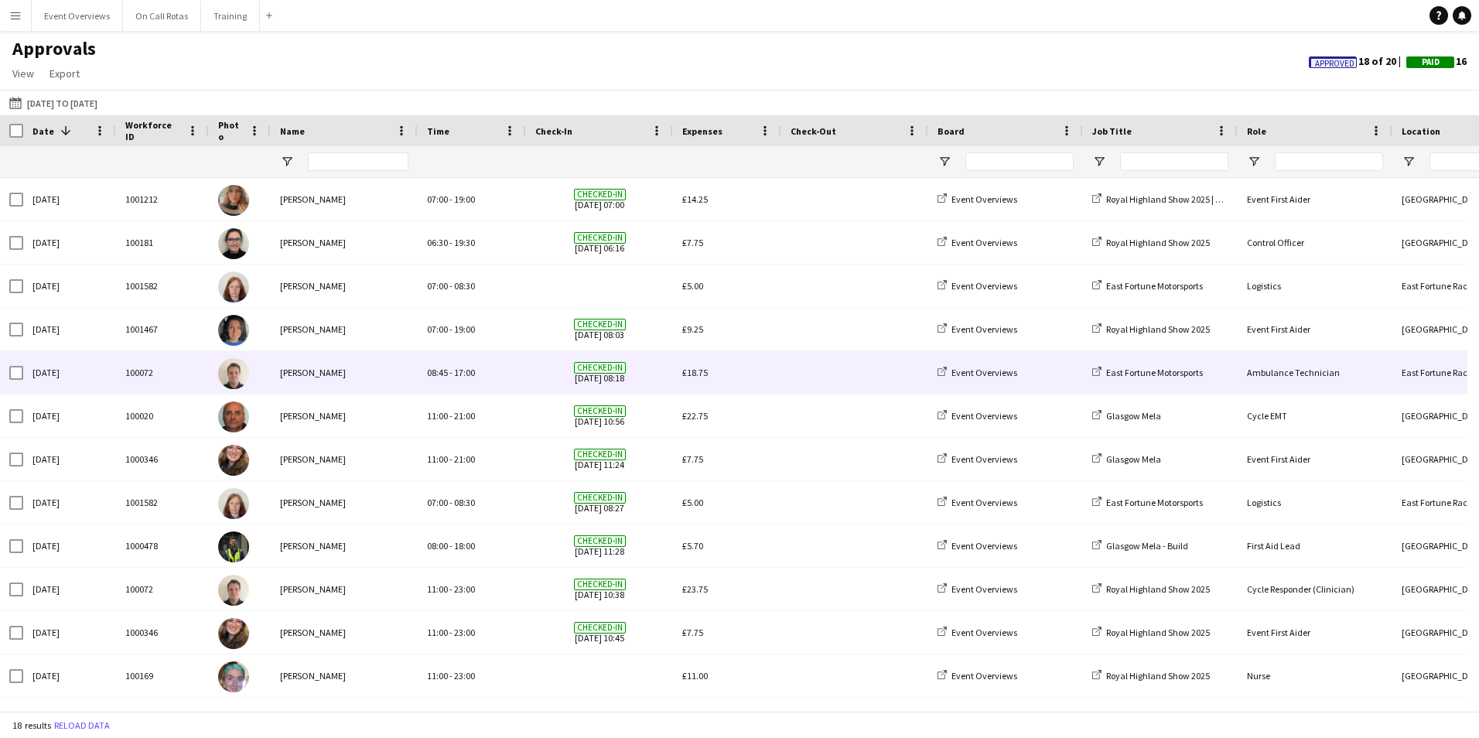
click at [692, 377] on span "£18.75" at bounding box center [695, 373] width 26 height 12
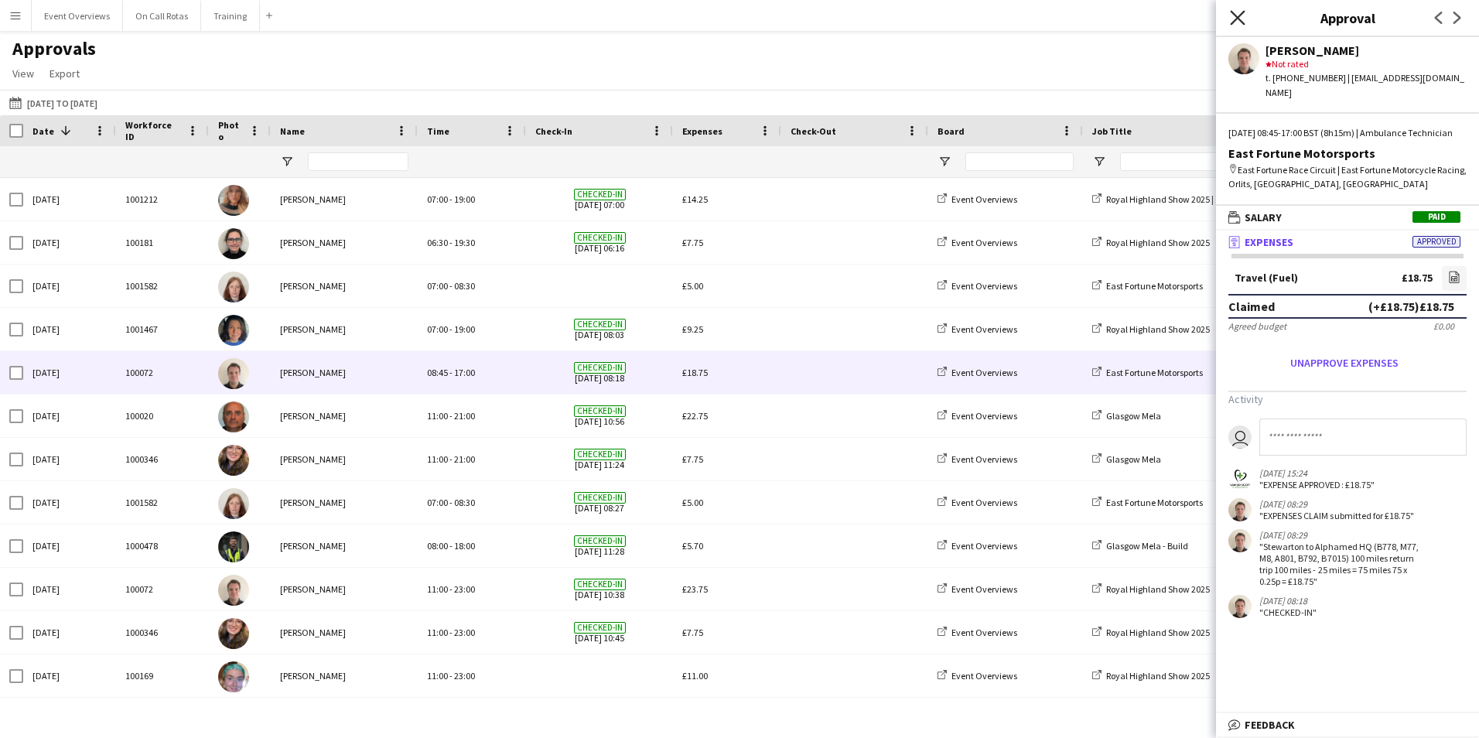
click at [1244, 18] on icon "Close pop-in" at bounding box center [1237, 17] width 15 height 15
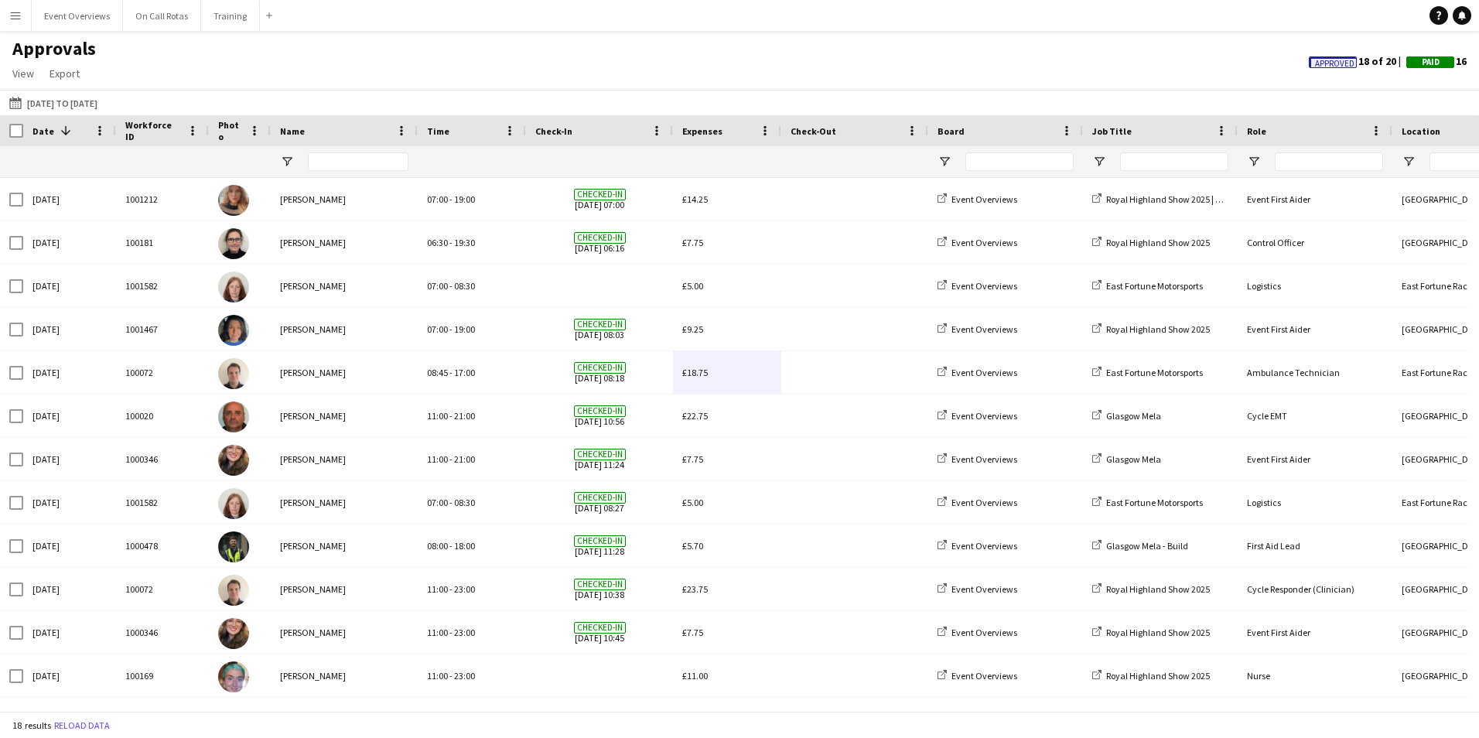
click at [1337, 60] on span "Approved" at bounding box center [1334, 64] width 39 height 10
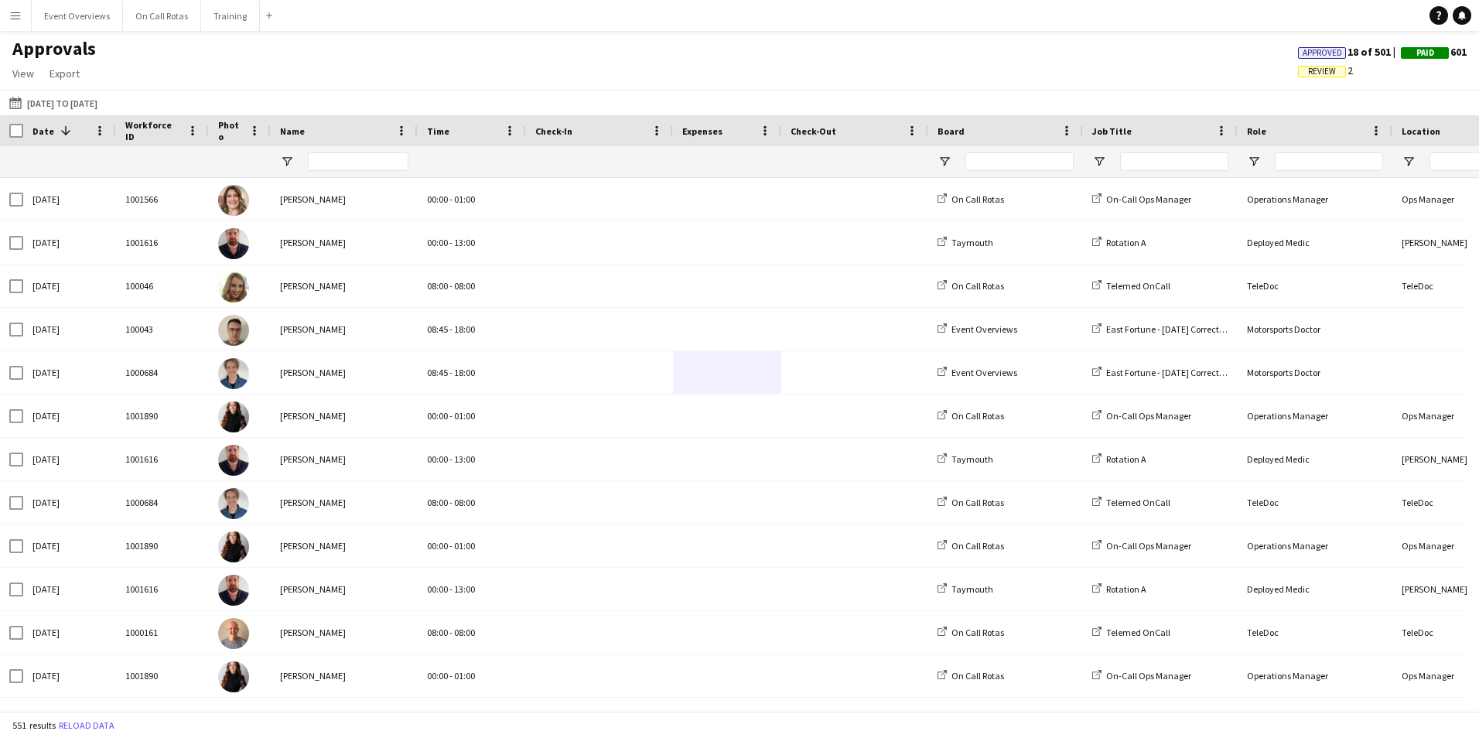
click at [1325, 70] on span "Review" at bounding box center [1322, 72] width 28 height 10
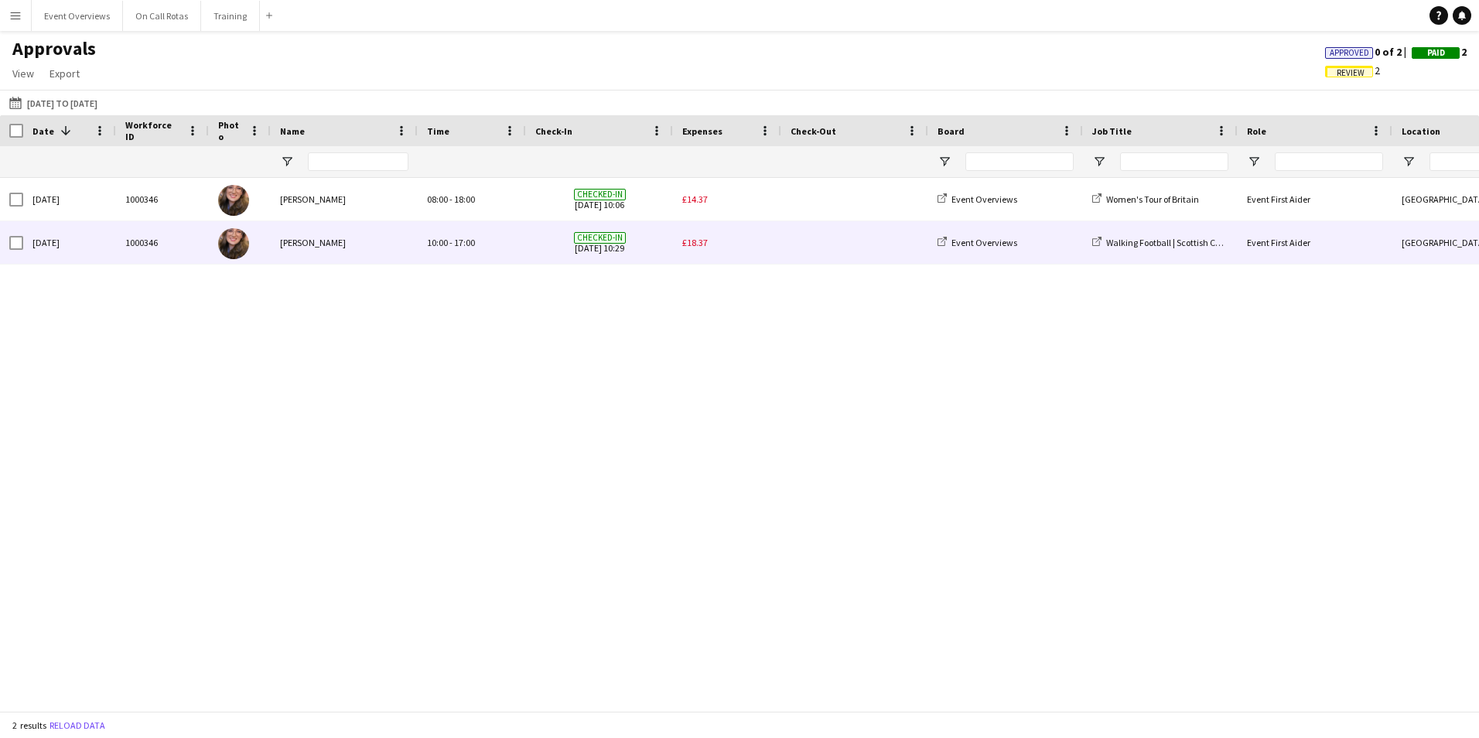
click at [712, 243] on div "£18.37" at bounding box center [727, 242] width 108 height 43
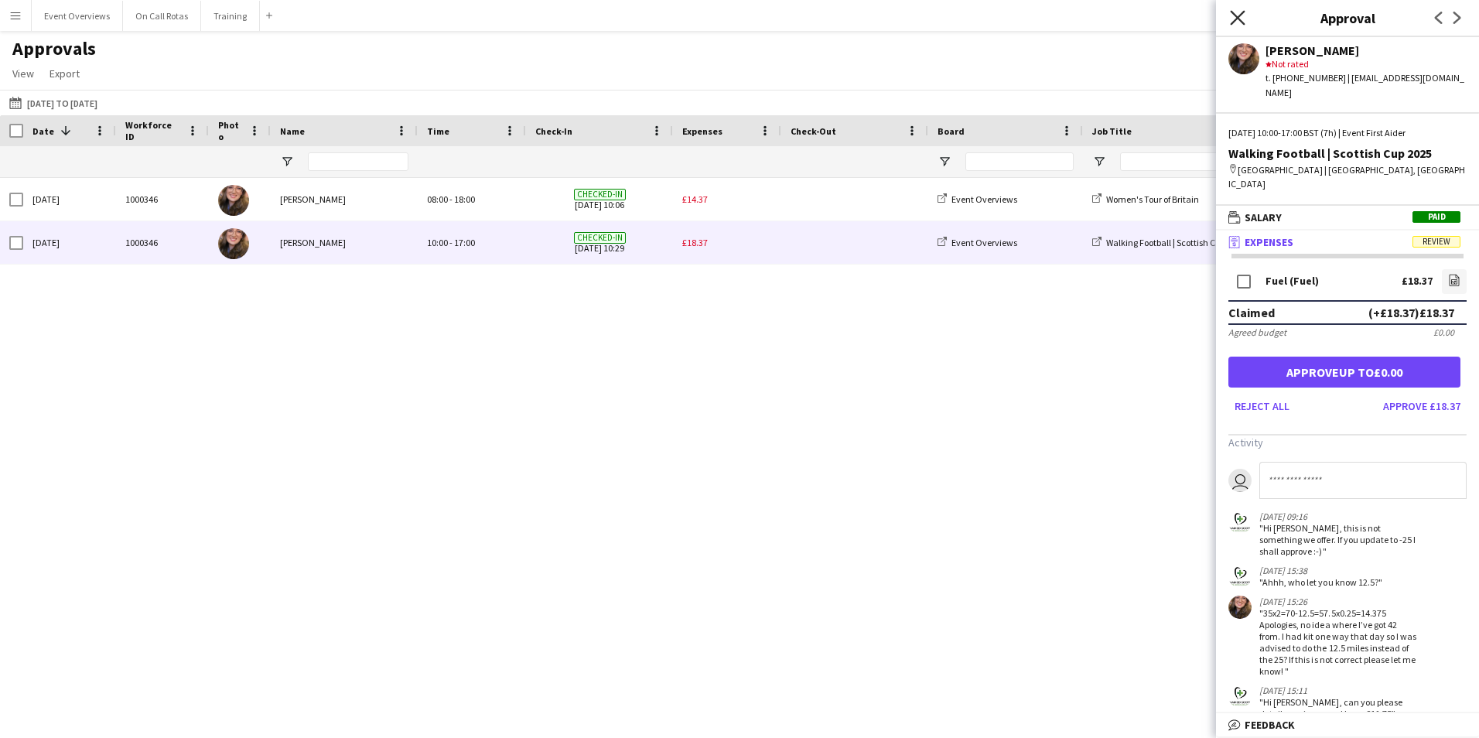
click at [1238, 13] on icon "Close pop-in" at bounding box center [1237, 17] width 15 height 15
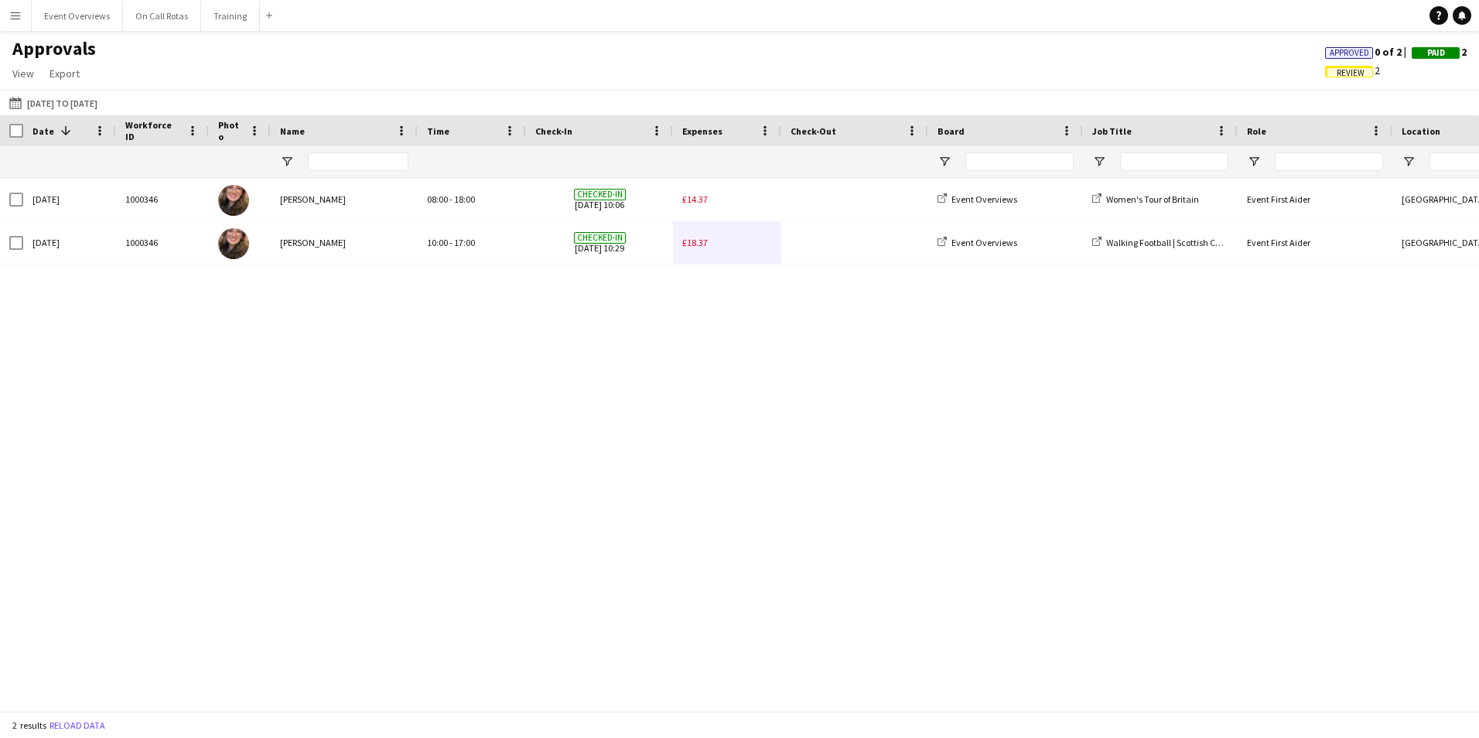
click at [1335, 56] on span "Approved" at bounding box center [1349, 53] width 39 height 10
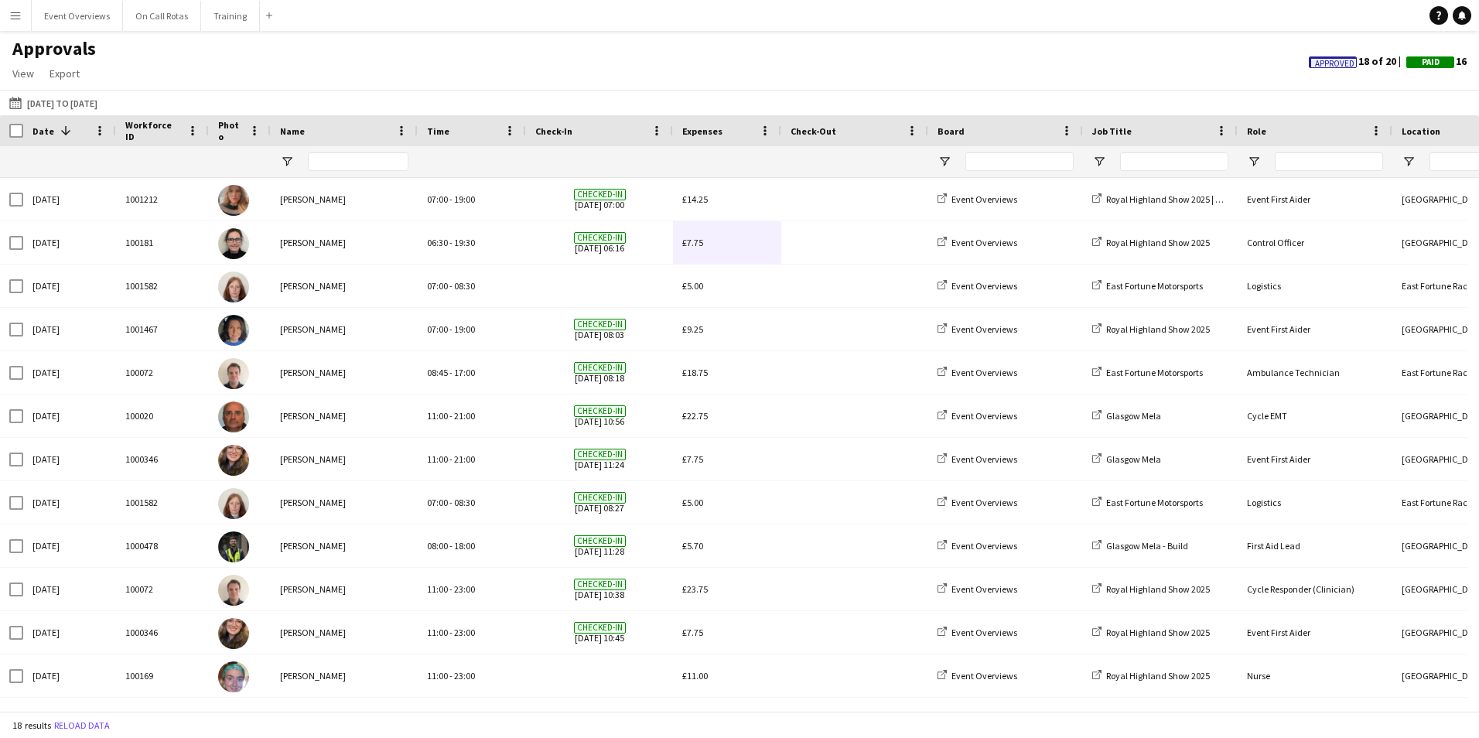
click at [22, 12] on button "Menu" at bounding box center [15, 15] width 31 height 31
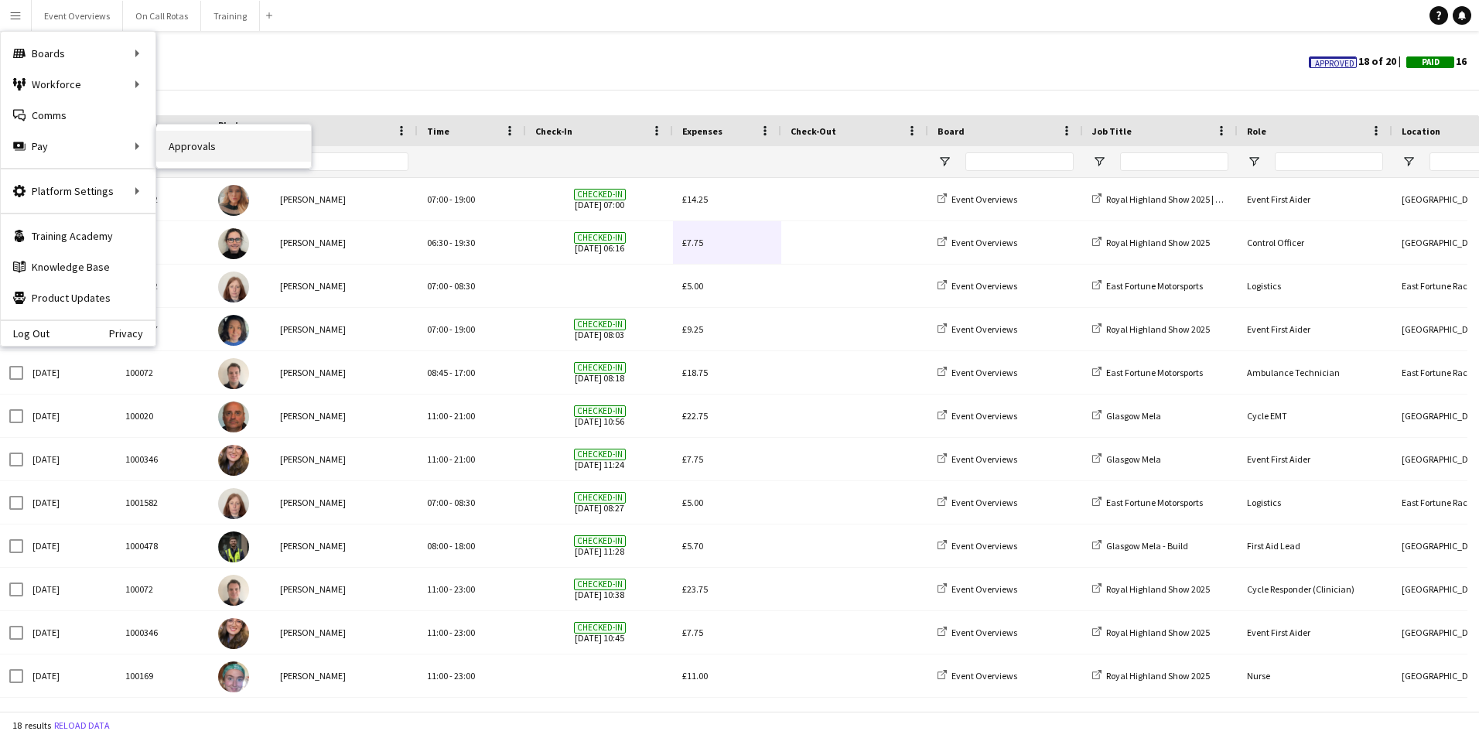
click at [186, 147] on link "Approvals" at bounding box center [233, 146] width 155 height 31
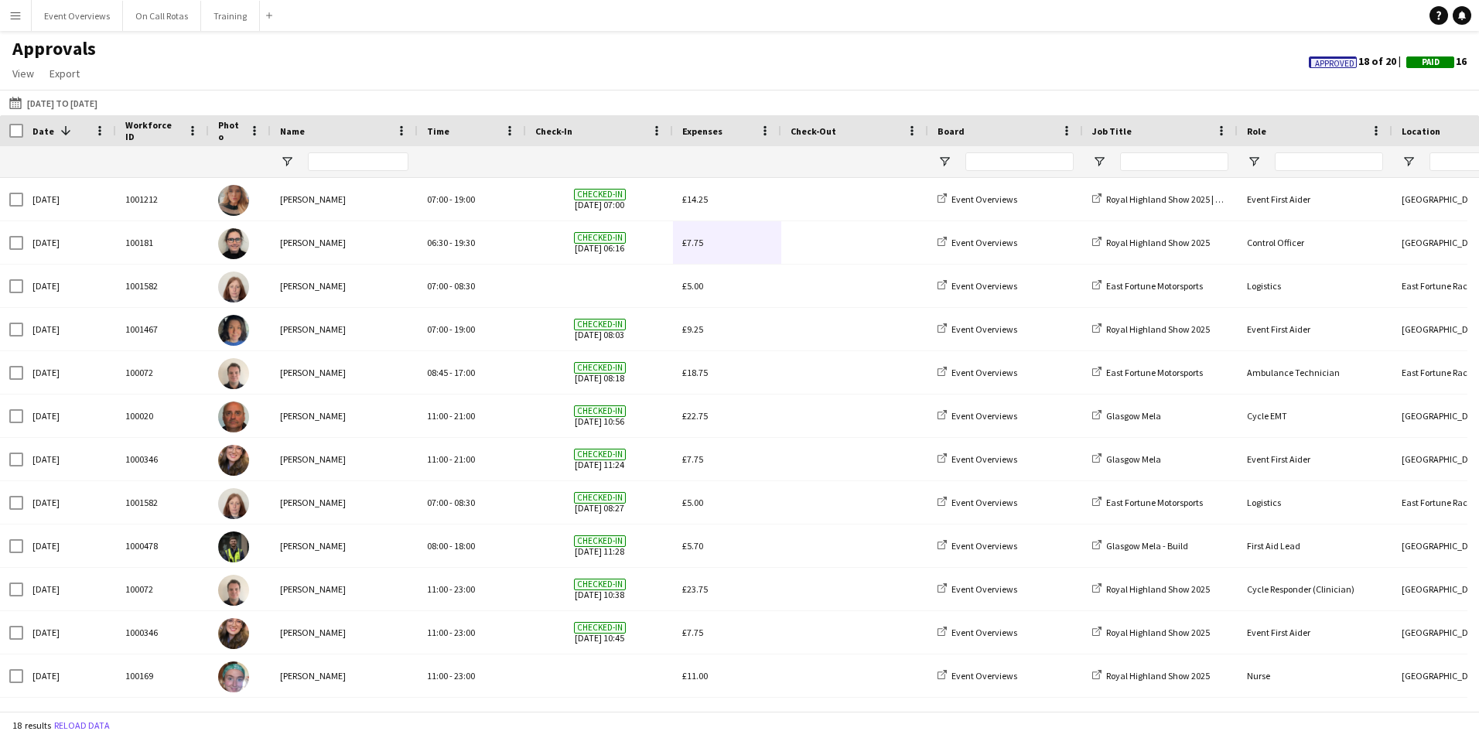
click at [1324, 64] on span "Approved" at bounding box center [1334, 64] width 39 height 10
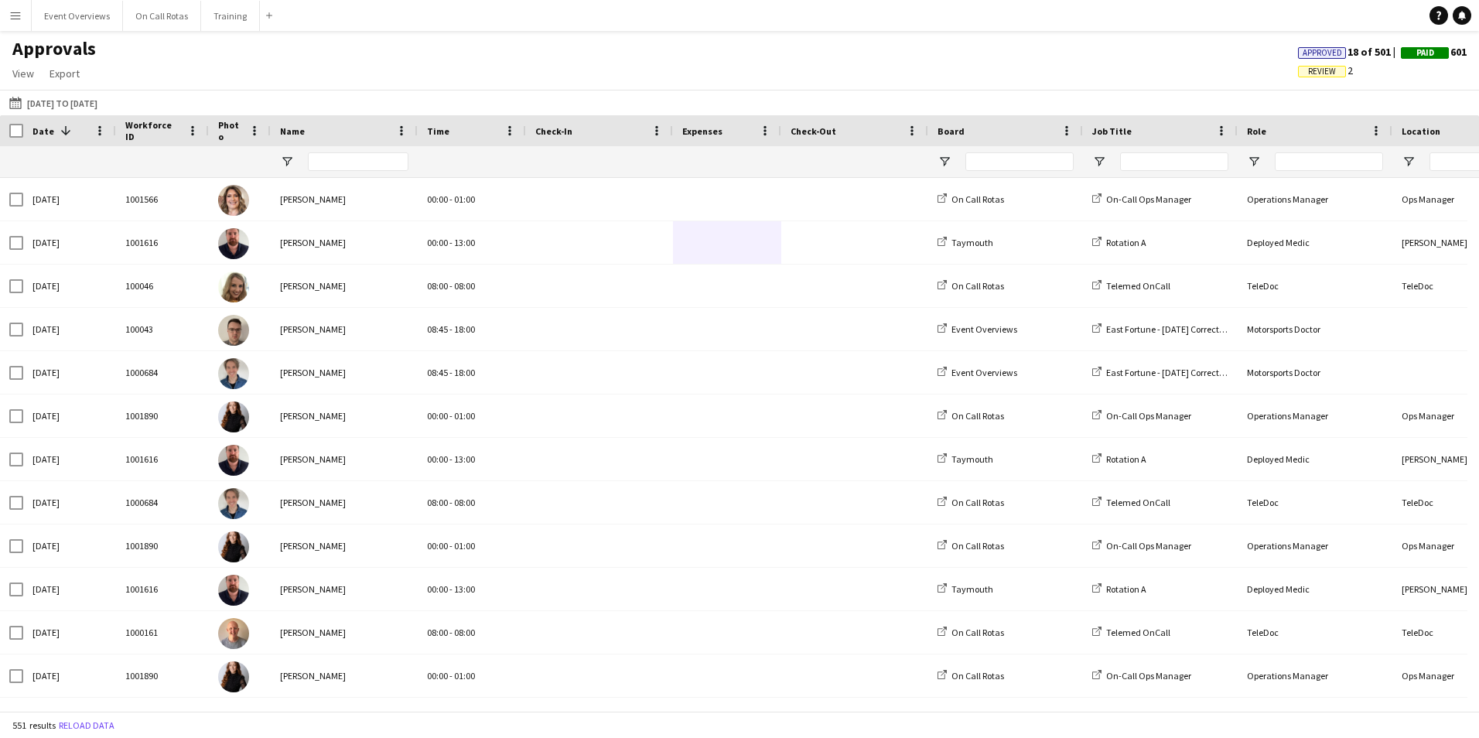
click at [1323, 73] on span "Review" at bounding box center [1322, 72] width 28 height 10
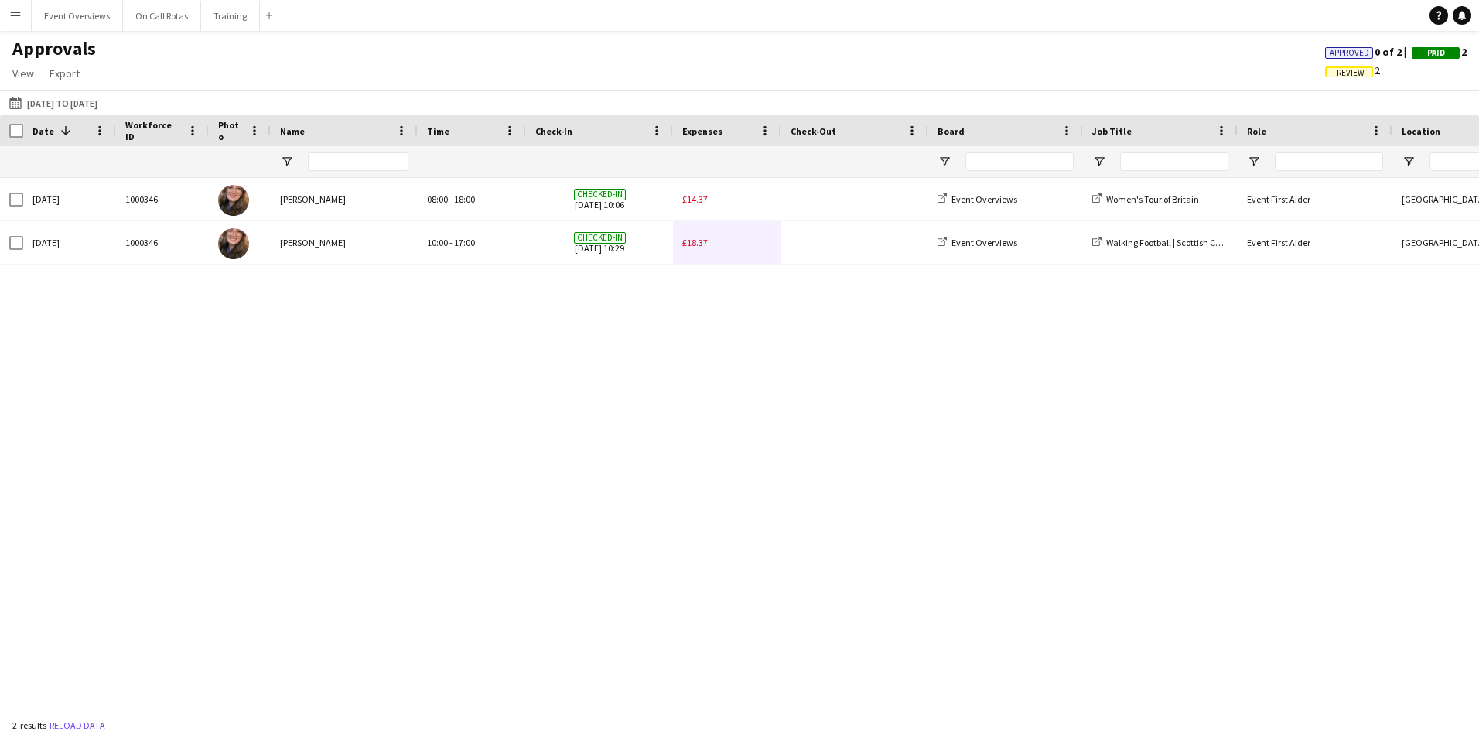
click at [1424, 58] on span "Paid" at bounding box center [1436, 53] width 48 height 12
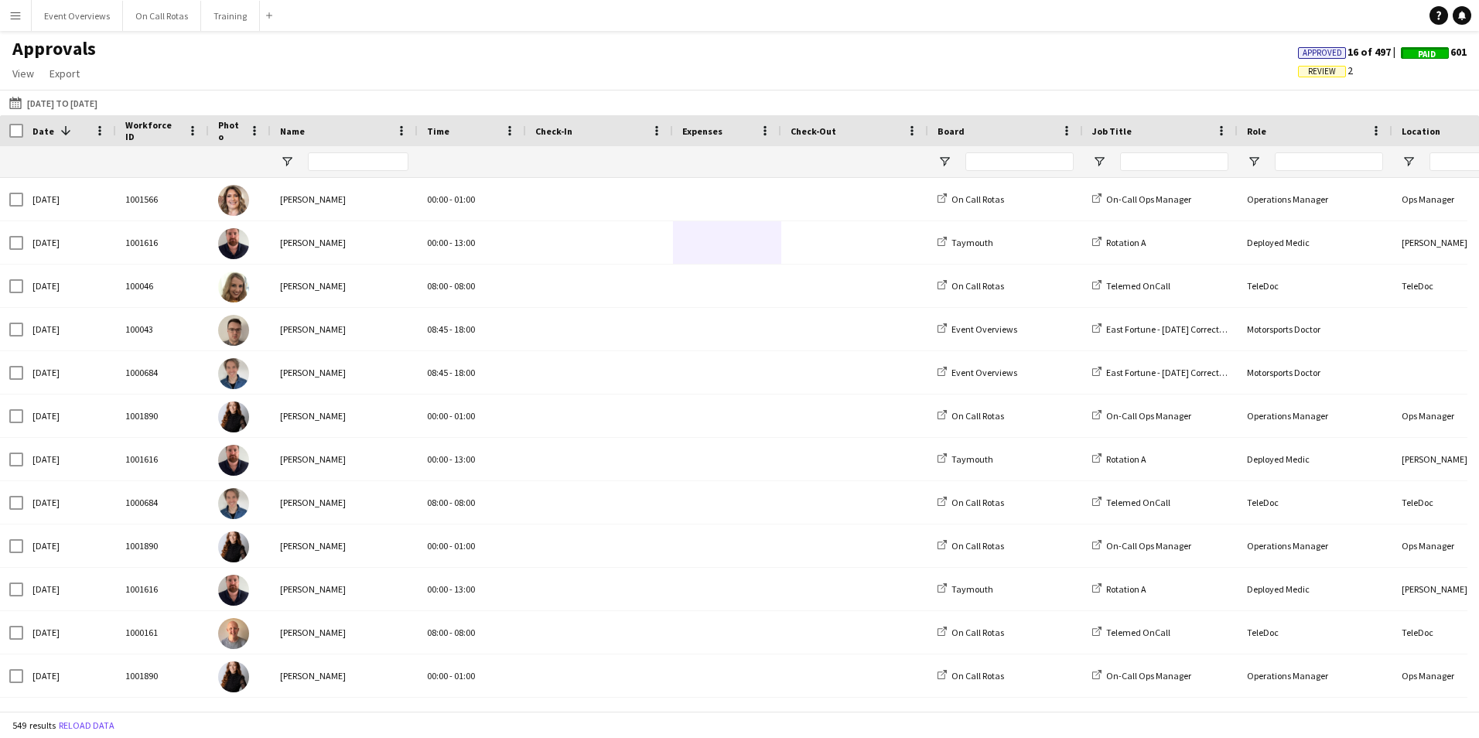
click at [1336, 72] on span "Review" at bounding box center [1322, 72] width 48 height 12
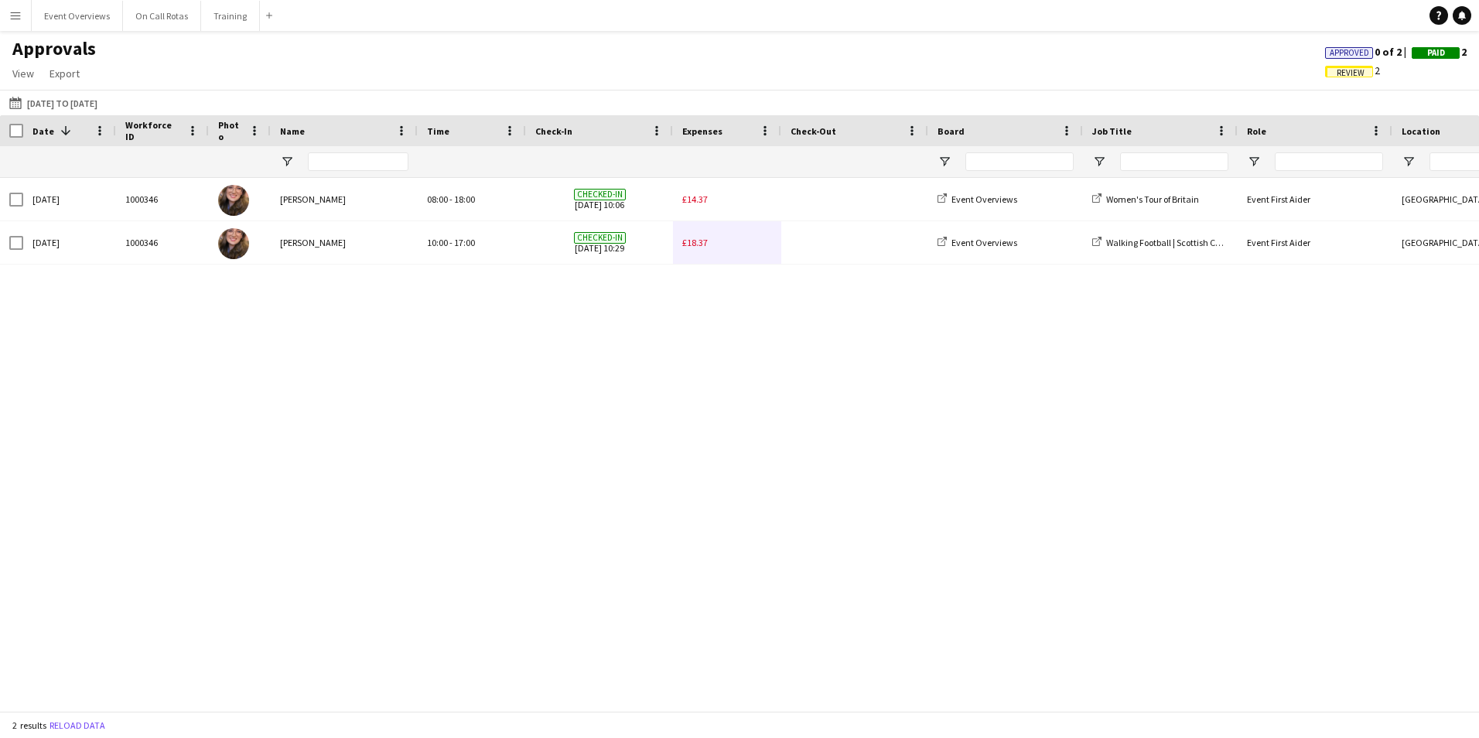
click at [1359, 69] on span "Review" at bounding box center [1349, 72] width 48 height 12
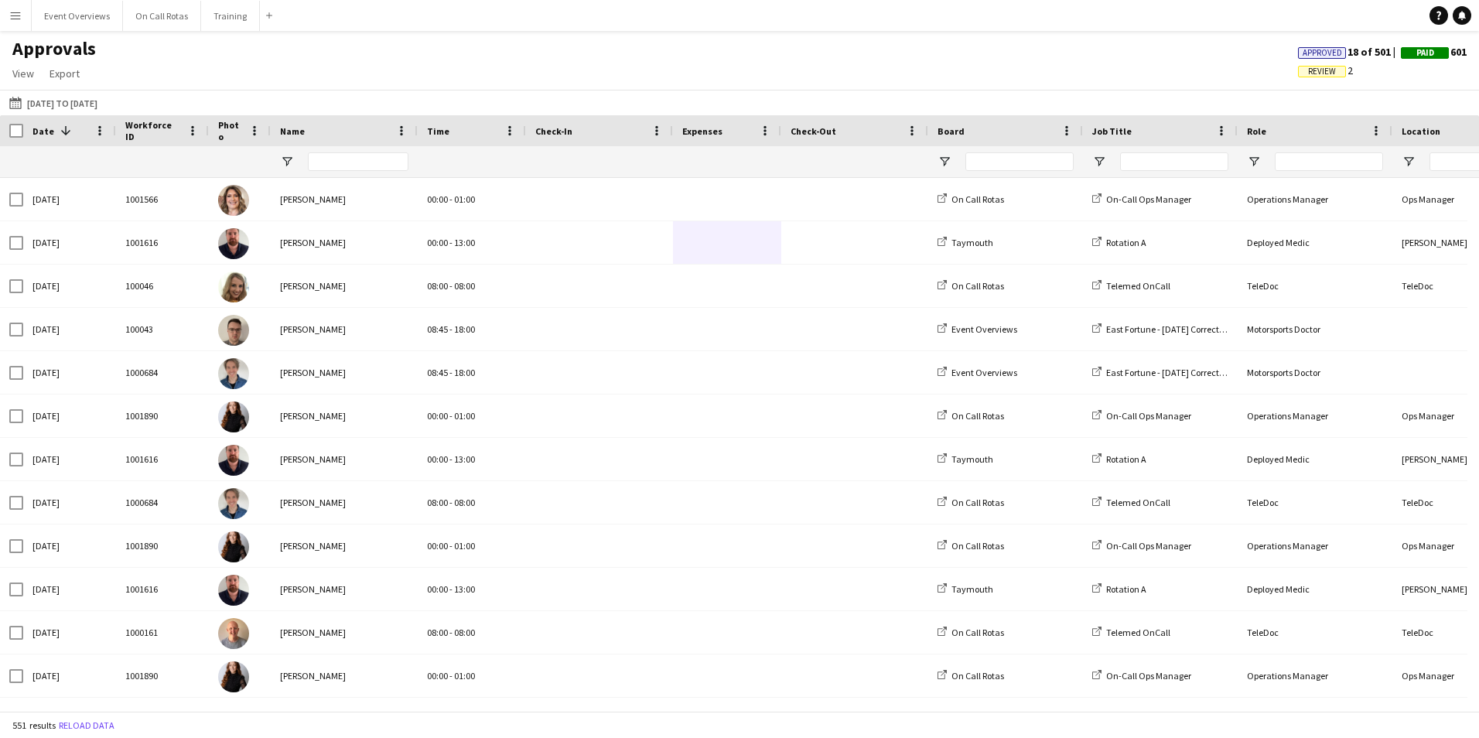
click at [1320, 76] on span "Review" at bounding box center [1322, 72] width 28 height 10
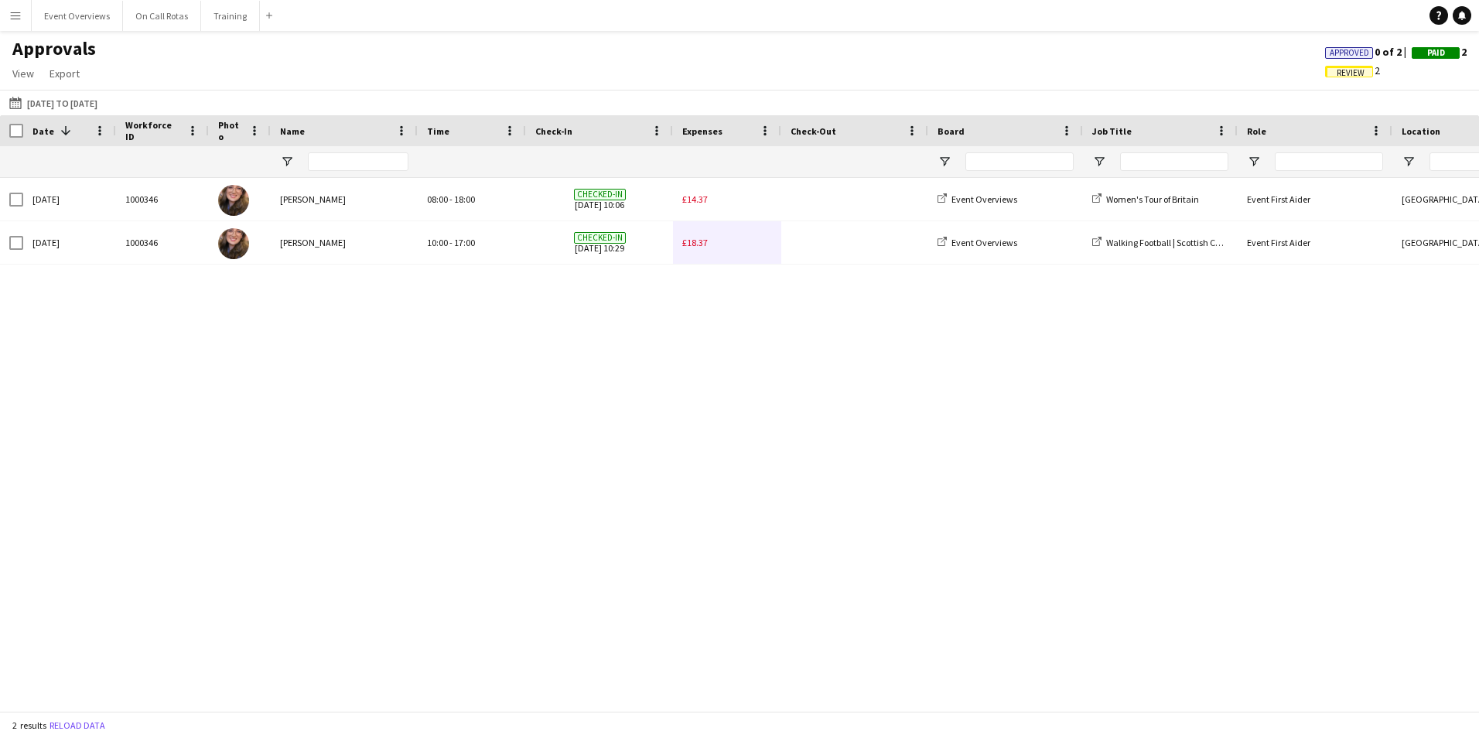
drag, startPoint x: 1157, startPoint y: 381, endPoint x: 767, endPoint y: 362, distance: 390.3
click at [767, 362] on div "Sun, 8 Jun 2025 1000346 Gillian Peden 08:00 - 18:00 Checked-in 08-06-2025 10:06…" at bounding box center [739, 438] width 1479 height 521
click at [1350, 68] on span "Review" at bounding box center [1351, 73] width 28 height 10
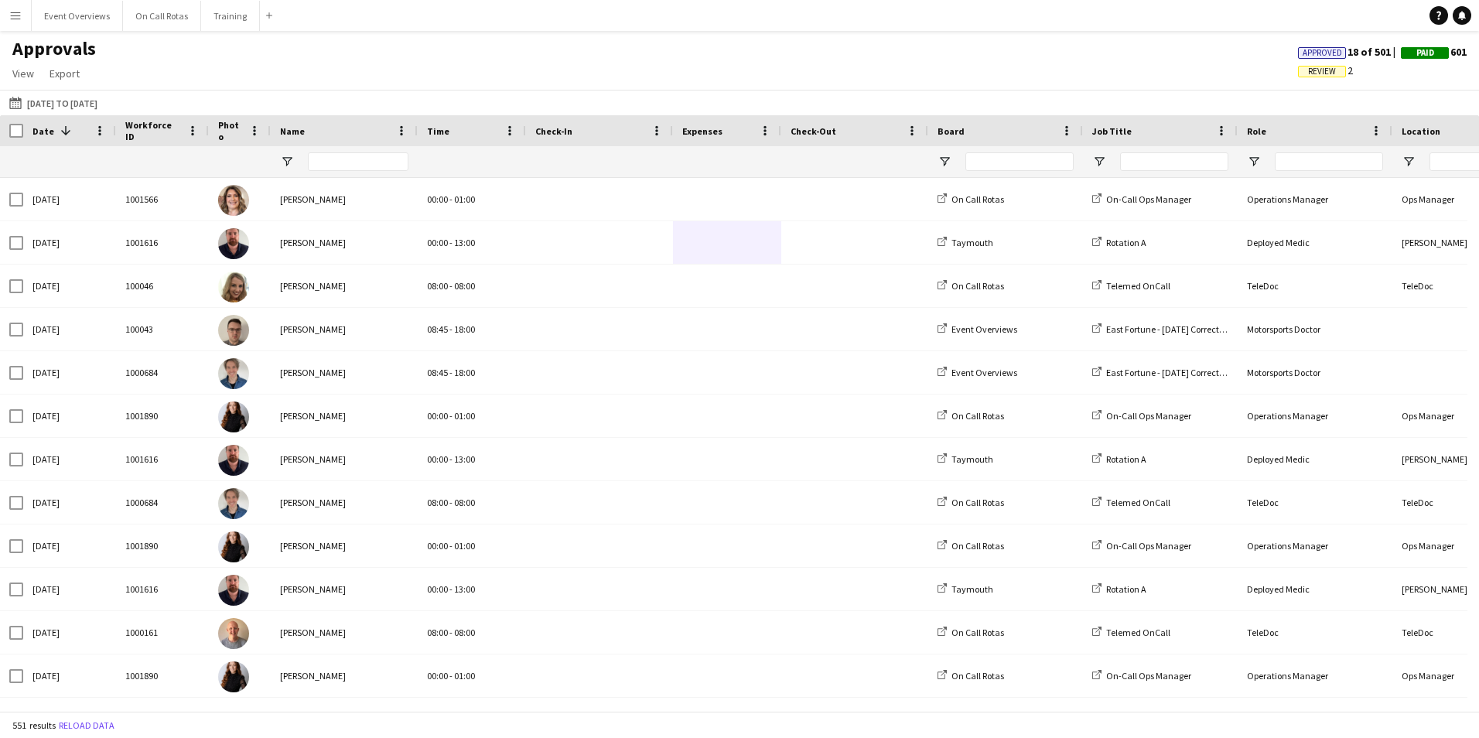
click at [1337, 70] on span "Review" at bounding box center [1322, 72] width 48 height 12
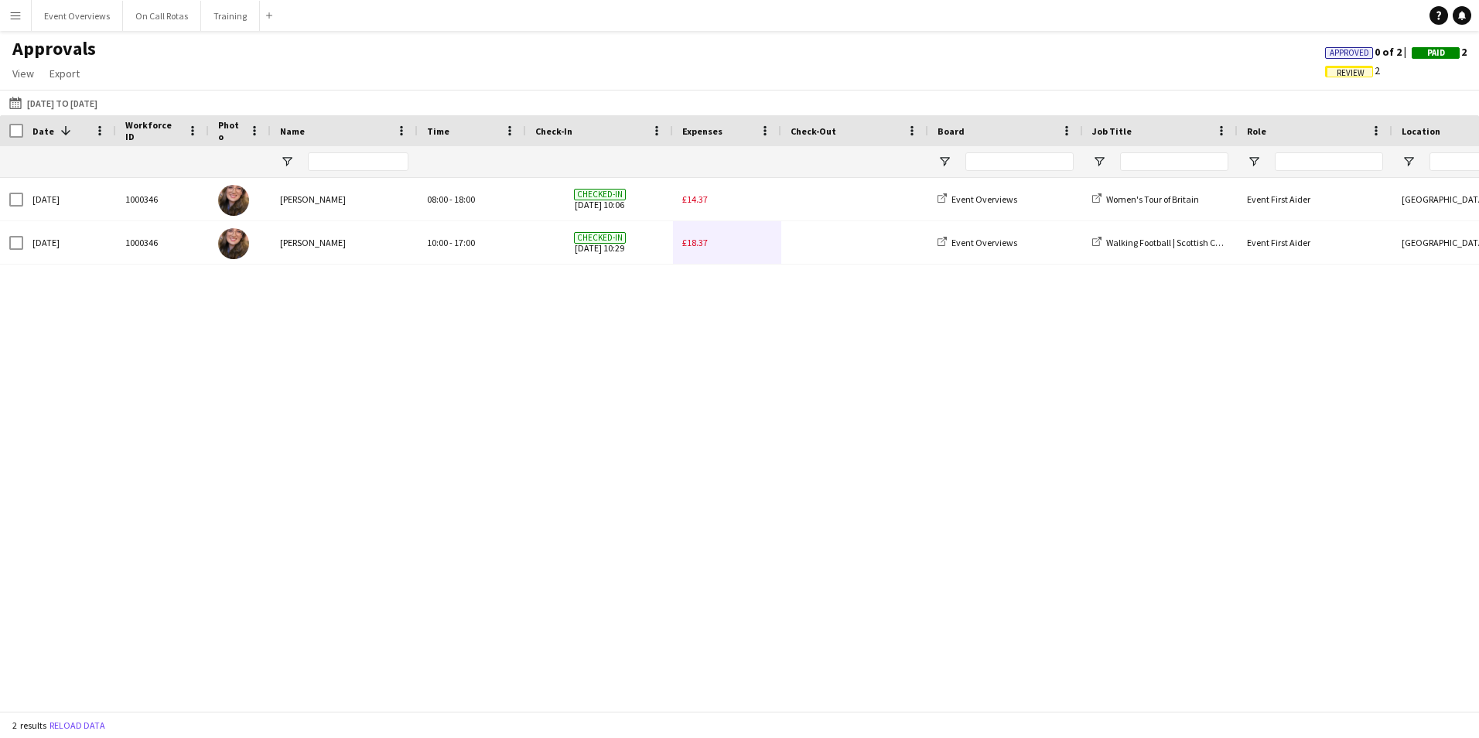
click at [1360, 56] on span "Approved" at bounding box center [1349, 53] width 39 height 10
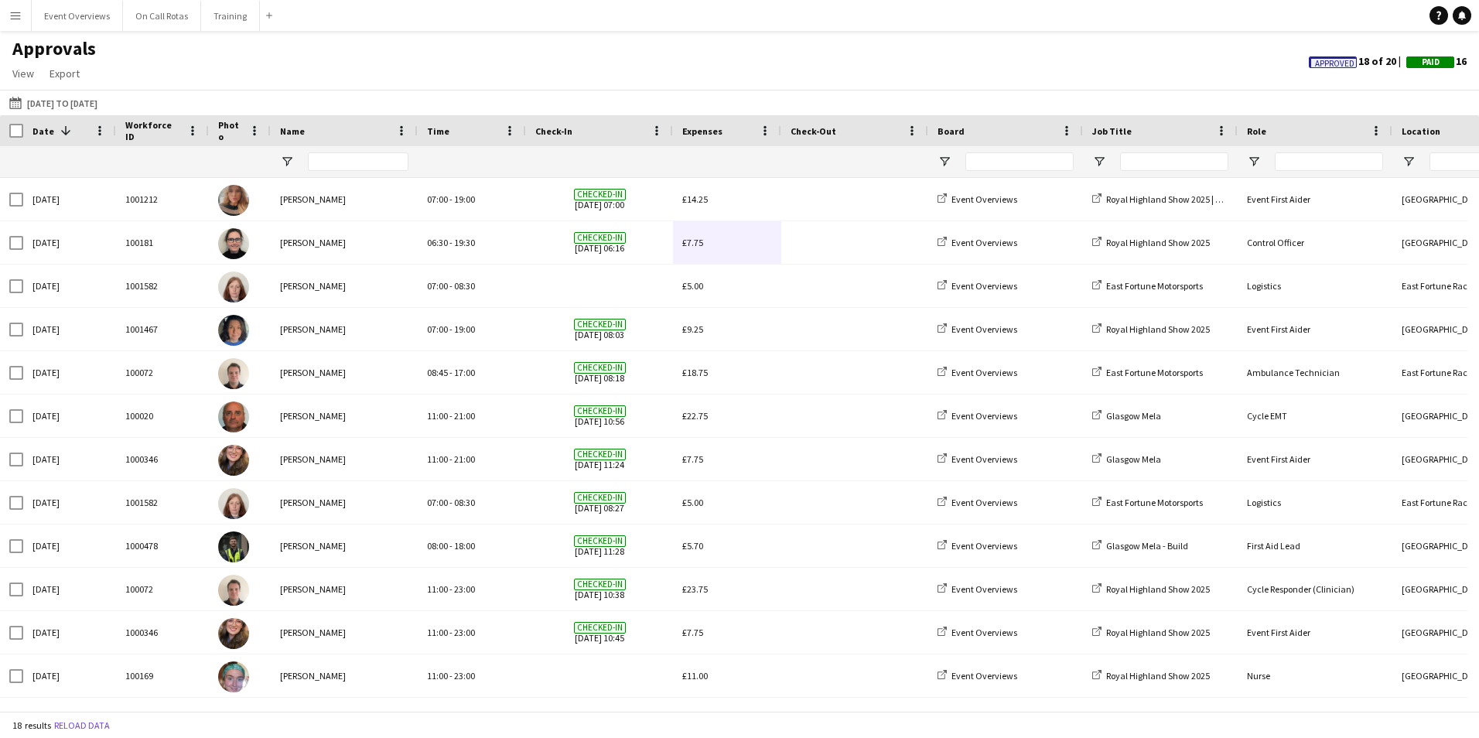
click at [1327, 63] on span "Approved" at bounding box center [1334, 64] width 39 height 10
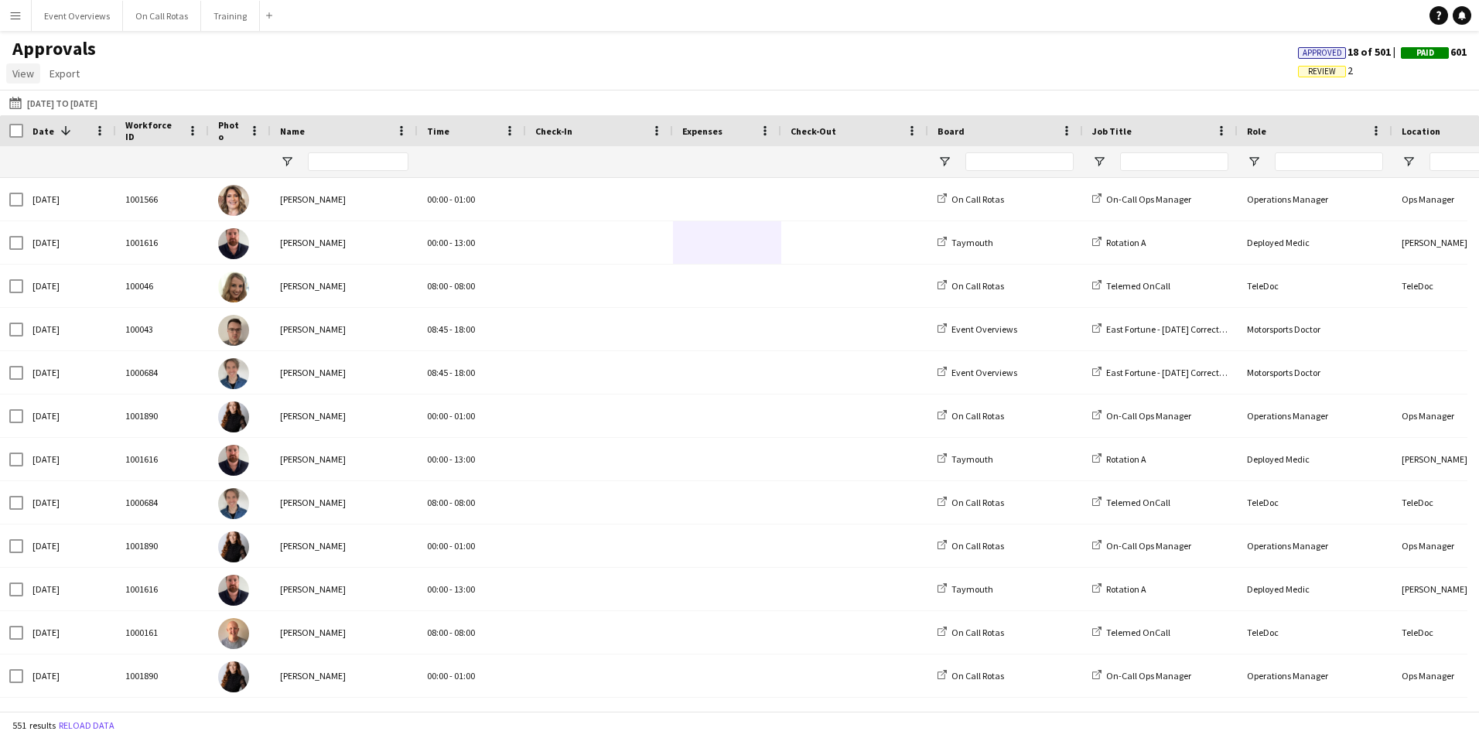
click at [12, 73] on span "View" at bounding box center [23, 74] width 22 height 14
click at [22, 70] on span "View" at bounding box center [23, 74] width 22 height 14
click at [73, 67] on span "Export" at bounding box center [65, 74] width 30 height 14
click at [180, 60] on div "Approvals View Customise view Customise filters Reset Filters Reset View Reset …" at bounding box center [739, 63] width 1479 height 53
click at [23, 14] on button "Menu" at bounding box center [15, 15] width 31 height 31
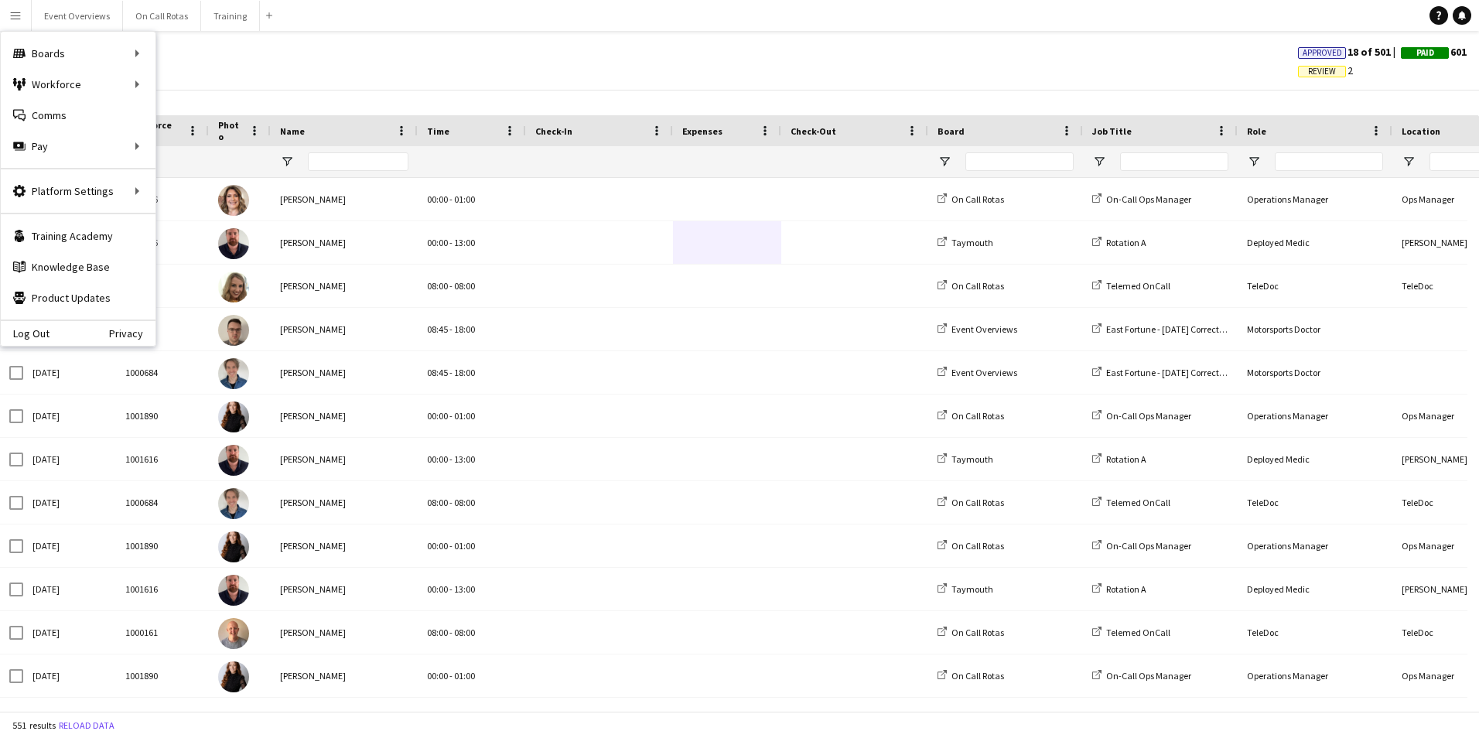
click at [1312, 74] on span "Review" at bounding box center [1322, 72] width 28 height 10
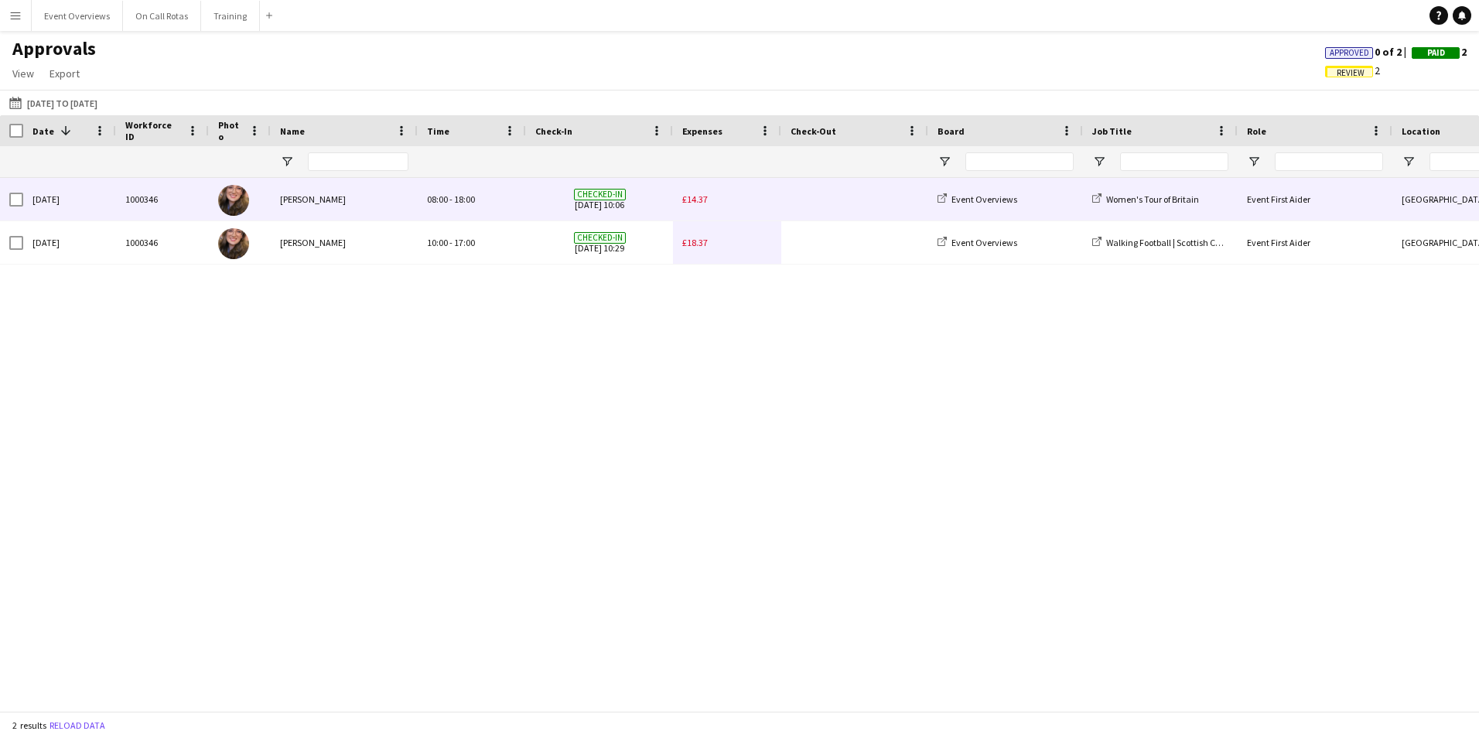
click at [679, 198] on div "£14.37" at bounding box center [727, 199] width 108 height 43
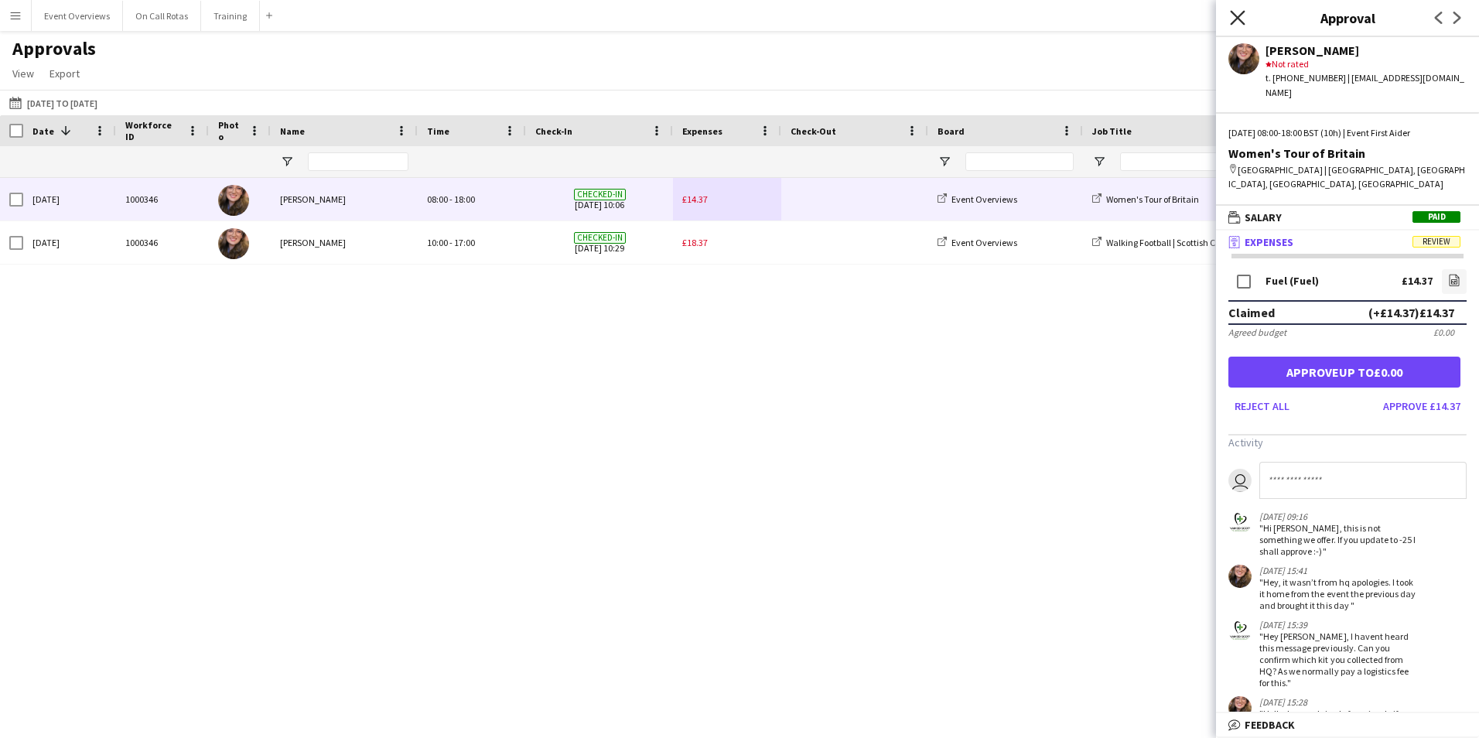
click at [1235, 15] on icon at bounding box center [1237, 17] width 15 height 15
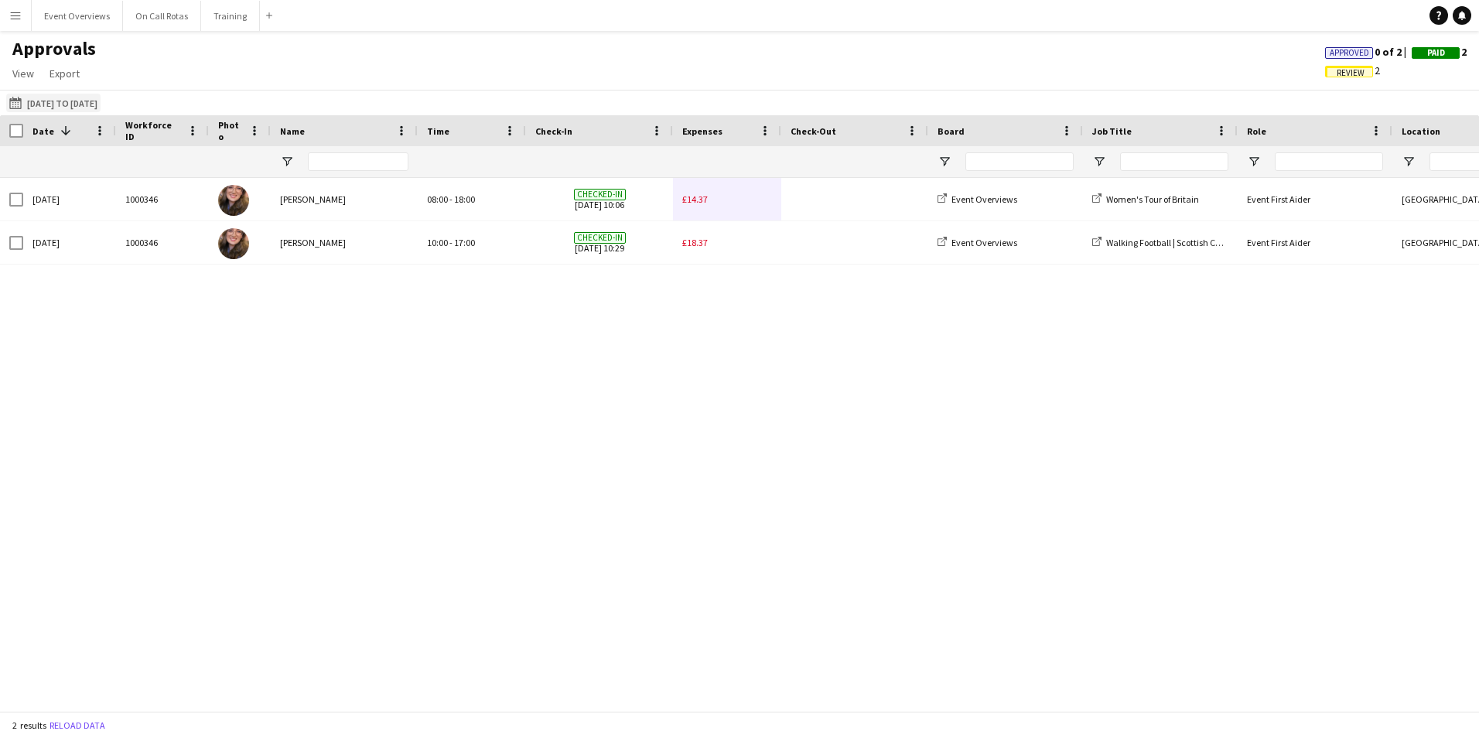
click at [29, 97] on button "01-06-2025 to 30-06-2025 01-06-2025 to 30-06-2025" at bounding box center [53, 103] width 94 height 19
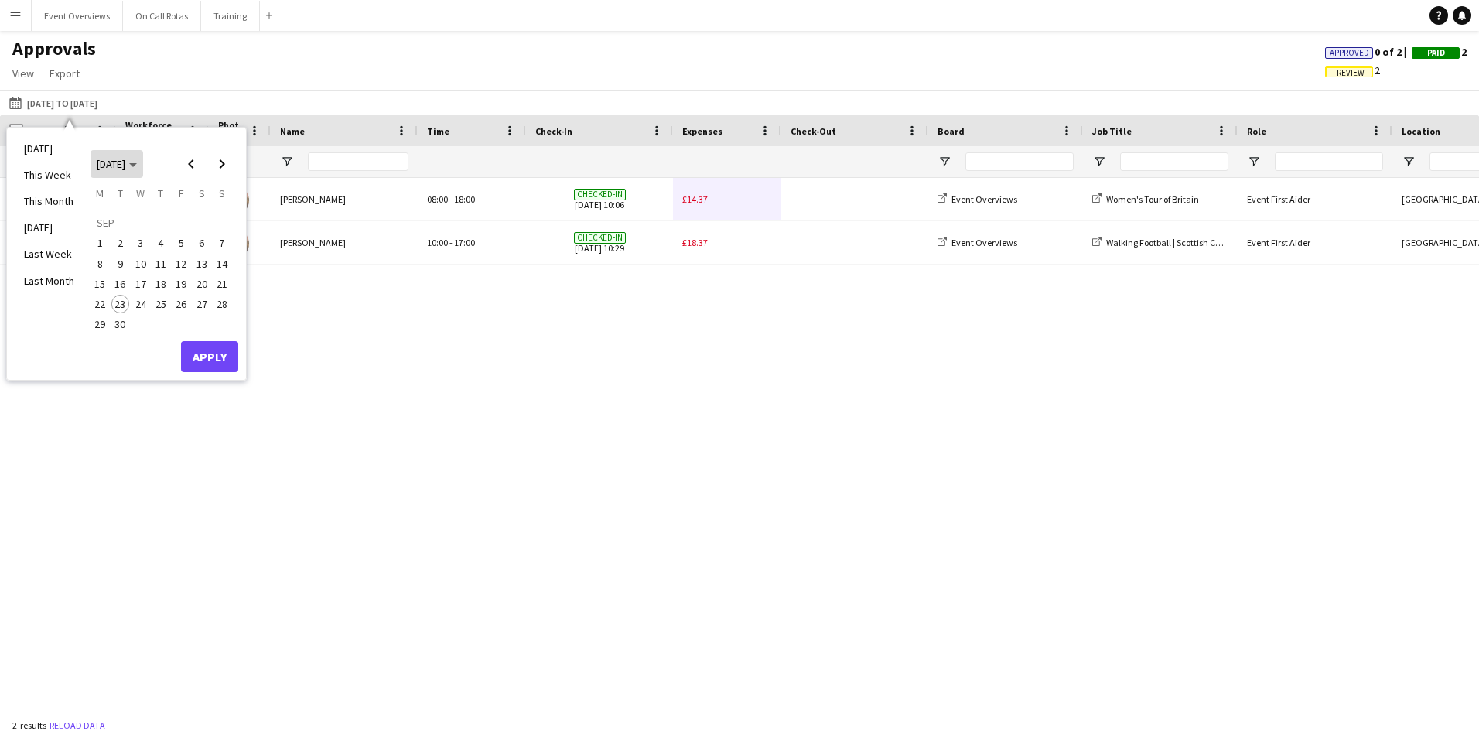
click at [123, 168] on span "[DATE]" at bounding box center [111, 164] width 29 height 14
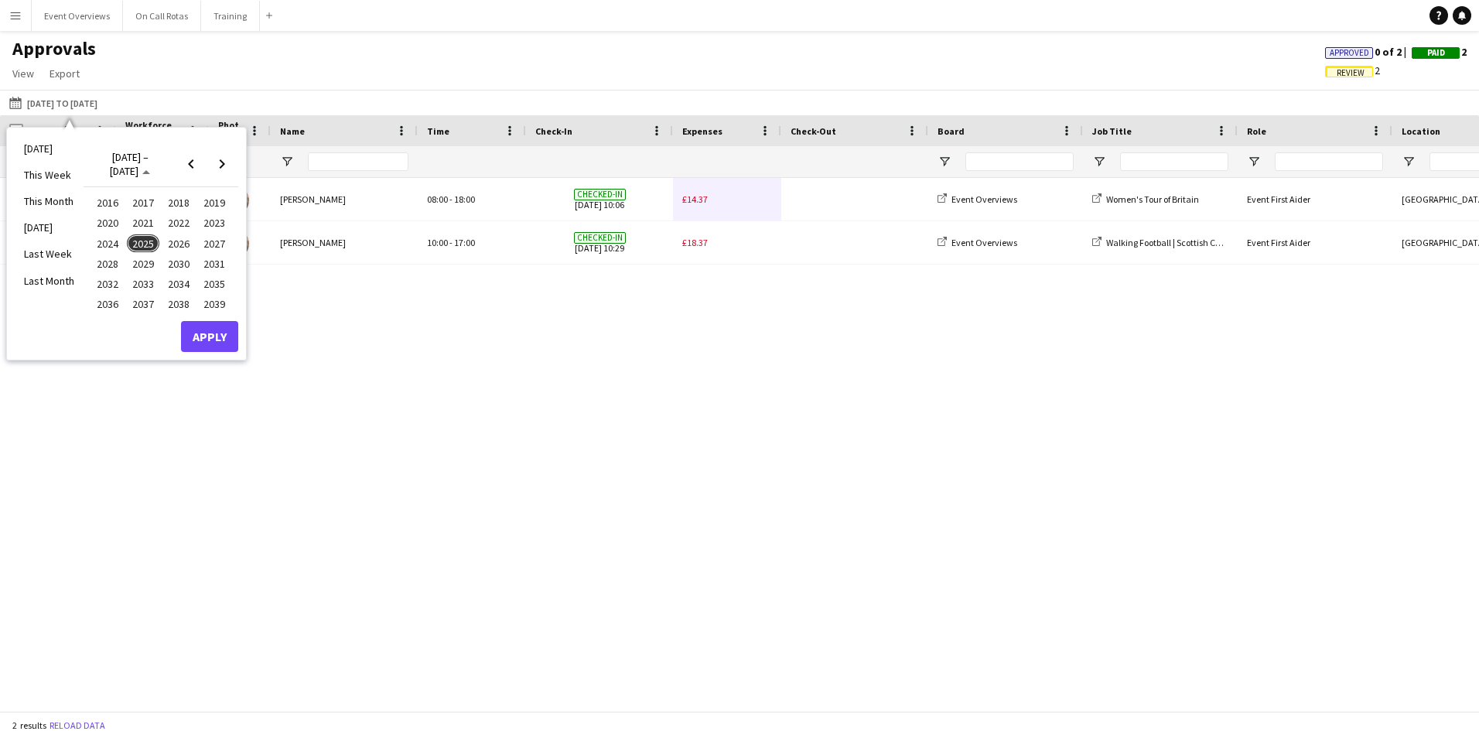
click at [145, 247] on span "2025" at bounding box center [143, 243] width 32 height 19
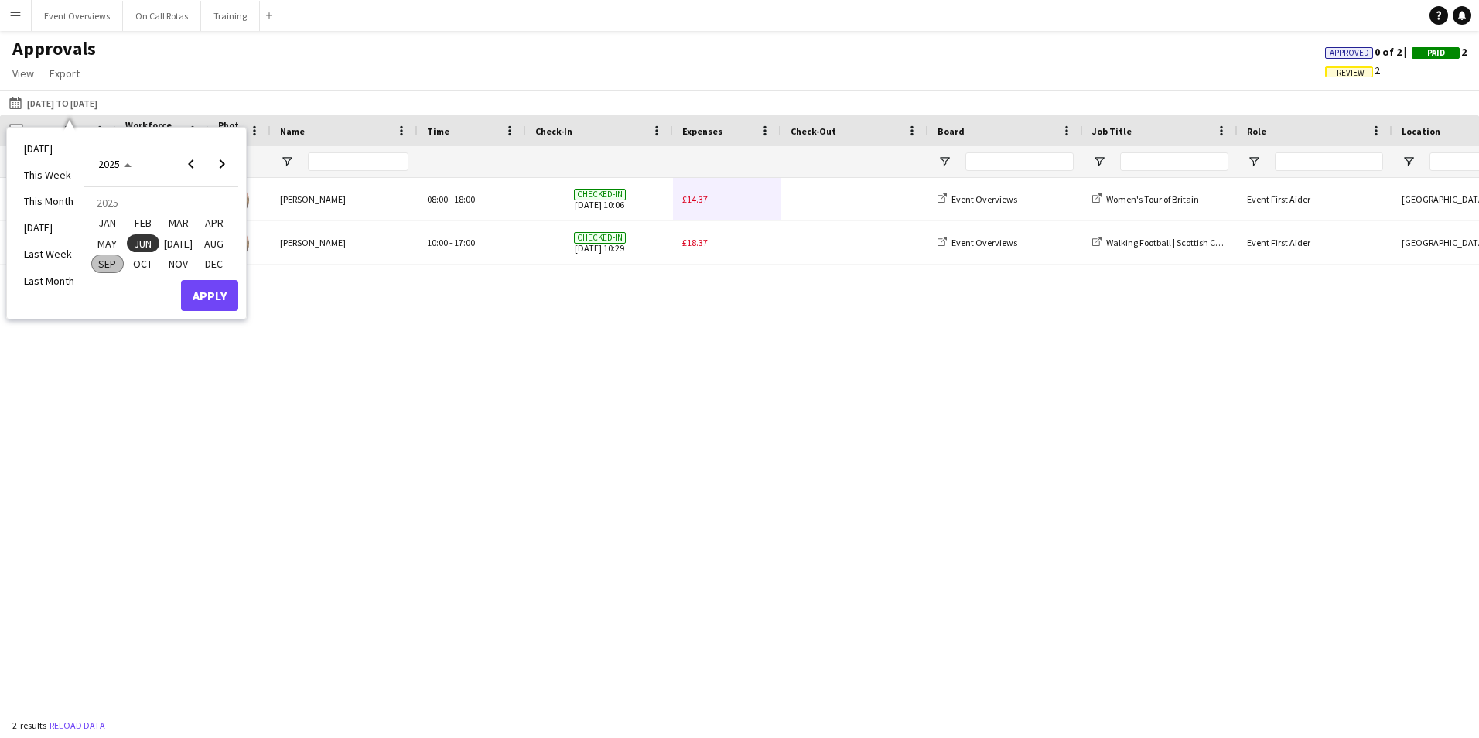
click at [100, 274] on button "SEP" at bounding box center [108, 264] width 36 height 20
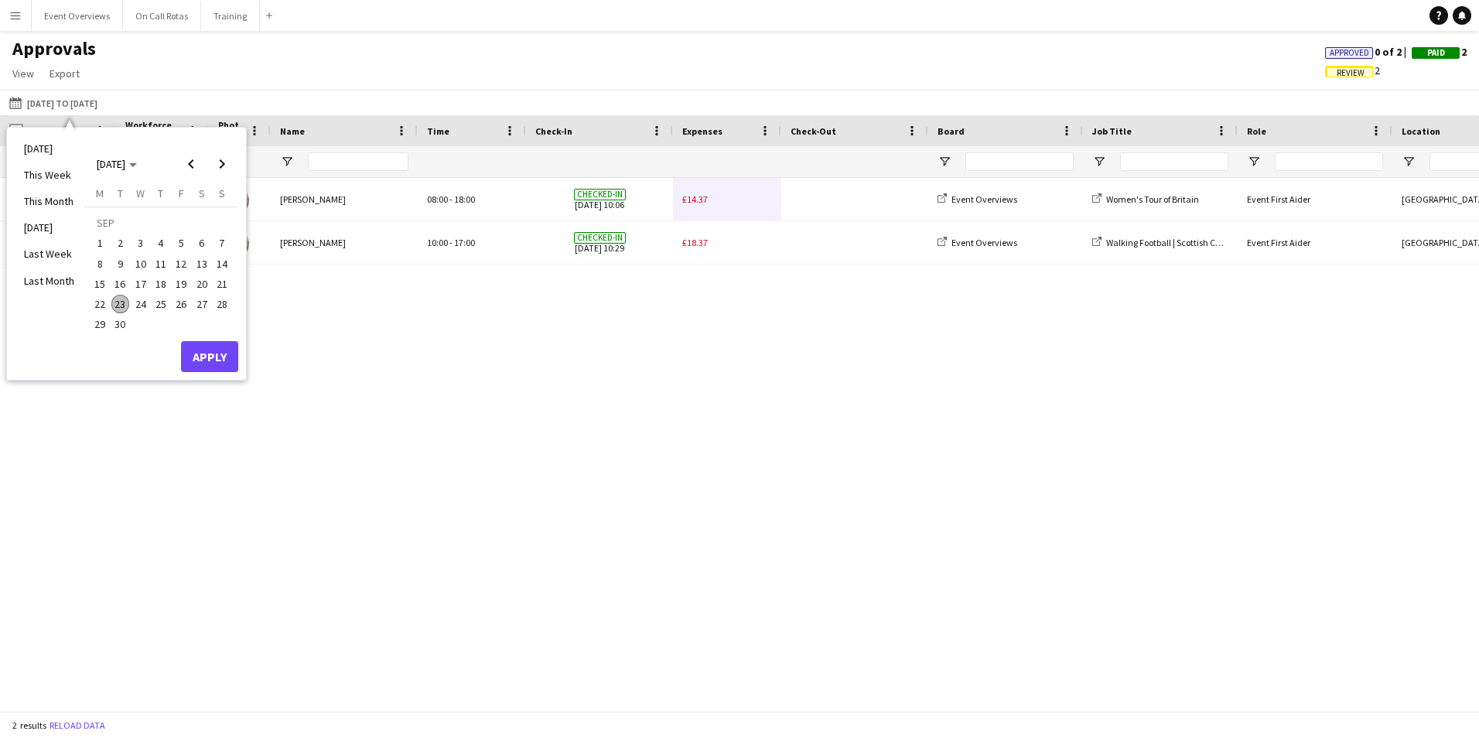
click at [122, 306] on span "23" at bounding box center [120, 304] width 19 height 19
click at [214, 365] on button "Apply" at bounding box center [209, 356] width 57 height 31
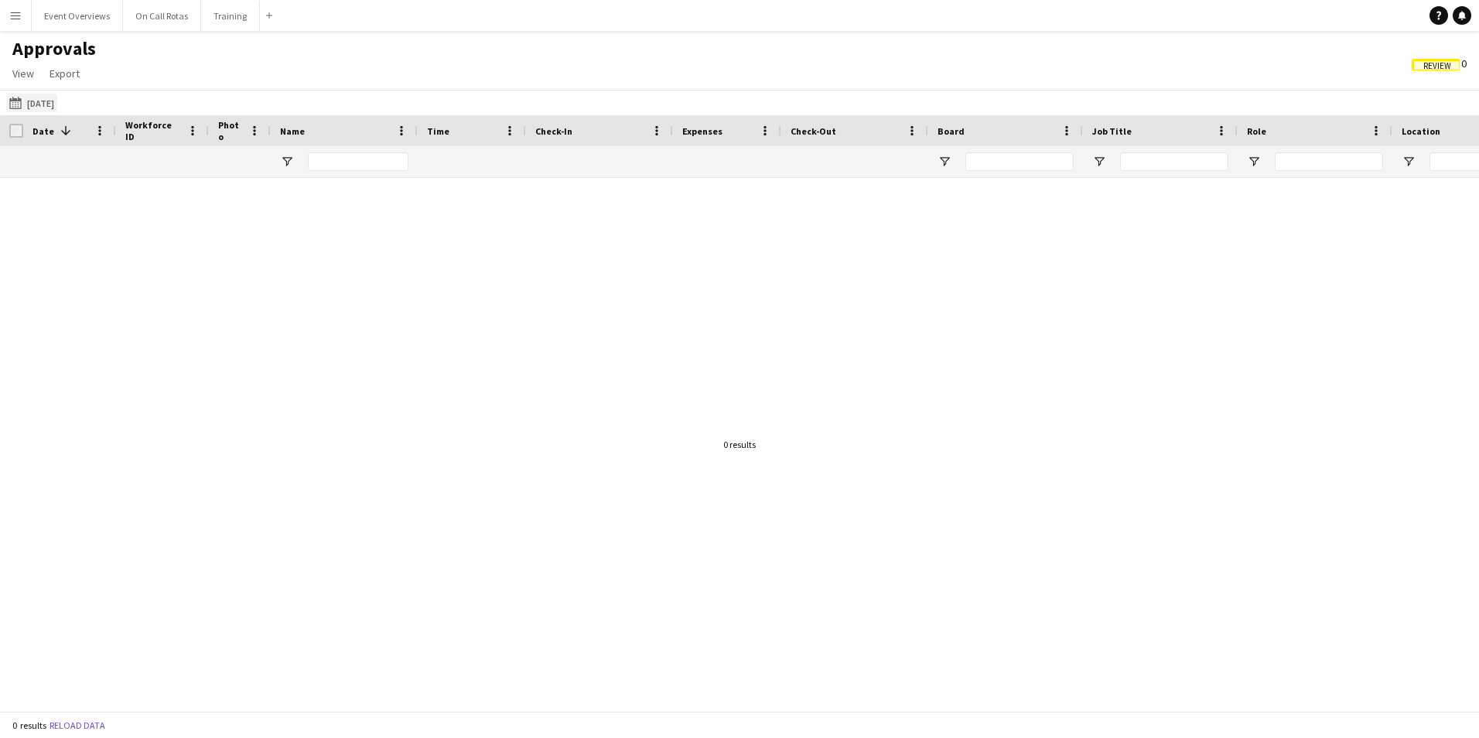
click at [32, 101] on button "01-06-2025 to 30-06-2025 Today" at bounding box center [31, 103] width 51 height 19
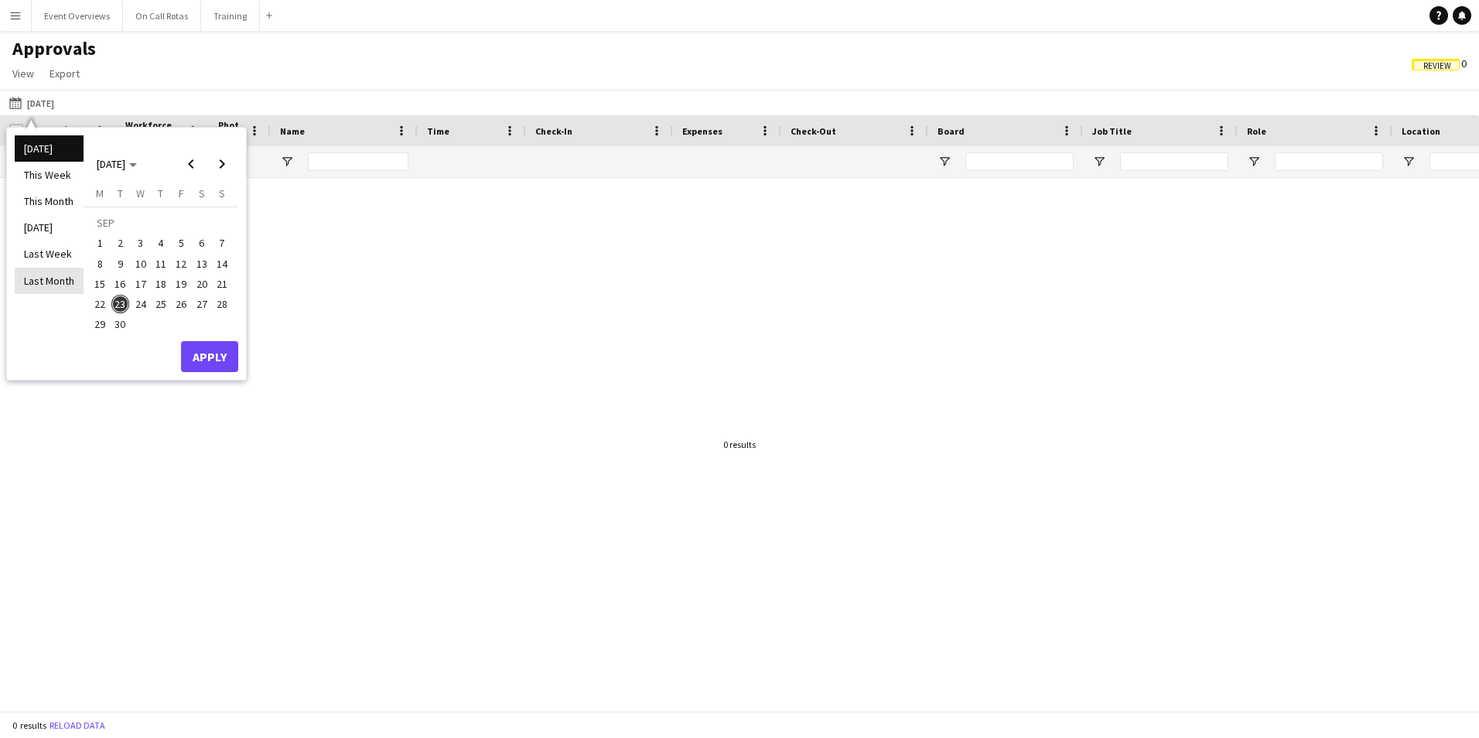
click at [63, 272] on li "Last Month" at bounding box center [49, 281] width 69 height 26
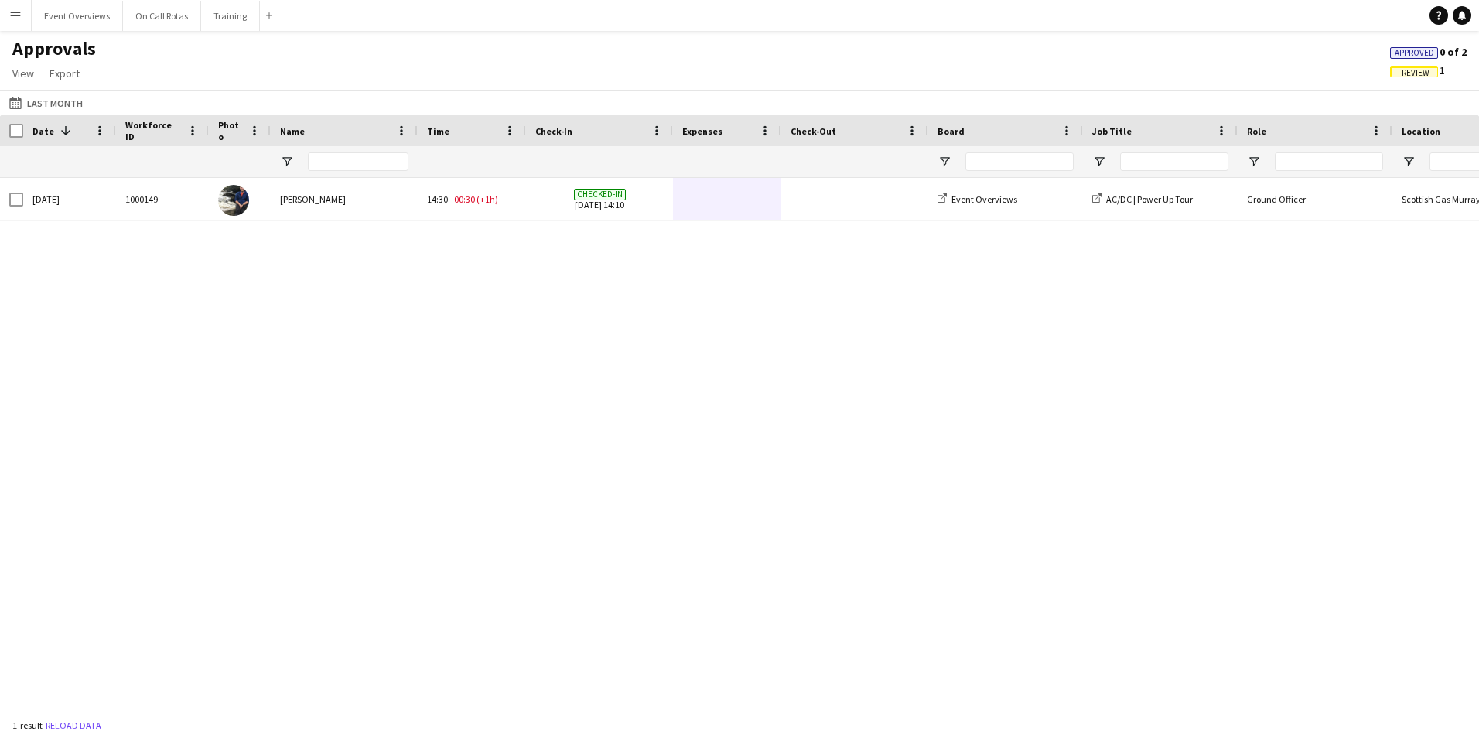
click at [688, 698] on div "Thu, 21 Aug 2025 1000149 Ross Nicoll 14:30 - 00:30 (+1h) Checked-in 21-08-2025 …" at bounding box center [739, 438] width 1479 height 521
click at [675, 712] on div "1 result Reload data" at bounding box center [739, 725] width 1479 height 26
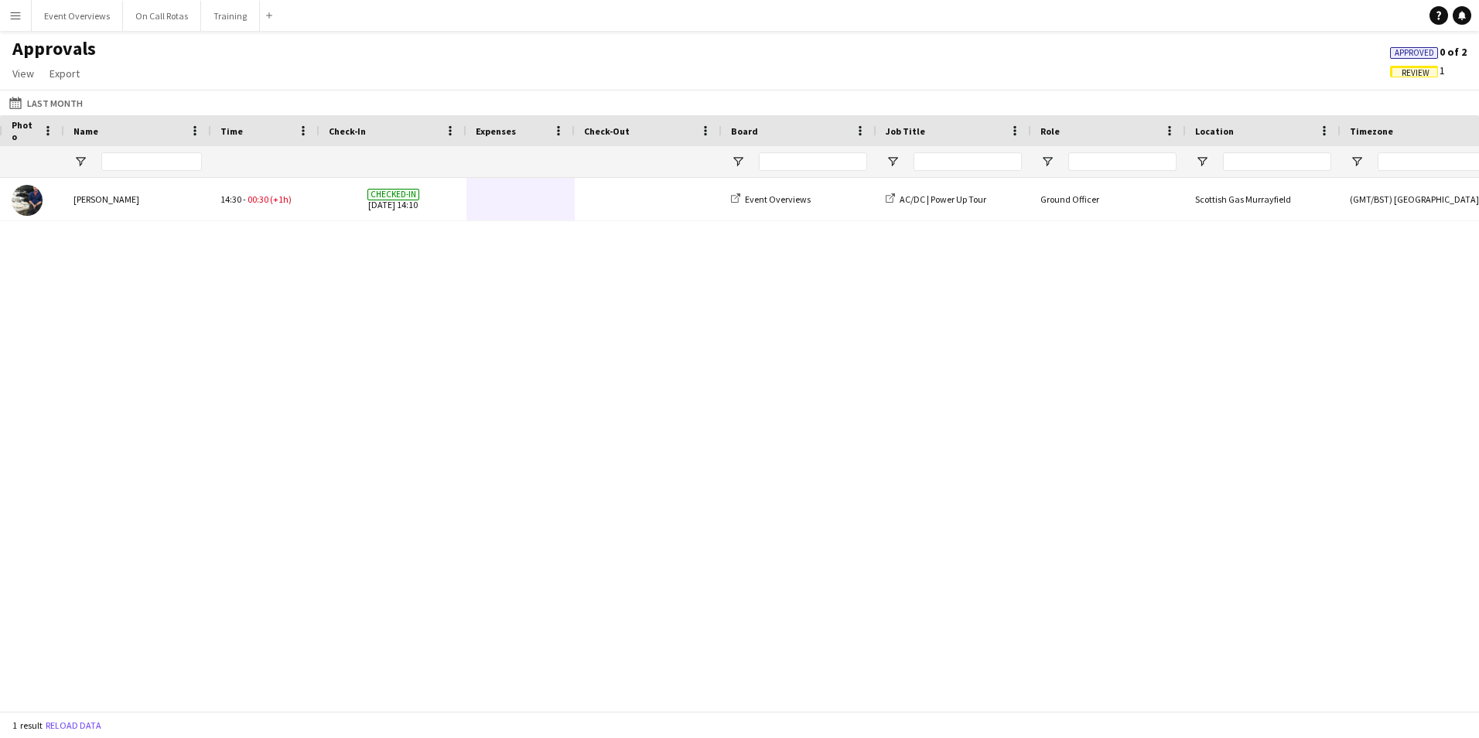
scroll to position [0, 289]
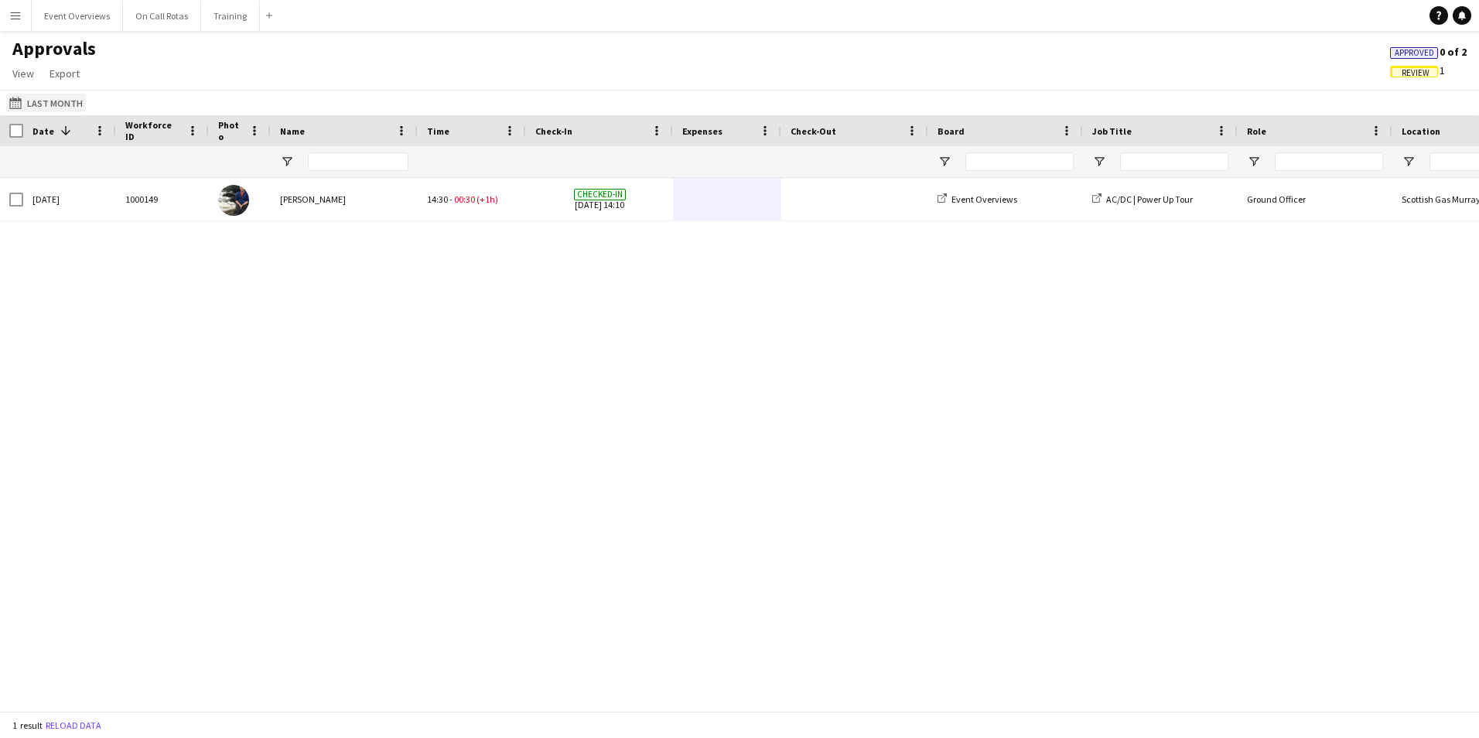
click at [66, 106] on button "01-06-2025 to 30-06-2025 Last Month" at bounding box center [46, 103] width 80 height 19
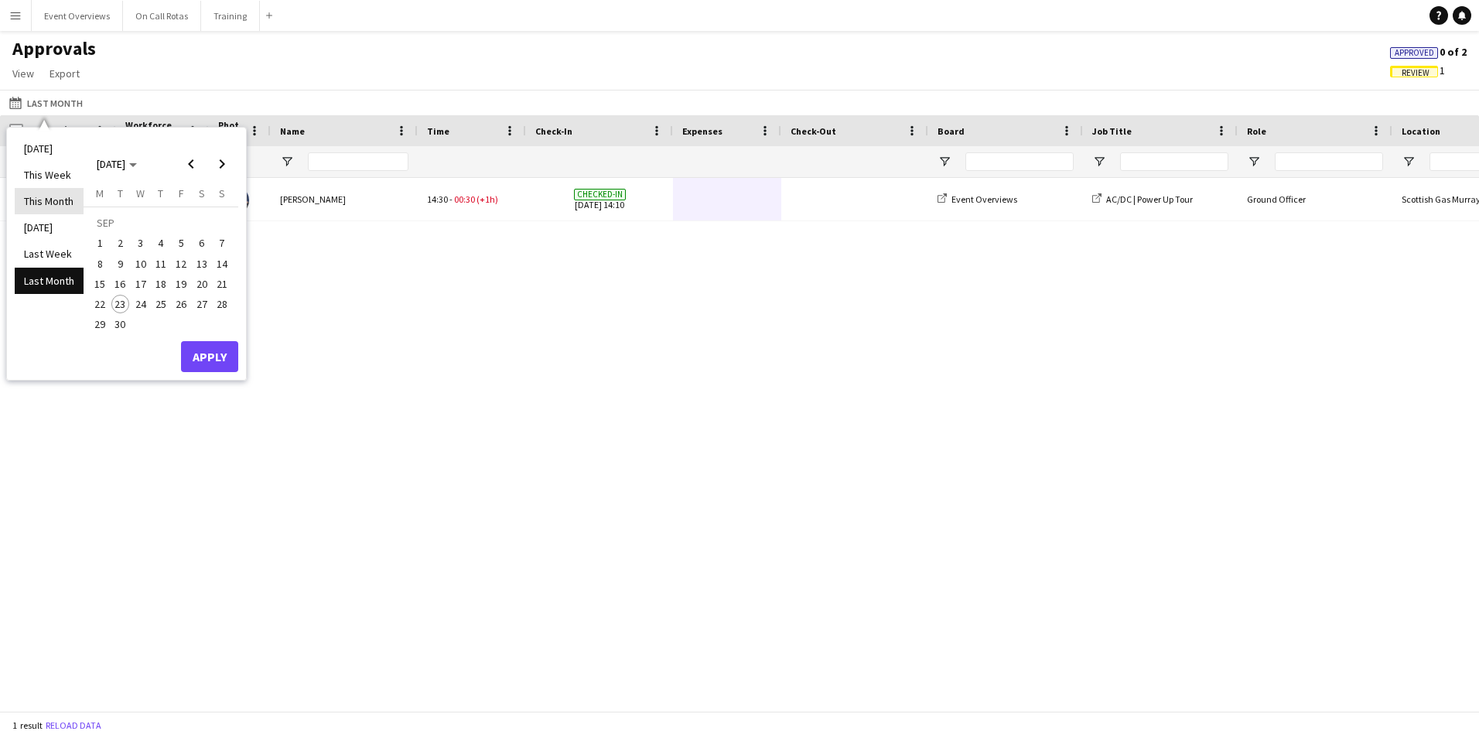
click at [50, 209] on li "This Month" at bounding box center [49, 201] width 69 height 26
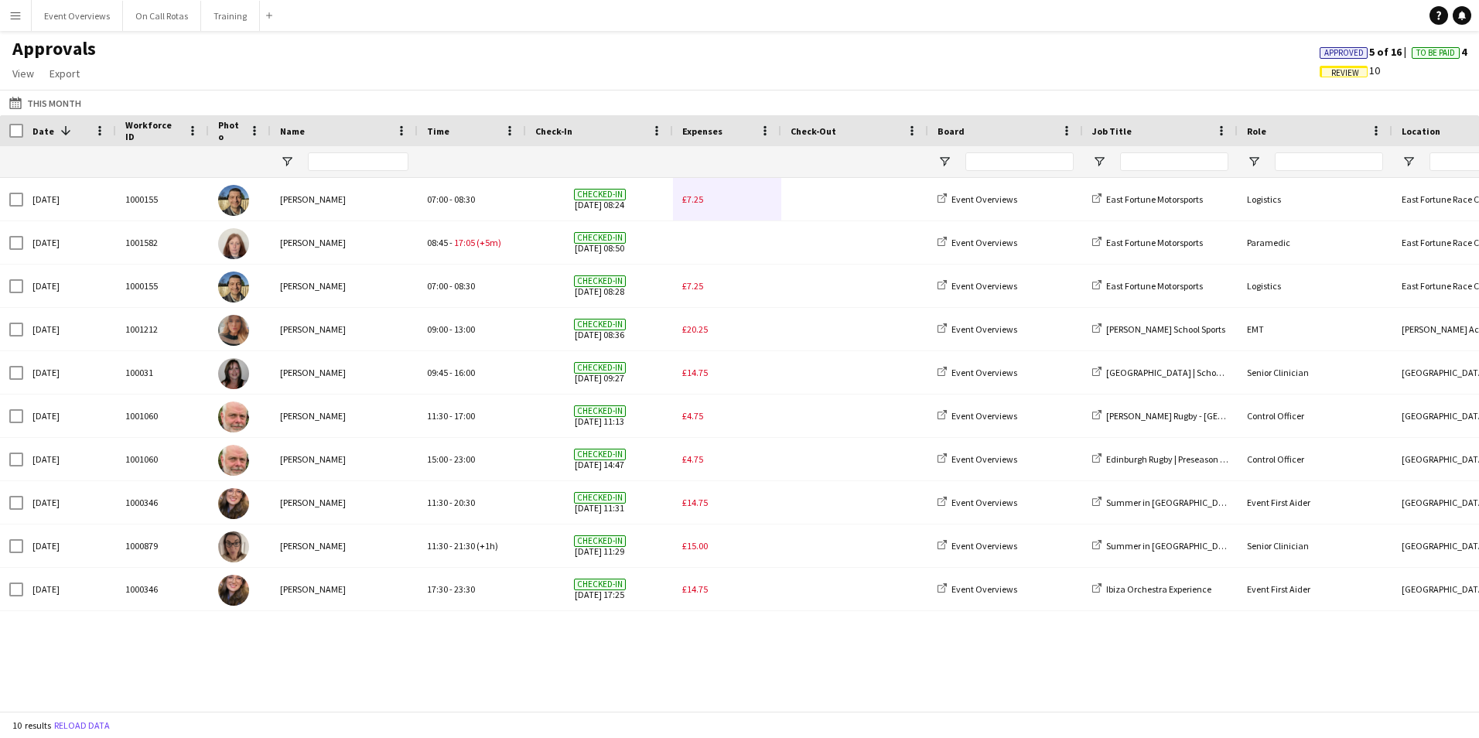
click at [41, 117] on div "Date 1" at bounding box center [69, 130] width 74 height 31
click at [40, 104] on button "01-06-2025 to 30-06-2025 This Month" at bounding box center [45, 103] width 78 height 19
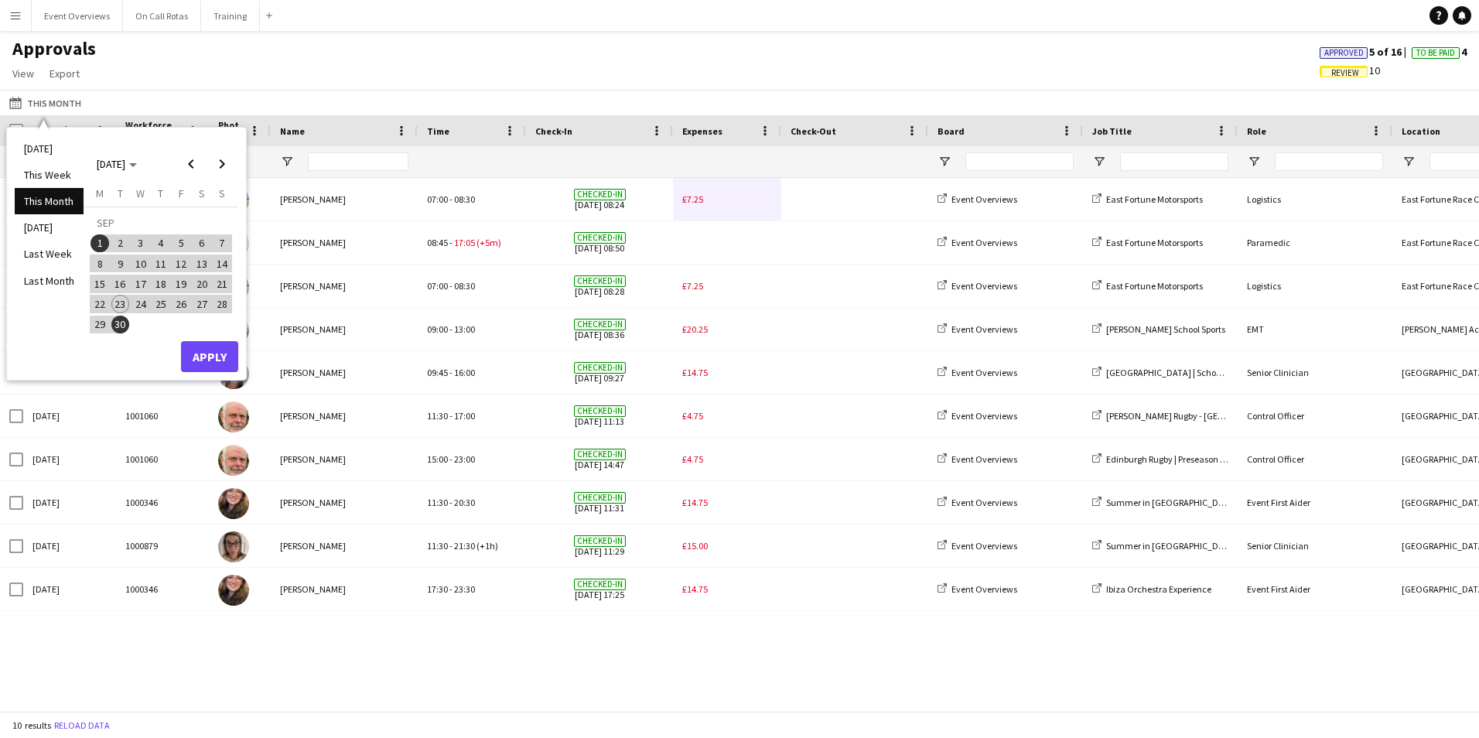
click at [360, 60] on div "Approvals View Customise view Customise filters Reset Filters Reset View Reset …" at bounding box center [739, 63] width 1479 height 53
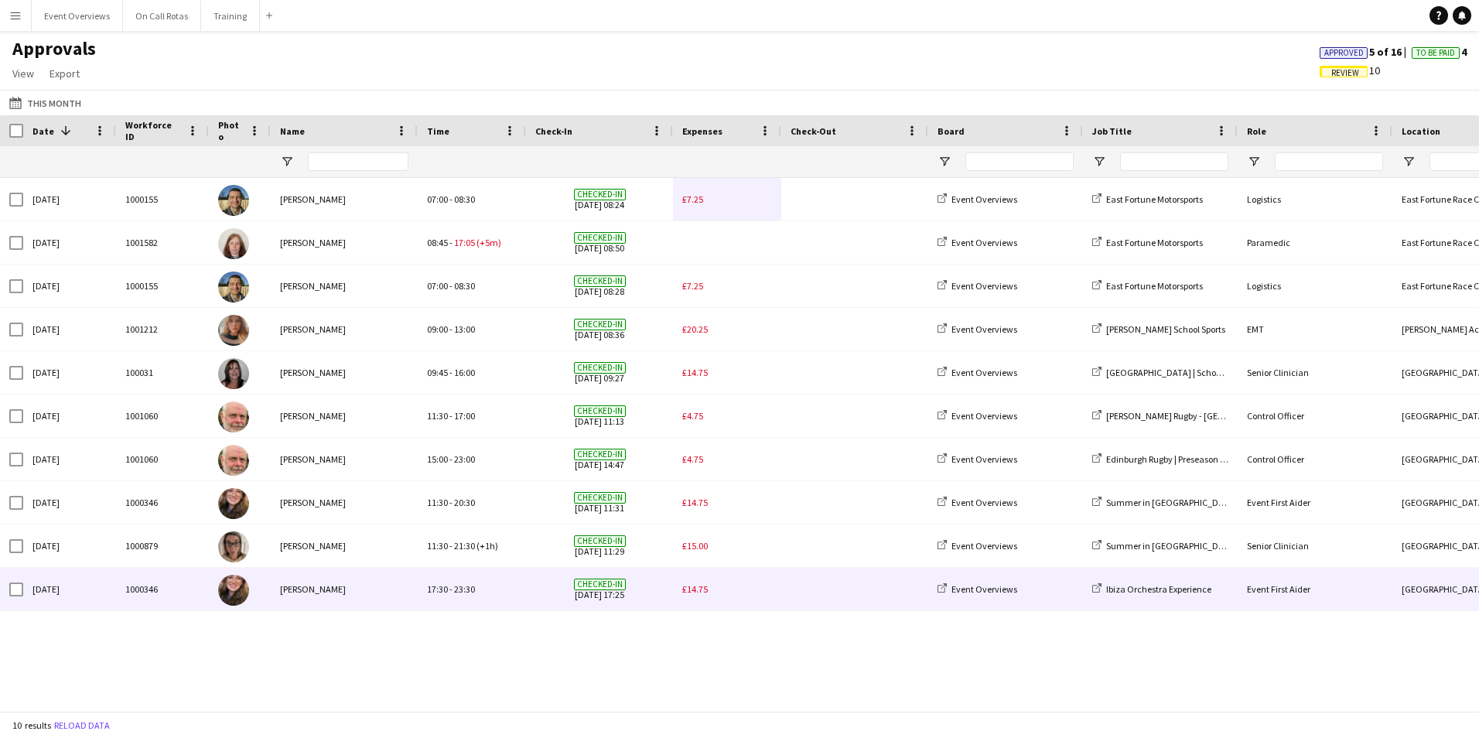
click at [710, 588] on div "£14.75" at bounding box center [727, 589] width 108 height 43
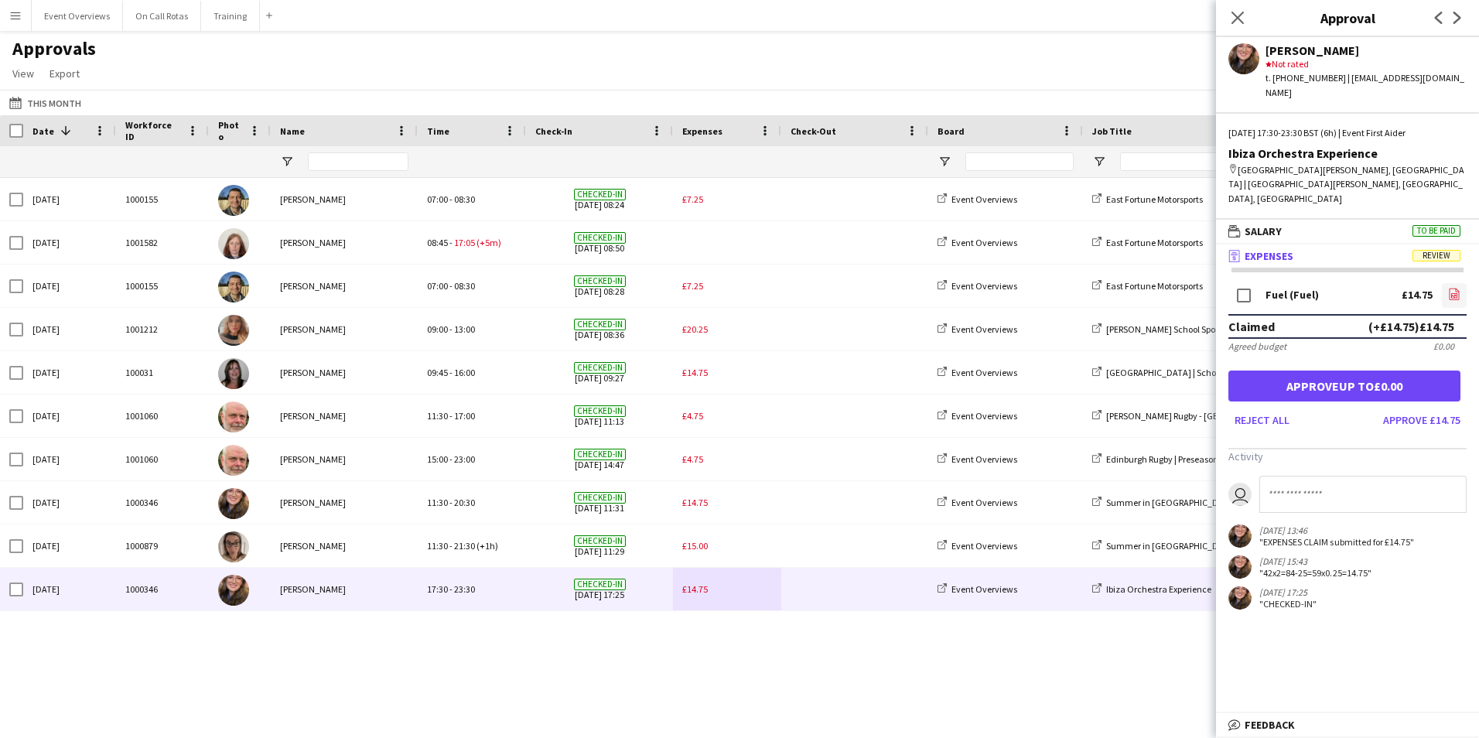
click at [1451, 293] on icon at bounding box center [1454, 295] width 6 height 5
click at [1417, 408] on button "Approve £14.75" at bounding box center [1422, 420] width 90 height 25
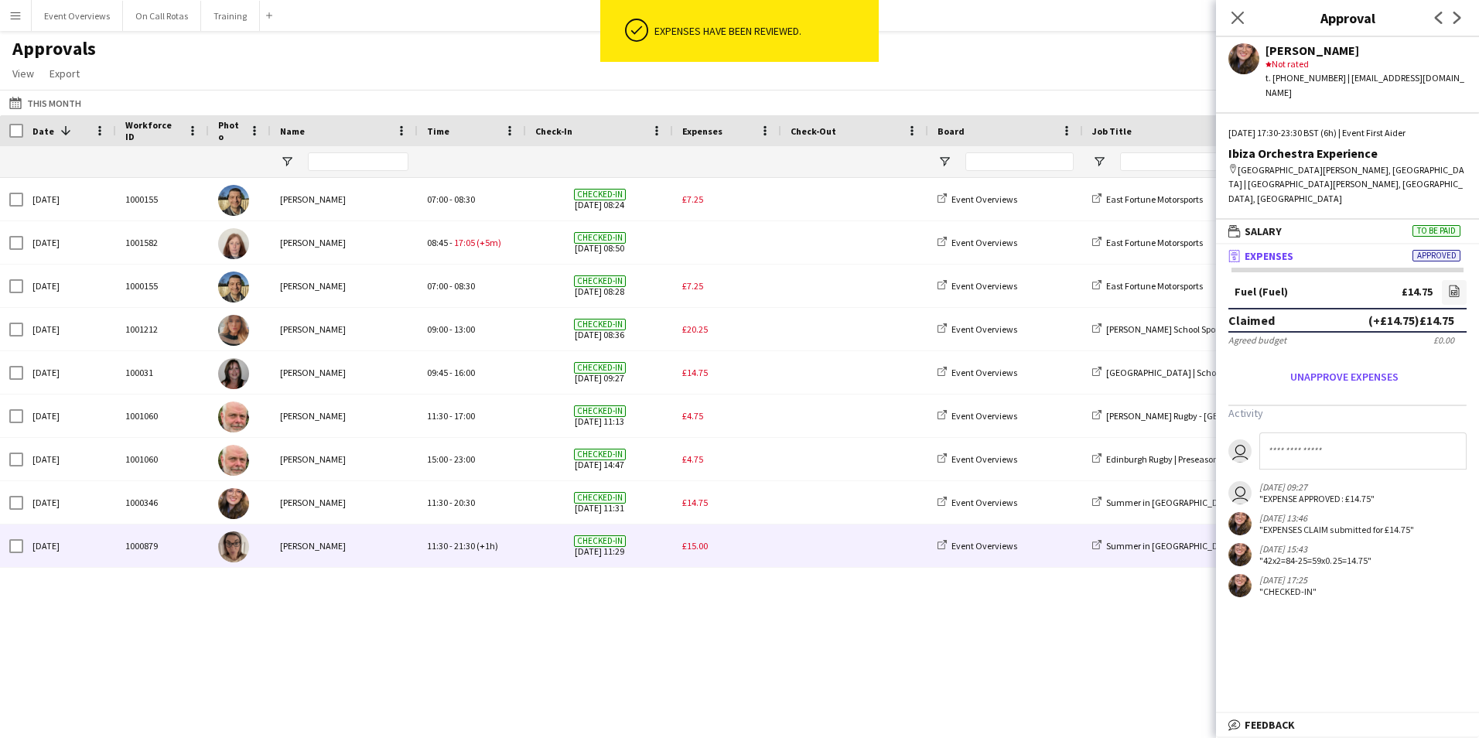
click at [688, 548] on span "£15.00" at bounding box center [695, 546] width 26 height 12
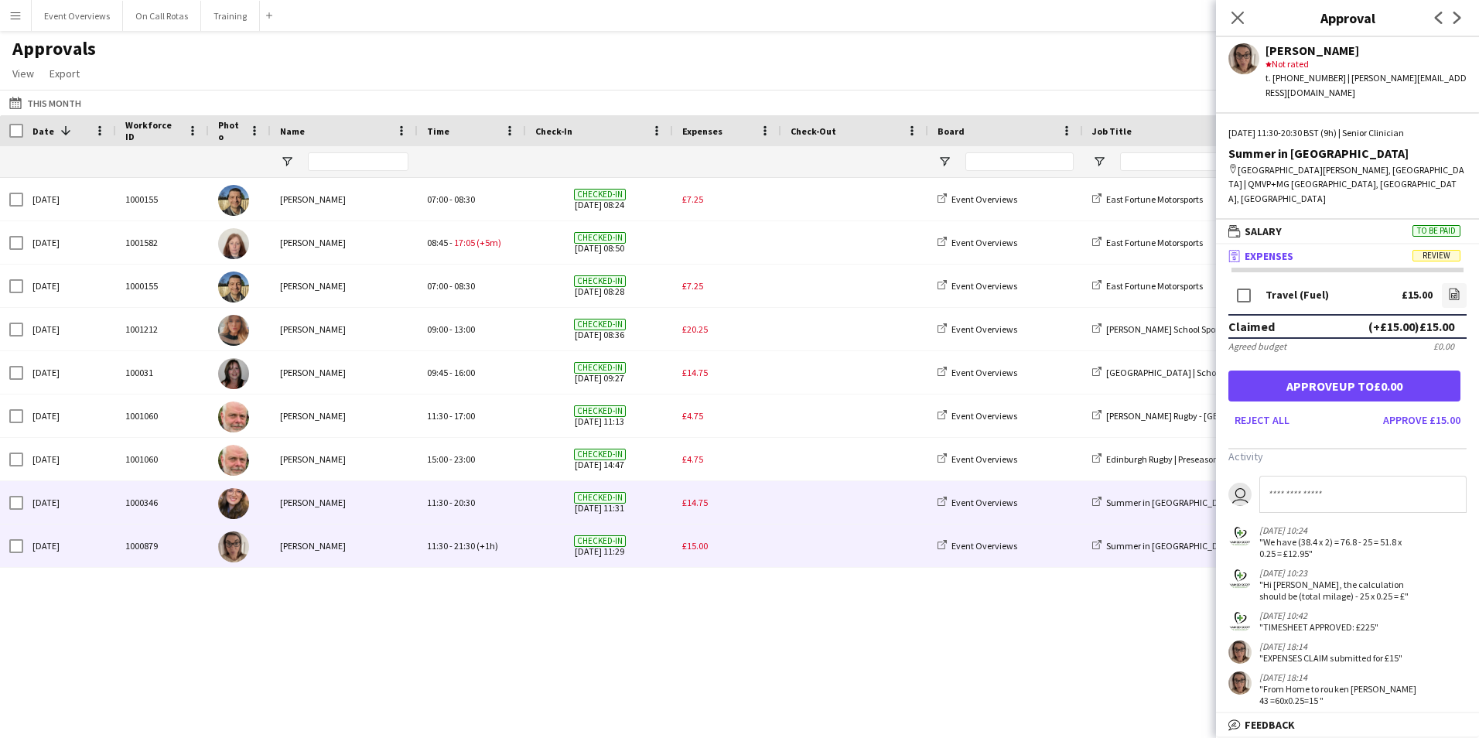
click at [708, 504] on div "£14.75" at bounding box center [727, 502] width 108 height 43
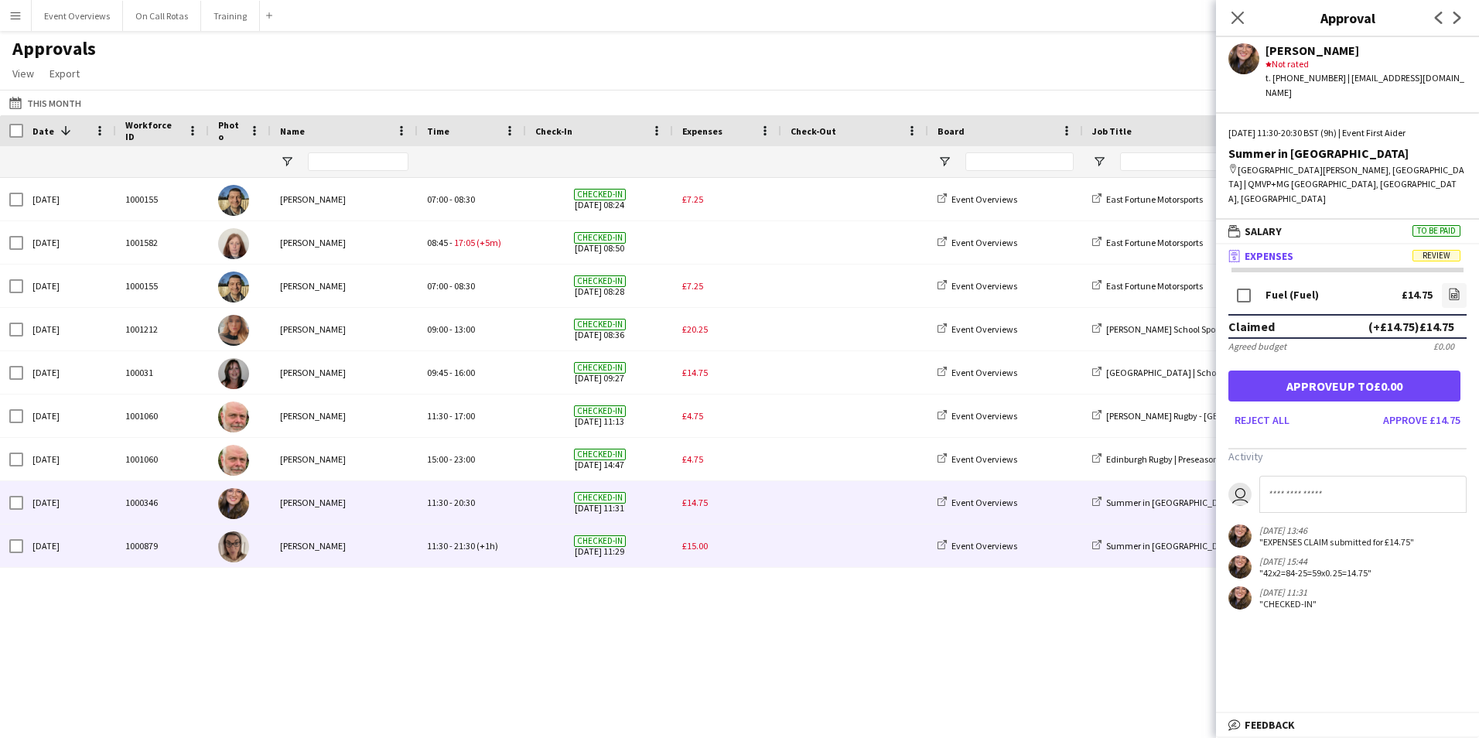
click at [710, 545] on div "£15.00" at bounding box center [727, 545] width 108 height 43
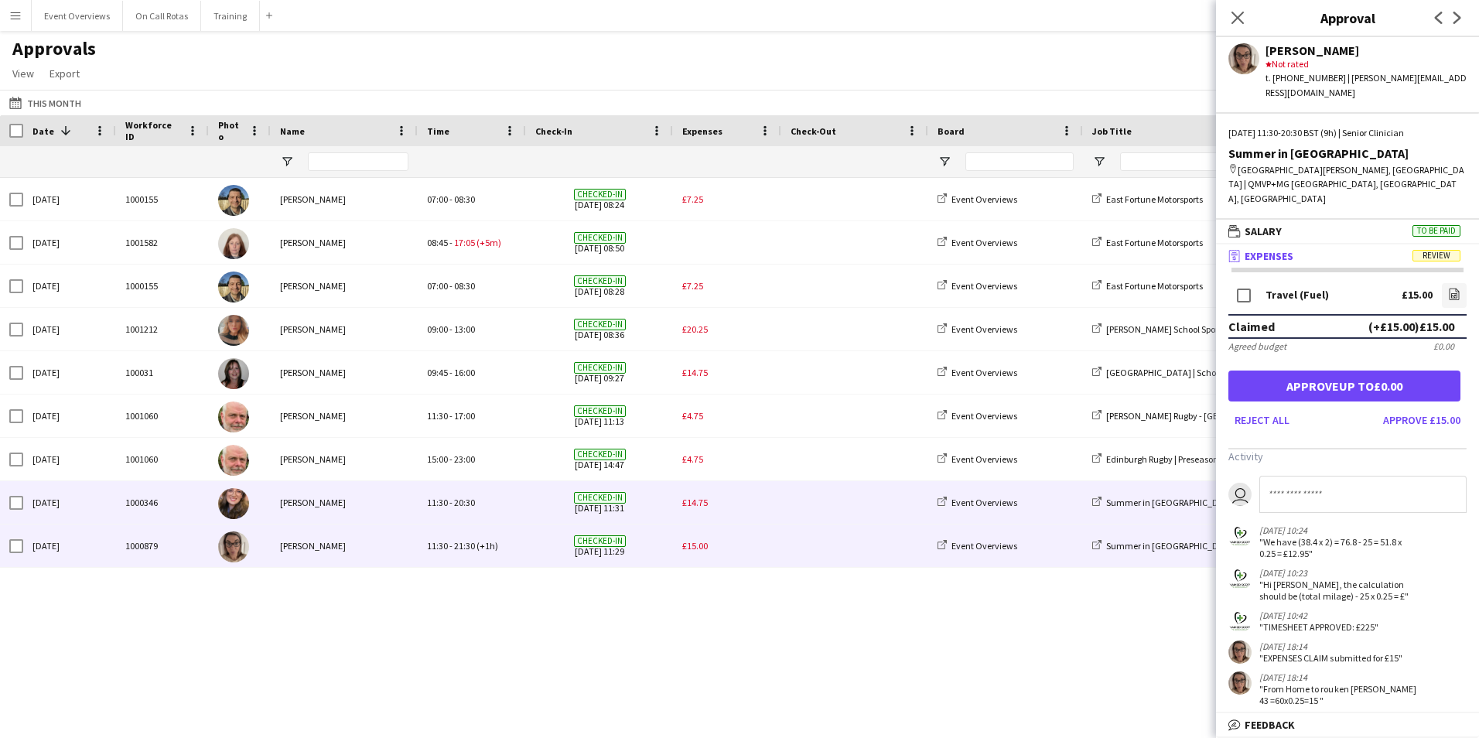
click at [692, 504] on span "£14.75" at bounding box center [695, 503] width 26 height 12
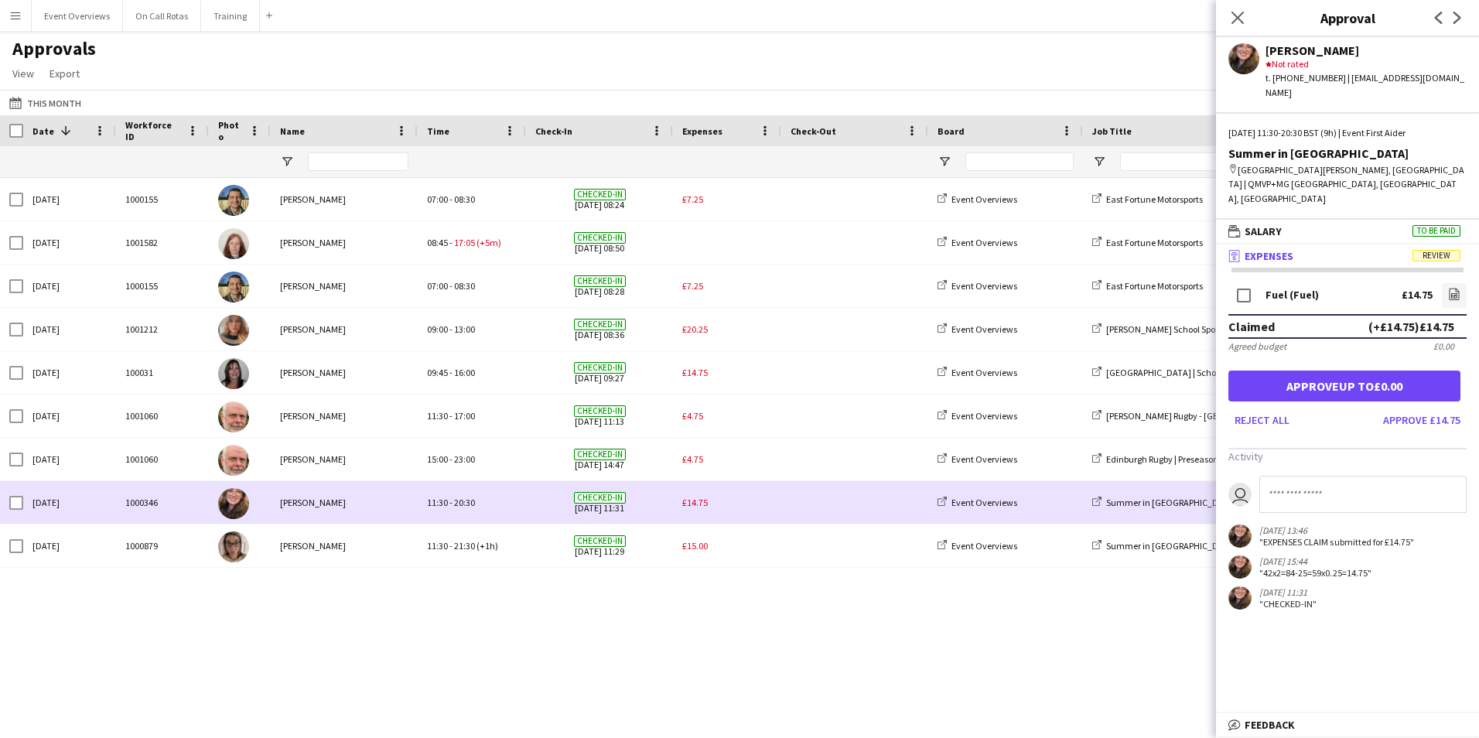
click at [698, 505] on span "£14.75" at bounding box center [695, 503] width 26 height 12
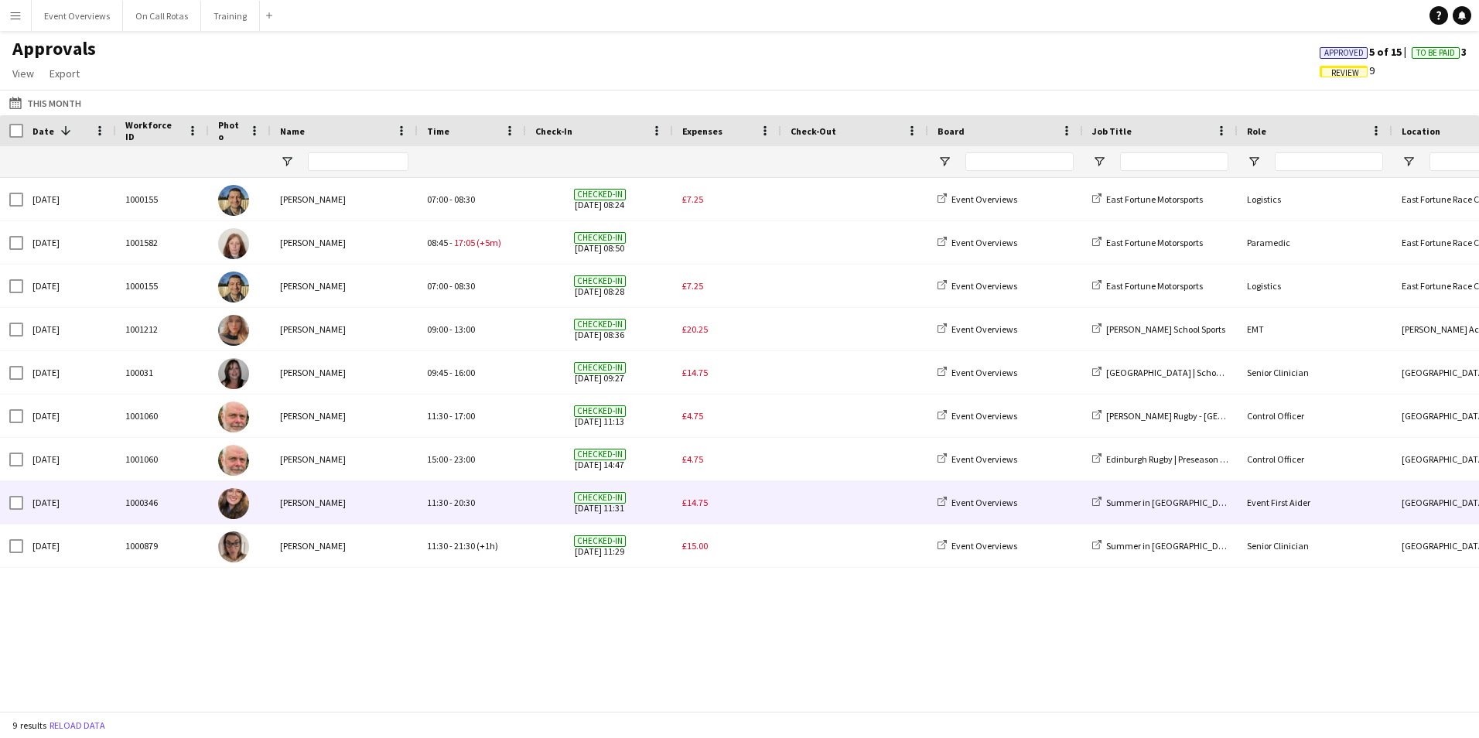
click at [698, 505] on span "£14.75" at bounding box center [695, 503] width 26 height 12
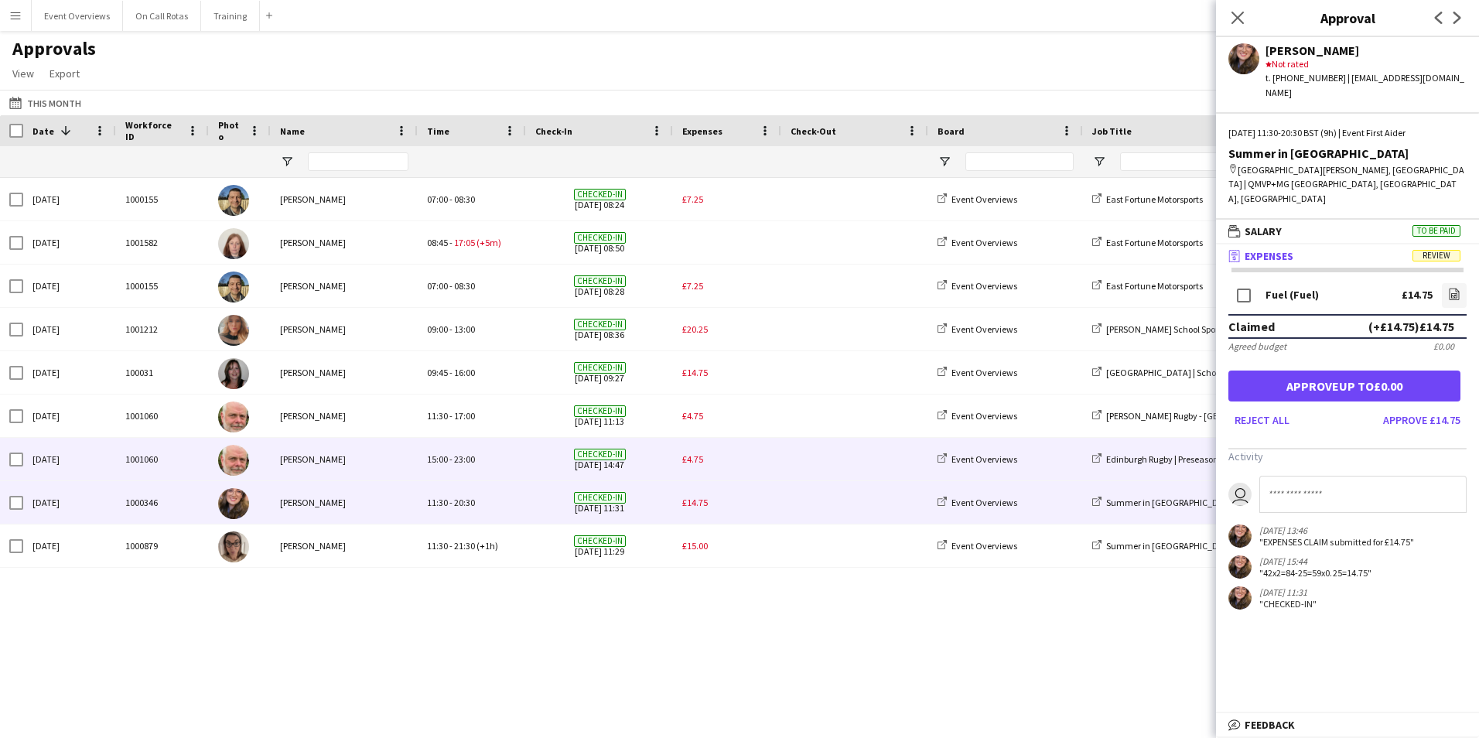
click at [700, 459] on span "£4.75" at bounding box center [692, 459] width 21 height 12
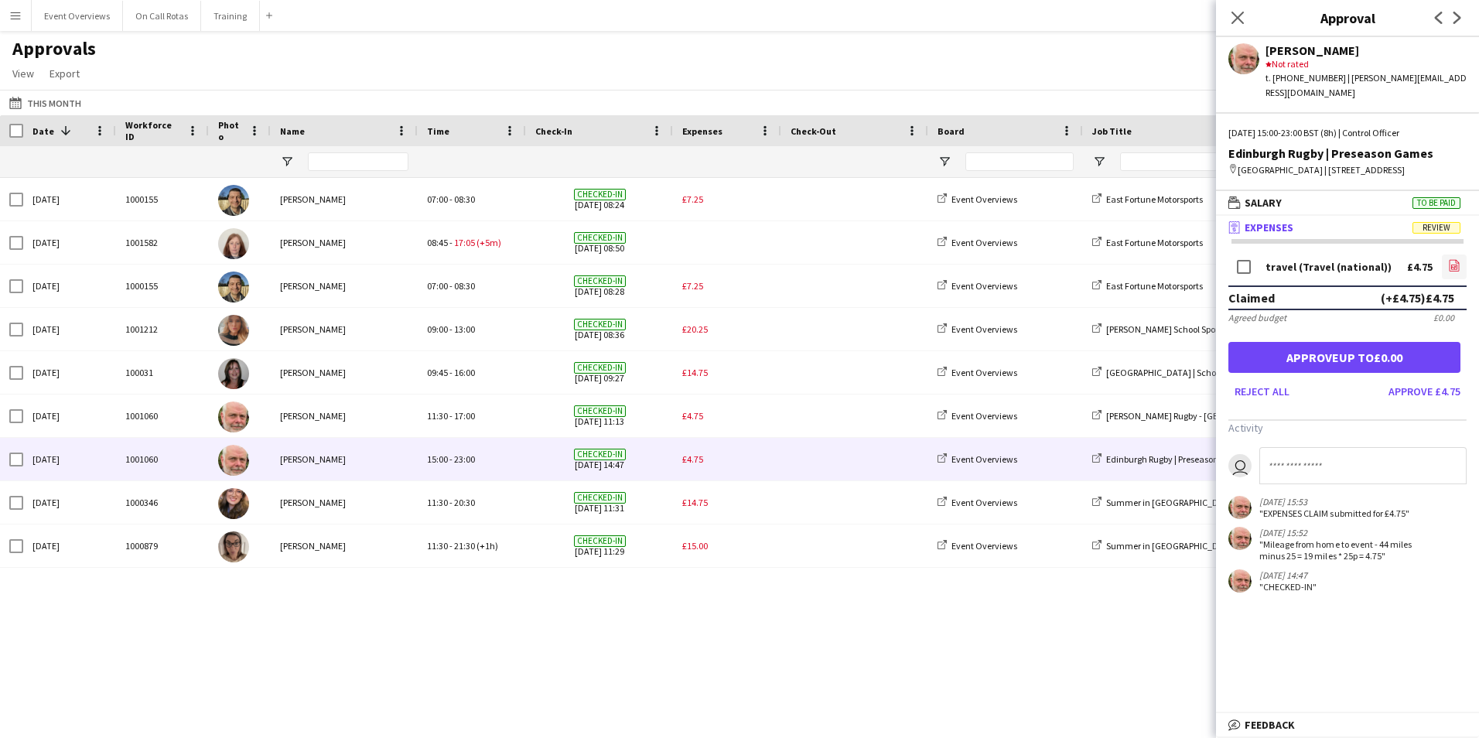
click at [1446, 257] on link "file-image" at bounding box center [1454, 266] width 25 height 25
click at [1451, 268] on icon at bounding box center [1454, 267] width 6 height 5
click at [1454, 268] on icon at bounding box center [1454, 267] width 6 height 5
click at [1445, 383] on button "Approve £4.75" at bounding box center [1424, 391] width 84 height 25
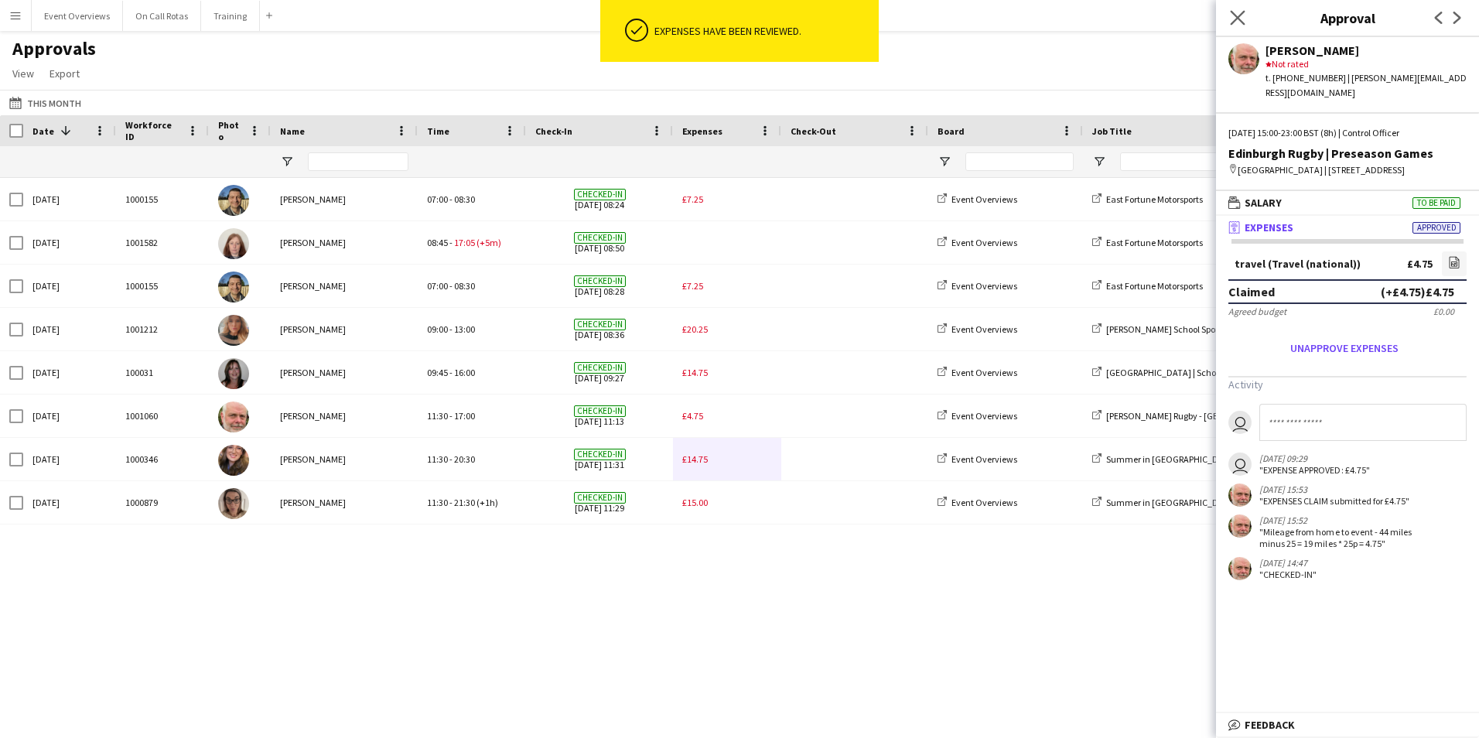
click at [1233, 9] on app-icon "Close pop-in" at bounding box center [1238, 18] width 22 height 22
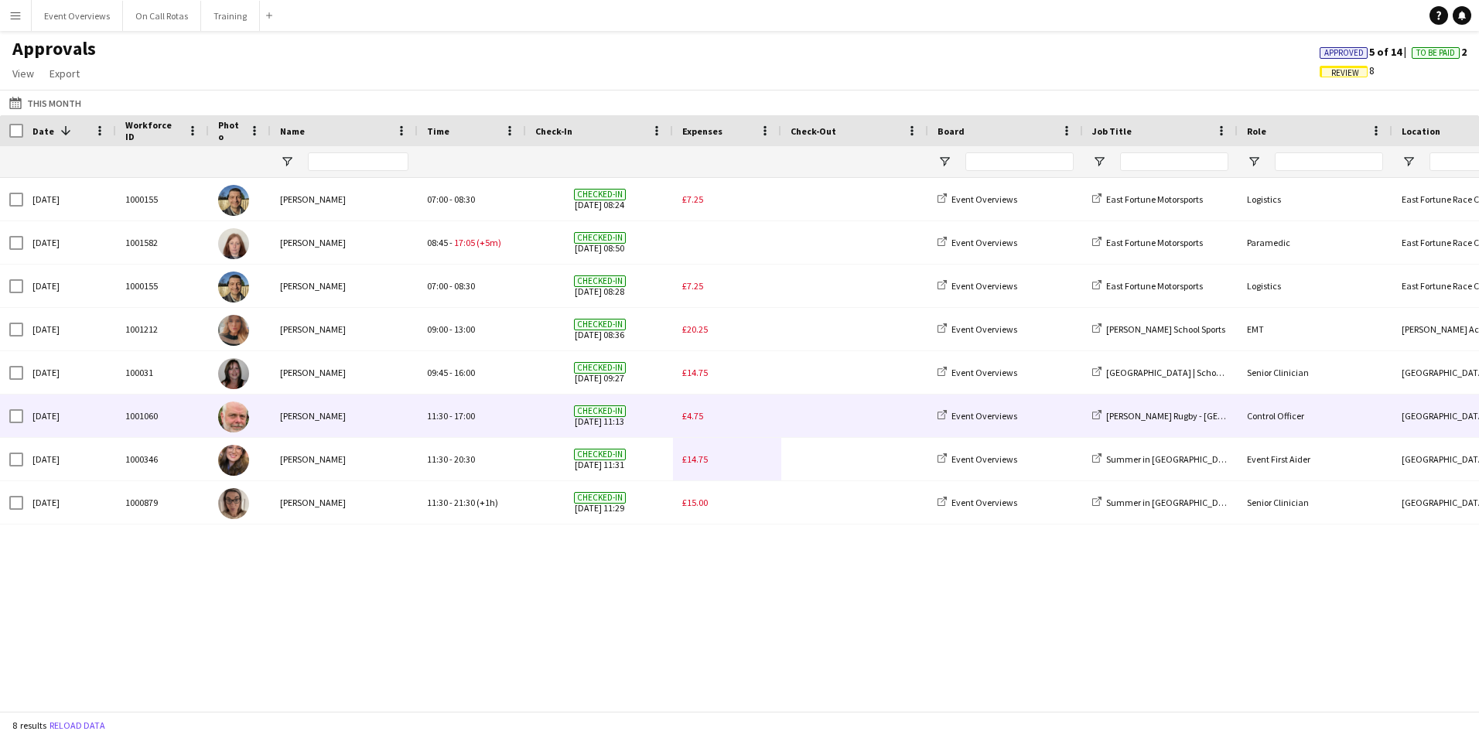
click at [689, 418] on span "£4.75" at bounding box center [692, 416] width 21 height 12
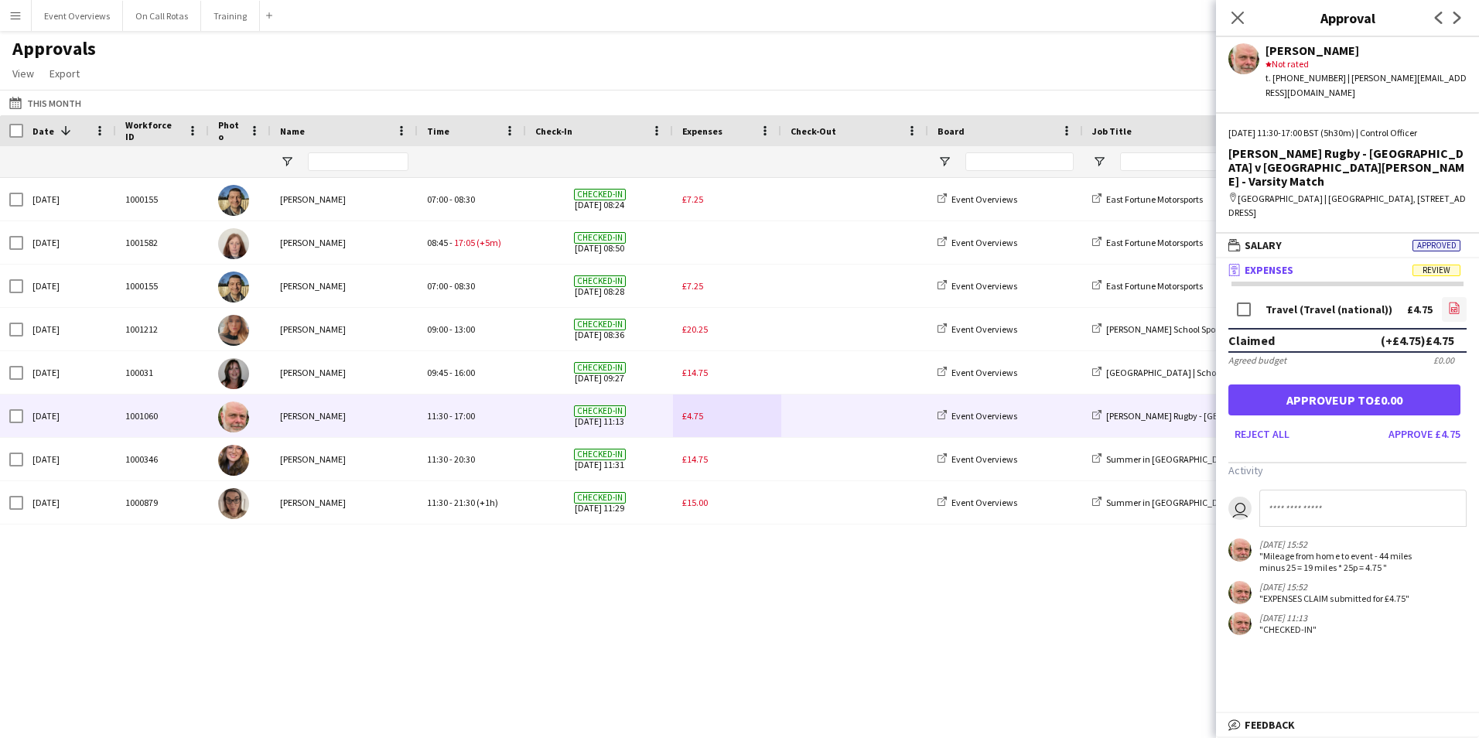
click at [1456, 297] on link "file-image" at bounding box center [1454, 309] width 25 height 25
click at [1403, 422] on button "Approve £4.75" at bounding box center [1424, 434] width 84 height 25
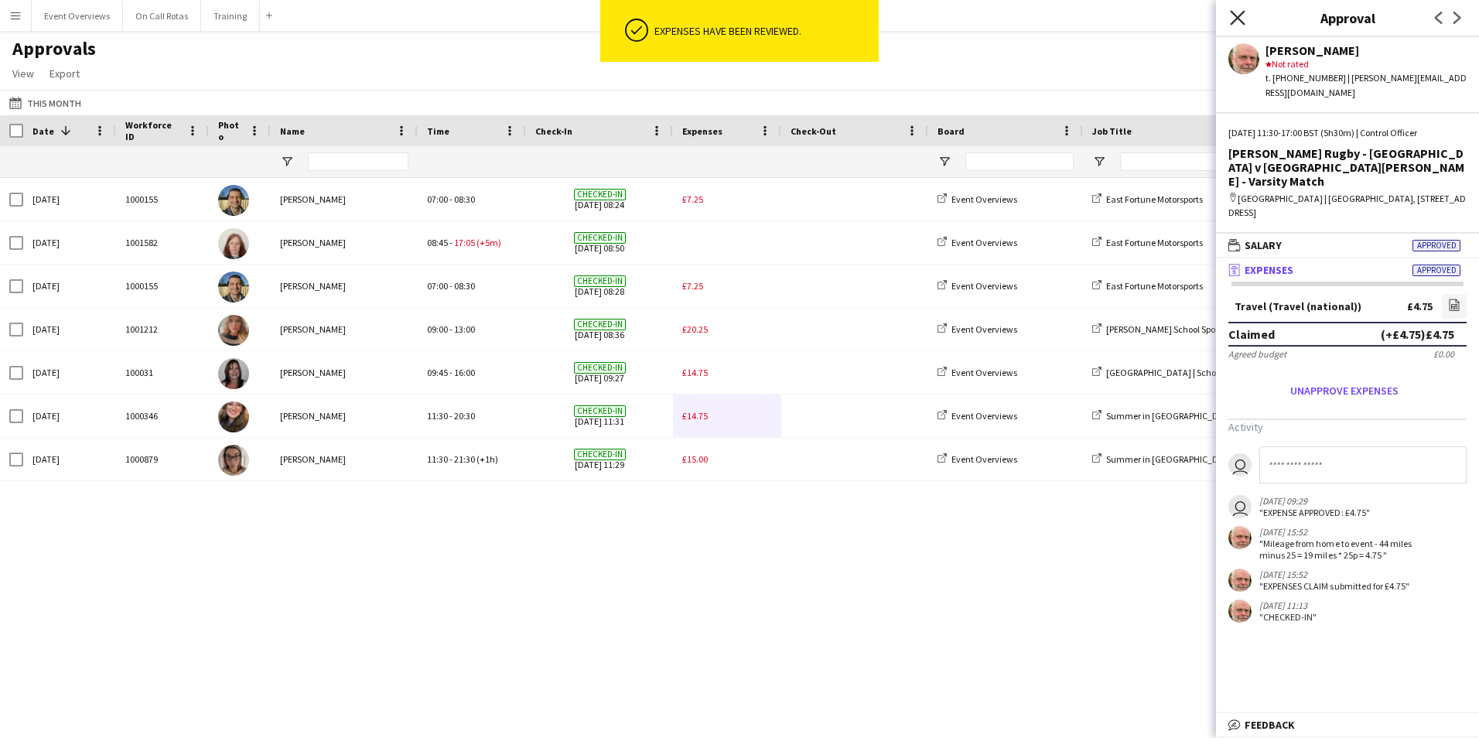
click at [1242, 18] on icon "Close pop-in" at bounding box center [1237, 17] width 15 height 15
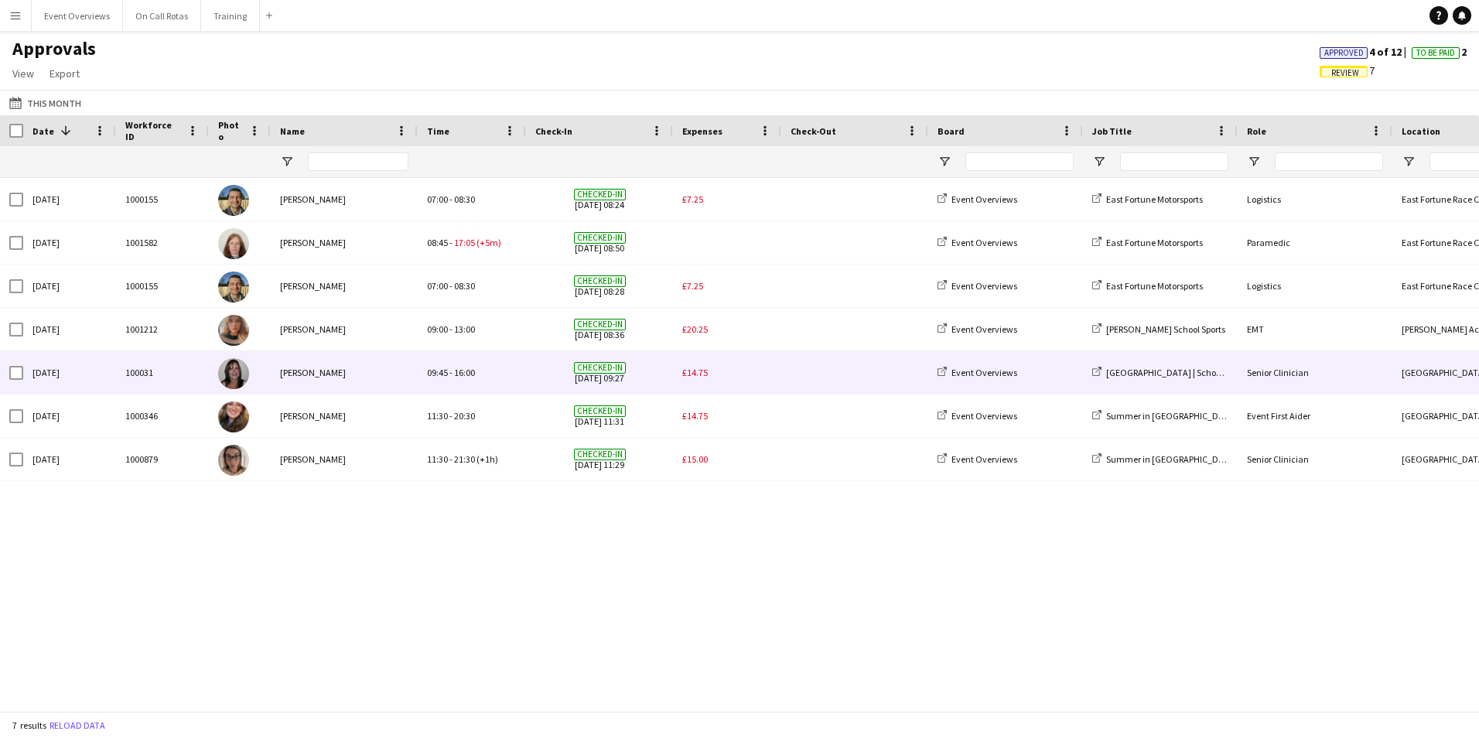
click at [709, 371] on div "£14.75" at bounding box center [727, 372] width 108 height 43
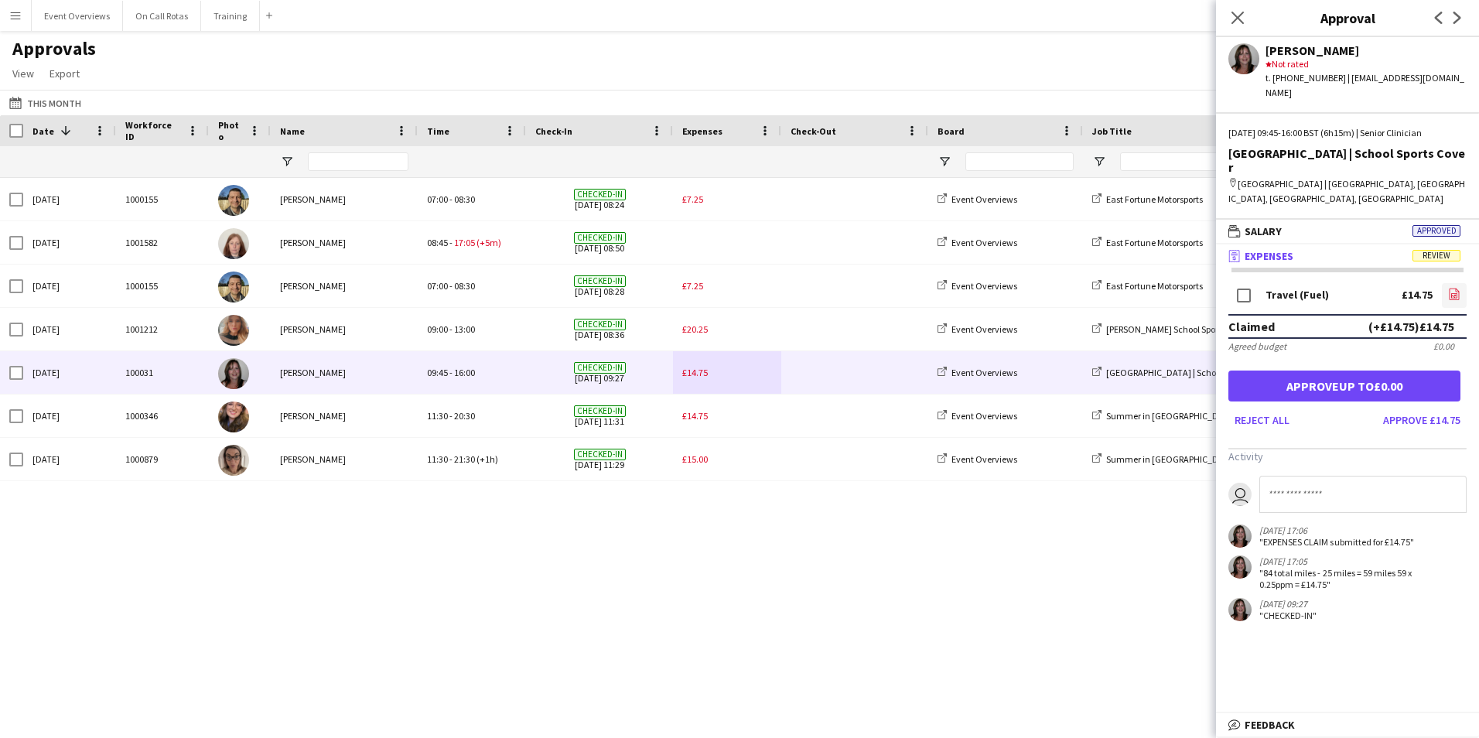
click at [1458, 288] on icon "file-image" at bounding box center [1454, 294] width 12 height 12
click at [1417, 408] on button "Approve £14.75" at bounding box center [1422, 420] width 90 height 25
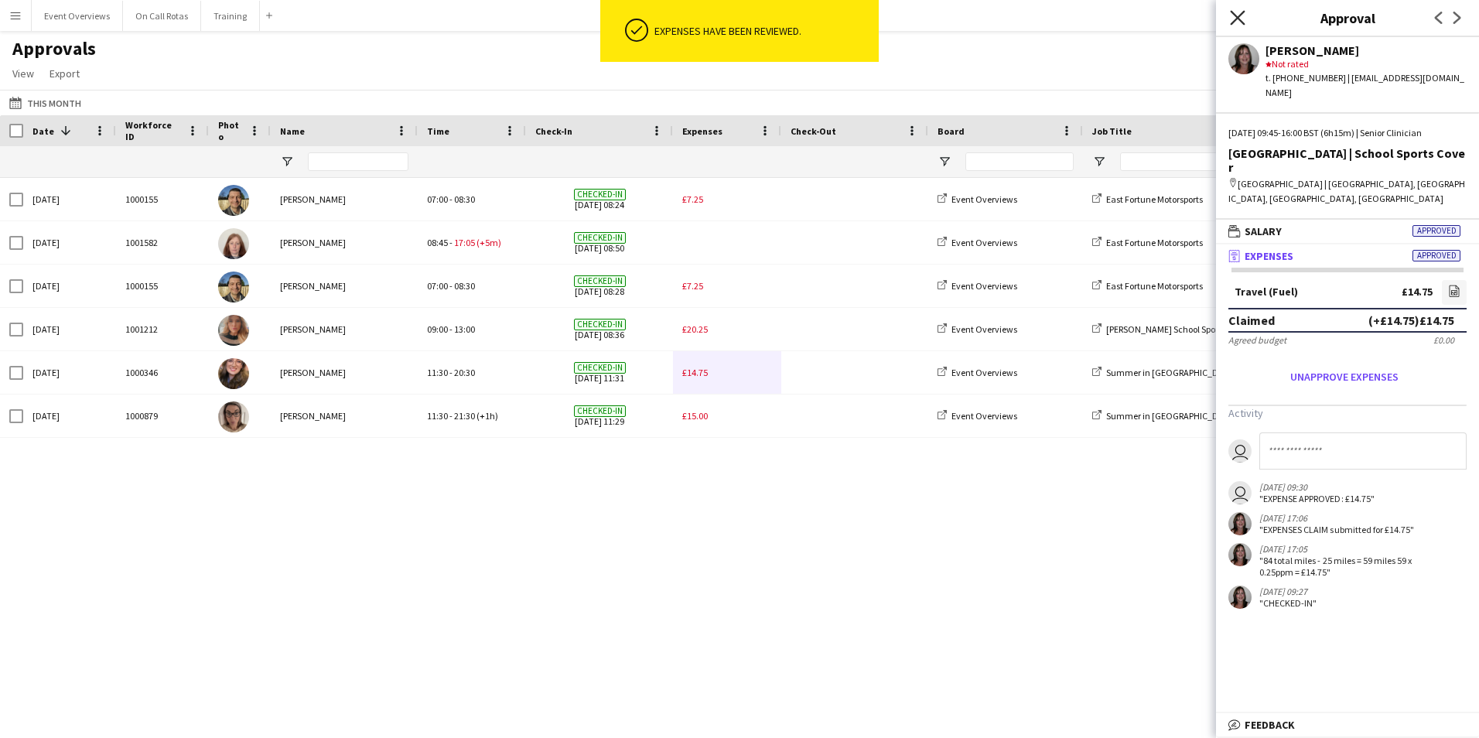
click at [1237, 18] on icon at bounding box center [1237, 17] width 15 height 15
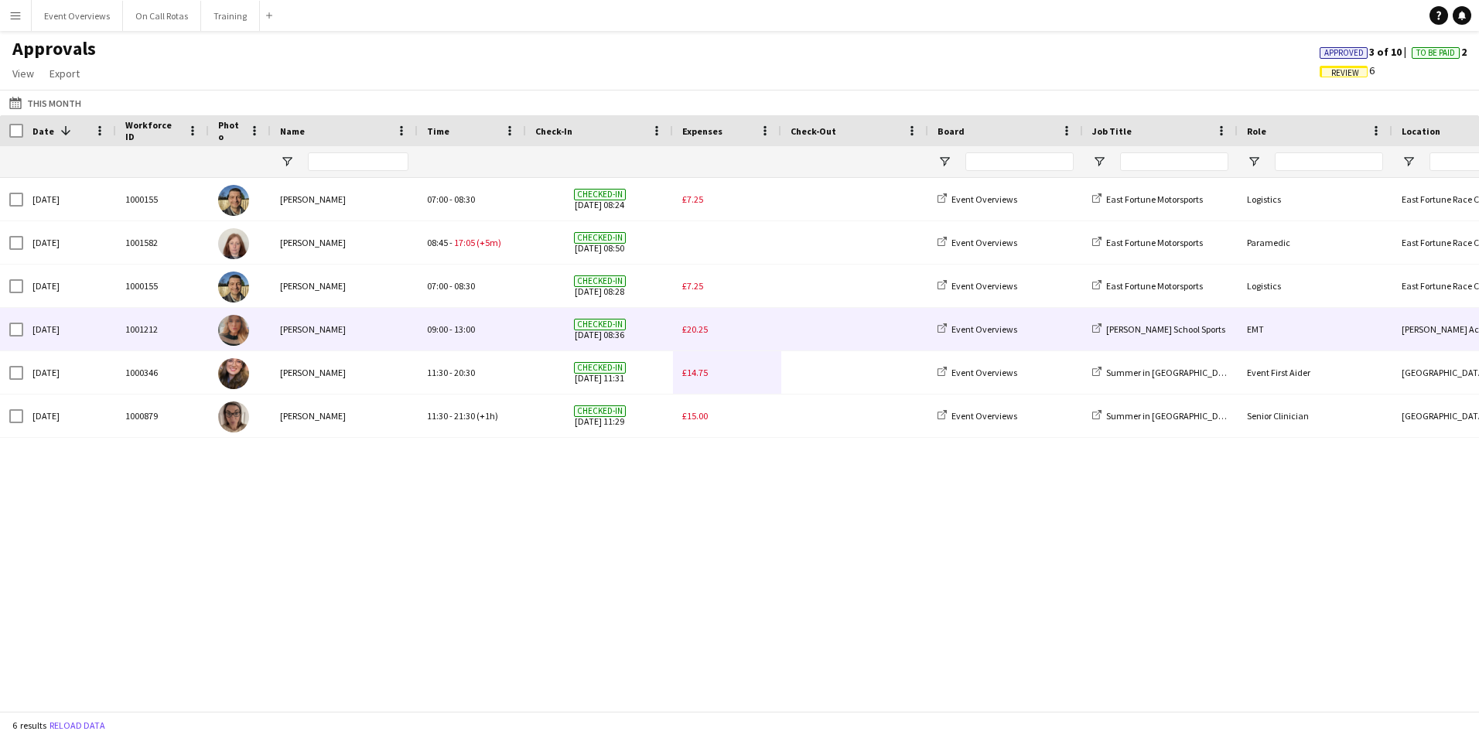
click at [689, 326] on span "£20.25" at bounding box center [695, 329] width 26 height 12
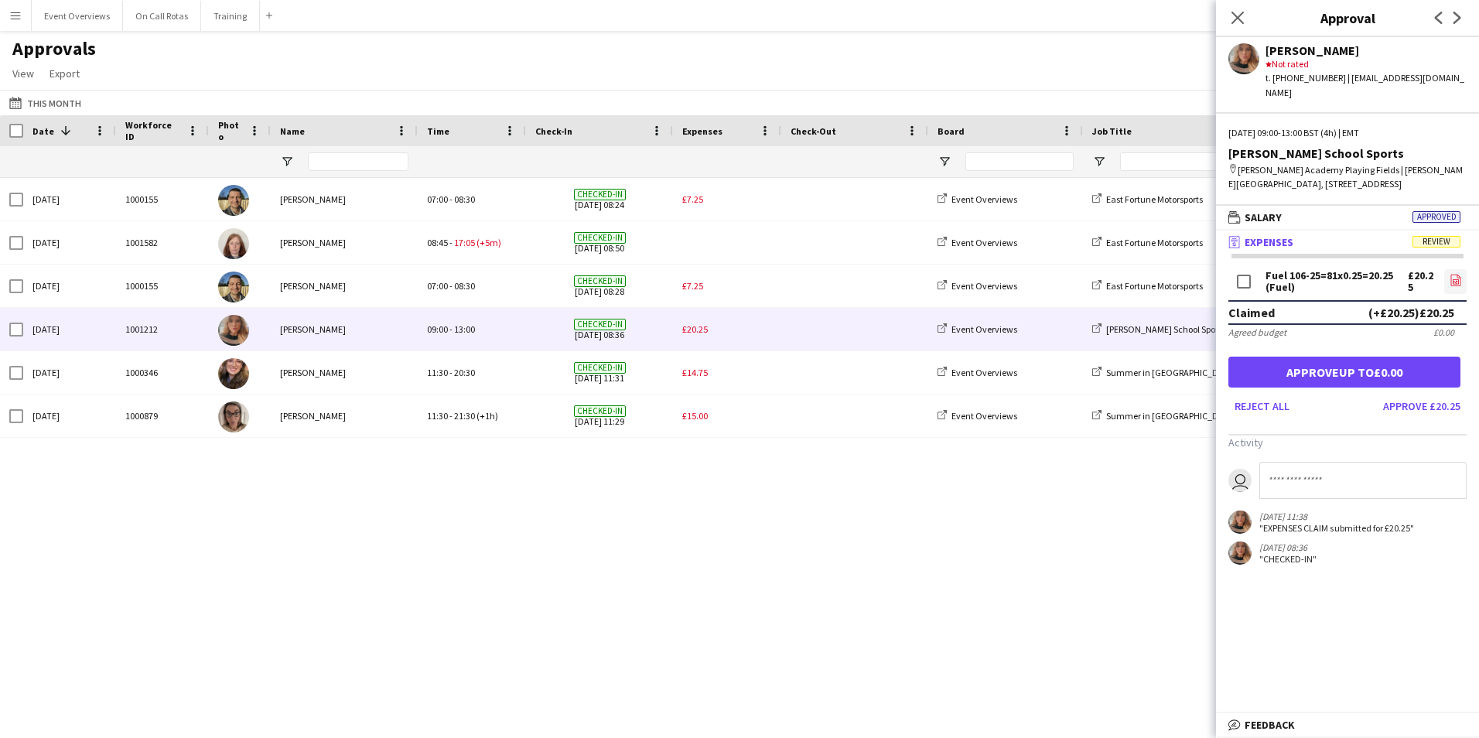
click at [1457, 274] on icon at bounding box center [1455, 280] width 10 height 12
click at [1420, 394] on button "Approve £20.25" at bounding box center [1422, 406] width 90 height 25
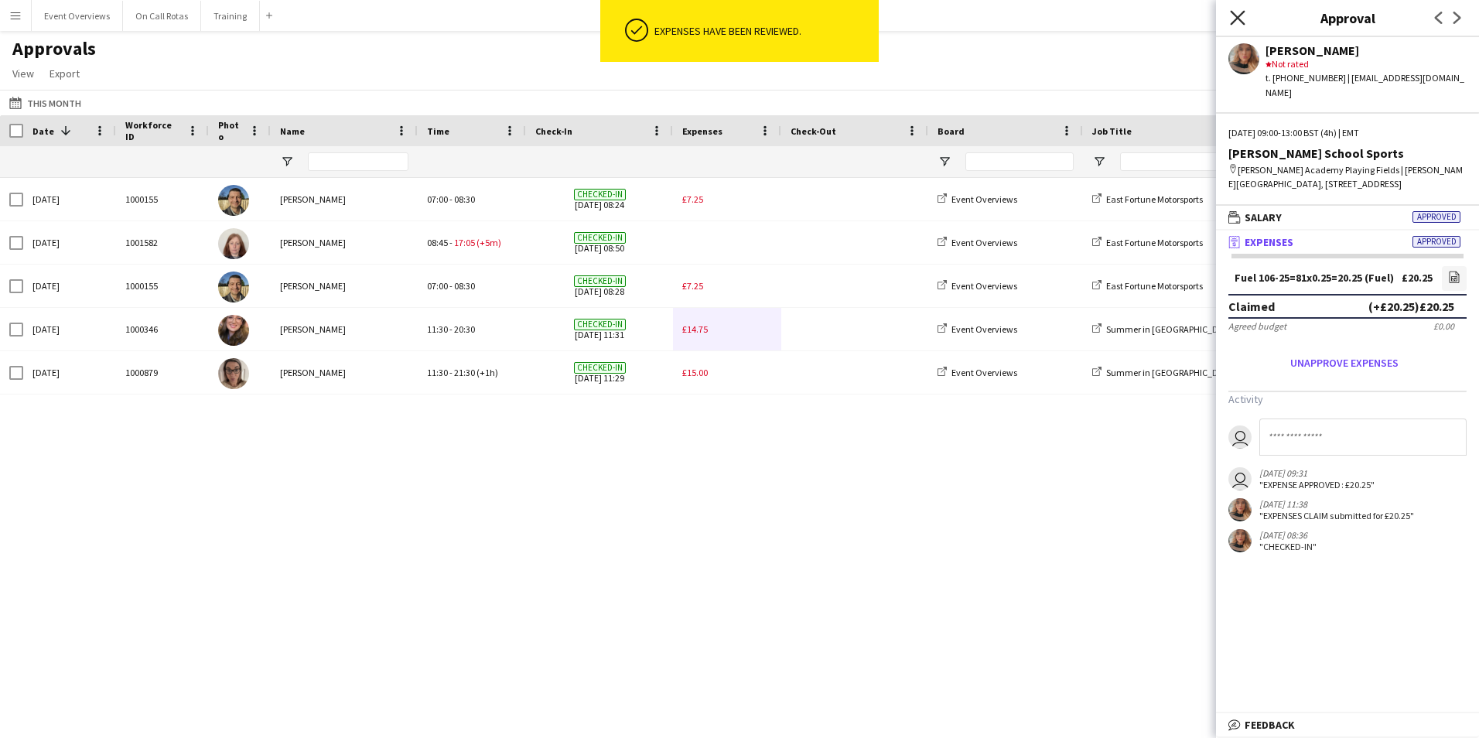
click at [1241, 17] on icon "Close pop-in" at bounding box center [1237, 17] width 15 height 15
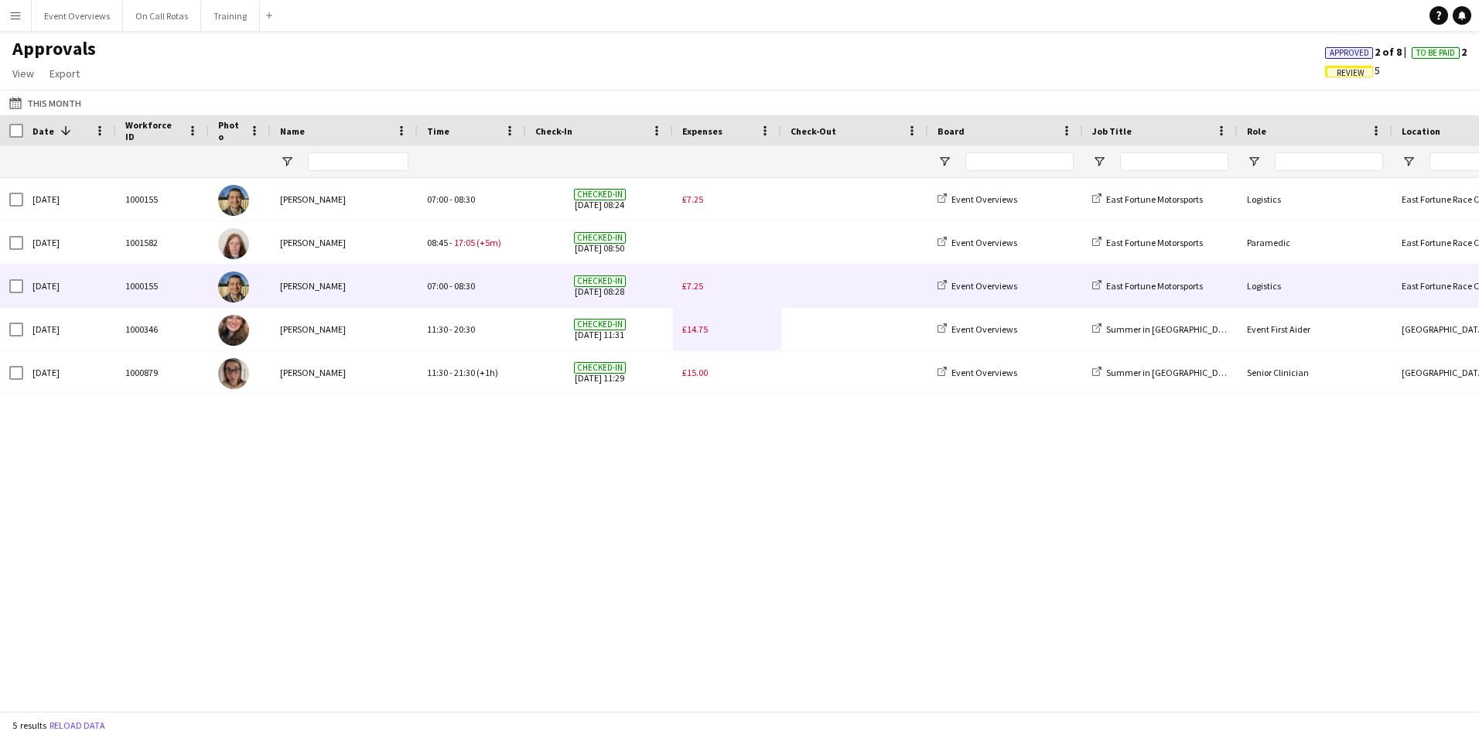
click at [680, 288] on div "£7.25" at bounding box center [727, 286] width 108 height 43
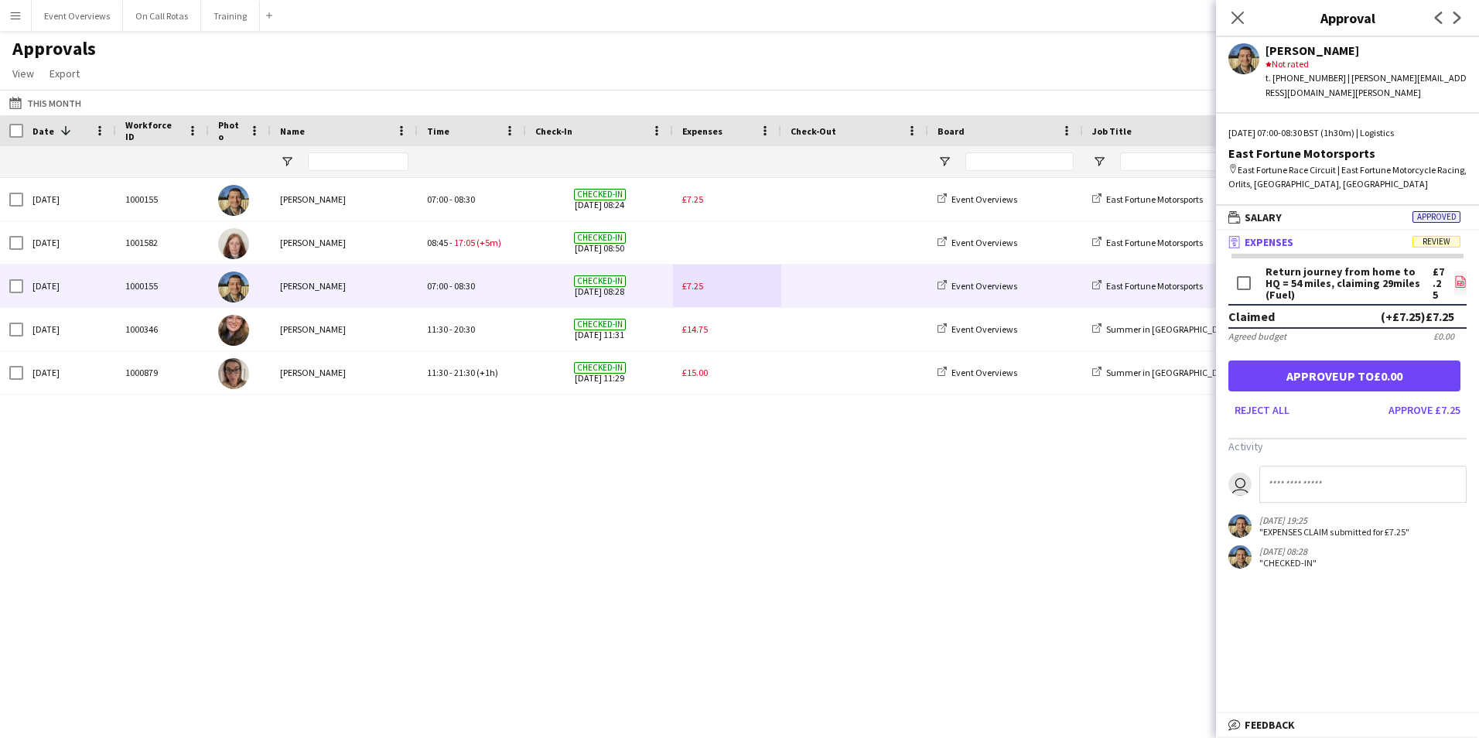
click at [1454, 275] on icon "file-image" at bounding box center [1460, 281] width 12 height 12
click at [1436, 398] on button "Approve £7.25" at bounding box center [1424, 410] width 84 height 25
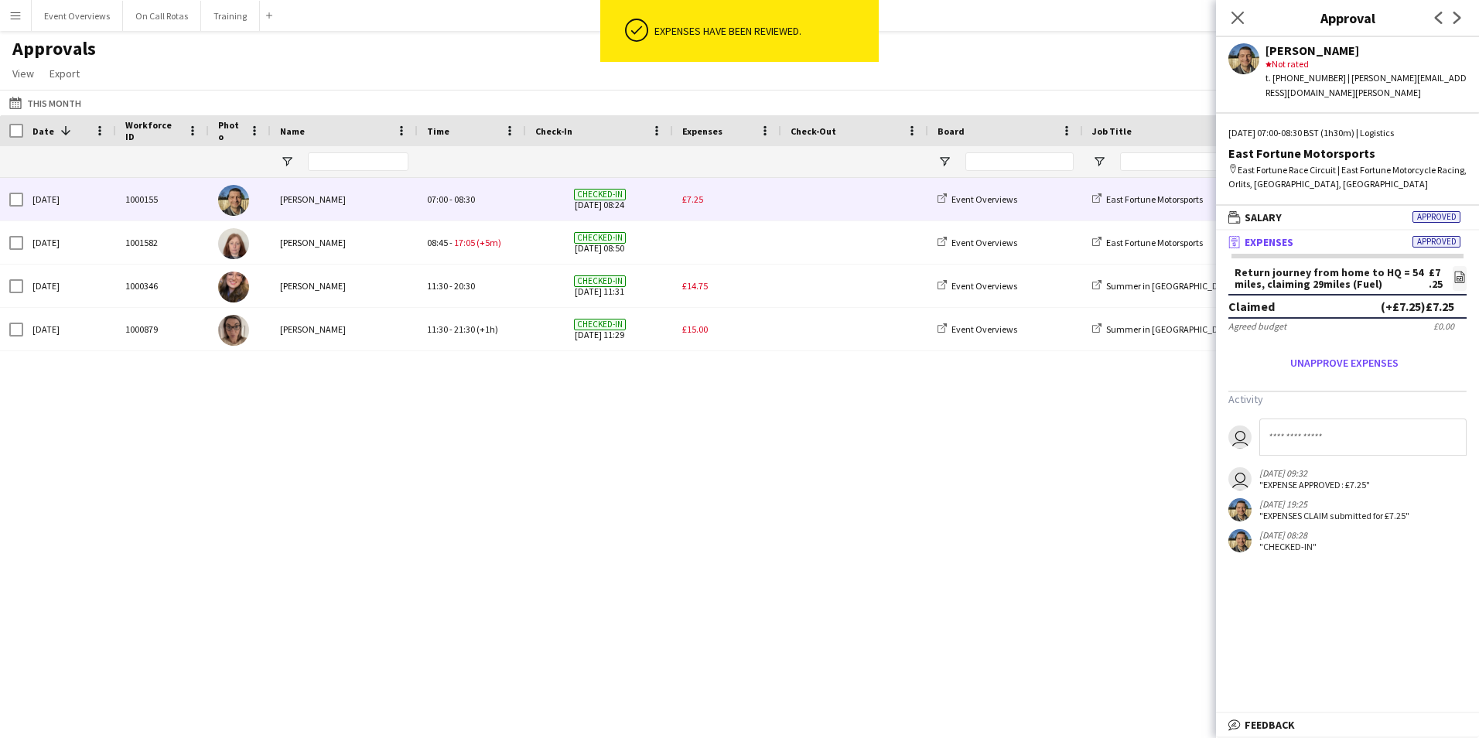
click at [696, 201] on span "£7.25" at bounding box center [692, 199] width 21 height 12
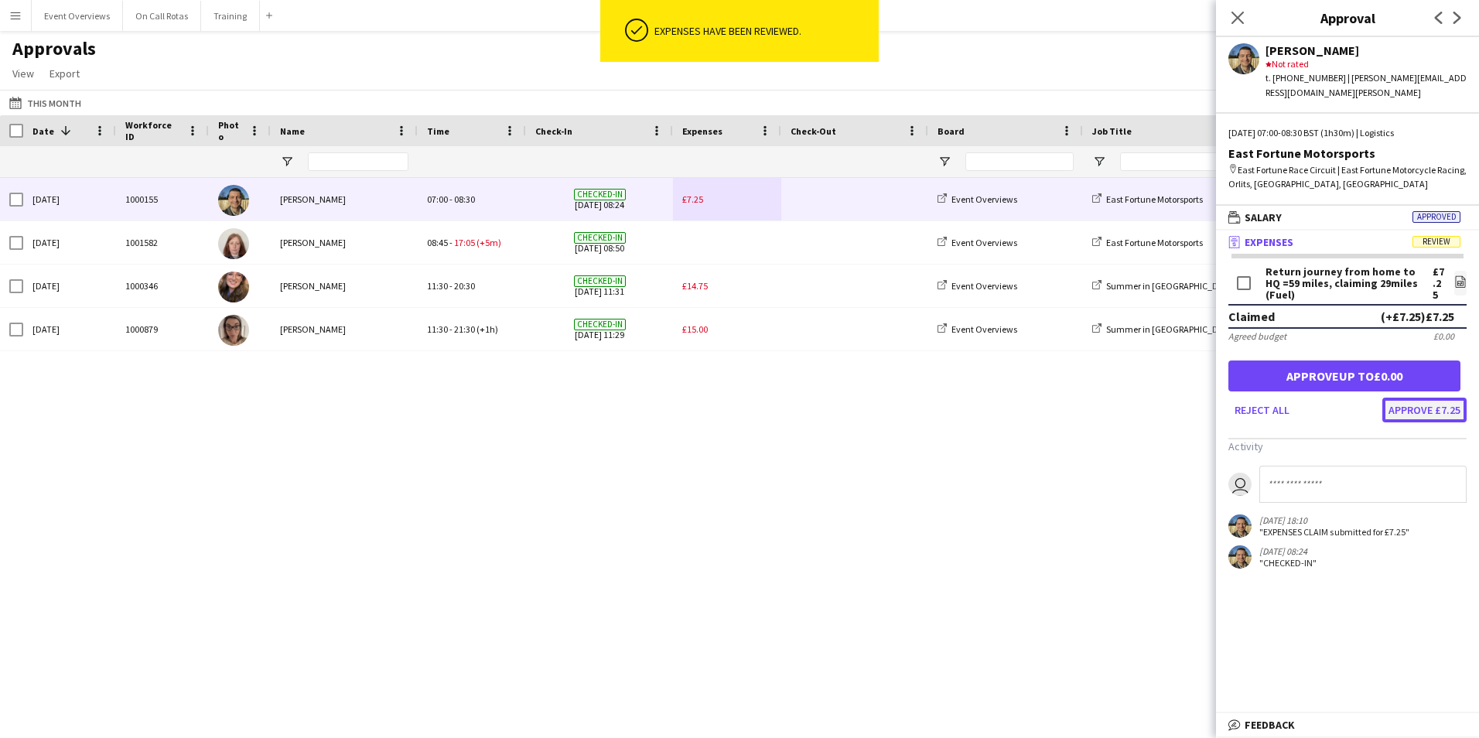
click at [1410, 398] on button "Approve £7.25" at bounding box center [1424, 410] width 84 height 25
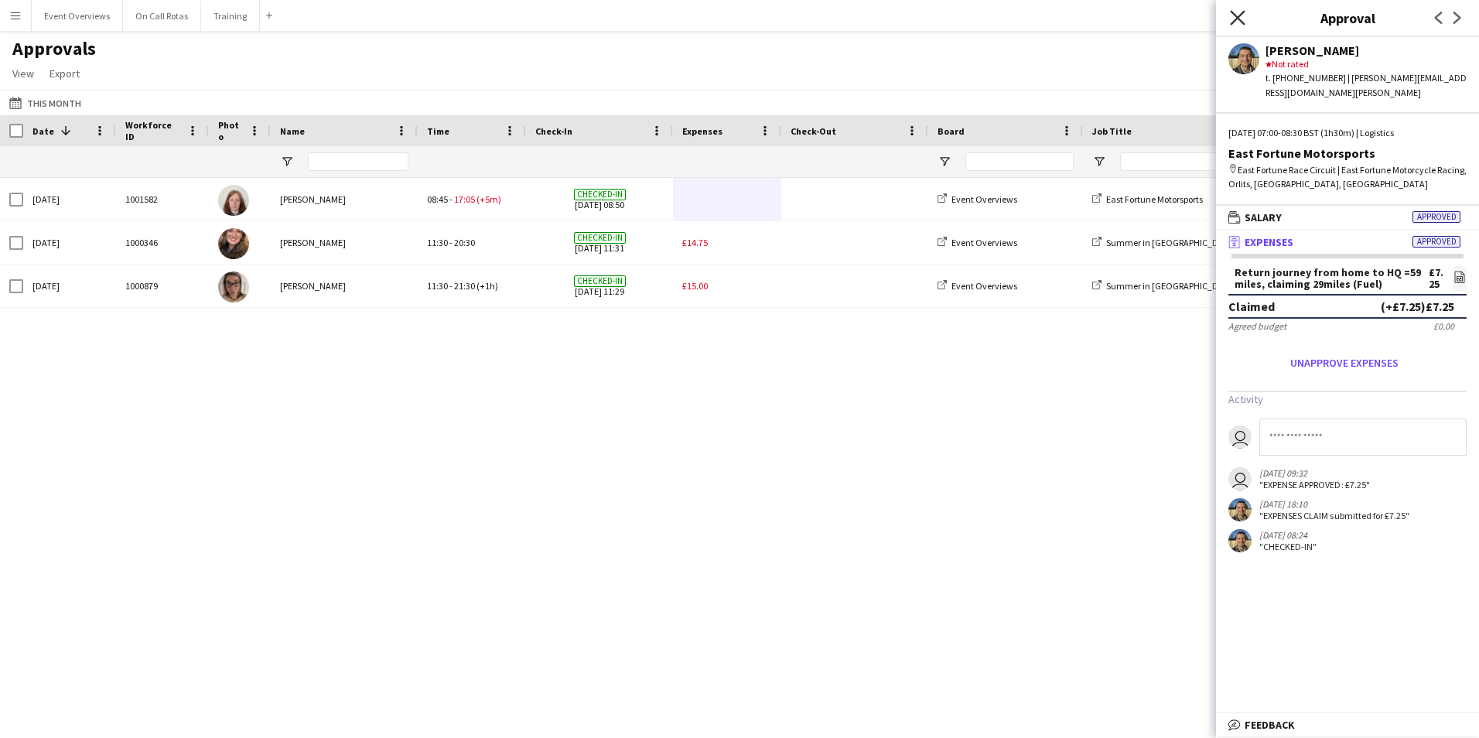
click at [1231, 15] on icon "Close pop-in" at bounding box center [1237, 17] width 15 height 15
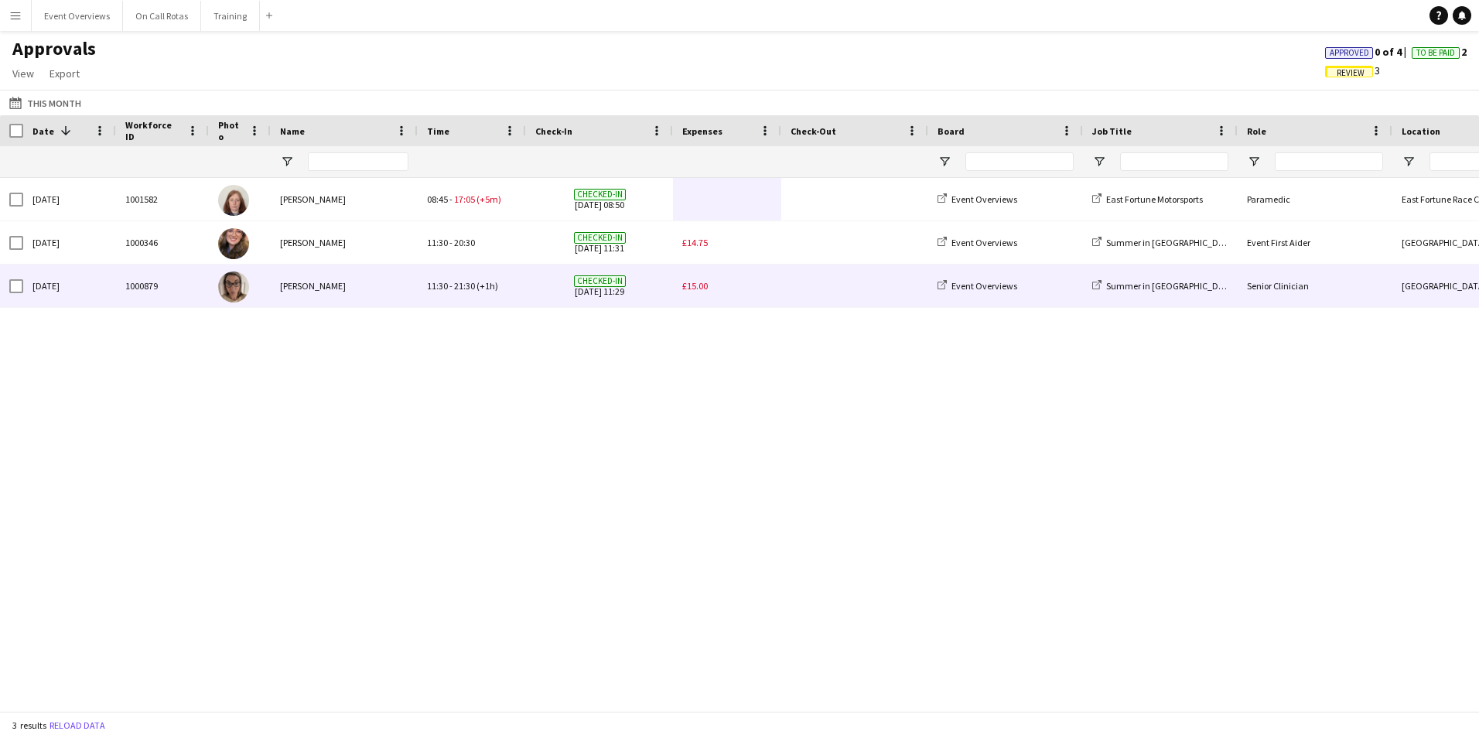
click at [703, 295] on div "£15.00" at bounding box center [727, 286] width 108 height 43
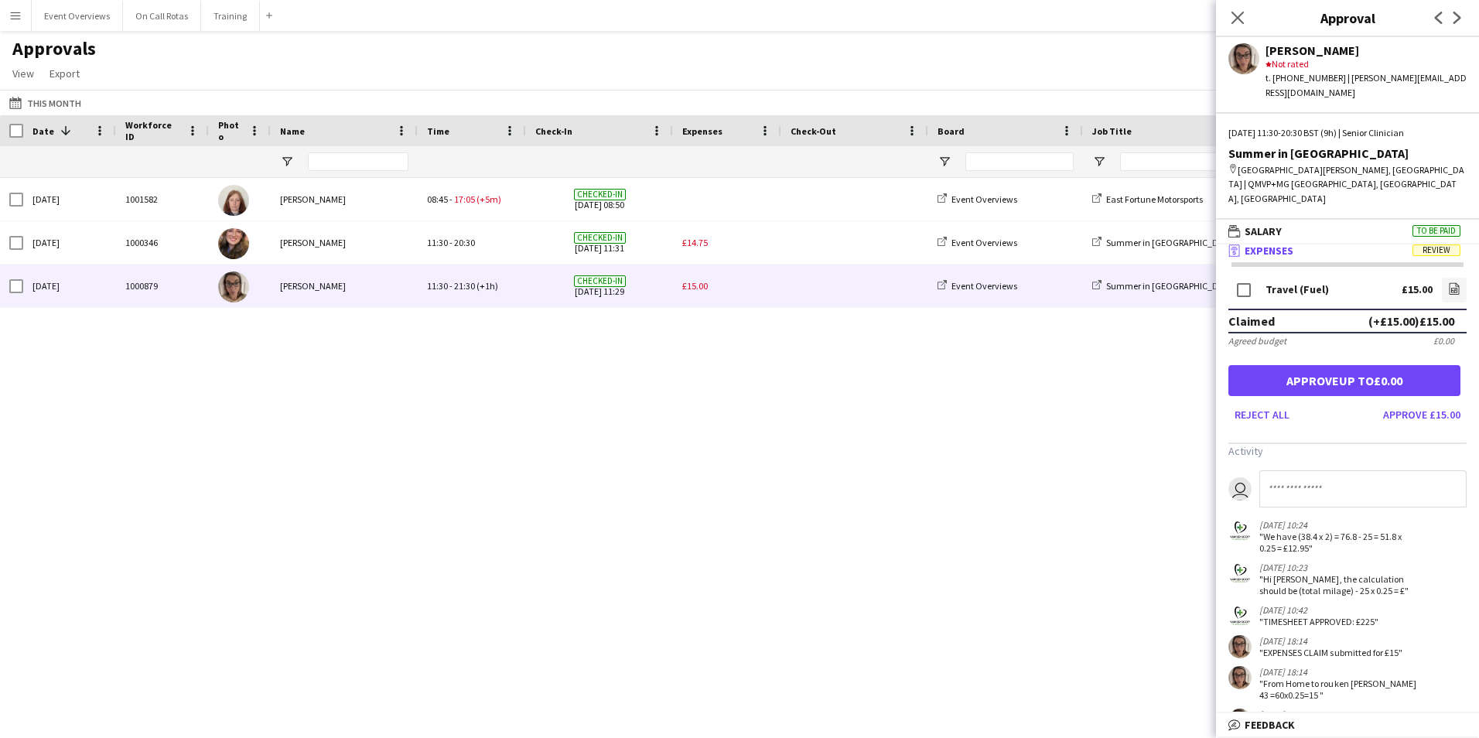
scroll to position [0, 0]
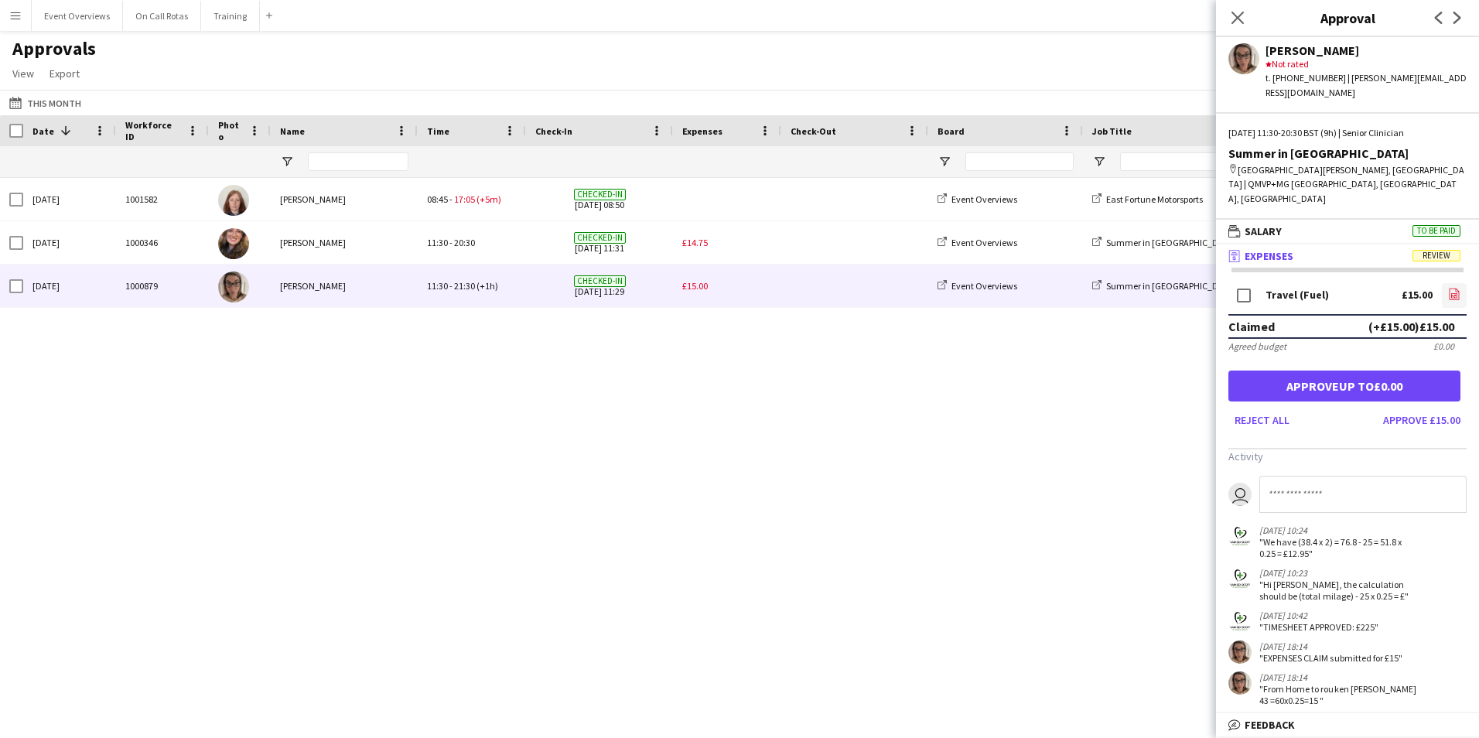
click at [1442, 283] on link "file-image" at bounding box center [1454, 295] width 25 height 25
click at [1448, 288] on icon "file-image" at bounding box center [1454, 294] width 12 height 12
click at [1219, 22] on div "Close pop-in" at bounding box center [1237, 18] width 43 height 36
click at [1227, 19] on div "Close pop-in" at bounding box center [1237, 18] width 43 height 36
click at [1234, 16] on icon "Close pop-in" at bounding box center [1237, 17] width 15 height 15
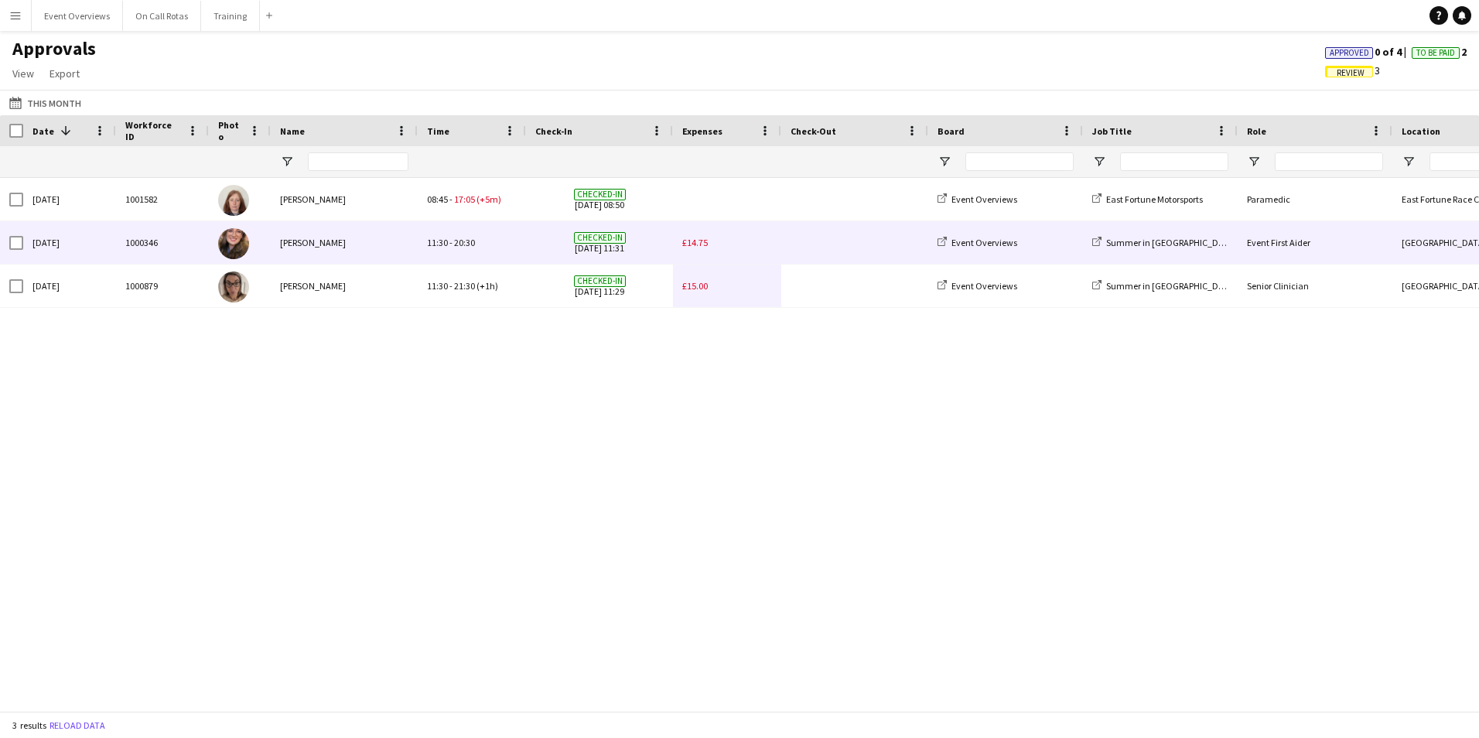
click at [712, 244] on div "£14.75" at bounding box center [727, 242] width 108 height 43
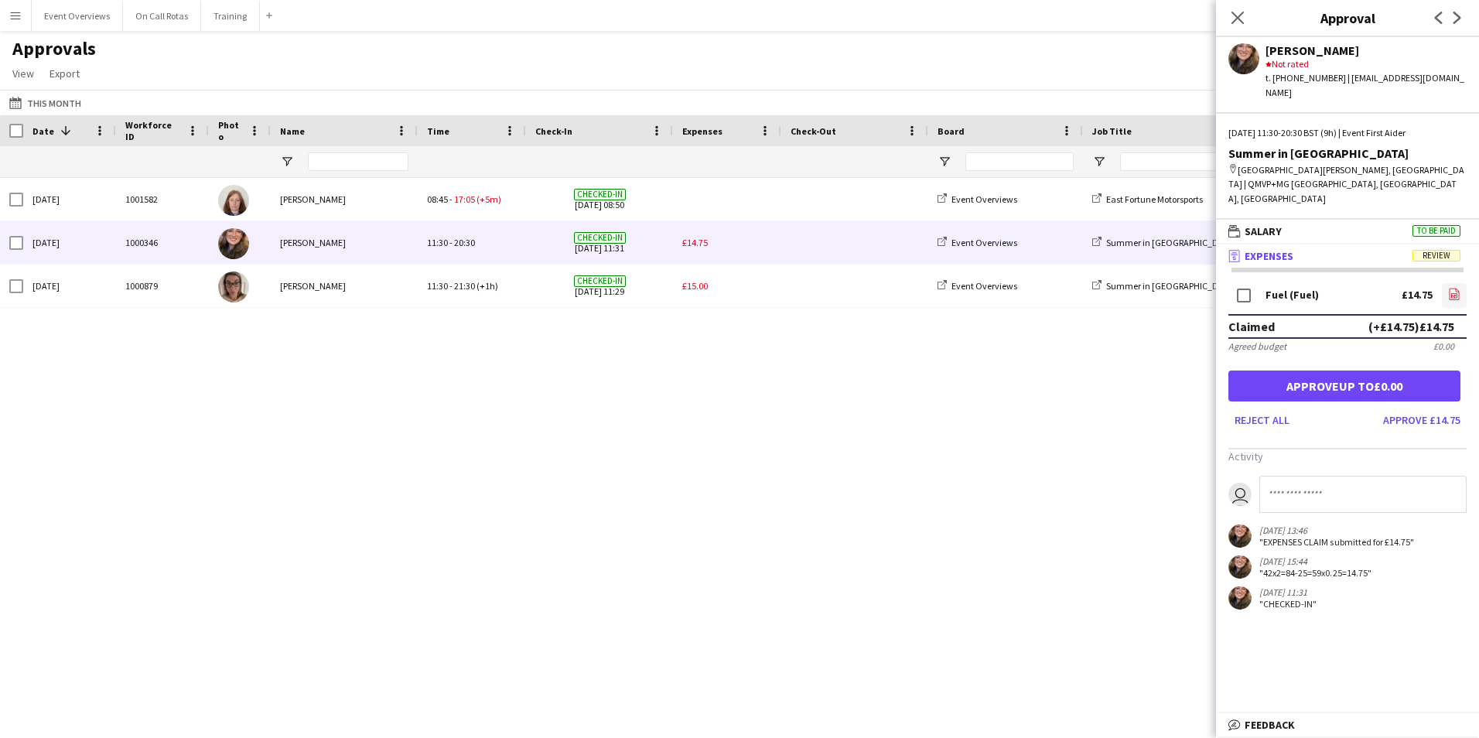
click at [1448, 288] on icon "file-image" at bounding box center [1454, 294] width 12 height 12
click at [1240, 12] on icon "Close pop-in" at bounding box center [1237, 17] width 15 height 15
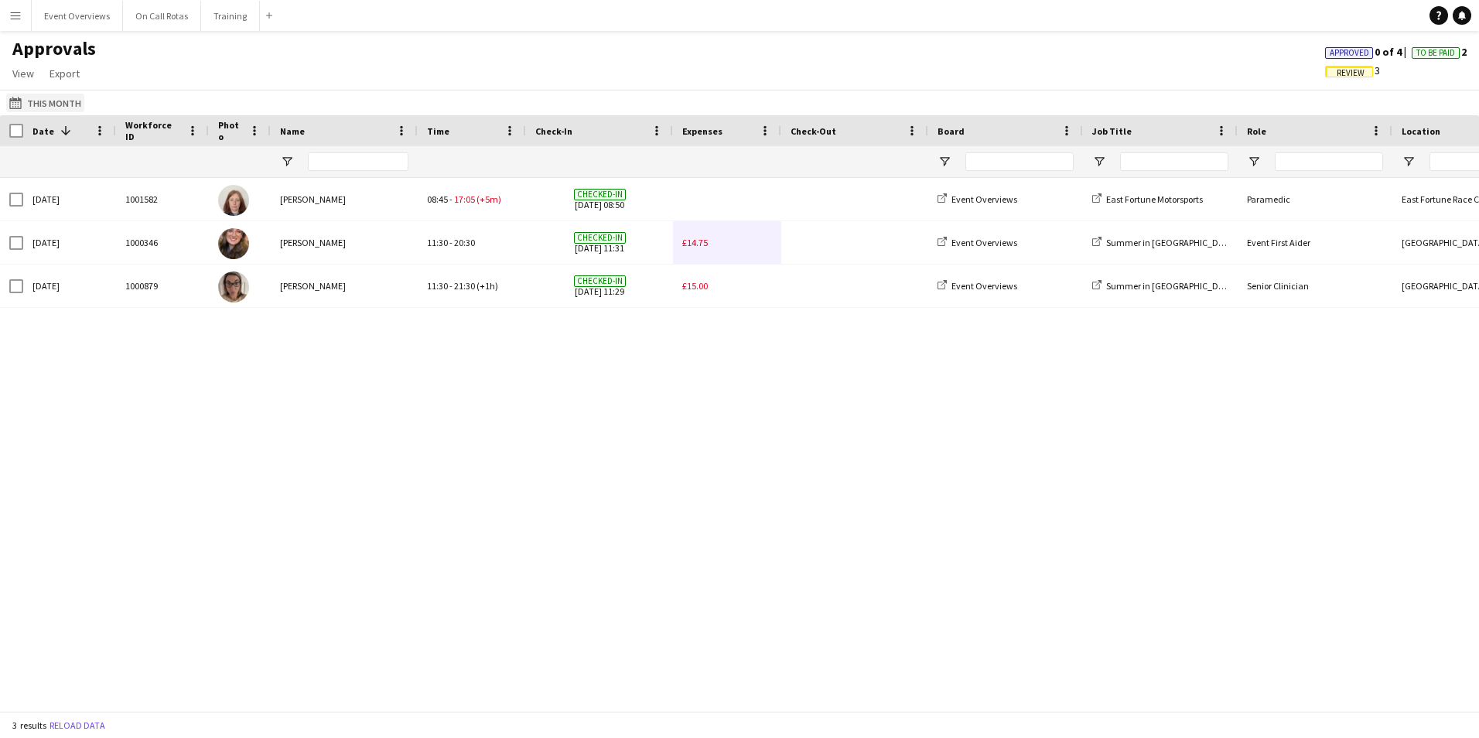
click at [29, 107] on button "01-06-2025 to 30-06-2025 This Month" at bounding box center [45, 103] width 78 height 19
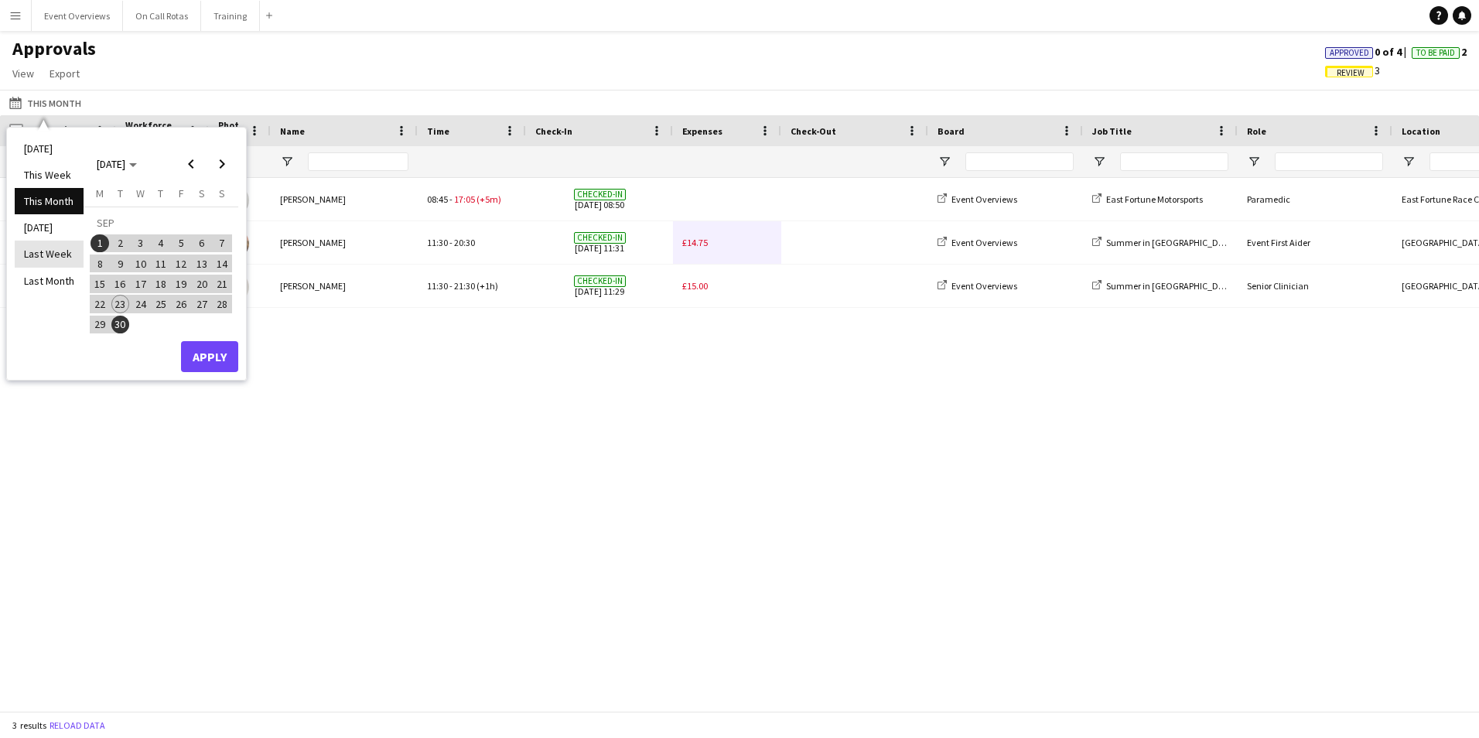
click at [55, 249] on li "Last Week" at bounding box center [49, 254] width 69 height 26
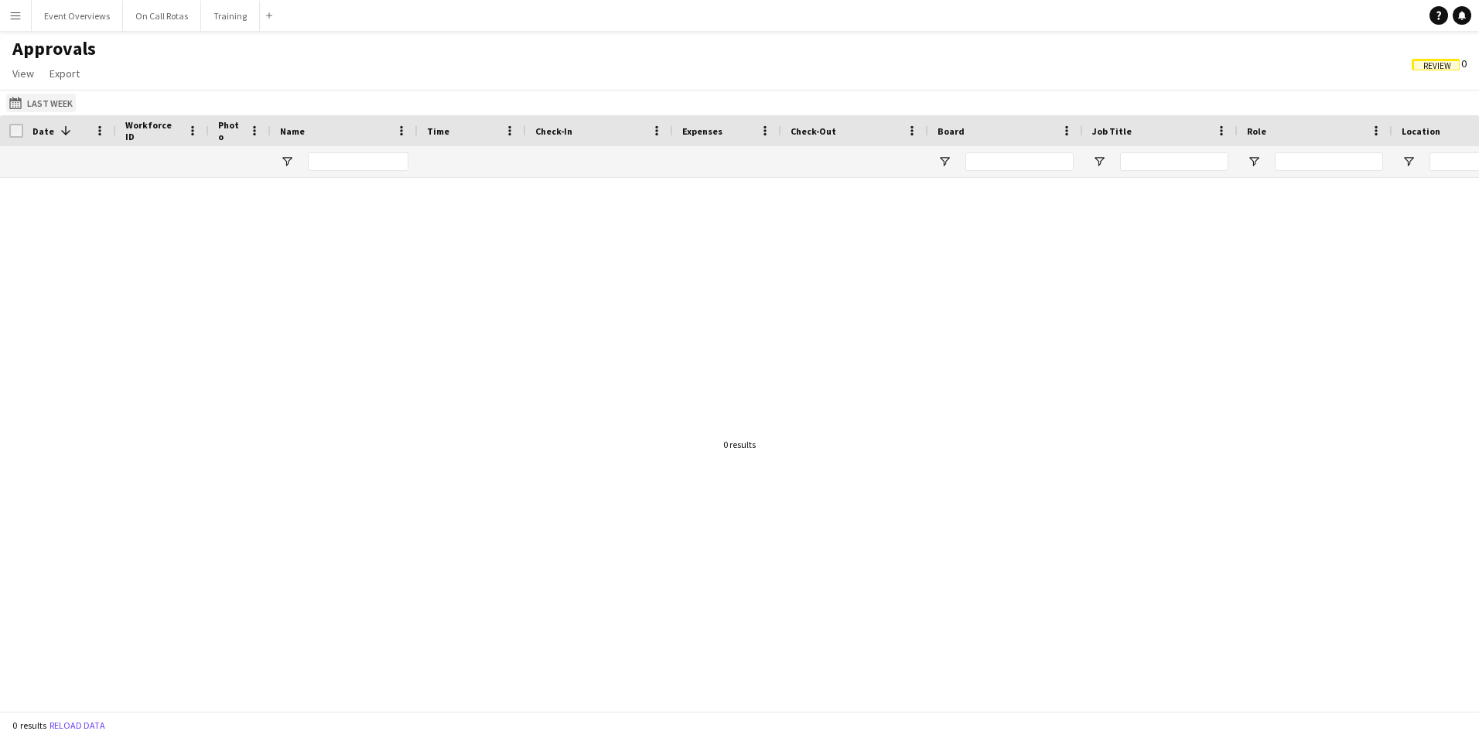
click at [32, 95] on button "01-06-2025 to 30-06-2025 Last Week" at bounding box center [41, 103] width 70 height 19
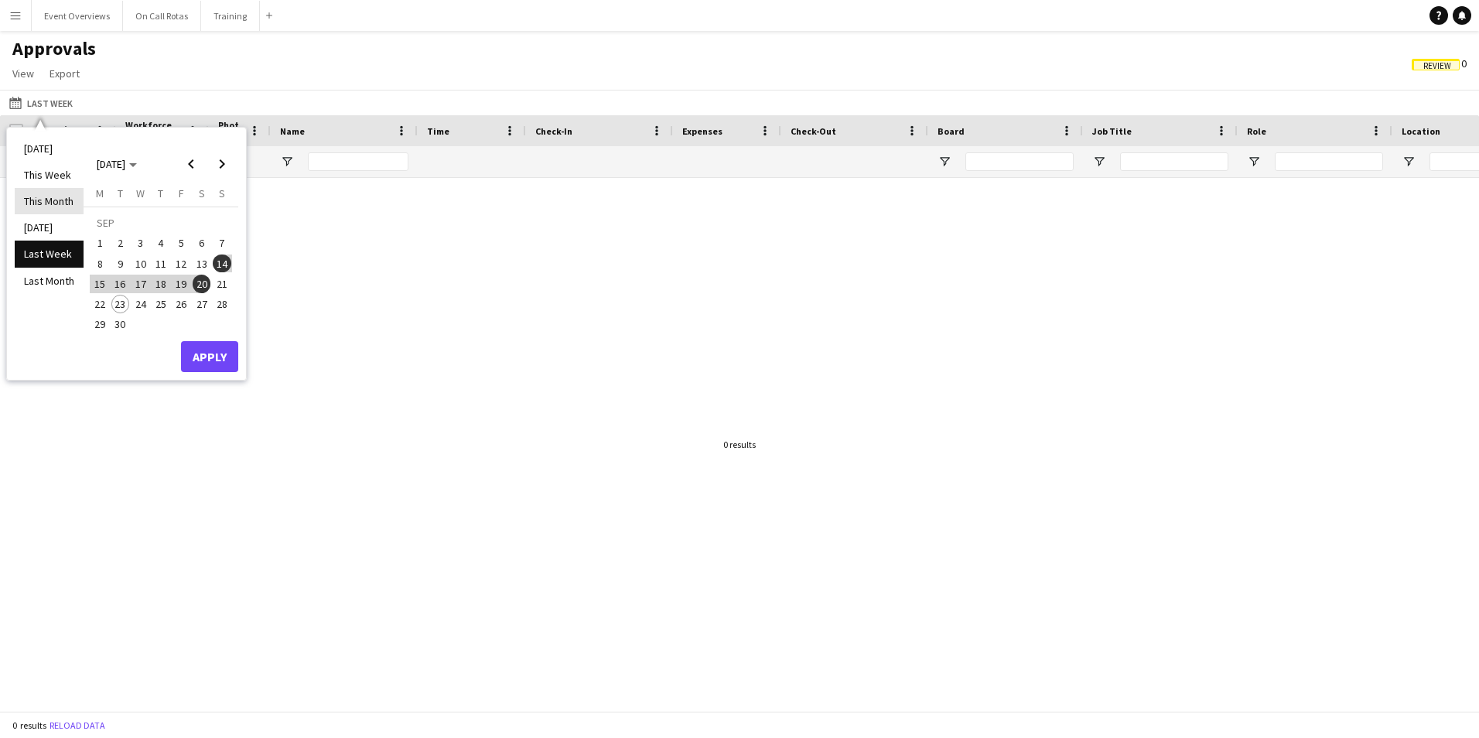
click at [40, 198] on li "This Month" at bounding box center [49, 201] width 69 height 26
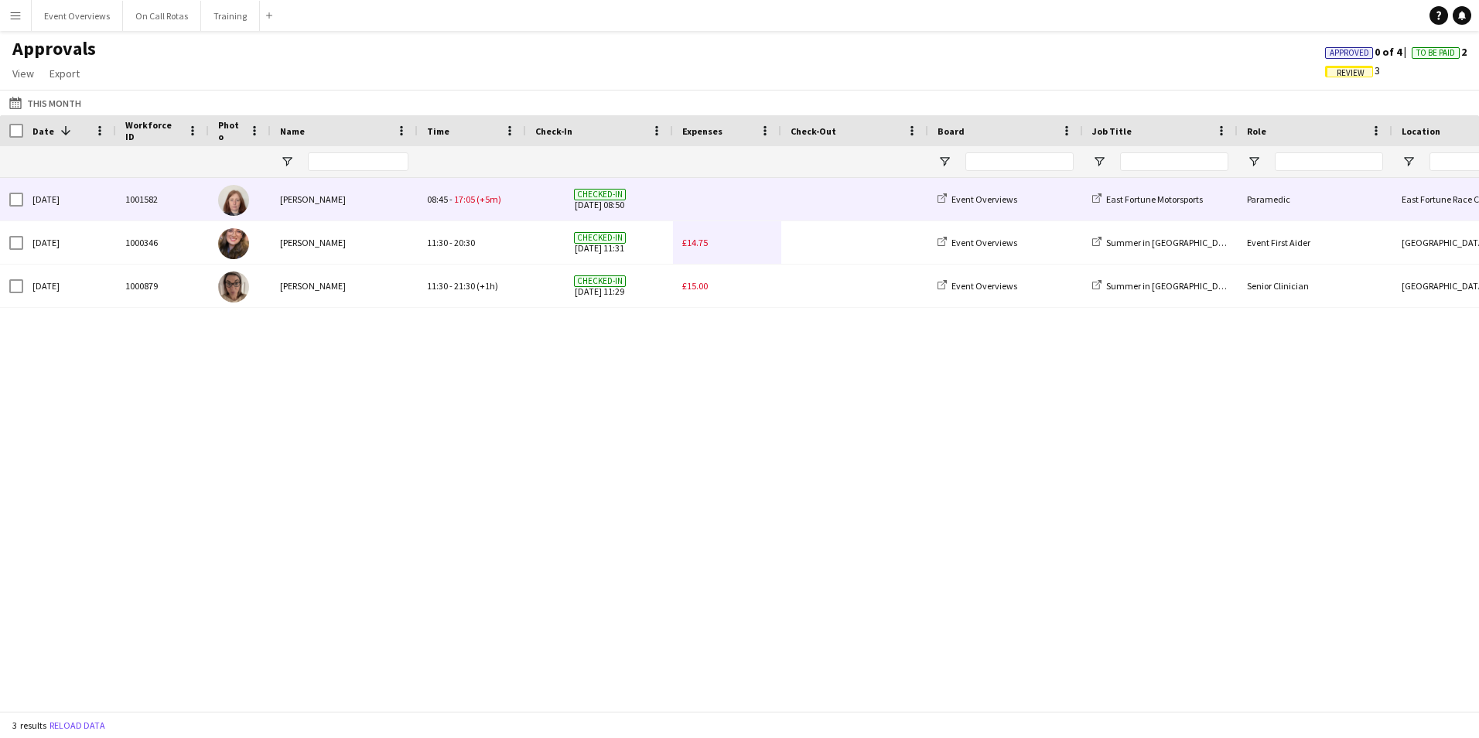
click at [506, 199] on div "08:45 - 17:05 (+5m)" at bounding box center [472, 199] width 108 height 43
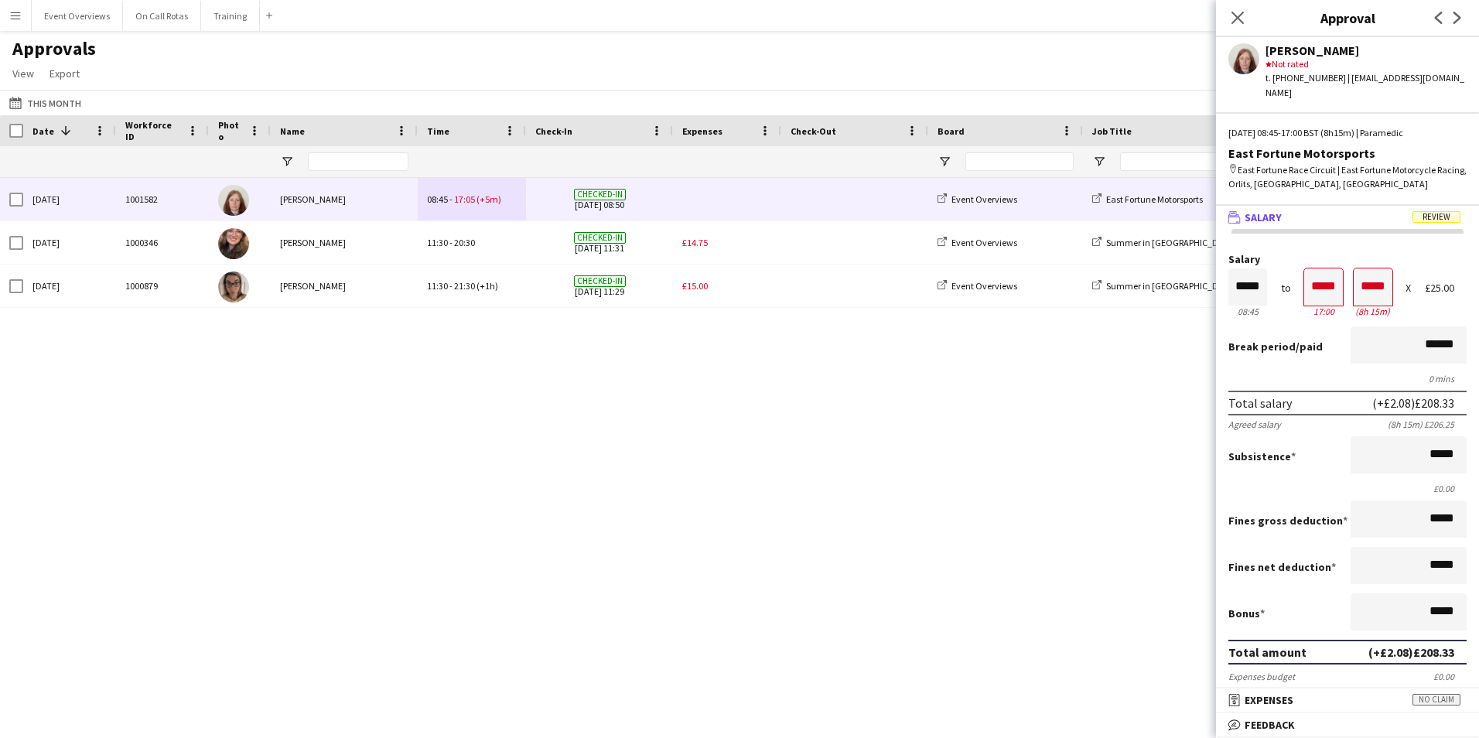
drag, startPoint x: 1233, startPoint y: 12, endPoint x: 1224, endPoint y: 19, distance: 12.1
click at [1233, 12] on icon "Close pop-in" at bounding box center [1237, 18] width 12 height 12
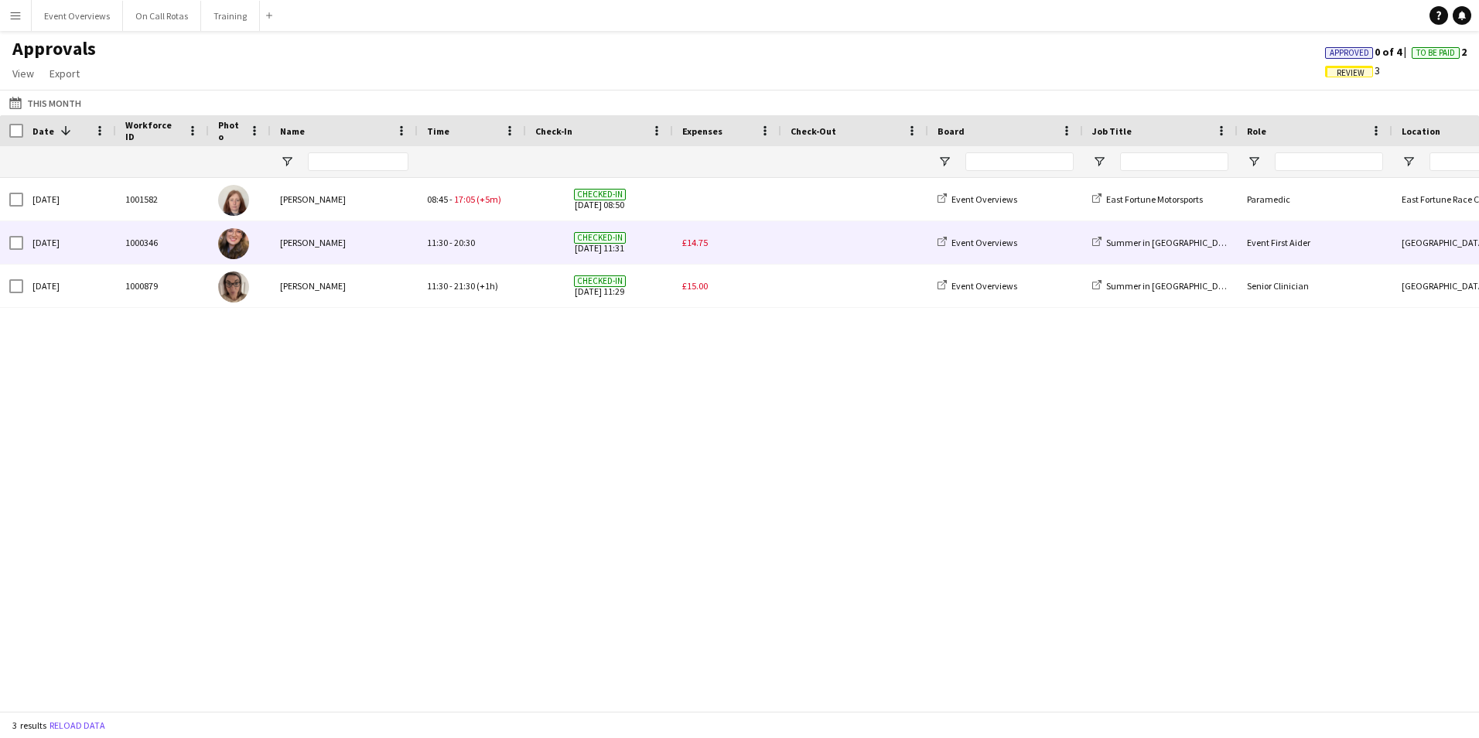
click at [688, 236] on div "£14.75" at bounding box center [727, 242] width 108 height 43
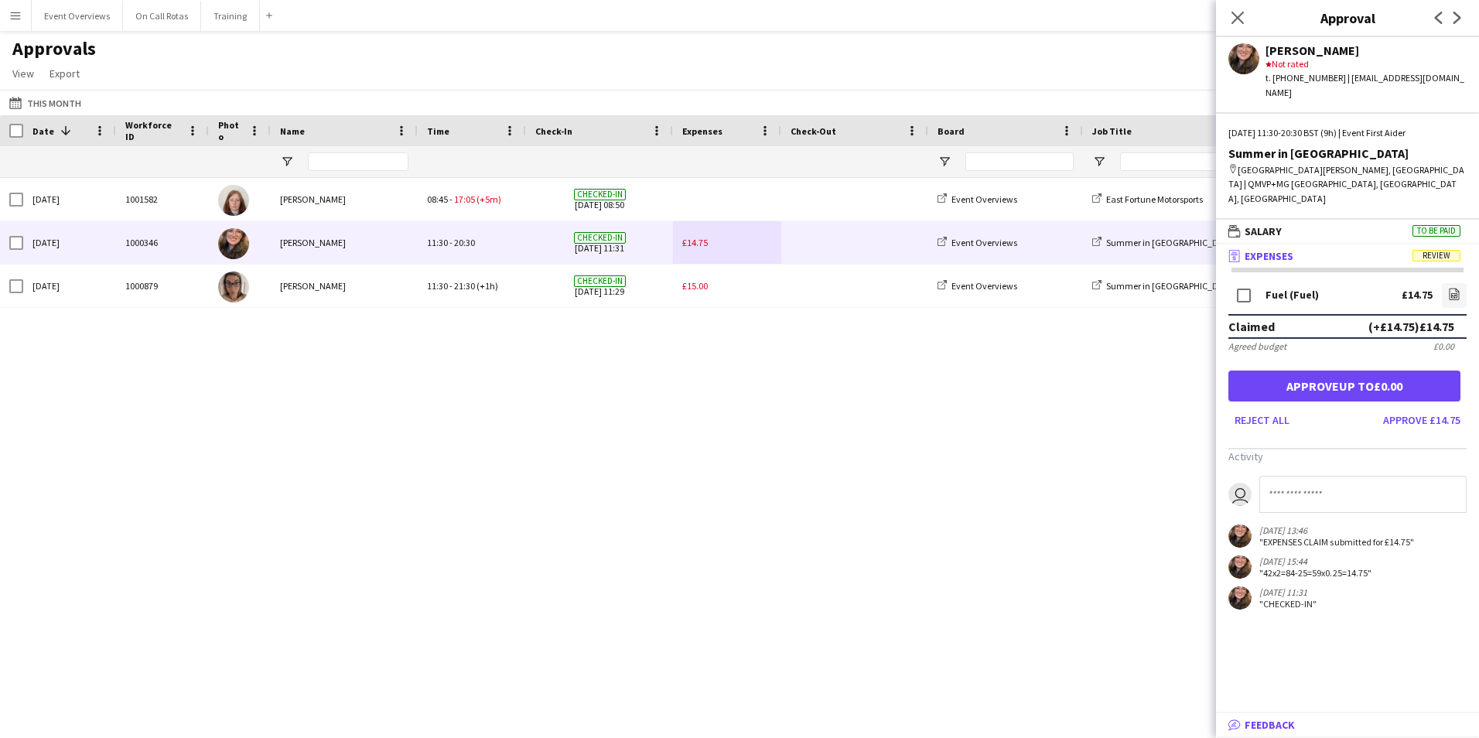
click at [1260, 727] on span "Feedback" at bounding box center [1269, 725] width 50 height 14
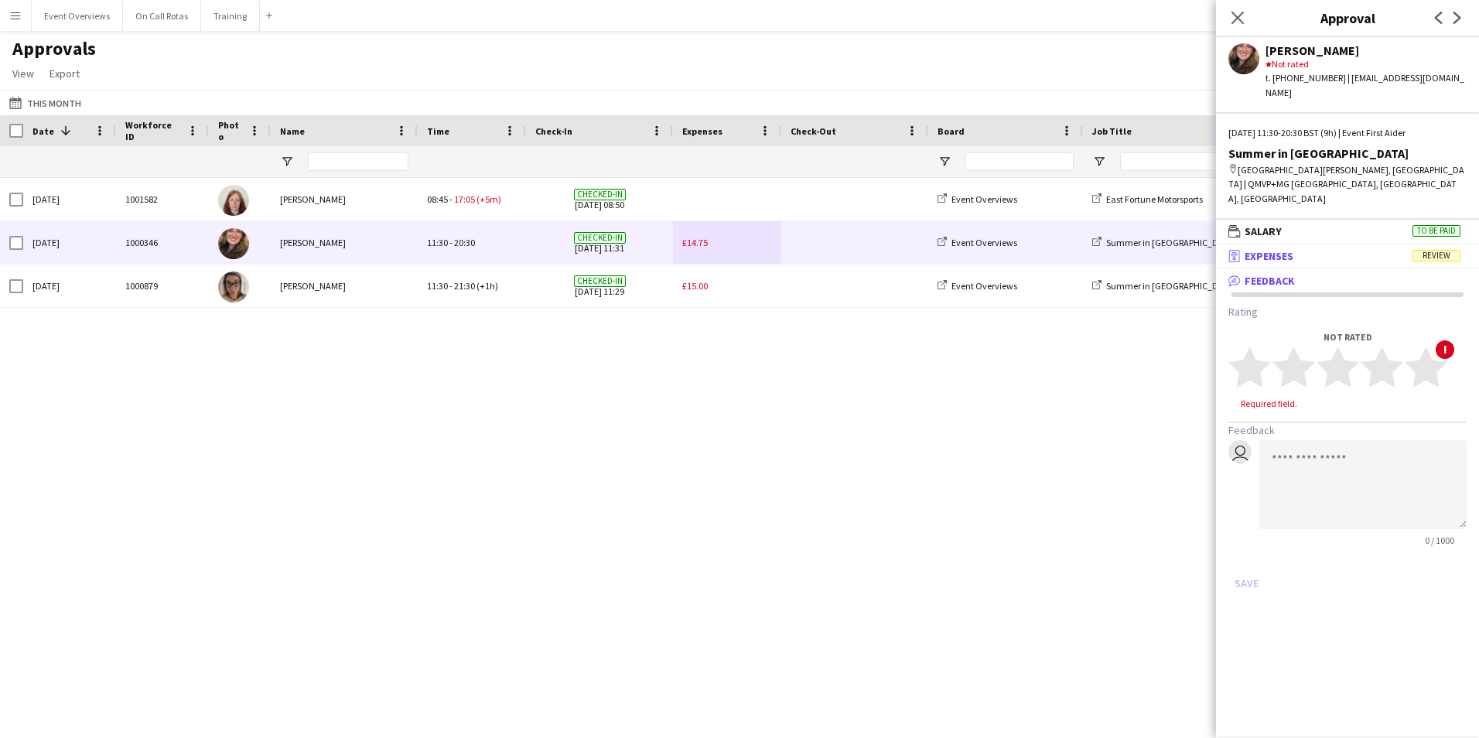
click at [1295, 249] on mat-panel-title "receipt Expenses Review" at bounding box center [1344, 256] width 257 height 14
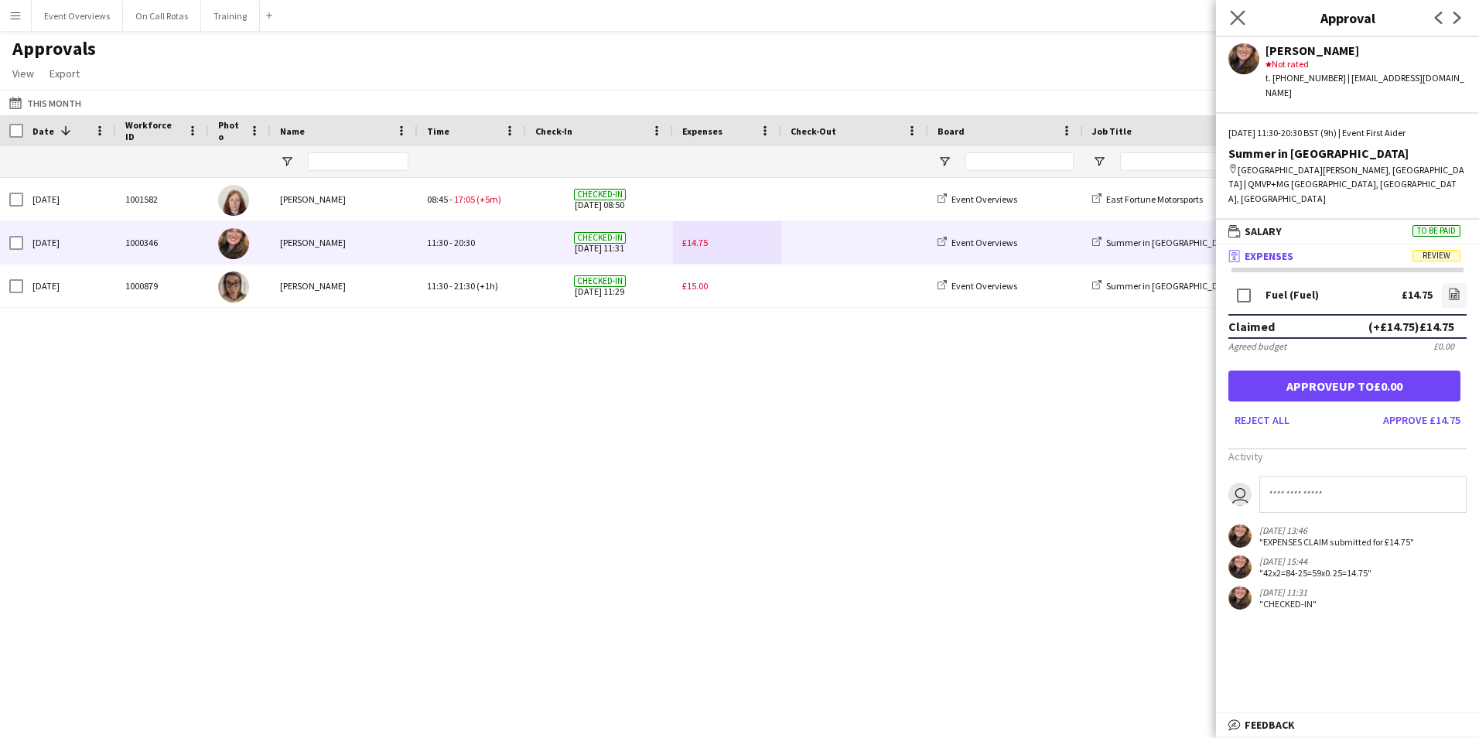
click at [1245, 14] on app-icon "Close pop-in" at bounding box center [1238, 18] width 22 height 22
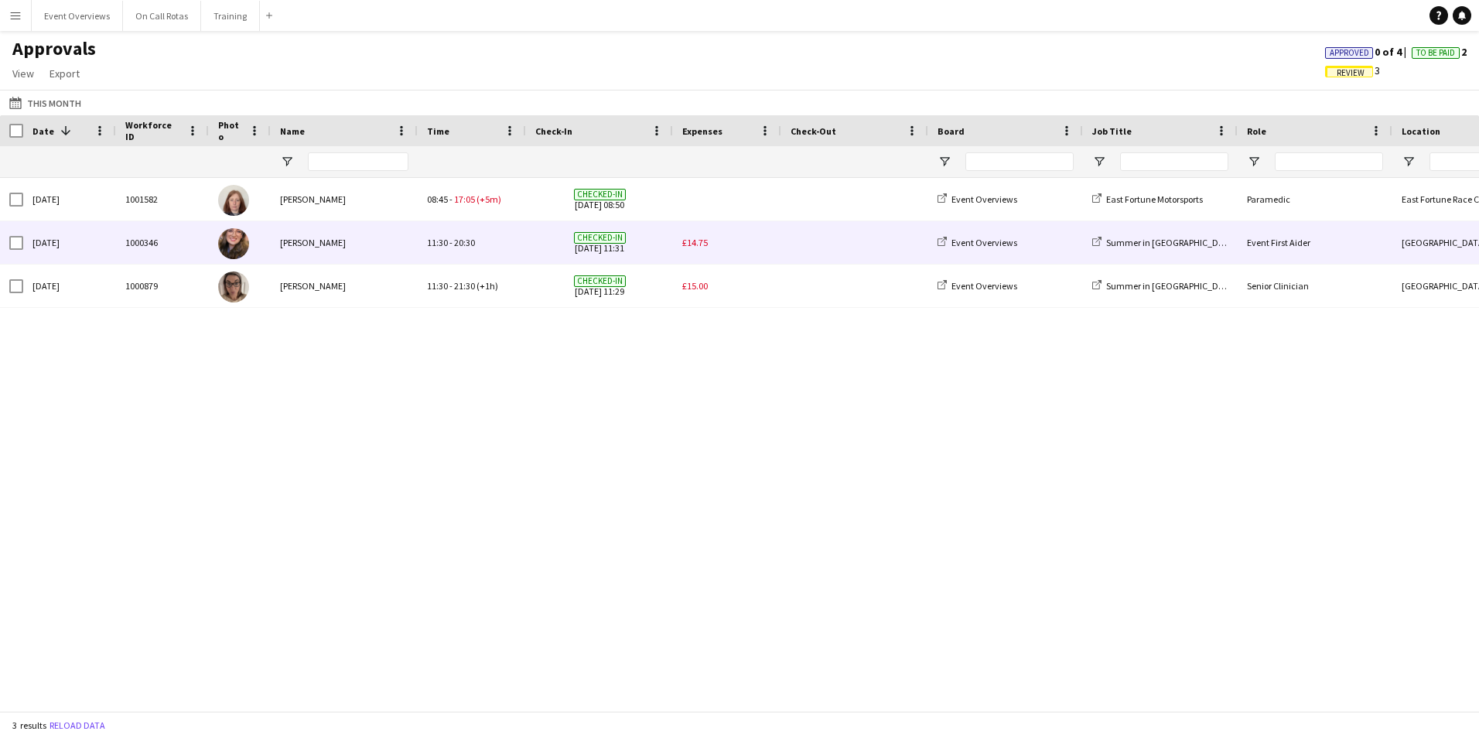
click at [676, 251] on div "£14.75" at bounding box center [727, 242] width 108 height 43
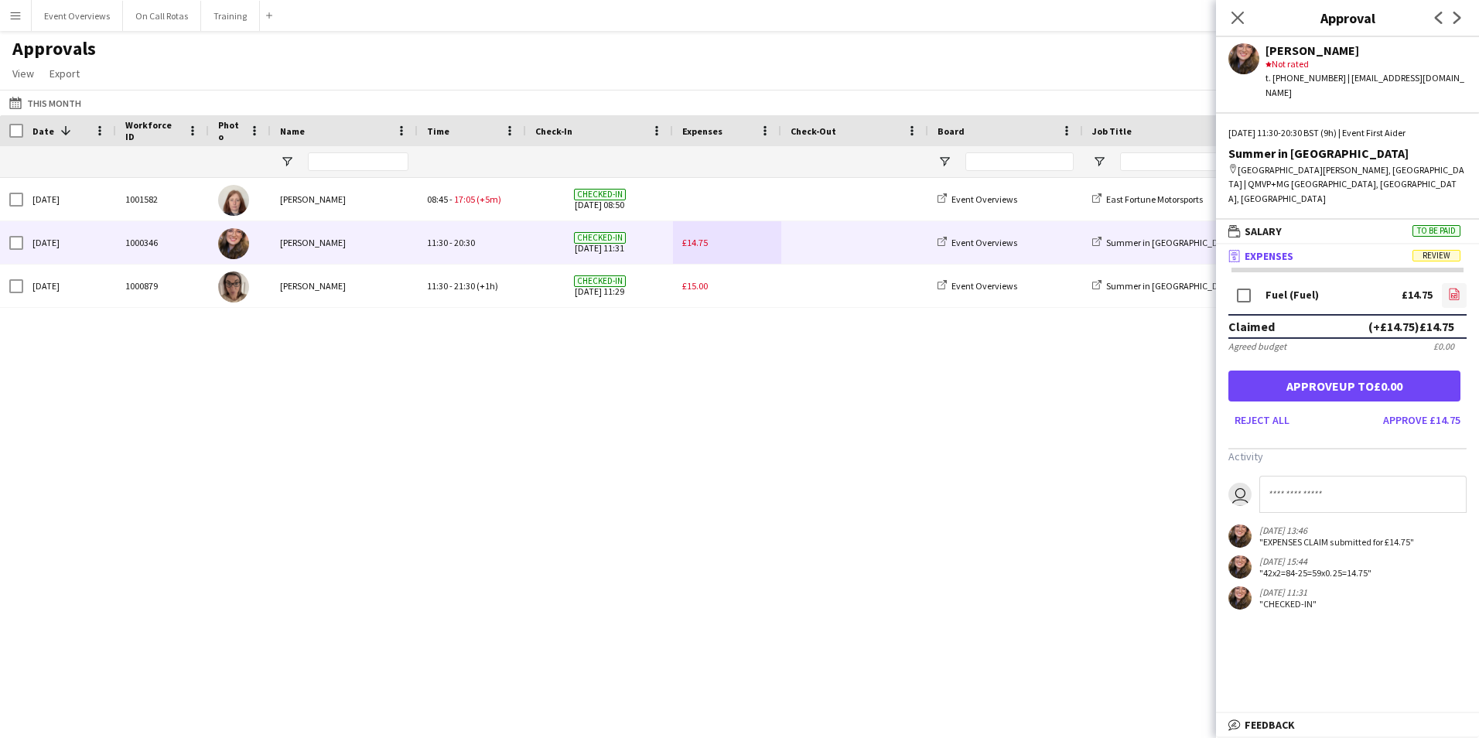
click at [1457, 288] on app-icon "file-image" at bounding box center [1454, 295] width 12 height 15
click at [1416, 408] on button "Approve £14.75" at bounding box center [1422, 420] width 90 height 25
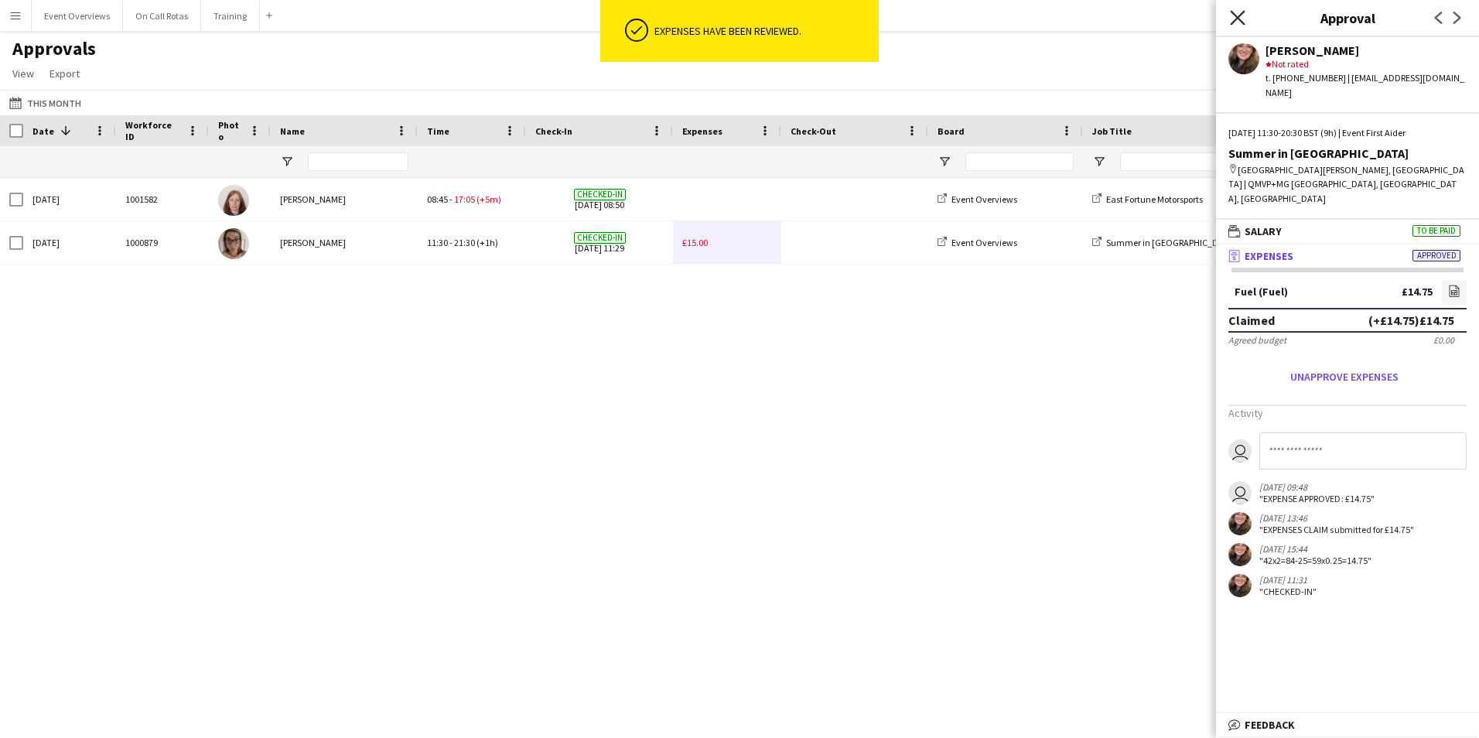
click at [1232, 19] on icon "Close pop-in" at bounding box center [1237, 17] width 15 height 15
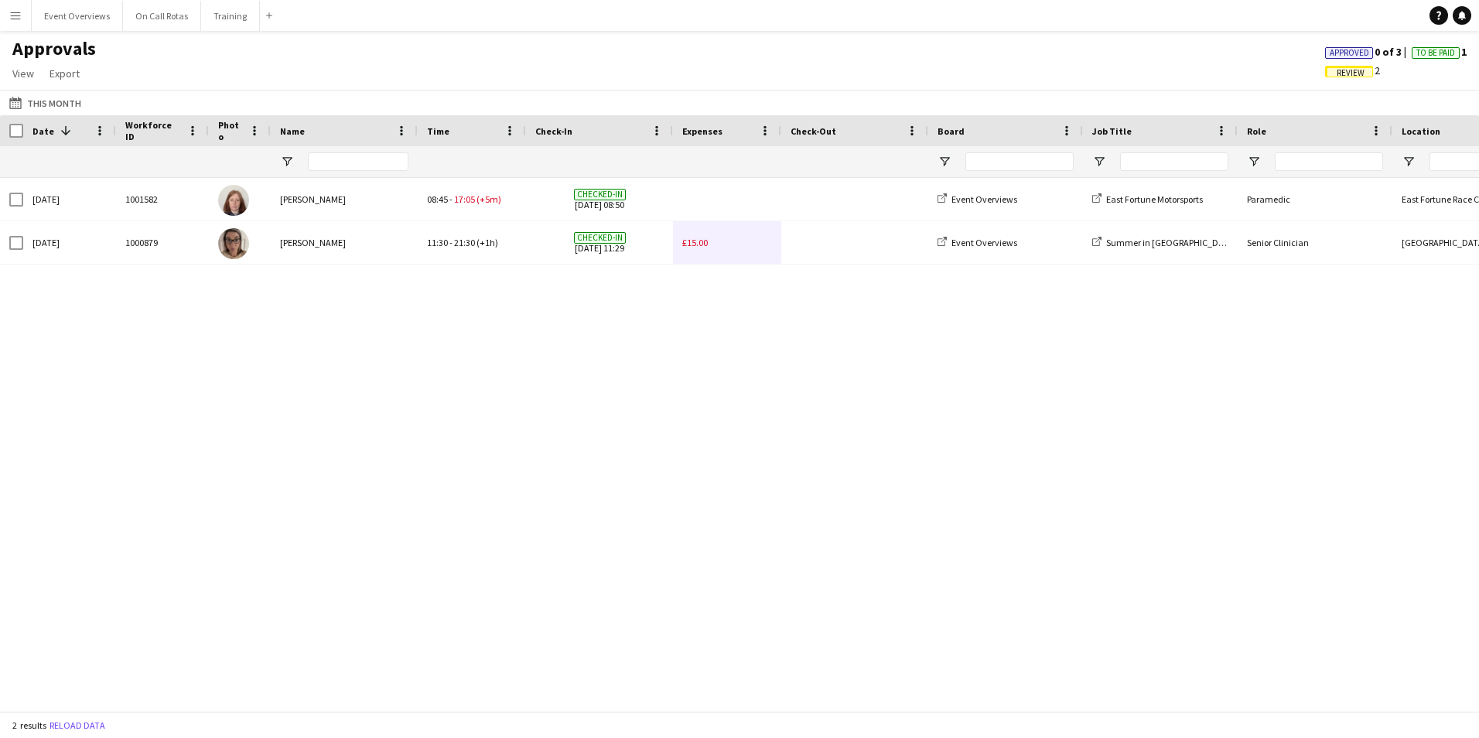
click at [626, 395] on div "Sun, 21 Sep 2025 1001582 Claire Morris 08:45 - 17:05 (+5m) Checked-in 21-09-202…" at bounding box center [739, 438] width 1479 height 521
click at [59, 97] on button "This Month This Month" at bounding box center [45, 103] width 78 height 19
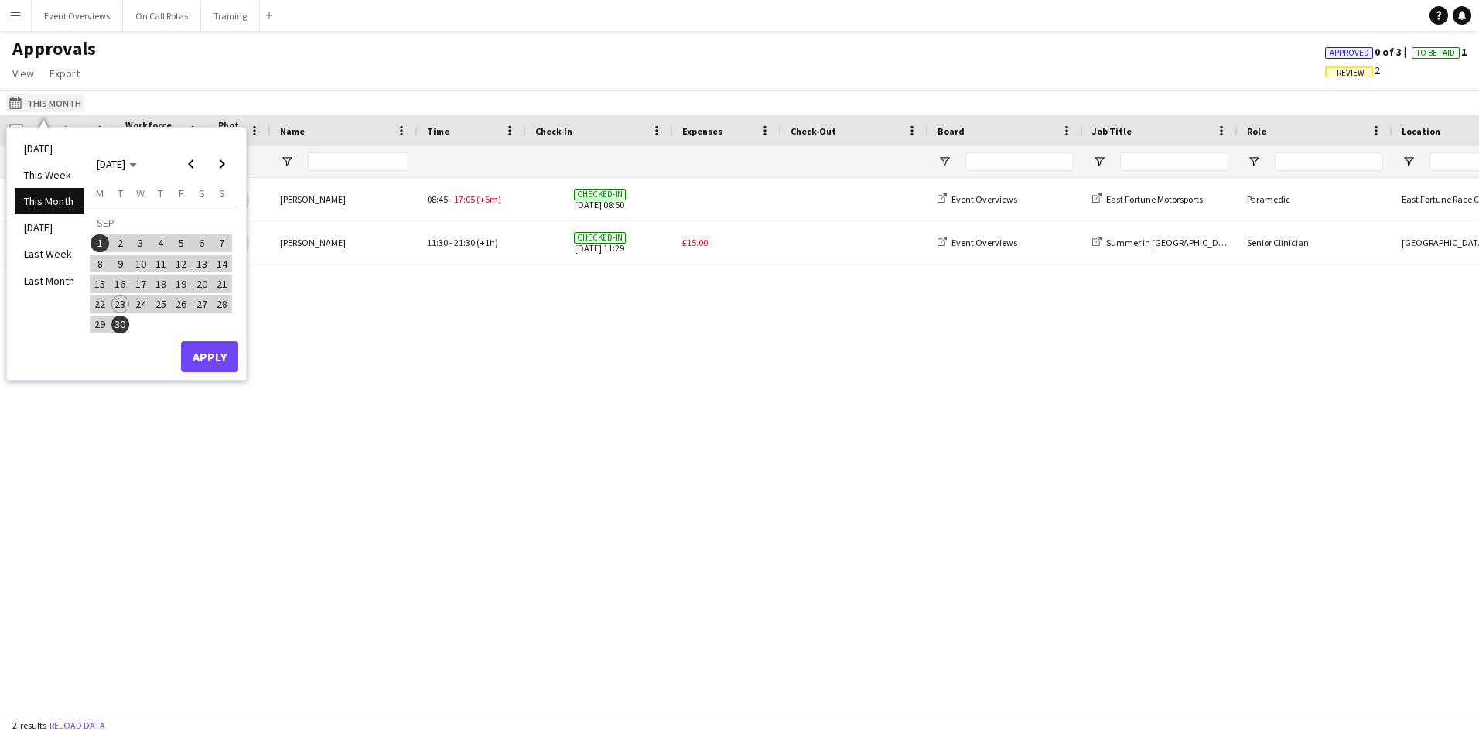
click at [59, 97] on button "This Month This Month" at bounding box center [45, 103] width 78 height 19
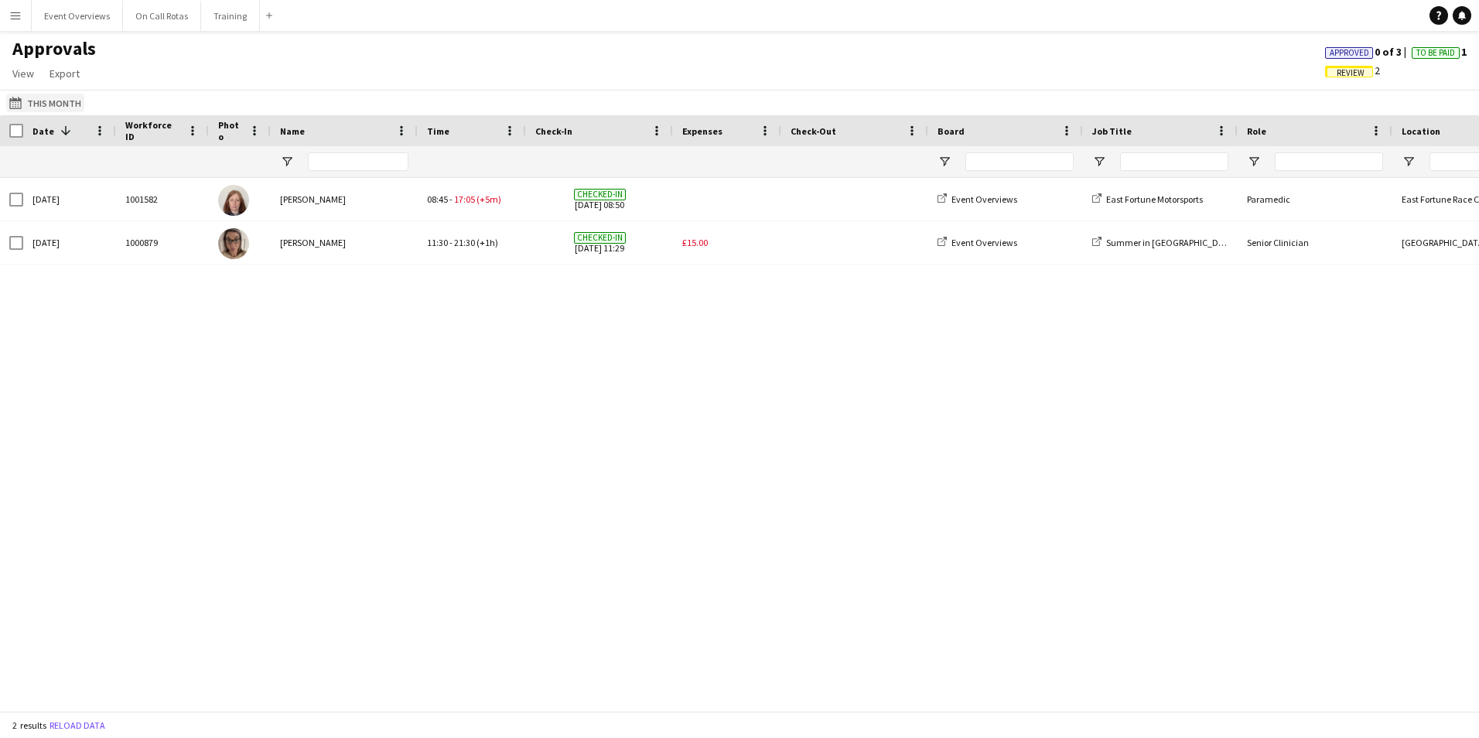
click at [50, 104] on button "This Month This Month" at bounding box center [45, 103] width 78 height 19
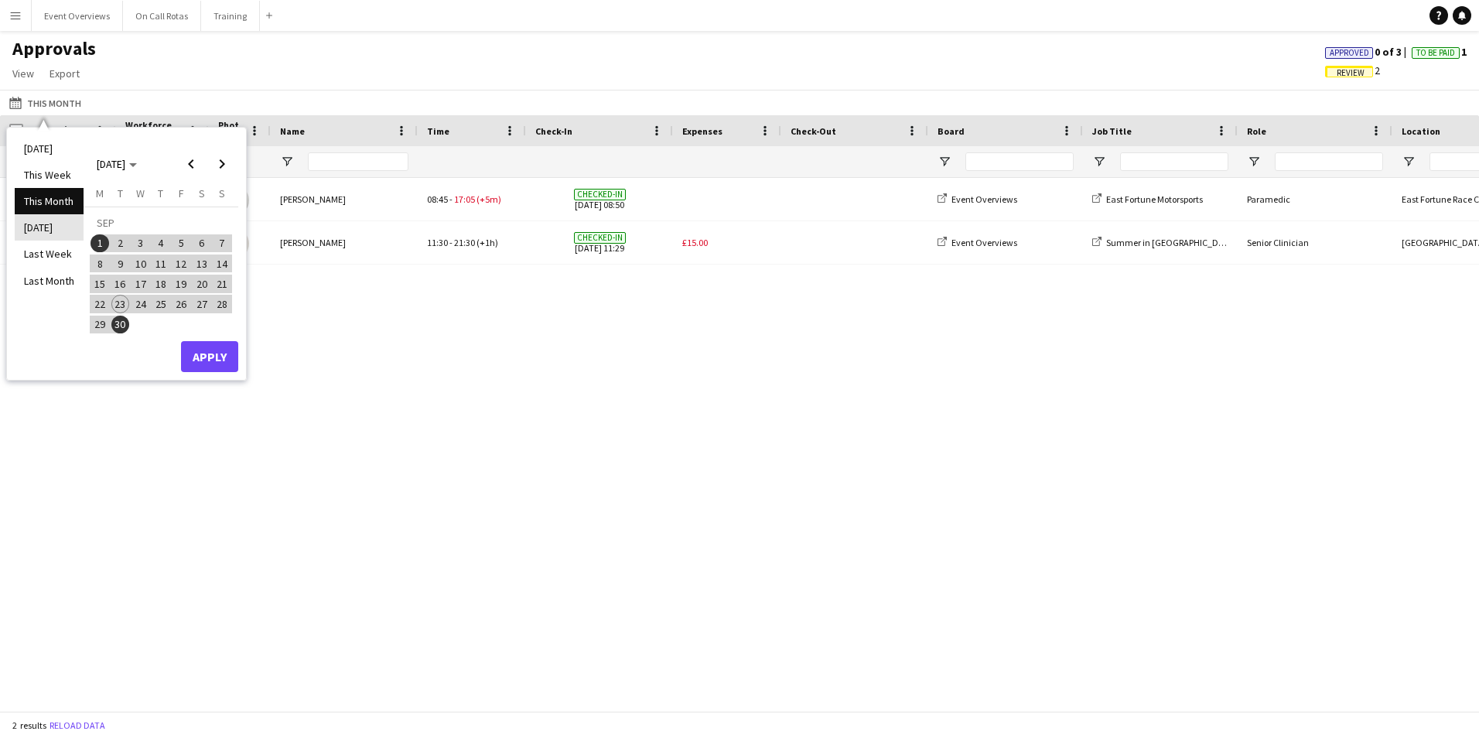
click at [45, 223] on li "Yesterday" at bounding box center [49, 227] width 69 height 26
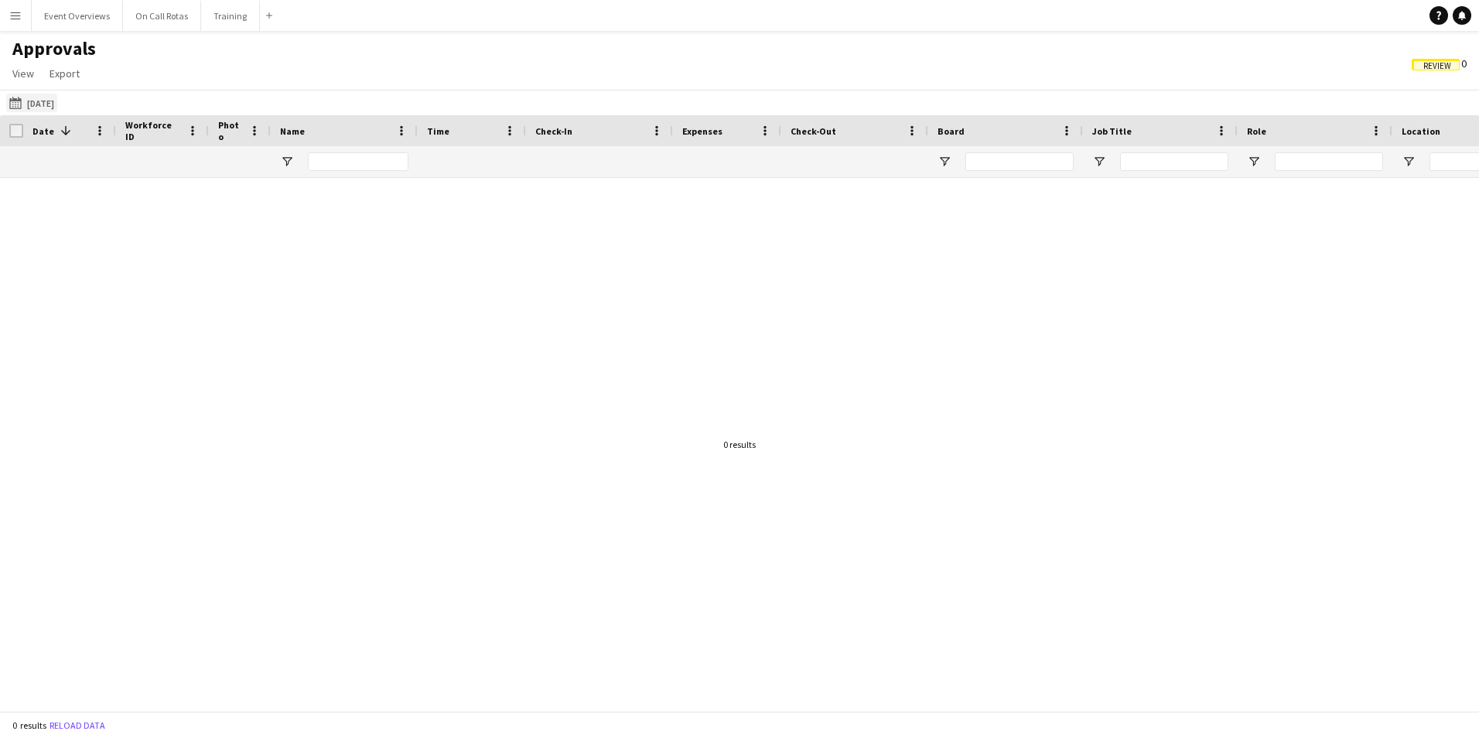
click at [26, 100] on app-icon "This Month" at bounding box center [18, 103] width 18 height 12
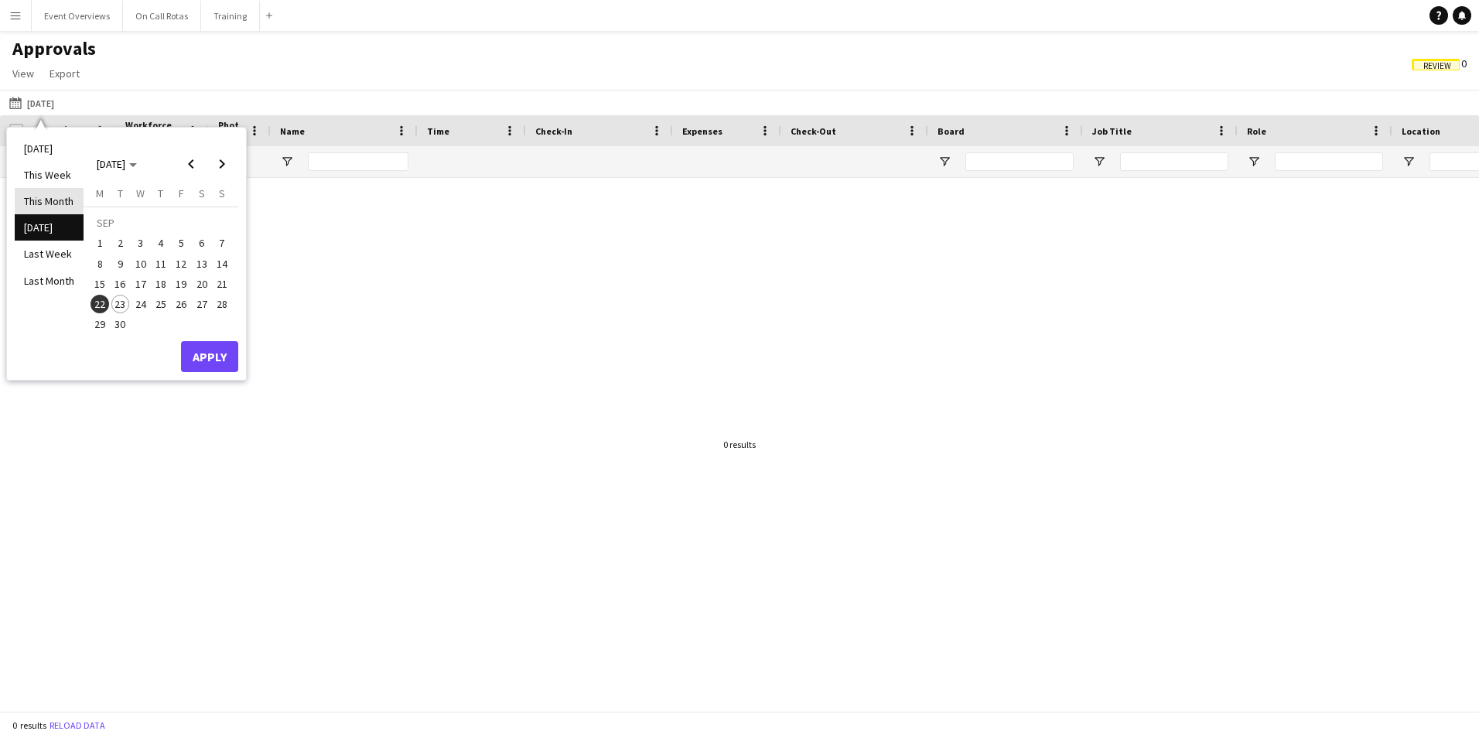
click at [43, 200] on li "This Month" at bounding box center [49, 201] width 69 height 26
